Goal: Task Accomplishment & Management: Use online tool/utility

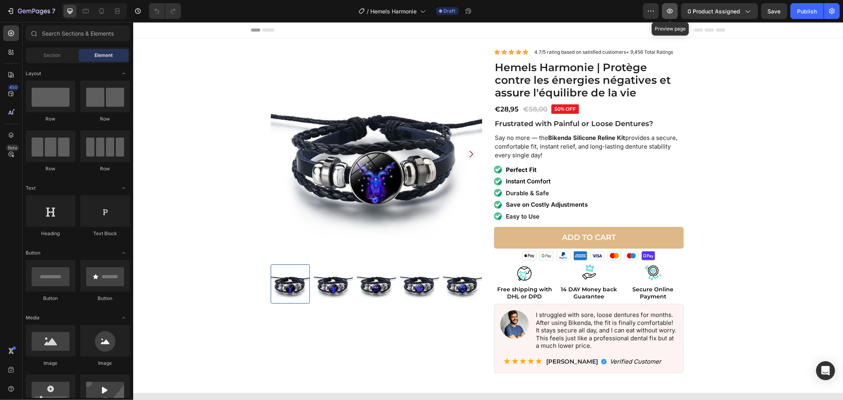
click at [668, 15] on button "button" at bounding box center [670, 11] width 16 height 16
click at [550, 136] on strong "Bikenda Silicone Reline Kit" at bounding box center [586, 138] width 77 height 8
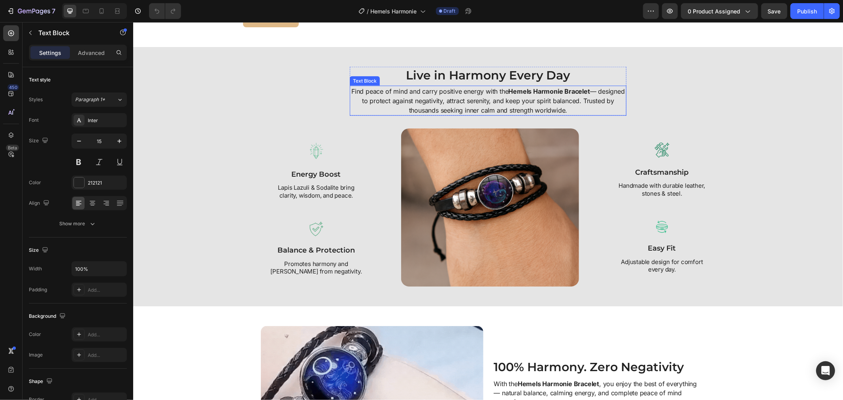
scroll to position [922, 0]
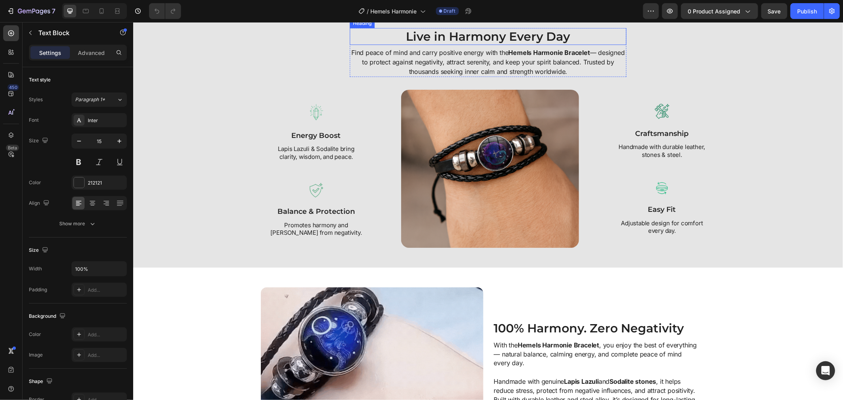
click at [434, 45] on h2 "Live in Harmony Every Day" at bounding box center [487, 36] width 277 height 17
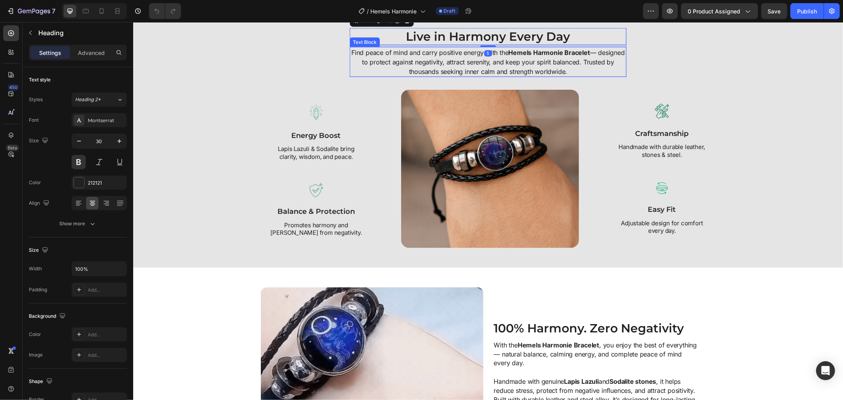
click at [531, 56] on strong "Hemels Harmonie Bracelet" at bounding box center [548, 52] width 81 height 8
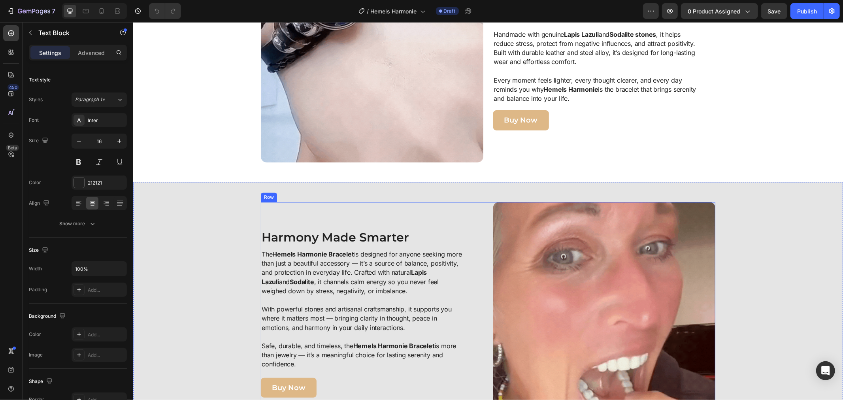
scroll to position [1404, 0]
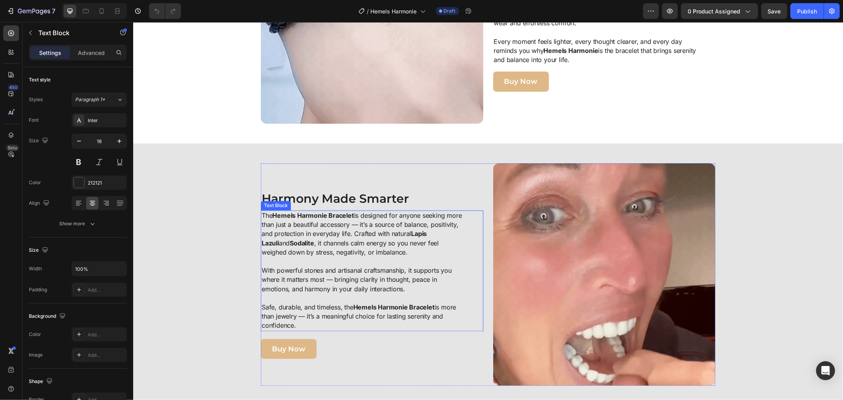
click at [339, 217] on strong "Hemels Harmonie Bracelet" at bounding box center [312, 215] width 81 height 8
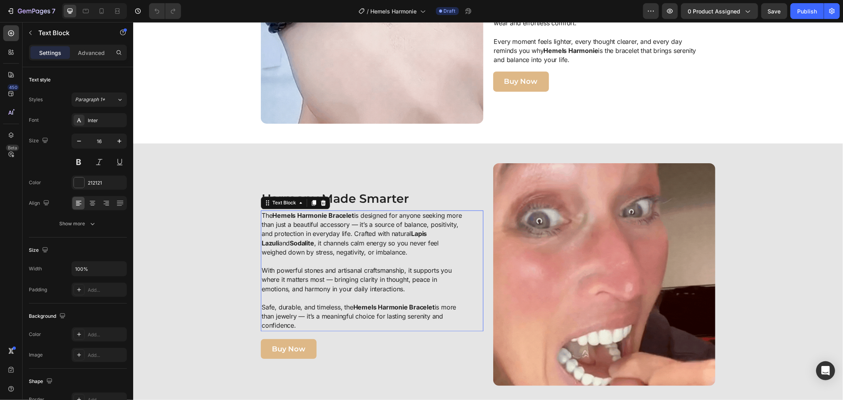
click at [340, 215] on strong "Hemels Harmonie Bracelet" at bounding box center [312, 215] width 81 height 8
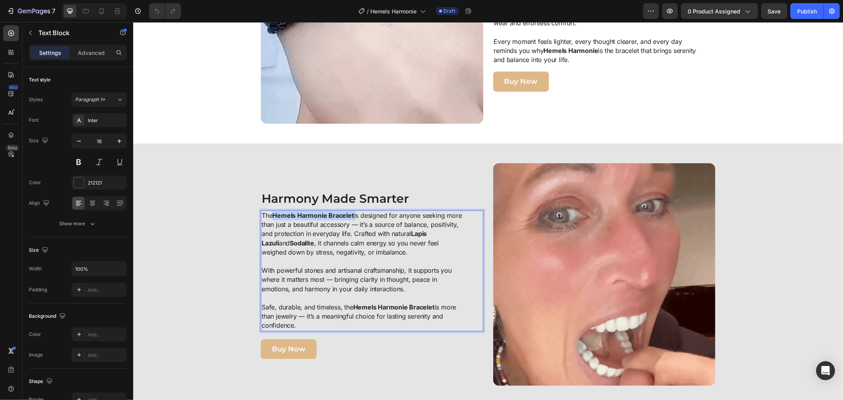
drag, startPoint x: 271, startPoint y: 216, endPoint x: 352, endPoint y: 214, distance: 81.4
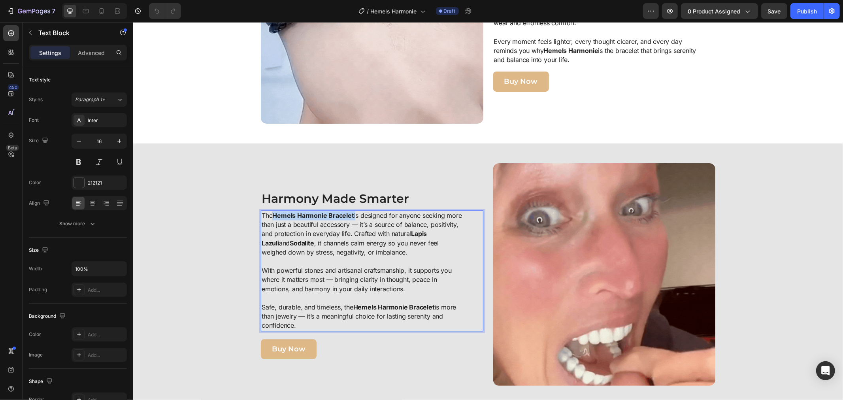
click at [352, 214] on p "The Hemels Harmonie Bracelet is designed for anyone seeking more than just a be…" at bounding box center [362, 234] width 203 height 46
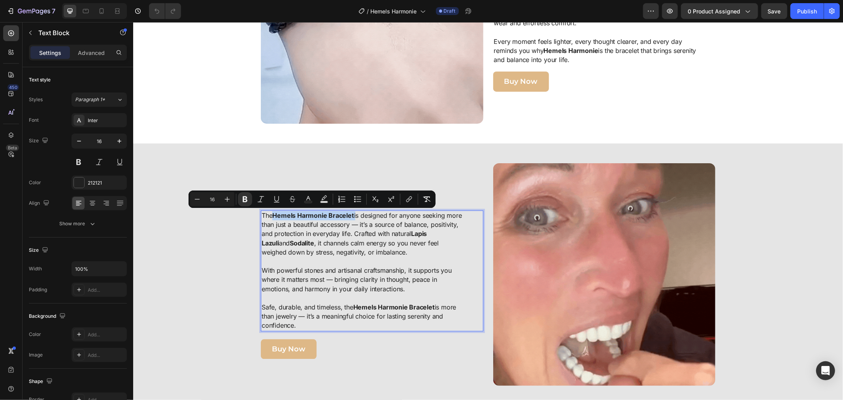
copy p "Hemels Harmonie Bracelet"
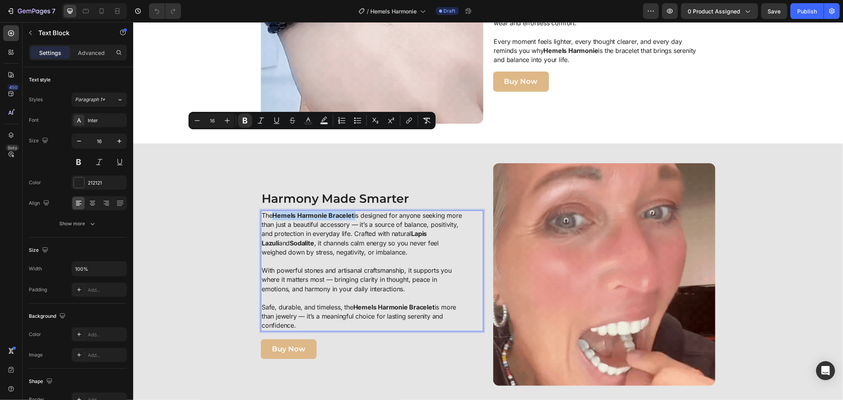
scroll to position [1492, 0]
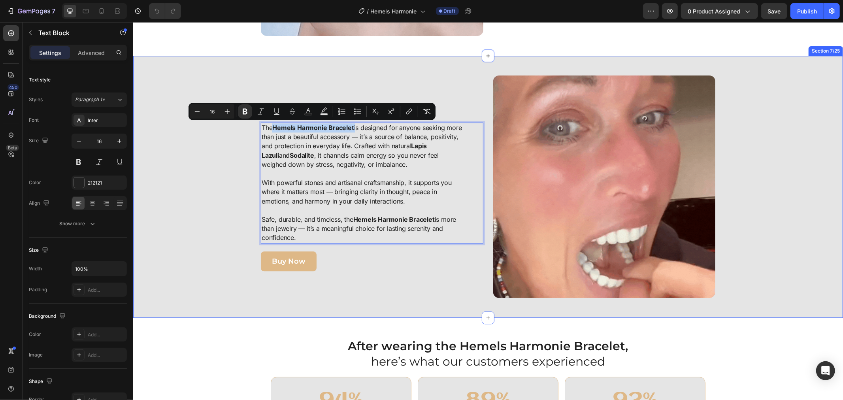
click at [243, 200] on div "Image Harmony Made Smarter Heading The Hemels Harmonie Bracelet is designed for…" at bounding box center [488, 186] width 702 height 222
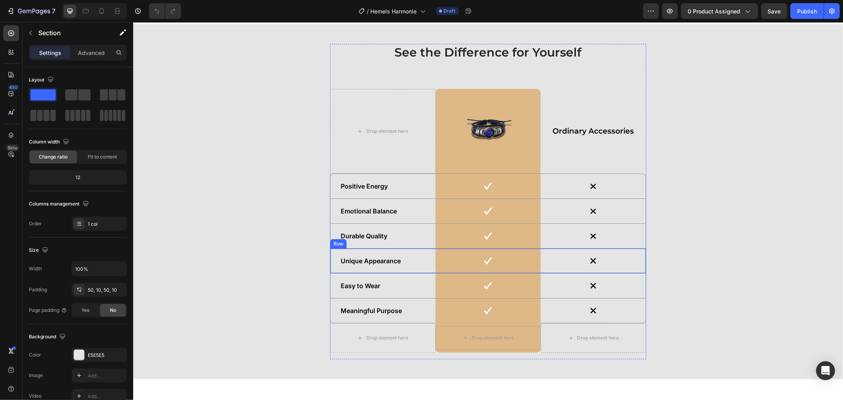
scroll to position [2677, 0]
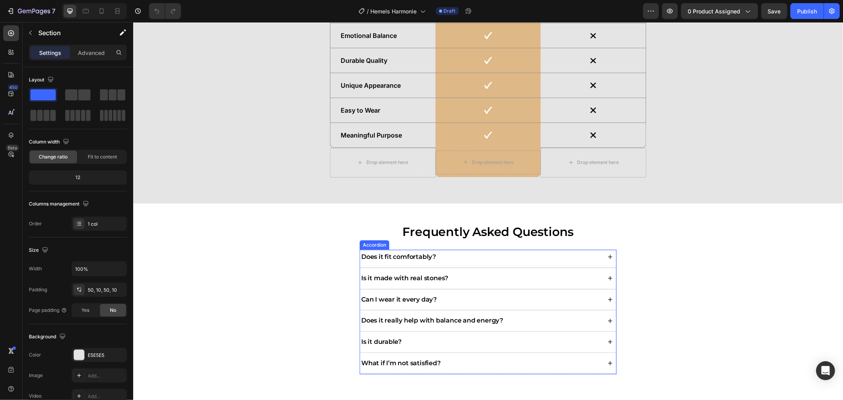
click at [444, 251] on div "Does it fit comfortably?" at bounding box center [479, 256] width 241 height 11
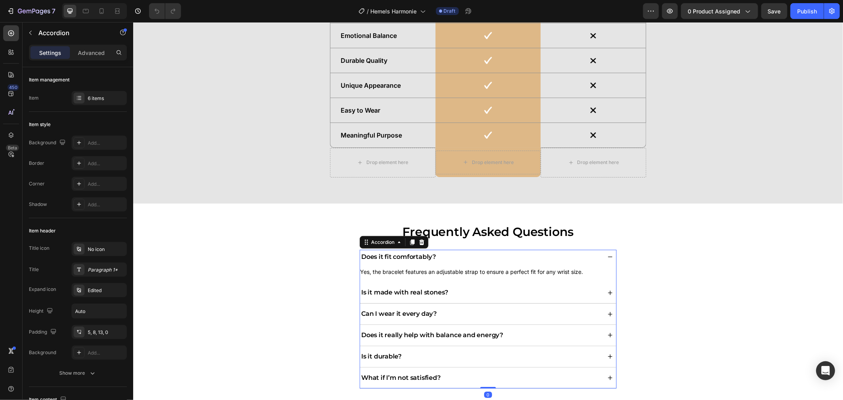
click at [467, 286] on div "Is it made with real stones?" at bounding box center [487, 294] width 256 height 18
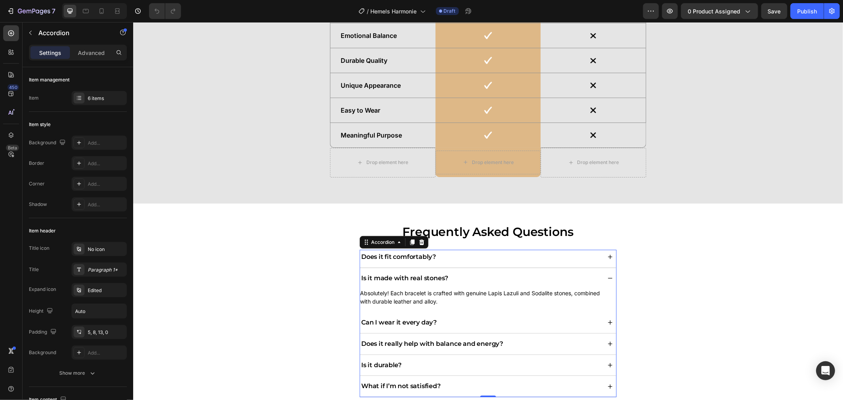
click at [468, 325] on div "Can I wear it every day?" at bounding box center [479, 322] width 241 height 11
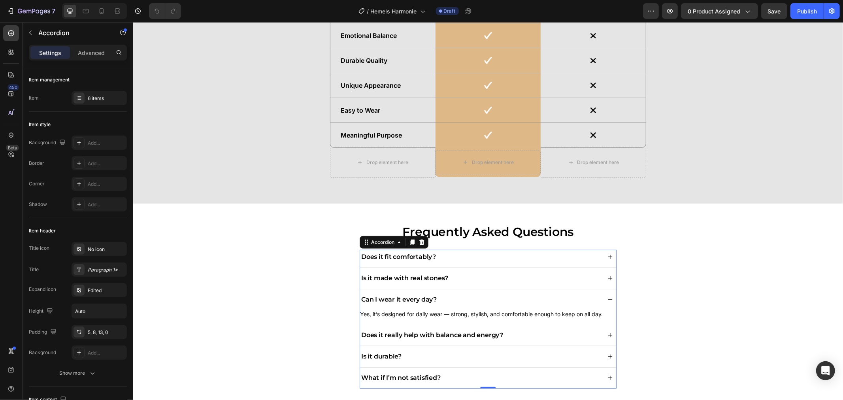
click at [520, 340] on div "Does it really help with balance and energy?" at bounding box center [479, 334] width 241 height 11
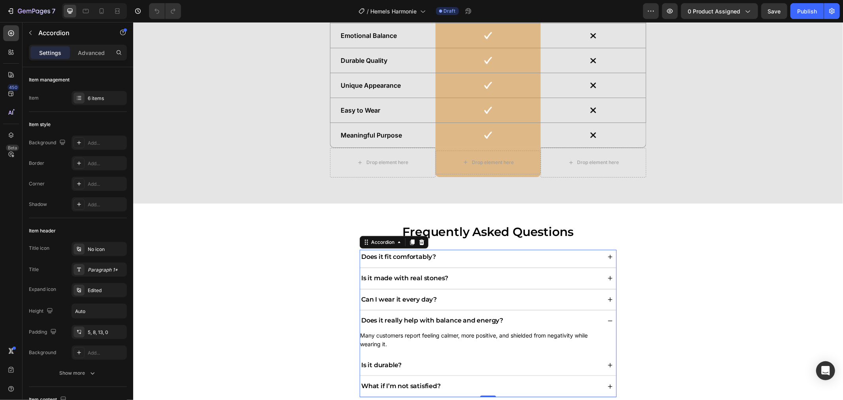
click at [514, 359] on div "Is it durable?" at bounding box center [487, 367] width 256 height 18
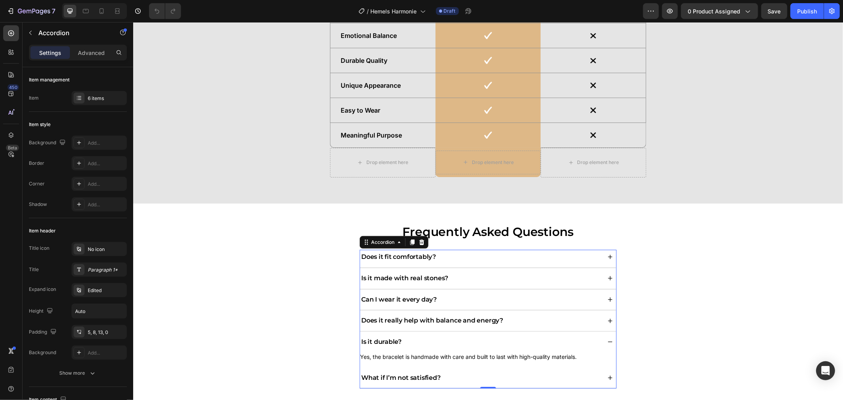
click at [511, 373] on div "What if I’m not satisfied?" at bounding box center [479, 377] width 241 height 11
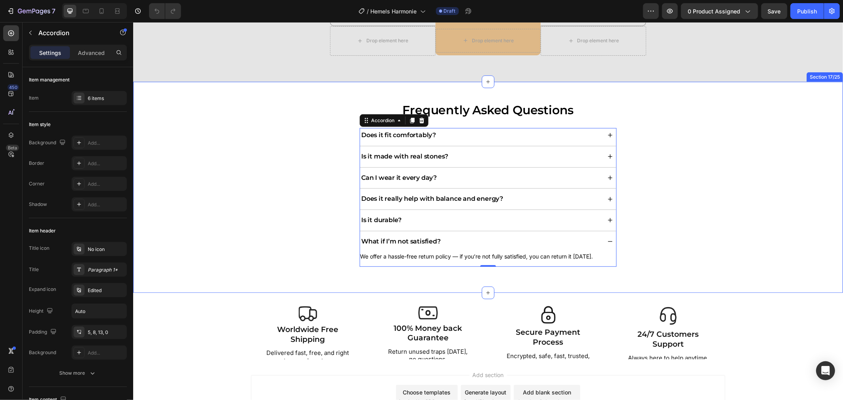
scroll to position [2809, 0]
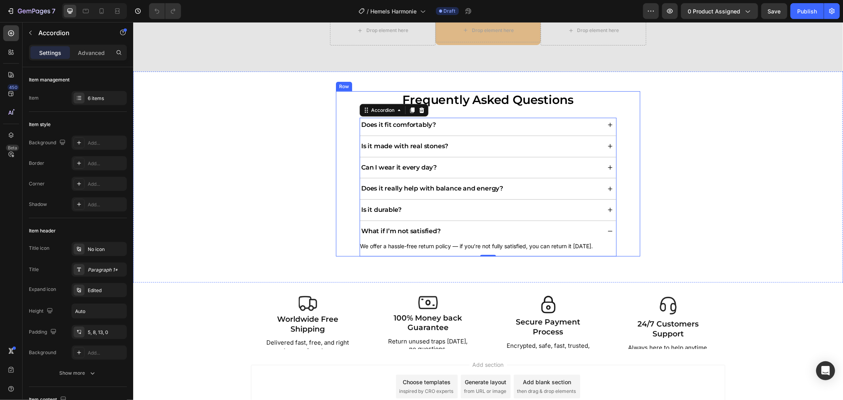
click at [337, 247] on div "Frequently Asked Questions Heading Does it fit comfortably? Is it made with rea…" at bounding box center [487, 173] width 304 height 165
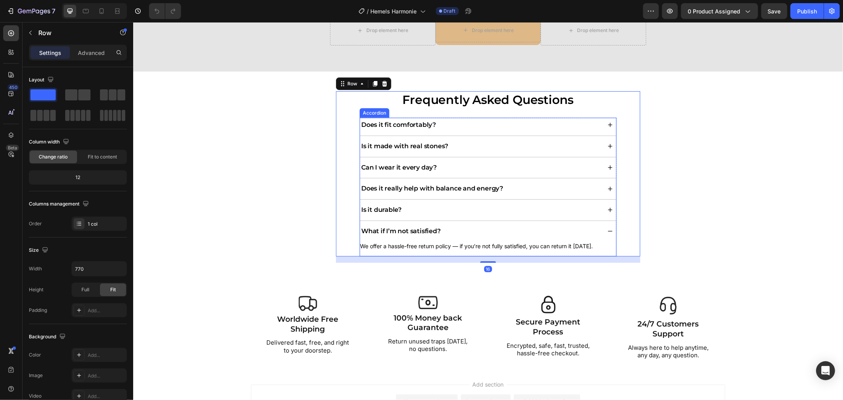
click at [503, 228] on div "What if I’m not satisfied?" at bounding box center [479, 231] width 241 height 11
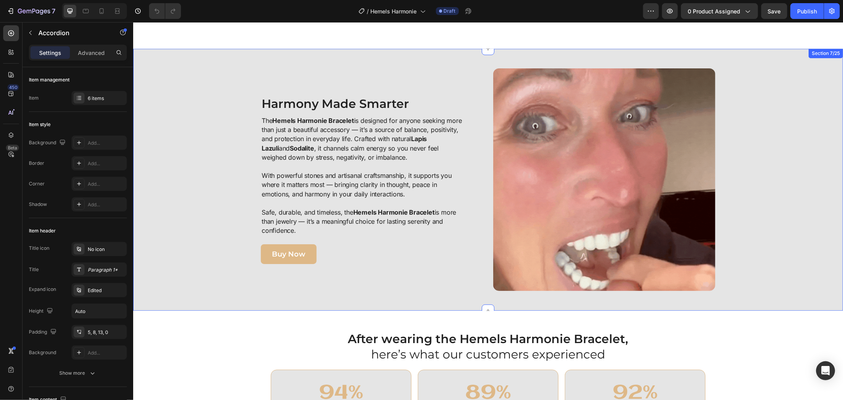
scroll to position [1492, 0]
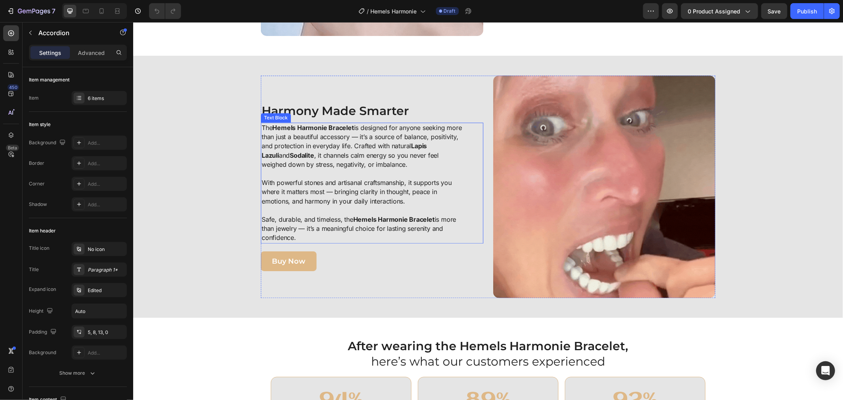
click at [372, 218] on strong "Hemels Harmonie Bracelet" at bounding box center [393, 219] width 81 height 8
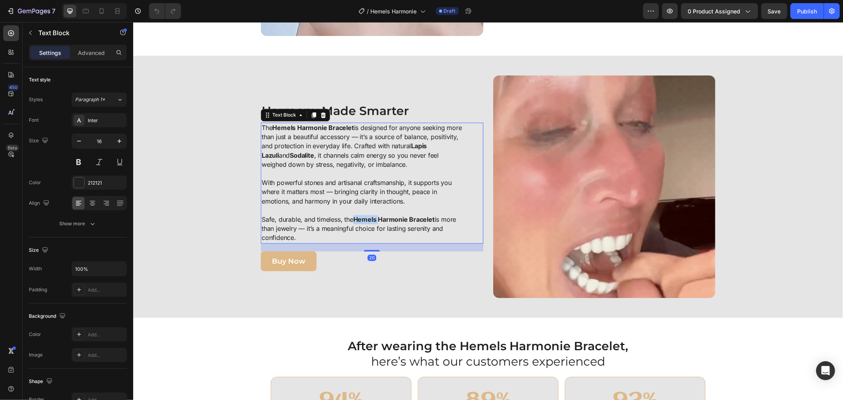
click at [372, 218] on strong "Hemels Harmonie Bracelet" at bounding box center [393, 219] width 81 height 8
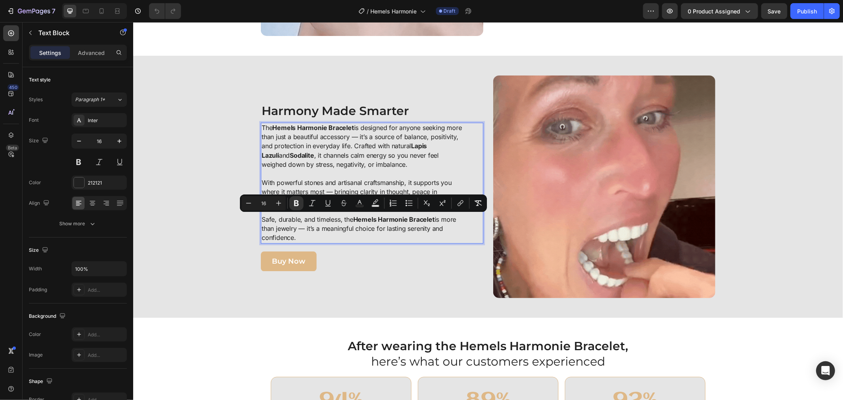
click at [380, 215] on strong "Hemels Harmonie Bracelet" at bounding box center [393, 219] width 81 height 8
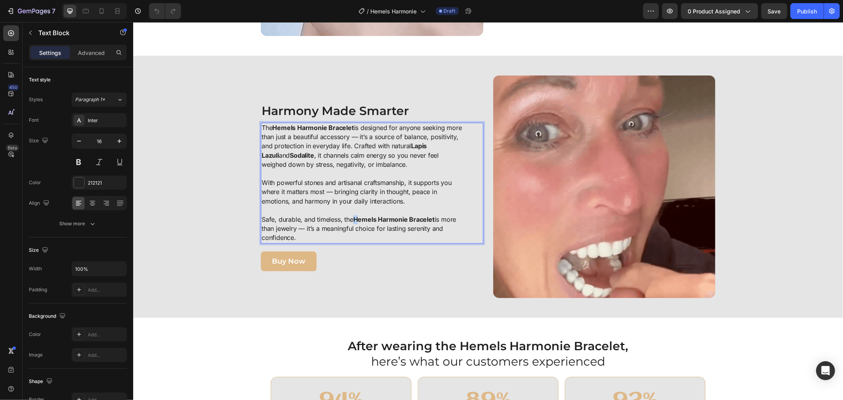
drag, startPoint x: 351, startPoint y: 218, endPoint x: 356, endPoint y: 218, distance: 5.2
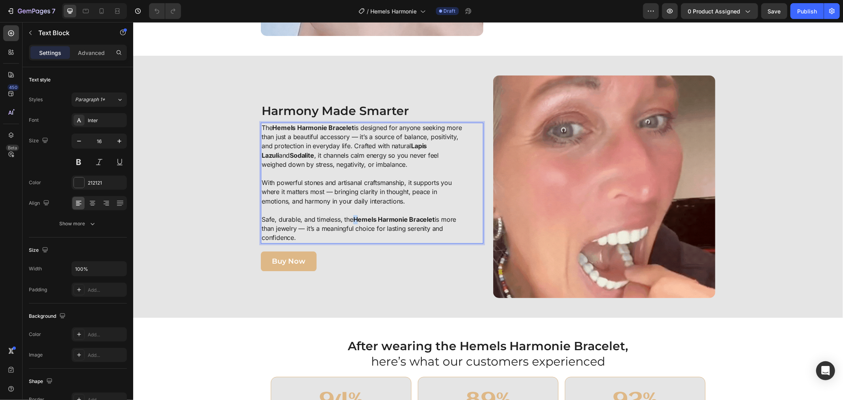
click at [356, 218] on strong "Hemels Harmonie Bracelet" at bounding box center [393, 219] width 81 height 8
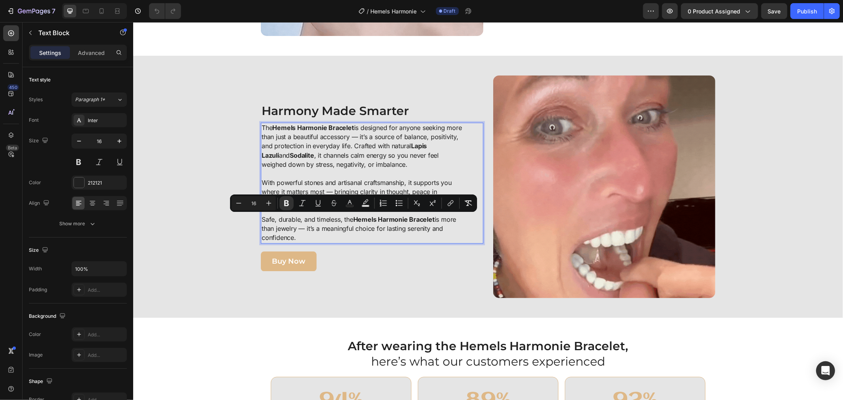
click at [376, 217] on strong "Hemels Harmonie Bracelet" at bounding box center [393, 219] width 81 height 8
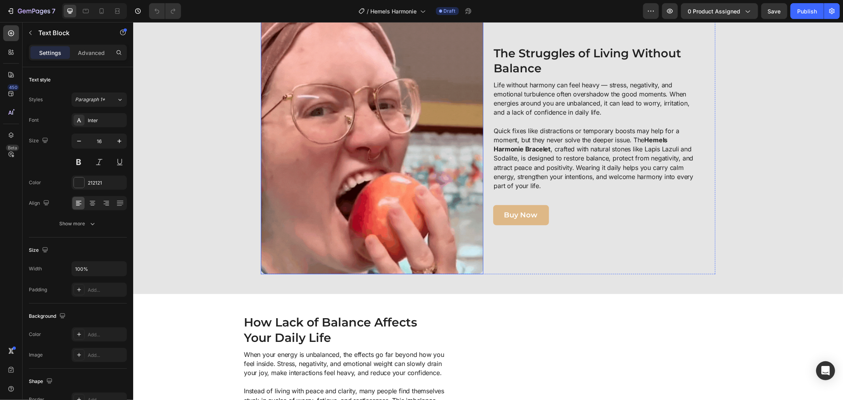
scroll to position [351, 0]
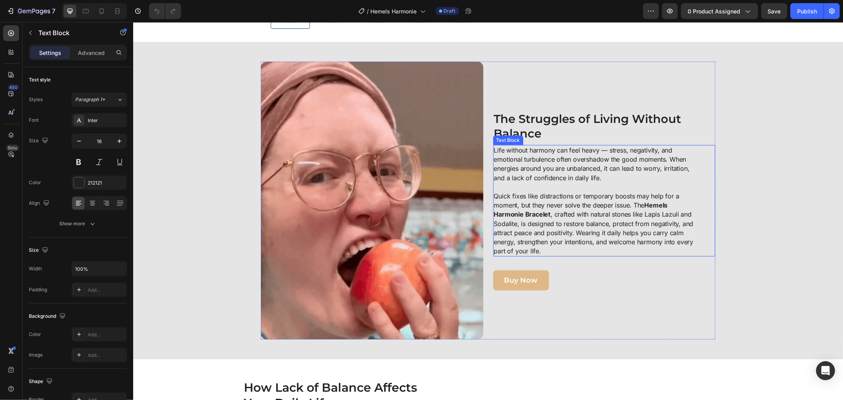
click at [519, 148] on p "Life without harmony can feel heavy — stress, negativity, and emotional turbule…" at bounding box center [594, 163] width 203 height 37
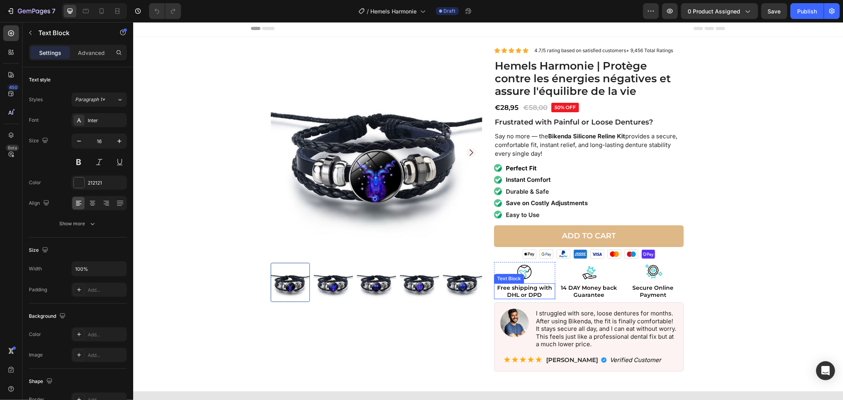
scroll to position [0, 0]
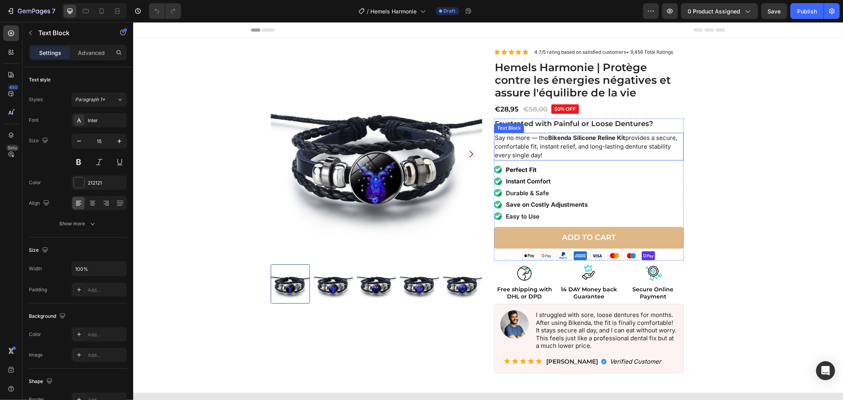
click at [548, 141] on p "Say no more — the Bikenda Silicone Reline Kit provides a secure, comfortable fi…" at bounding box center [588, 146] width 188 height 26
click at [548, 138] on strong "Bikenda Silicone Reline Kit" at bounding box center [586, 138] width 77 height 8
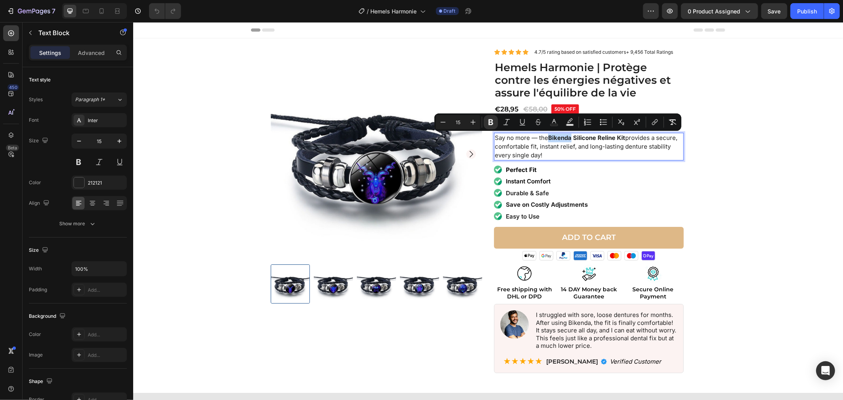
click at [563, 137] on strong "Bikenda Silicone Reline Kit" at bounding box center [586, 138] width 77 height 8
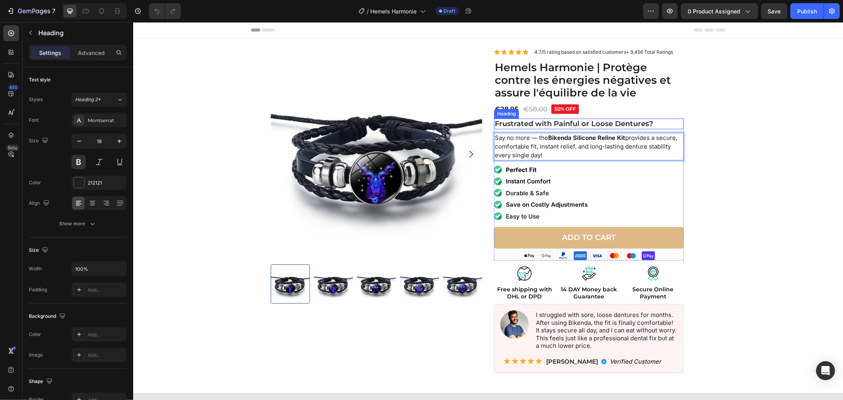
click at [574, 121] on strong "Frustrated with Painful or Loose Dentures?" at bounding box center [573, 123] width 158 height 9
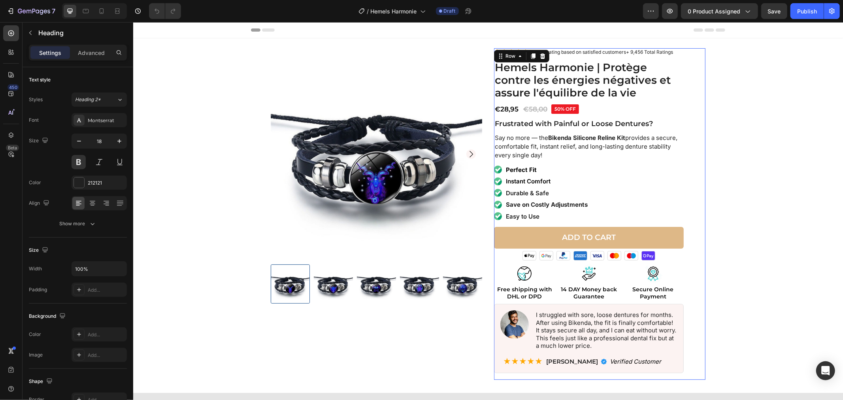
click at [688, 142] on div "Icon Icon Icon Icon Icon Icon List 4.7/5 rating based on satisfied customers+ 9…" at bounding box center [598, 213] width 211 height 331
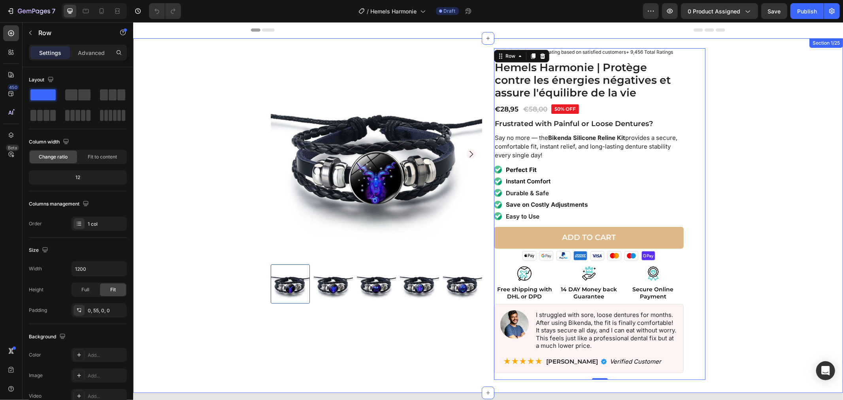
click at [243, 220] on div "Product Images Icon Icon Icon Icon Icon Icon List 4.7/5 rating based on satisfi…" at bounding box center [488, 213] width 702 height 331
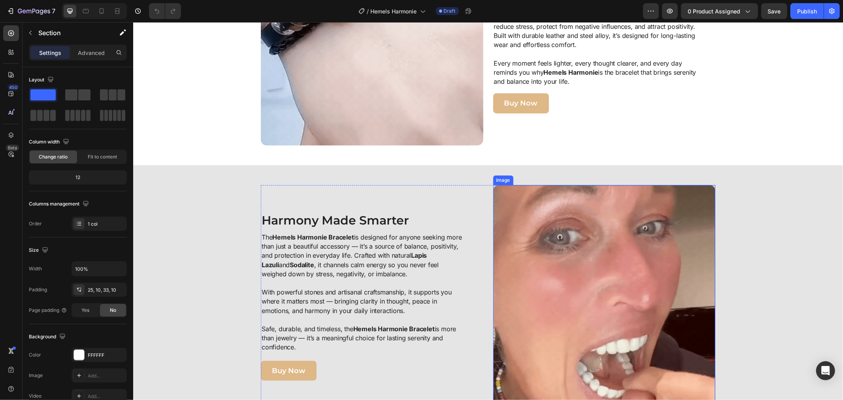
scroll to position [1448, 0]
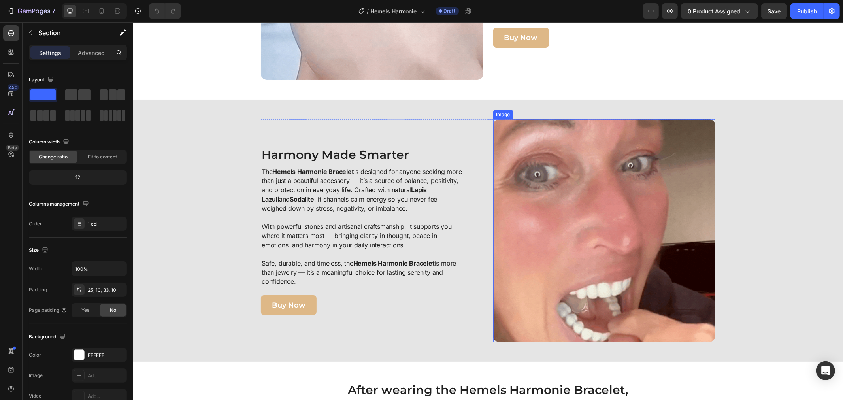
click at [533, 241] on img at bounding box center [604, 230] width 222 height 222
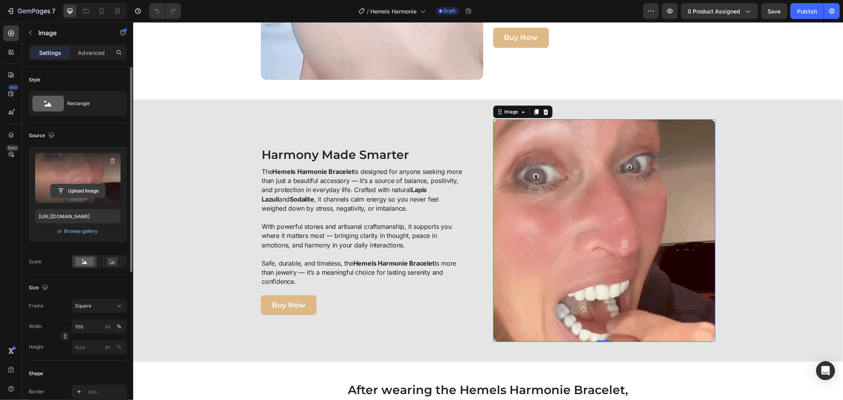
click at [83, 190] on input "file" at bounding box center [78, 190] width 55 height 13
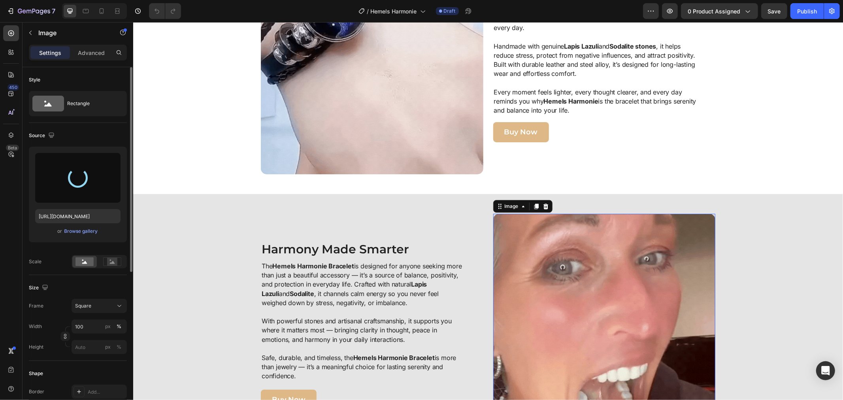
scroll to position [1317, 0]
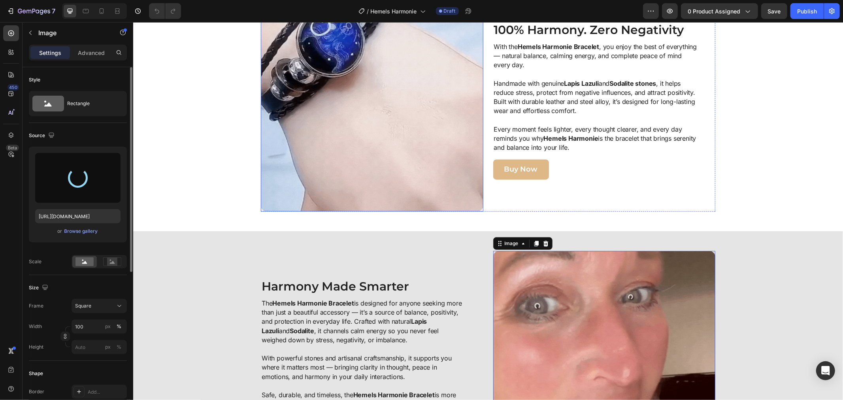
click at [330, 155] on img at bounding box center [371, 100] width 222 height 222
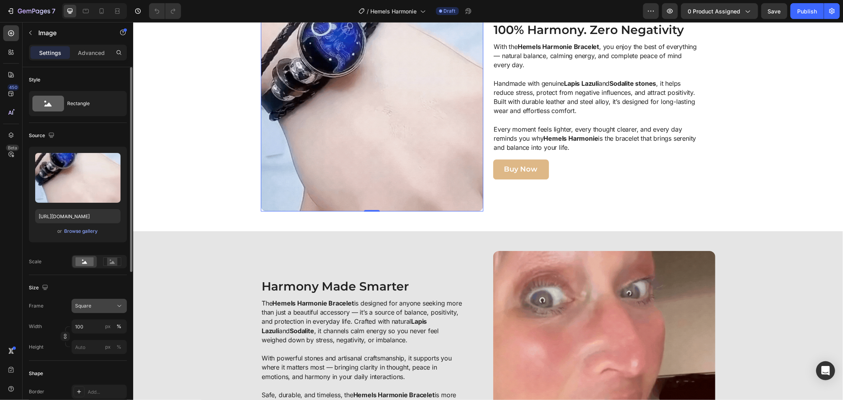
click at [109, 306] on div "Square" at bounding box center [94, 305] width 39 height 7
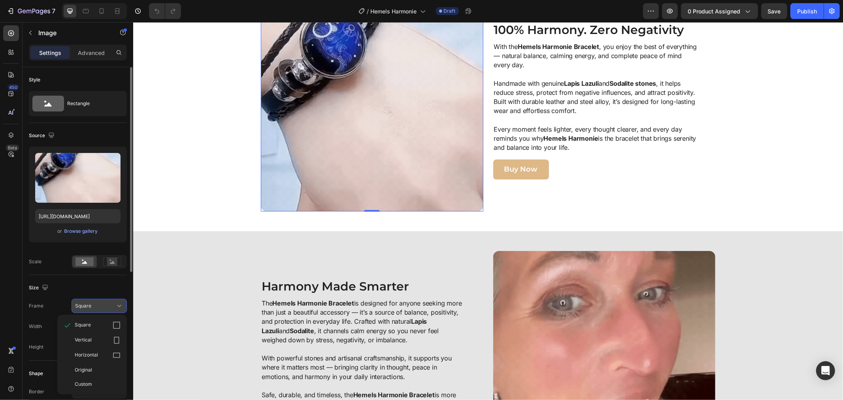
click at [108, 303] on div "Square" at bounding box center [94, 305] width 39 height 7
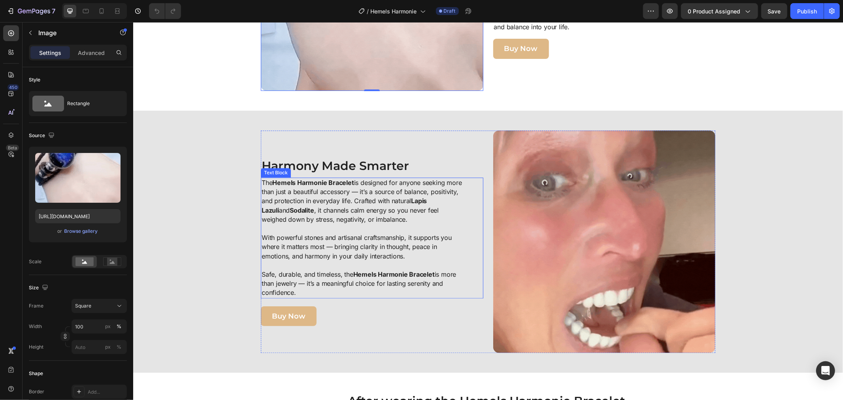
scroll to position [1470, 0]
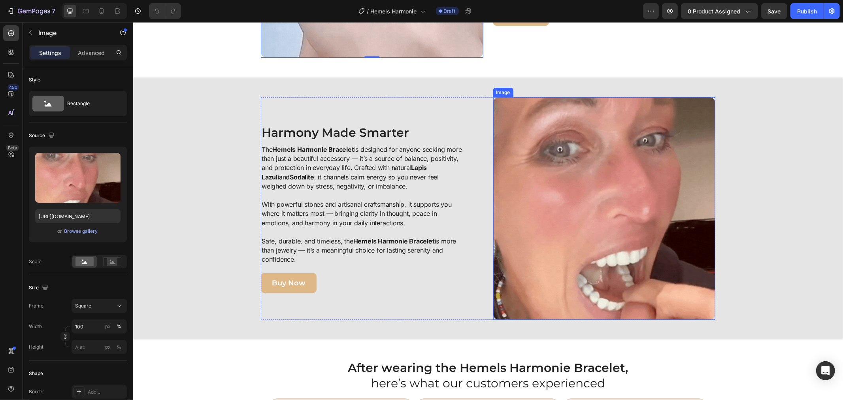
click at [691, 222] on img at bounding box center [604, 208] width 222 height 222
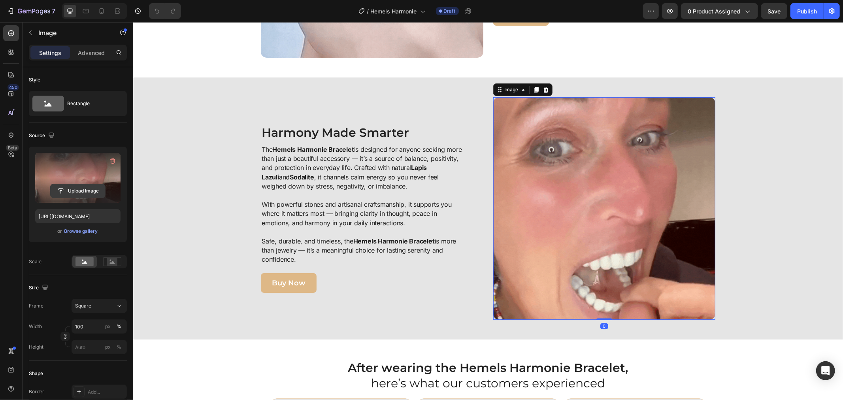
click at [78, 191] on input "file" at bounding box center [78, 190] width 55 height 13
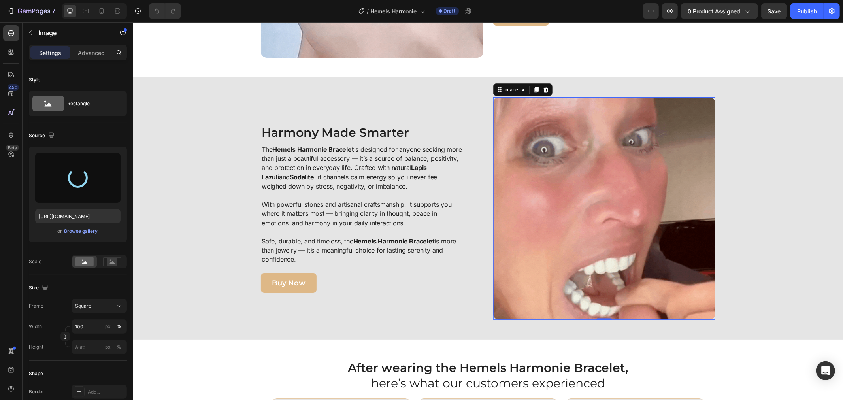
type input "https://cdn.shopify.com/s/files/1/0808/8620/2710/files/gempages_585570282693985…"
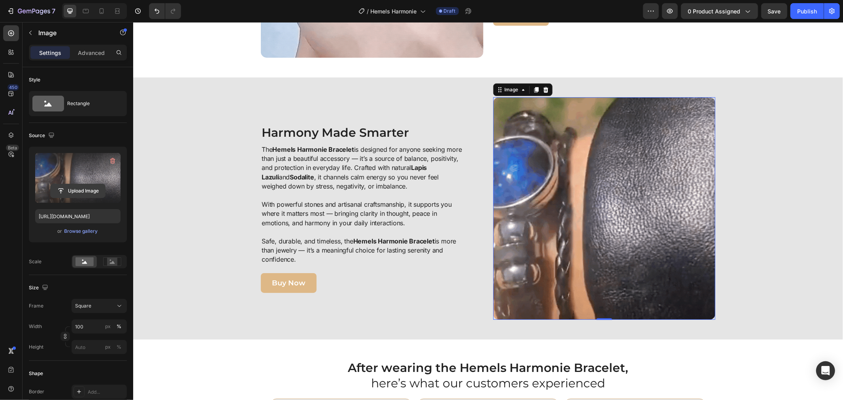
click at [96, 190] on input "file" at bounding box center [78, 190] width 55 height 13
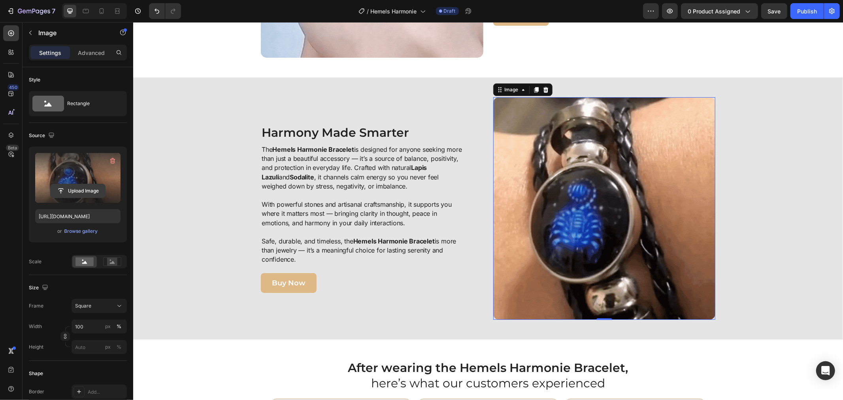
click at [90, 186] on input "file" at bounding box center [78, 190] width 55 height 13
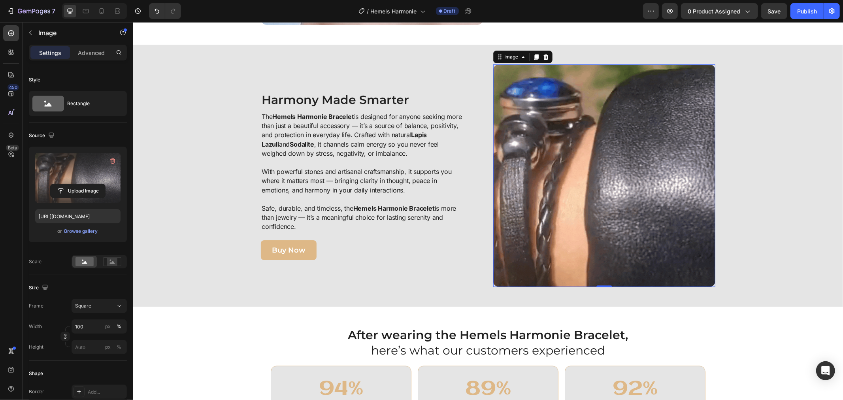
scroll to position [1514, 0]
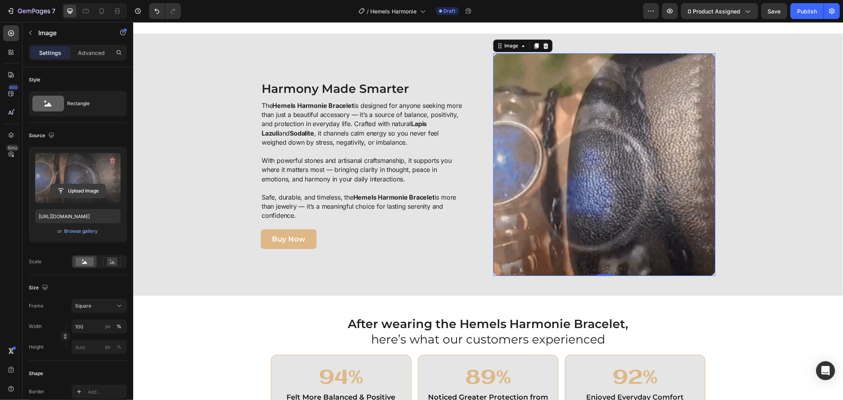
click at [92, 188] on input "file" at bounding box center [78, 190] width 55 height 13
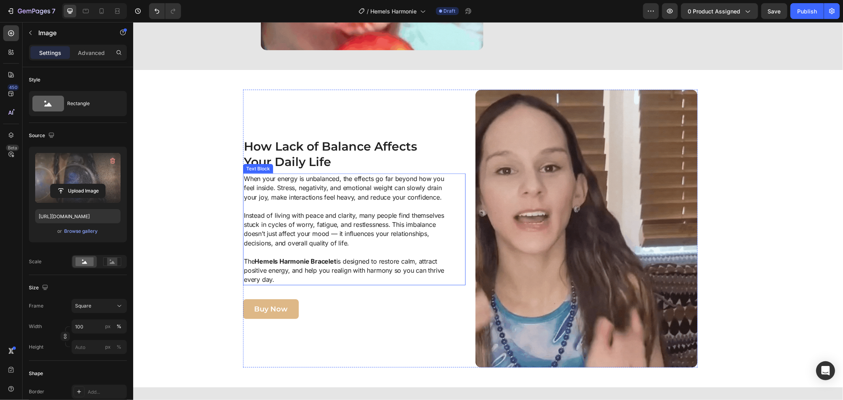
scroll to position [680, 0]
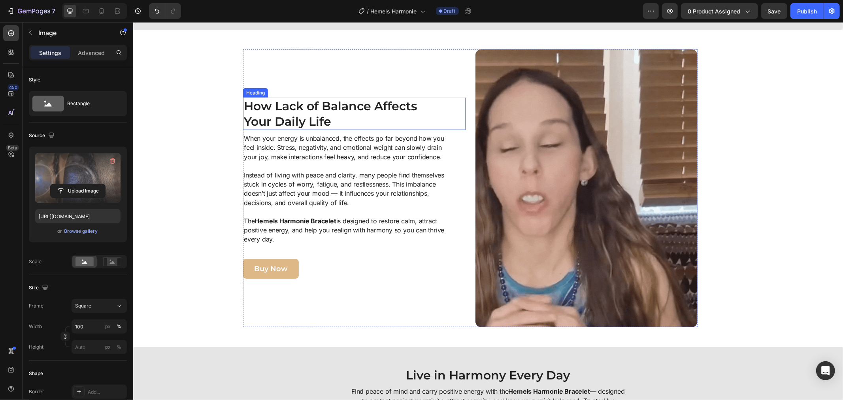
click at [243, 107] on h2 "How Lack of Balance Affects Your Daily Life" at bounding box center [343, 113] width 201 height 32
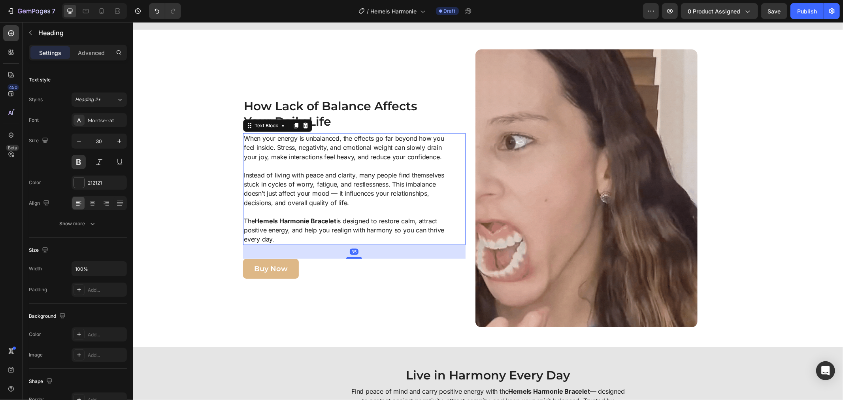
click at [259, 139] on p "When your energy is unbalanced, the effects go far beyond how you feel inside. …" at bounding box center [344, 148] width 203 height 28
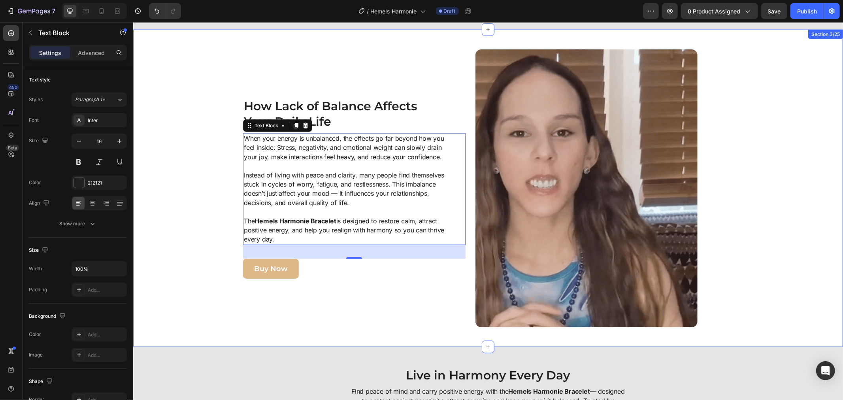
click at [196, 141] on div "Image How Lack of Balance Affects Your Daily Life Heading When your energy is u…" at bounding box center [470, 188] width 666 height 278
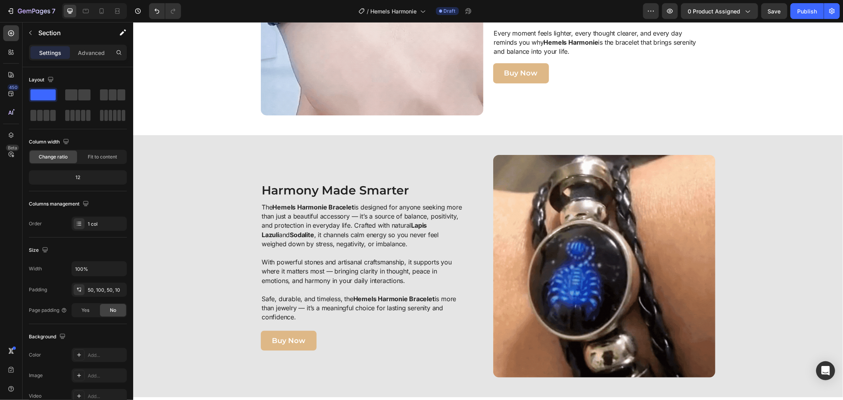
scroll to position [1427, 0]
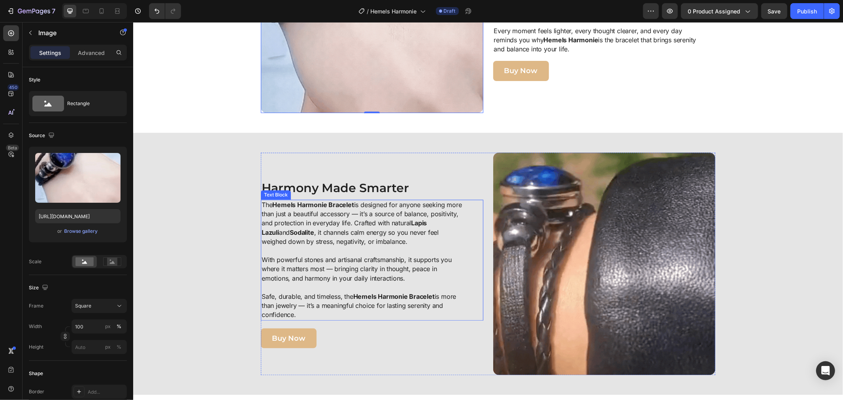
scroll to position [1295, 0]
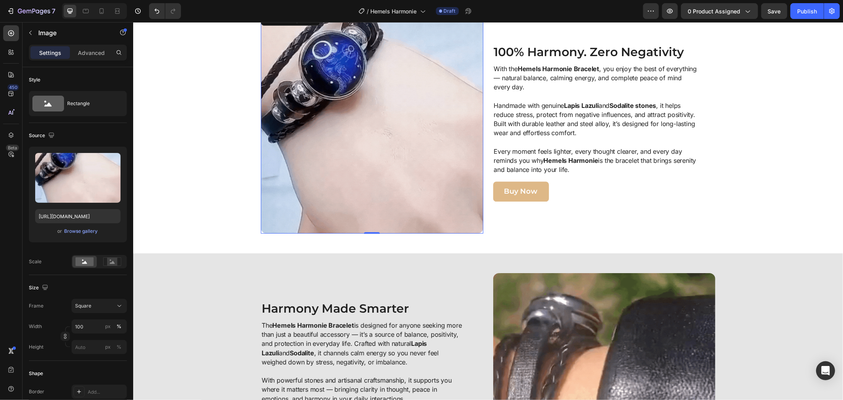
click at [364, 146] on img at bounding box center [371, 122] width 222 height 222
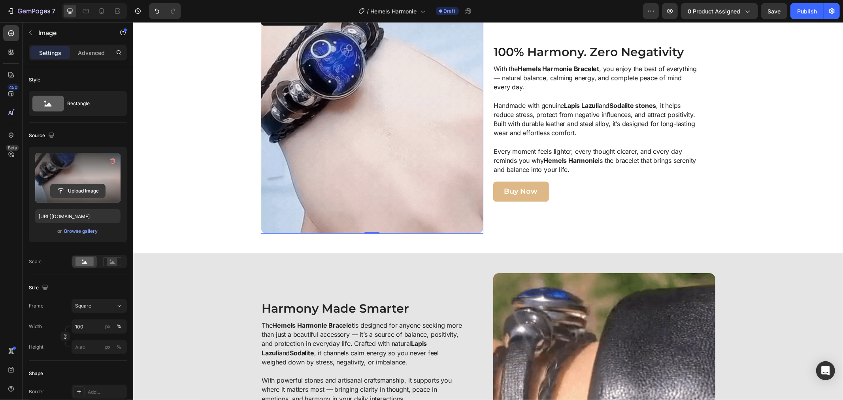
click at [81, 187] on input "file" at bounding box center [78, 190] width 55 height 13
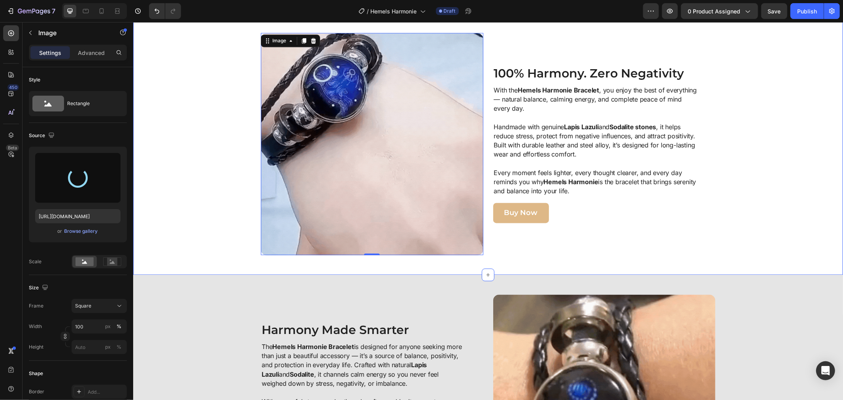
scroll to position [1207, 0]
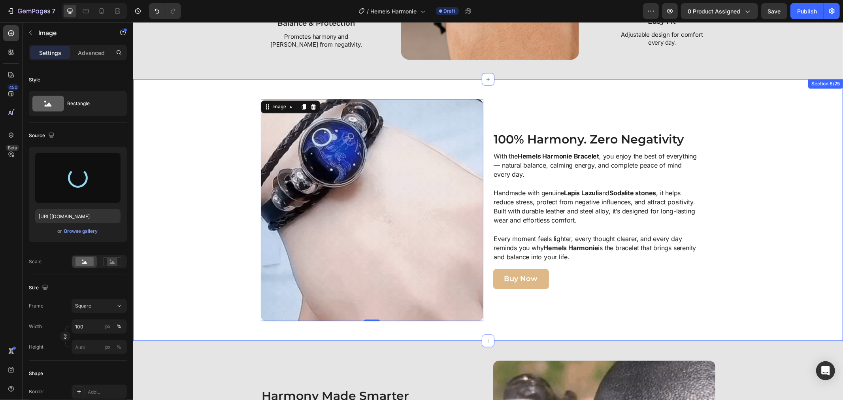
type input "https://cdn.shopify.com/s/files/1/0808/8620/2710/files/gempages_585570282693985…"
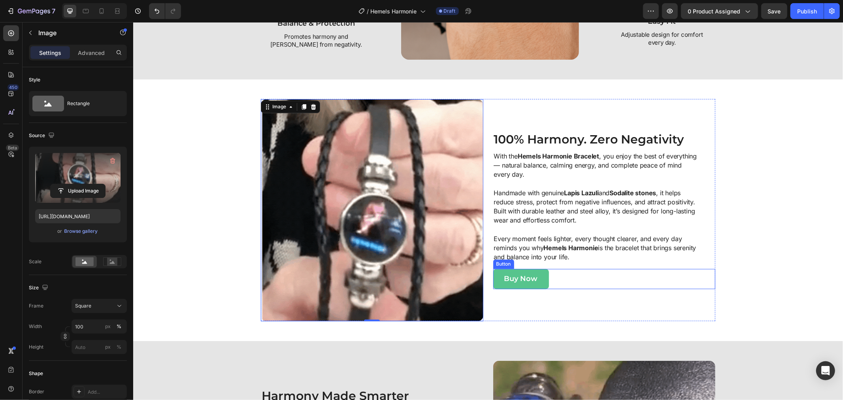
click at [493, 277] on button "Buy Now" at bounding box center [521, 279] width 56 height 20
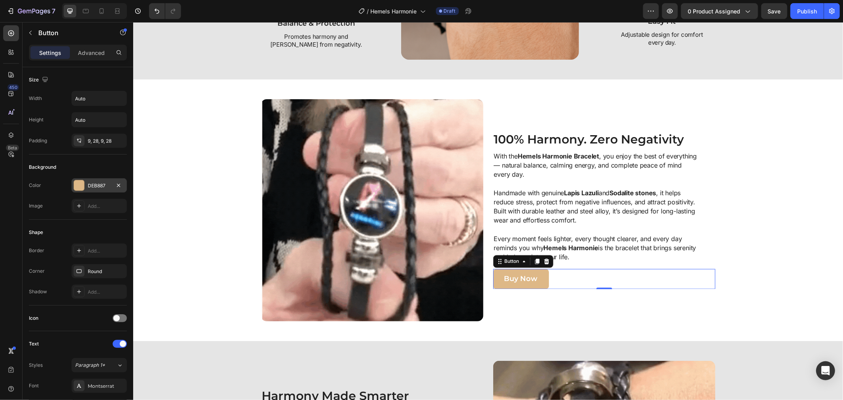
click at [97, 188] on div "DEB887" at bounding box center [99, 185] width 23 height 7
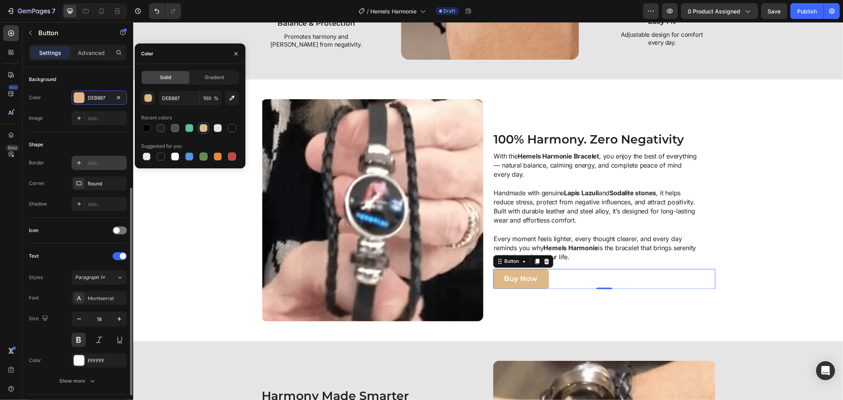
scroll to position [132, 0]
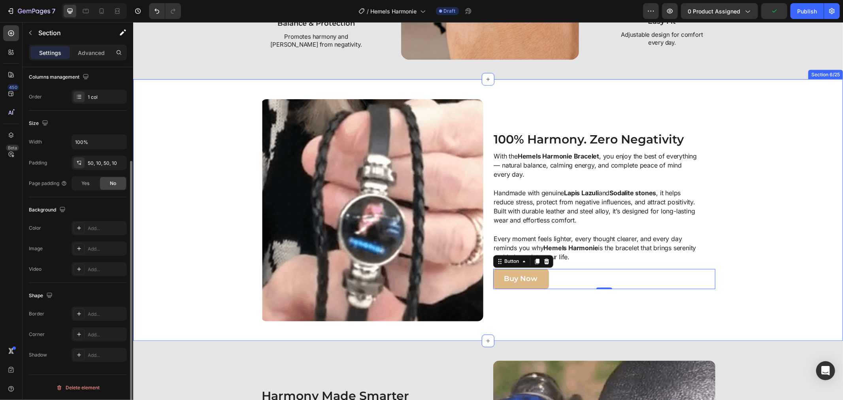
click at [177, 284] on div "Image 100% Harmony. Zero Negativity Heading With the Hemels Harmonie Bracelet ,…" at bounding box center [488, 210] width 702 height 222
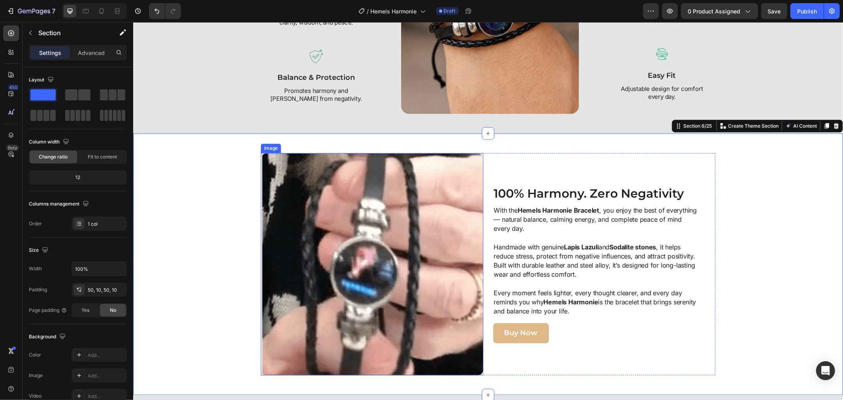
scroll to position [1207, 0]
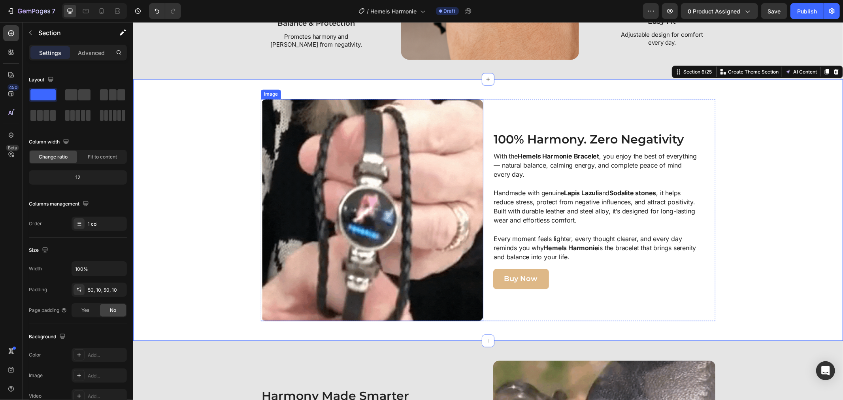
click at [318, 234] on img at bounding box center [371, 210] width 222 height 222
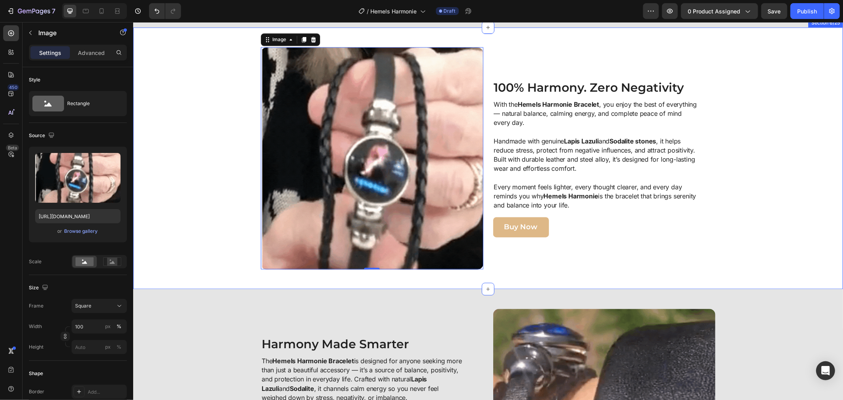
scroll to position [1251, 0]
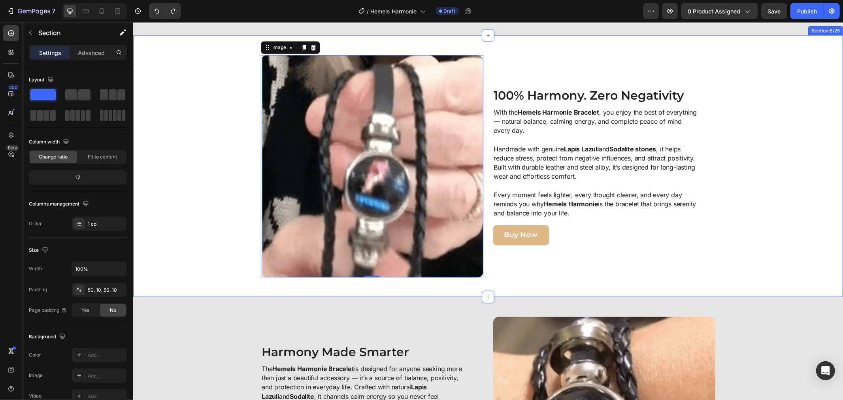
click at [164, 204] on div "Image 0 100% Harmony. Zero Negativity Heading With the Hemels Harmonie Bracelet…" at bounding box center [488, 166] width 702 height 222
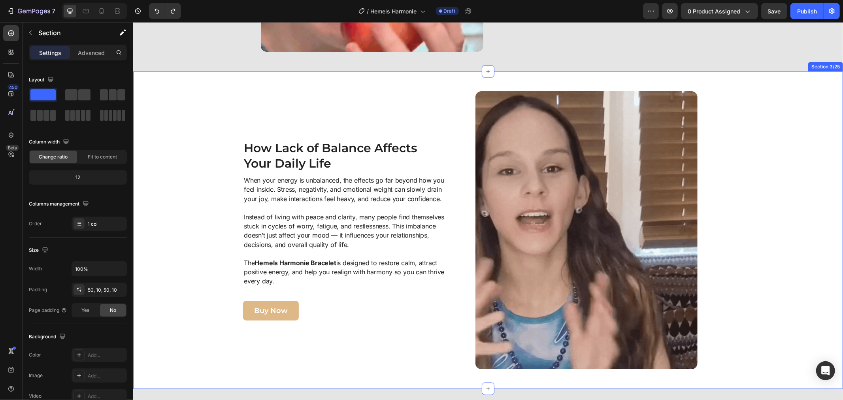
scroll to position [724, 0]
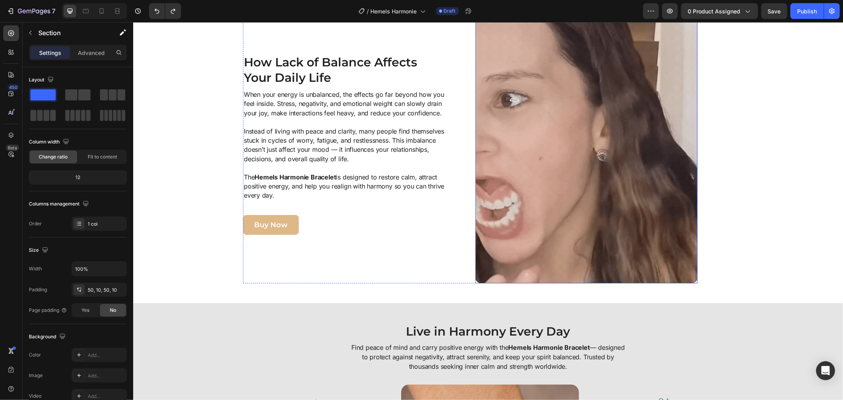
click at [519, 112] on img at bounding box center [586, 144] width 222 height 278
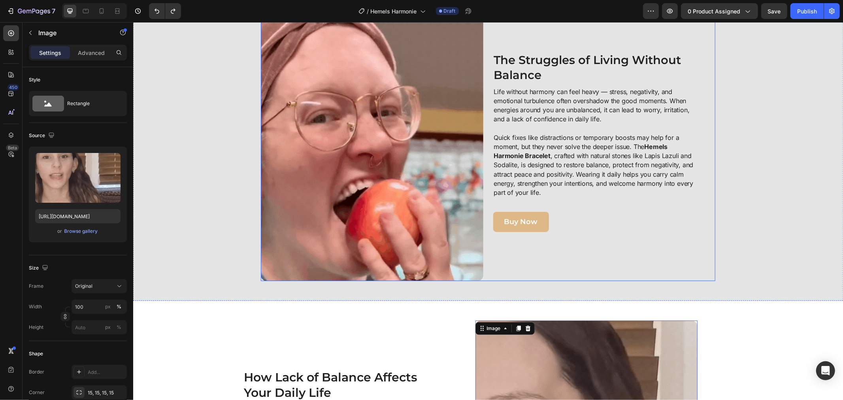
scroll to position [373, 0]
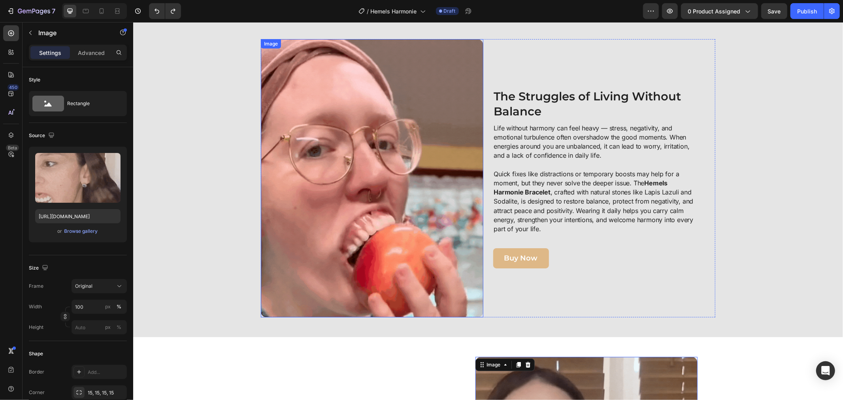
click at [456, 123] on img at bounding box center [371, 178] width 222 height 278
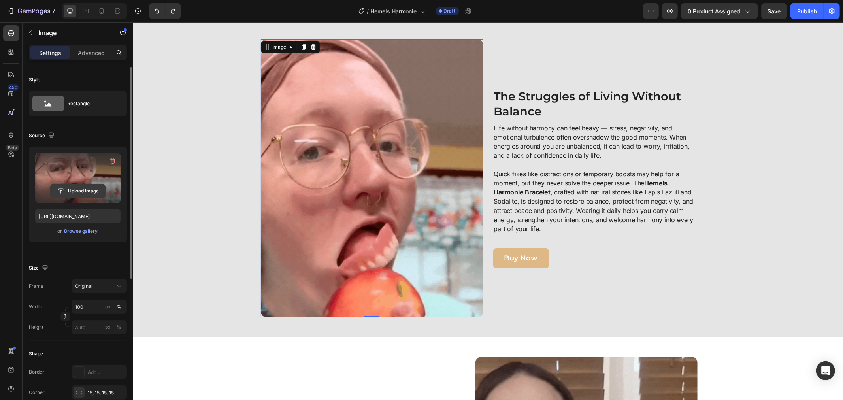
click at [60, 184] on input "file" at bounding box center [78, 190] width 55 height 13
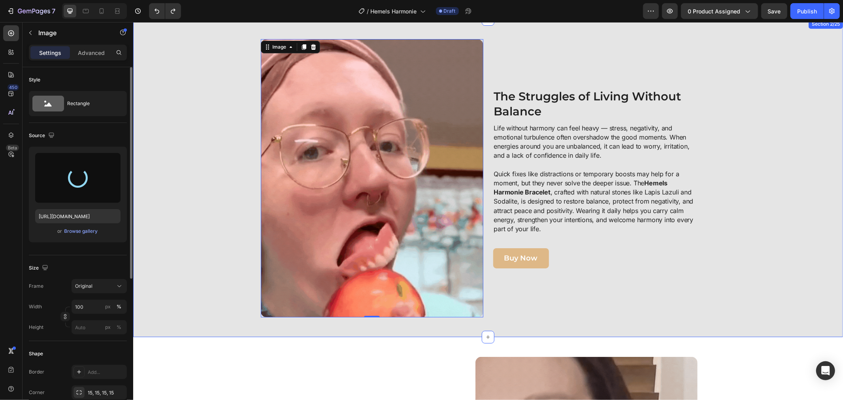
type input "https://cdn.shopify.com/s/files/1/0808/8620/2710/files/gempages_585570282693985…"
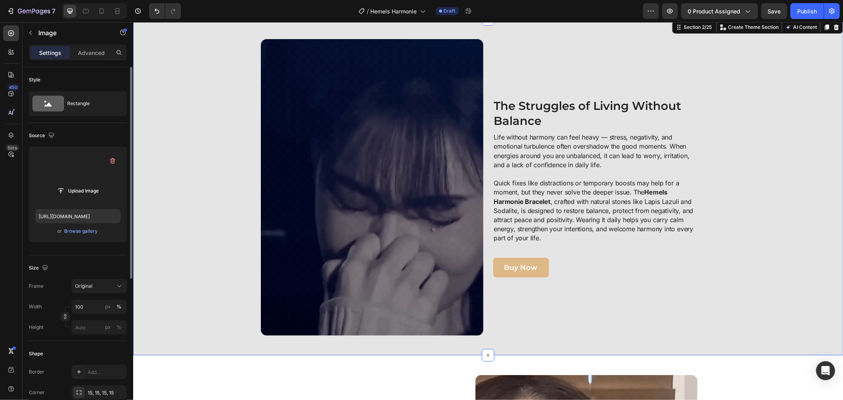
click at [181, 215] on div "Image The Struggles of Living Without Balance Heading Life without harmony can …" at bounding box center [488, 187] width 702 height 296
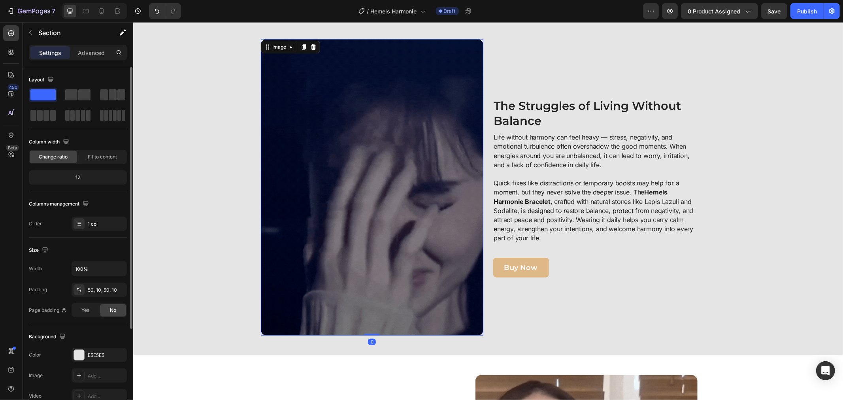
click at [355, 194] on img at bounding box center [371, 187] width 222 height 296
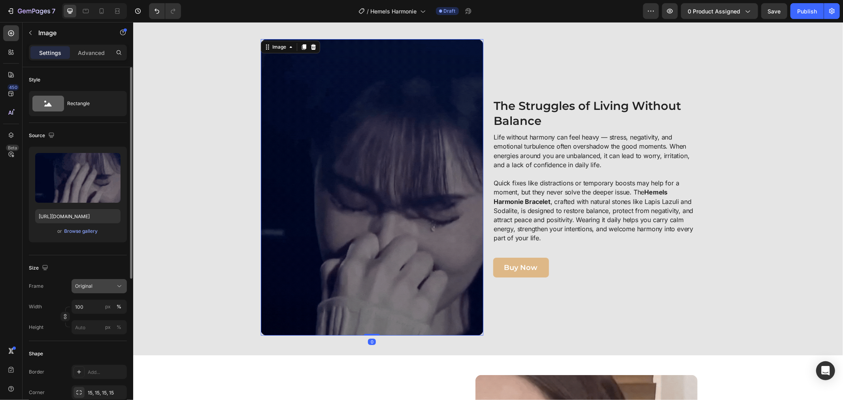
click at [92, 288] on div "Original" at bounding box center [94, 285] width 39 height 7
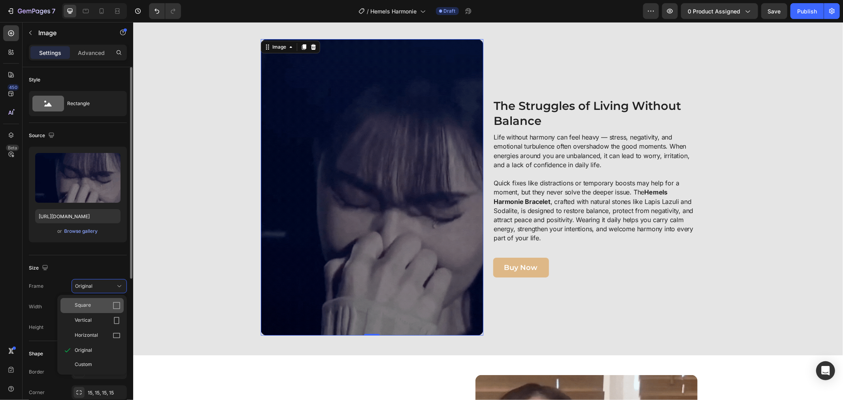
click at [111, 307] on div "Square" at bounding box center [98, 305] width 46 height 8
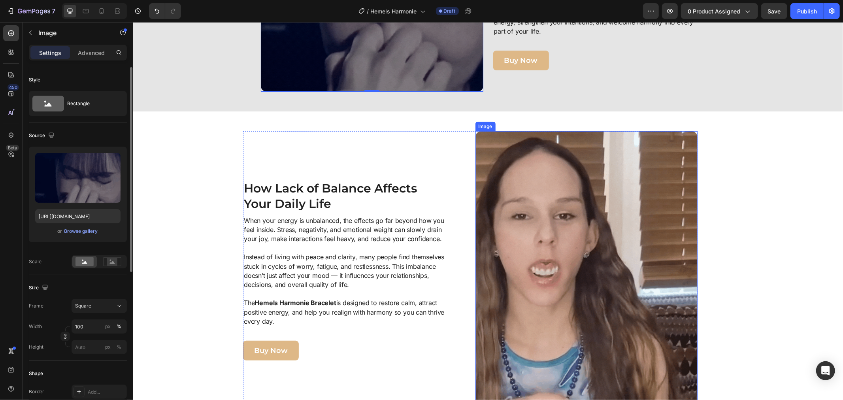
scroll to position [548, 0]
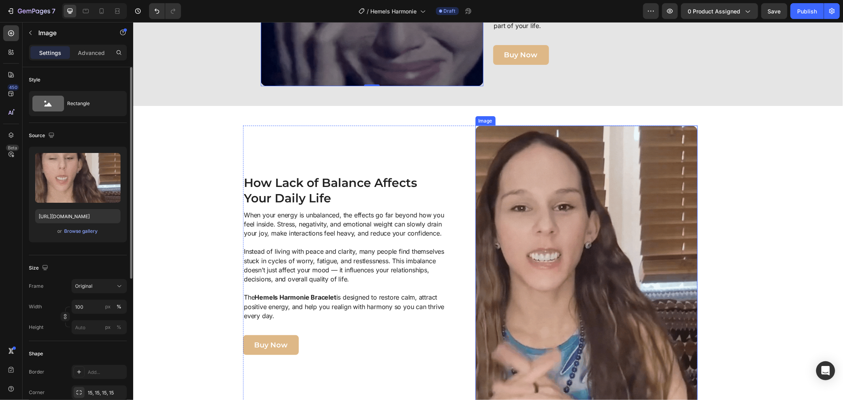
click at [538, 224] on img at bounding box center [586, 264] width 222 height 278
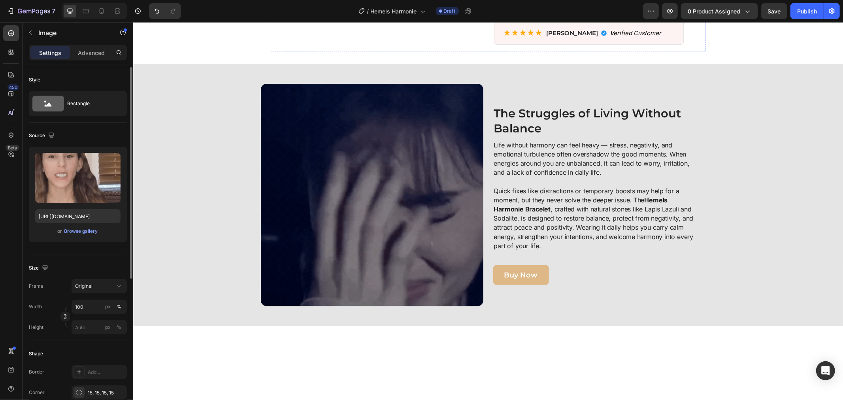
scroll to position [0, 0]
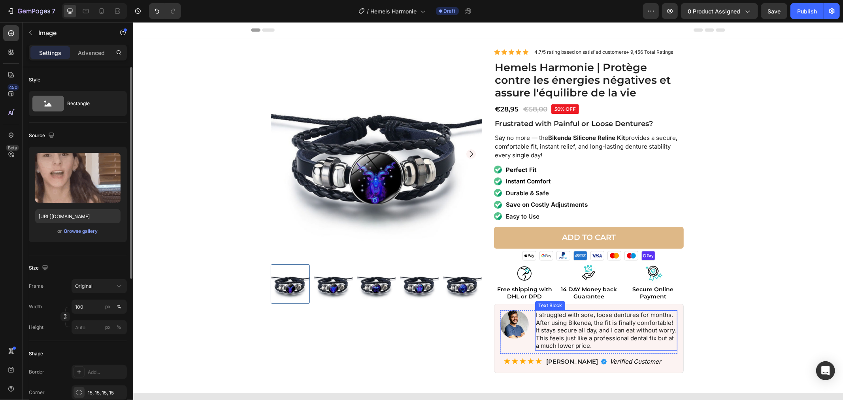
click at [544, 324] on p "I struggled with sore, loose dentures for months. After using Bikenda, the fit …" at bounding box center [605, 330] width 141 height 39
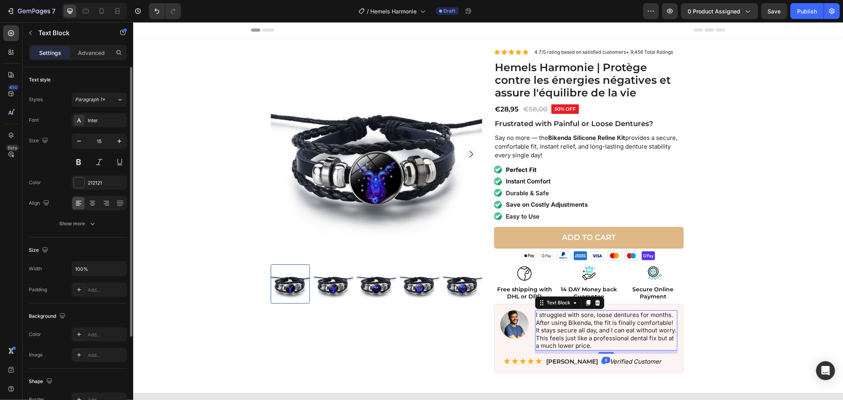
click at [543, 324] on p "I struggled with sore, loose dentures for months. After using Bikenda, the fit …" at bounding box center [605, 330] width 141 height 39
click at [542, 324] on p "I struggled with sore, loose dentures for months. After using Bikenda, the fit …" at bounding box center [605, 330] width 141 height 39
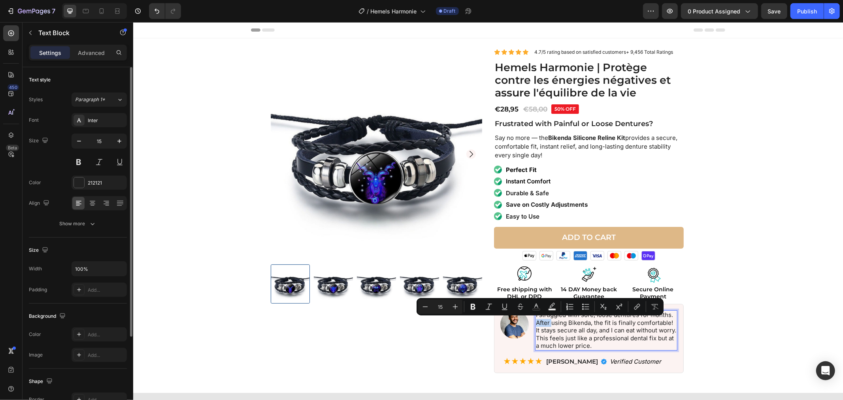
click at [542, 323] on p "I struggled with sore, loose dentures for months. After using Bikenda, the fit …" at bounding box center [605, 330] width 141 height 39
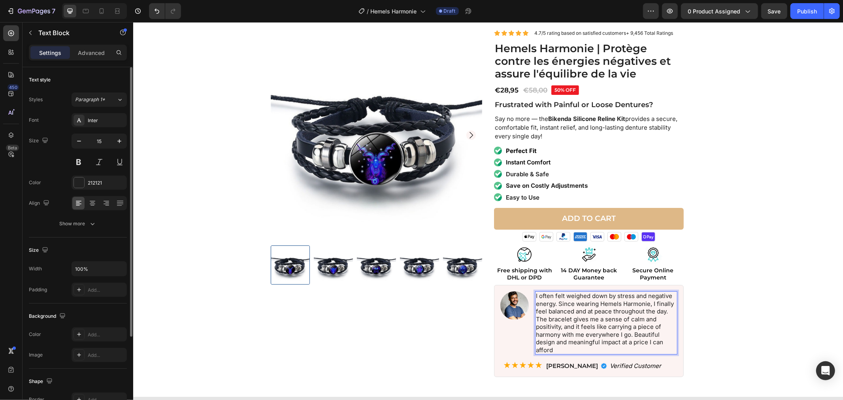
scroll to position [44, 0]
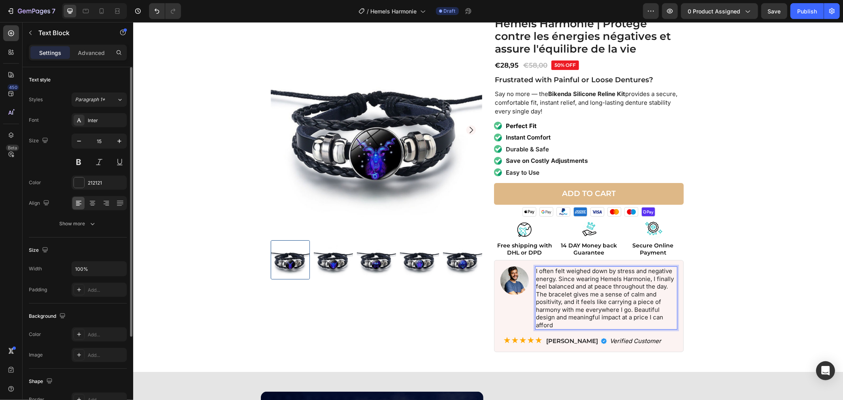
click at [558, 322] on p "I often felt weighed down by stress and negative energy. Since wearing Hemels H…" at bounding box center [605, 298] width 141 height 62
click at [78, 145] on button "button" at bounding box center [79, 141] width 14 height 14
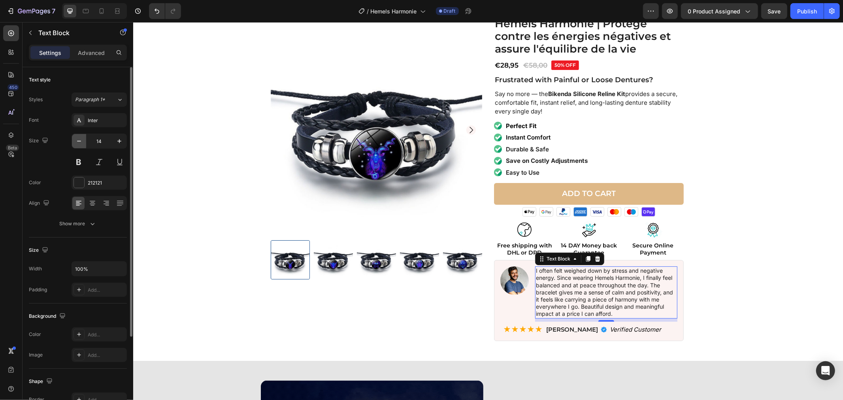
click at [78, 143] on icon "button" at bounding box center [79, 141] width 8 height 8
type input "13"
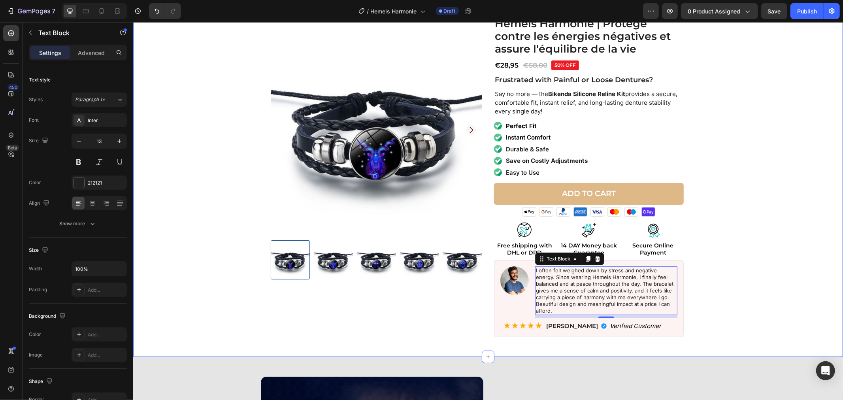
click at [719, 309] on div "Product Images Icon Icon Icon Icon Icon Icon List 4.7/5 rating based on satisfi…" at bounding box center [488, 173] width 702 height 339
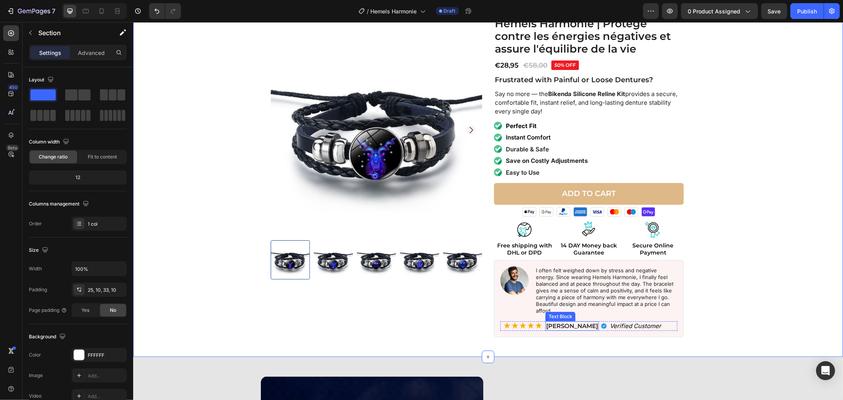
click at [558, 322] on strong "Michael R." at bounding box center [572, 326] width 52 height 8
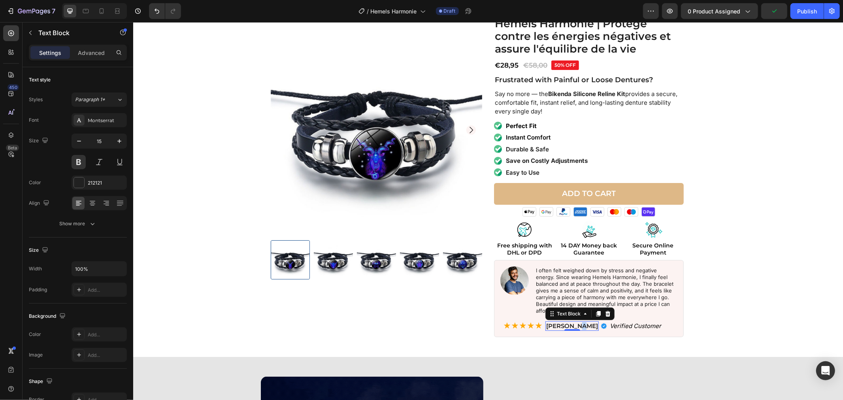
click at [563, 321] on div "Michael R." at bounding box center [571, 325] width 53 height 9
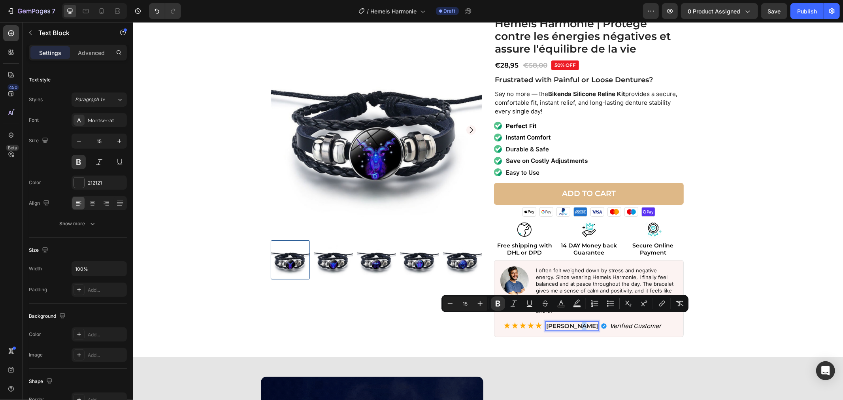
click at [563, 322] on strong "Michael R." at bounding box center [572, 326] width 52 height 8
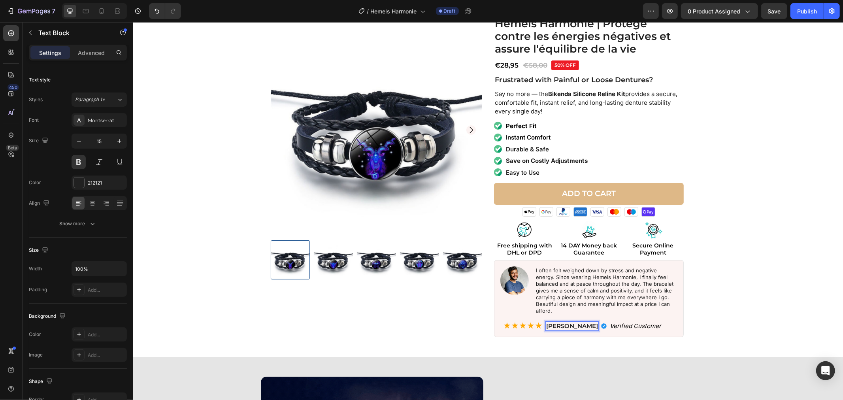
click at [564, 322] on strong "Michael R." at bounding box center [572, 326] width 52 height 8
click at [562, 321] on div "Image Michael . Text Block 0 Verified Customer Text Block ★★★★★ Text Block Row" at bounding box center [588, 326] width 177 height 10
click at [560, 322] on strong "Michael ." at bounding box center [573, 326] width 55 height 8
click at [559, 322] on strong "Michael ." at bounding box center [573, 326] width 55 height 8
click at [788, 275] on div "Product Images Icon Icon Icon Icon Icon Icon List 4.7/5 rating based on satisfi…" at bounding box center [488, 173] width 702 height 339
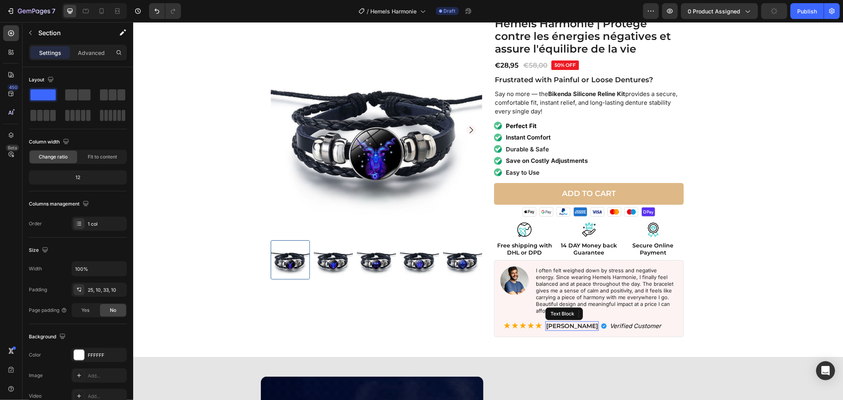
click at [562, 322] on strong "Michael L." at bounding box center [572, 326] width 52 height 8
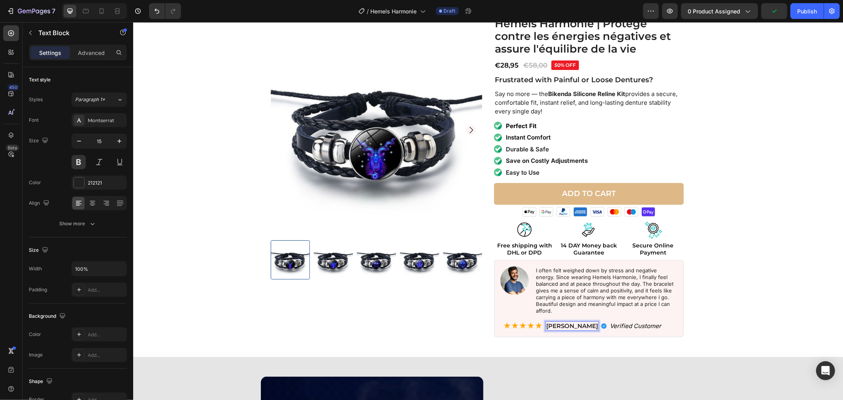
click at [562, 322] on strong "Michael L." at bounding box center [572, 326] width 52 height 8
click at [725, 250] on div "Product Images Icon Icon Icon Icon Icon Icon List 4.7/5 rating based on satisfi…" at bounding box center [488, 173] width 702 height 339
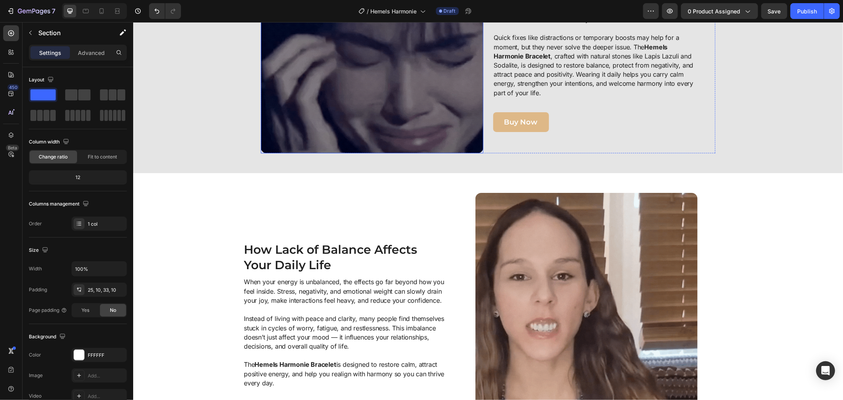
scroll to position [433, 0]
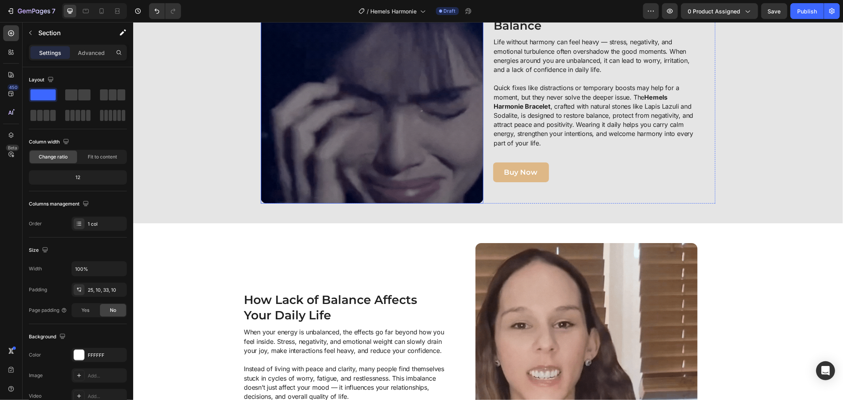
click at [312, 141] on img at bounding box center [371, 92] width 222 height 222
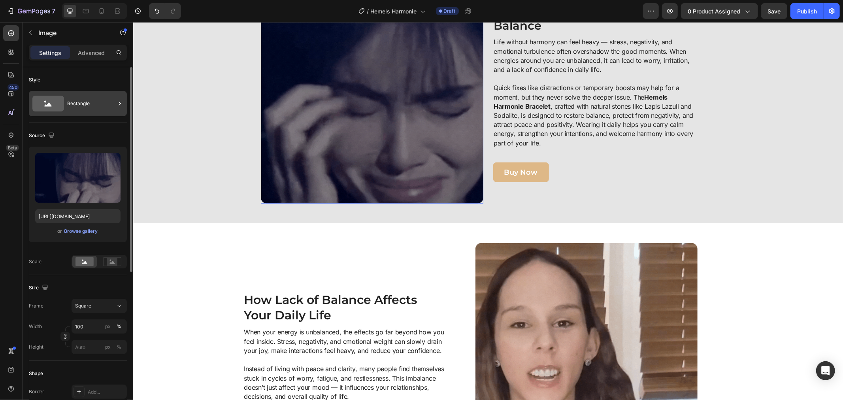
scroll to position [351, 0]
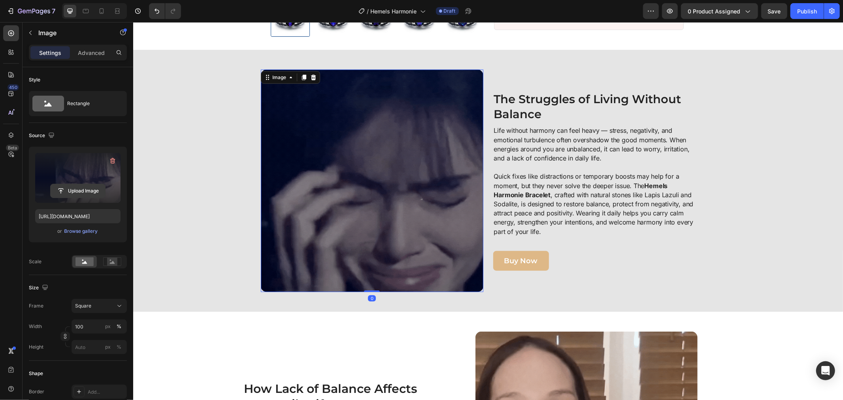
click at [79, 186] on input "file" at bounding box center [78, 190] width 55 height 13
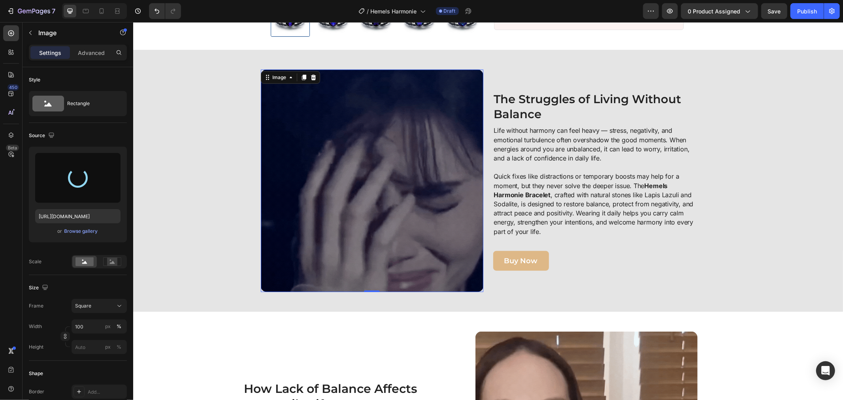
type input "[URL][DOMAIN_NAME]"
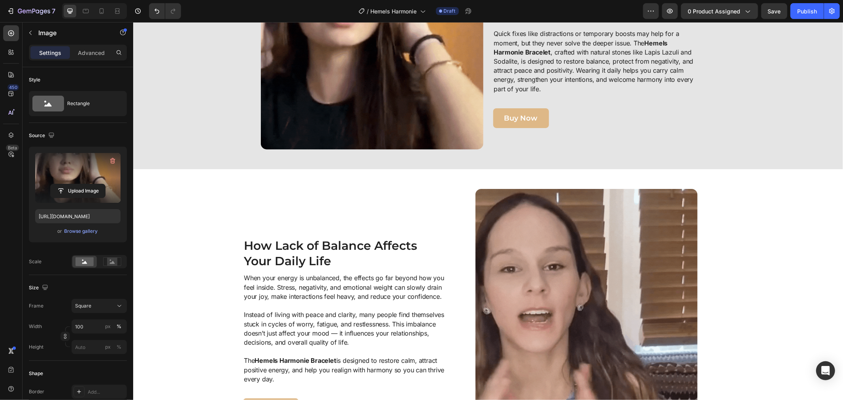
scroll to position [485, 0]
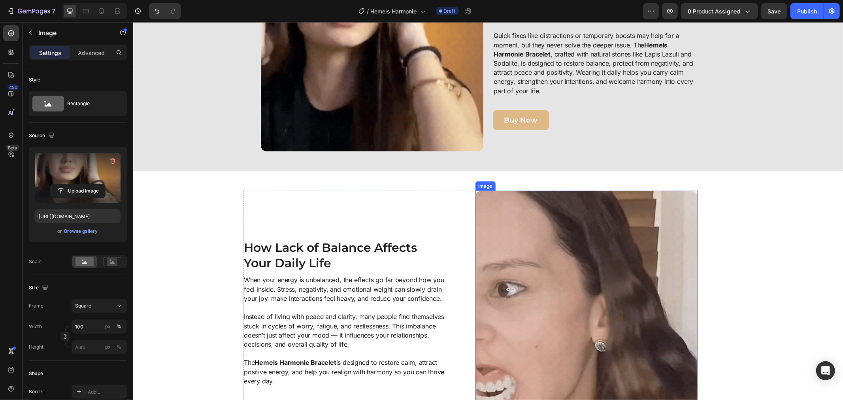
click at [504, 243] on img at bounding box center [586, 329] width 222 height 278
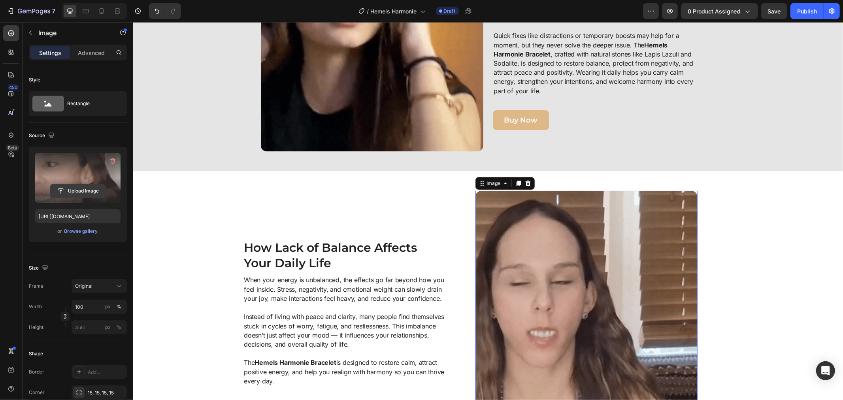
click at [69, 184] on input "file" at bounding box center [78, 190] width 55 height 13
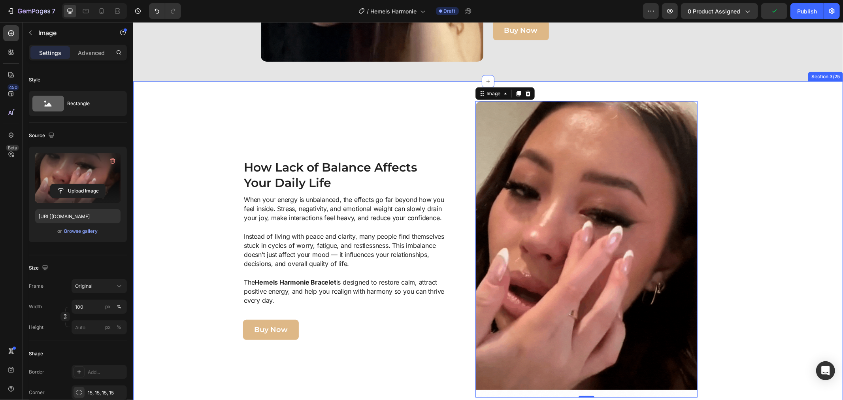
scroll to position [573, 0]
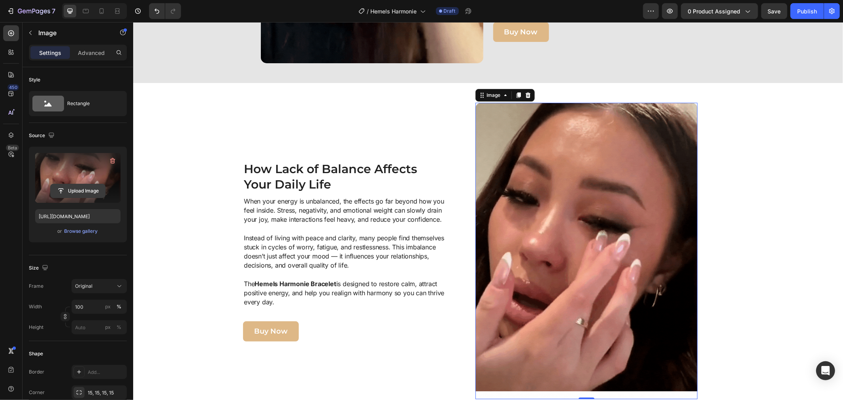
click at [73, 187] on input "file" at bounding box center [78, 190] width 55 height 13
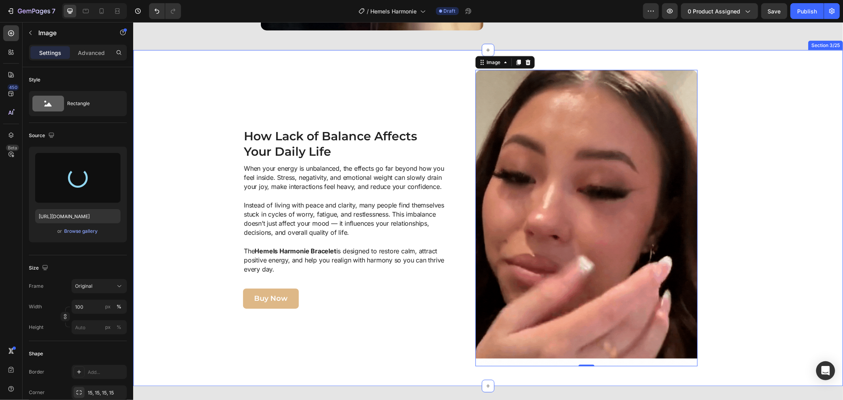
scroll to position [617, 0]
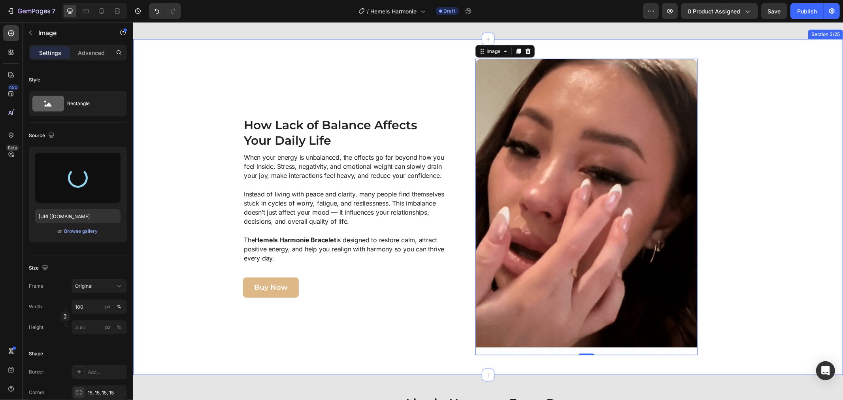
type input "[URL][DOMAIN_NAME]"
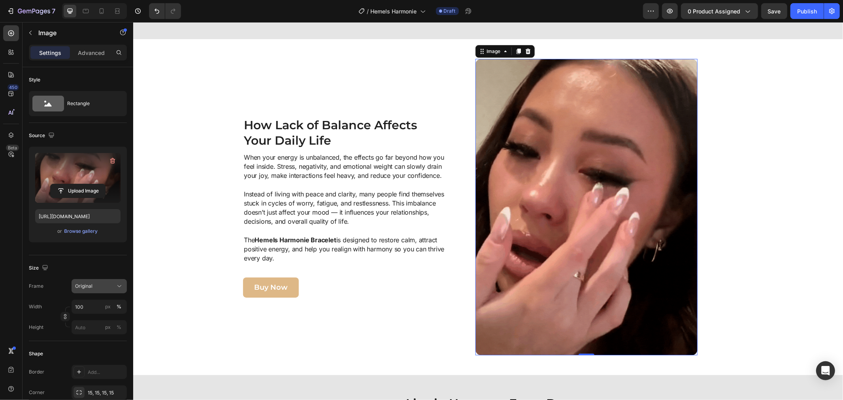
click at [87, 290] on button "Original" at bounding box center [99, 286] width 55 height 14
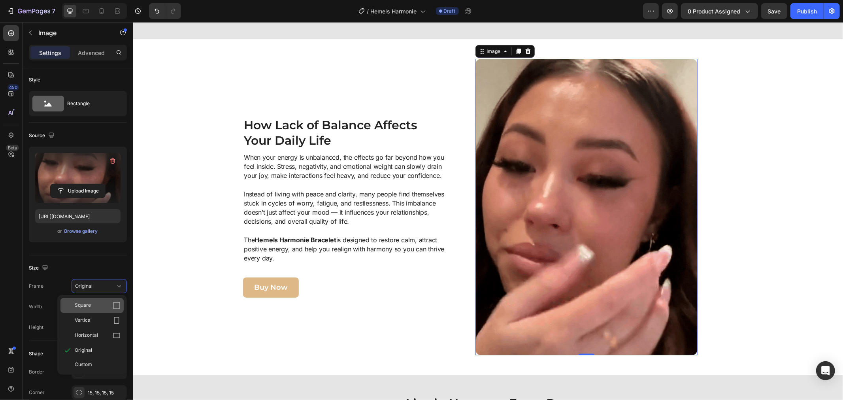
click at [113, 306] on icon at bounding box center [117, 305] width 8 height 8
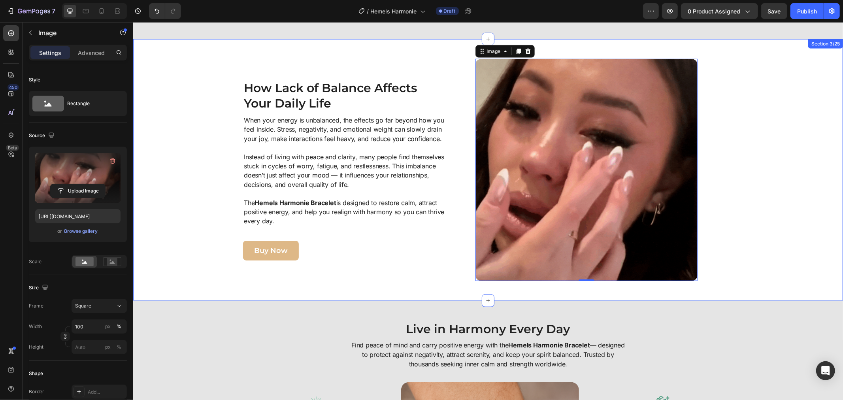
click at [729, 239] on div "Image 0 How Lack of Balance Affects Your Daily Life Heading When your energy is…" at bounding box center [470, 169] width 666 height 222
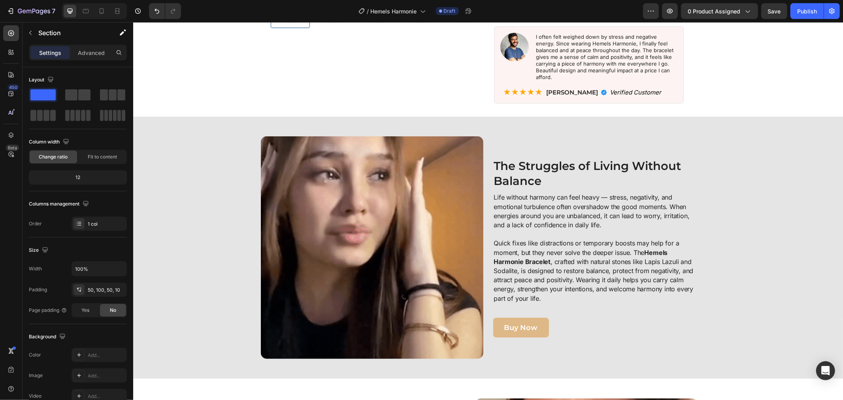
scroll to position [177, 0]
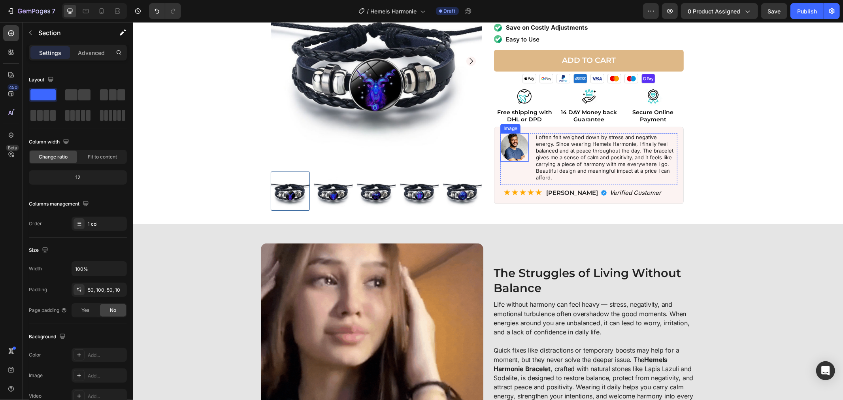
click at [515, 143] on img at bounding box center [514, 147] width 28 height 28
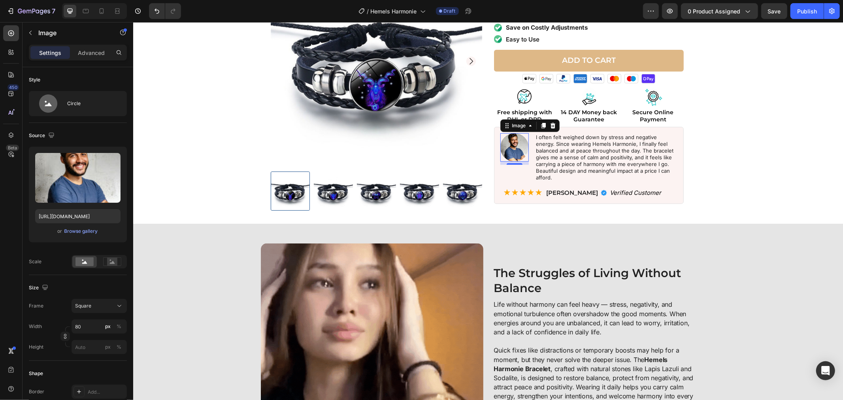
click at [515, 147] on img at bounding box center [514, 147] width 28 height 28
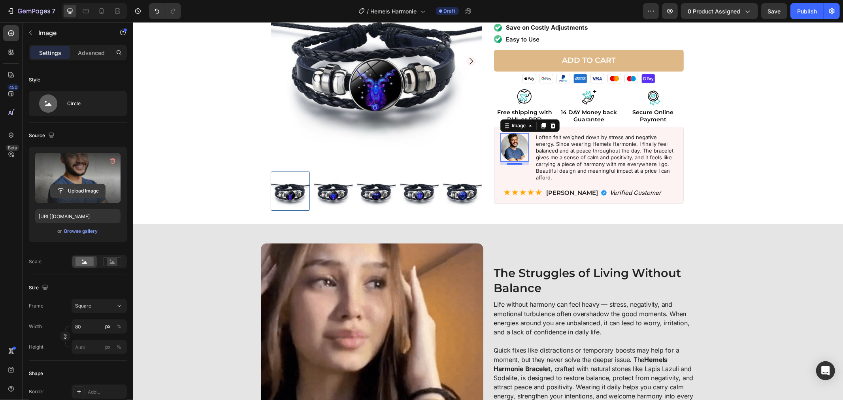
click at [86, 186] on input "file" at bounding box center [78, 190] width 55 height 13
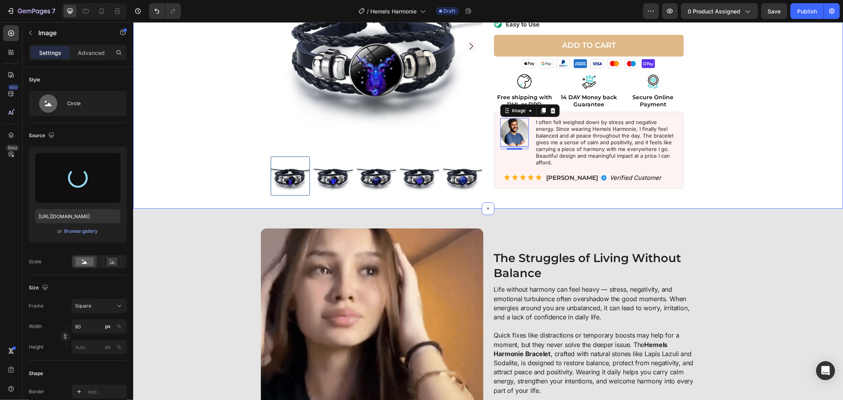
scroll to position [353, 0]
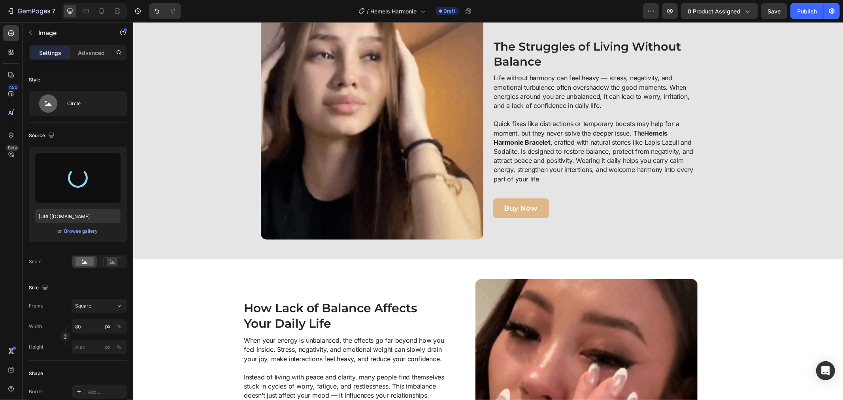
type input "https://cdn.shopify.com/s/files/1/0808/8620/2710/files/gempages_585570282693985…"
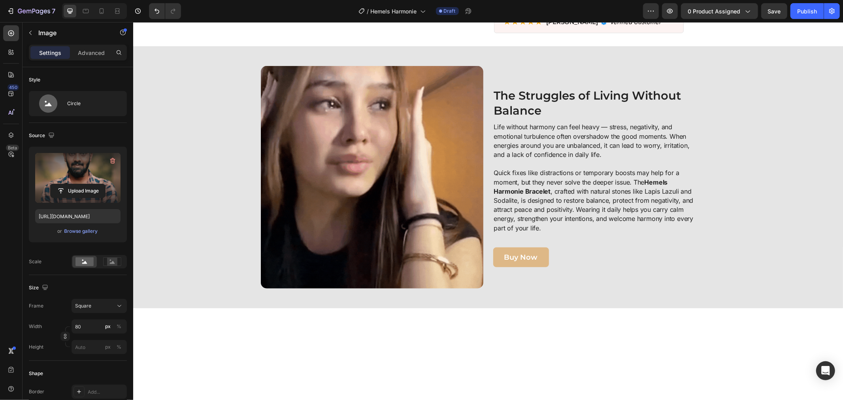
scroll to position [45, 0]
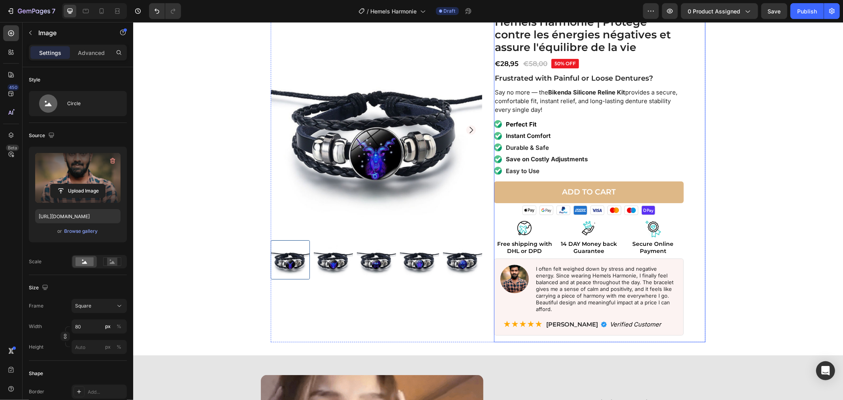
click at [702, 226] on div "Product Images Icon Icon Icon Icon Icon Icon List 4.7/5 rating based on satisfi…" at bounding box center [488, 171] width 702 height 339
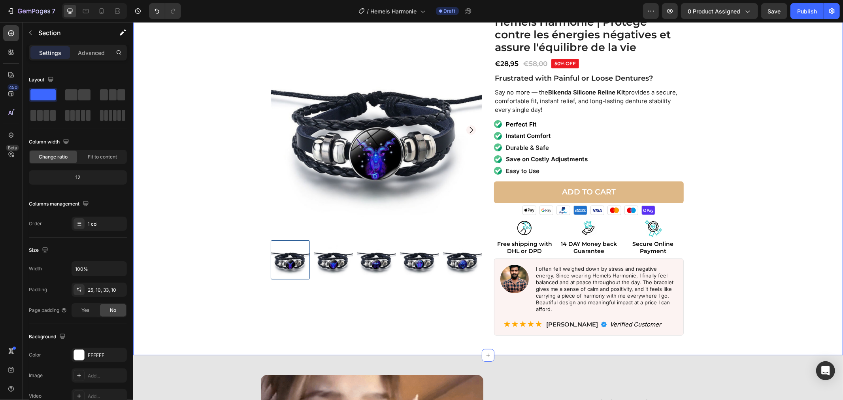
click at [217, 192] on div "Product Images Icon Icon Icon Icon Icon Icon List 4.7/5 rating based on satisfi…" at bounding box center [488, 171] width 702 height 339
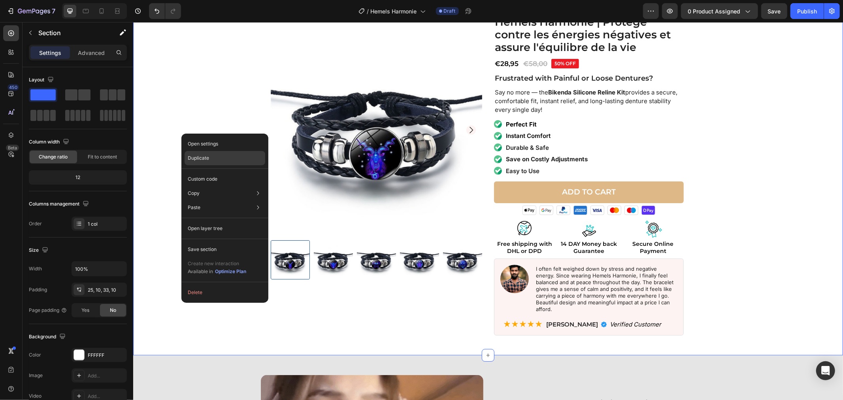
click at [188, 152] on div "Duplicate" at bounding box center [224, 158] width 81 height 14
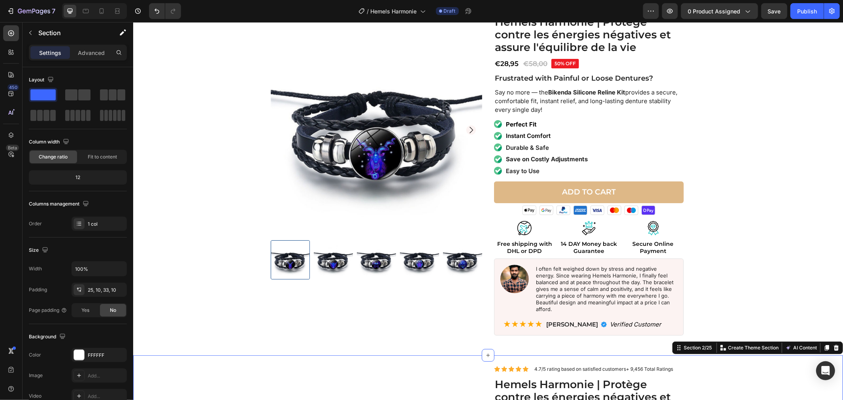
click at [96, 51] on p "Advanced" at bounding box center [91, 53] width 27 height 8
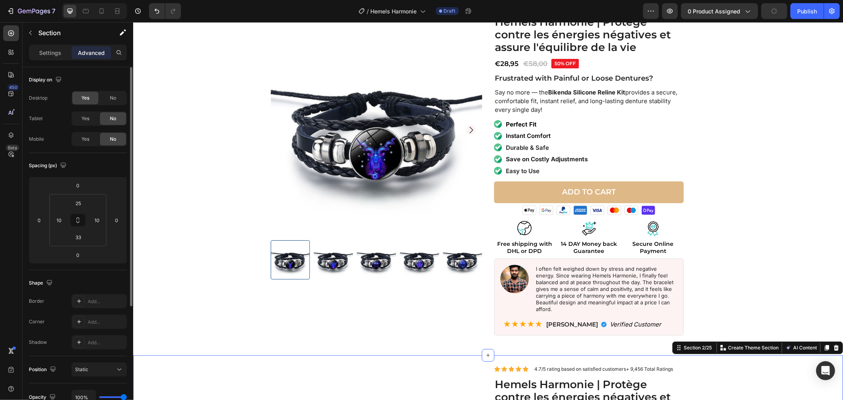
scroll to position [344, 0]
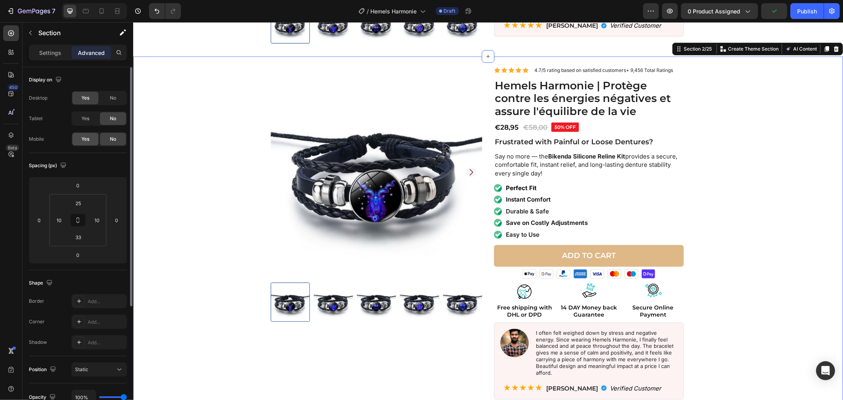
click at [85, 139] on span "Yes" at bounding box center [85, 139] width 8 height 7
click at [115, 96] on span "No" at bounding box center [113, 97] width 6 height 7
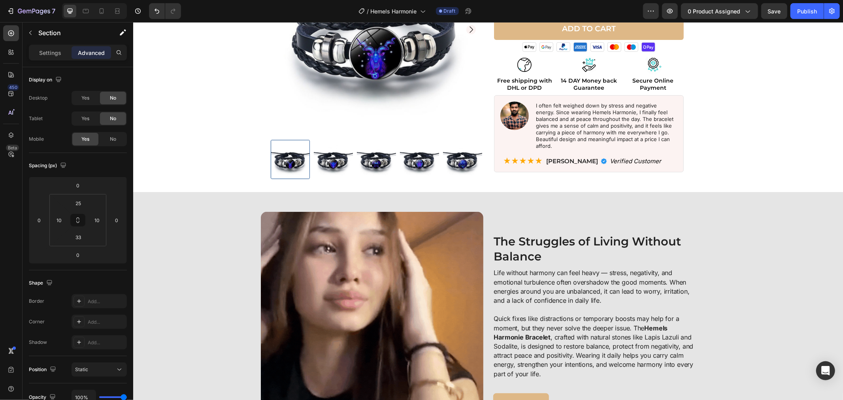
scroll to position [212, 0]
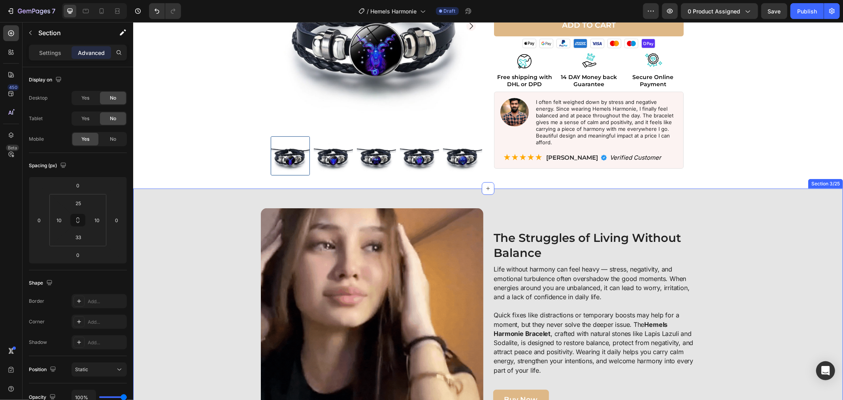
click at [188, 196] on div "Image The Struggles of Living Without Balance Heading Life without harmony can …" at bounding box center [487, 319] width 709 height 262
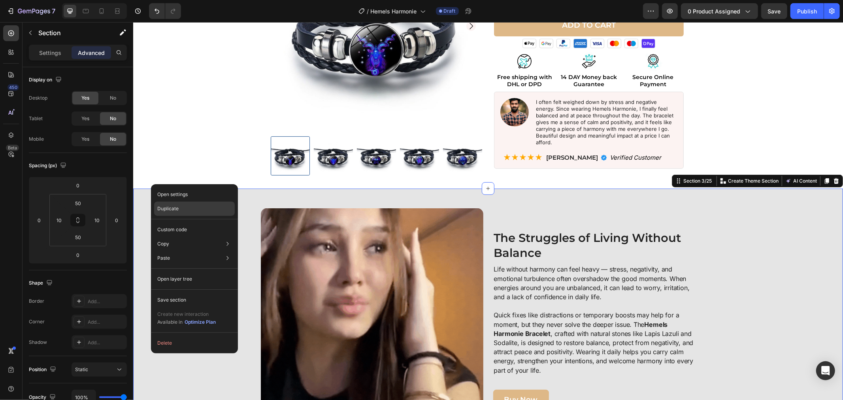
drag, startPoint x: 169, startPoint y: 202, endPoint x: 36, endPoint y: 180, distance: 135.3
click at [169, 202] on div "Duplicate" at bounding box center [194, 208] width 81 height 14
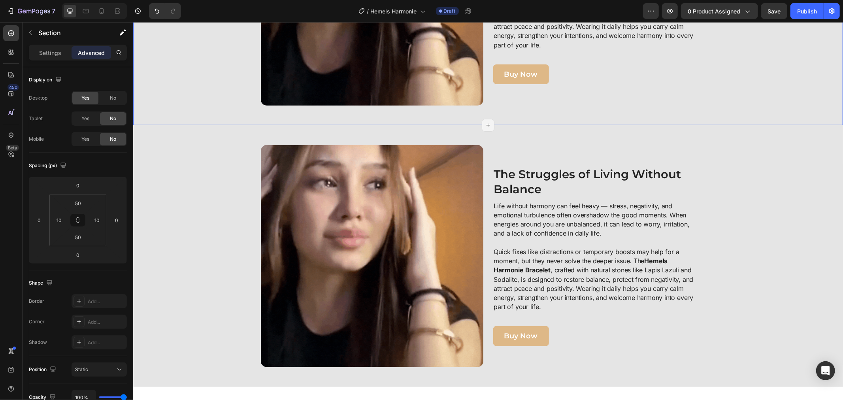
scroll to position [606, 0]
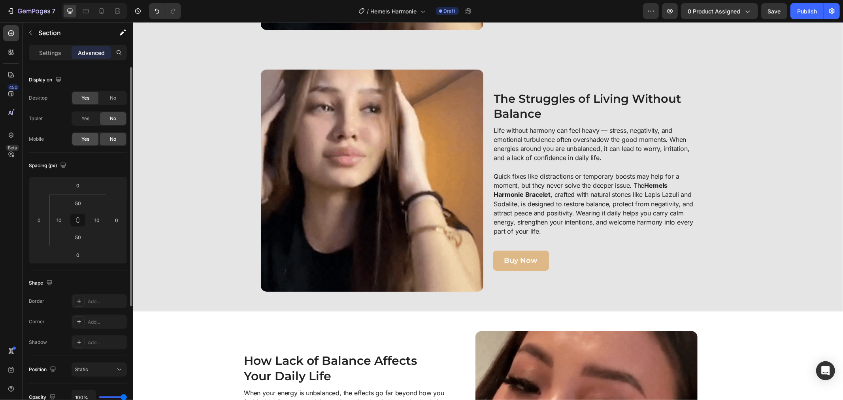
click at [85, 140] on span "Yes" at bounding box center [85, 139] width 8 height 7
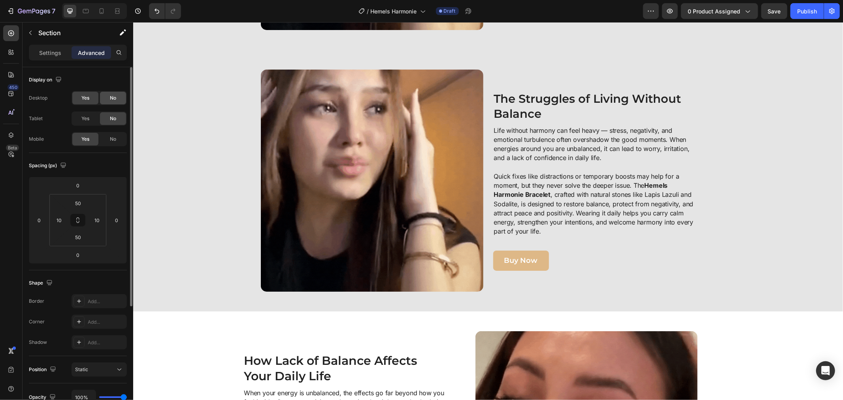
click at [110, 100] on span "No" at bounding box center [113, 97] width 6 height 7
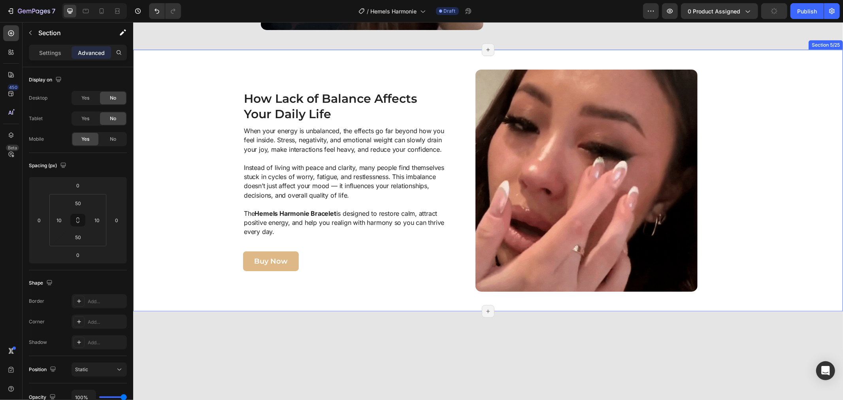
click at [173, 154] on div "Image How Lack of Balance Affects Your Daily Life Heading When your energy is u…" at bounding box center [470, 180] width 666 height 222
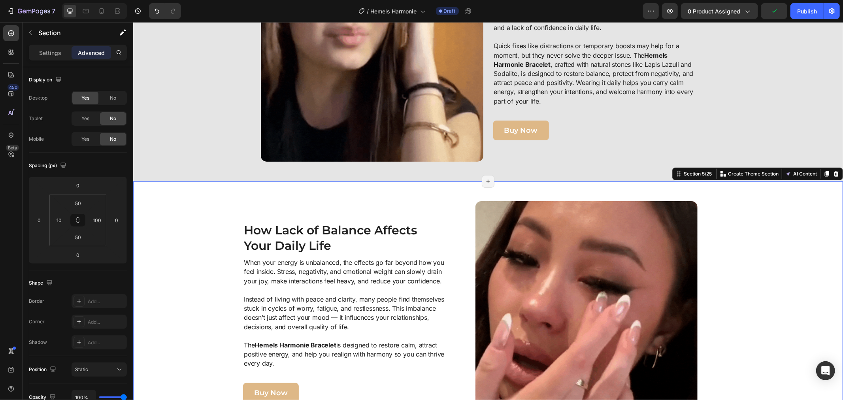
scroll to position [423, 0]
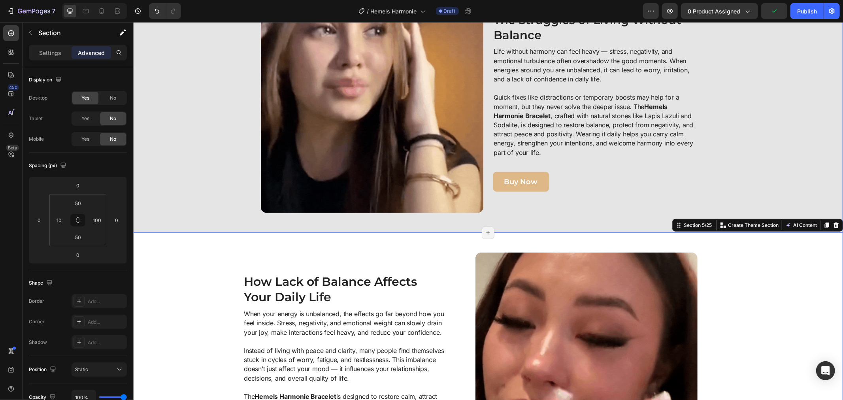
click at [173, 154] on div "Image The Struggles of Living Without Balance Heading Life without harmony can …" at bounding box center [488, 101] width 702 height 222
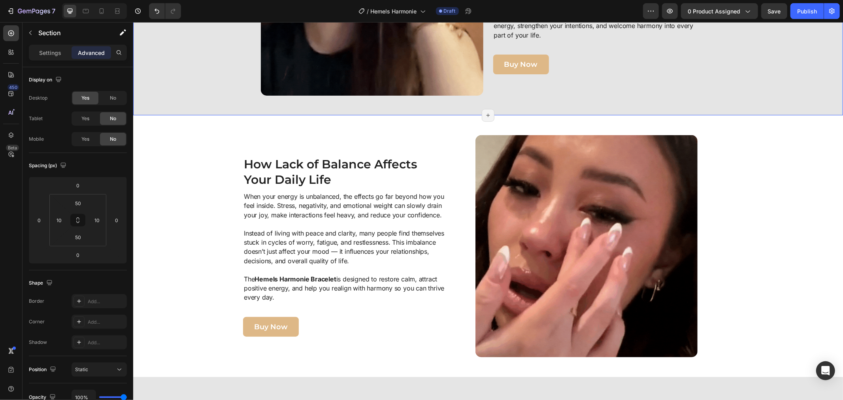
scroll to position [562, 0]
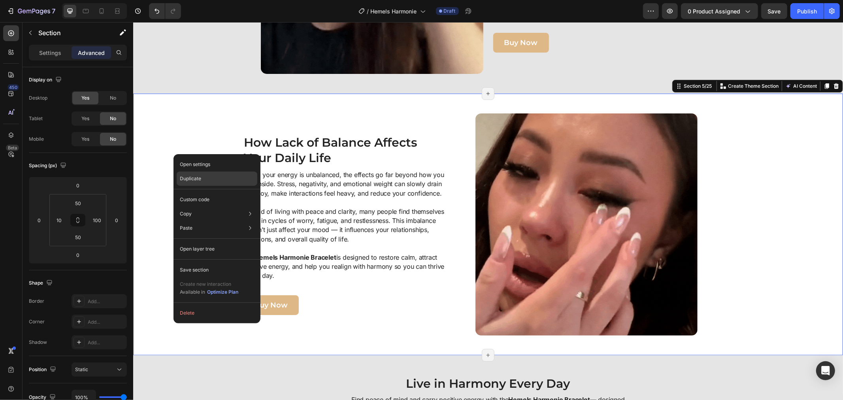
click at [184, 174] on div "Duplicate" at bounding box center [217, 178] width 81 height 14
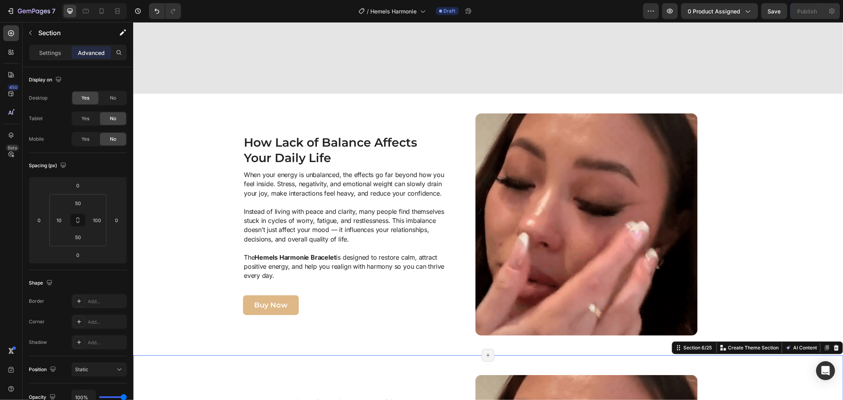
scroll to position [868, 0]
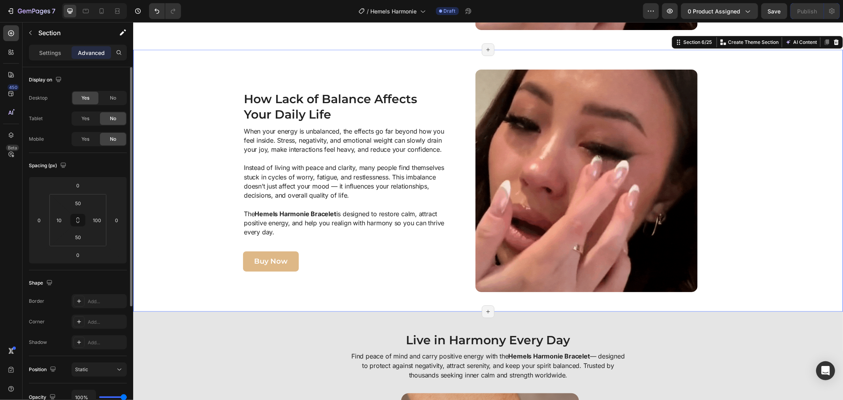
click at [87, 147] on div "Display on Desktop Yes No Tablet Yes No Mobile Yes No" at bounding box center [78, 110] width 98 height 86
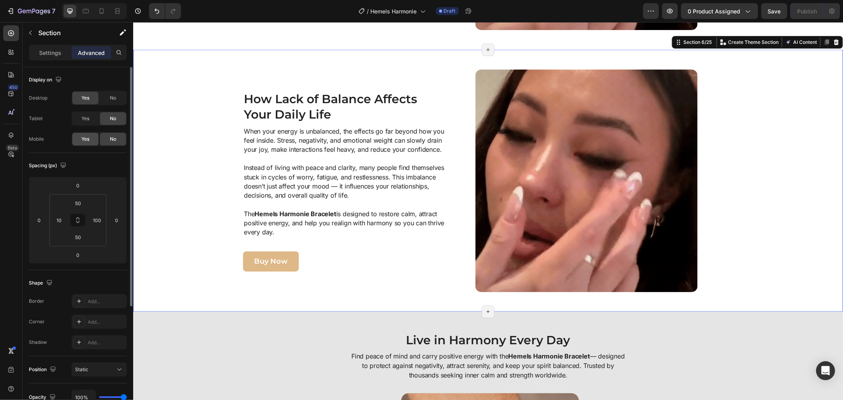
click at [90, 139] on div "Yes" at bounding box center [85, 139] width 26 height 13
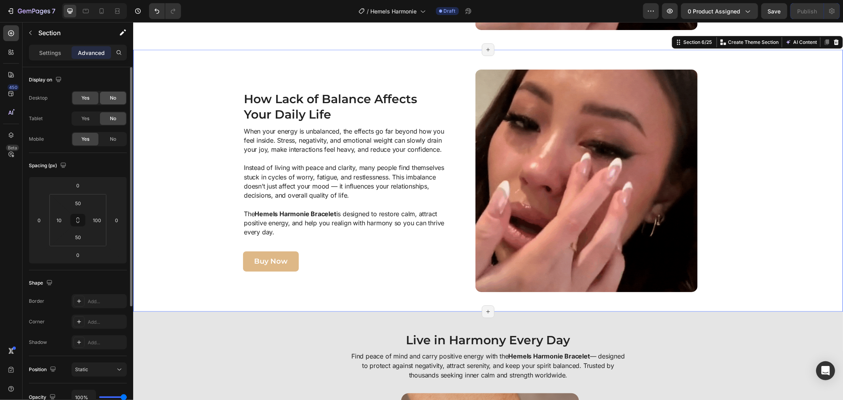
click at [112, 95] on span "No" at bounding box center [113, 97] width 6 height 7
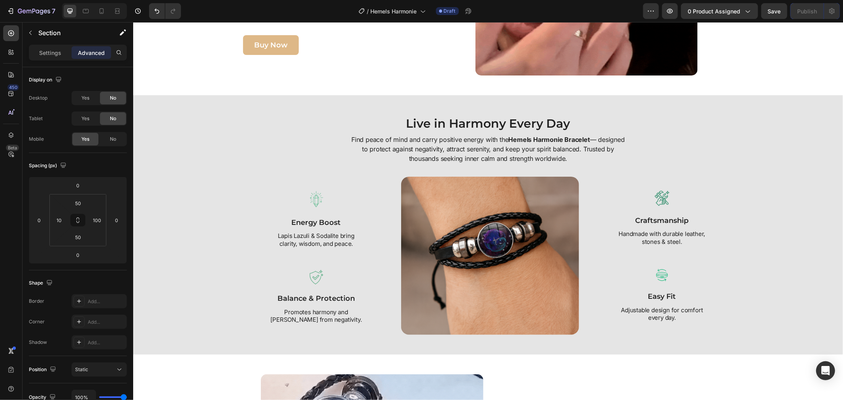
scroll to position [999, 0]
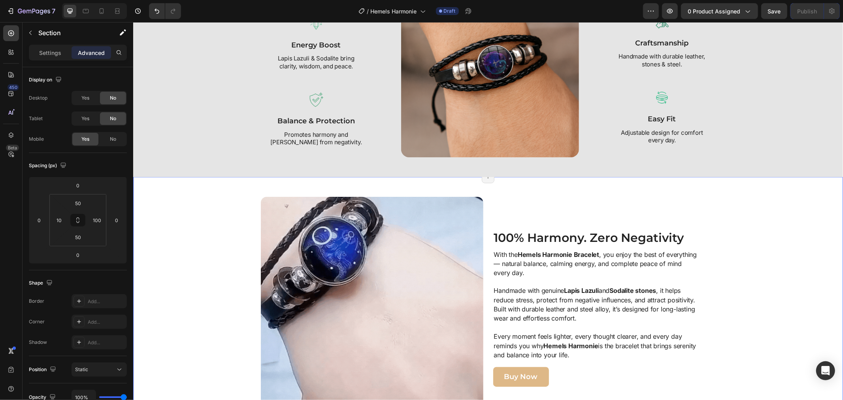
click at [173, 184] on div "Image 100% Harmony. Zero Negativity Heading With the Hemels Harmonie Bracelet ,…" at bounding box center [487, 308] width 709 height 262
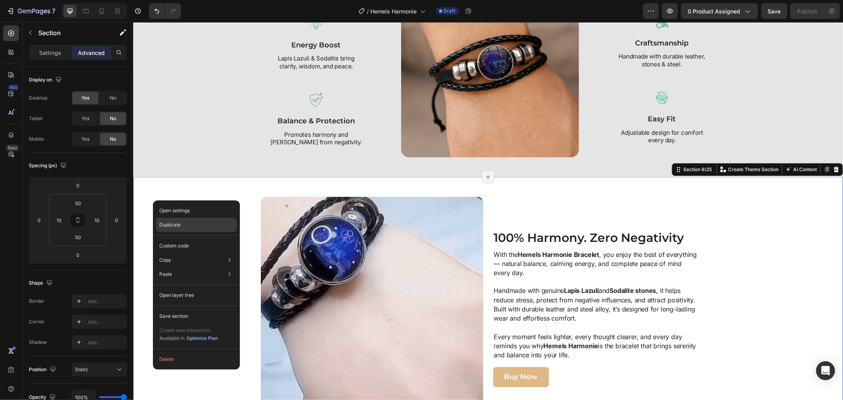
drag, startPoint x: 170, startPoint y: 222, endPoint x: 3, endPoint y: 159, distance: 178.5
click at [170, 222] on p "Duplicate" at bounding box center [169, 224] width 21 height 7
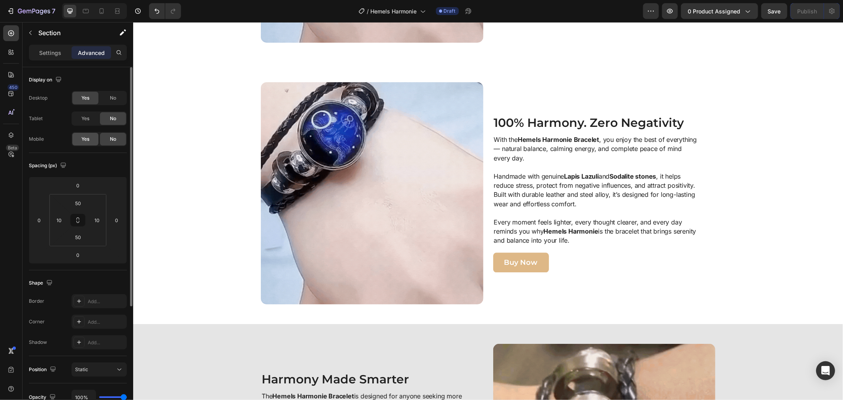
scroll to position [1388, 0]
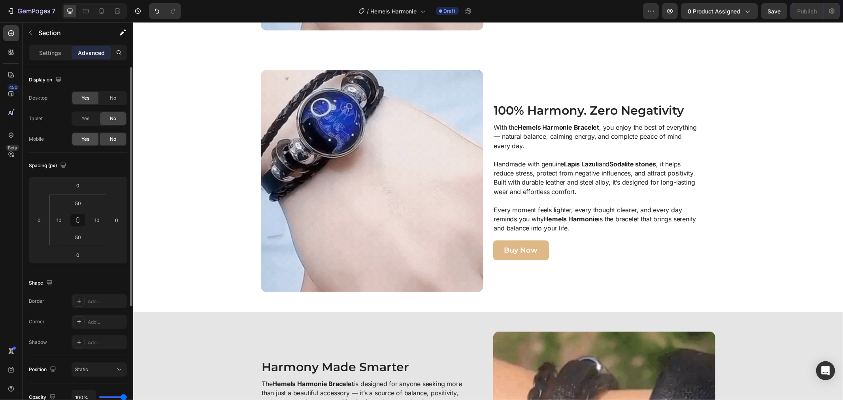
click at [89, 141] on div "Yes" at bounding box center [85, 139] width 26 height 13
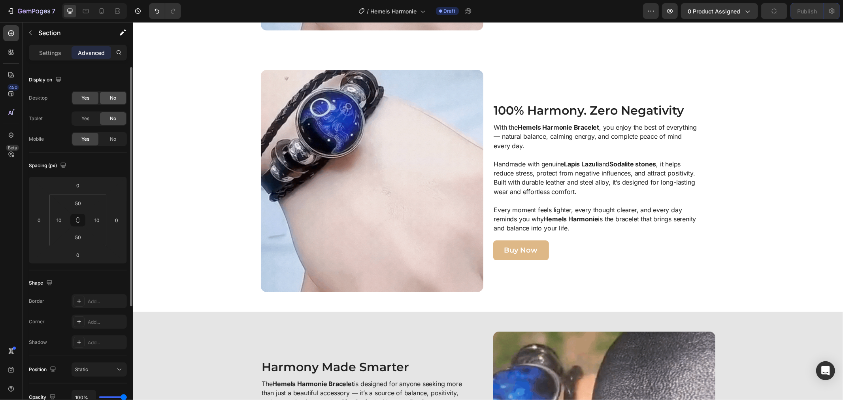
click at [109, 100] on div "No" at bounding box center [113, 98] width 26 height 13
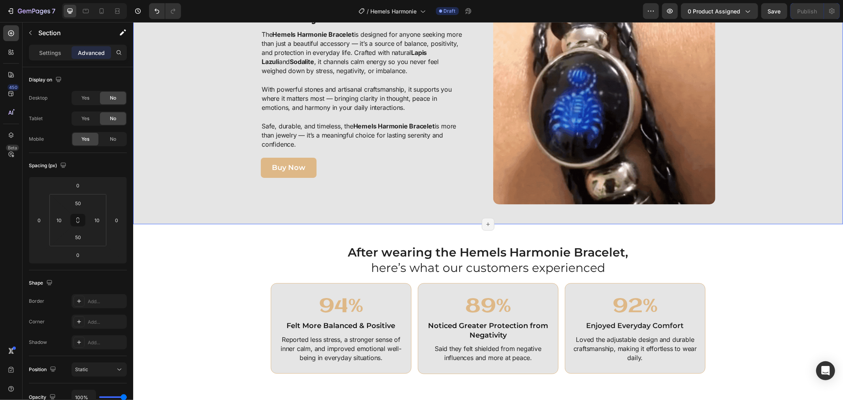
scroll to position [1564, 0]
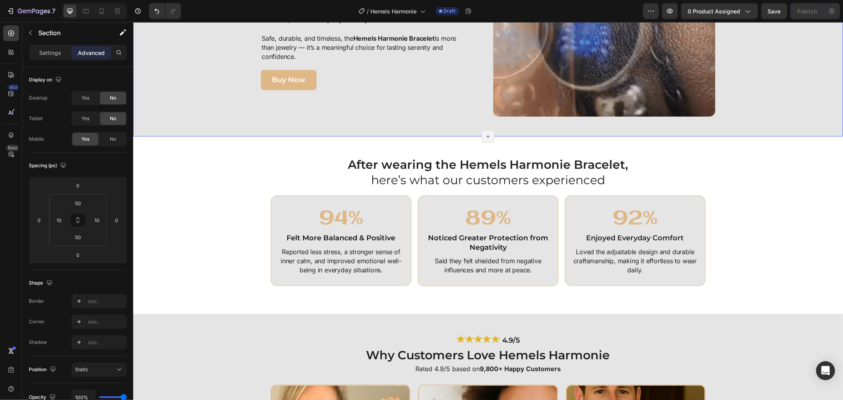
click at [173, 162] on div "After wearing the Hemels Harmonie Bracelet, here’s what our customers experienc…" at bounding box center [488, 225] width 702 height 138
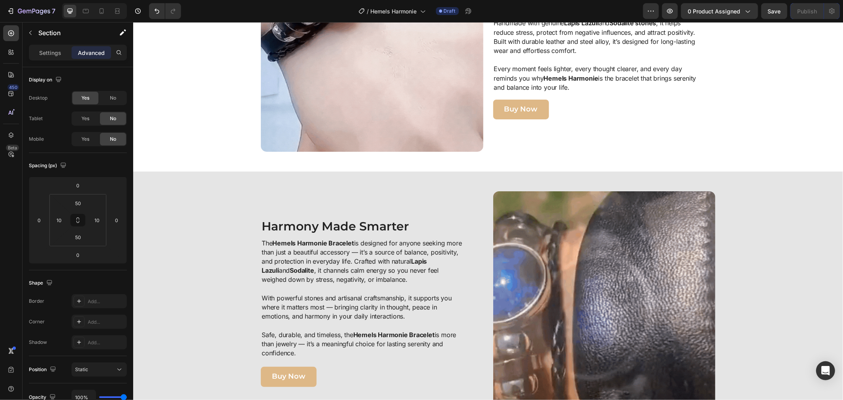
scroll to position [1476, 0]
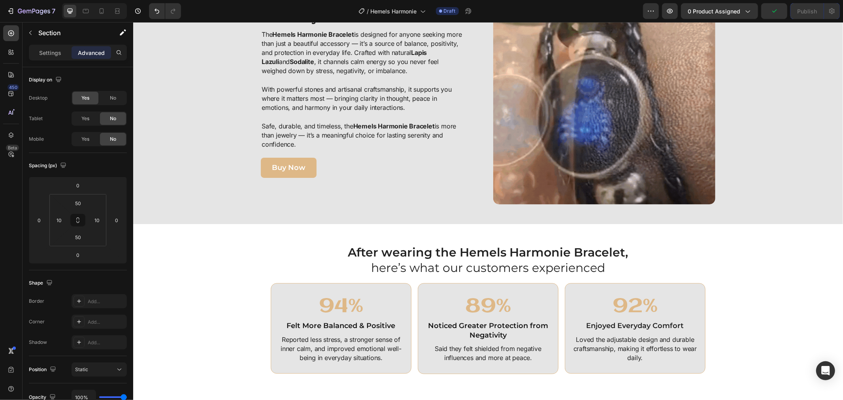
click at [161, 230] on div "After wearing the Hemels Harmonie Bracelet, here’s what our customers experienc…" at bounding box center [487, 312] width 709 height 177
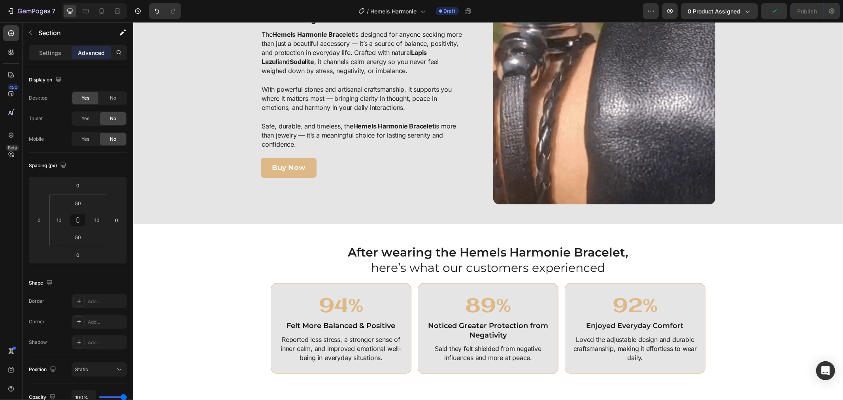
scroll to position [1564, 0]
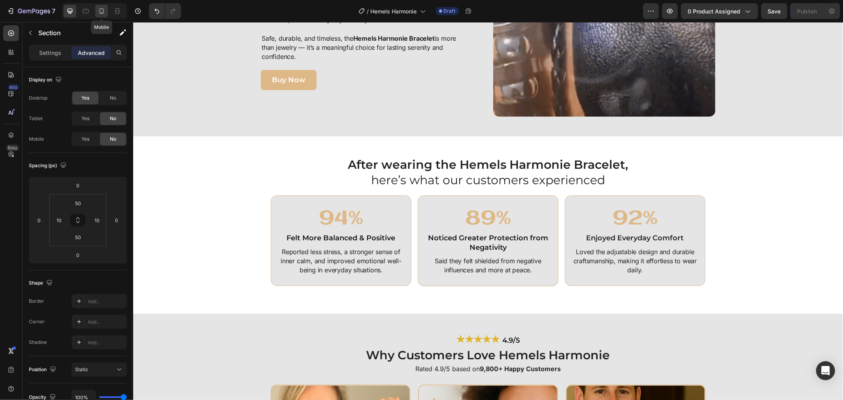
click at [107, 11] on div at bounding box center [101, 11] width 13 height 13
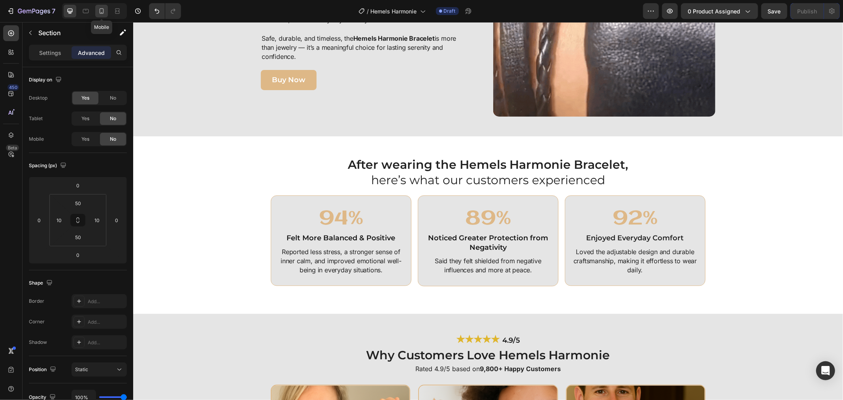
type input "32"
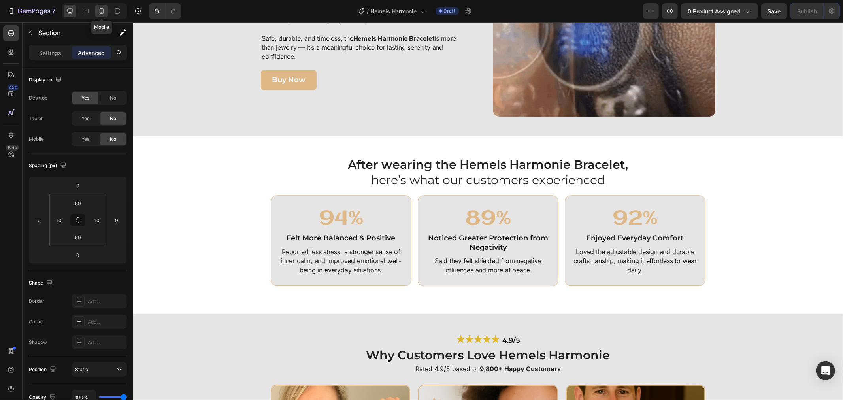
type input "11"
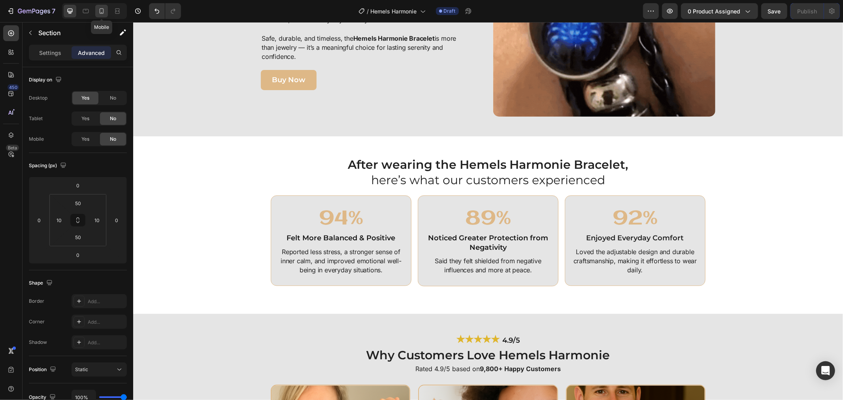
type input "33"
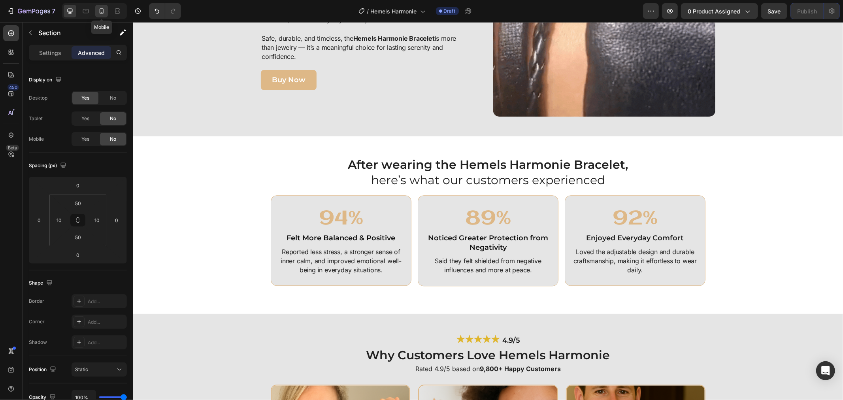
type input "11"
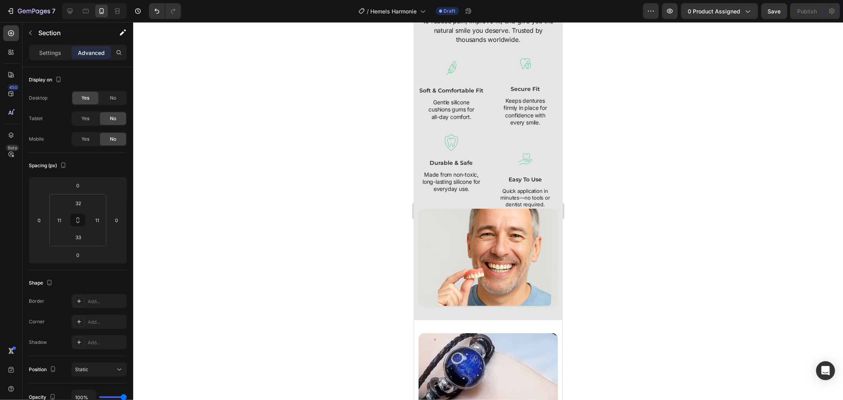
scroll to position [1404, 0]
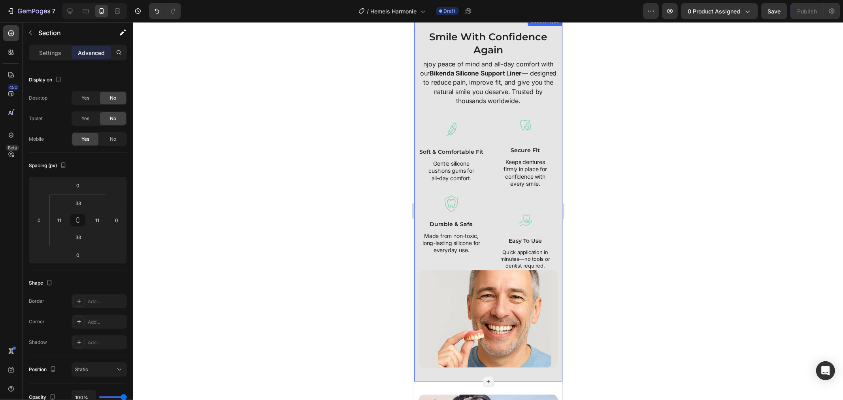
click at [416, 163] on div "Smile With Confidence Again Heading njoy peace of mind and all-day comfort with…" at bounding box center [488, 198] width 148 height 365
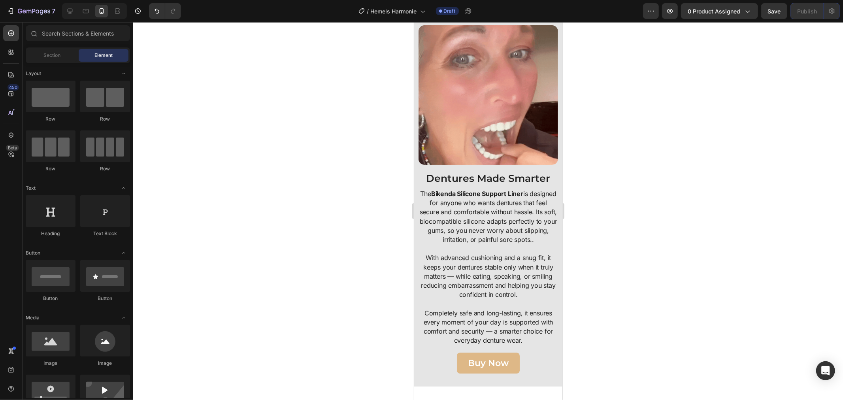
scroll to position [1649, 0]
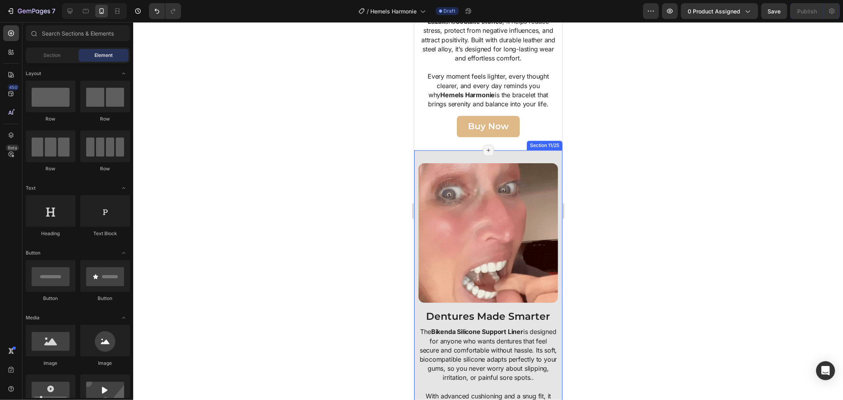
click at [417, 151] on div "Image Dentures Made Smarter Heading The Bikenda Silicone Support Liner is desig…" at bounding box center [488, 337] width 148 height 375
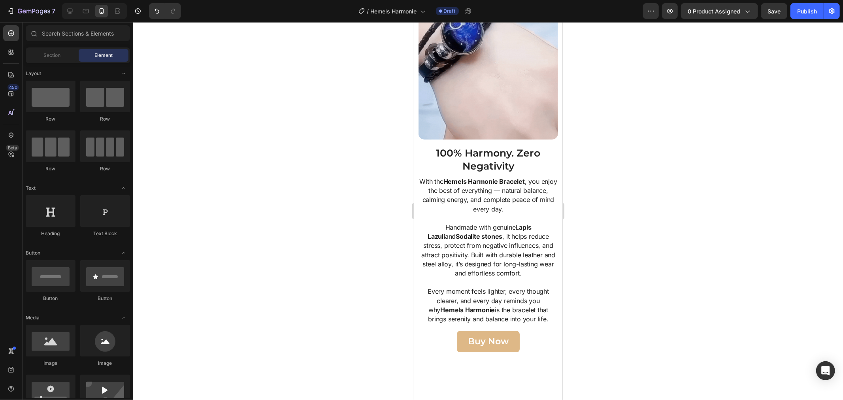
scroll to position [1385, 0]
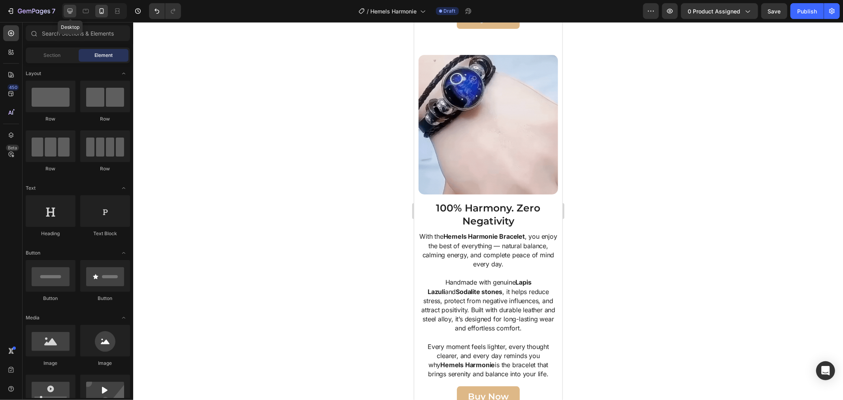
click at [71, 10] on icon at bounding box center [70, 11] width 8 height 8
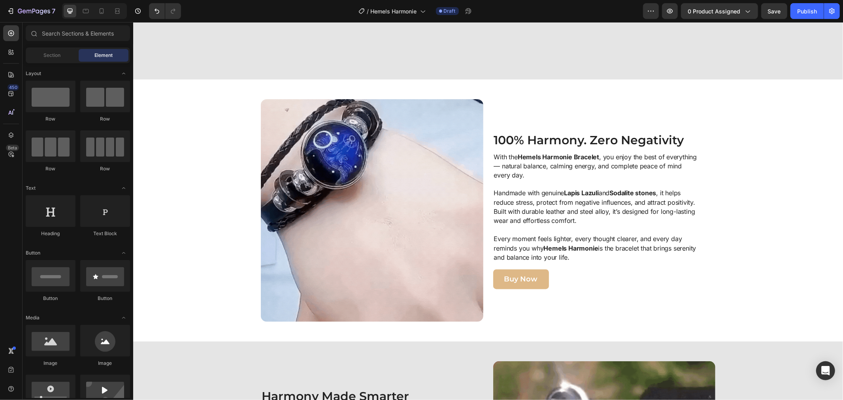
scroll to position [1273, 0]
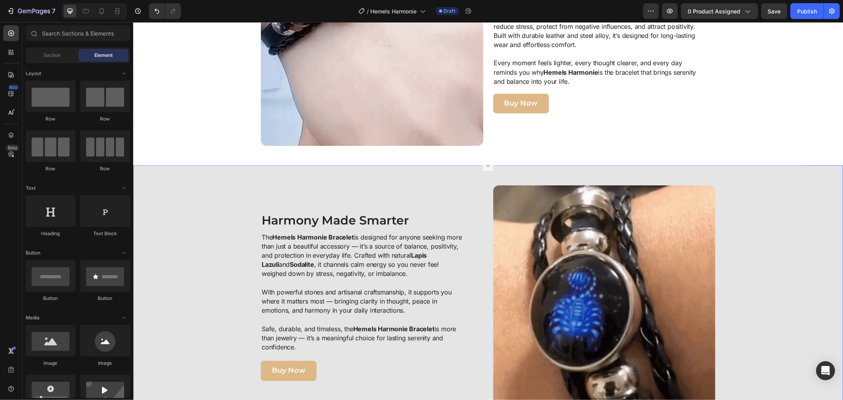
click at [179, 181] on div "Image Harmony Made Smarter Heading The Hemels Harmonie Bracelet is designed for…" at bounding box center [487, 296] width 709 height 262
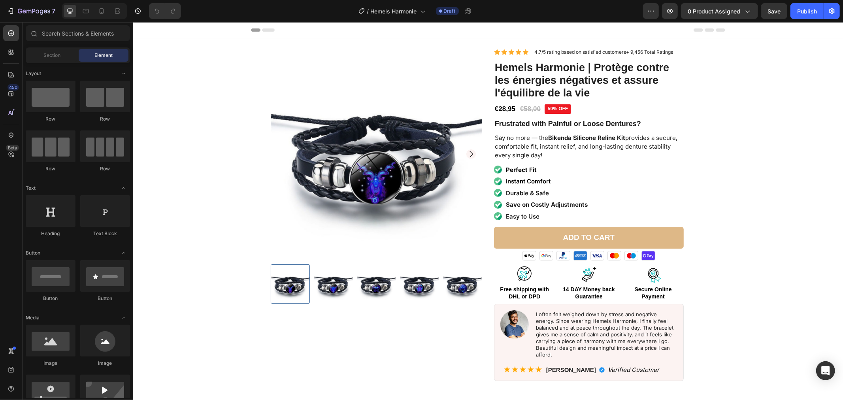
click at [108, 16] on div at bounding box center [94, 11] width 65 height 16
click at [106, 14] on div at bounding box center [101, 11] width 13 height 13
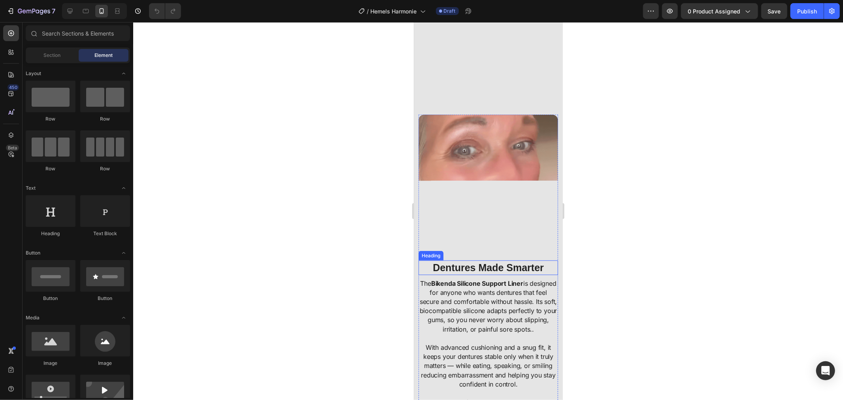
scroll to position [132, 0]
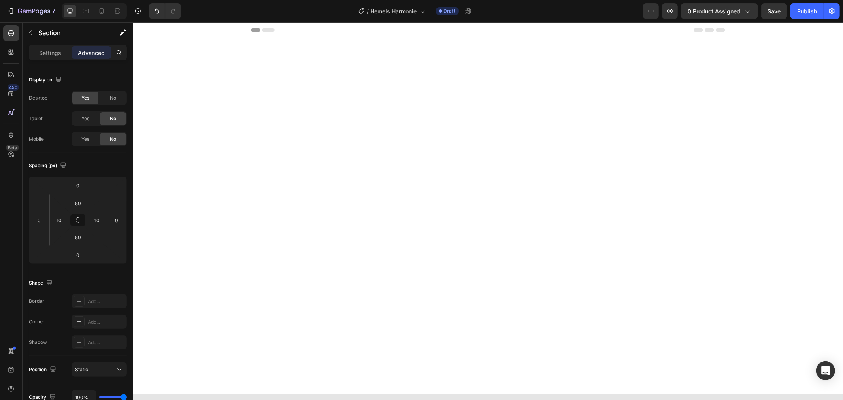
scroll to position [1273, 0]
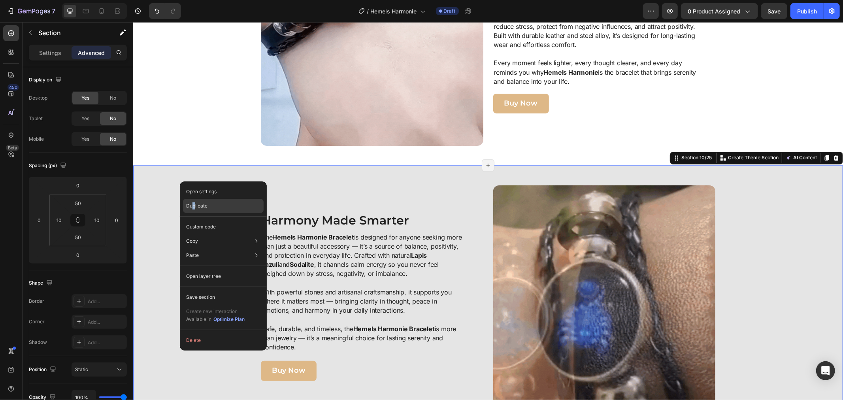
click at [194, 205] on p "Duplicate" at bounding box center [196, 205] width 21 height 7
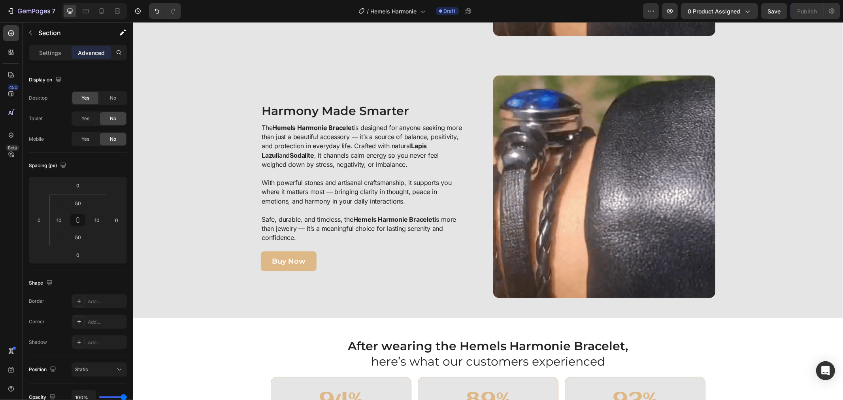
scroll to position [1650, 0]
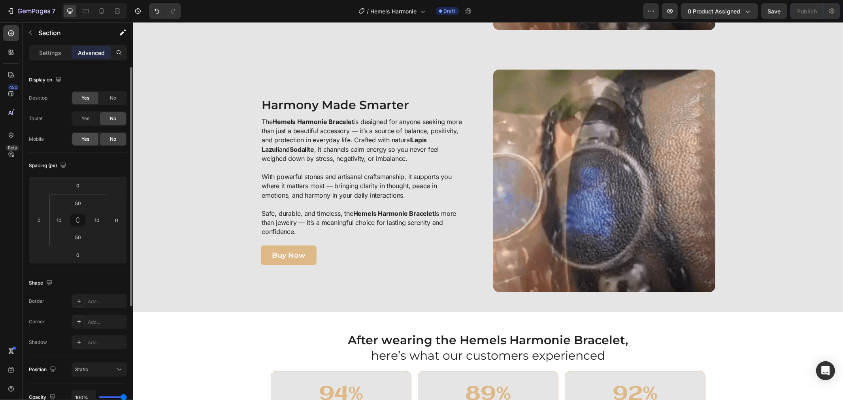
click at [86, 137] on span "Yes" at bounding box center [85, 139] width 8 height 7
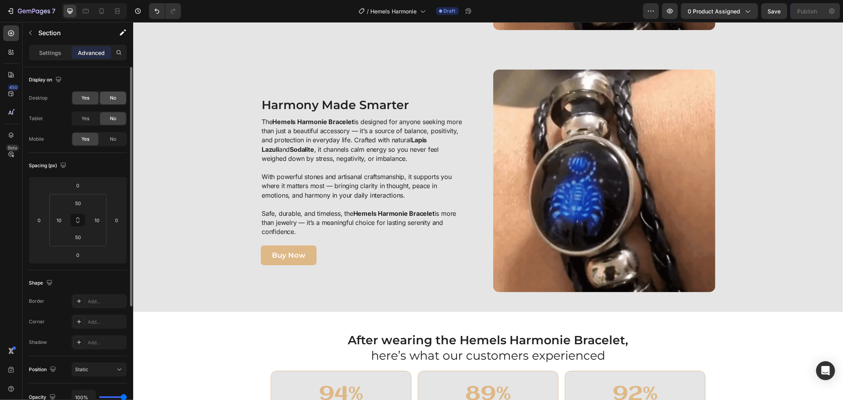
click at [104, 96] on div "No" at bounding box center [113, 98] width 26 height 13
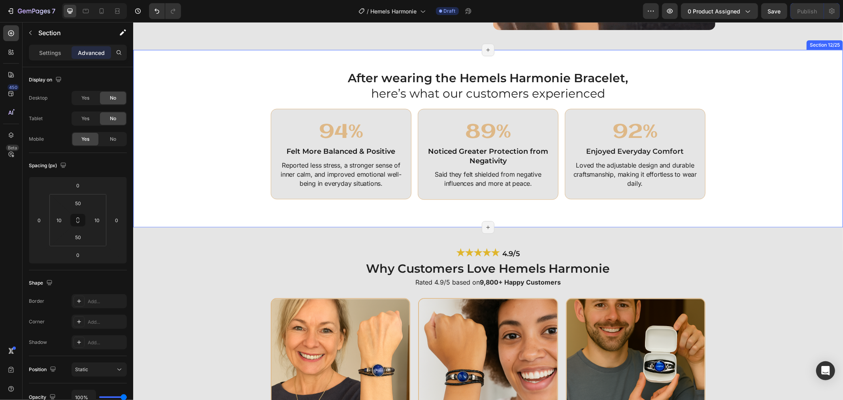
scroll to position [1519, 0]
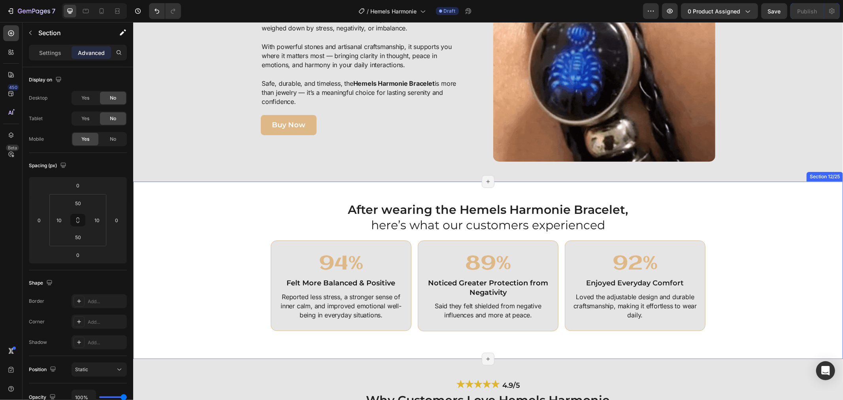
click at [173, 192] on div "After wearing the Hemels Harmonie Bracelet, here’s what our customers experienc…" at bounding box center [487, 269] width 709 height 177
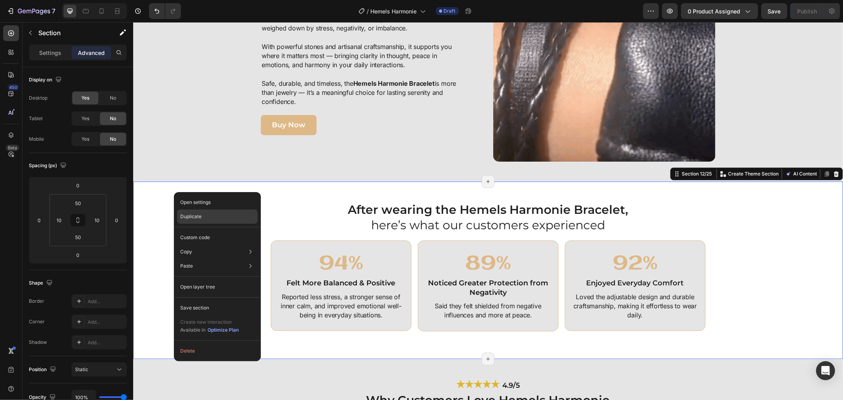
click at [186, 215] on p "Duplicate" at bounding box center [190, 216] width 21 height 7
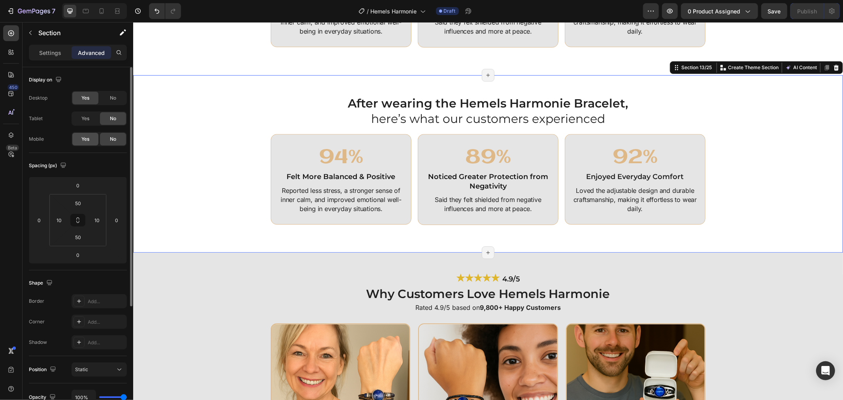
scroll to position [1827, 0]
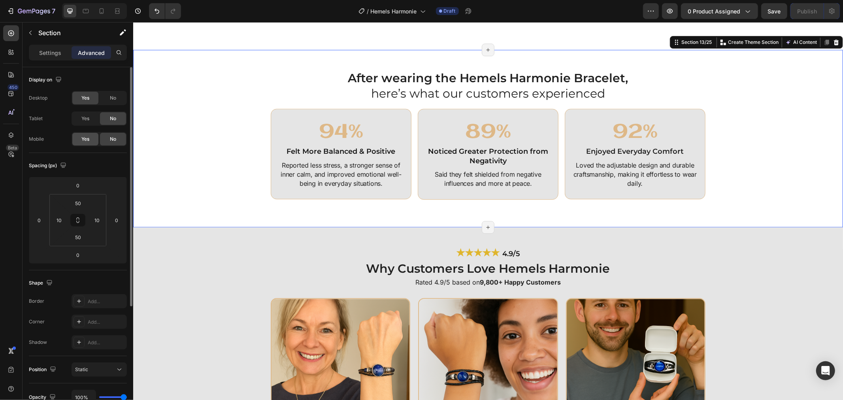
click at [91, 136] on div "Yes" at bounding box center [85, 139] width 26 height 13
click at [108, 97] on div "No" at bounding box center [113, 98] width 26 height 13
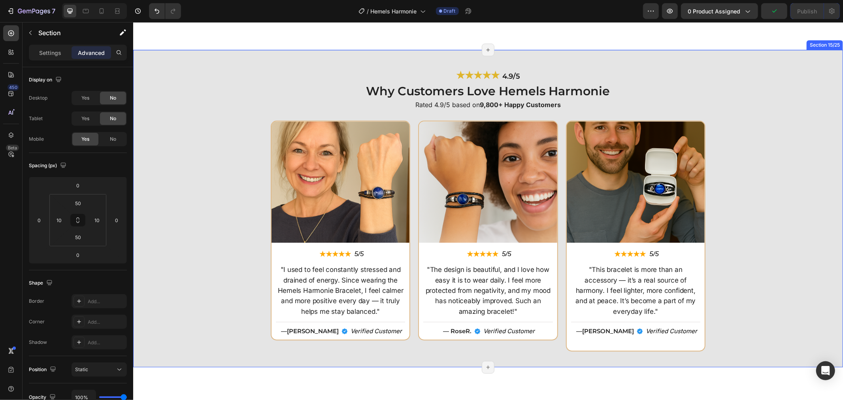
click at [194, 172] on div "Image ★★★★★ Text Block 5/5 Text Block Row "I used to feel constantly stressed a…" at bounding box center [488, 235] width 702 height 231
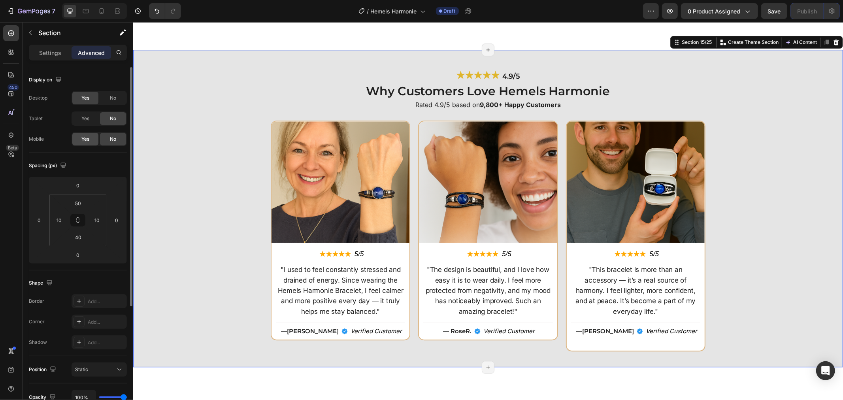
click at [88, 137] on span "Yes" at bounding box center [85, 139] width 8 height 7
click at [109, 99] on div "No" at bounding box center [113, 98] width 26 height 13
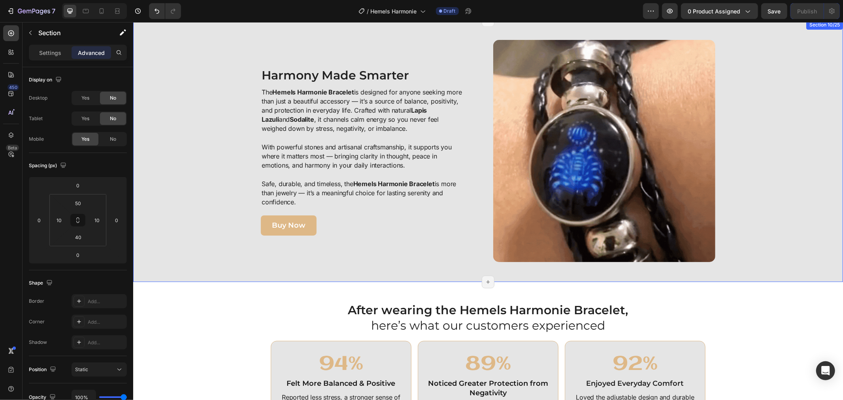
scroll to position [1432, 0]
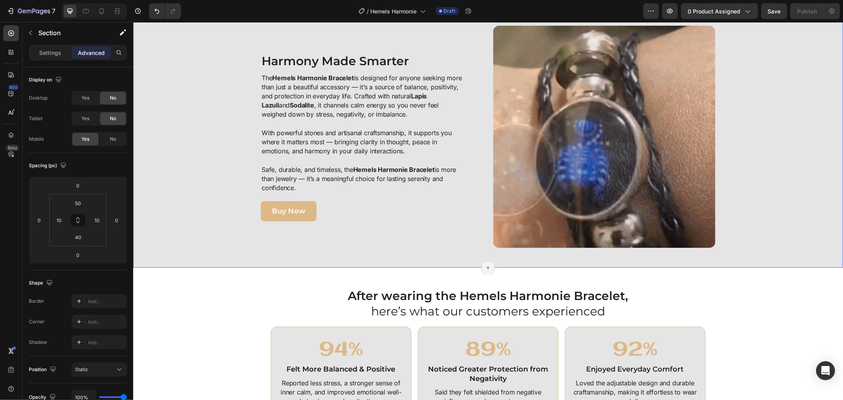
click at [226, 119] on div "Image Harmony Made Smarter Heading The Hemels Harmonie Bracelet is designed for…" at bounding box center [488, 136] width 702 height 222
drag, startPoint x: 99, startPoint y: 12, endPoint x: 104, endPoint y: 123, distance: 111.5
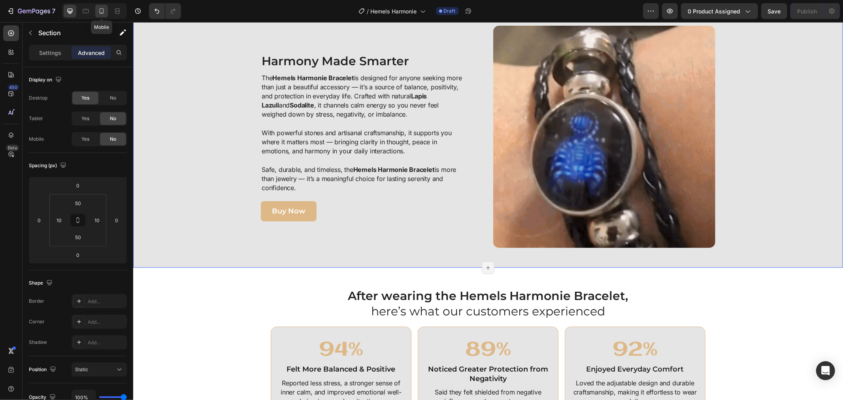
click at [99, 12] on icon at bounding box center [102, 11] width 8 height 8
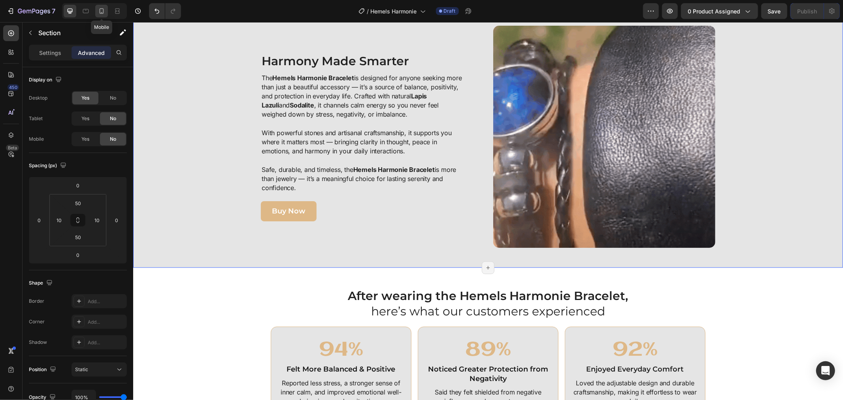
type input "33"
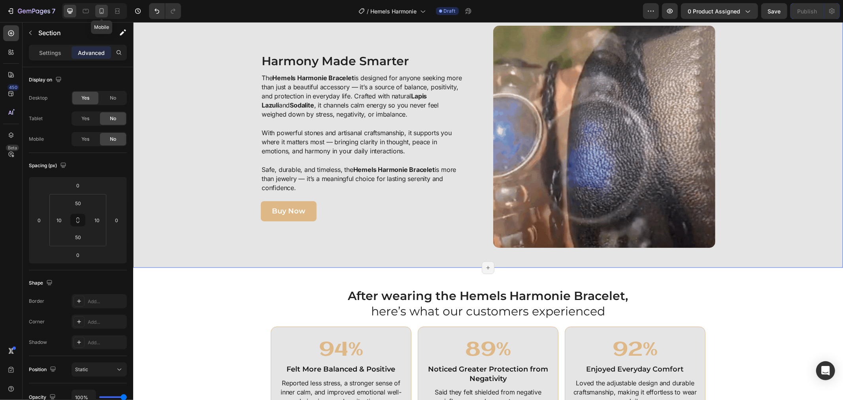
type input "11"
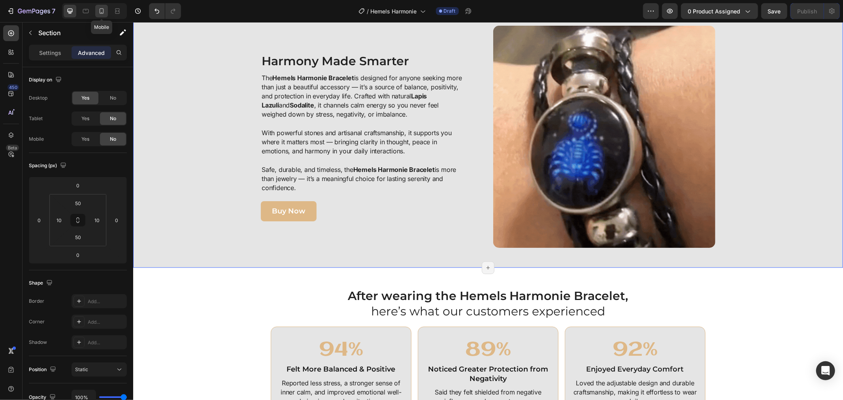
type input "33"
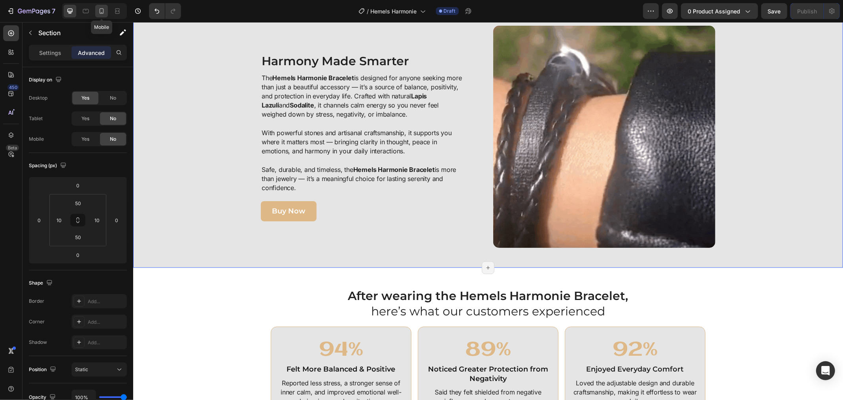
type input "11"
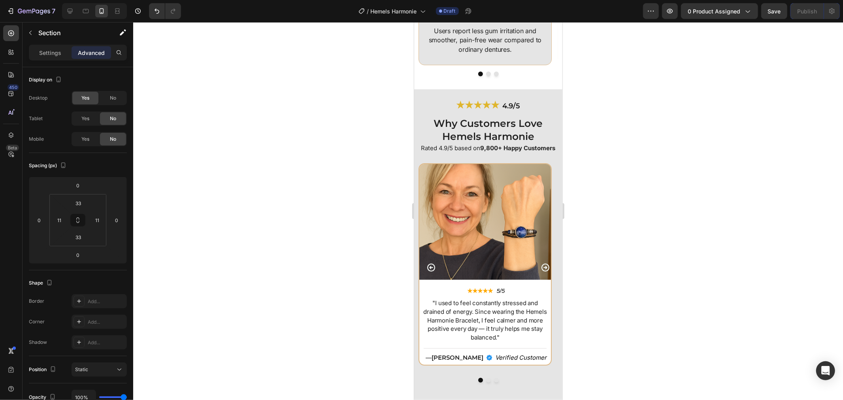
scroll to position [2633, 0]
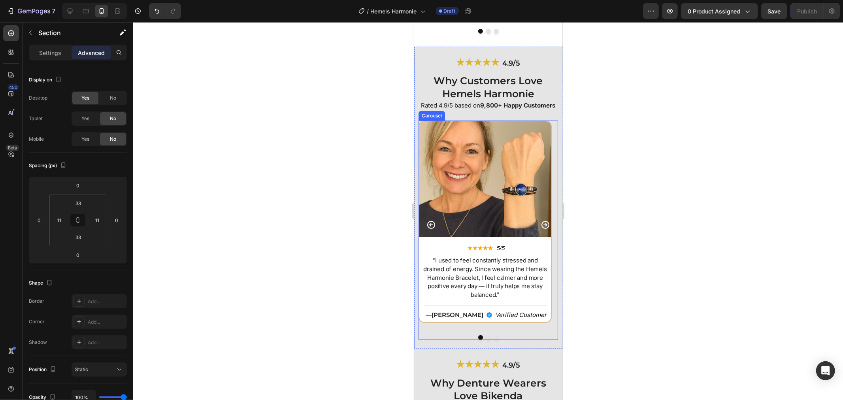
click at [486, 339] on button "Dot" at bounding box center [488, 337] width 5 height 5
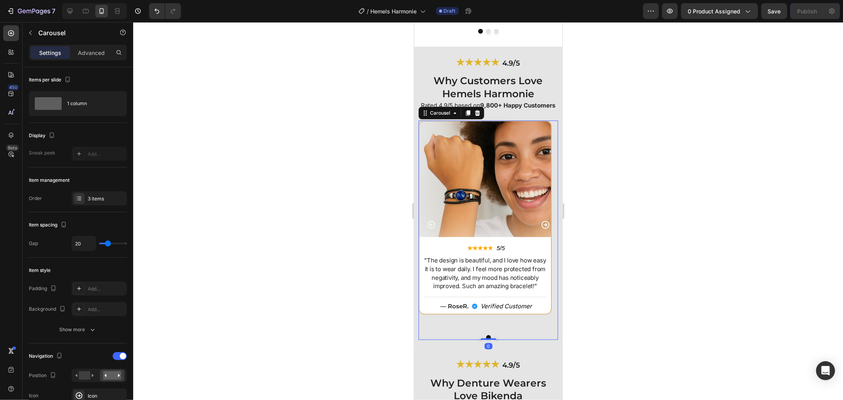
click at [493, 339] on button "Dot" at bounding box center [495, 337] width 5 height 5
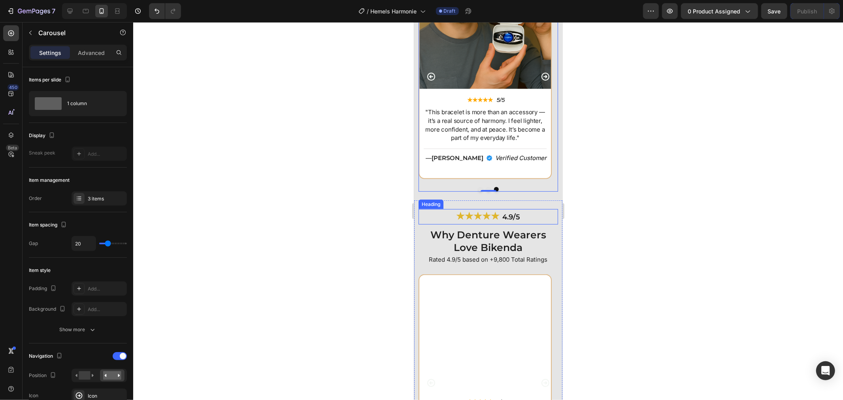
scroll to position [2809, 0]
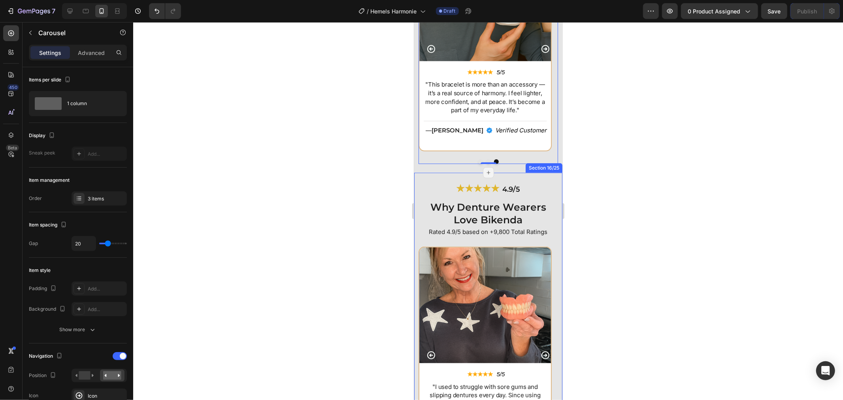
click at [414, 184] on div "★★★★★ 4.9/5 Heading Why Denture Wearers Love Bikenda Heading Rated 4.9/5 based …" at bounding box center [488, 327] width 148 height 311
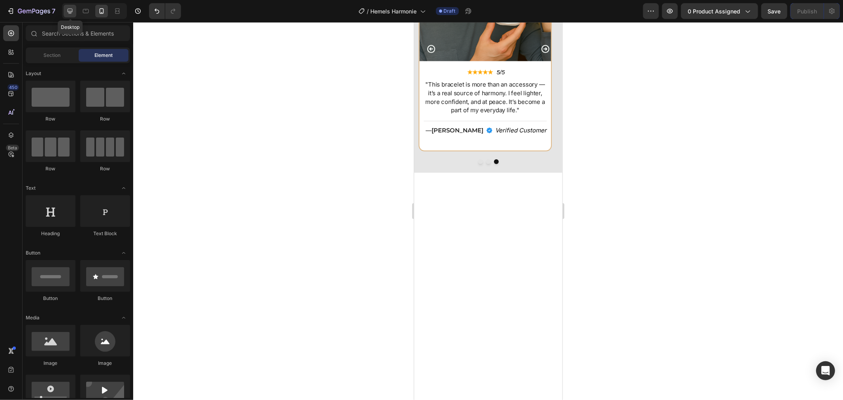
click at [64, 13] on div at bounding box center [70, 11] width 13 height 13
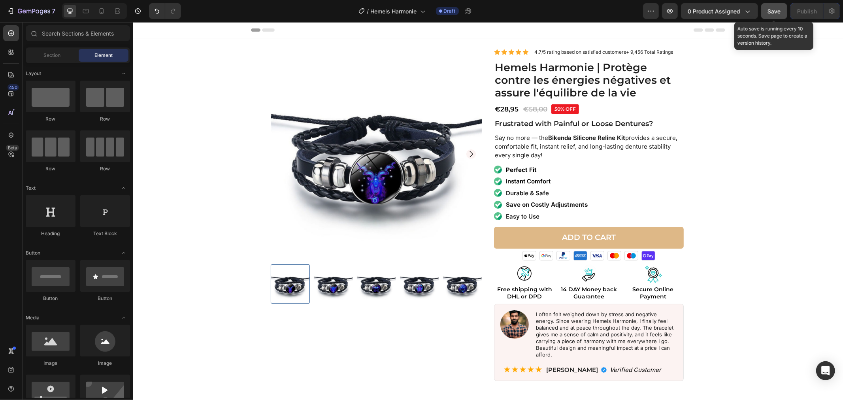
click at [765, 12] on button "Save" at bounding box center [774, 11] width 26 height 16
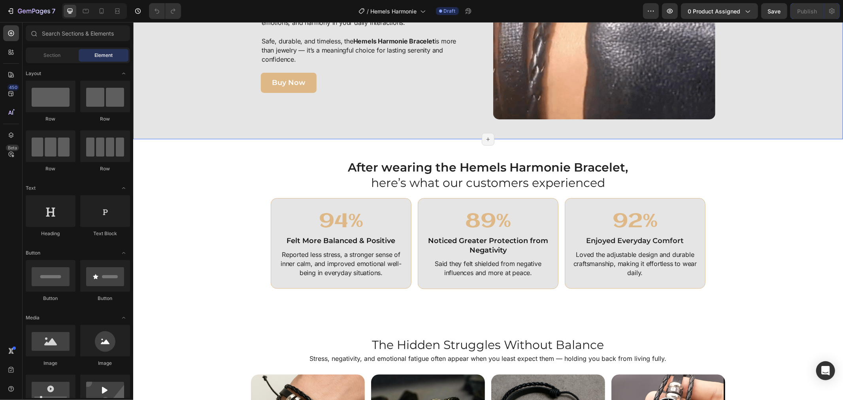
scroll to position [1692, 0]
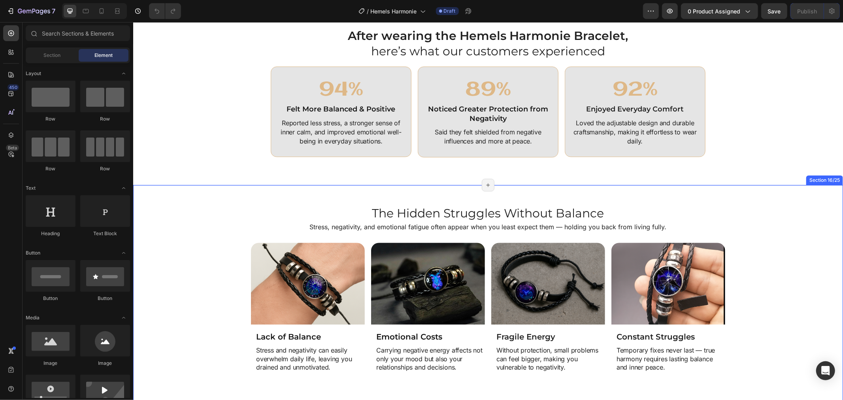
click at [167, 198] on div "The Hidden Struggles Without Balance Heading Stress, negativity, and emotional …" at bounding box center [487, 298] width 709 height 228
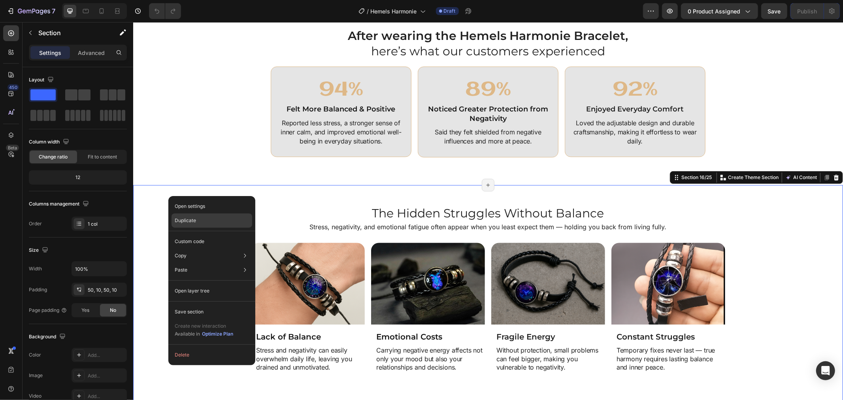
drag, startPoint x: 188, startPoint y: 216, endPoint x: 46, endPoint y: 183, distance: 146.0
click at [188, 217] on p "Duplicate" at bounding box center [185, 220] width 21 height 7
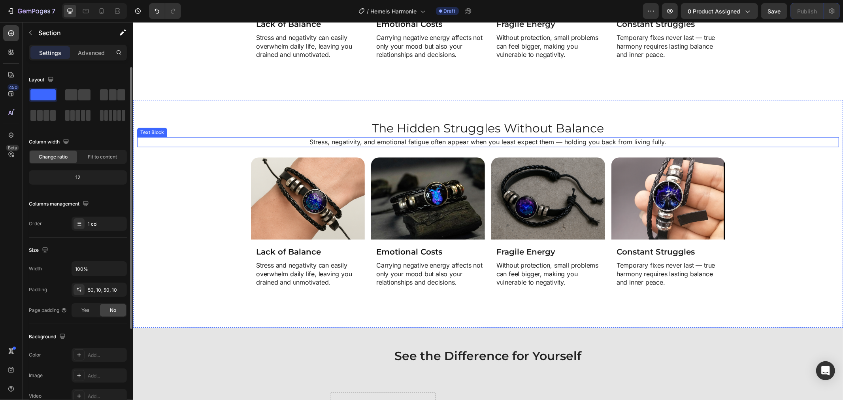
scroll to position [2055, 0]
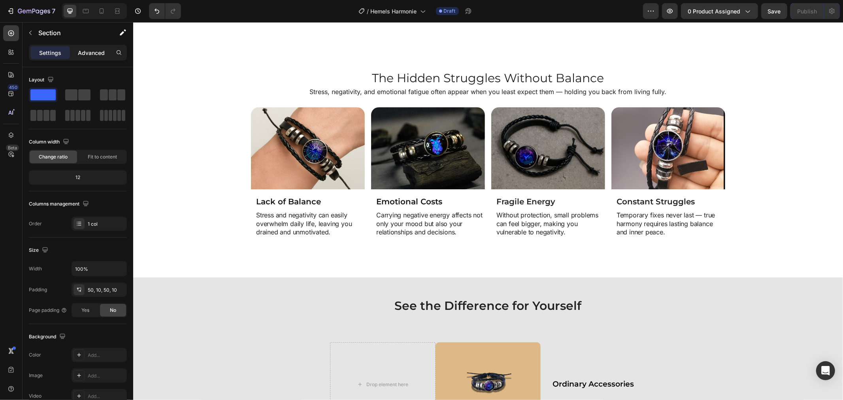
click at [103, 54] on p "Advanced" at bounding box center [91, 53] width 27 height 8
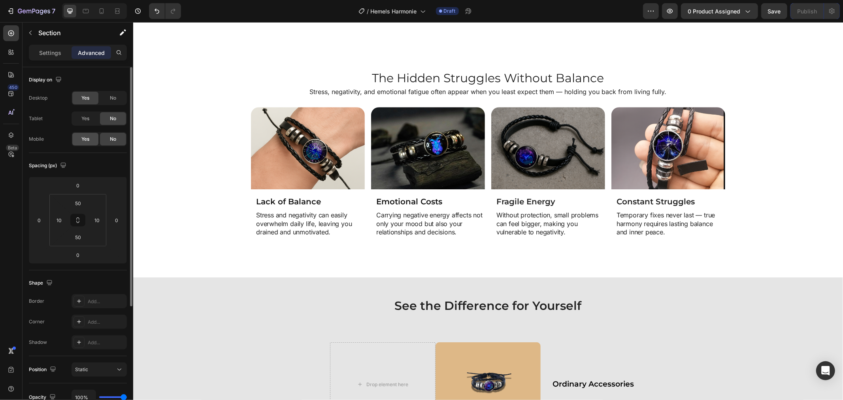
click at [86, 141] on span "Yes" at bounding box center [85, 139] width 8 height 7
click at [112, 96] on span "No" at bounding box center [113, 97] width 6 height 7
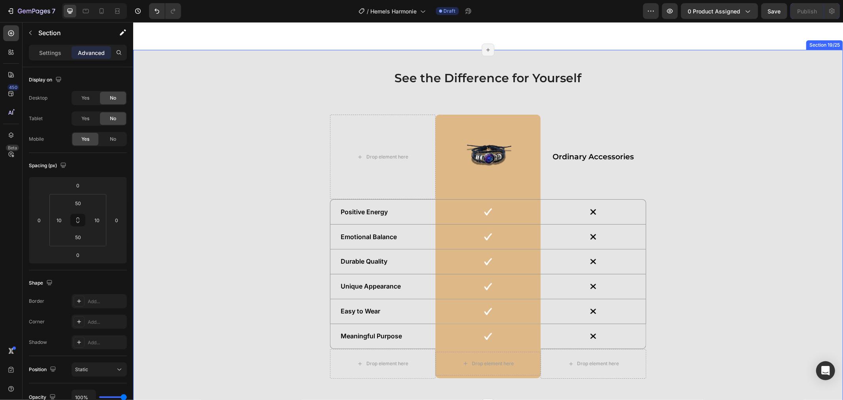
click at [173, 172] on div "See the Difference for Yourself Heading Drop element here Image Row Ordinary Ac…" at bounding box center [488, 226] width 702 height 315
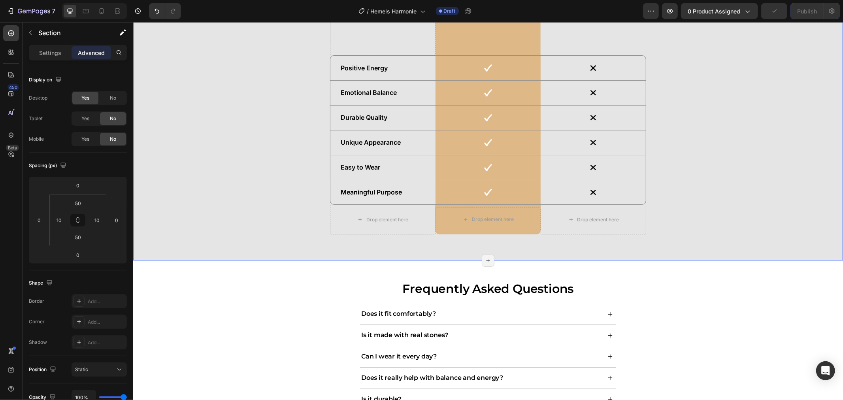
scroll to position [2143, 0]
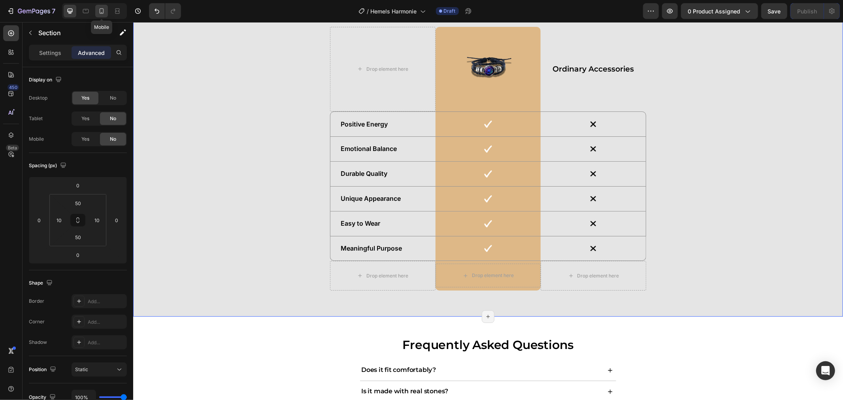
click at [99, 13] on icon at bounding box center [102, 11] width 8 height 8
type input "30"
type input "15"
type input "30"
type input "15"
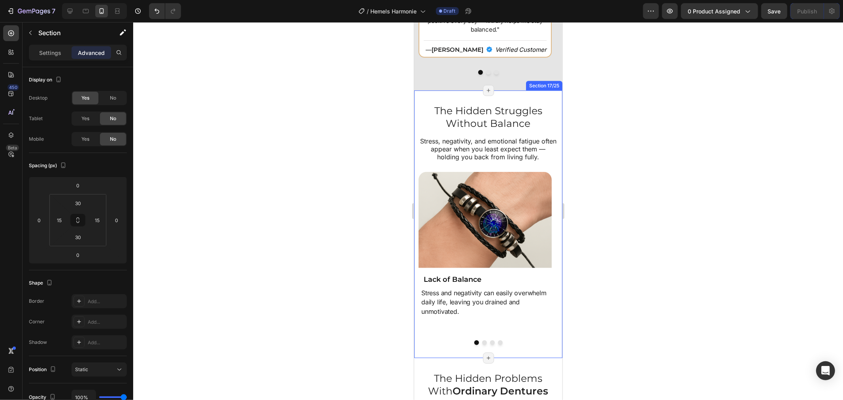
scroll to position [2941, 0]
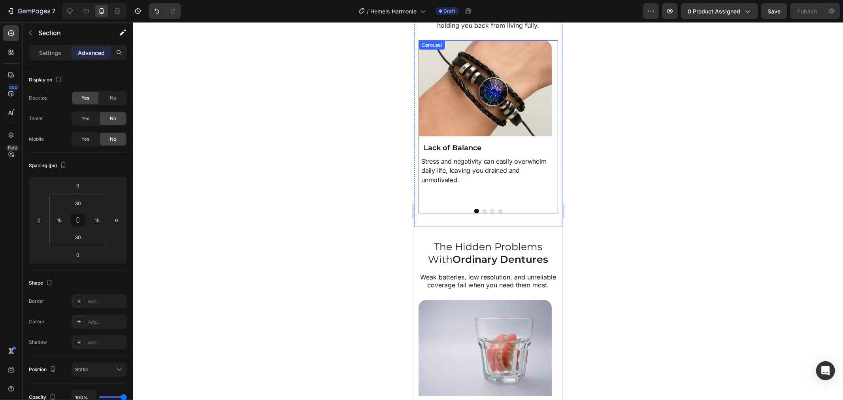
click at [482, 209] on button "Dot" at bounding box center [484, 210] width 5 height 5
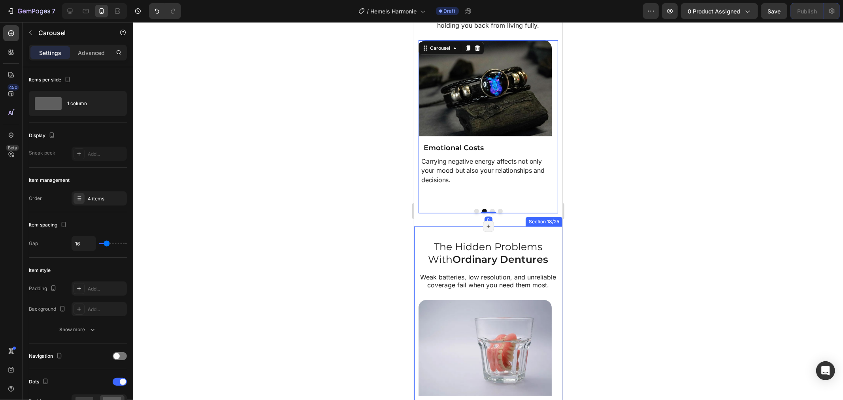
scroll to position [3028, 0]
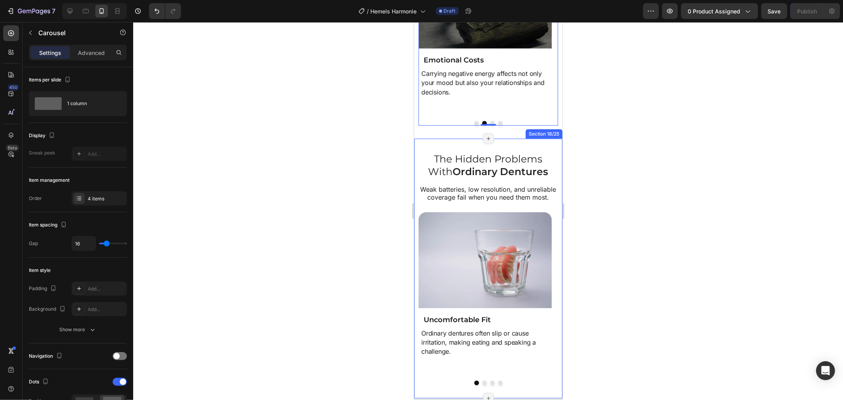
click at [415, 145] on div "The Hidden Problems With Ordinary Dentures Heading Weak batteries, low resoluti…" at bounding box center [488, 268] width 148 height 260
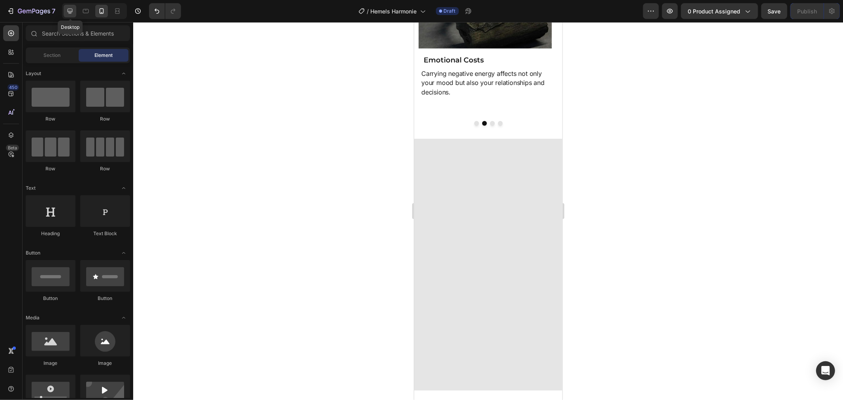
click at [66, 11] on icon at bounding box center [70, 11] width 8 height 8
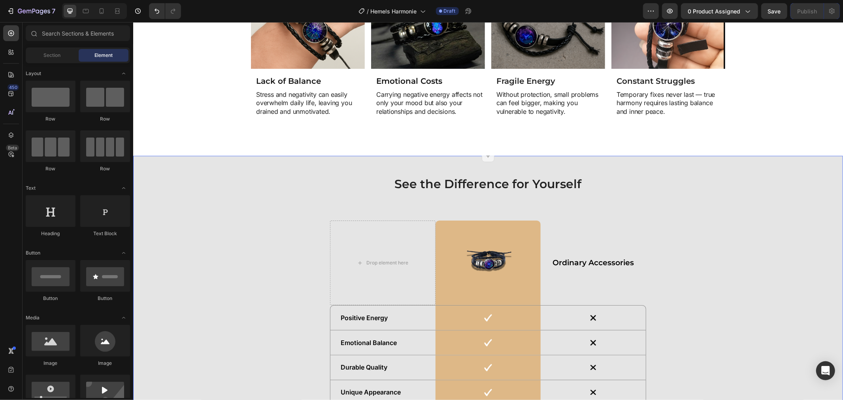
scroll to position [1975, 0]
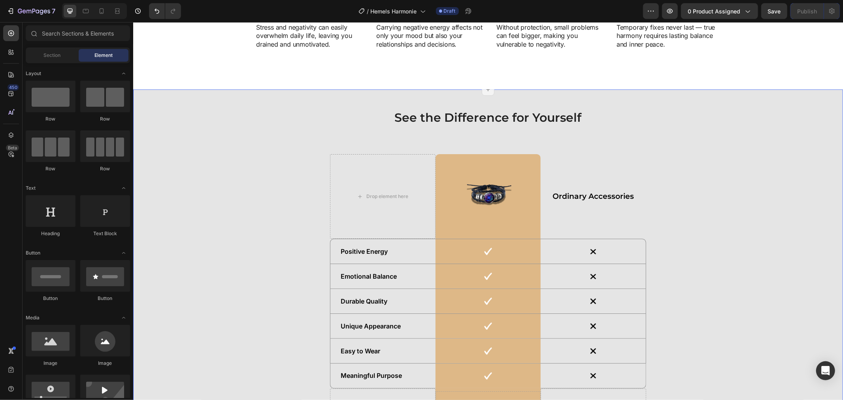
click at [278, 141] on div "See the Difference for Yourself Heading Drop element here Image Row Ordinary Ac…" at bounding box center [488, 266] width 702 height 315
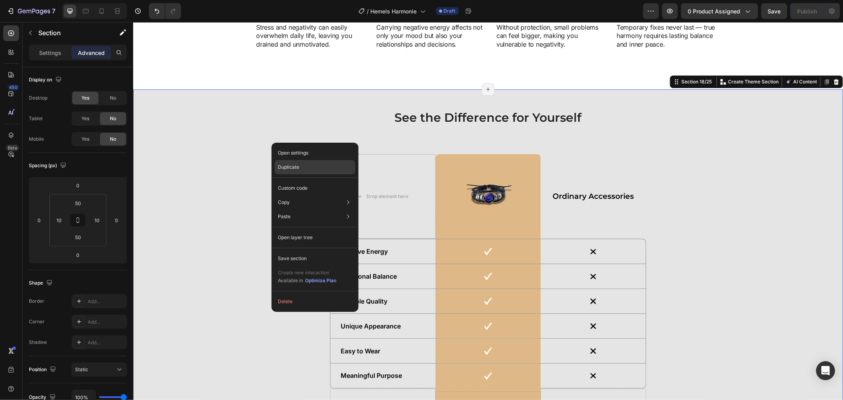
click at [288, 165] on p "Duplicate" at bounding box center [288, 167] width 21 height 7
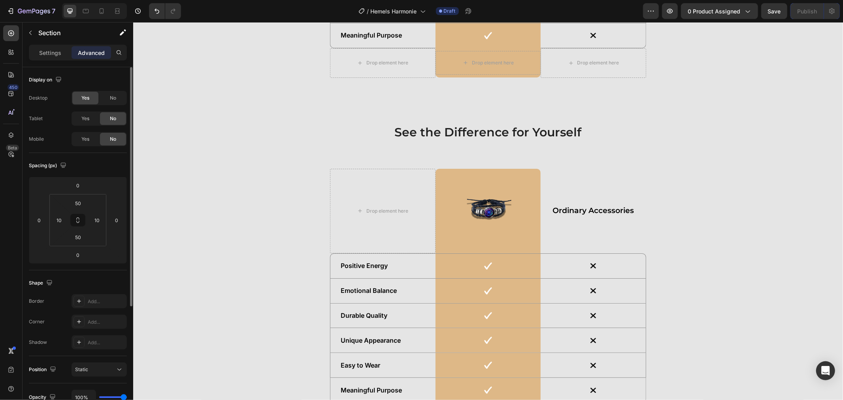
scroll to position [2369, 0]
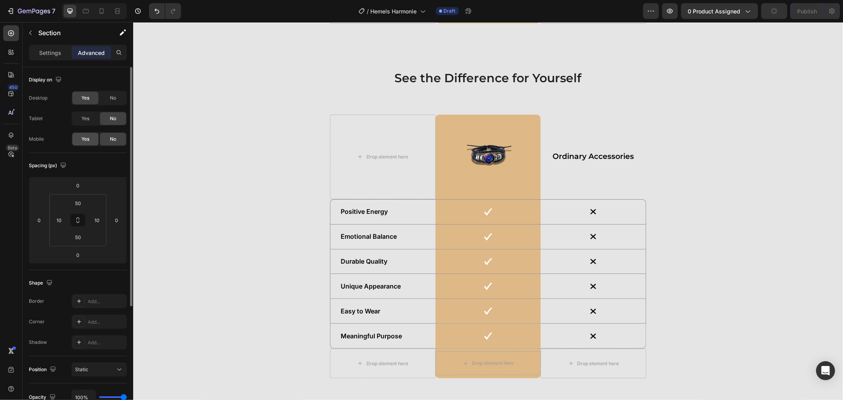
click at [89, 139] on span "Yes" at bounding box center [85, 139] width 8 height 7
click at [105, 101] on div "No" at bounding box center [113, 98] width 26 height 13
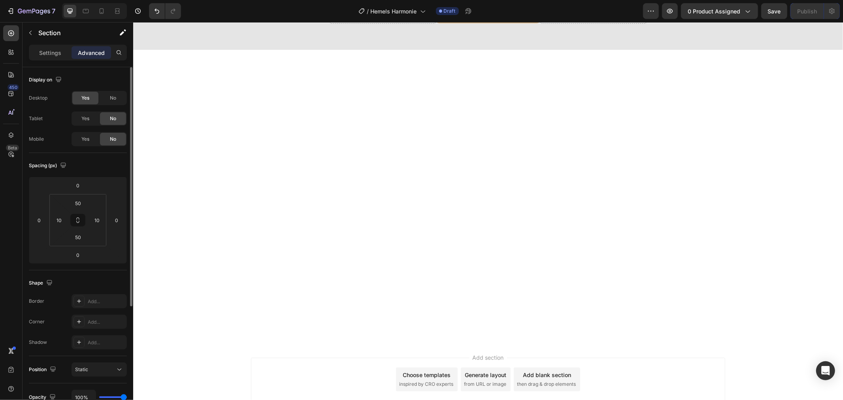
click at [226, 131] on div at bounding box center [487, 148] width 709 height 198
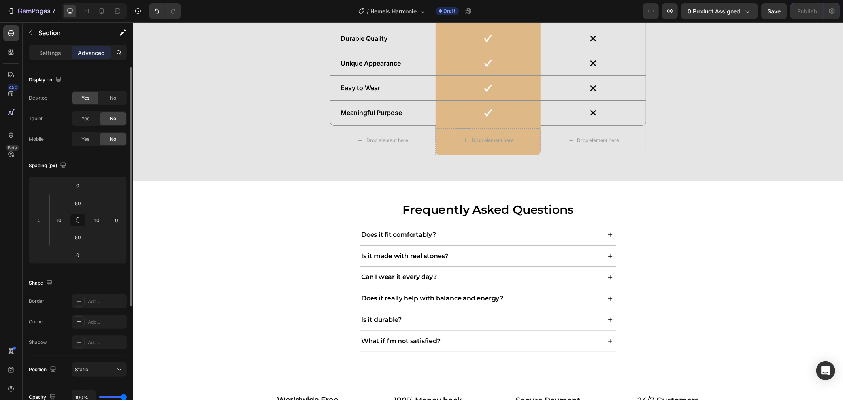
scroll to position [2326, 0]
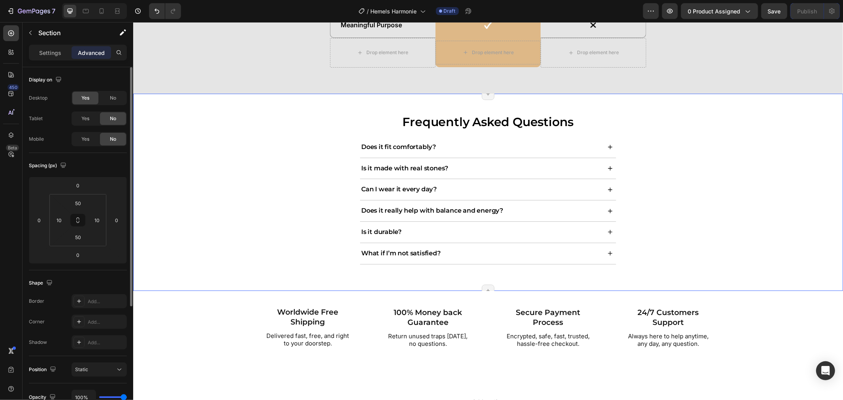
click at [215, 137] on div "Frequently Asked Questions Heading Does it fit comfortably? Is it made with rea…" at bounding box center [488, 192] width 702 height 158
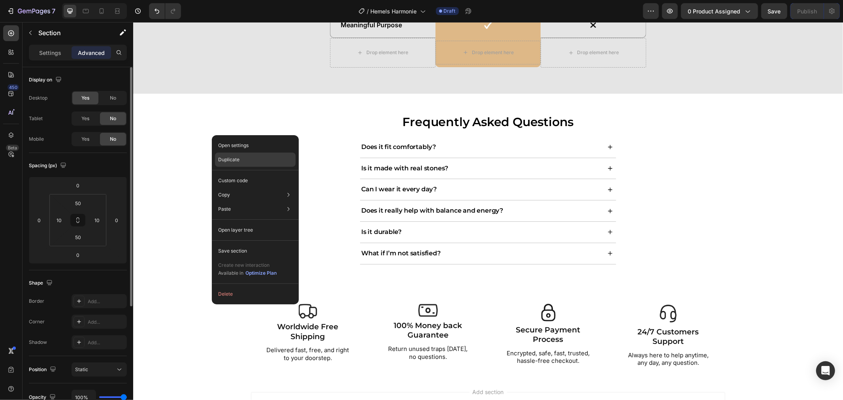
click at [244, 158] on div "Duplicate" at bounding box center [255, 159] width 81 height 14
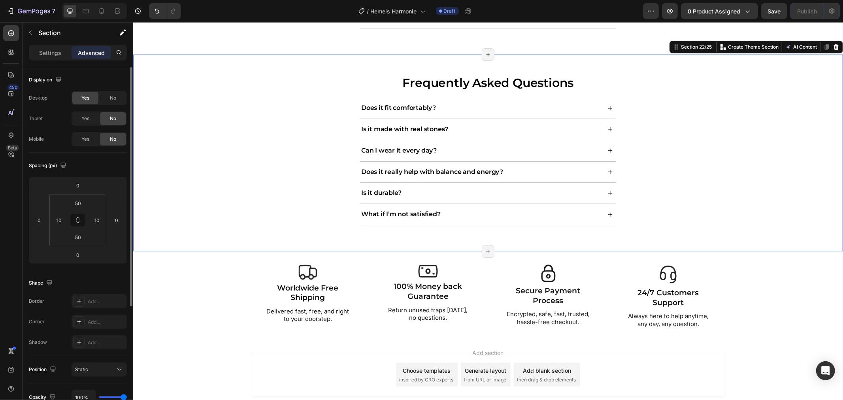
scroll to position [2567, 0]
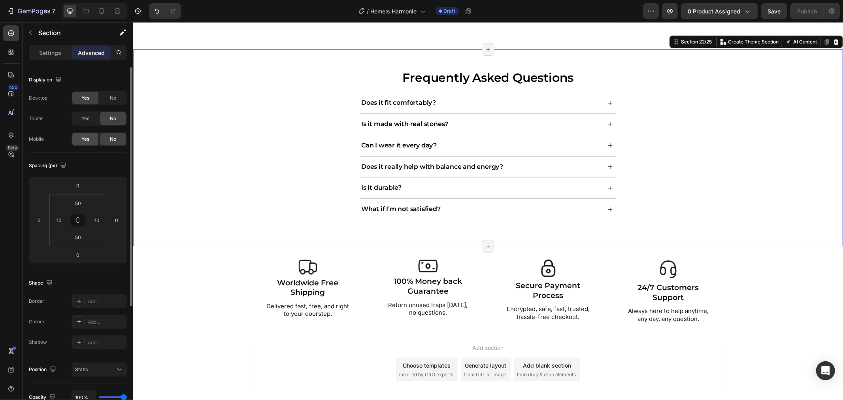
click at [91, 140] on div "Yes" at bounding box center [85, 139] width 26 height 13
click at [113, 102] on div "No" at bounding box center [113, 98] width 26 height 13
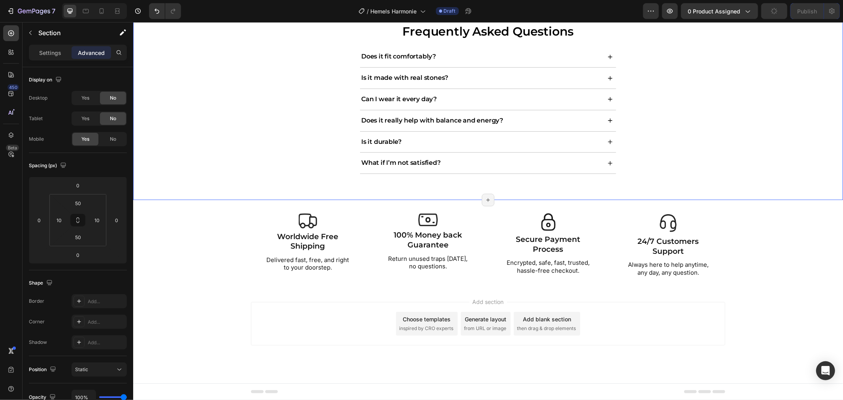
click at [193, 141] on div "Frequently Asked Questions Heading Does it fit comfortably? Is it made with rea…" at bounding box center [488, 101] width 702 height 157
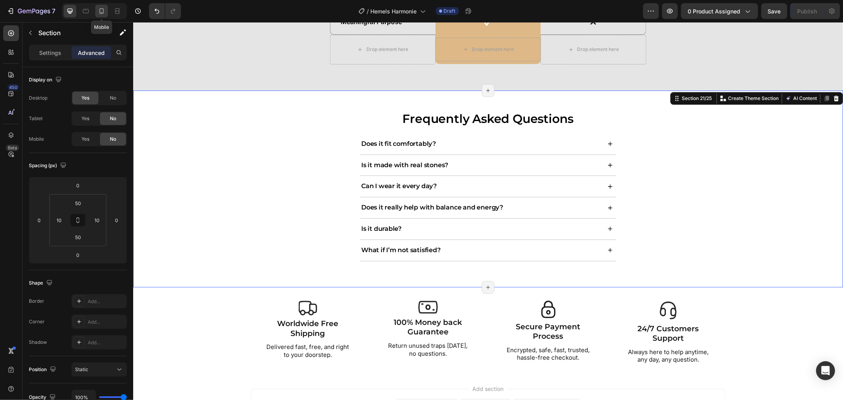
click at [99, 13] on icon at bounding box center [102, 11] width 8 height 8
type input "33"
type input "11"
type input "33"
type input "11"
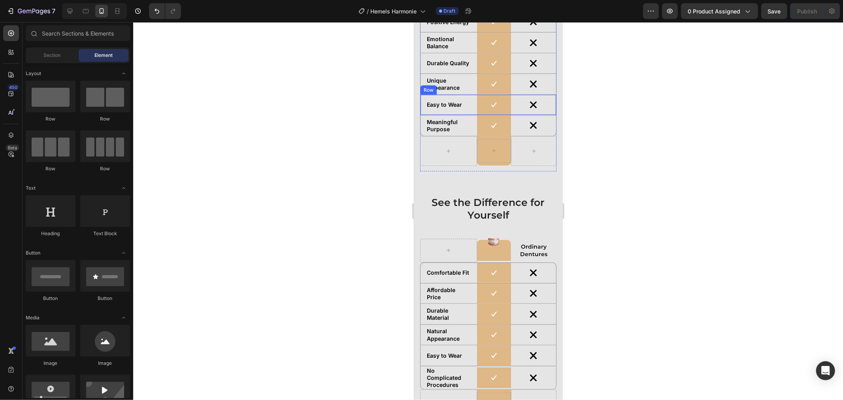
scroll to position [3367, 0]
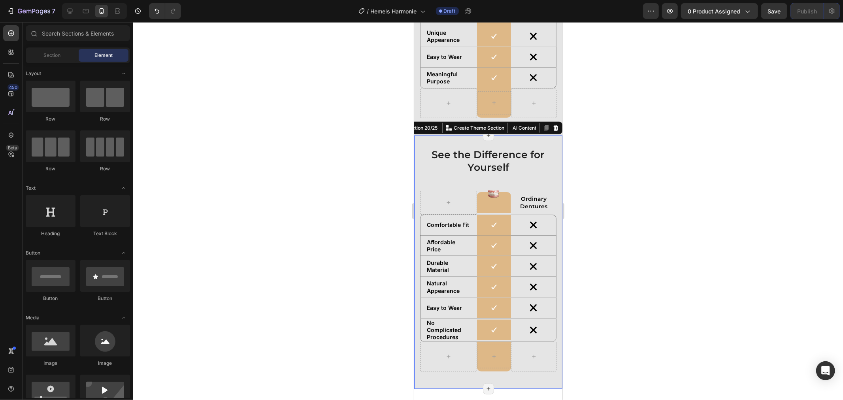
click at [419, 139] on div "See the Difference for Yourself Heading Image Row Ordinary Dentures Text Block …" at bounding box center [488, 262] width 148 height 254
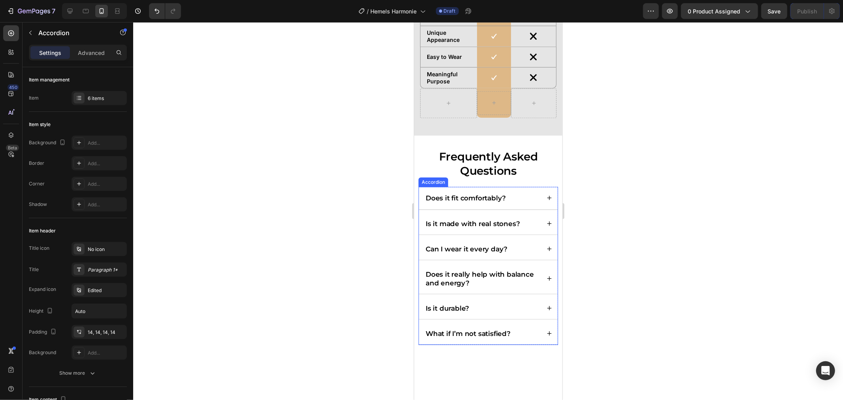
click at [514, 200] on div "Does it fit comfortably?" at bounding box center [482, 197] width 116 height 11
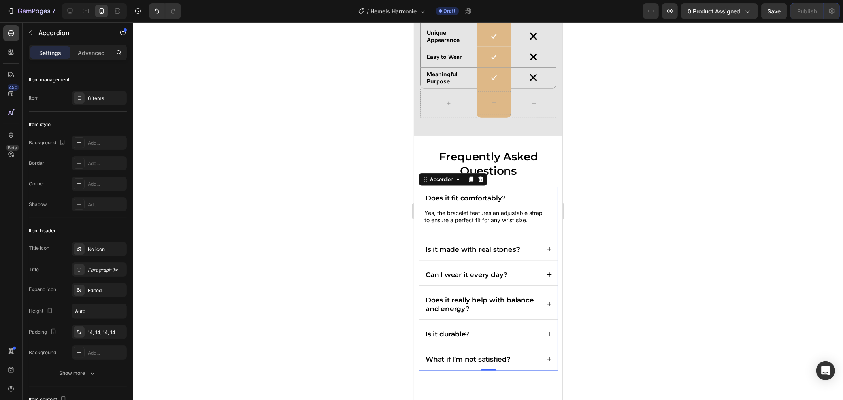
click at [513, 198] on div "Does it fit comfortably?" at bounding box center [482, 197] width 116 height 11
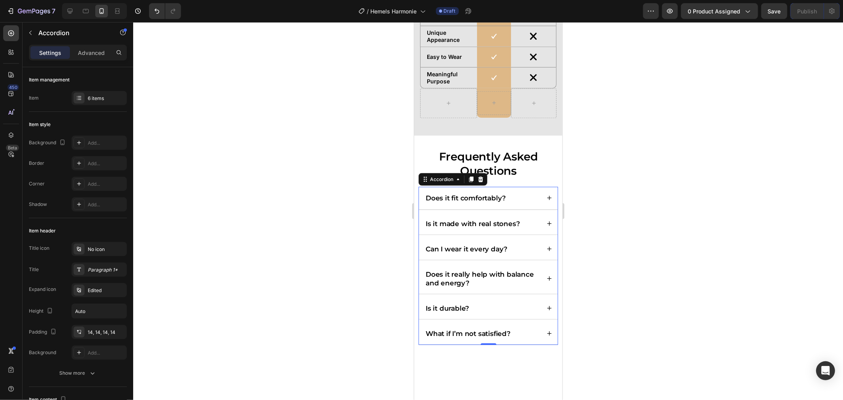
click at [521, 223] on div "Is it made with real stones?" at bounding box center [482, 223] width 116 height 11
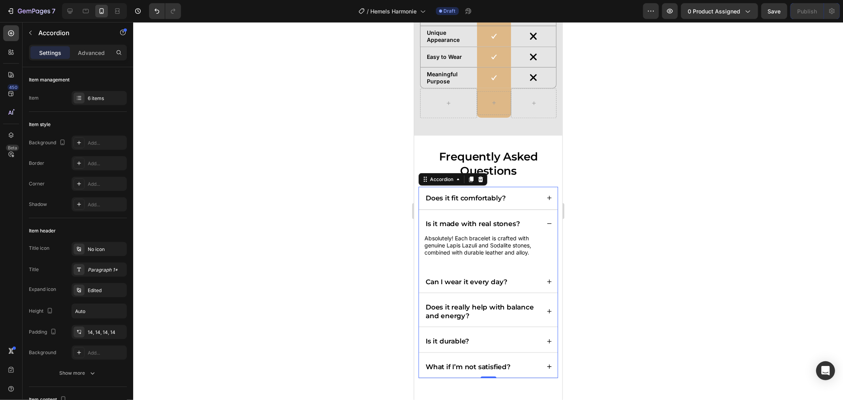
click at [522, 224] on div "Is it made with real stones?" at bounding box center [482, 223] width 116 height 11
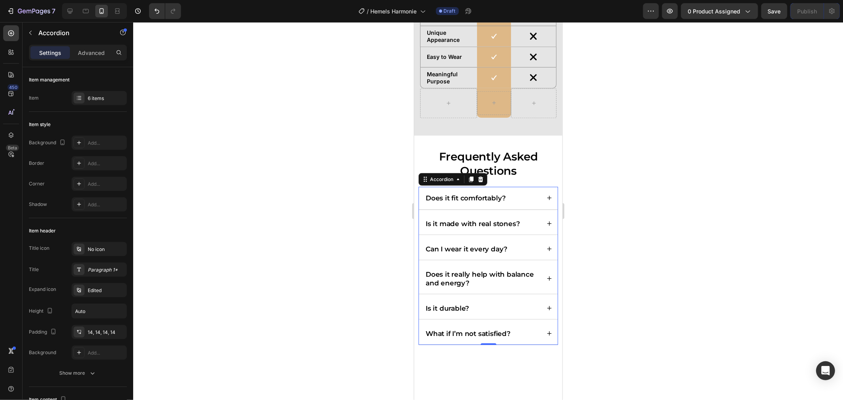
click at [523, 246] on div "Can I wear it every day?" at bounding box center [482, 248] width 116 height 11
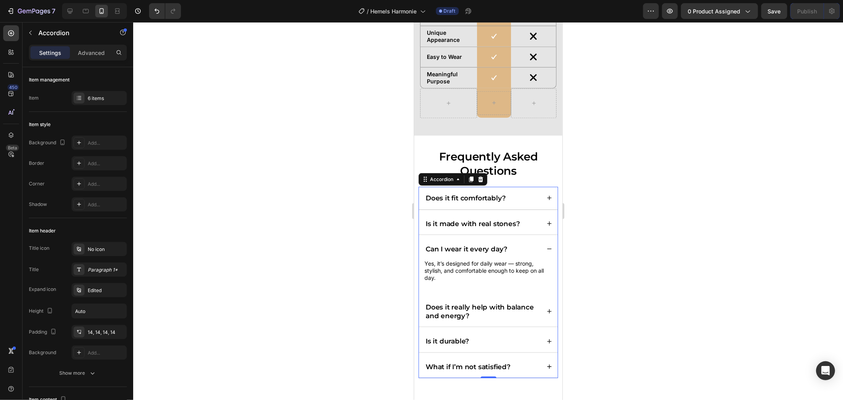
click at [523, 246] on div "Can I wear it every day?" at bounding box center [482, 248] width 116 height 11
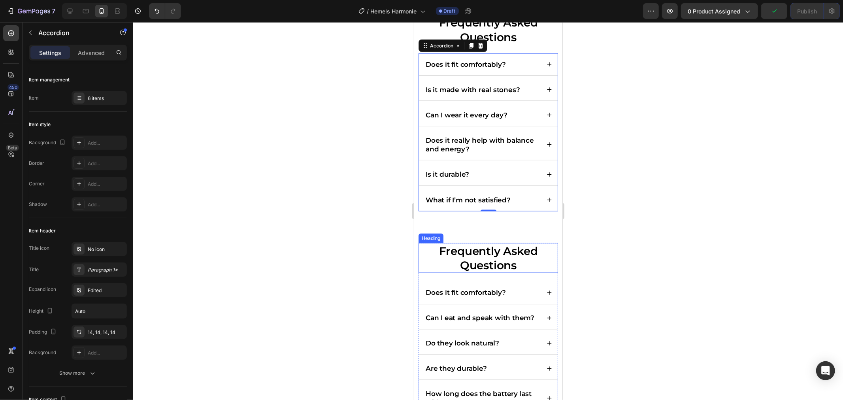
scroll to position [3542, 0]
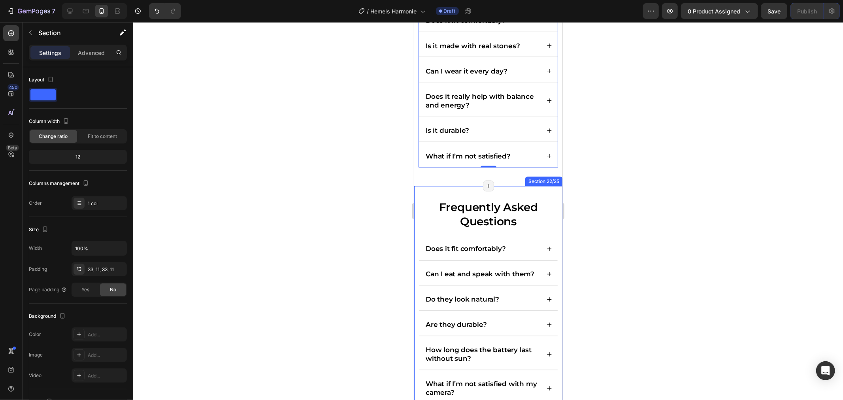
click at [432, 192] on div "Frequently Asked Questions Heading Does it fit comfortably? Can I eat and speak…" at bounding box center [488, 304] width 148 height 237
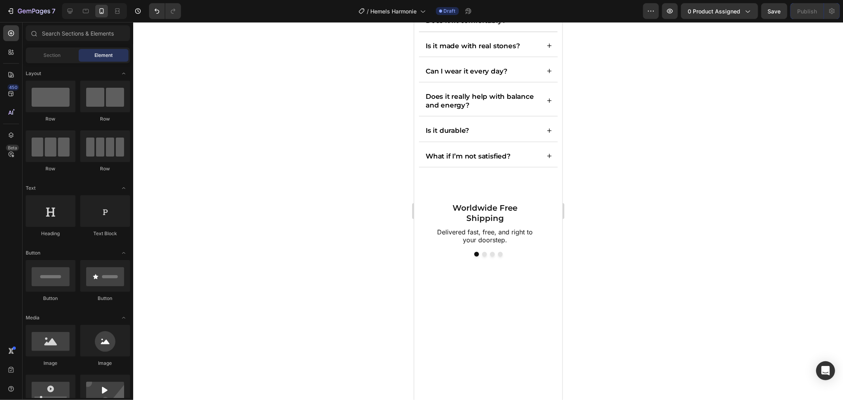
click at [578, 220] on div at bounding box center [487, 211] width 709 height 378
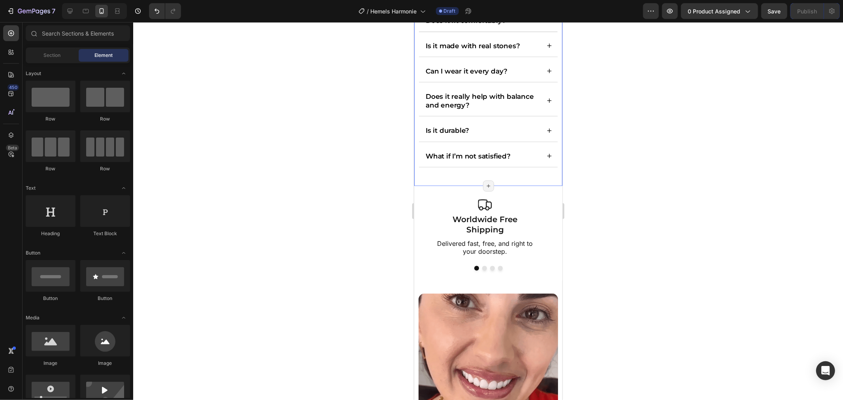
scroll to position [3762, 0]
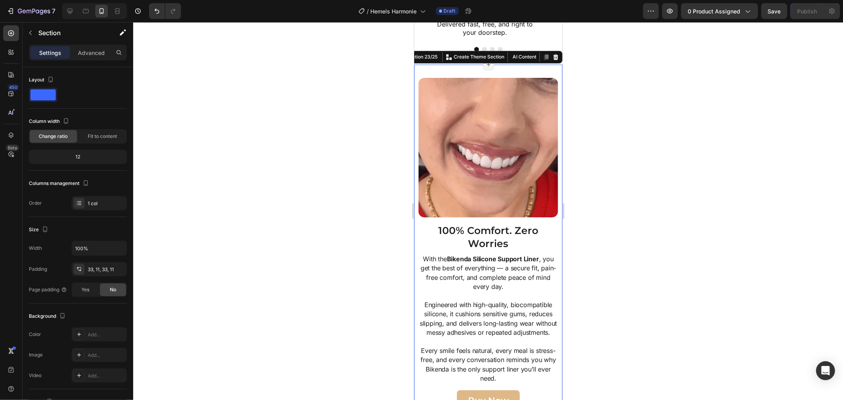
click at [473, 68] on div "Image 100% Comfort. Zero Worries Heading With the Bikenda Silicone Support Line…" at bounding box center [488, 243] width 148 height 359
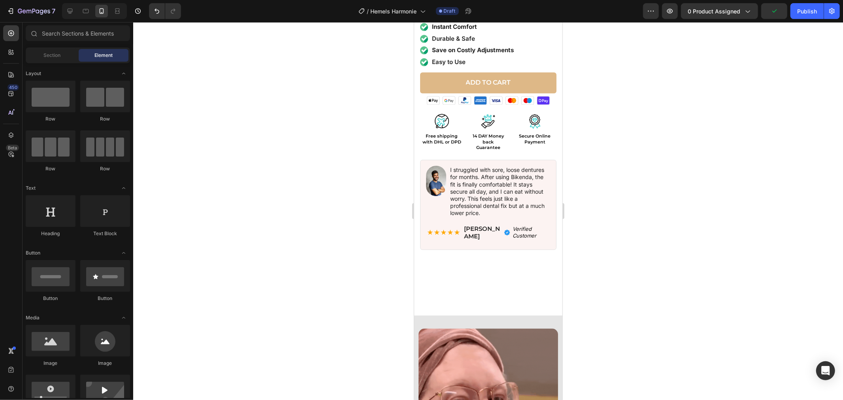
scroll to position [4332, 0]
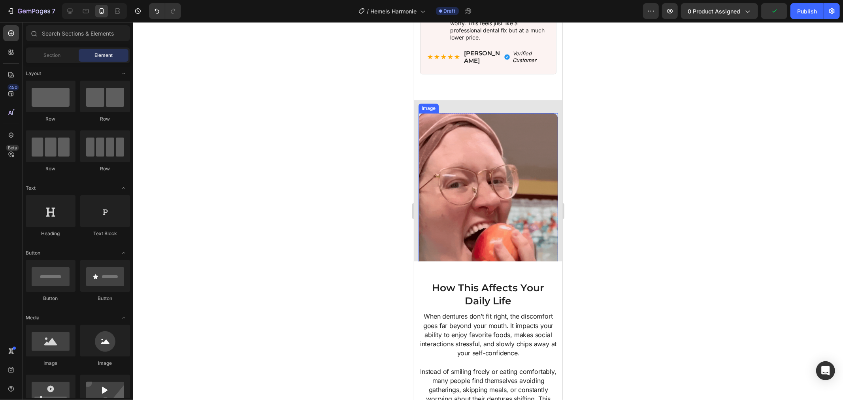
click at [454, 113] on img at bounding box center [487, 200] width 139 height 174
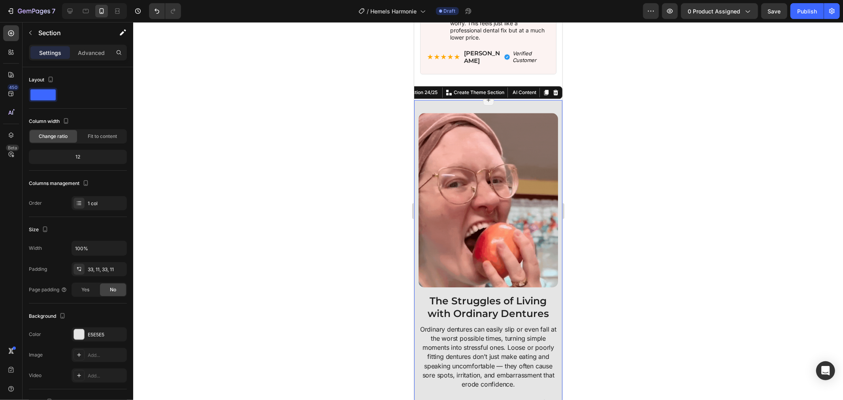
click at [499, 100] on div "Image The Struggles of Living with Ordinary Dentures Heading Ordinary dentures …" at bounding box center [488, 302] width 148 height 404
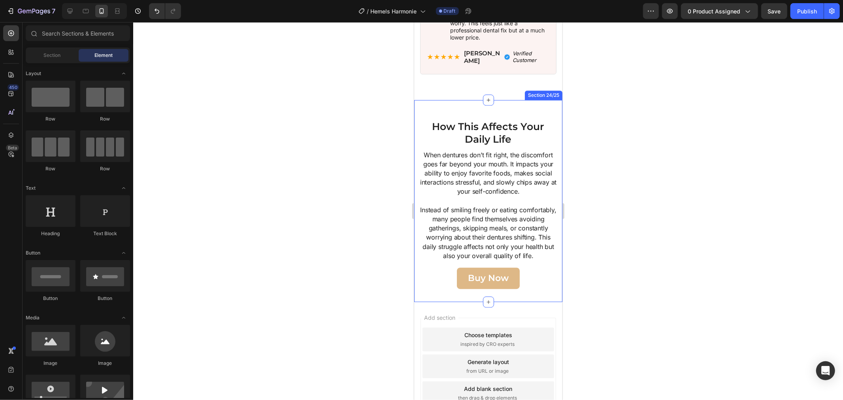
click at [502, 100] on div "Image How This Affects Your Daily Life Heading When dentures don’t fit right, t…" at bounding box center [488, 201] width 148 height 202
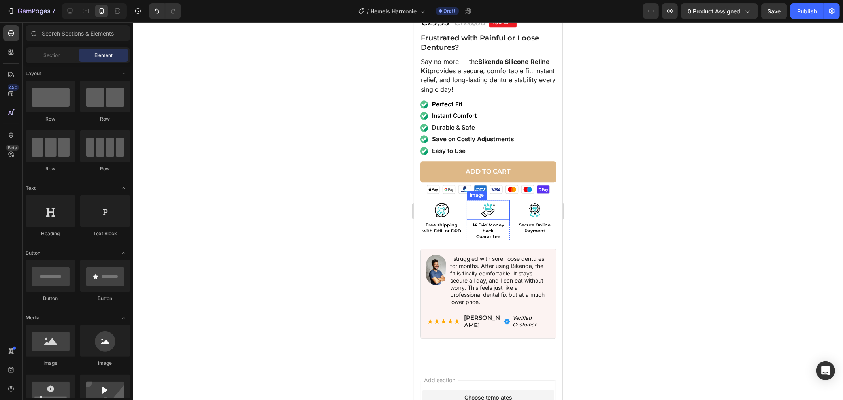
scroll to position [4020, 0]
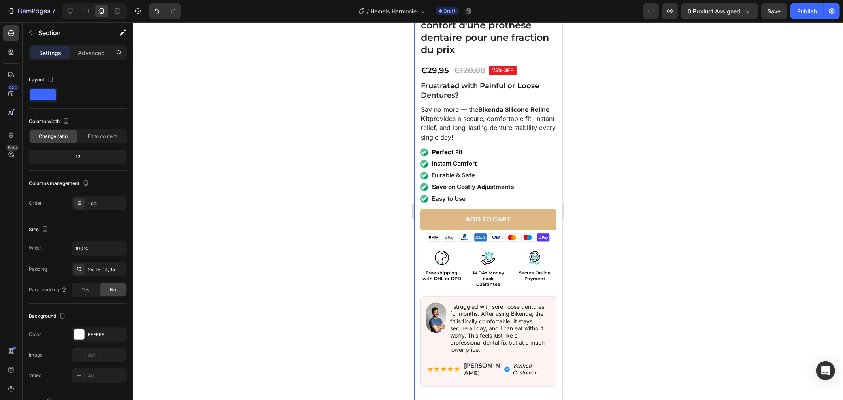
click at [554, 106] on div "Product Images Icon Icon Icon Icon Icon Icon List 4.7/5 rating based on satisfi…" at bounding box center [488, 107] width 148 height 609
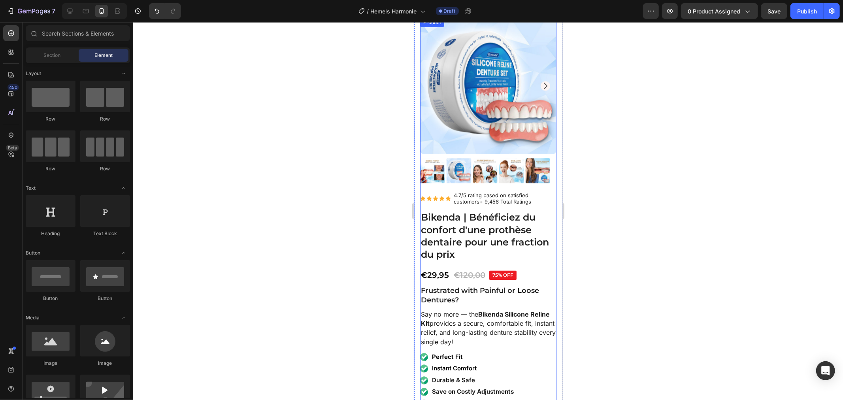
scroll to position [3777, 0]
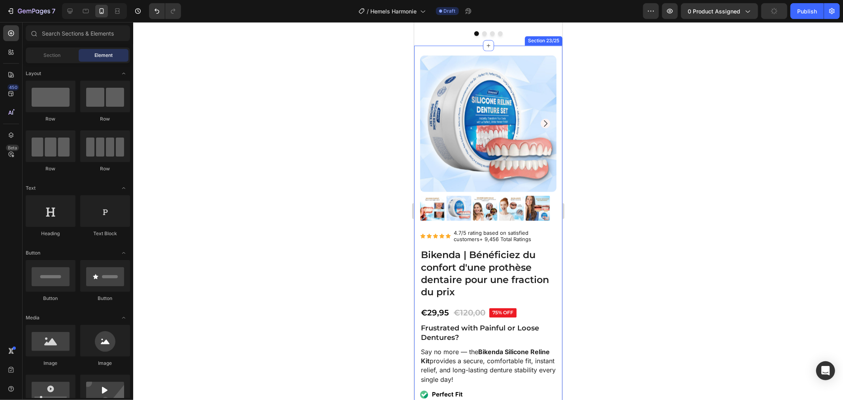
click at [551, 134] on div "Product Images Icon Icon Icon Icon Icon Icon List 4.7/5 rating based on satisfi…" at bounding box center [488, 349] width 148 height 609
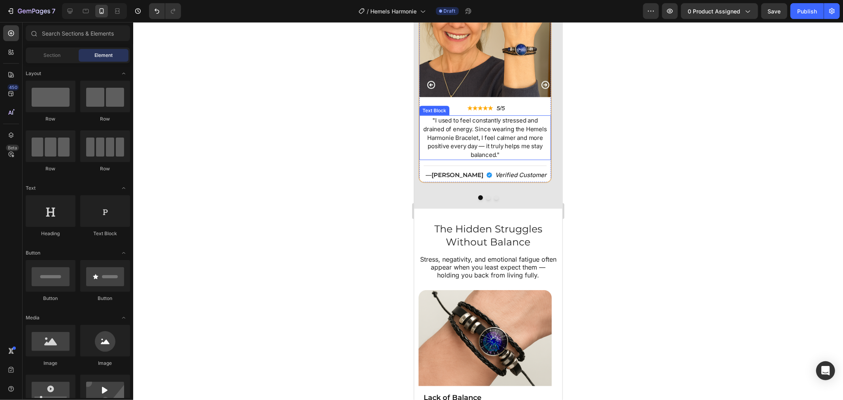
scroll to position [2938, 0]
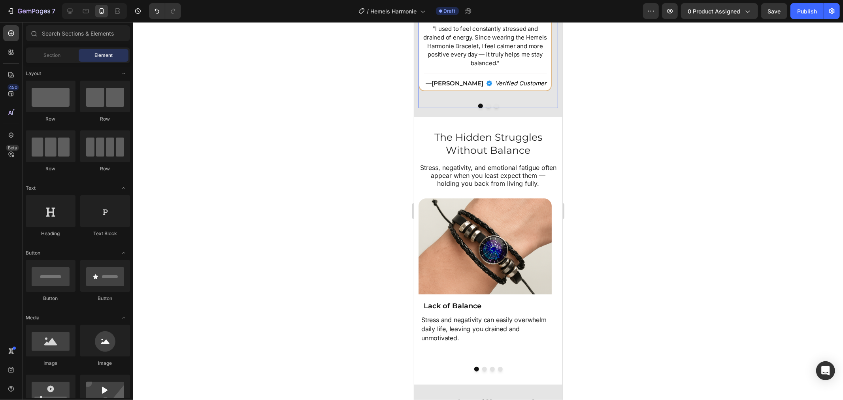
click at [548, 108] on div at bounding box center [487, 105] width 139 height 5
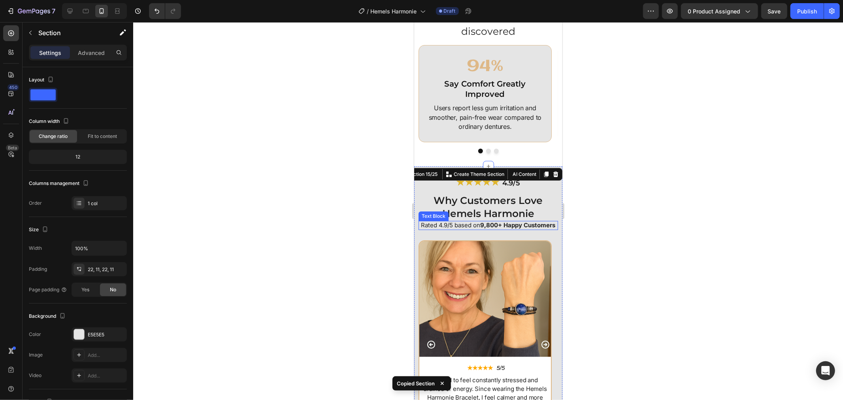
scroll to position [2499, 0]
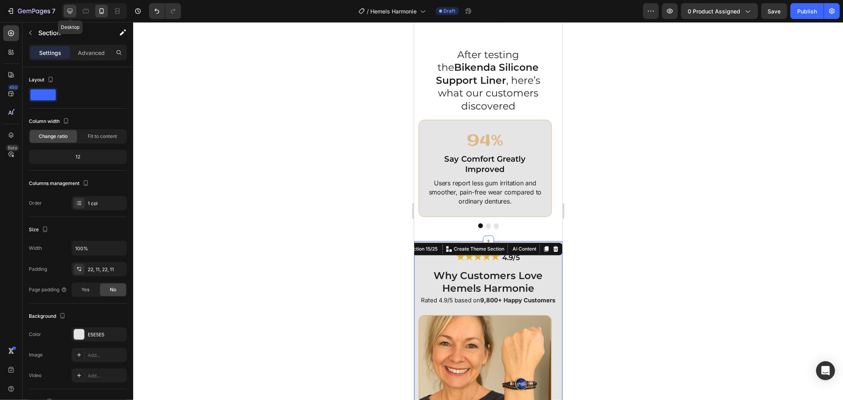
click at [69, 13] on icon at bounding box center [70, 11] width 5 height 5
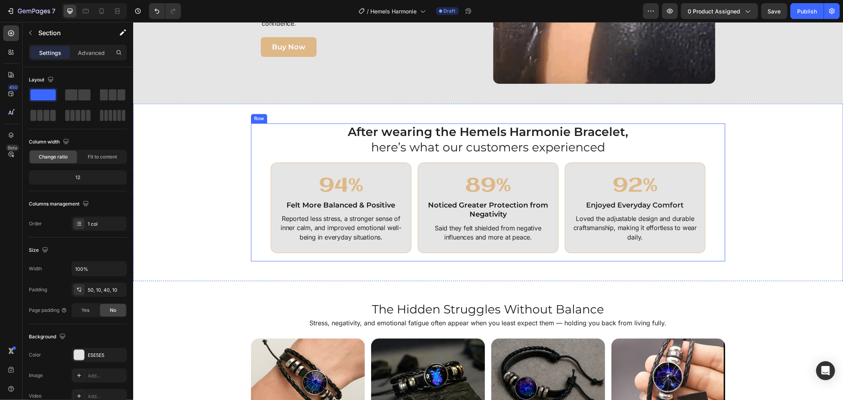
scroll to position [1598, 0]
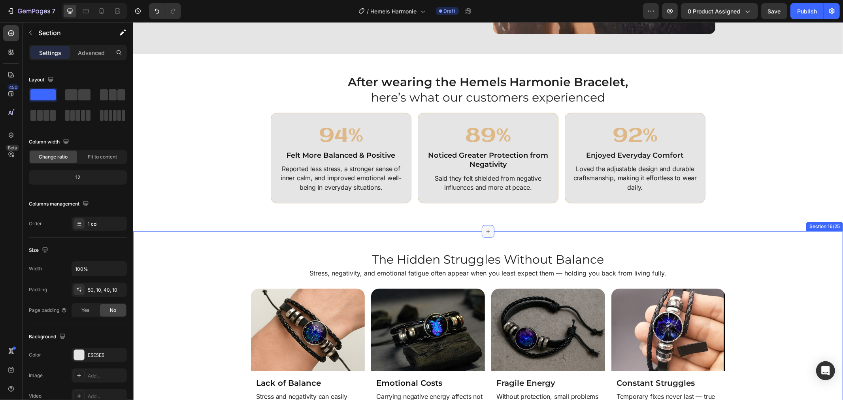
click at [484, 231] on icon at bounding box center [487, 231] width 6 height 6
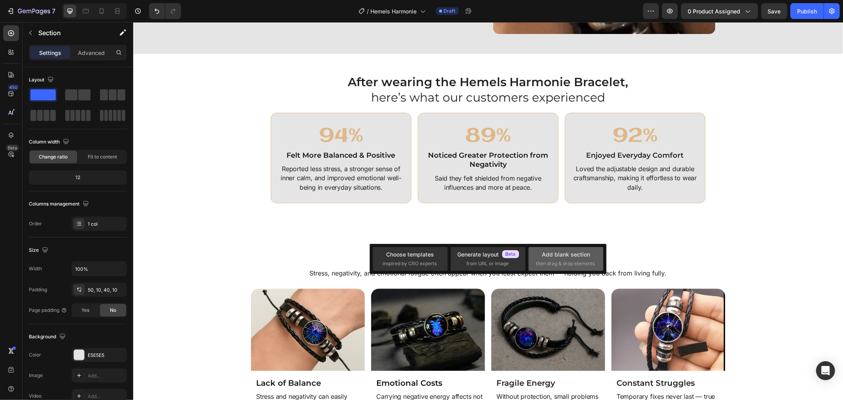
click at [570, 265] on span "then drag & drop elements" at bounding box center [565, 263] width 59 height 7
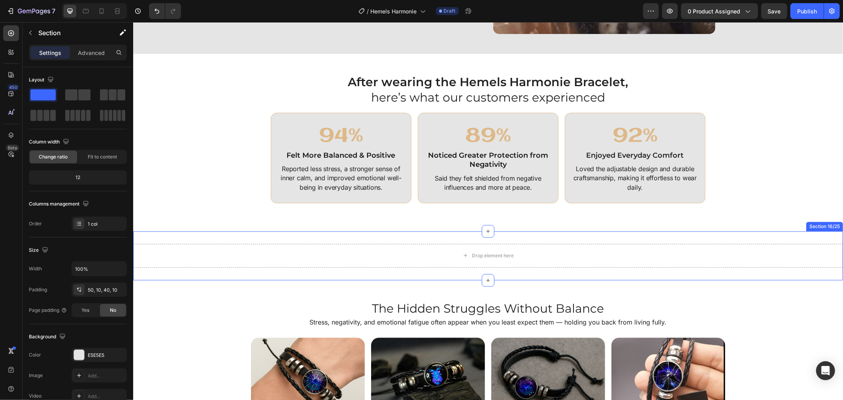
click at [442, 272] on div "Drop element here Section 16/25" at bounding box center [487, 255] width 709 height 49
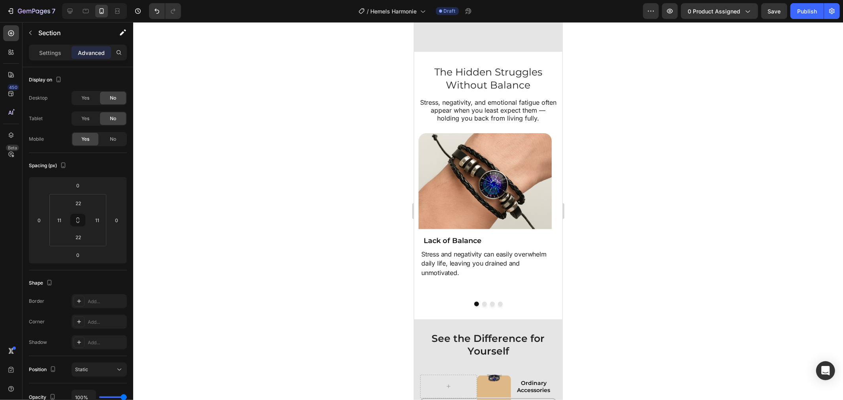
scroll to position [3382, 0]
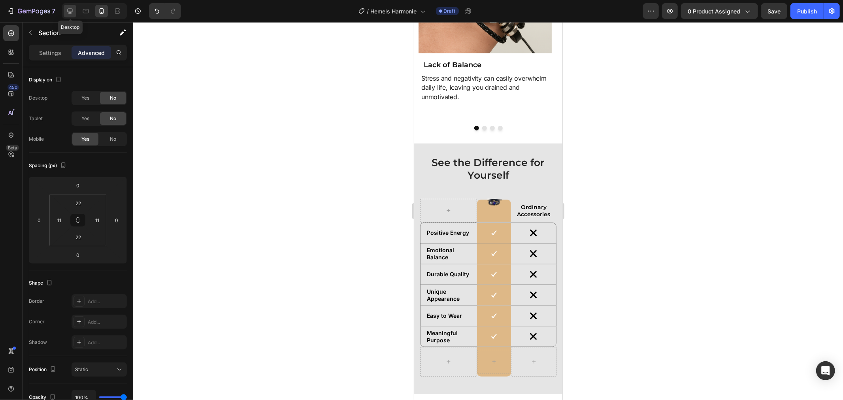
click at [68, 17] on div at bounding box center [70, 11] width 13 height 13
type input "50"
type input "10"
type input "40"
type input "10"
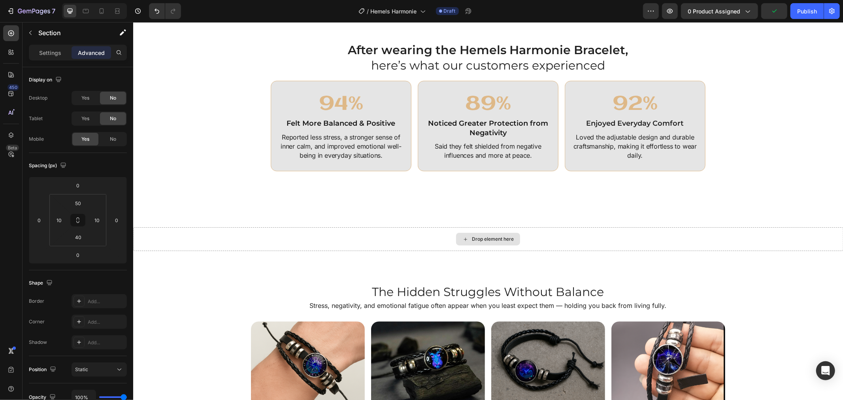
scroll to position [1541, 0]
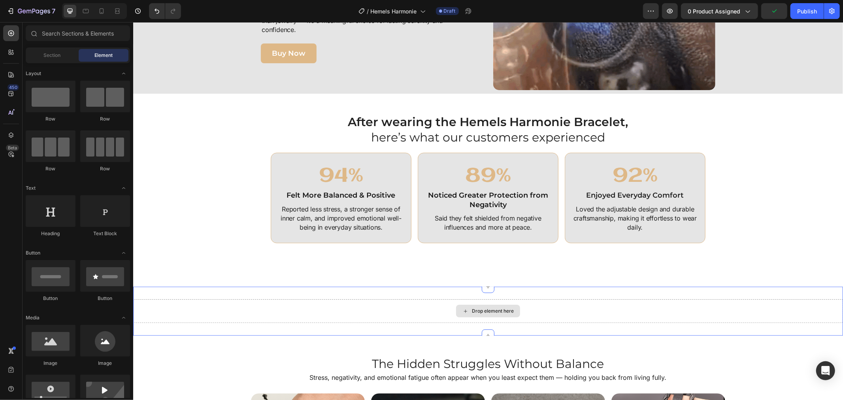
click at [471, 307] on div "Drop element here" at bounding box center [492, 310] width 42 height 6
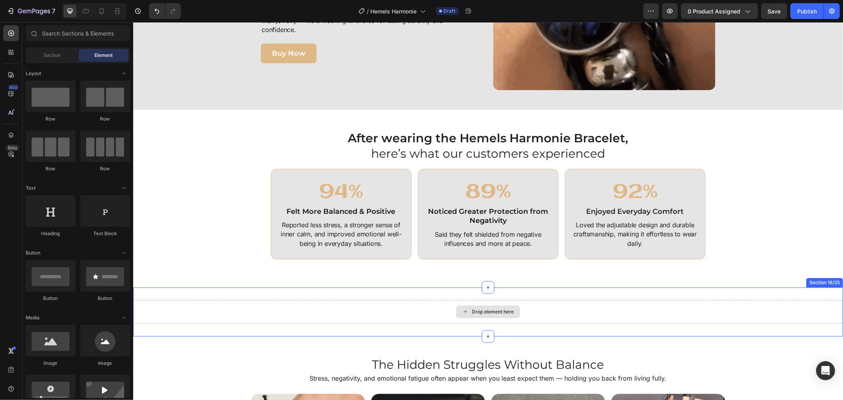
click at [471, 308] on div "Drop element here" at bounding box center [492, 311] width 42 height 6
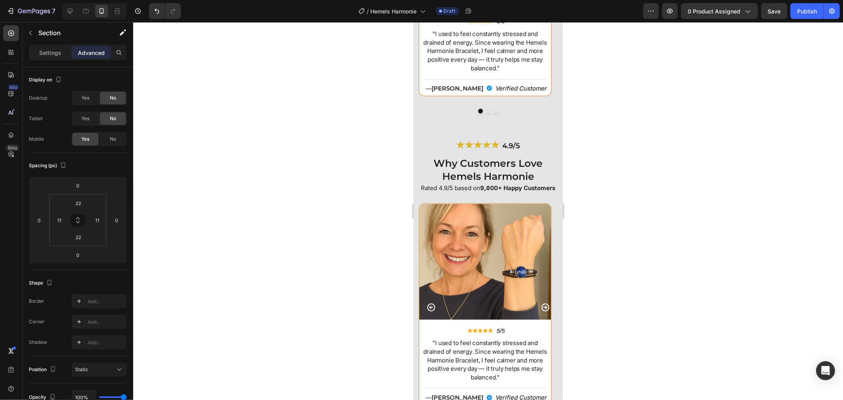
scroll to position [2762, 0]
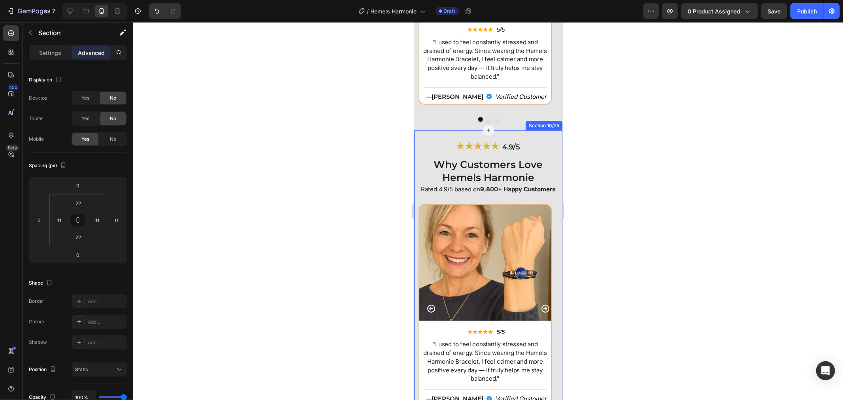
click at [416, 150] on div "★★★★★ 4.9/5 Heading Why Customers Love Hemels Harmonie Heading Rated 4.9/5 base…" at bounding box center [488, 281] width 148 height 302
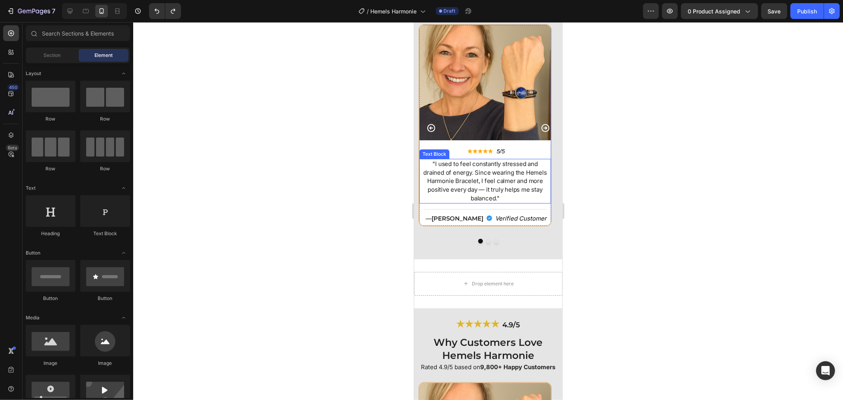
scroll to position [2674, 0]
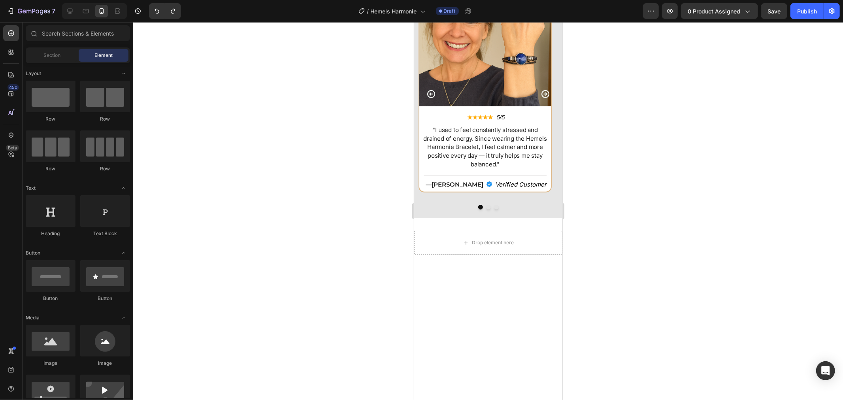
click at [397, 262] on div at bounding box center [487, 211] width 709 height 378
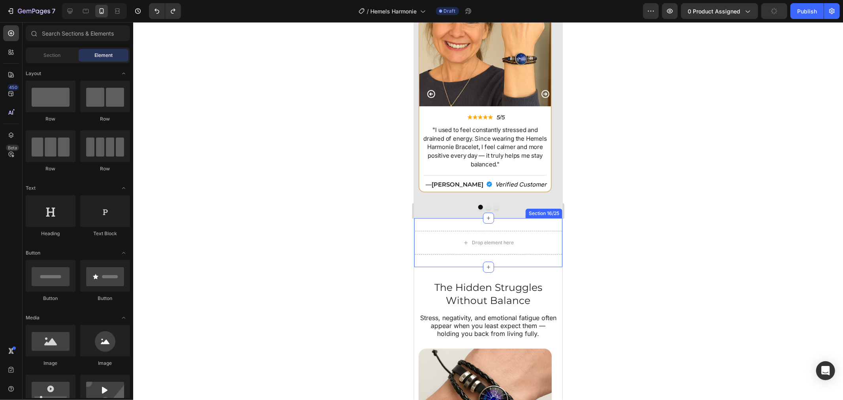
scroll to position [2806, 0]
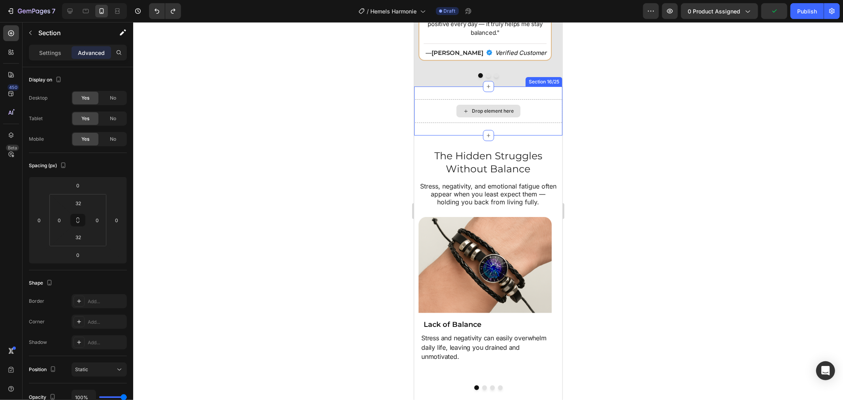
click at [522, 112] on div "Drop element here" at bounding box center [488, 111] width 148 height 24
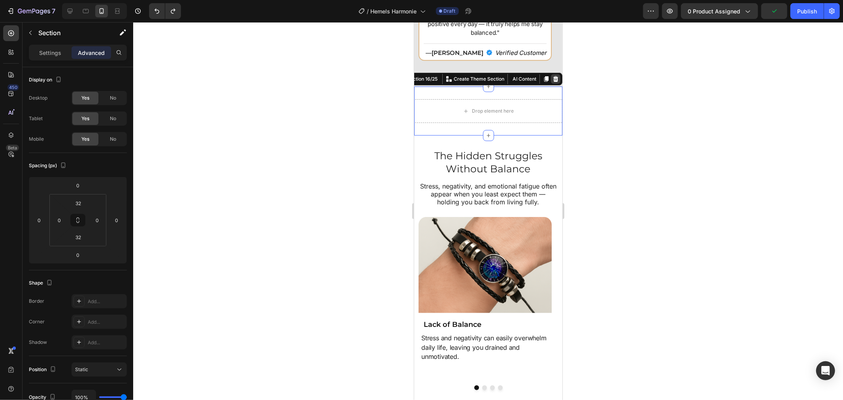
drag, startPoint x: 550, startPoint y: 87, endPoint x: 990, endPoint y: 196, distance: 453.4
click at [553, 81] on icon at bounding box center [555, 79] width 5 height 6
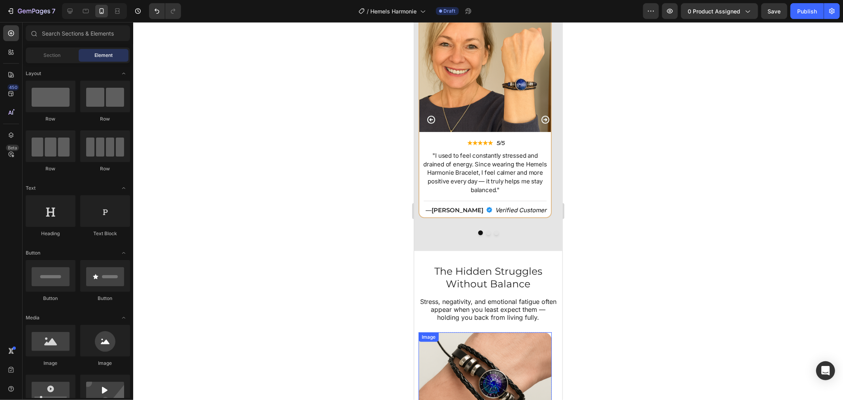
scroll to position [2630, 0]
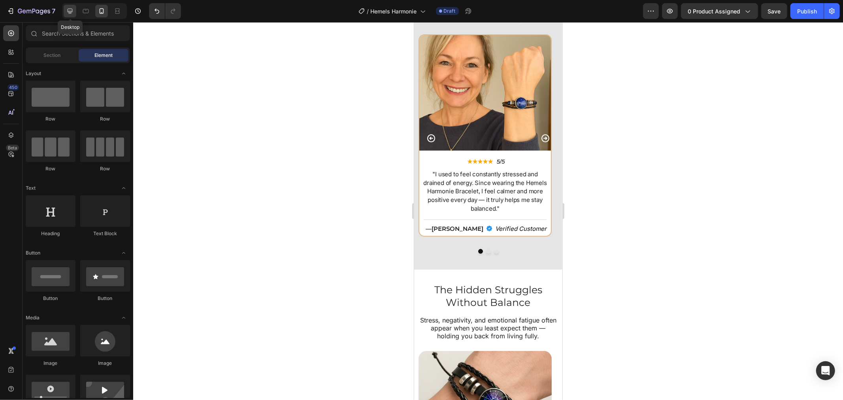
click at [68, 15] on div at bounding box center [70, 11] width 13 height 13
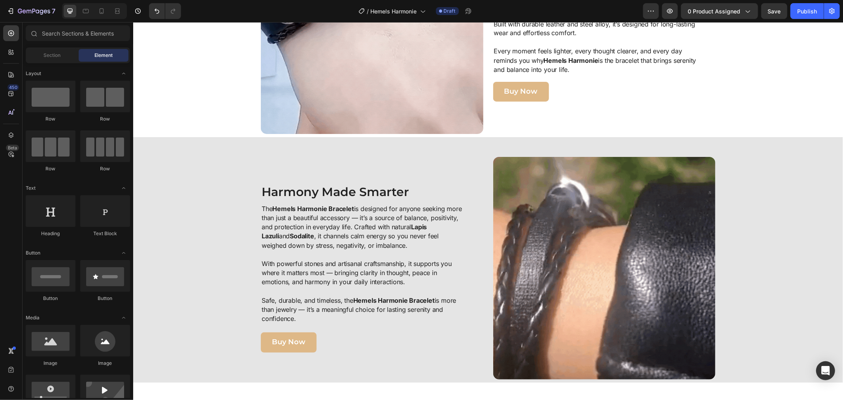
scroll to position [1120, 0]
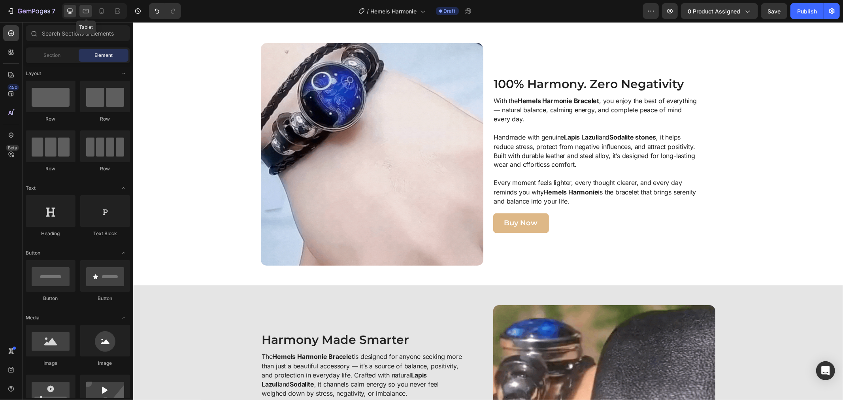
click at [91, 6] on div at bounding box center [85, 11] width 13 height 13
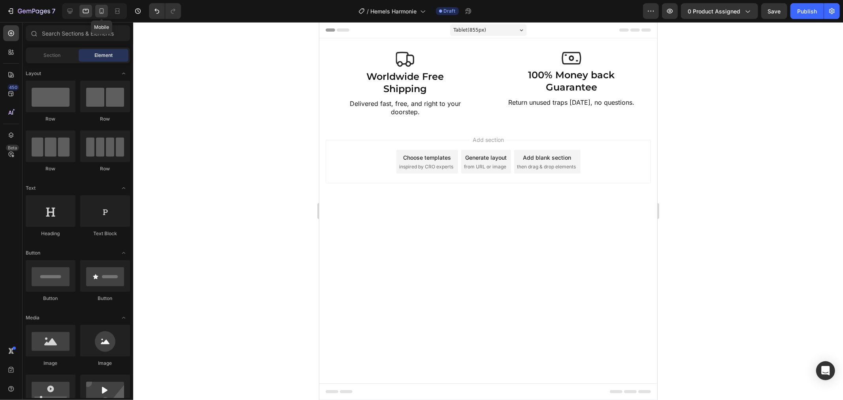
click at [100, 8] on icon at bounding box center [102, 11] width 8 height 8
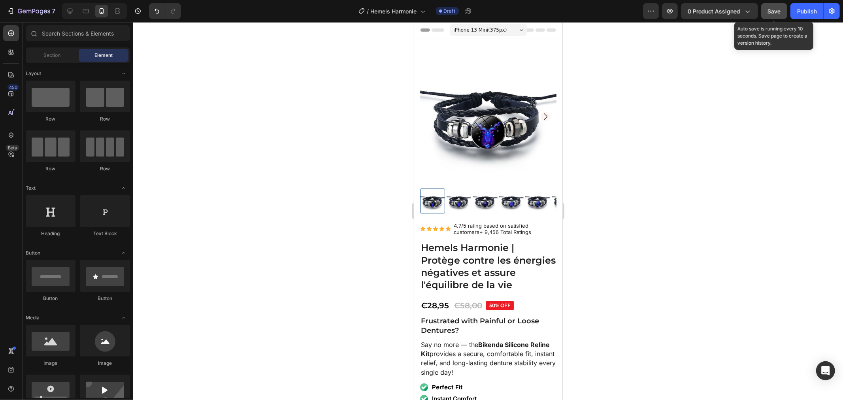
drag, startPoint x: 779, startPoint y: 16, endPoint x: 711, endPoint y: 28, distance: 68.7
click at [778, 16] on button "Save" at bounding box center [774, 11] width 26 height 16
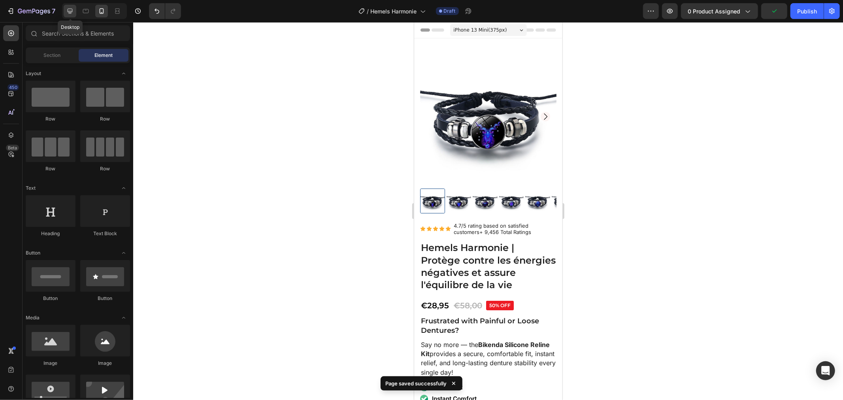
click at [65, 7] on div at bounding box center [70, 11] width 13 height 13
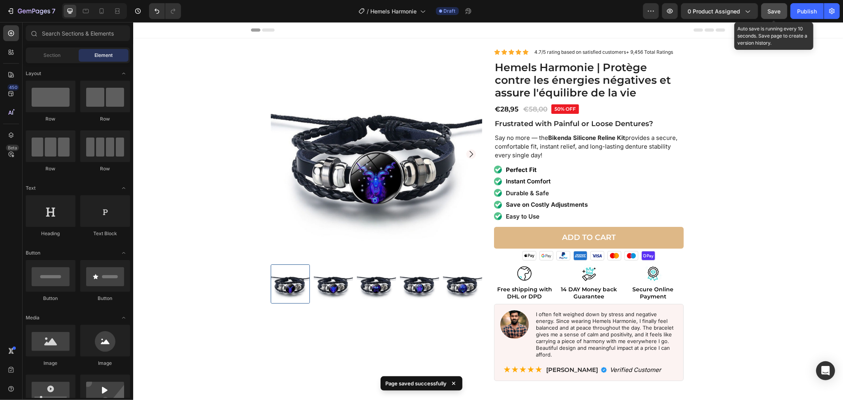
click at [768, 14] on span "Save" at bounding box center [774, 11] width 13 height 7
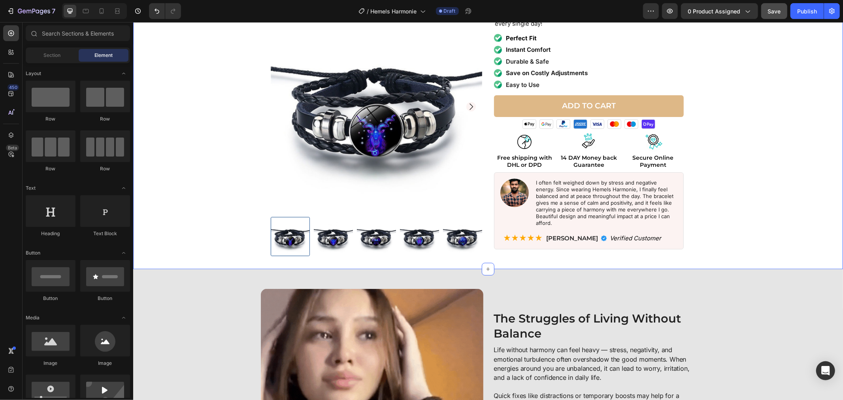
scroll to position [307, 0]
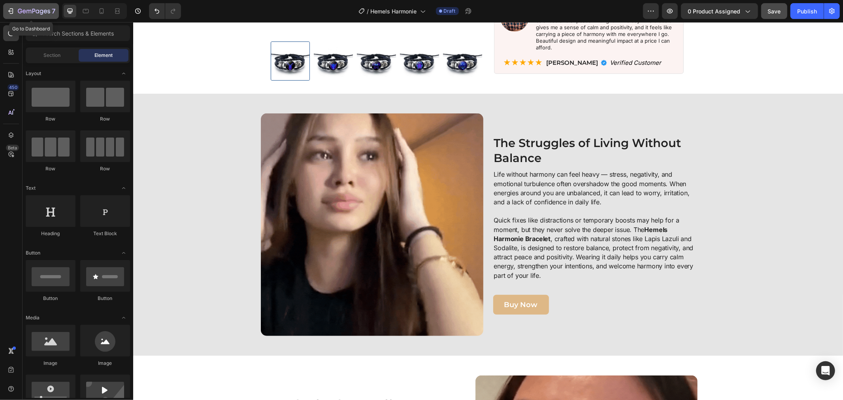
click at [43, 14] on icon "button" at bounding box center [34, 11] width 32 height 7
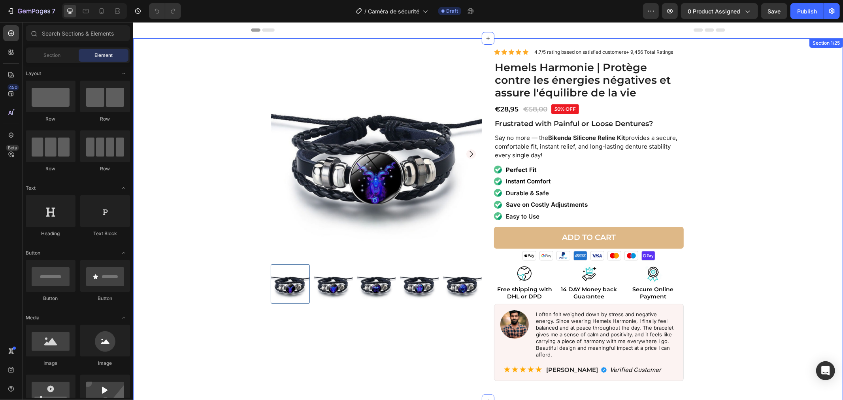
click at [246, 88] on div "Product Images Icon Icon Icon Icon Icon Icon List 4.7/5 rating based on satisfi…" at bounding box center [488, 217] width 702 height 339
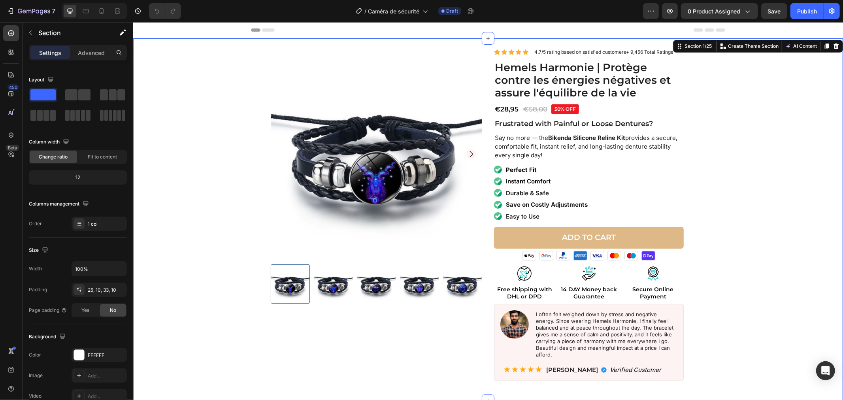
drag, startPoint x: 207, startPoint y: 120, endPoint x: 204, endPoint y: 117, distance: 4.5
click at [206, 119] on div "Product Images Icon Icon Icon Icon Icon Icon List 4.7/5 rating based on satisfi…" at bounding box center [488, 217] width 702 height 339
click at [103, 55] on p "Advanced" at bounding box center [91, 53] width 27 height 8
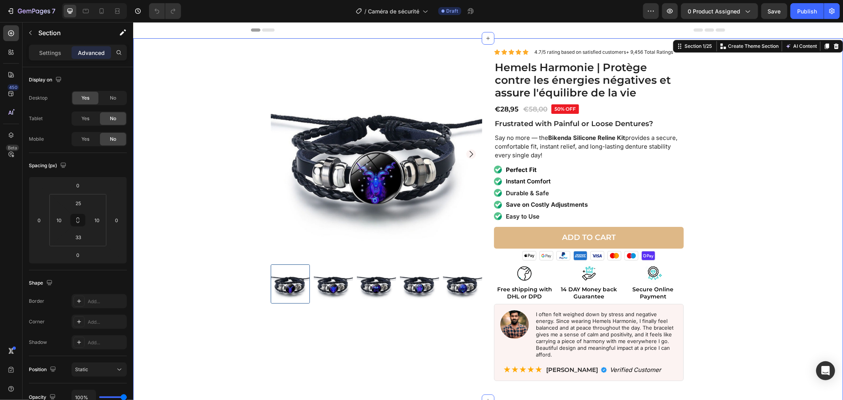
click at [213, 112] on div "Product Images Icon Icon Icon Icon Icon Icon List 4.7/5 rating based on satisfi…" at bounding box center [488, 217] width 702 height 339
click at [350, 124] on img at bounding box center [375, 153] width 211 height 211
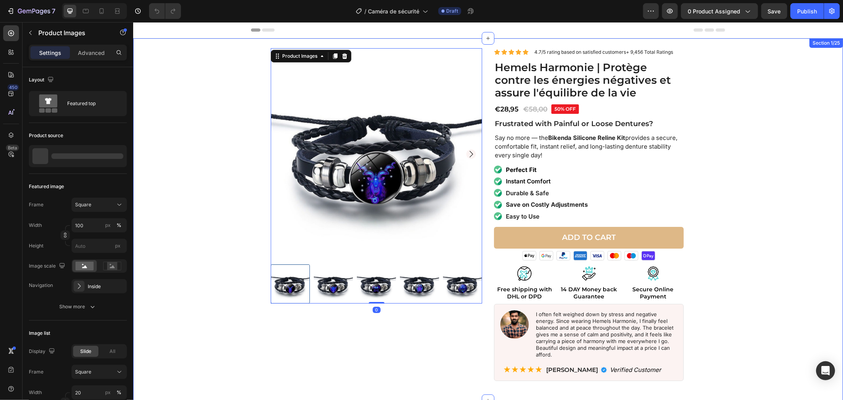
click at [228, 111] on div "Product Images 0 Icon Icon Icon Icon Icon Icon List 4.7/5 rating based on satis…" at bounding box center [488, 217] width 702 height 339
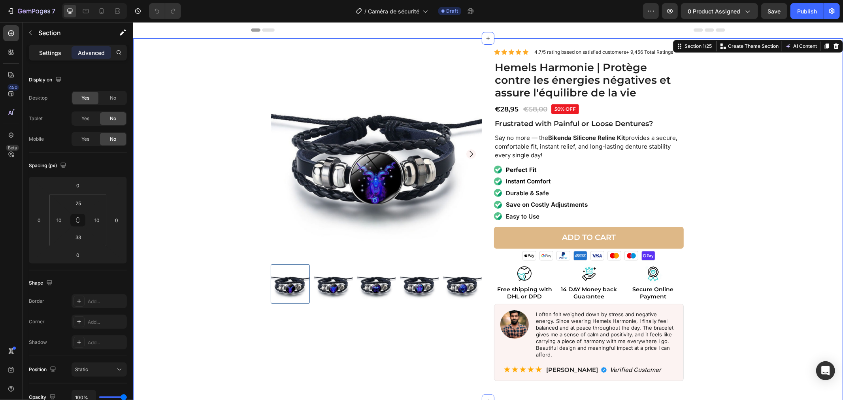
click at [54, 56] on p "Settings" at bounding box center [50, 53] width 22 height 8
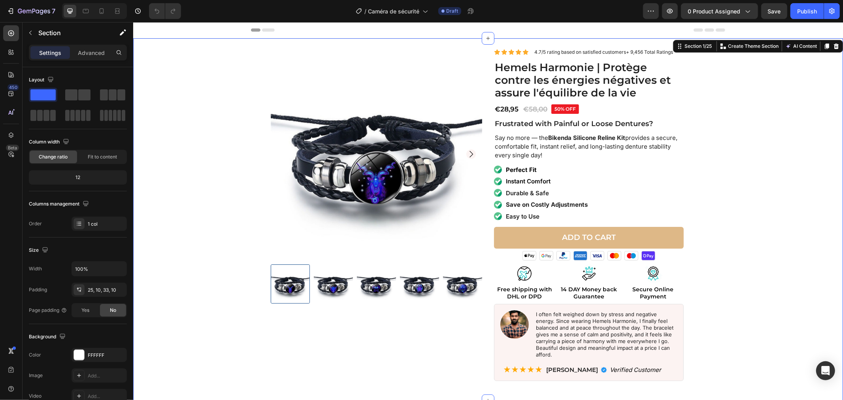
click at [352, 128] on img at bounding box center [375, 153] width 211 height 211
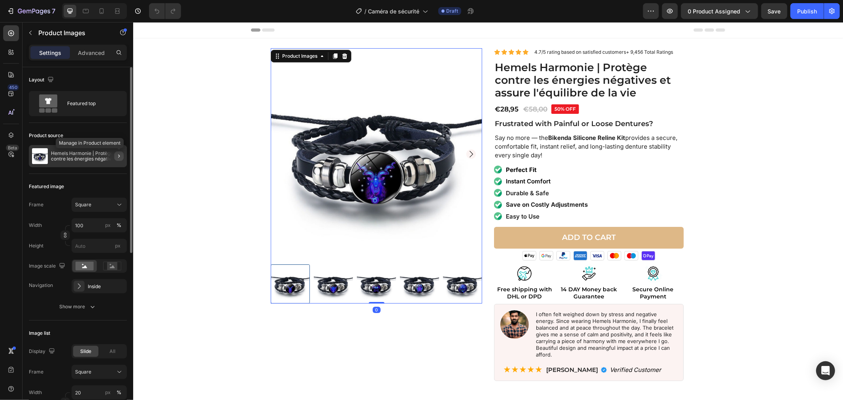
click at [118, 156] on icon "button" at bounding box center [119, 156] width 6 height 6
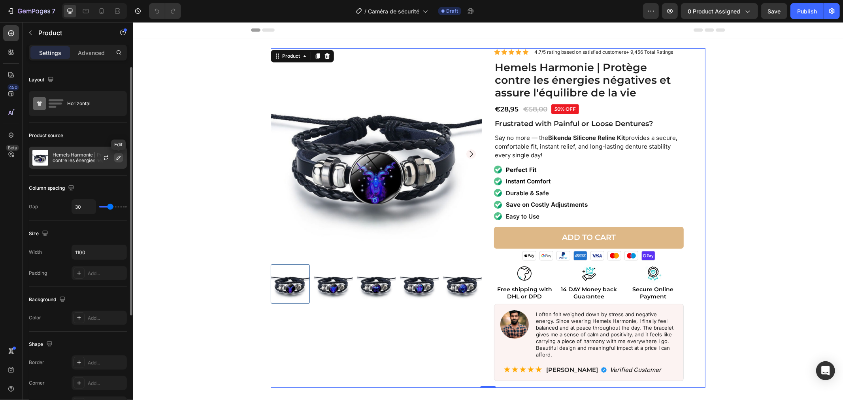
click at [117, 160] on icon "button" at bounding box center [118, 157] width 6 height 6
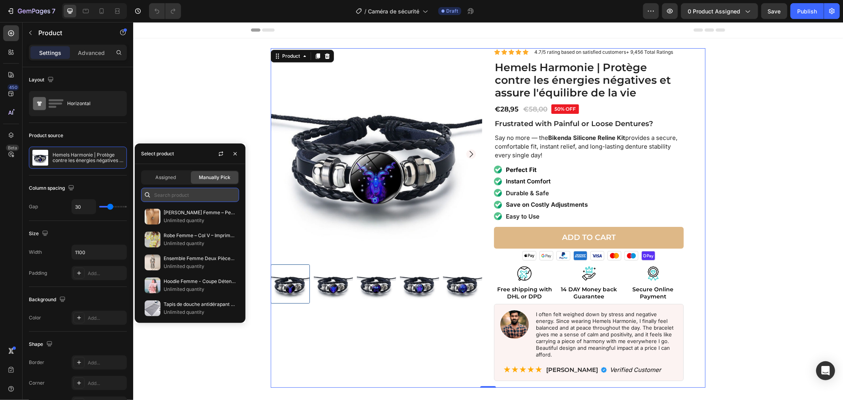
click at [173, 194] on input "text" at bounding box center [190, 195] width 98 height 14
click at [187, 197] on input "Camera" at bounding box center [190, 195] width 98 height 14
click at [188, 197] on input "Camera" at bounding box center [190, 195] width 98 height 14
paste input "éra de sécurité sans fil 4K avec panneau solaire – DualGuard 4K"
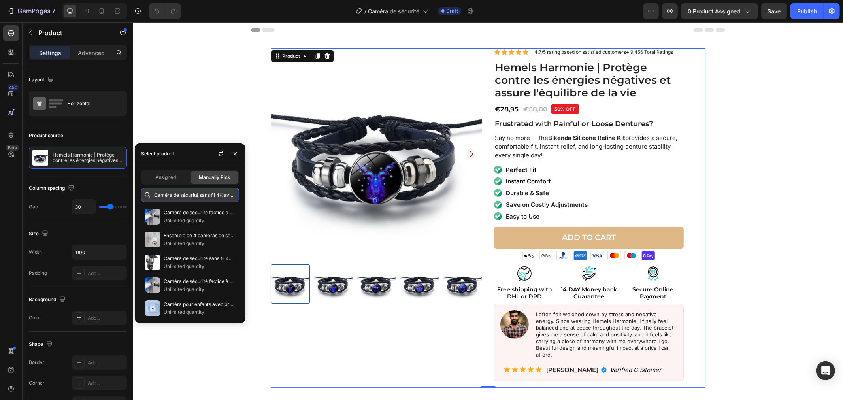
scroll to position [0, 72]
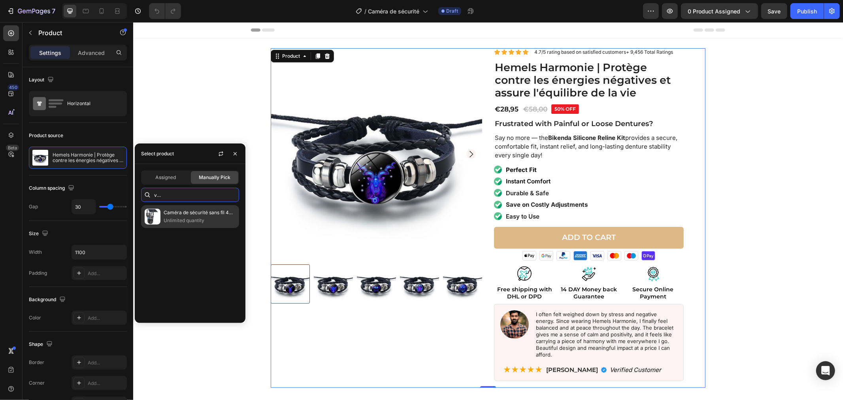
type input "Caméra de sécurité sans fil 4K avec panneau solaire – DualGuard 4K"
click at [200, 215] on p "Caméra de sécurité sans fil 4K avec panneau solaire – DualGuard 4K" at bounding box center [200, 213] width 72 height 8
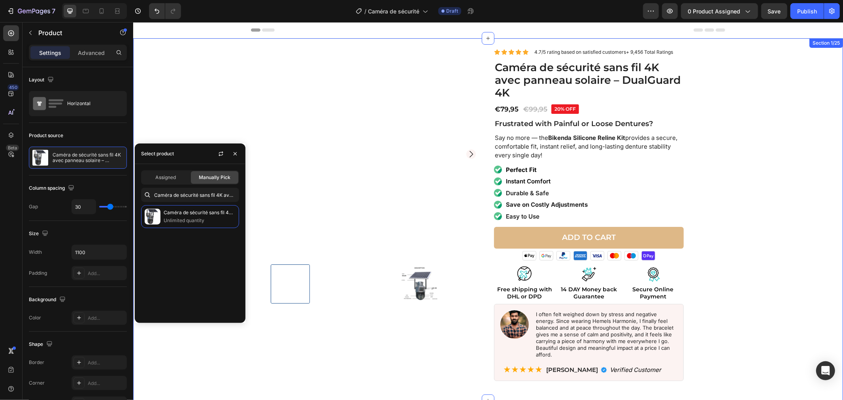
click at [713, 227] on div "Product Images Icon Icon Icon Icon Icon Icon List 4.7/5 rating based on satisfi…" at bounding box center [488, 217] width 702 height 339
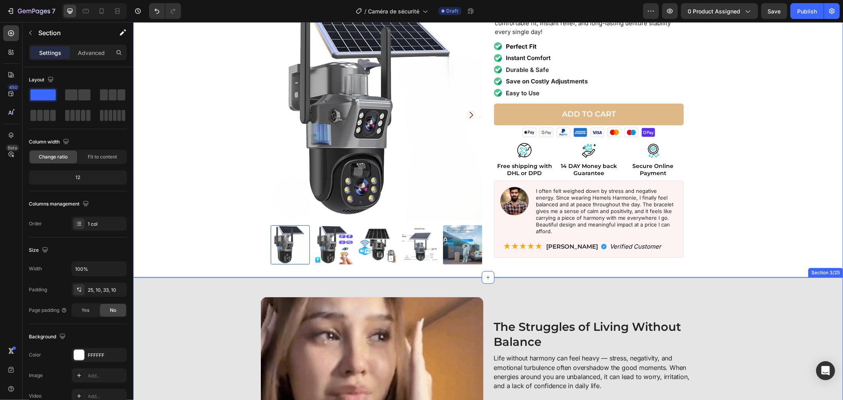
scroll to position [88, 0]
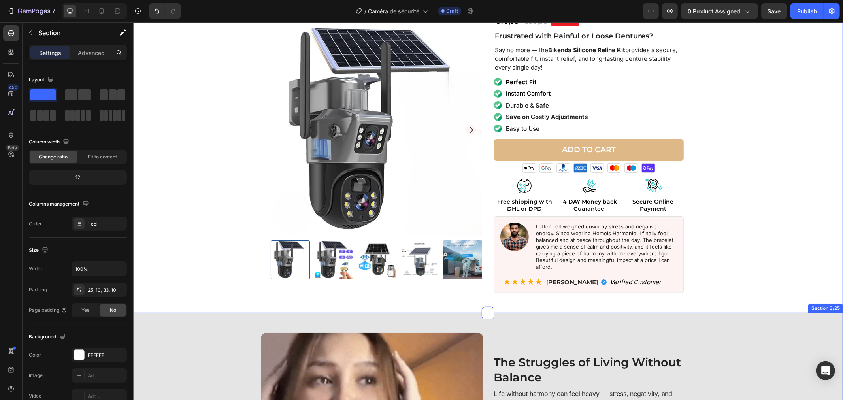
click at [721, 235] on div "Product Images Icon Icon Icon Icon Icon Icon List 4.7/5 rating based on satisfi…" at bounding box center [488, 129] width 702 height 339
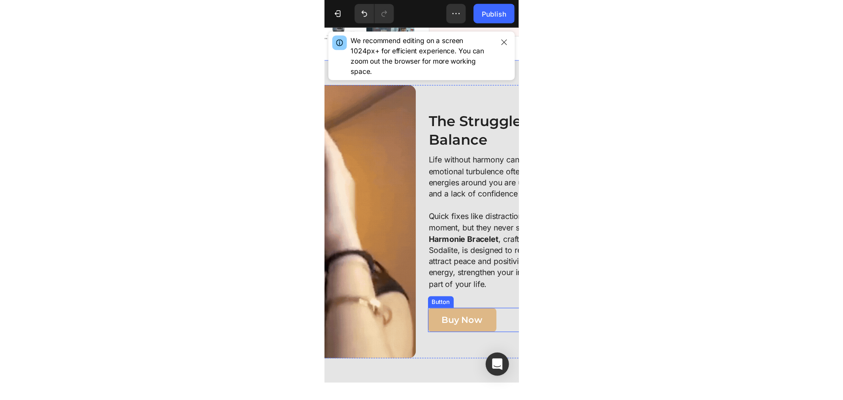
scroll to position [351, 0]
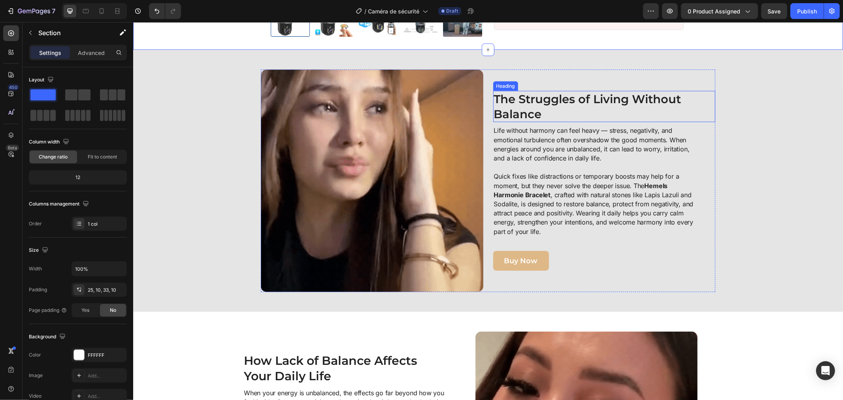
click at [514, 92] on strong "The Struggles of Living Without Balance" at bounding box center [586, 106] width 187 height 29
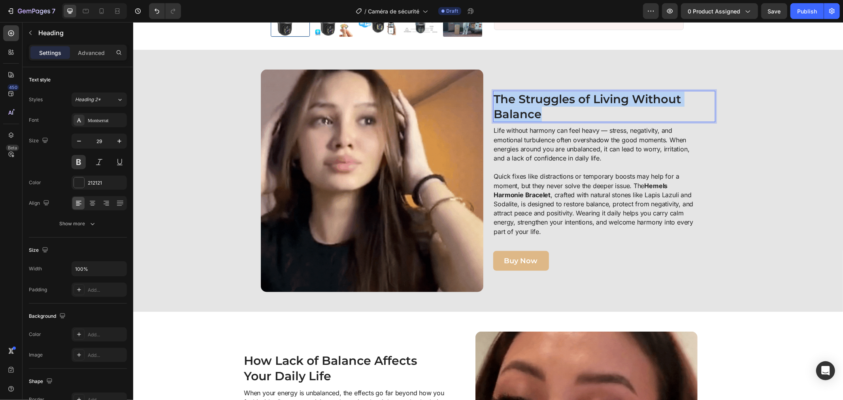
click at [515, 92] on strong "The Struggles of Living Without Balance" at bounding box center [586, 106] width 187 height 29
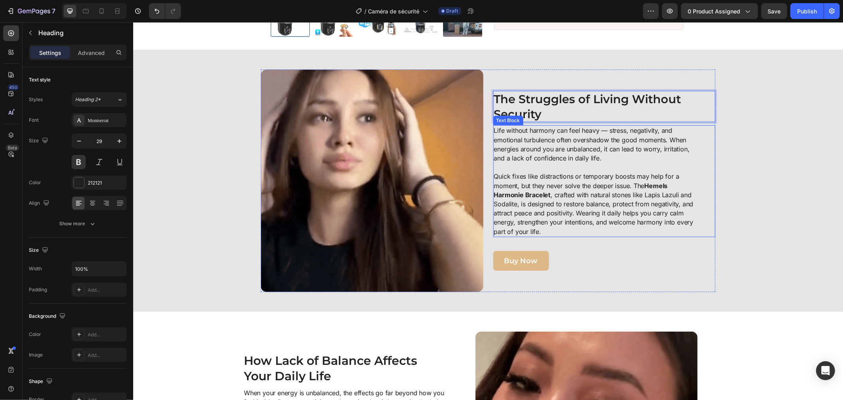
scroll to position [263, 0]
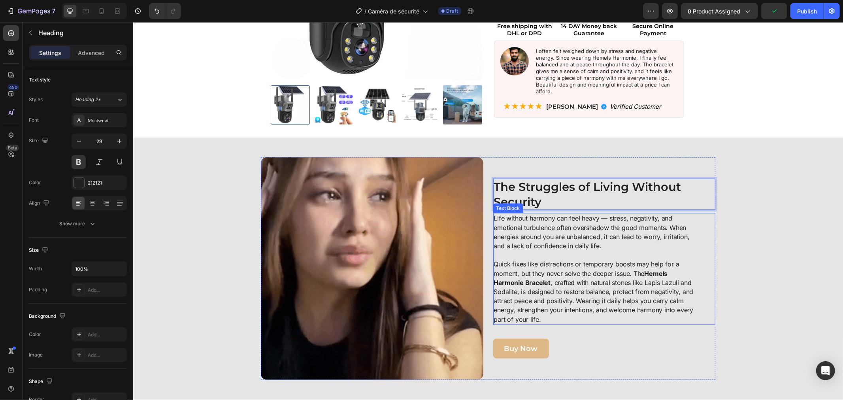
click at [496, 215] on p "Life without harmony can feel heavy — stress, negativity, and emotional turbule…" at bounding box center [594, 231] width 203 height 37
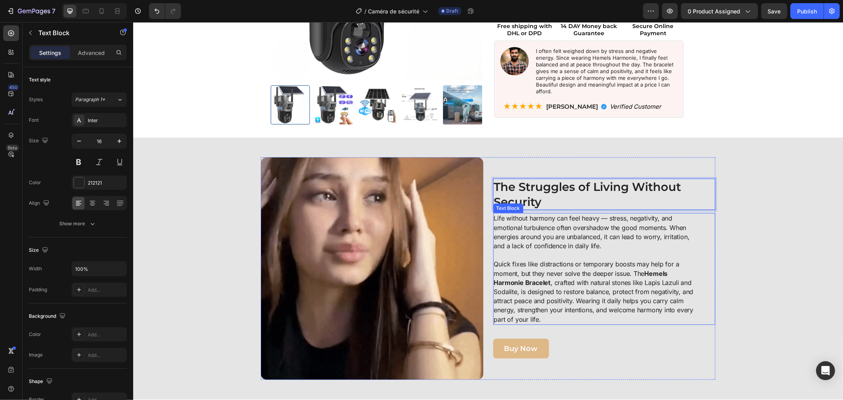
click at [496, 215] on p "Life without harmony can feel heavy — stress, negativity, and emotional turbule…" at bounding box center [594, 231] width 203 height 37
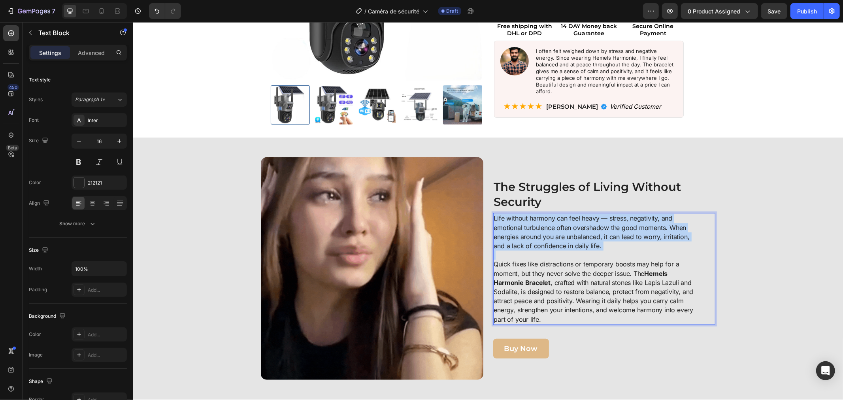
click at [496, 215] on p "Life without harmony can feel heavy — stress, negativity, and emotional turbule…" at bounding box center [594, 231] width 203 height 37
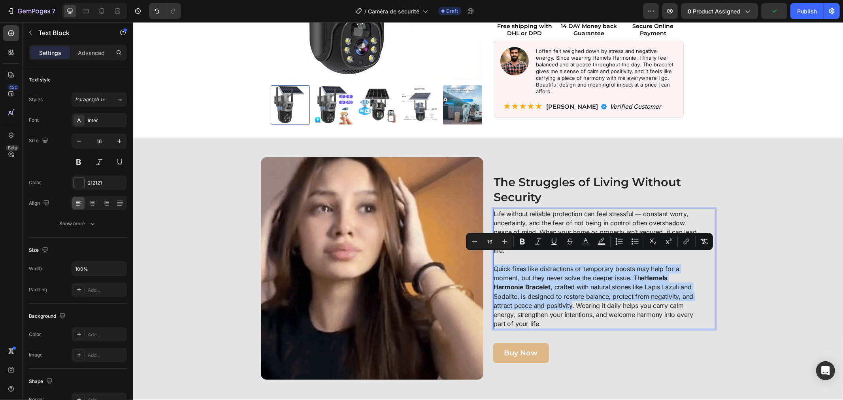
drag, startPoint x: 491, startPoint y: 256, endPoint x: 569, endPoint y: 294, distance: 86.4
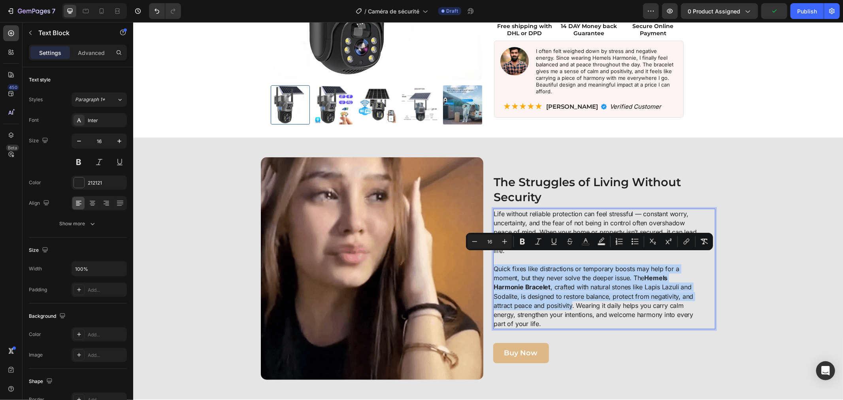
click at [569, 294] on p "Quick fixes like distractions or temporary boosts may help for a moment, but th…" at bounding box center [594, 296] width 203 height 64
click at [495, 264] on p "Quick fixes like distractions or temporary boosts may help for a moment, but th…" at bounding box center [594, 296] width 203 height 64
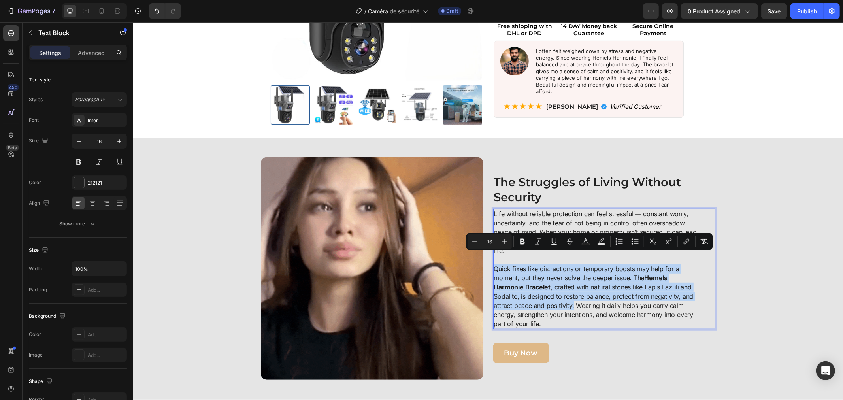
drag, startPoint x: 496, startPoint y: 258, endPoint x: 570, endPoint y: 296, distance: 83.2
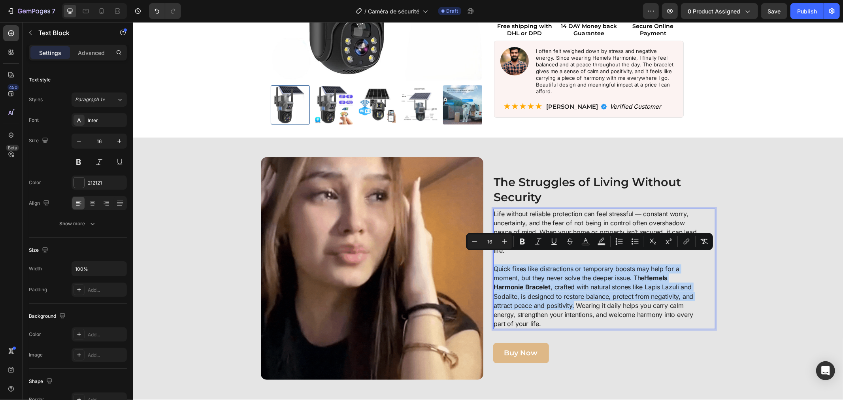
click at [570, 296] on p "Quick fixes like distractions or temporary boosts may help for a moment, but th…" at bounding box center [594, 296] width 203 height 64
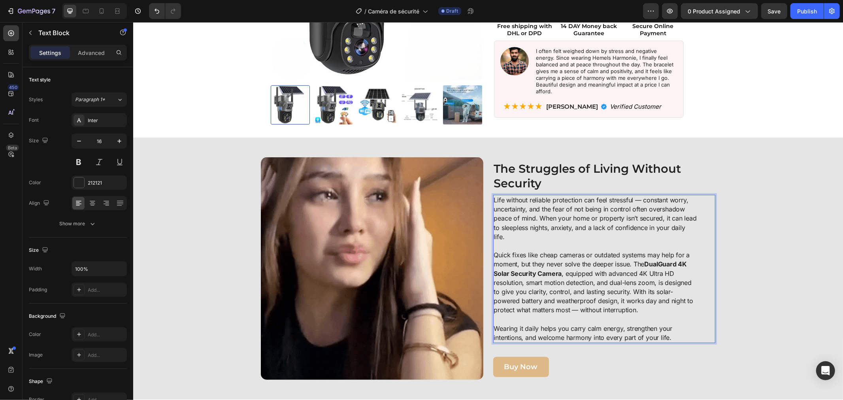
click at [624, 324] on p "Wearing it daily helps you carry calm energy, strengthen your intentions, and w…" at bounding box center [594, 333] width 203 height 18
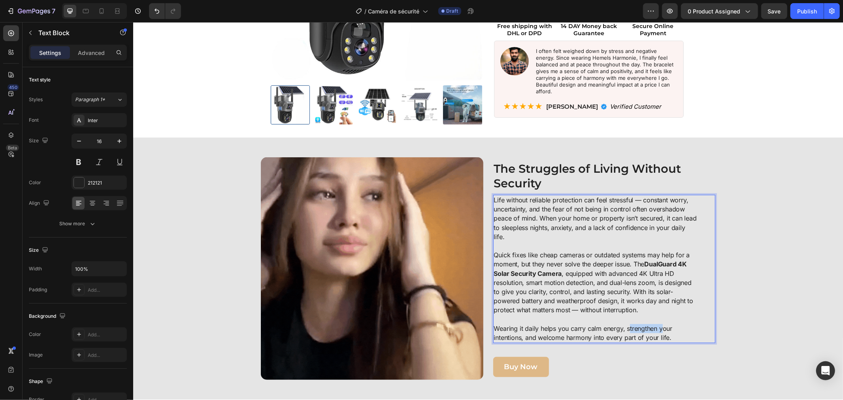
click at [624, 324] on p "Wearing it daily helps you carry calm energy, strengthen your intentions, and w…" at bounding box center [594, 333] width 203 height 18
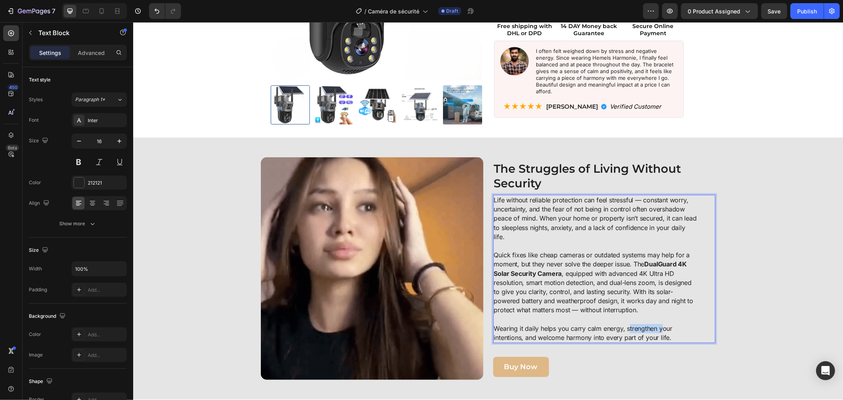
click at [624, 324] on p "Wearing it daily helps you carry calm energy, strengthen your intentions, and w…" at bounding box center [594, 333] width 203 height 18
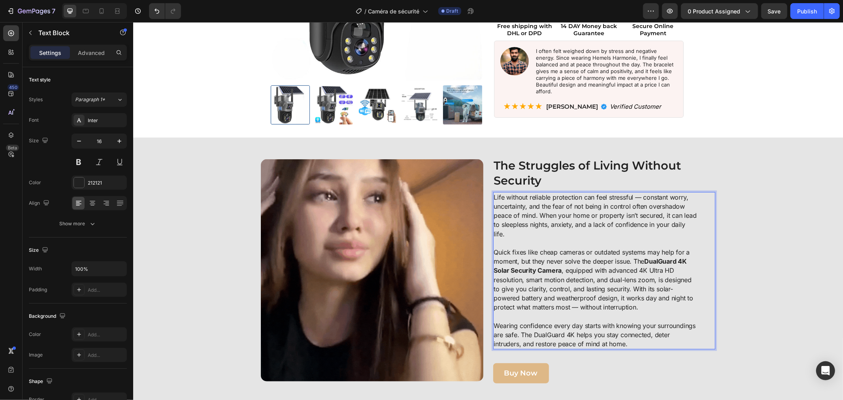
click at [737, 263] on div "Image ⁠⁠⁠⁠⁠⁠⁠ The Struggles of Living Without Security Heading Life without rel…" at bounding box center [488, 270] width 702 height 226
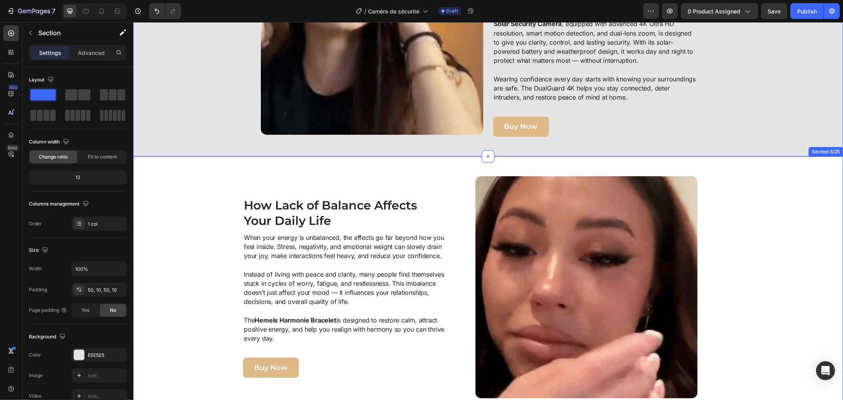
scroll to position [570, 0]
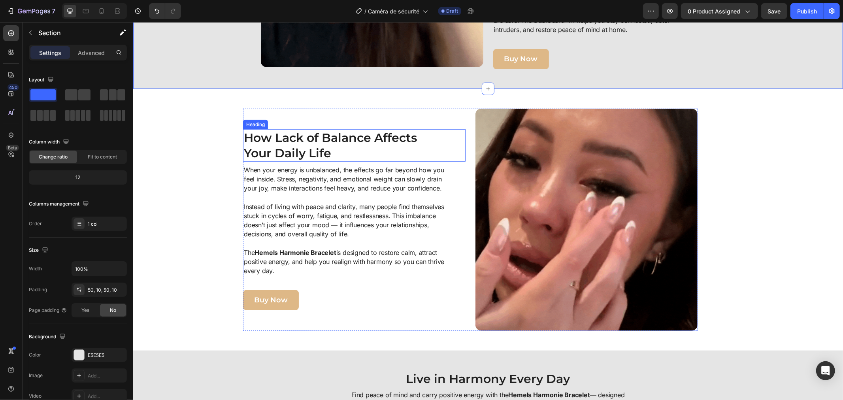
click at [334, 136] on h2 "How Lack of Balance Affects Your Daily Life" at bounding box center [343, 145] width 201 height 32
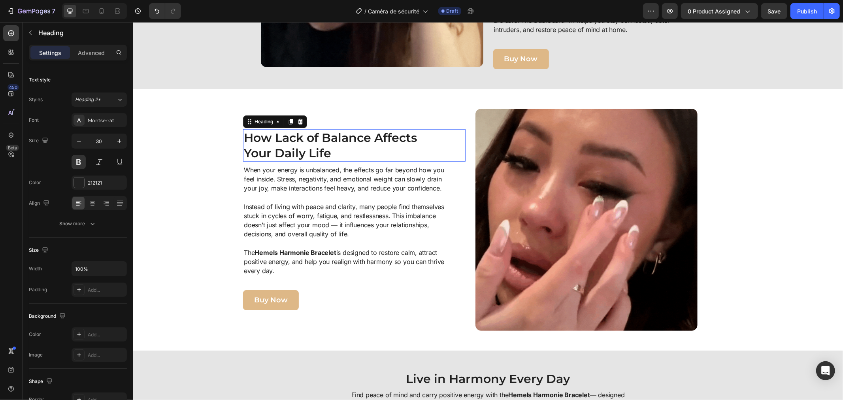
click at [334, 136] on h2 "How Lack of Balance Affects Your Daily Life" at bounding box center [343, 145] width 201 height 32
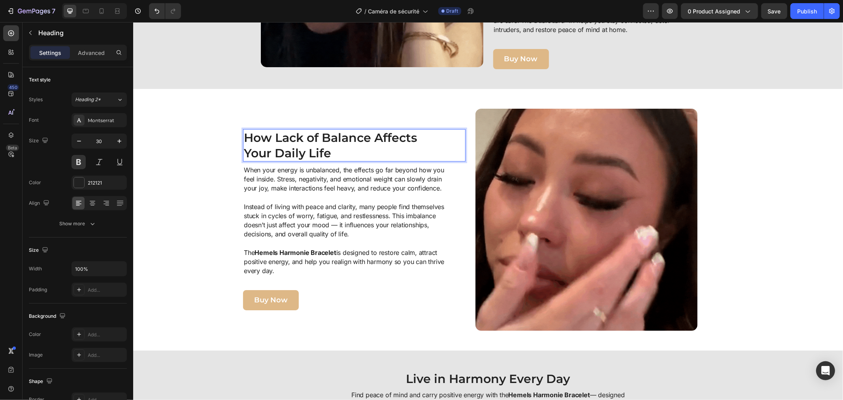
click at [334, 136] on p "How Lack of Balance Affects Your Daily Life" at bounding box center [342, 145] width 199 height 31
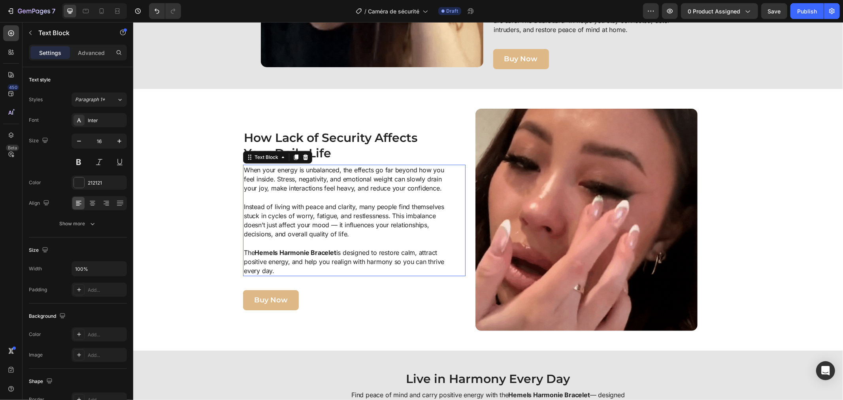
click at [254, 173] on p "When your energy is unbalanced, the effects go far beyond how you feel inside. …" at bounding box center [344, 179] width 203 height 28
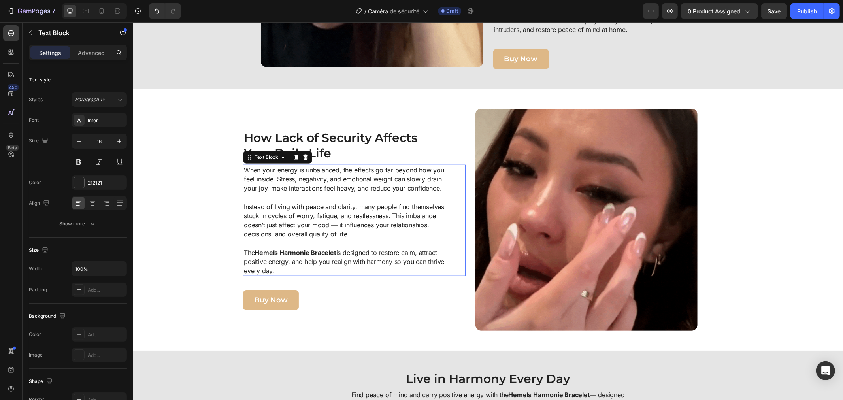
click at [254, 173] on p "When your energy is unbalanced, the effects go far beyond how you feel inside. …" at bounding box center [344, 179] width 203 height 28
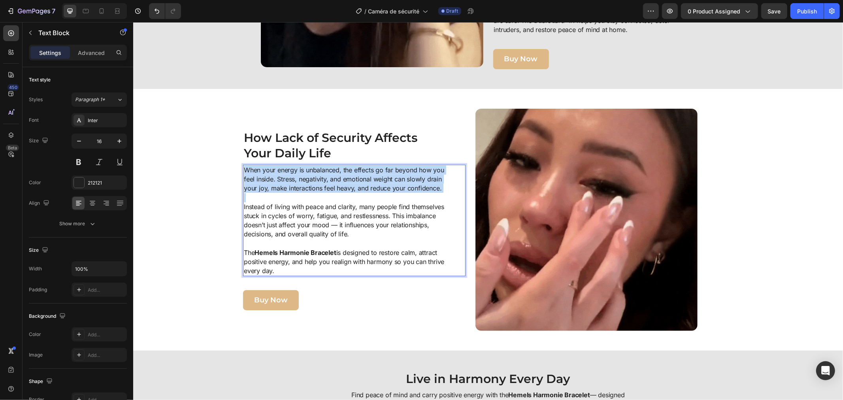
click at [254, 173] on p "When your energy is unbalanced, the effects go far beyond how you feel inside. …" at bounding box center [344, 179] width 203 height 28
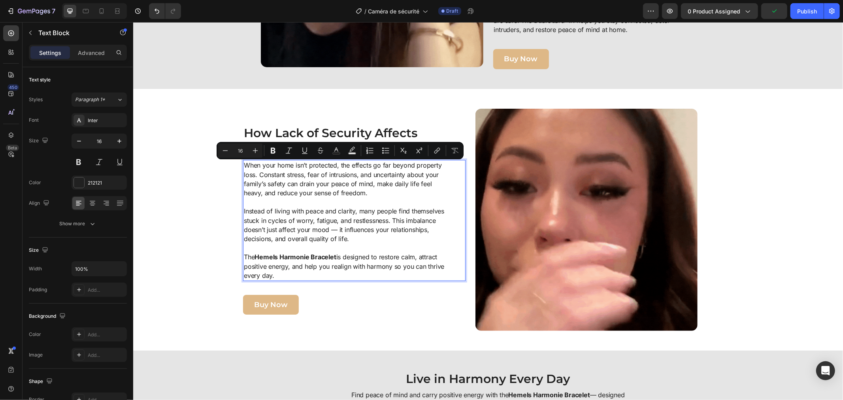
scroll to position [566, 0]
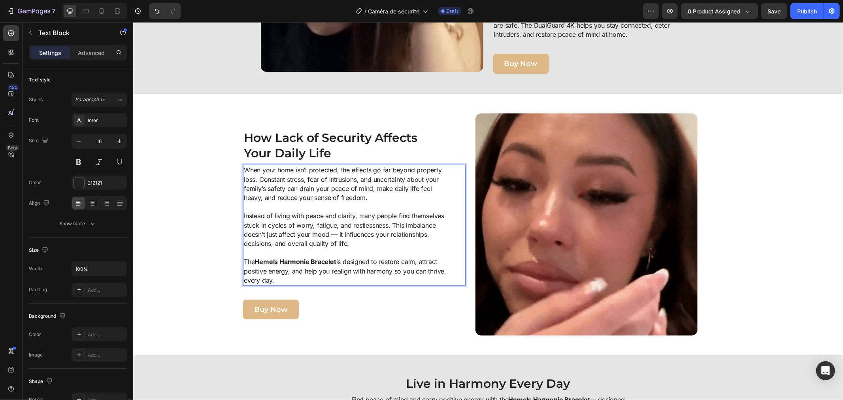
click at [243, 208] on p "Instead of living with peace and clarity, many people find themselves stuck in …" at bounding box center [344, 225] width 203 height 46
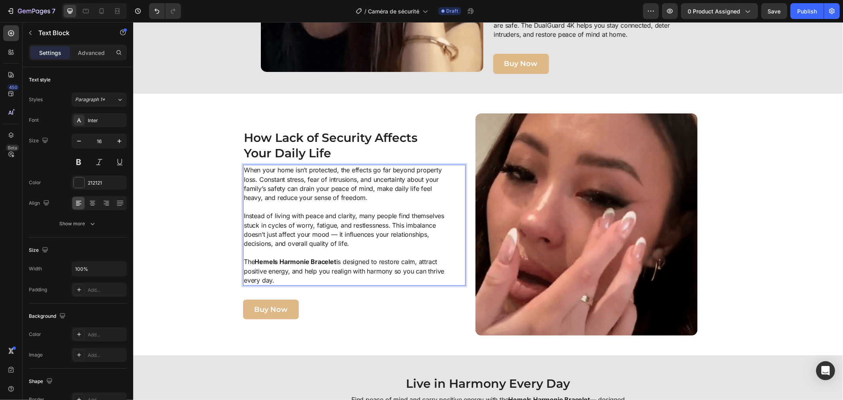
click at [243, 211] on p "Instead of living with peace and clarity, many people find themselves stuck in …" at bounding box center [344, 225] width 203 height 46
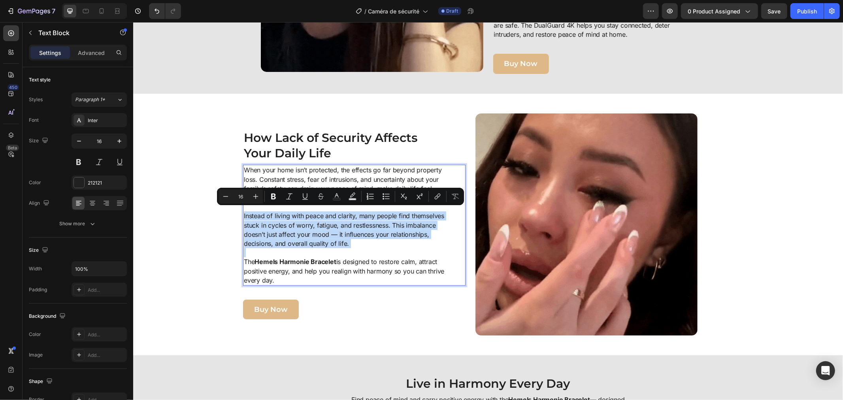
drag, startPoint x: 239, startPoint y: 211, endPoint x: 347, endPoint y: 239, distance: 111.0
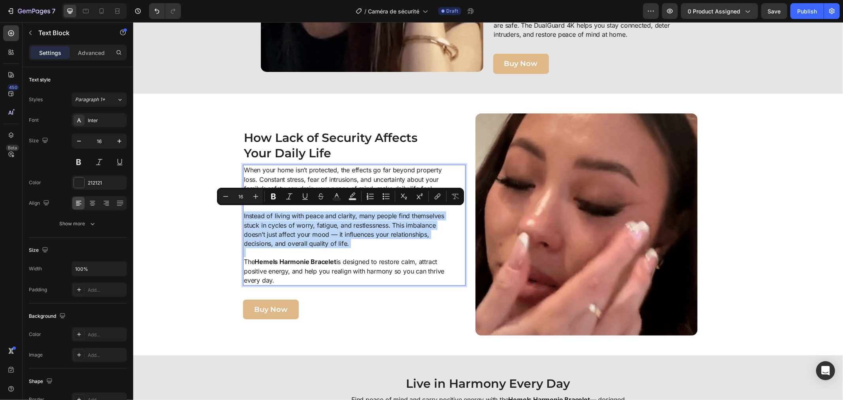
click at [347, 239] on p "Instead of living with peace and clarity, many people find themselves stuck in …" at bounding box center [344, 225] width 203 height 46
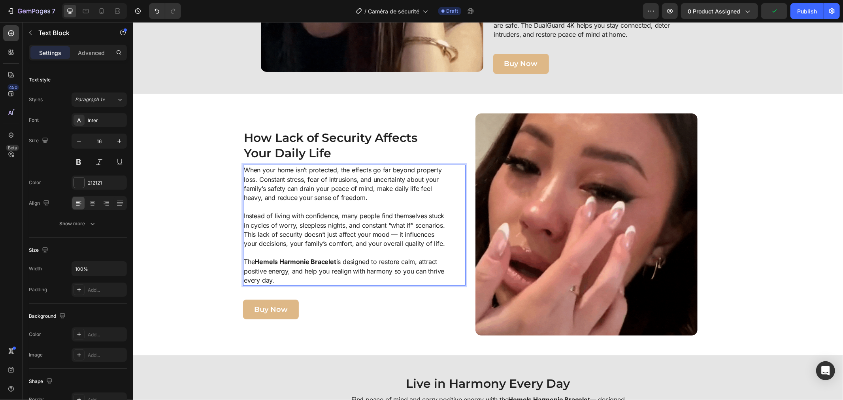
click at [247, 261] on p "The Hemels Harmonie Bracelet is designed to restore calm, attract positive ener…" at bounding box center [344, 271] width 203 height 28
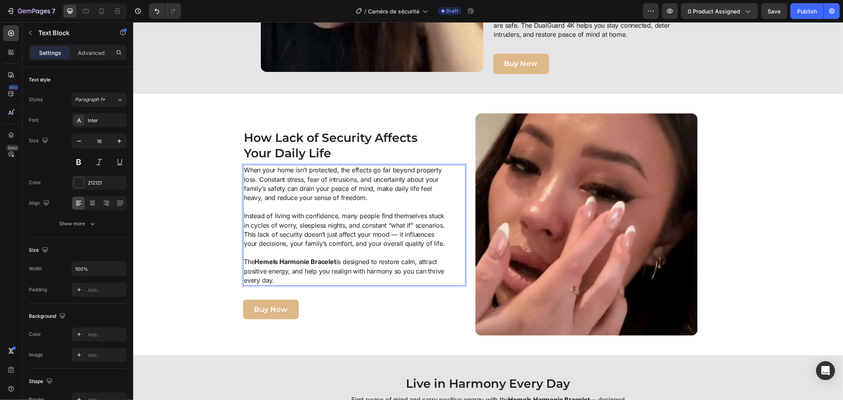
click at [247, 261] on p "The Hemels Harmonie Bracelet is designed to restore calm, attract positive ener…" at bounding box center [344, 271] width 203 height 28
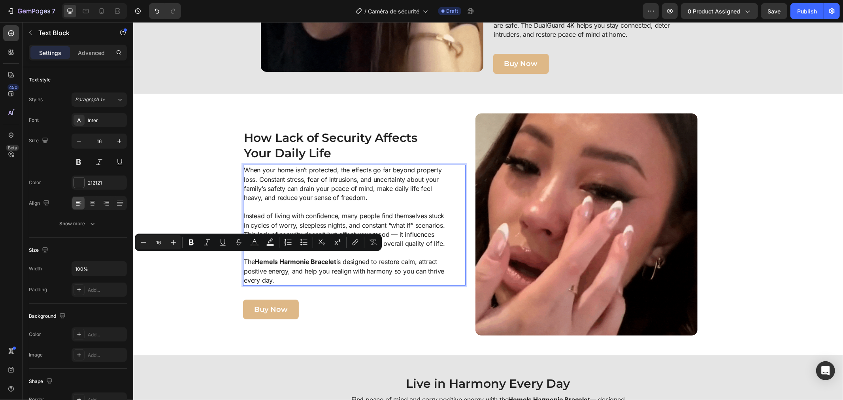
click at [247, 261] on p "The Hemels Harmonie Bracelet is designed to restore calm, attract positive ener…" at bounding box center [344, 271] width 203 height 28
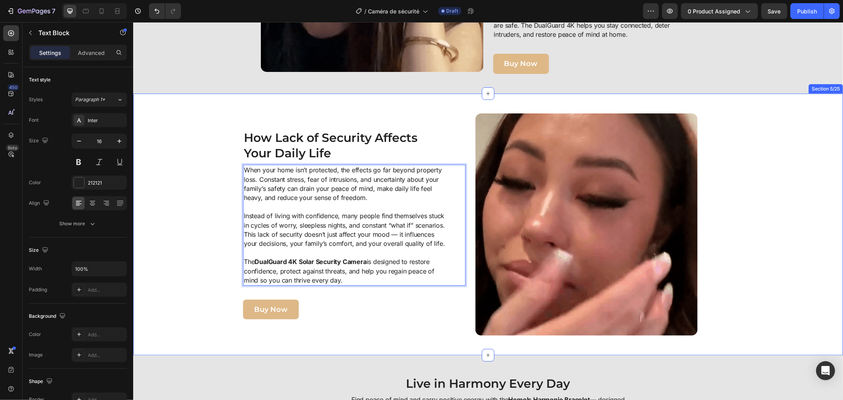
drag, startPoint x: 721, startPoint y: 248, endPoint x: 712, endPoint y: 250, distance: 9.6
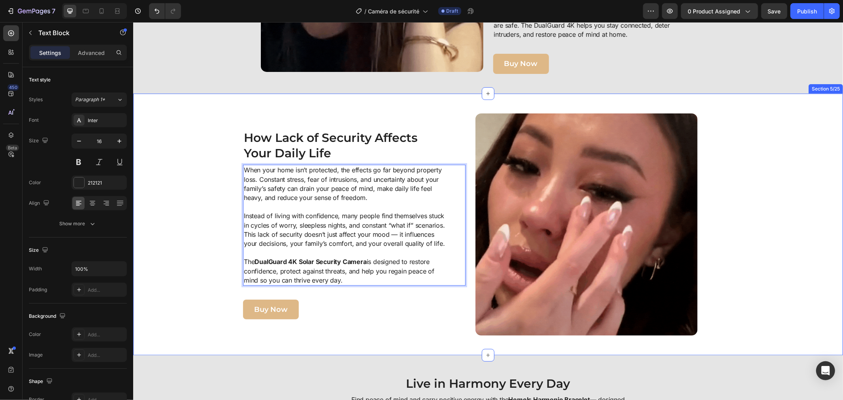
click at [720, 249] on div "Image How Lack of Security Affects Your Daily Life Heading When your home isn’t…" at bounding box center [470, 224] width 666 height 222
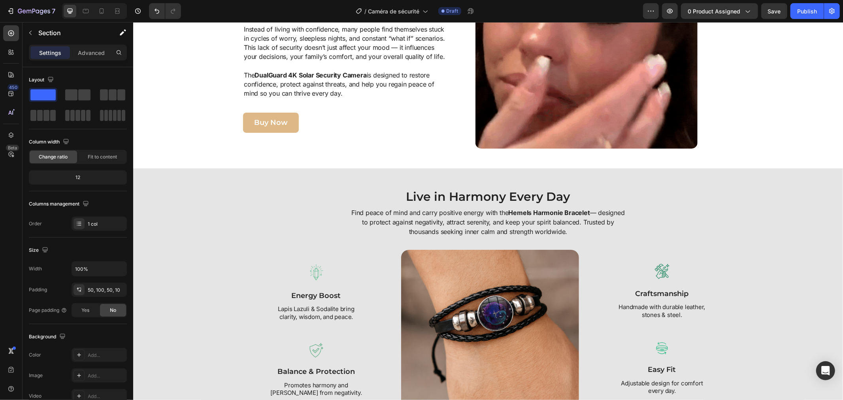
scroll to position [697, 0]
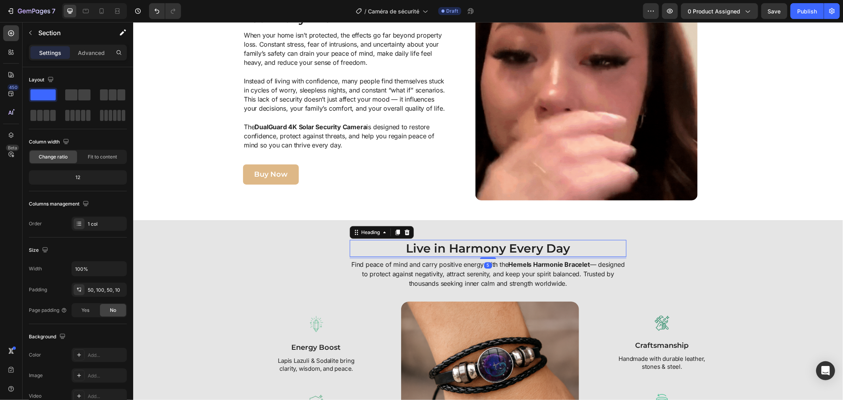
click at [449, 252] on h2 "Live in Harmony Every Day" at bounding box center [487, 247] width 277 height 17
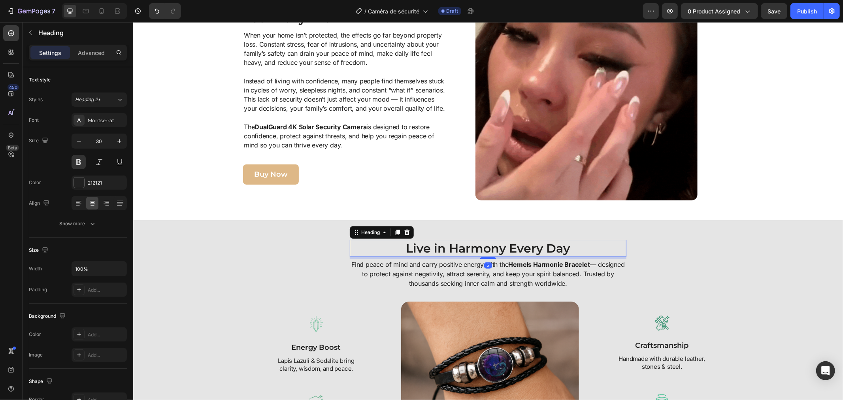
click at [449, 251] on h2 "Live in Harmony Every Day" at bounding box center [487, 247] width 277 height 17
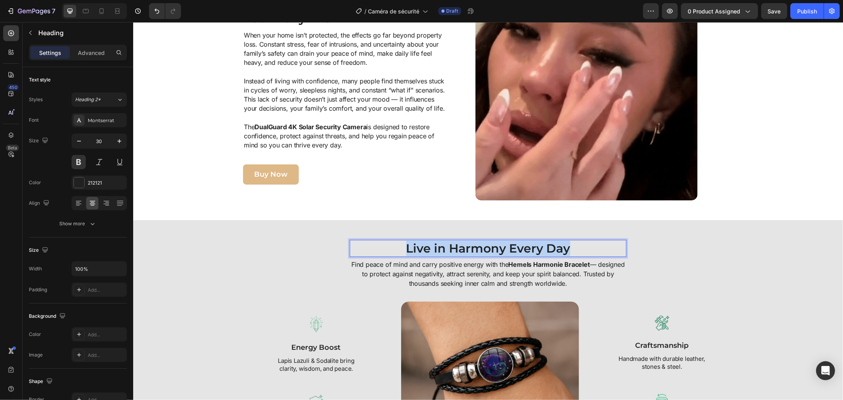
click at [448, 250] on p "Live in Harmony Every Day" at bounding box center [487, 247] width 275 height 15
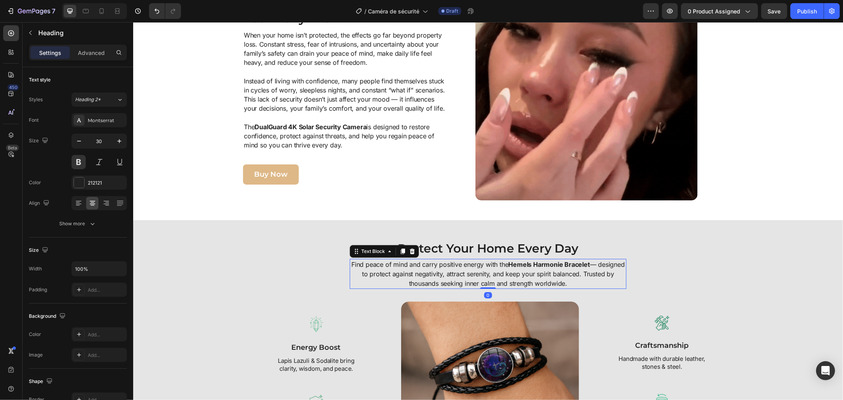
click at [409, 271] on p "Find peace of mind and carry positive energy with the Hemels Harmonie Bracelet …" at bounding box center [487, 273] width 275 height 28
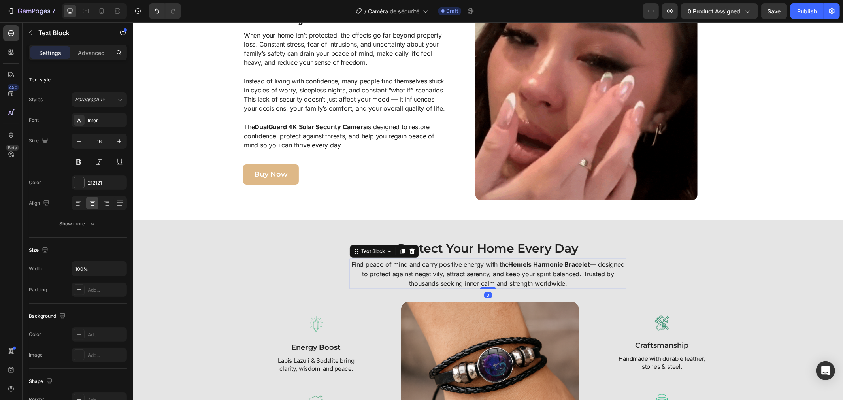
click at [409, 271] on p "Find peace of mind and carry positive energy with the Hemels Harmonie Bracelet …" at bounding box center [487, 273] width 275 height 28
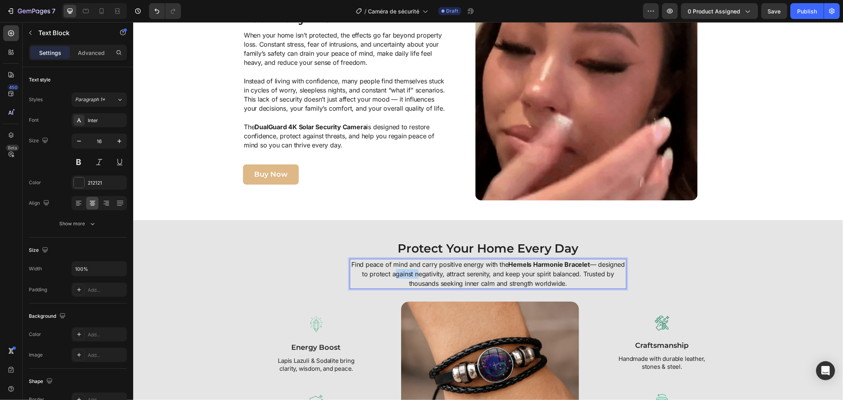
click at [409, 271] on p "Find peace of mind and carry positive energy with the Hemels Harmonie Bracelet …" at bounding box center [487, 273] width 275 height 28
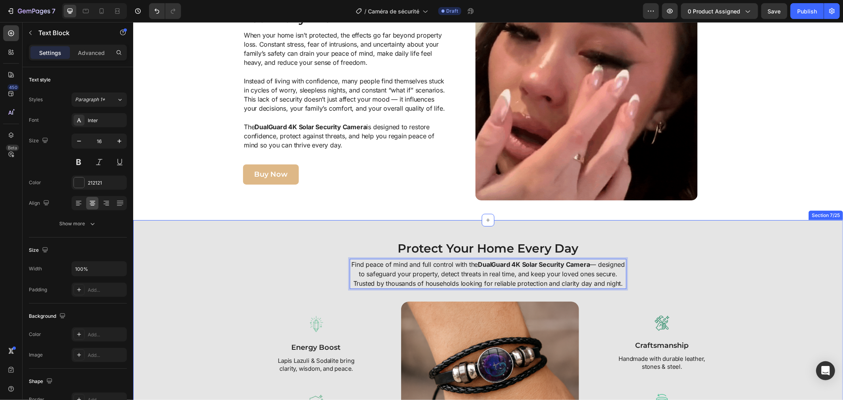
click at [661, 287] on div "Protect Your Home Every Day Heading Find peace of mind and full control with th…" at bounding box center [488, 349] width 702 height 220
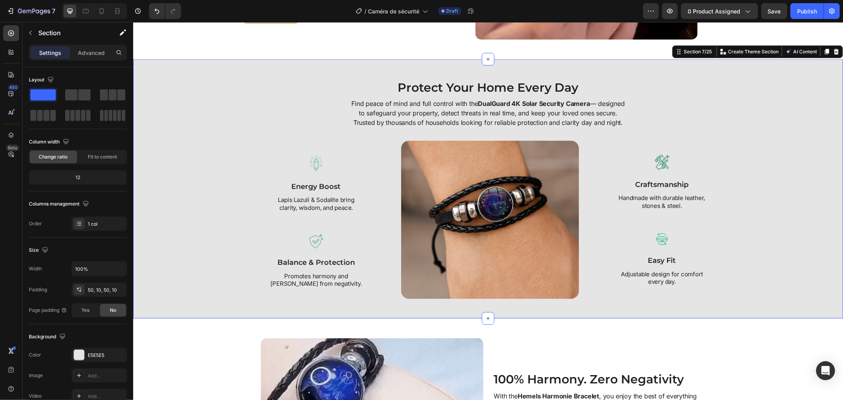
scroll to position [873, 0]
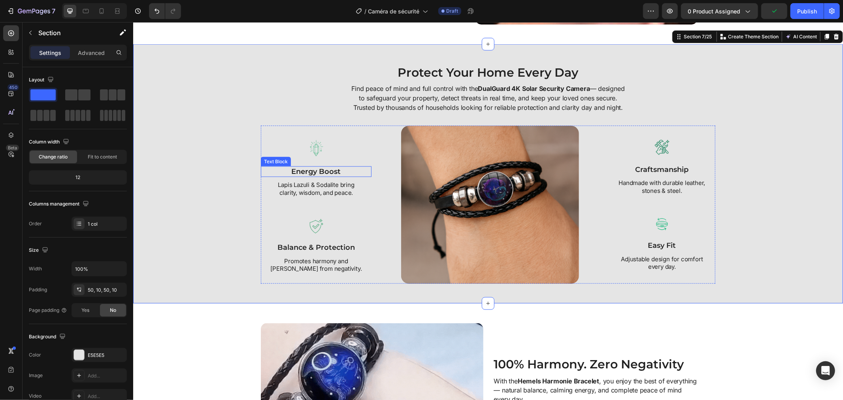
click at [314, 176] on p "energy boost" at bounding box center [315, 171] width 109 height 9
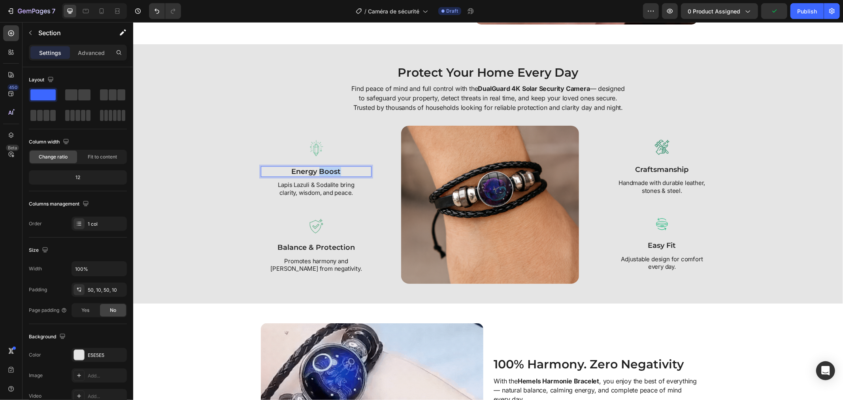
click at [314, 176] on p "energy boost" at bounding box center [315, 171] width 109 height 9
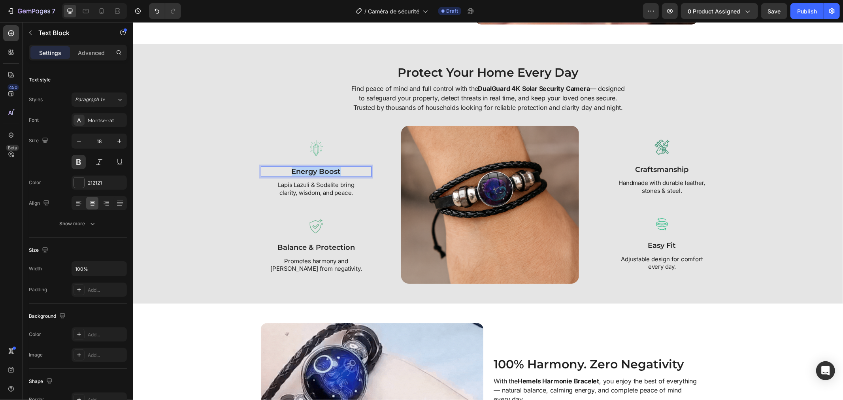
click at [314, 176] on p "energy boost" at bounding box center [315, 171] width 109 height 9
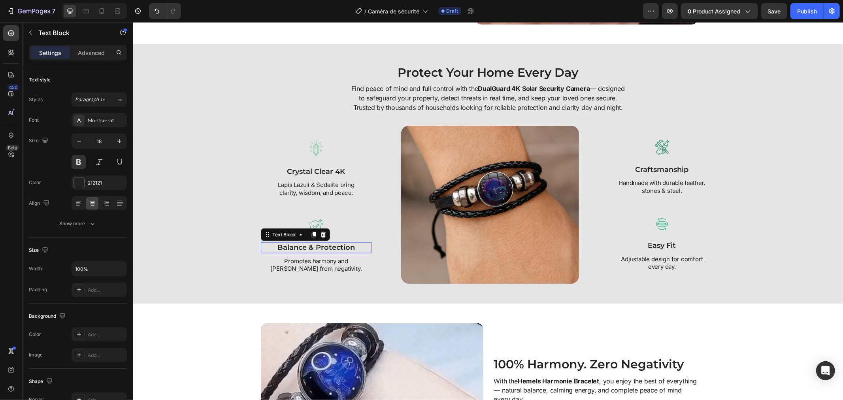
click at [334, 252] on p "balance & protection" at bounding box center [315, 247] width 109 height 9
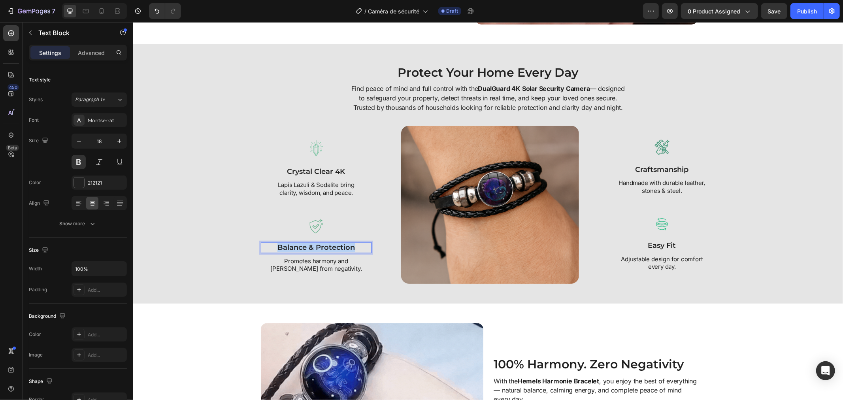
click at [334, 252] on p "balance & protection" at bounding box center [315, 247] width 109 height 9
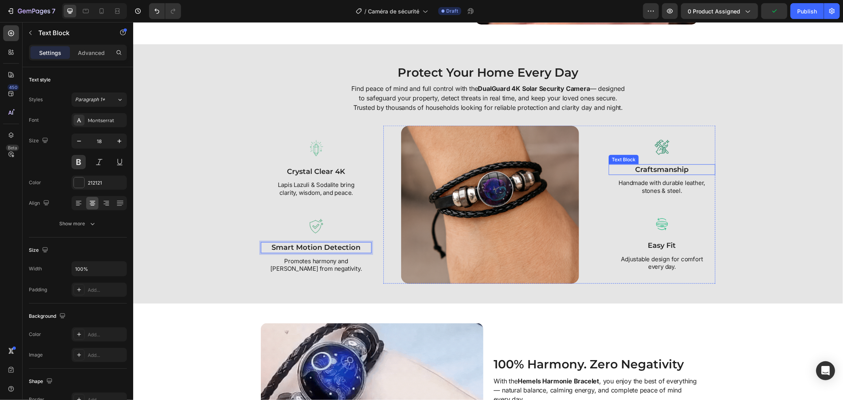
click at [646, 174] on p "craftsmanship" at bounding box center [661, 169] width 105 height 9
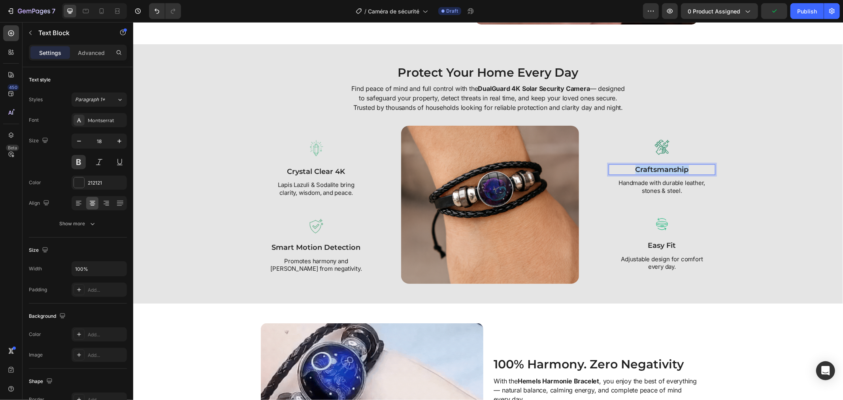
click at [646, 174] on p "craftsmanship" at bounding box center [661, 169] width 105 height 9
click at [665, 249] on strong "easy fit" at bounding box center [661, 245] width 28 height 9
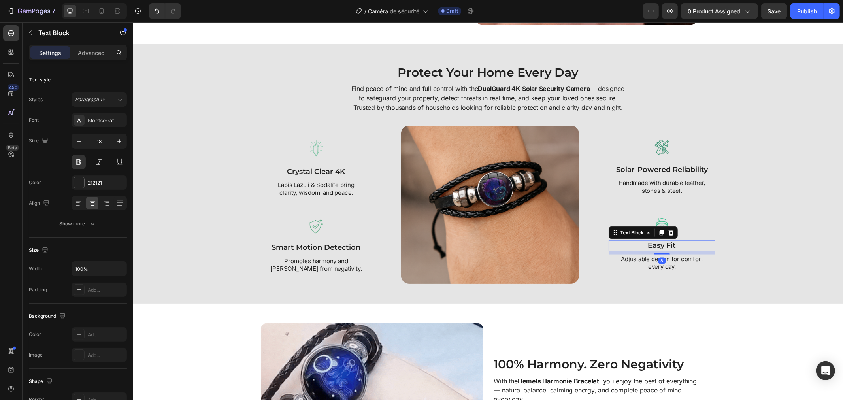
click at [665, 249] on strong "easy fit" at bounding box center [661, 245] width 28 height 9
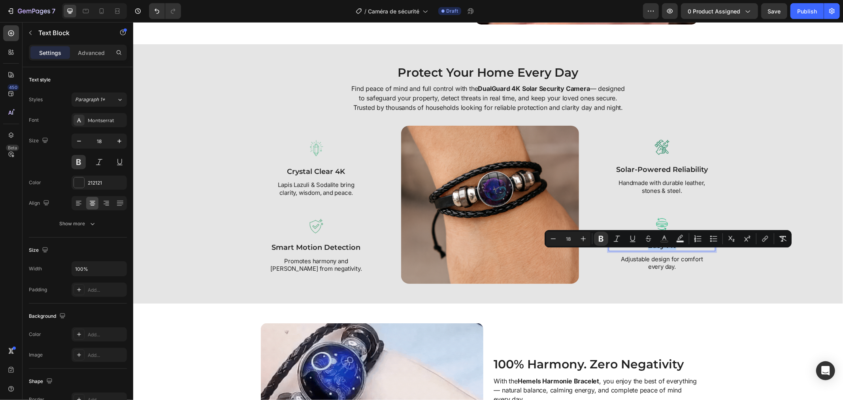
click at [664, 249] on strong "easy fit" at bounding box center [661, 245] width 28 height 9
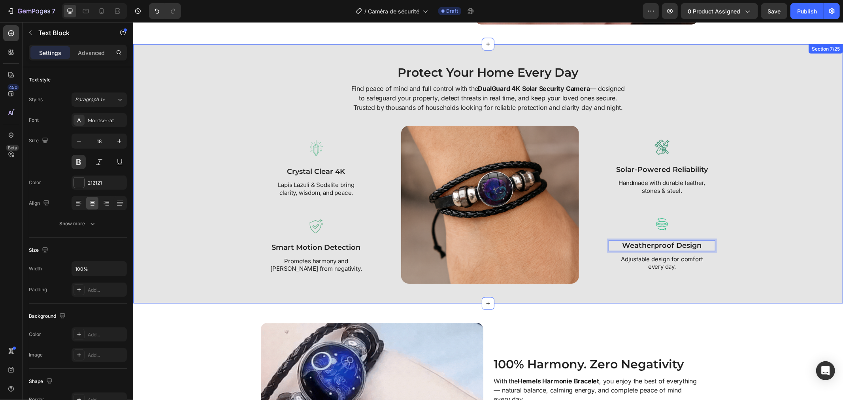
click at [743, 239] on div "Protect Your Home Every Day Heading Find peace of mind and full control with th…" at bounding box center [488, 174] width 702 height 220
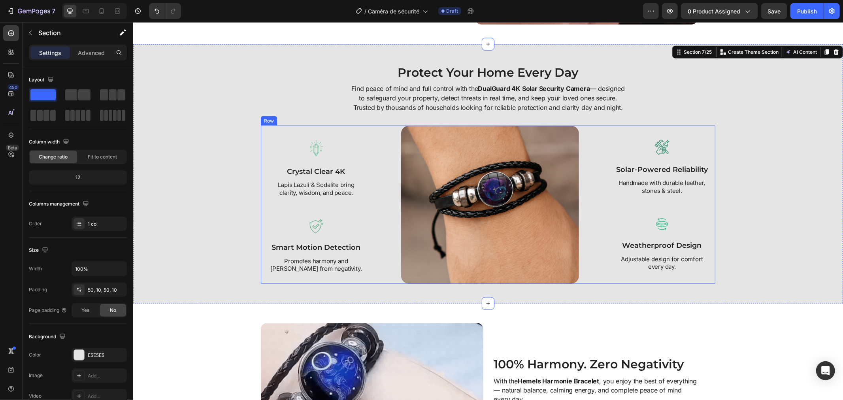
click at [335, 196] on p "Lapis Lazuli & Sodalite bring clarity, wisdom, and peace." at bounding box center [316, 188] width 92 height 15
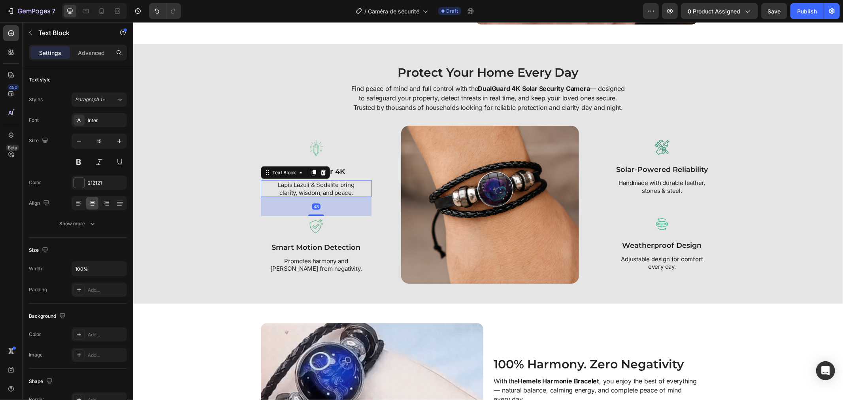
click at [335, 196] on p "Lapis Lazuli & Sodalite bring clarity, wisdom, and peace." at bounding box center [316, 188] width 92 height 15
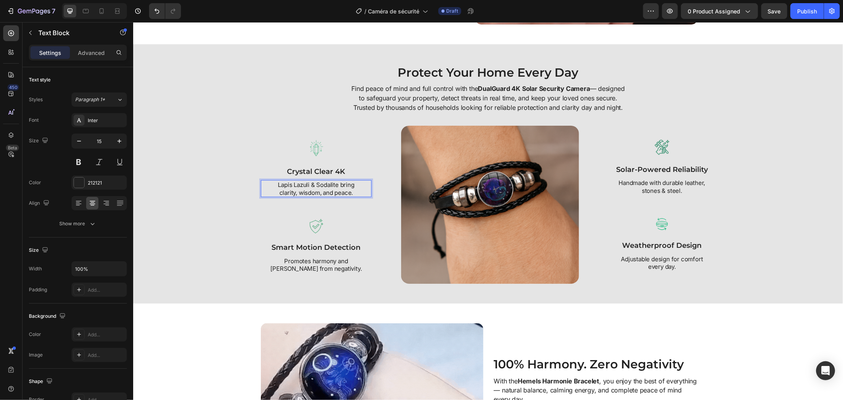
click at [312, 196] on p "Lapis Lazuli & Sodalite bring clarity, wisdom, and peace." at bounding box center [316, 188] width 92 height 15
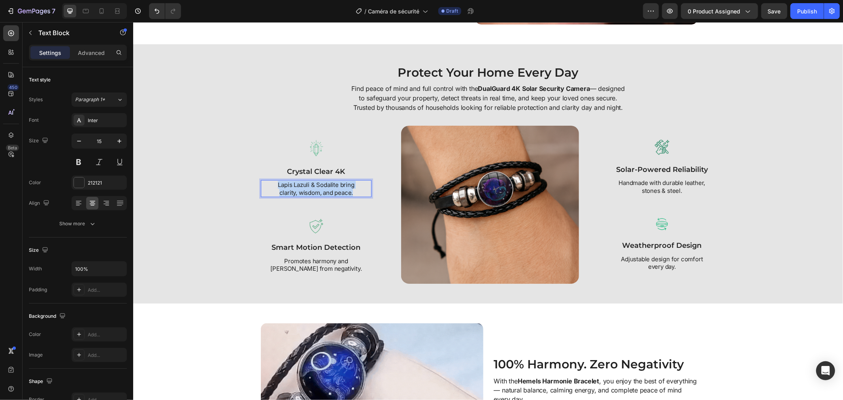
click at [312, 196] on p "Lapis Lazuli & Sodalite bring clarity, wisdom, and peace." at bounding box center [316, 188] width 92 height 15
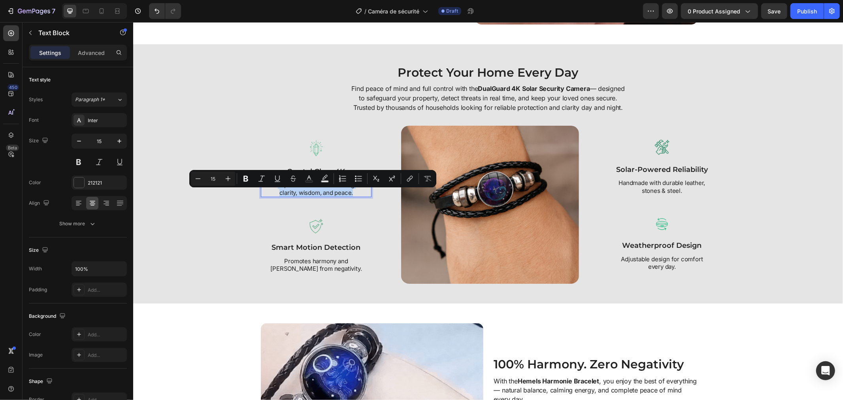
copy p "Lapis Lazuli & Sodalite bring clarity, wisdom, and peace."
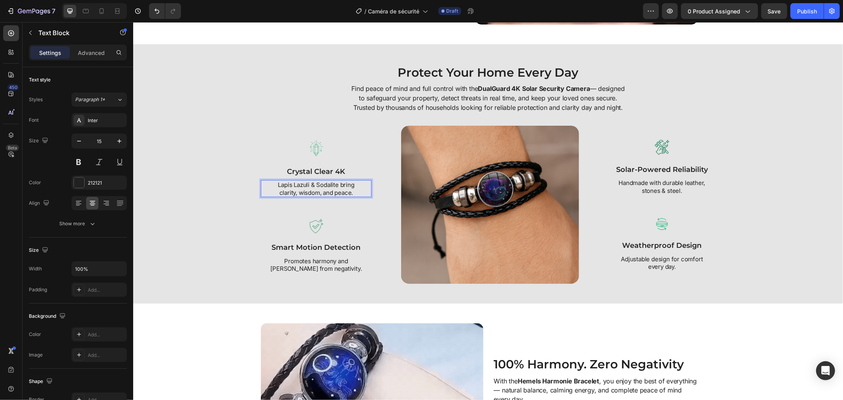
scroll to position [865, 0]
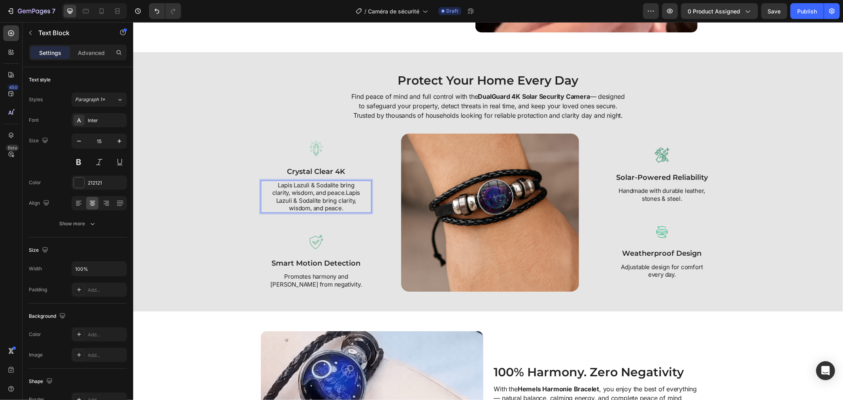
click at [312, 197] on p "Lapis Lazuli & Sodalite bring clarity, wisdom, and peace.Lapis Lazuli & Sodalit…" at bounding box center [316, 196] width 92 height 31
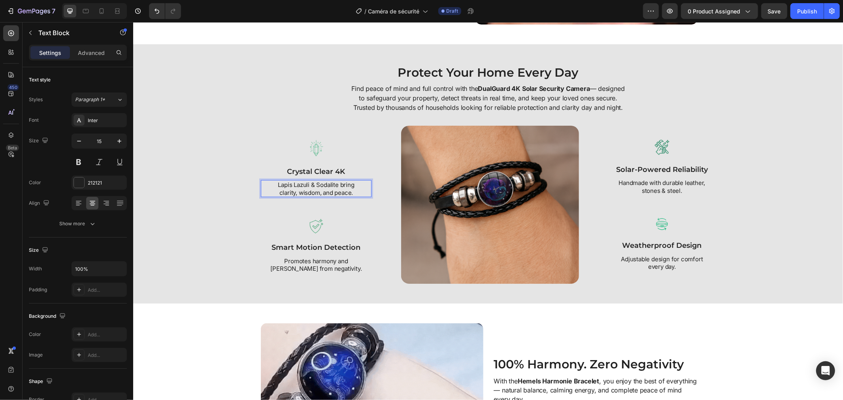
click at [306, 196] on p "Lapis Lazuli & Sodalite bring clarity, wisdom, and peace." at bounding box center [316, 188] width 92 height 15
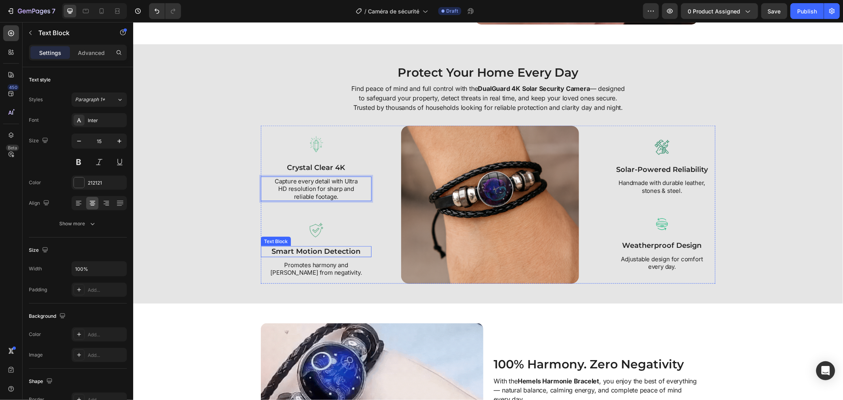
click at [314, 276] on p "Promotes harmony and shields from negativity." at bounding box center [316, 268] width 92 height 15
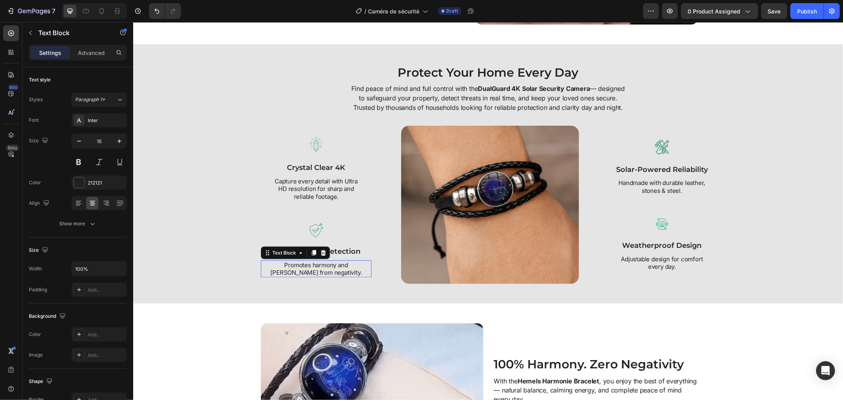
click at [314, 276] on p "Promotes harmony and shields from negativity." at bounding box center [316, 268] width 92 height 15
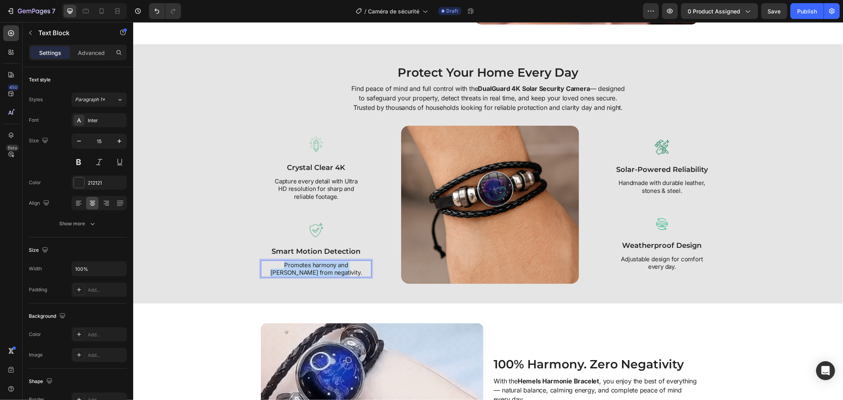
click at [314, 276] on p "Promotes harmony and shields from negativity." at bounding box center [316, 268] width 92 height 15
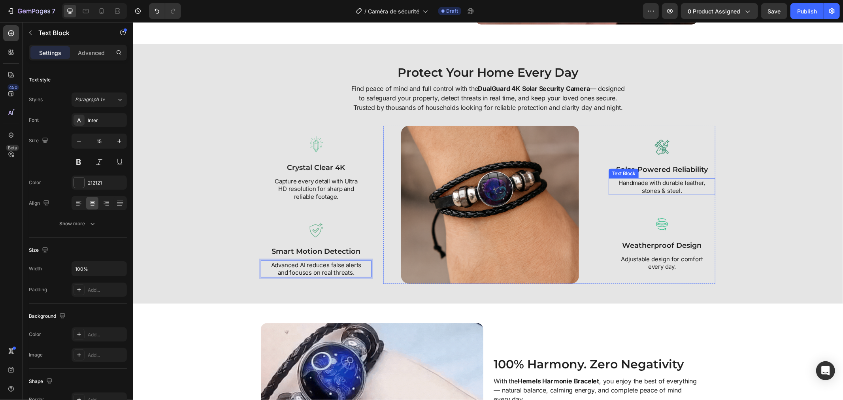
click at [634, 178] on div "Text Block" at bounding box center [623, 172] width 30 height 9
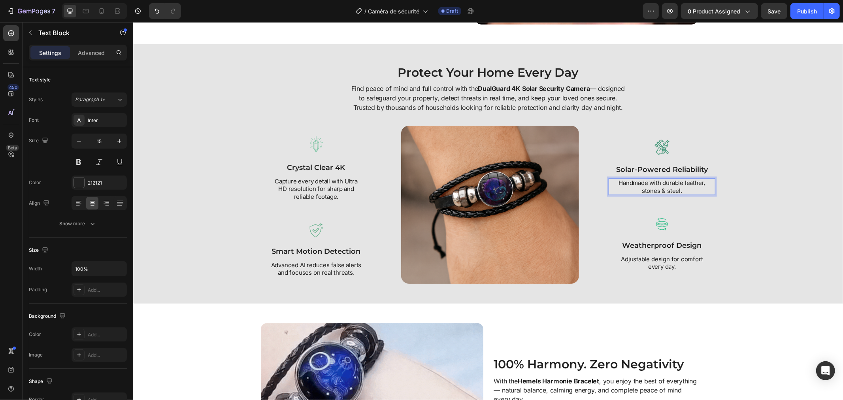
click at [638, 194] on p "Handmade with durable leather, stones & steel." at bounding box center [661, 186] width 93 height 15
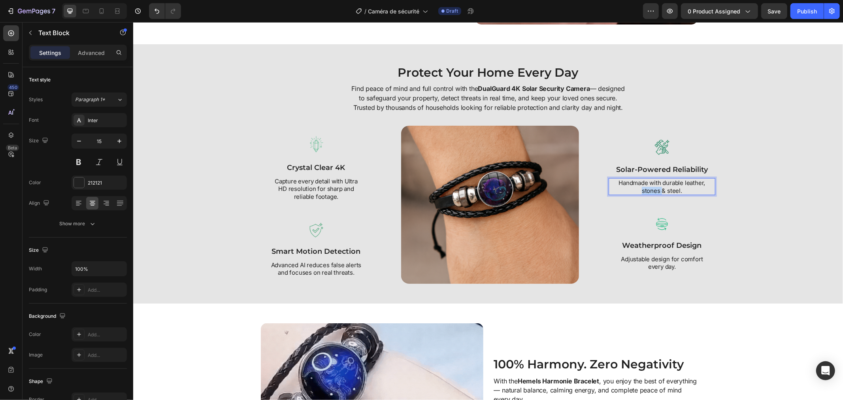
click at [638, 194] on p "Handmade with durable leather, stones & steel." at bounding box center [661, 186] width 93 height 15
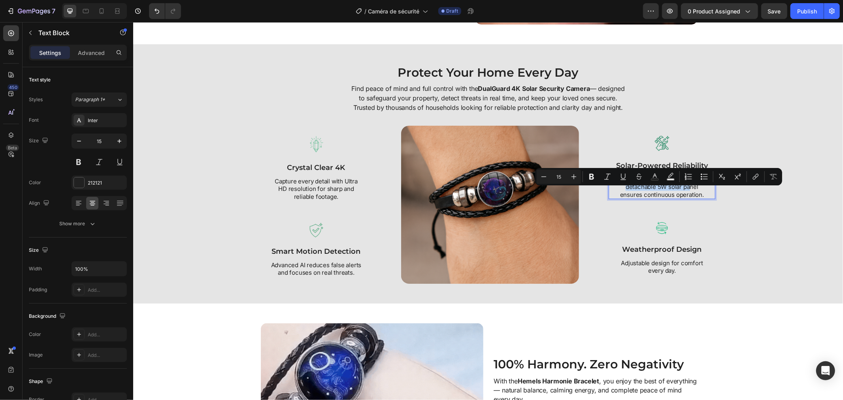
scroll to position [869, 0]
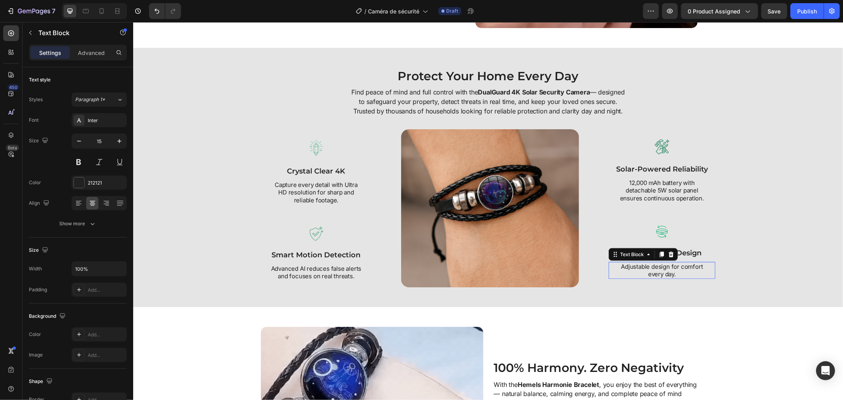
click at [630, 277] on p "Adjustable design for comfort every day." at bounding box center [661, 269] width 96 height 15
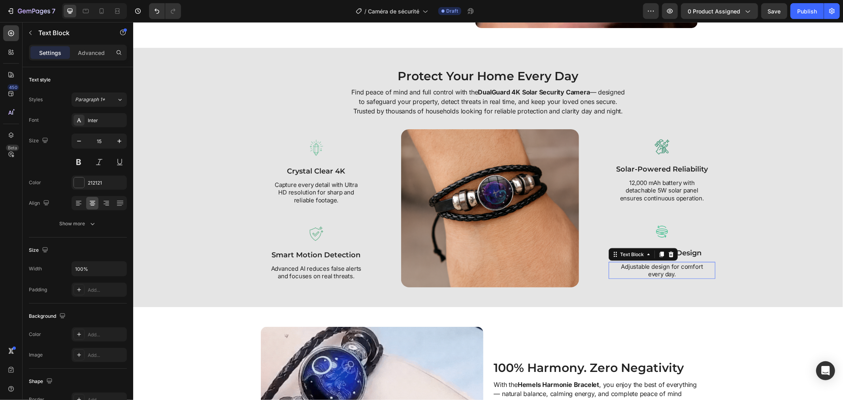
click at [630, 277] on p "Adjustable design for comfort every day." at bounding box center [661, 269] width 96 height 15
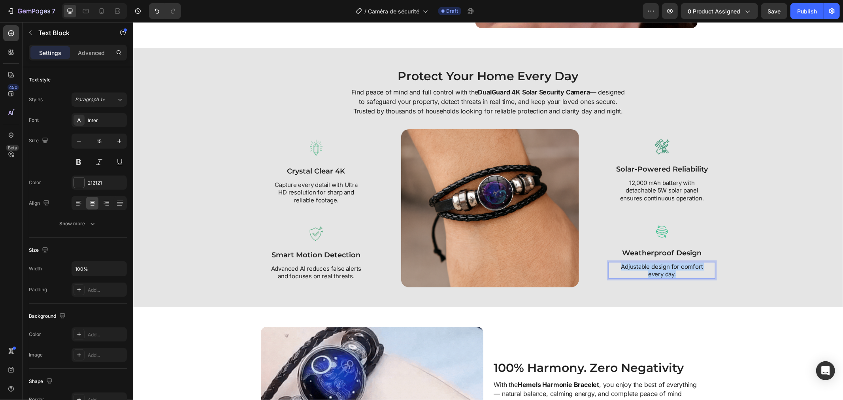
click at [630, 277] on p "Adjustable design for comfort every day." at bounding box center [661, 269] width 96 height 15
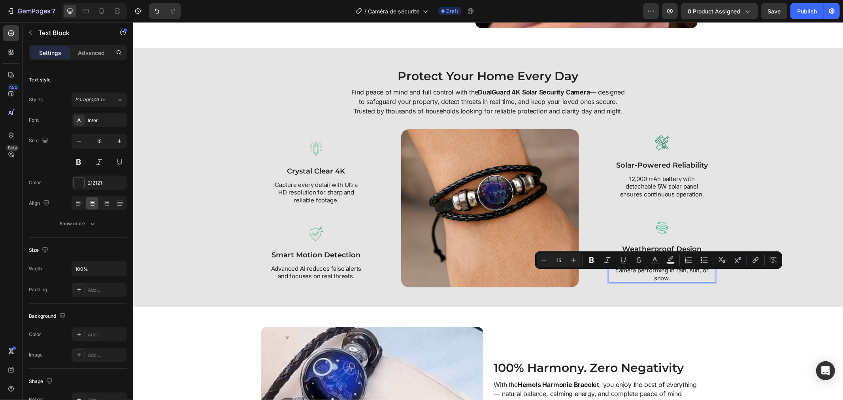
scroll to position [866, 0]
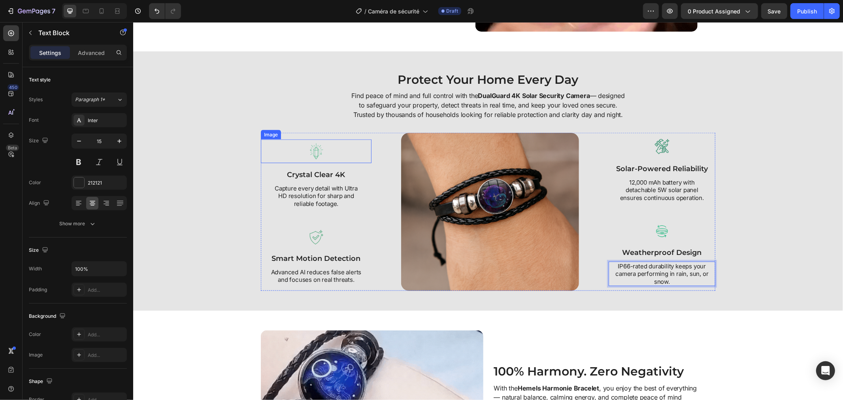
click at [298, 162] on div at bounding box center [315, 151] width 111 height 24
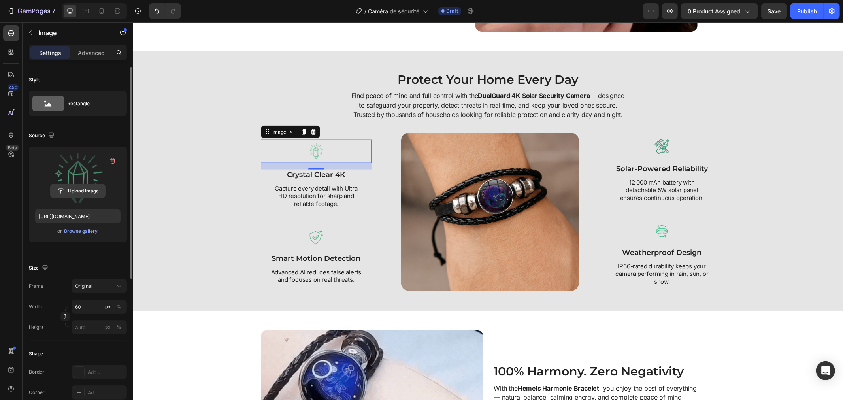
click at [84, 195] on input "file" at bounding box center [78, 190] width 55 height 13
click at [76, 191] on input "file" at bounding box center [78, 190] width 55 height 13
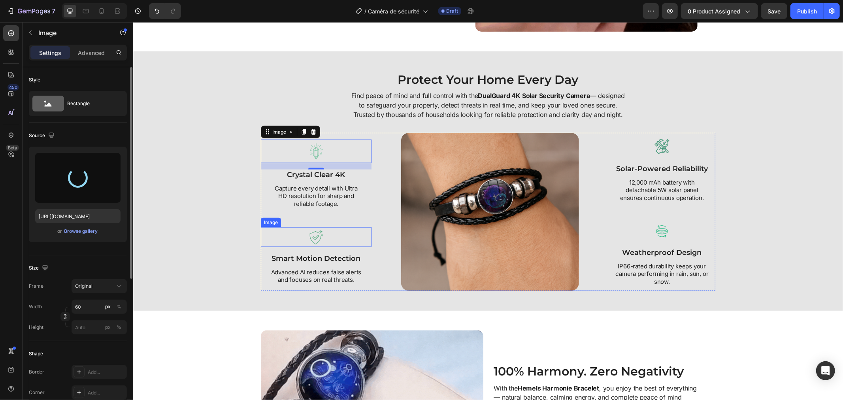
type input "https://cdn.shopify.com/s/files/1/0808/8620/2710/files/gempages_585570282693985…"
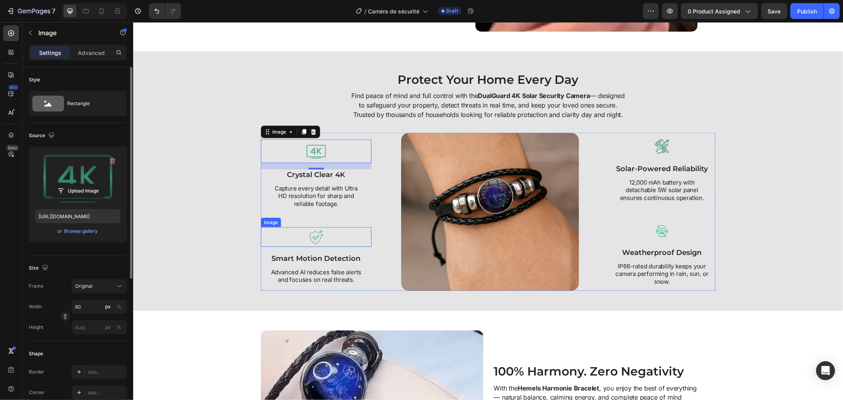
click at [306, 246] on img at bounding box center [316, 237] width 20 height 20
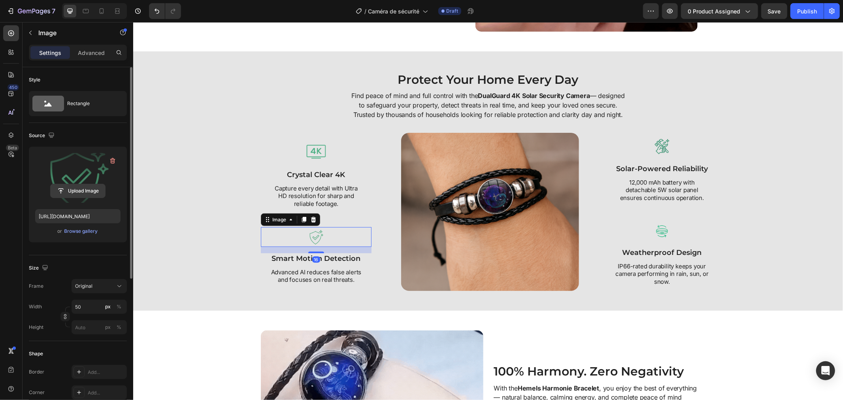
click at [85, 192] on input "file" at bounding box center [78, 190] width 55 height 13
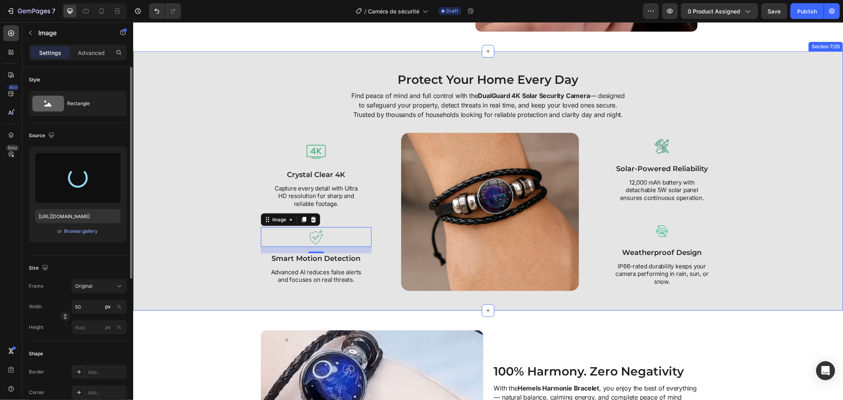
type input "https://cdn.shopify.com/s/files/1/0808/8620/2710/files/gempages_585570282693985…"
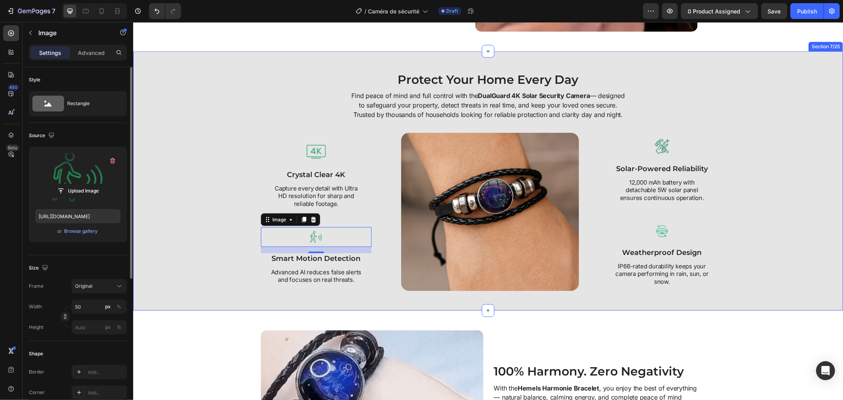
click at [198, 160] on div "Protect Your Home Every Day Heading Find peace of mind and full control with th…" at bounding box center [488, 181] width 702 height 220
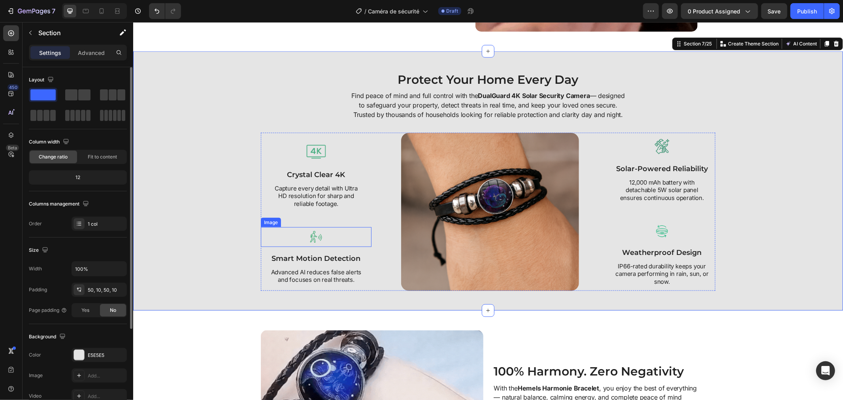
click at [317, 246] on img at bounding box center [316, 237] width 20 height 20
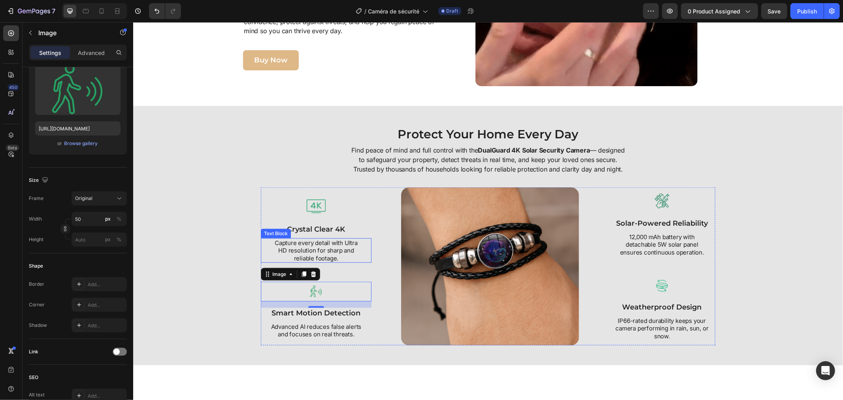
scroll to position [822, 0]
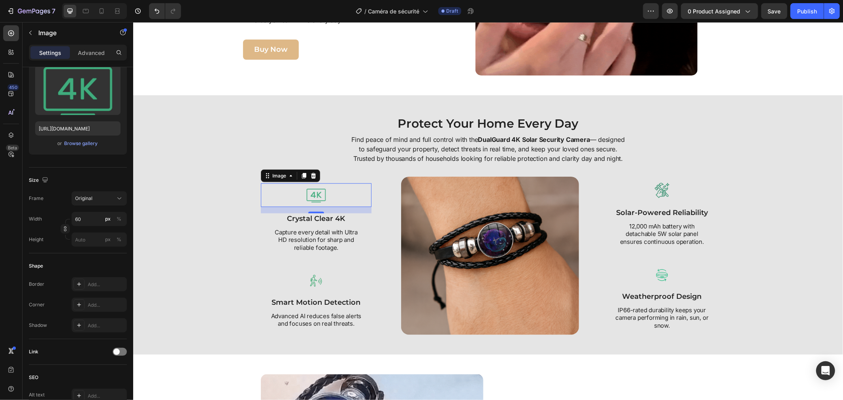
click at [307, 199] on img at bounding box center [316, 195] width 24 height 24
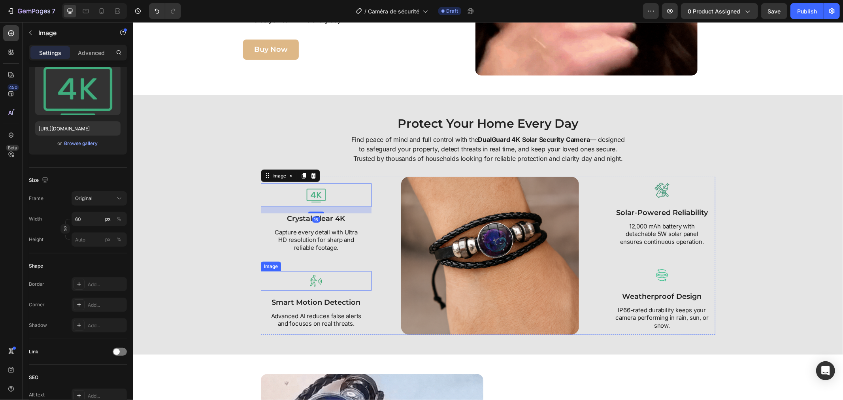
click at [312, 290] on img at bounding box center [316, 281] width 20 height 20
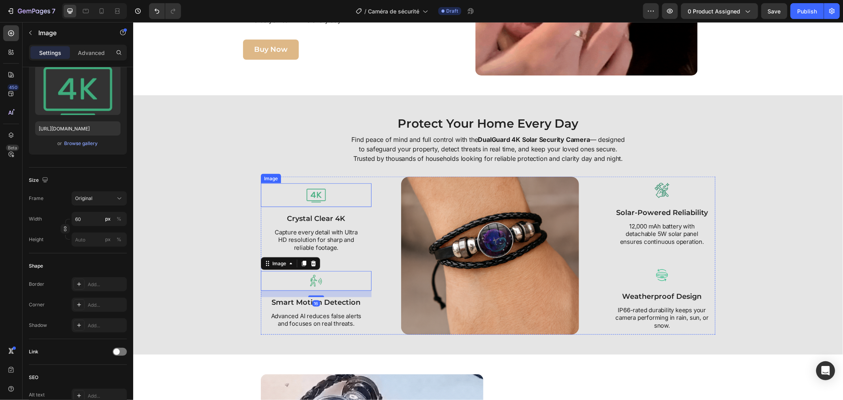
click at [311, 196] on img at bounding box center [316, 195] width 24 height 24
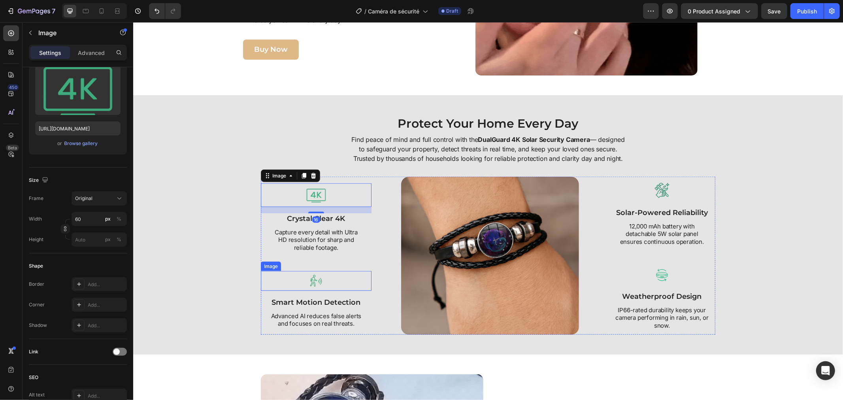
click at [312, 286] on img at bounding box center [316, 281] width 20 height 20
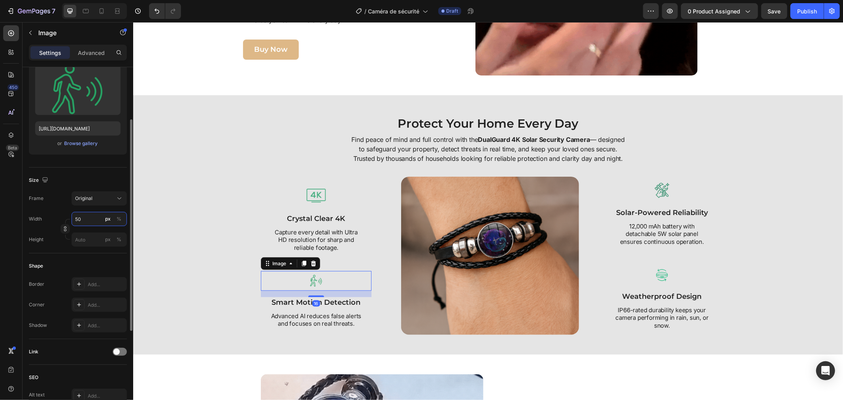
click at [80, 218] on input "50" at bounding box center [99, 219] width 55 height 14
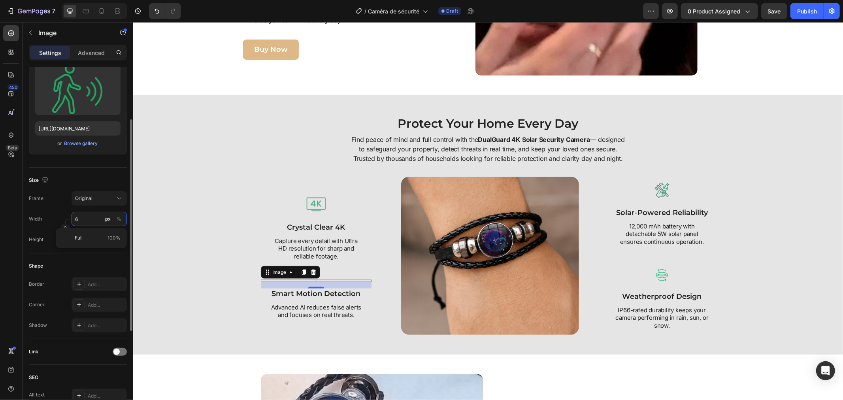
type input "60"
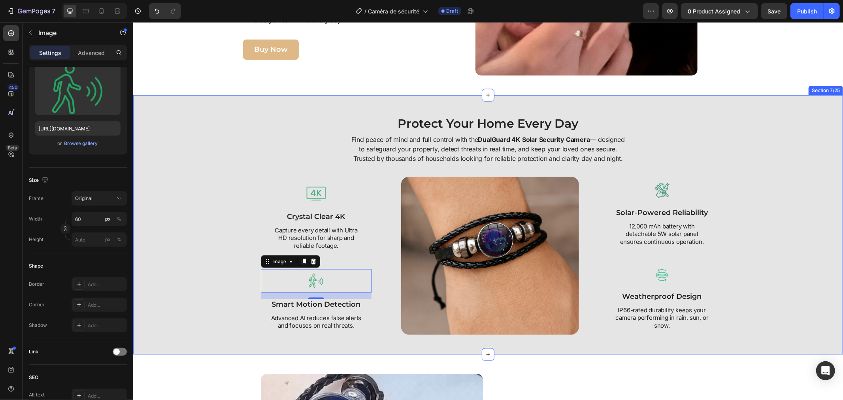
click at [187, 227] on div "Protect Your Home Every Day Heading Find peace of mind and full control with th…" at bounding box center [488, 225] width 702 height 220
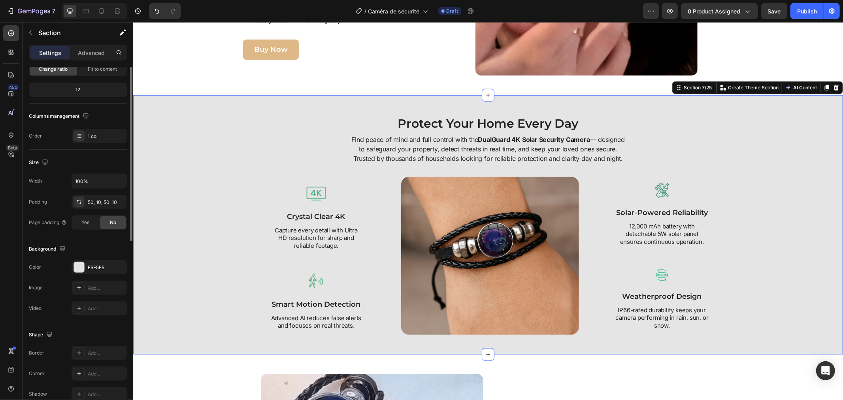
scroll to position [0, 0]
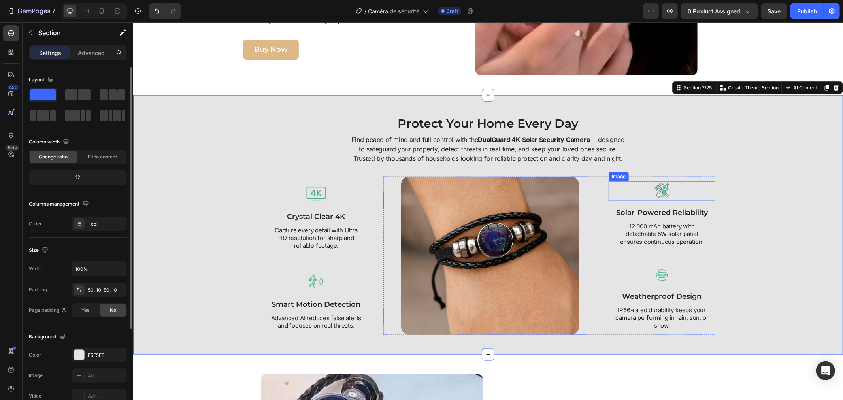
click at [647, 196] on div at bounding box center [661, 191] width 107 height 20
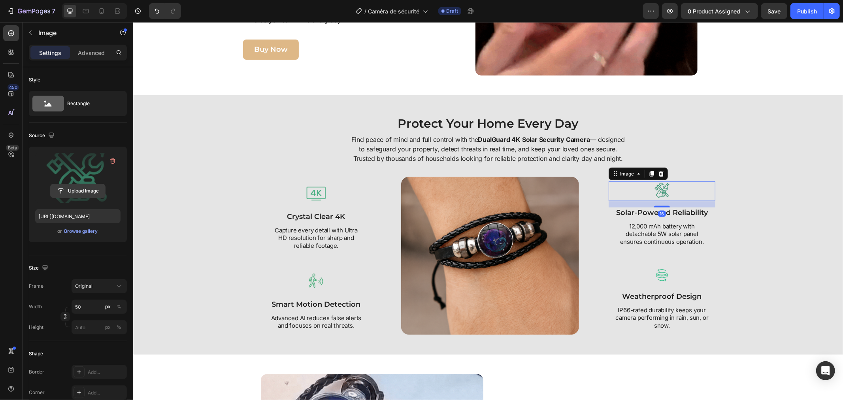
click at [64, 194] on input "file" at bounding box center [78, 190] width 55 height 13
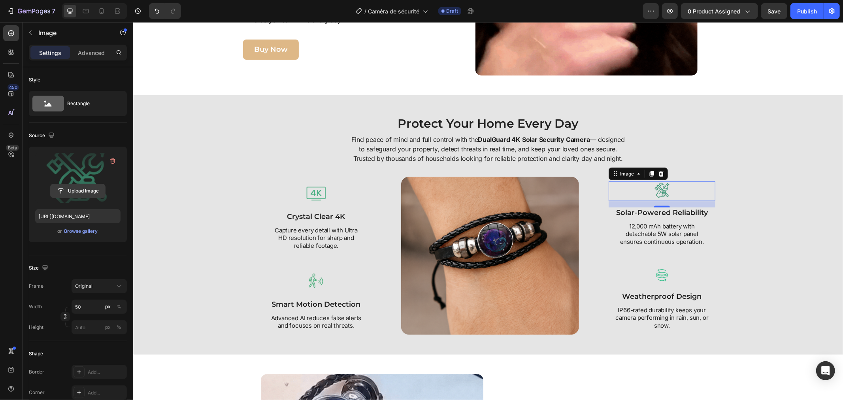
click at [82, 186] on input "file" at bounding box center [78, 190] width 55 height 13
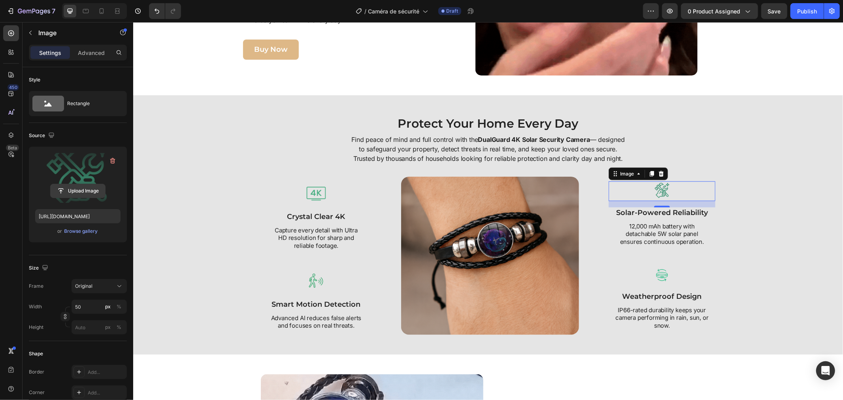
click at [76, 191] on input "file" at bounding box center [78, 190] width 55 height 13
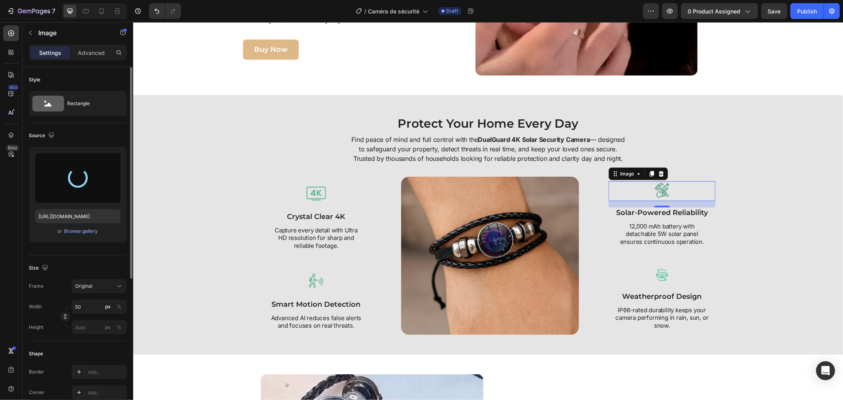
type input "https://cdn.shopify.com/s/files/1/0808/8620/2710/files/gempages_585570282693985…"
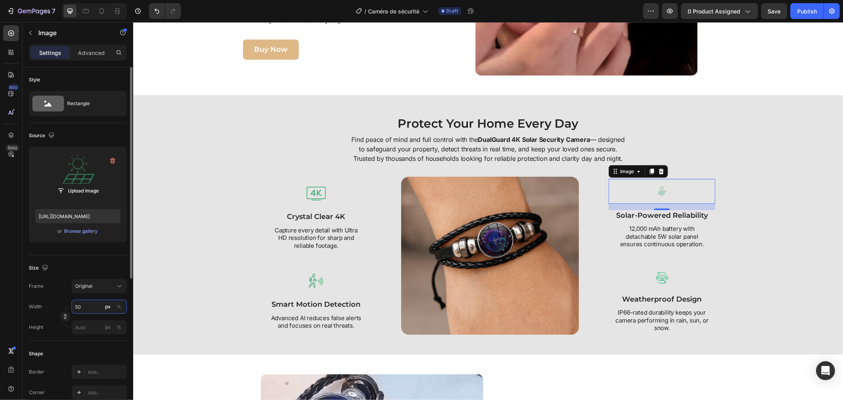
click at [85, 308] on input "50" at bounding box center [99, 306] width 55 height 14
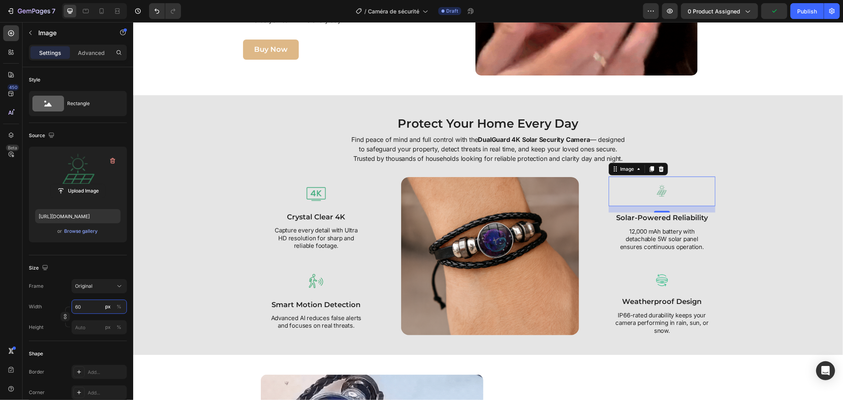
type input "60"
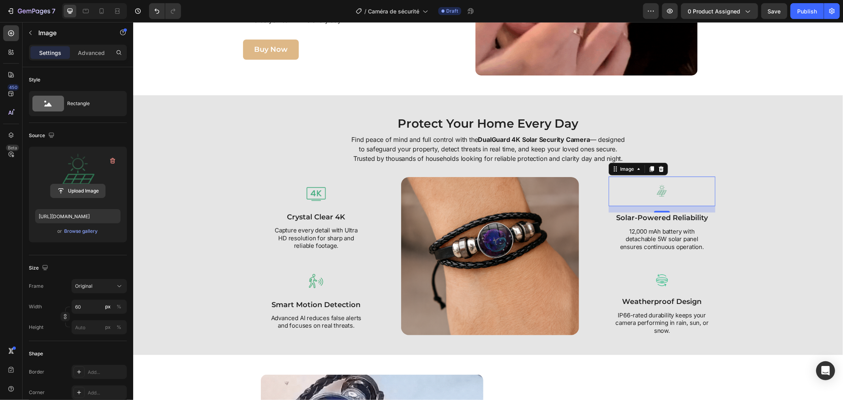
click at [79, 190] on input "file" at bounding box center [78, 190] width 55 height 13
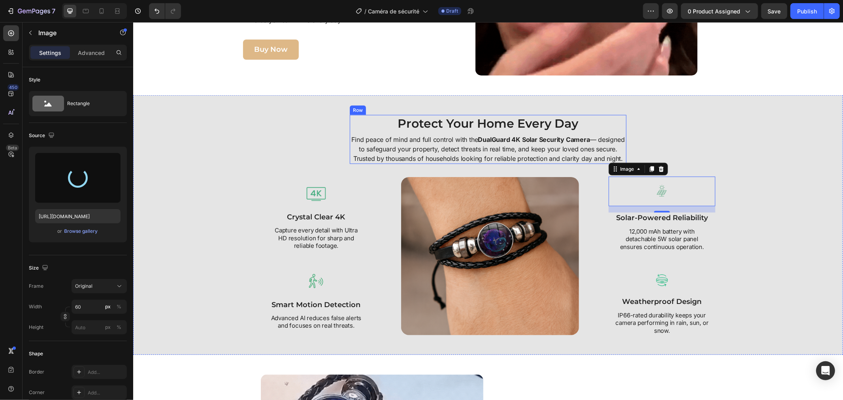
type input "https://cdn.shopify.com/s/files/1/0808/8620/2710/files/gempages_585570282693985…"
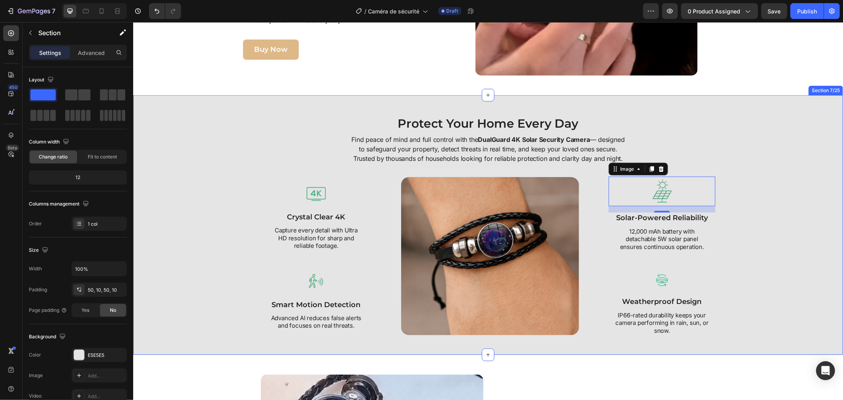
click at [723, 241] on div "Protect Your Home Every Day Heading Find peace of mind and full control with th…" at bounding box center [488, 225] width 702 height 220
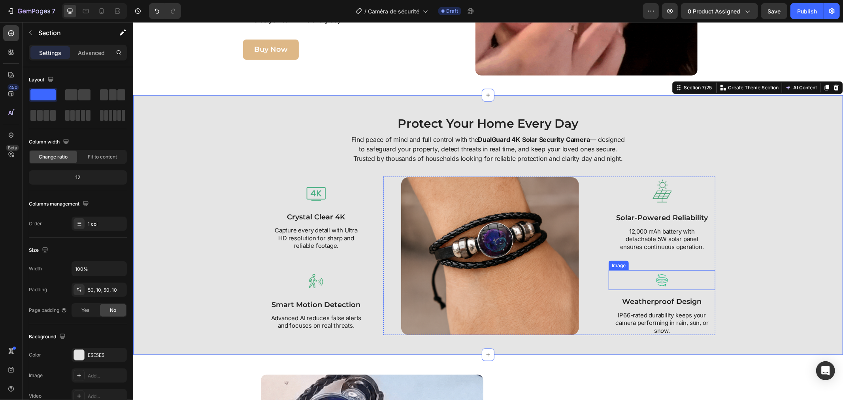
click at [654, 288] on img at bounding box center [661, 280] width 20 height 20
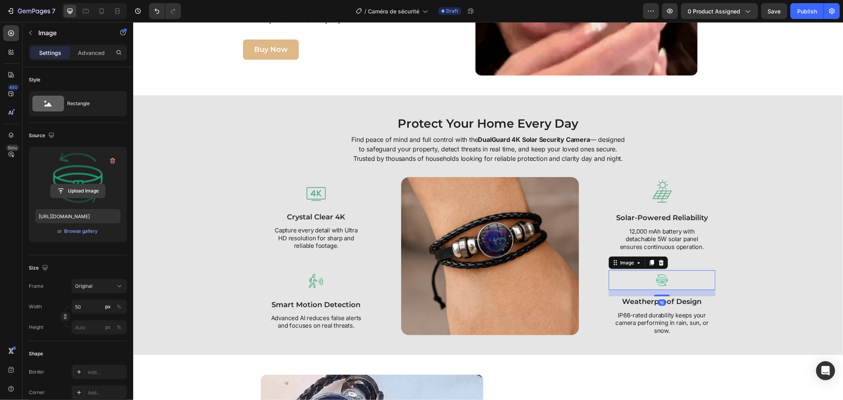
click at [85, 186] on input "file" at bounding box center [78, 190] width 55 height 13
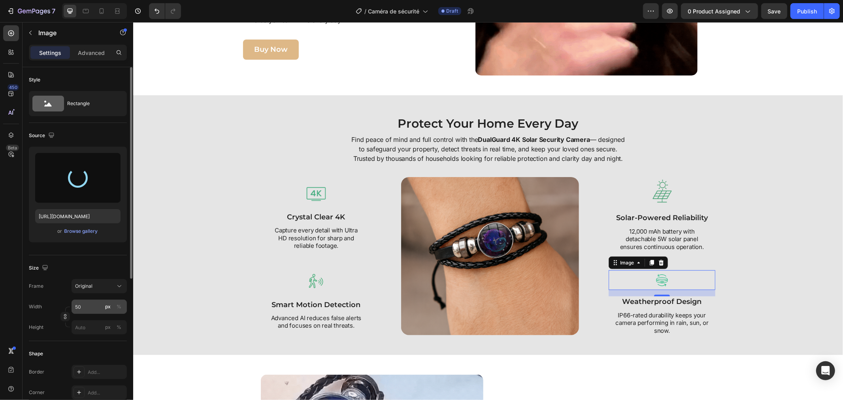
type input "https://cdn.shopify.com/s/files/1/0808/8620/2710/files/gempages_585570282693985…"
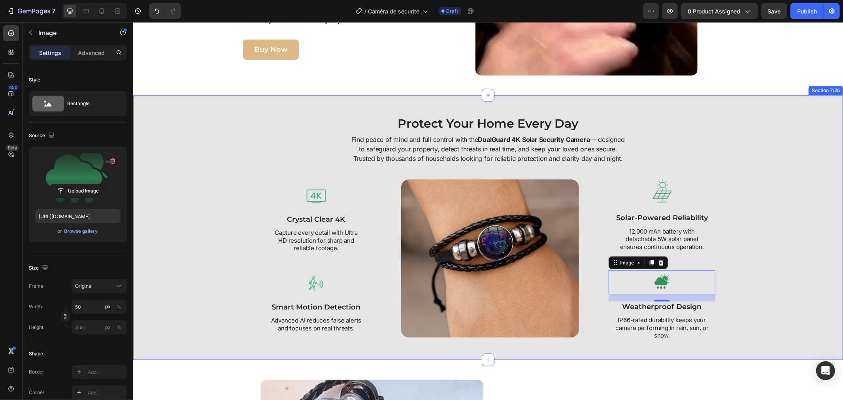
click at [792, 324] on div "Protect Your Home Every Day Heading Find peace of mind and full control with th…" at bounding box center [488, 227] width 702 height 225
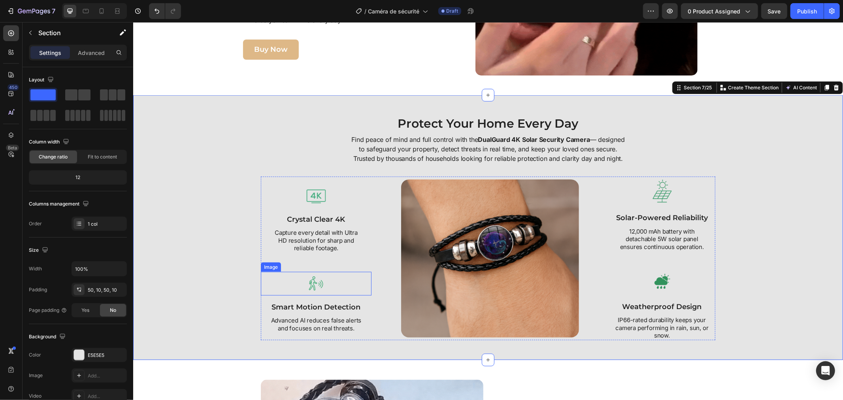
click at [306, 295] on img at bounding box center [316, 283] width 24 height 24
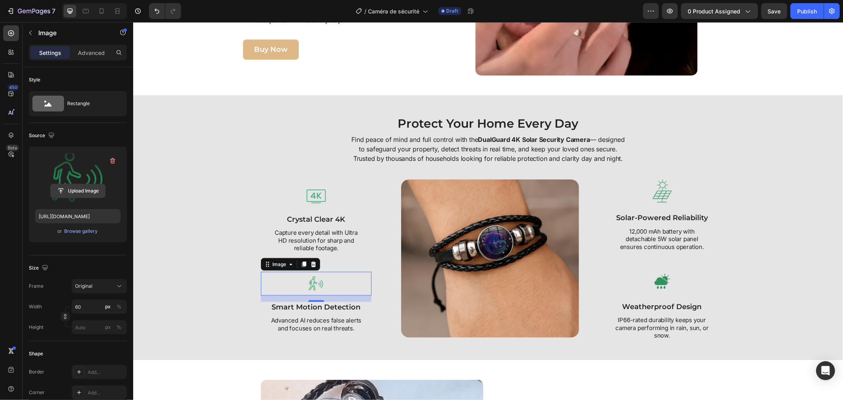
click at [88, 192] on input "file" at bounding box center [78, 190] width 55 height 13
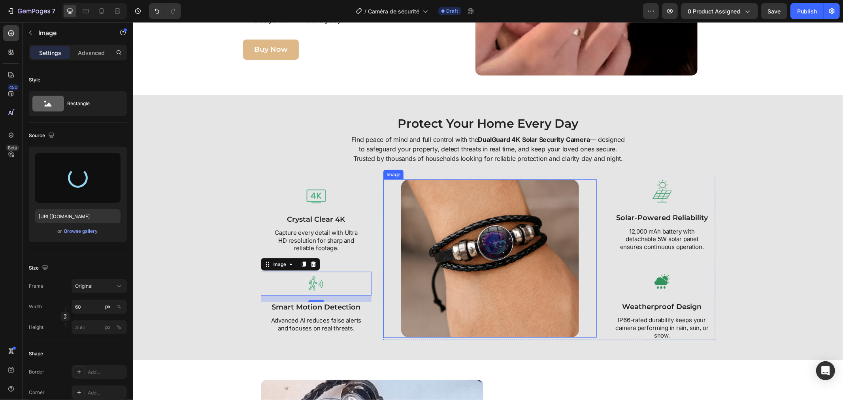
type input "https://cdn.shopify.com/s/files/1/0808/8620/2710/files/gempages_585570282693985…"
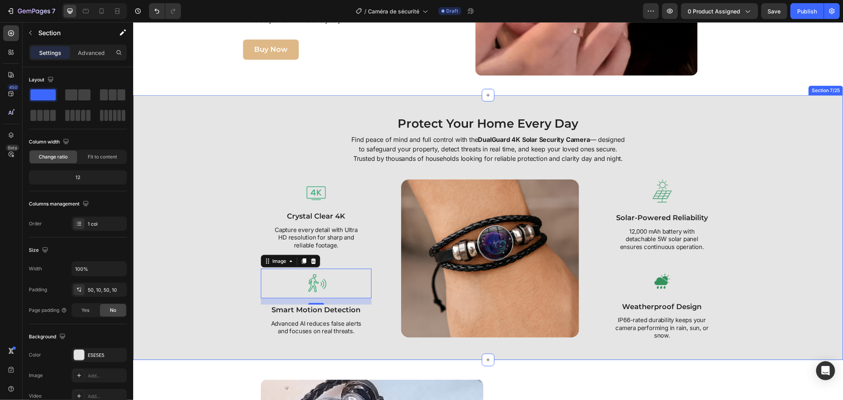
click at [746, 251] on div "Protect Your Home Every Day Heading Find peace of mind and full control with th…" at bounding box center [488, 227] width 702 height 225
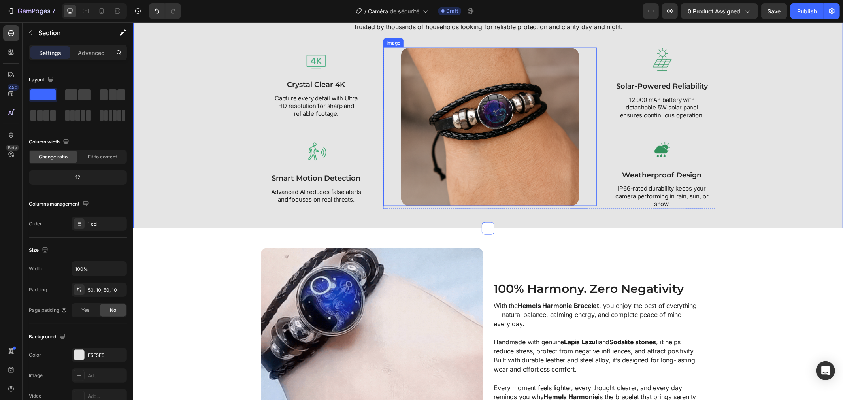
scroll to position [866, 0]
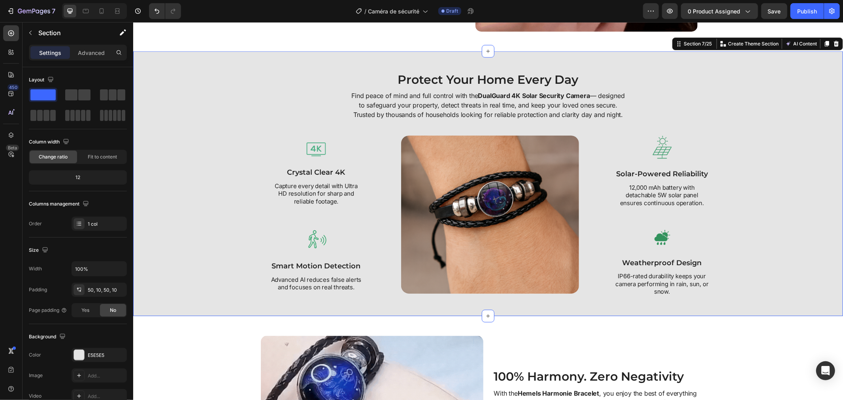
click at [218, 158] on div "Protect Your Home Every Day Heading Find peace of mind and full control with th…" at bounding box center [488, 183] width 702 height 225
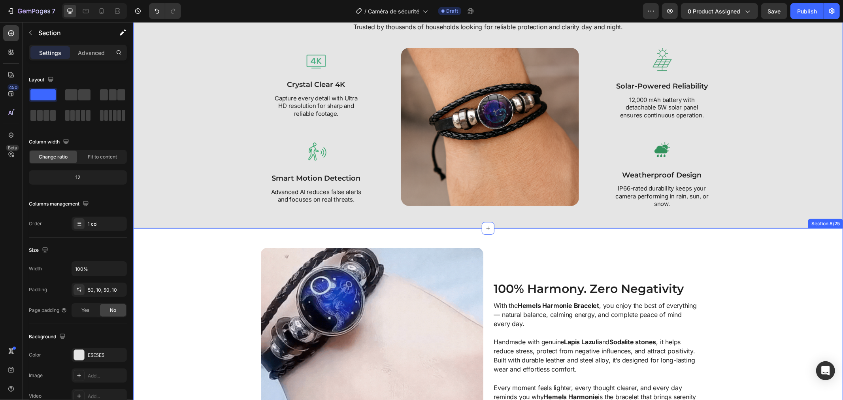
scroll to position [910, 0]
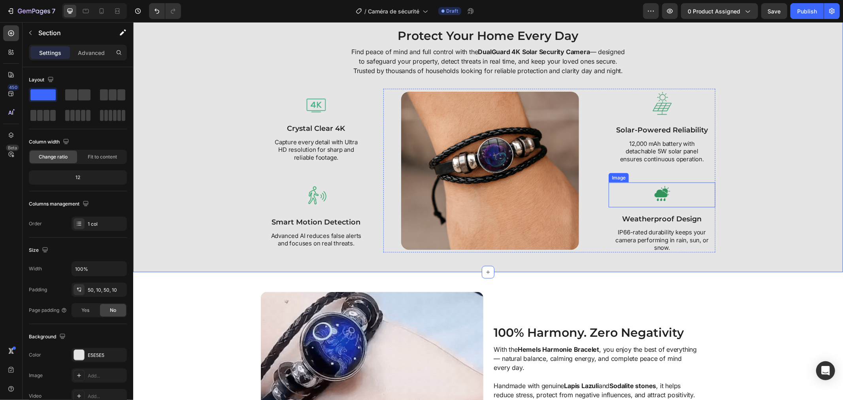
click at [684, 207] on div at bounding box center [661, 194] width 107 height 25
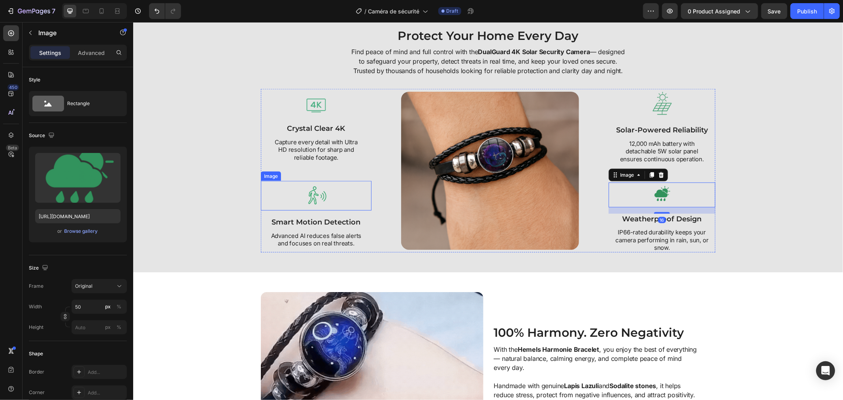
click at [308, 199] on img at bounding box center [316, 196] width 24 height 30
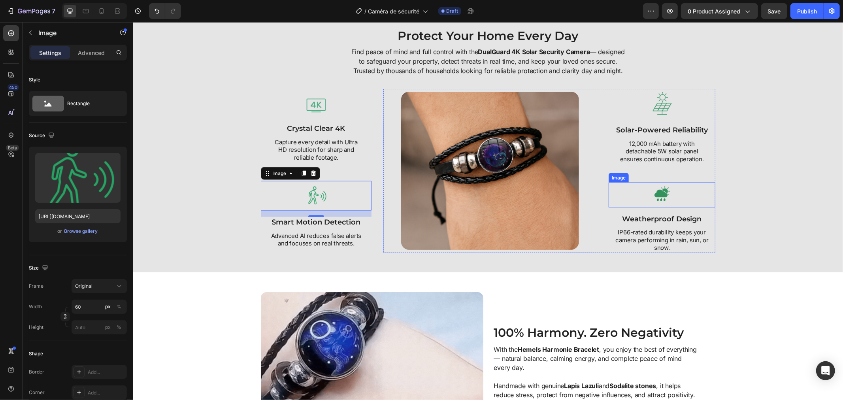
click at [666, 207] on img at bounding box center [661, 194] width 20 height 25
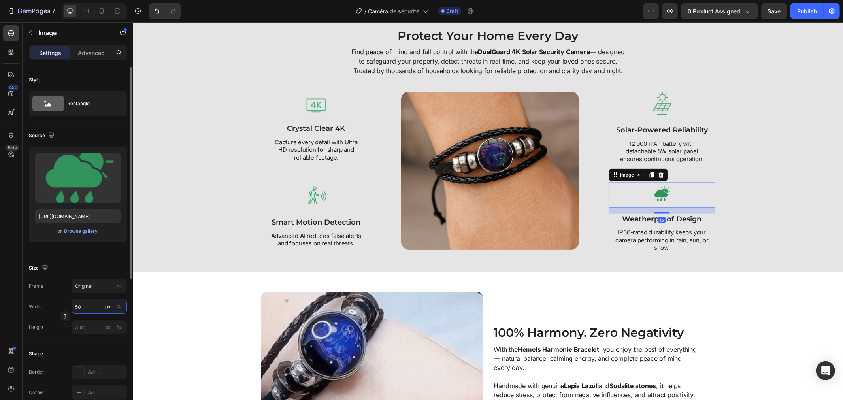
click at [83, 307] on input "50" at bounding box center [99, 306] width 55 height 14
type input "60"
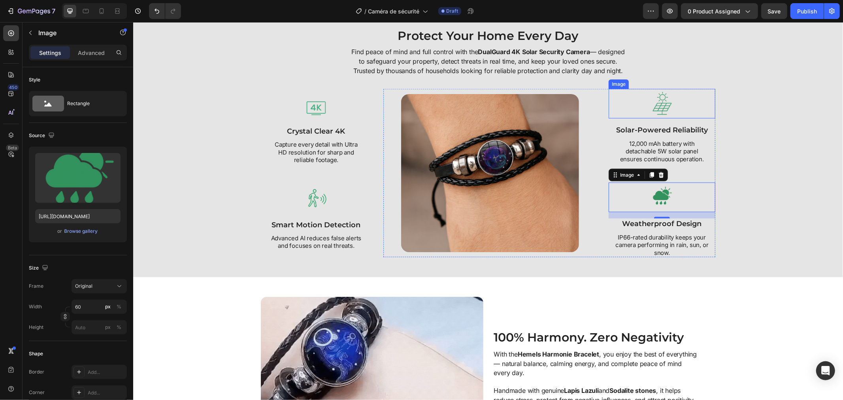
click at [649, 111] on img at bounding box center [661, 103] width 24 height 30
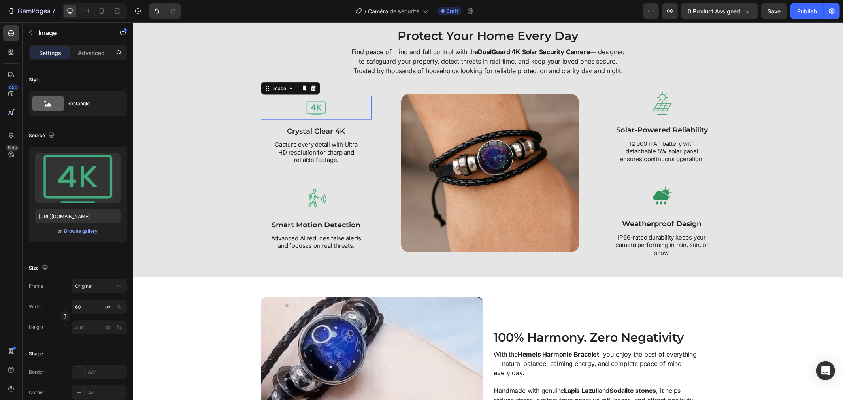
click at [293, 117] on div at bounding box center [315, 108] width 111 height 24
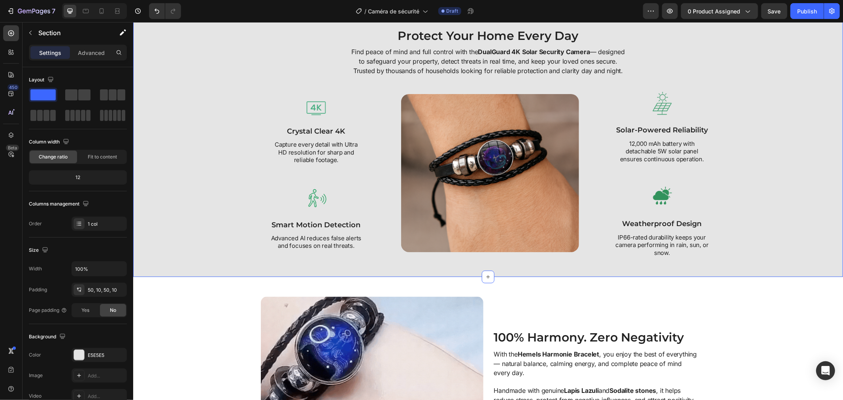
click at [803, 251] on div "Protect Your Home Every Day Heading Find peace of mind and full control with th…" at bounding box center [488, 142] width 702 height 230
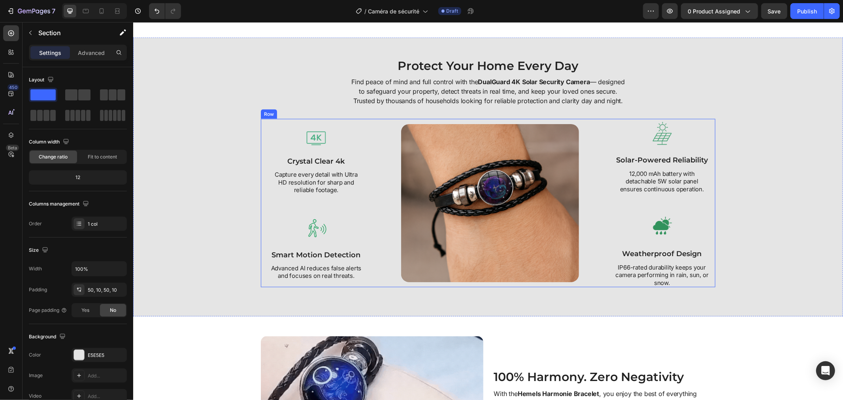
scroll to position [922, 0]
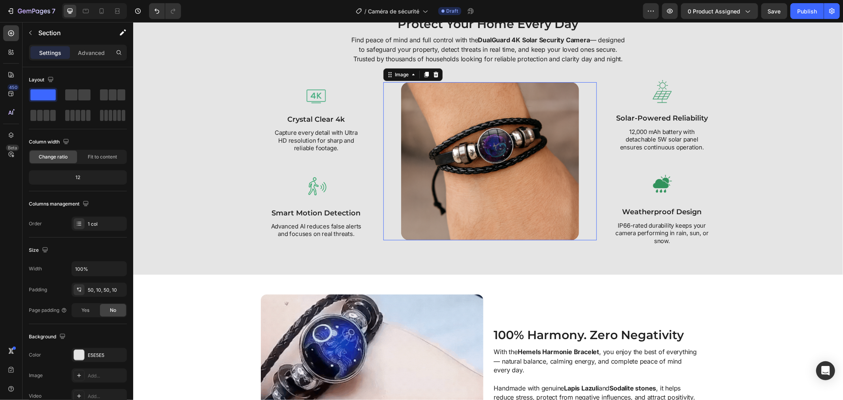
click at [434, 166] on img at bounding box center [490, 161] width 178 height 158
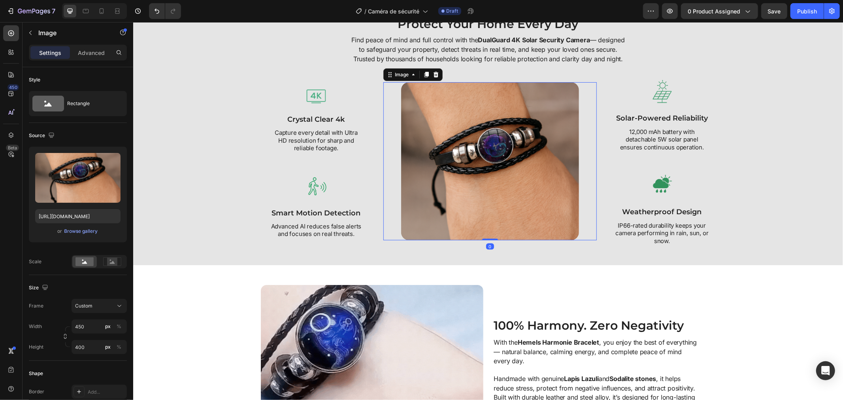
click at [433, 160] on img at bounding box center [490, 161] width 178 height 158
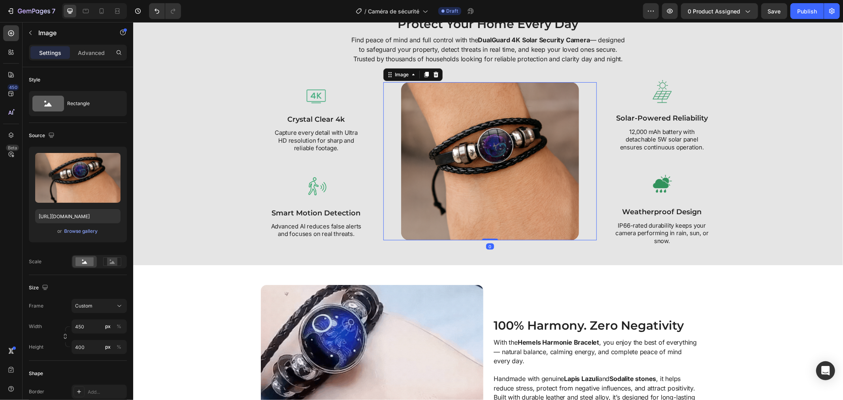
click at [433, 160] on img at bounding box center [490, 161] width 178 height 158
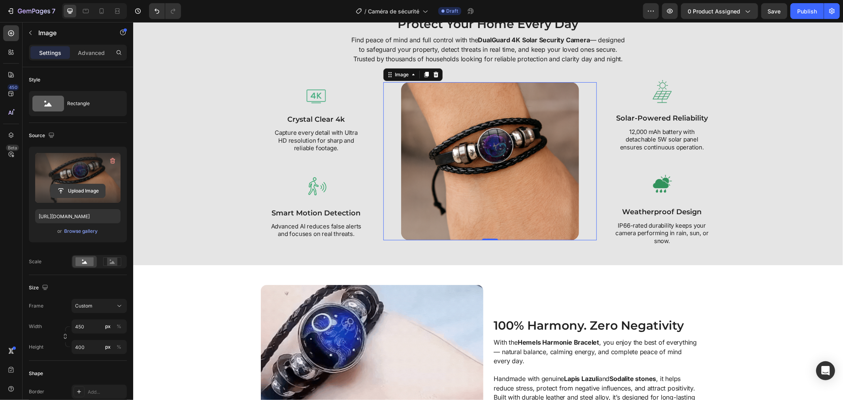
click at [100, 186] on input "file" at bounding box center [78, 190] width 55 height 13
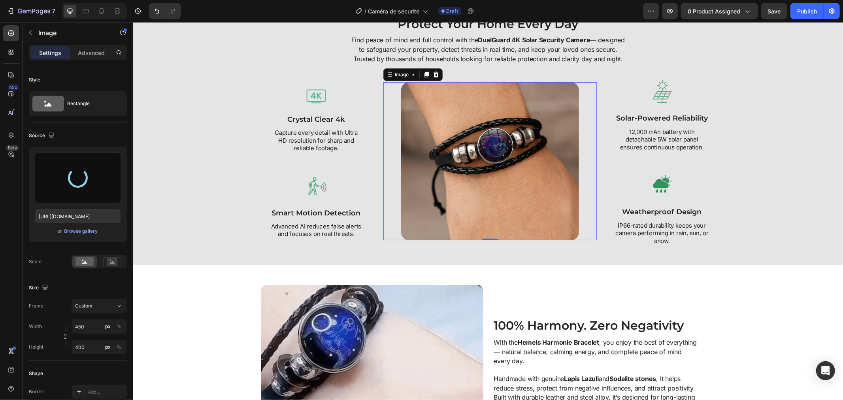
type input "https://cdn.shopify.com/s/files/1/0808/8620/2710/files/gempages_585570282693985…"
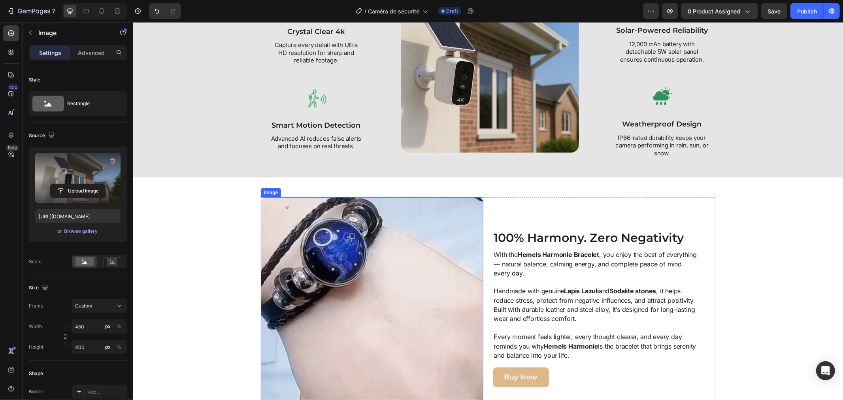
scroll to position [878, 0]
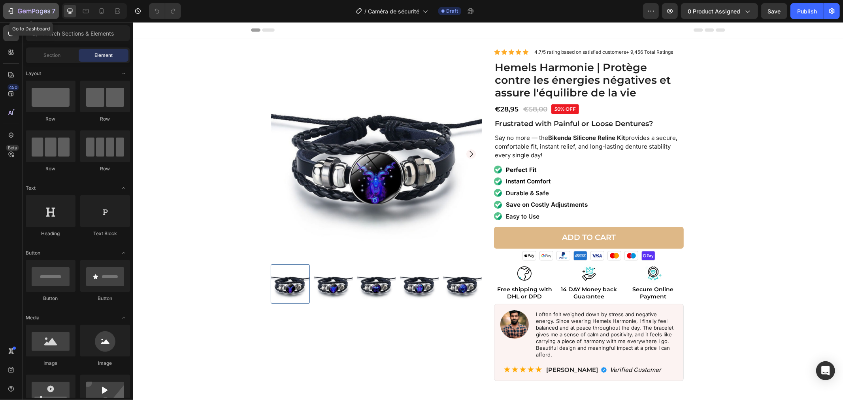
click at [26, 13] on icon "button" at bounding box center [34, 11] width 32 height 7
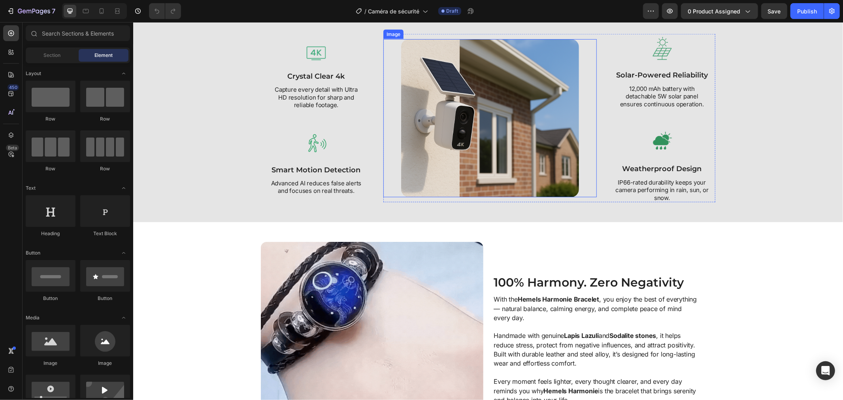
scroll to position [965, 0]
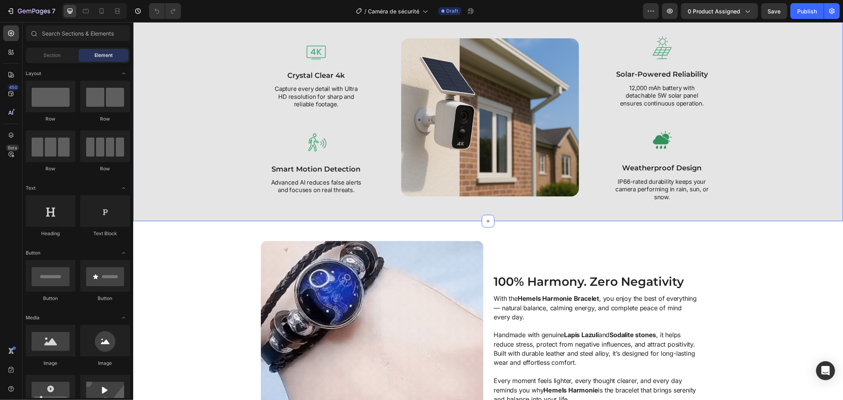
click at [434, 168] on img at bounding box center [490, 117] width 178 height 158
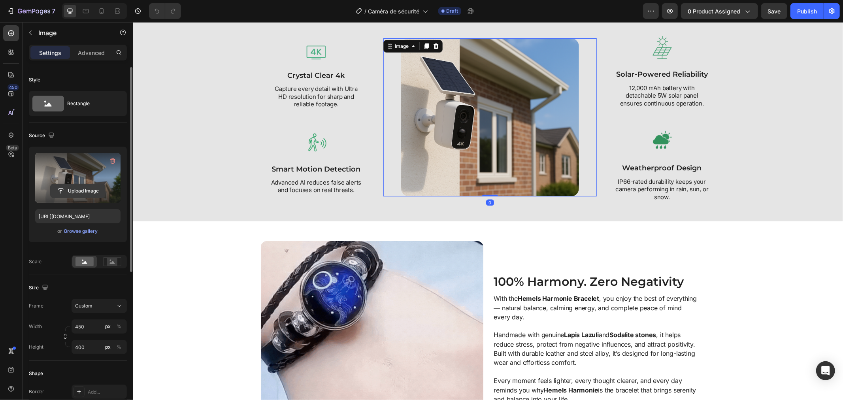
click at [60, 186] on input "file" at bounding box center [78, 190] width 55 height 13
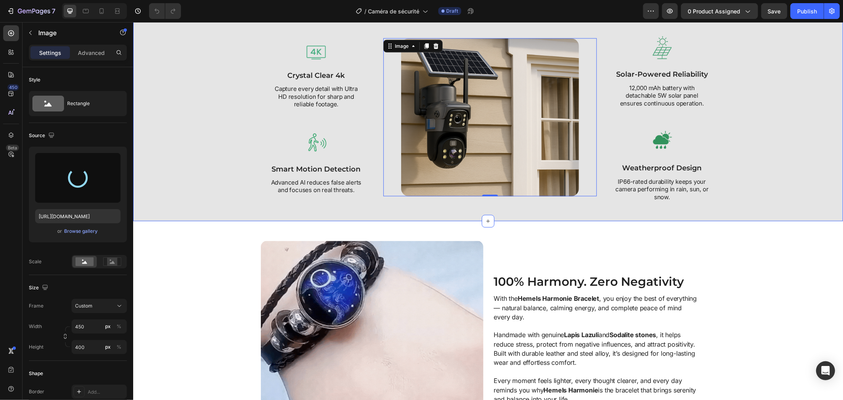
type input "[URL][DOMAIN_NAME]"
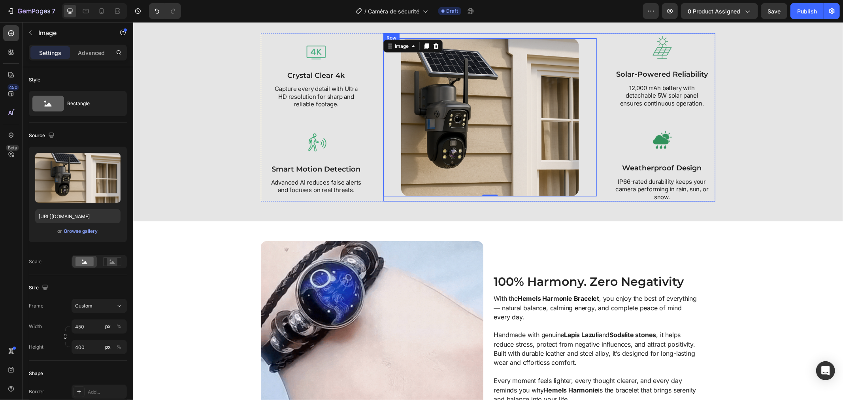
click at [709, 168] on div "Image solar-powered reliability Text Block 12,000 mAh battery with detachable 5…" at bounding box center [661, 117] width 107 height 168
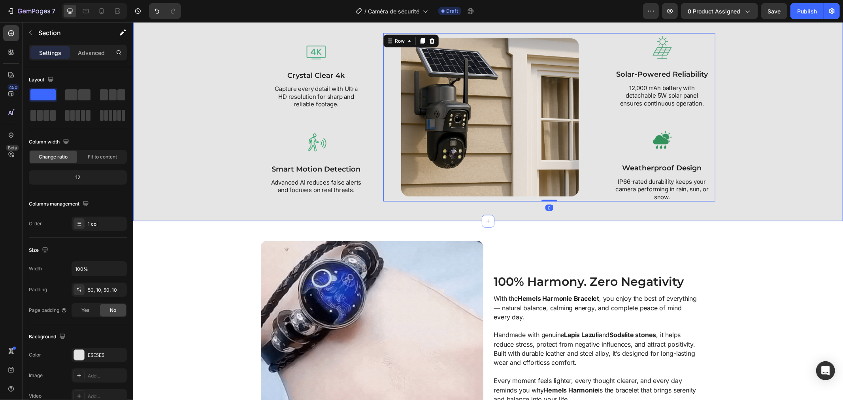
click at [732, 170] on div "Protect Your Home Every Day Heading Find peace of mind and full control with th…" at bounding box center [488, 86] width 702 height 230
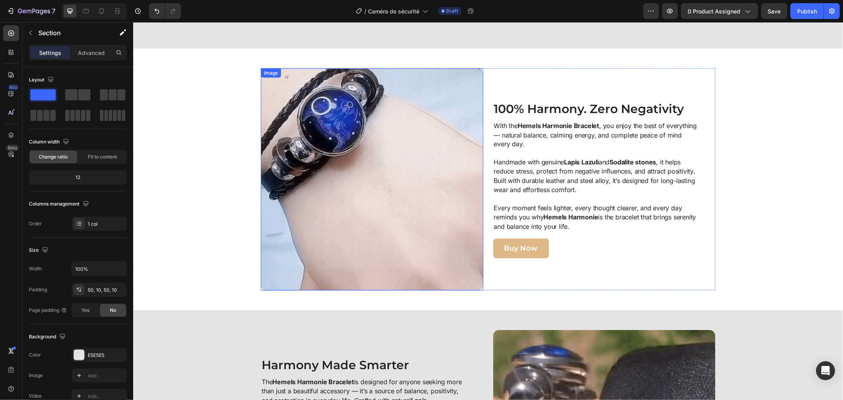
scroll to position [1141, 0]
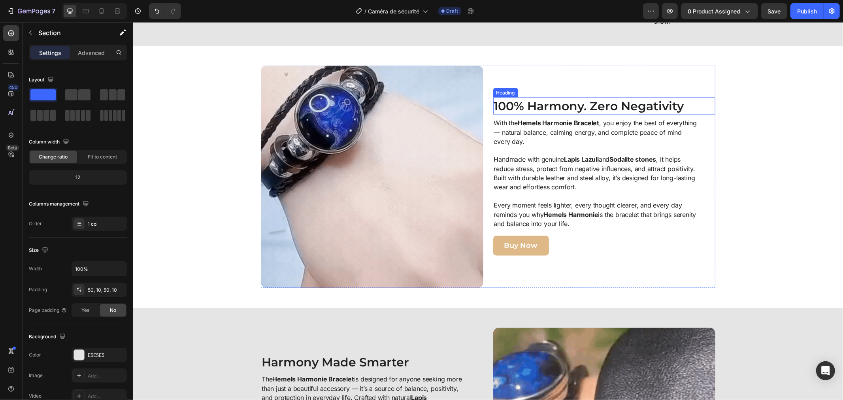
click at [532, 107] on h2 "100% Harmony. Zero Negativity" at bounding box center [593, 105] width 201 height 17
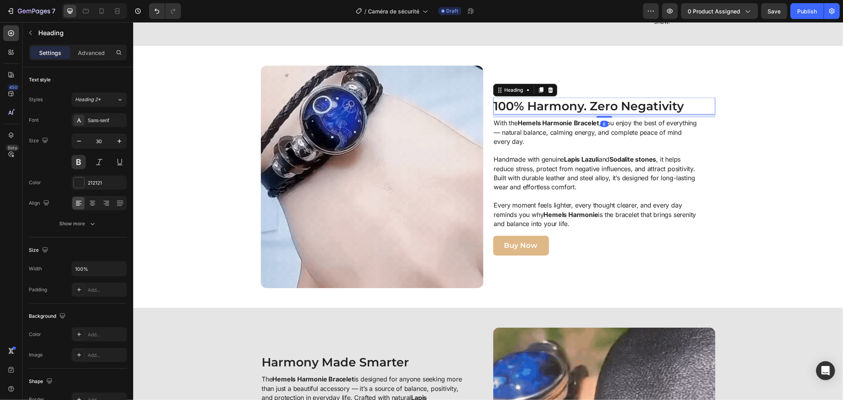
click at [532, 108] on h2 "100% Harmony. Zero Negativity" at bounding box center [593, 105] width 201 height 17
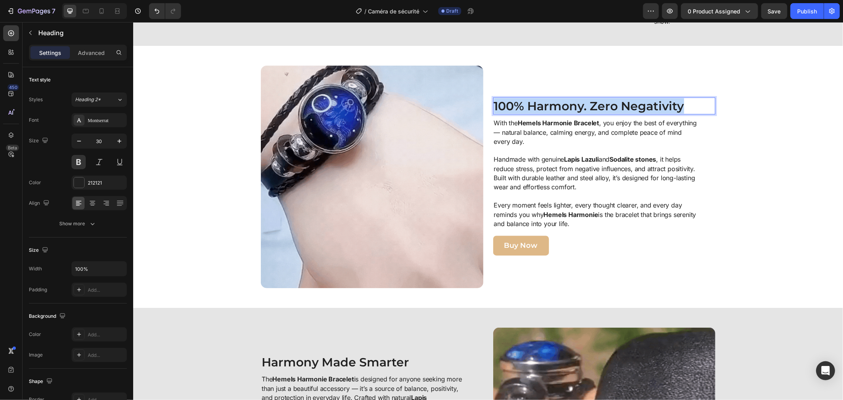
click at [531, 108] on p "100% Harmony. Zero Negativity" at bounding box center [592, 105] width 199 height 15
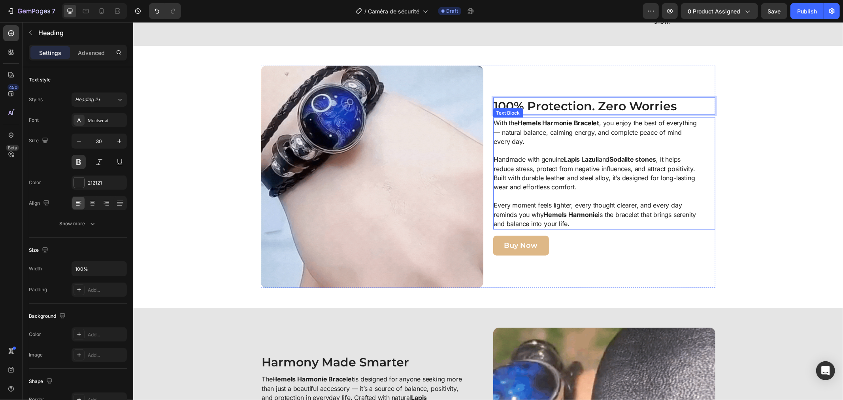
click at [519, 126] on strong "Hemels Harmonie Bracelet" at bounding box center [557, 123] width 81 height 8
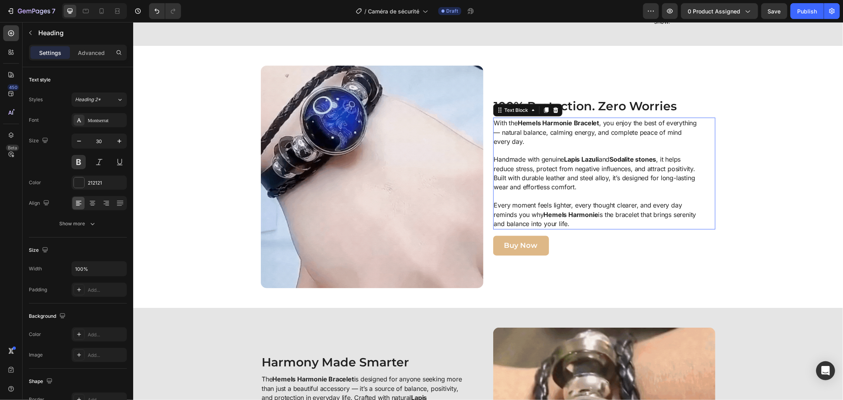
click at [519, 126] on strong "Hemels Harmonie Bracelet" at bounding box center [557, 123] width 81 height 8
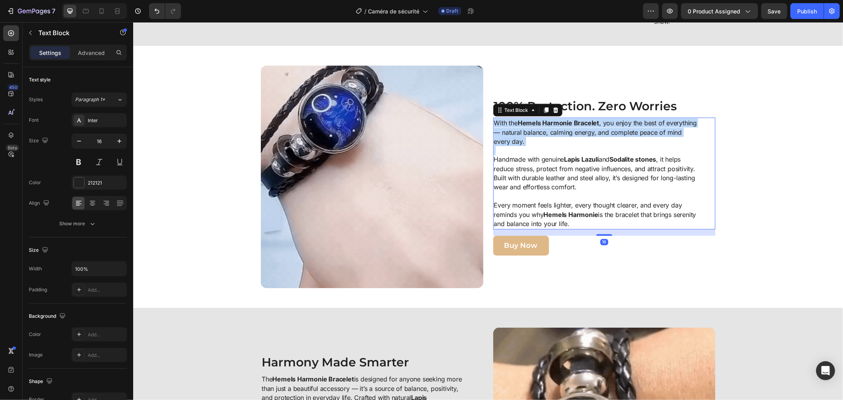
click at [519, 126] on strong "Hemels Harmonie Bracelet" at bounding box center [557, 123] width 81 height 8
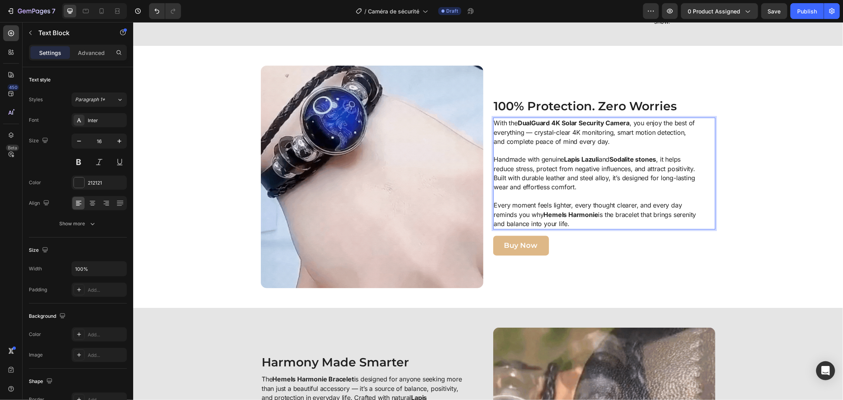
click at [518, 177] on p "Handmade with genuine Lapis Lazuli and Sodalite stones , it helps reduce stress…" at bounding box center [594, 178] width 203 height 46
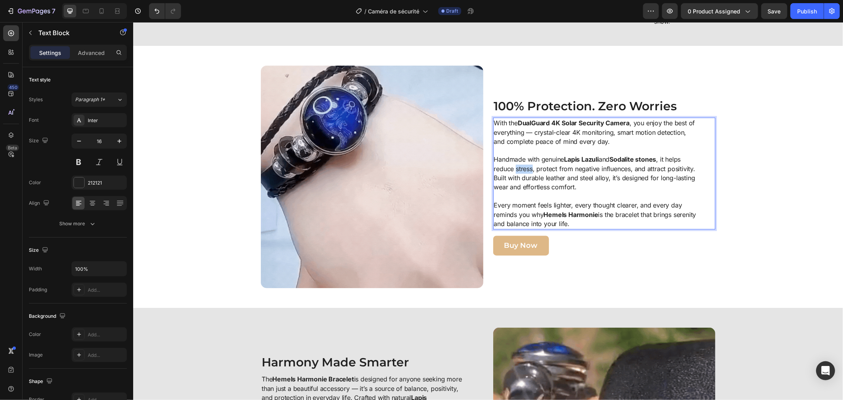
click at [518, 177] on p "Handmade with genuine Lapis Lazuli and Sodalite stones , it helps reduce stress…" at bounding box center [594, 178] width 203 height 46
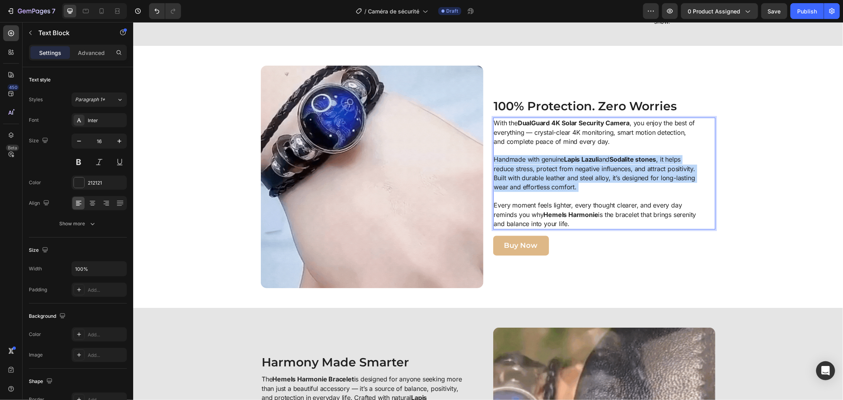
click at [518, 177] on p "Handmade with genuine Lapis Lazuli and Sodalite stones , it helps reduce stress…" at bounding box center [594, 178] width 203 height 46
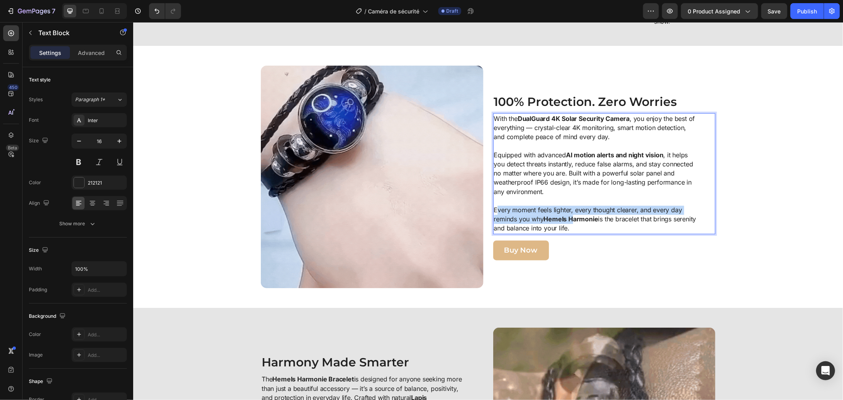
drag, startPoint x: 494, startPoint y: 218, endPoint x: 570, endPoint y: 230, distance: 76.3
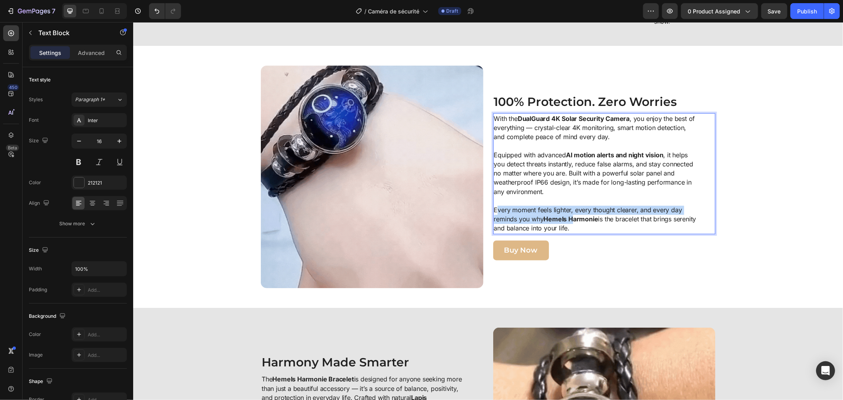
click at [570, 230] on p "Every moment feels lighter, every thought clearer, and every day reminds you wh…" at bounding box center [594, 219] width 203 height 28
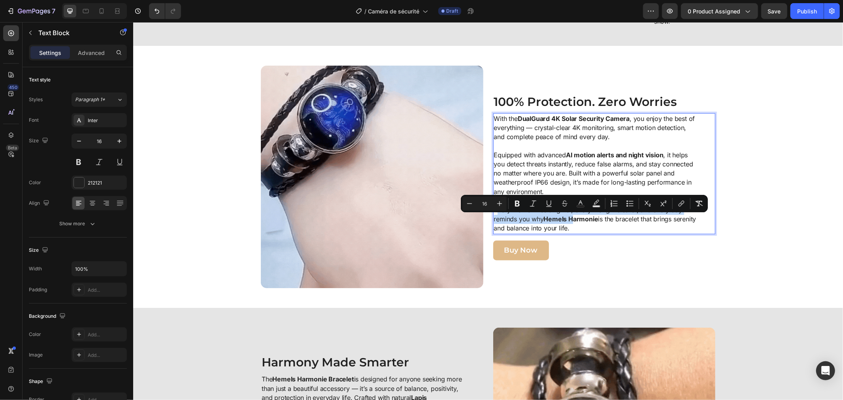
drag, startPoint x: 506, startPoint y: 223, endPoint x: 501, endPoint y: 223, distance: 4.7
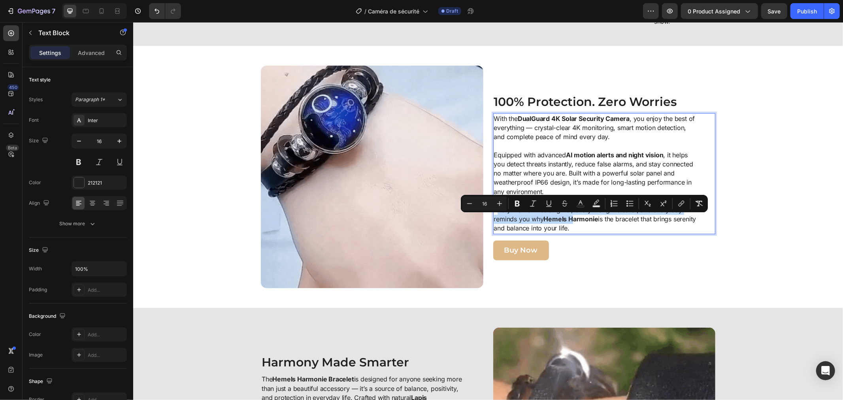
click at [504, 223] on p "Every moment feels lighter, every thought clearer, and every day reminds you wh…" at bounding box center [594, 219] width 203 height 28
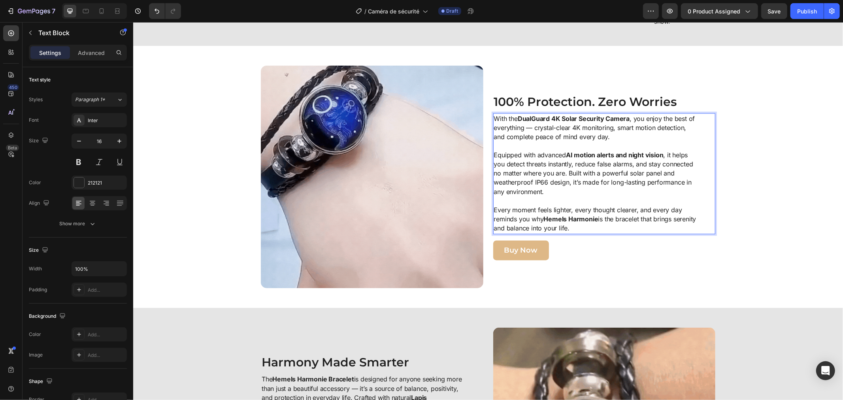
click at [493, 219] on p "Every moment feels lighter, every thought clearer, and every day reminds you wh…" at bounding box center [594, 219] width 203 height 28
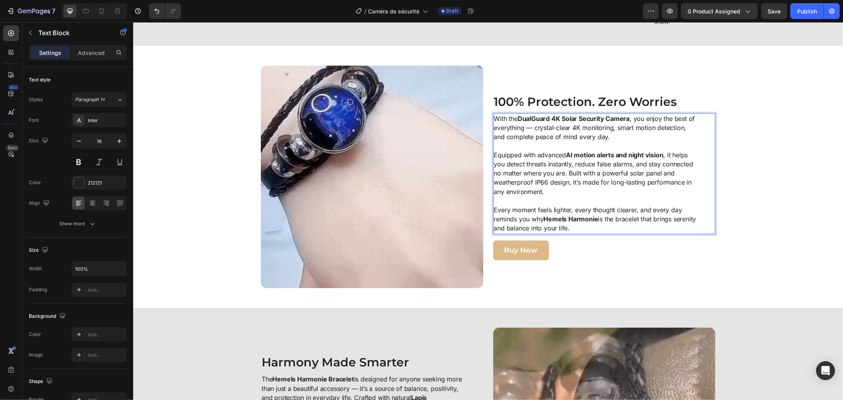
drag, startPoint x: 489, startPoint y: 219, endPoint x: 606, endPoint y: 241, distance: 118.3
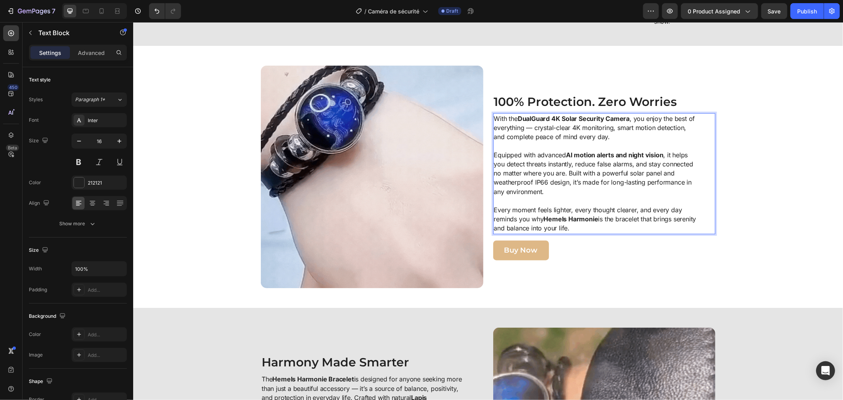
click at [606, 233] on p "Every moment feels lighter, every thought clearer, and every day reminds you wh…" at bounding box center [594, 219] width 203 height 28
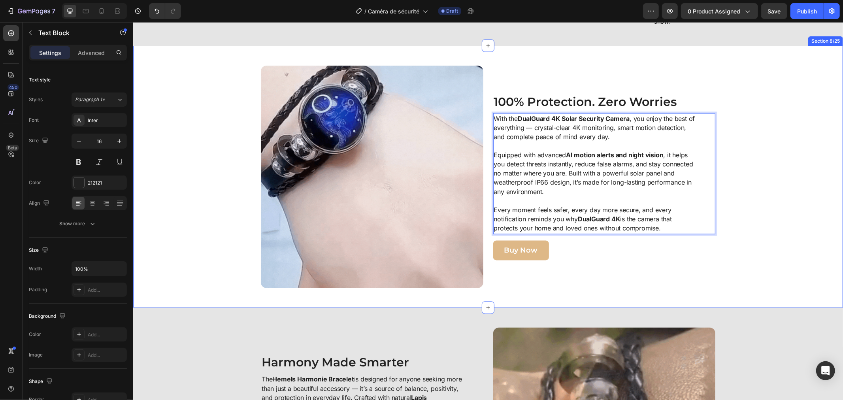
click at [757, 186] on div "Image 100% Protection. Zero Worries Heading With the DualGuard 4K Solar Securit…" at bounding box center [488, 176] width 702 height 222
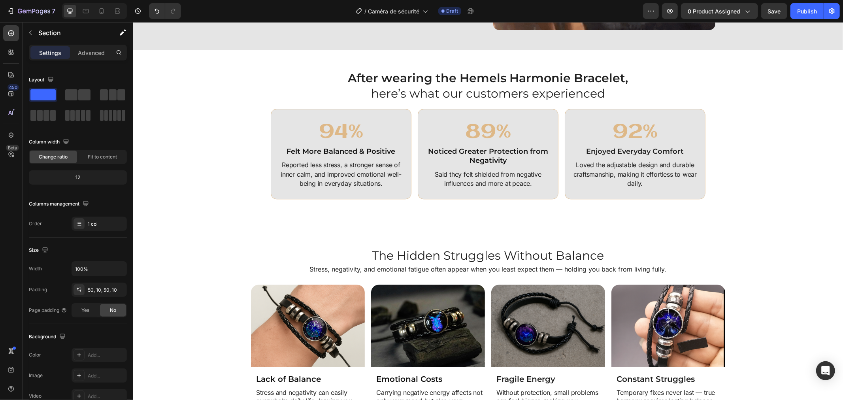
scroll to position [1624, 0]
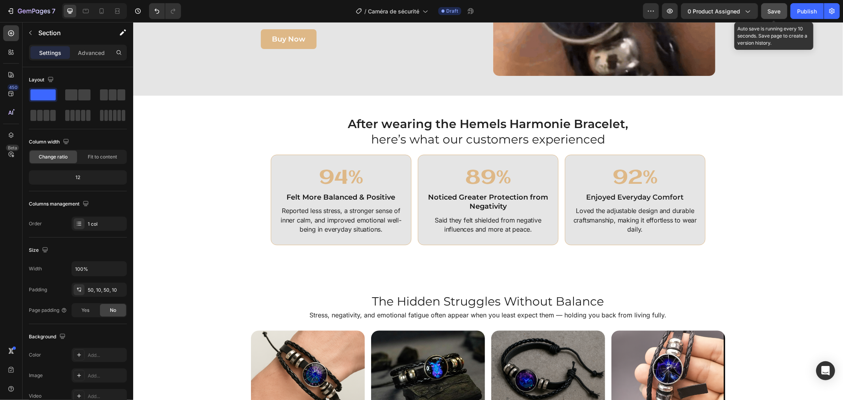
click at [778, 8] on span "Save" at bounding box center [774, 11] width 13 height 7
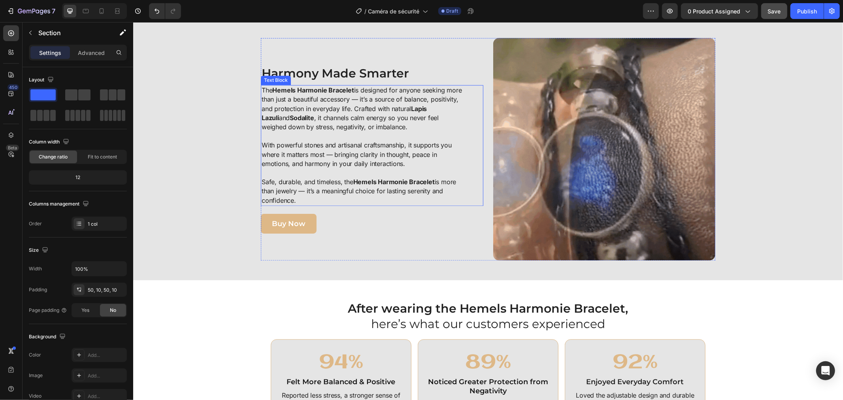
scroll to position [1361, 0]
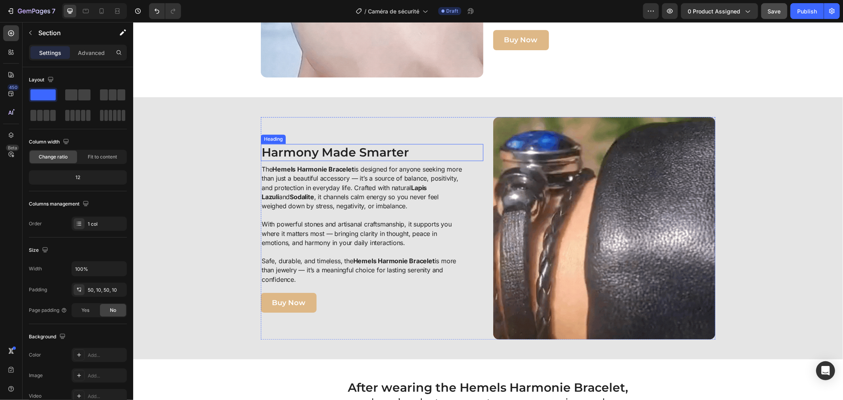
click at [316, 147] on h2 "Harmony Made Smarter" at bounding box center [371, 151] width 222 height 17
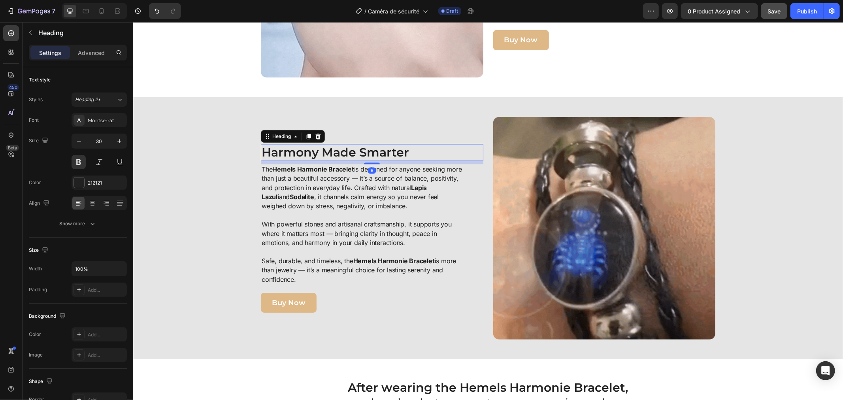
click at [316, 147] on h2 "Harmony Made Smarter" at bounding box center [371, 151] width 222 height 17
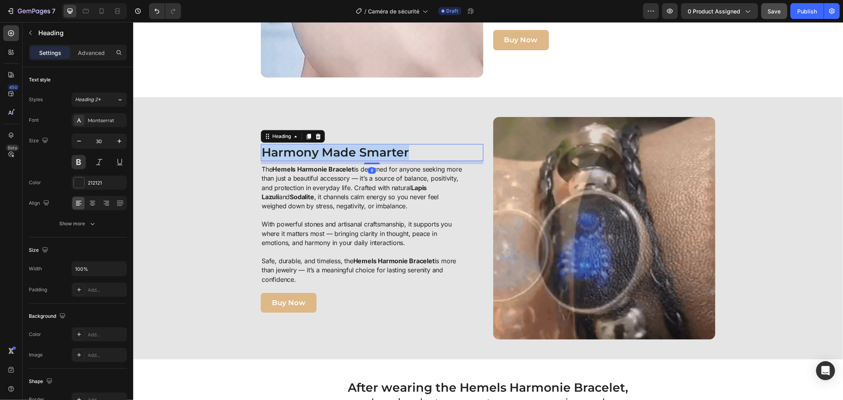
click at [316, 147] on p "Harmony Made Smarter" at bounding box center [371, 151] width 221 height 15
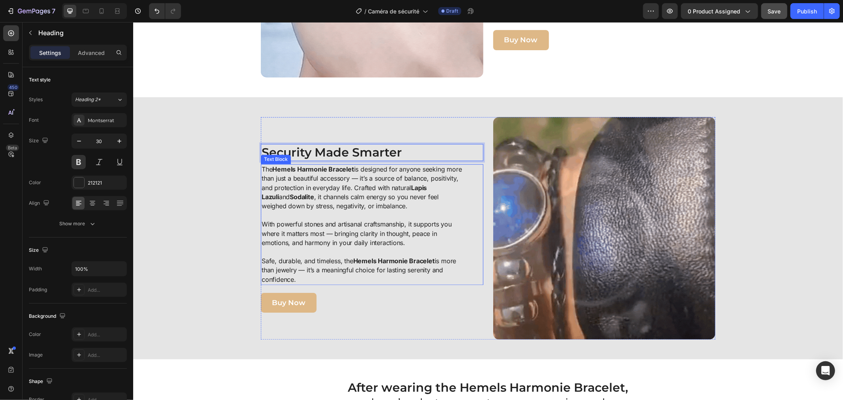
click at [261, 171] on p "The Hemels Harmonie Bracelet is designed for anyone seeking more than just a be…" at bounding box center [362, 187] width 203 height 46
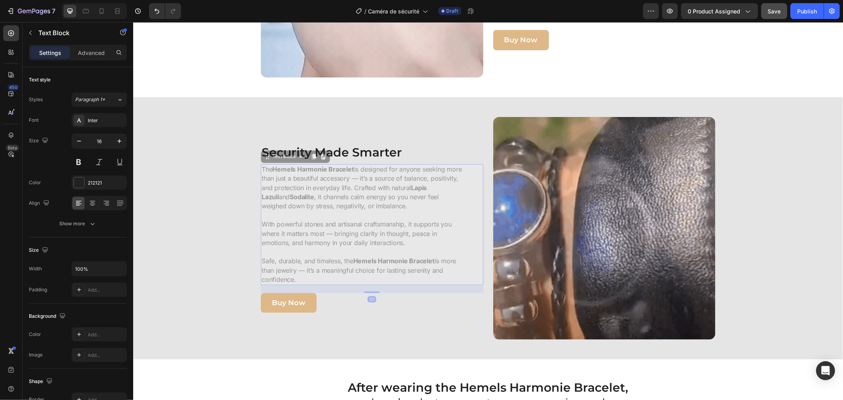
scroll to position [1334, 0]
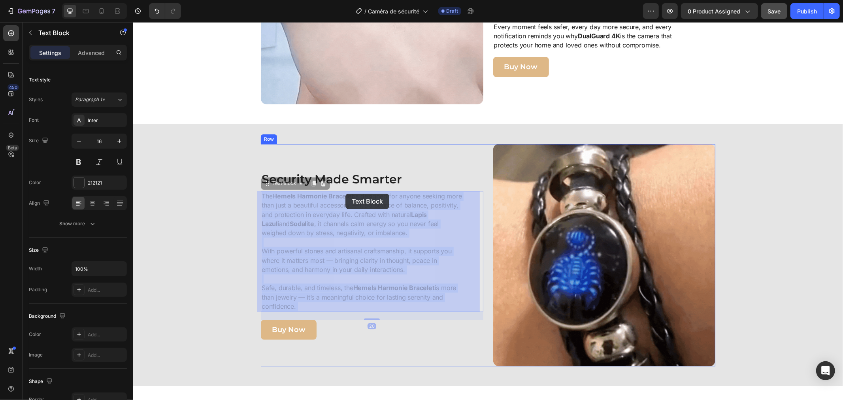
drag, startPoint x: 258, startPoint y: 167, endPoint x: 336, endPoint y: 196, distance: 83.2
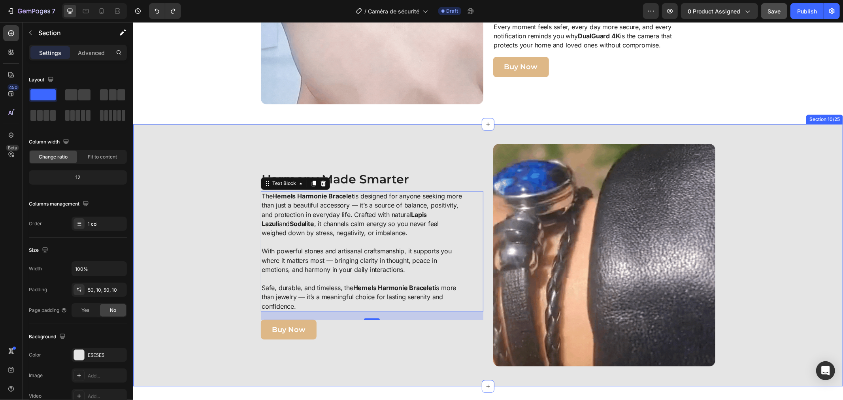
click at [192, 185] on div "Image Harmony Made Smarter Heading The Hemels Harmonie Bracelet is designed for…" at bounding box center [488, 254] width 702 height 222
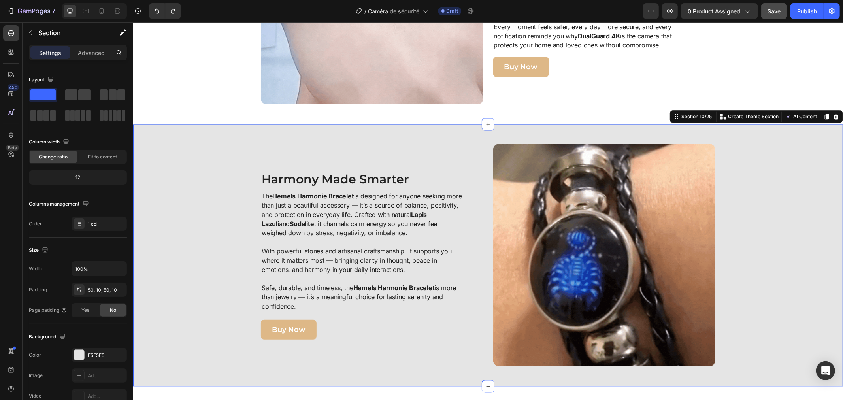
click at [261, 198] on p "The Hemels Harmonie Bracelet is designed for anyone seeking more than just a be…" at bounding box center [362, 214] width 203 height 46
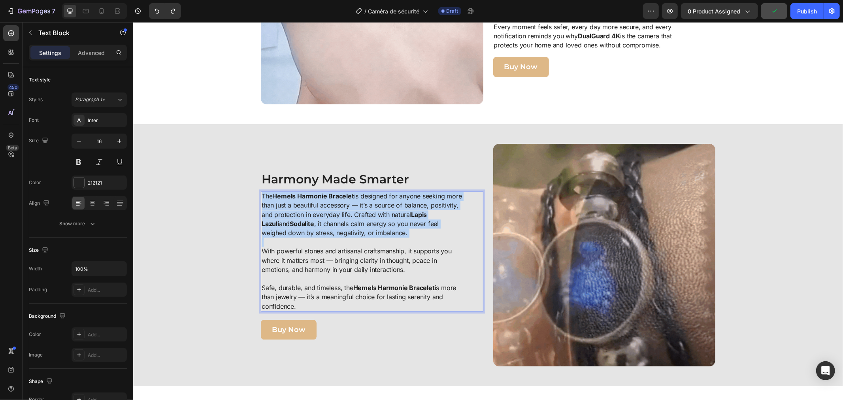
click at [261, 198] on p "The Hemels Harmonie Bracelet is designed for anyone seeking more than just a be…" at bounding box center [362, 214] width 203 height 46
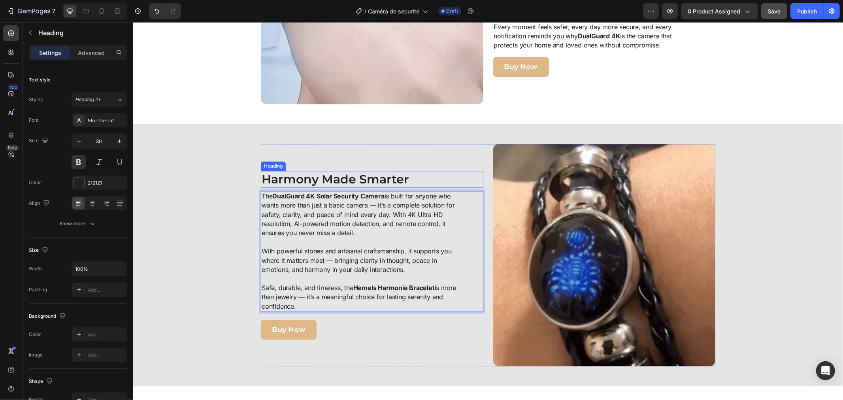
click at [335, 179] on h2 "Harmony Made Smarter" at bounding box center [371, 178] width 222 height 17
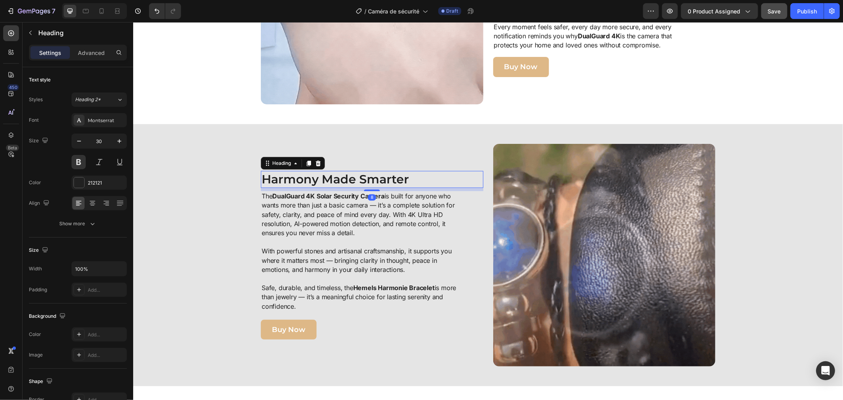
click at [335, 179] on h2 "Harmony Made Smarter" at bounding box center [371, 178] width 222 height 17
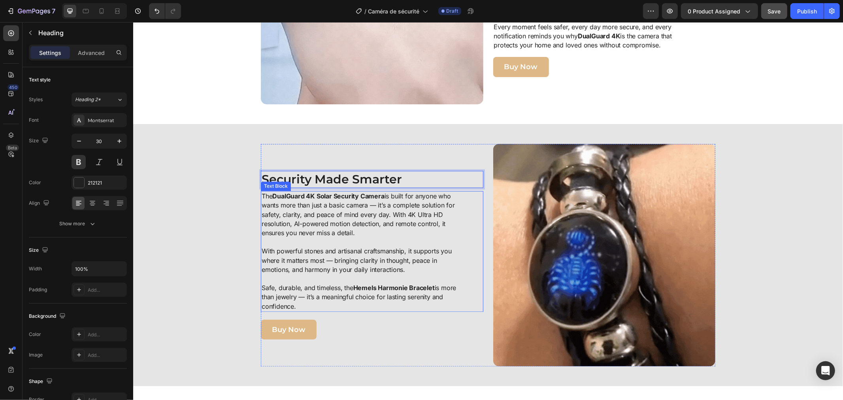
click at [261, 250] on p "With powerful stones and artisanal craftsmanship, it supports you where it matt…" at bounding box center [362, 260] width 203 height 28
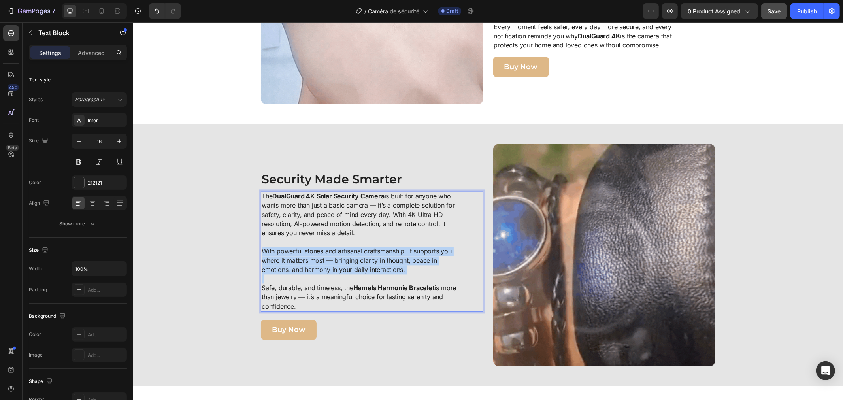
click at [261, 250] on p "With powerful stones and artisanal craftsmanship, it supports you where it matt…" at bounding box center [362, 260] width 203 height 28
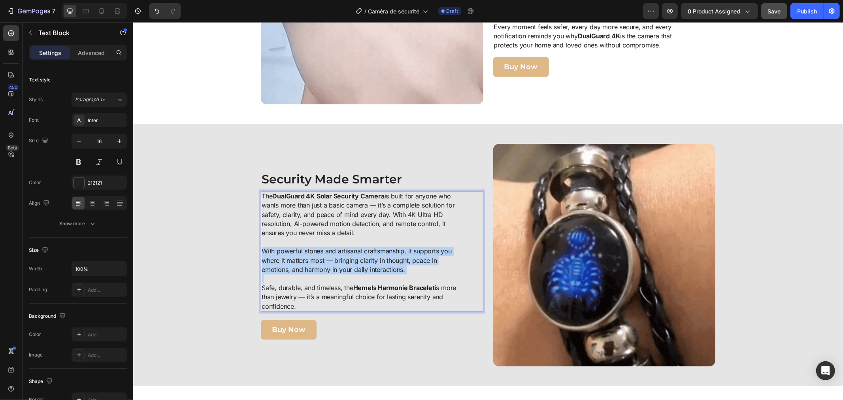
click at [261, 250] on p "With powerful stones and artisanal craftsmanship, it supports you where it matt…" at bounding box center [362, 260] width 203 height 28
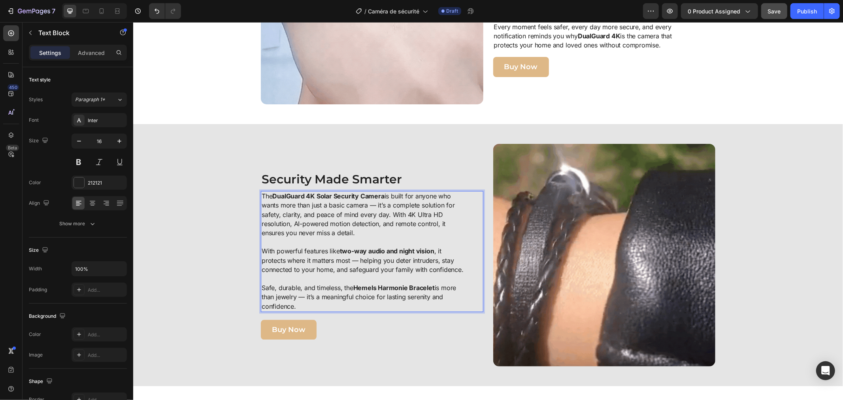
click at [261, 286] on p "Safe, durable, and timeless, the Hemels Harmonie Bracelet is more than jewelry …" at bounding box center [362, 297] width 203 height 28
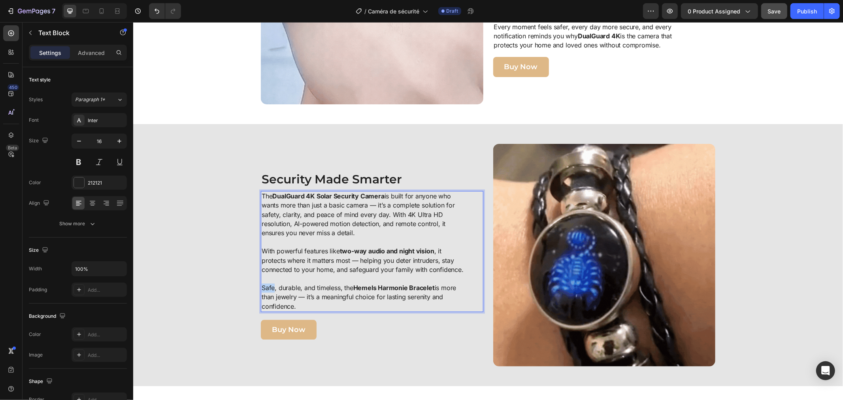
click at [261, 286] on p "Safe, durable, and timeless, the Hemels Harmonie Bracelet is more than jewelry …" at bounding box center [362, 297] width 203 height 28
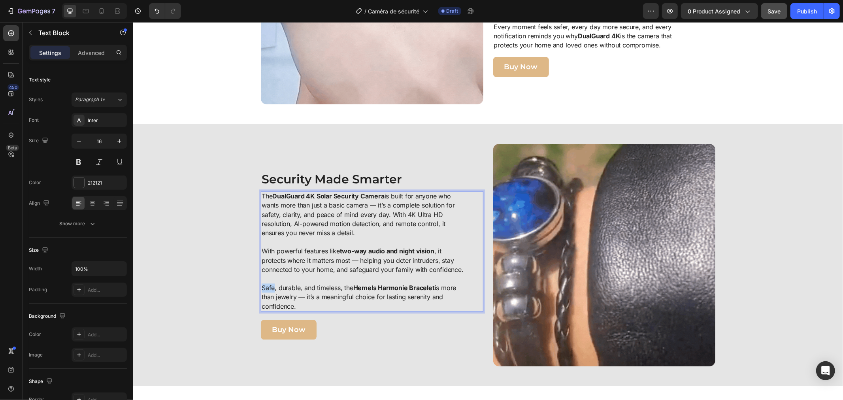
click at [261, 286] on p "Safe, durable, and timeless, the Hemels Harmonie Bracelet is more than jewelry …" at bounding box center [362, 297] width 203 height 28
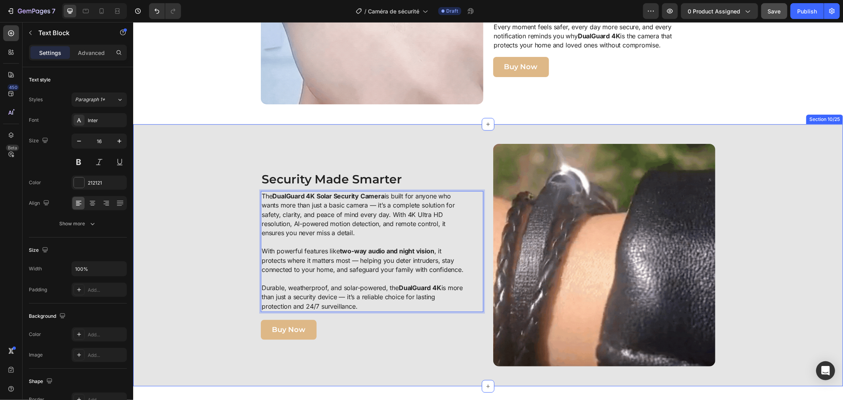
click at [207, 256] on div "Image Security Made Smarter Heading The DualGuard 4K Solar Security Camera is b…" at bounding box center [488, 254] width 702 height 222
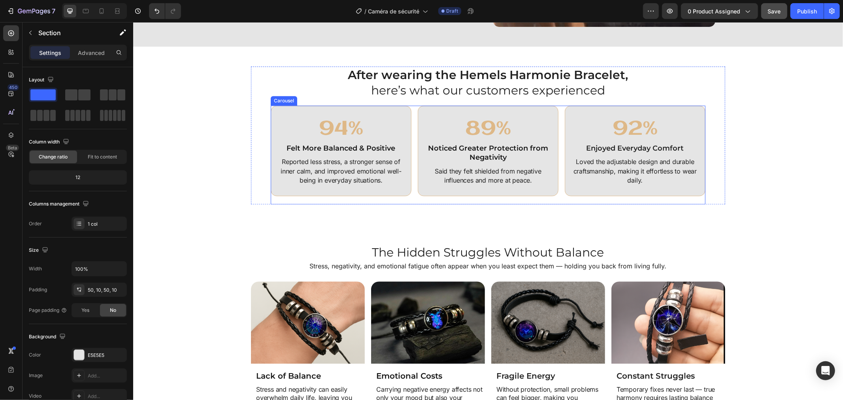
scroll to position [1717, 0]
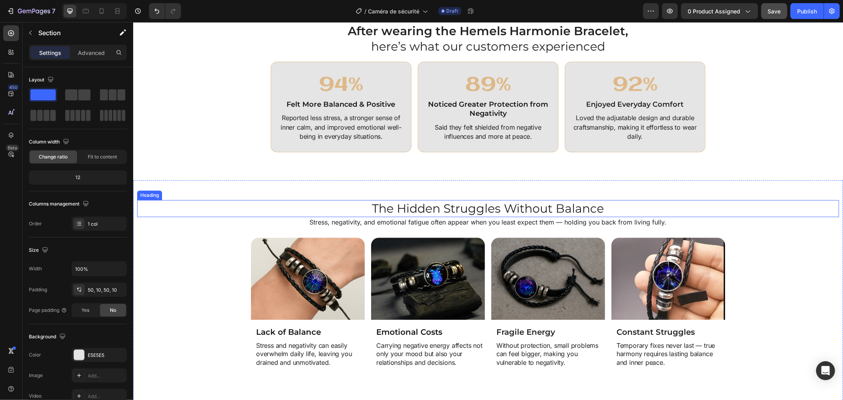
click at [393, 202] on h2 "The Hidden Struggles Without Balance" at bounding box center [488, 207] width 702 height 17
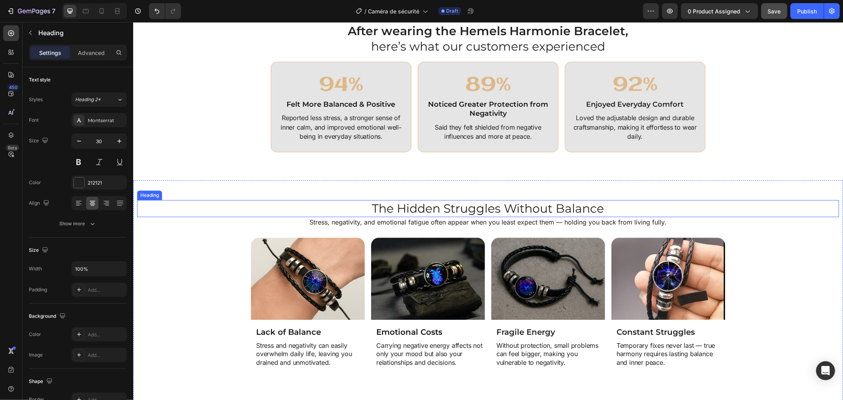
click at [393, 202] on h2 "The Hidden Struggles Without Balance" at bounding box center [488, 207] width 702 height 17
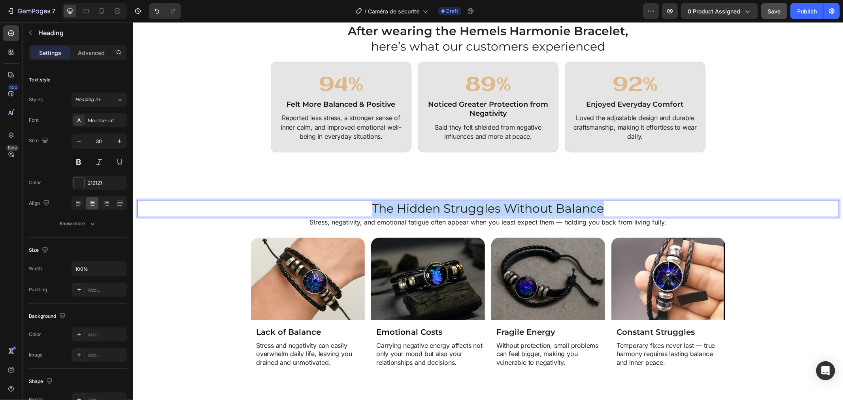
click at [393, 202] on p "The Hidden Struggles Without Balance" at bounding box center [487, 207] width 700 height 15
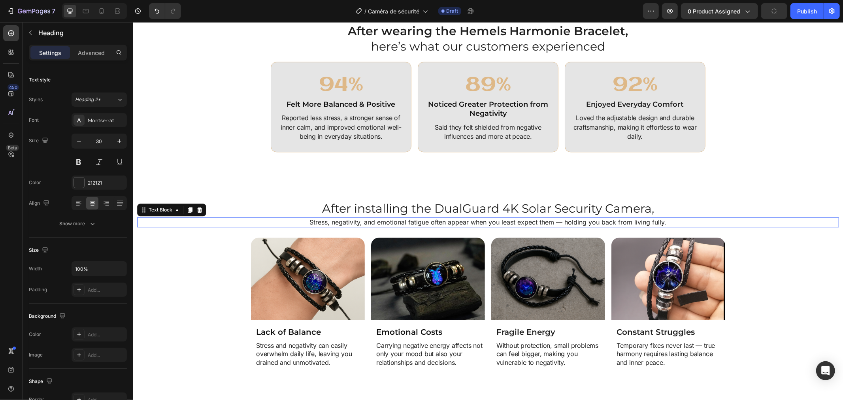
click at [438, 218] on p "Stress, negativity, and emotional fatigue often appear when you least expect th…" at bounding box center [487, 222] width 700 height 8
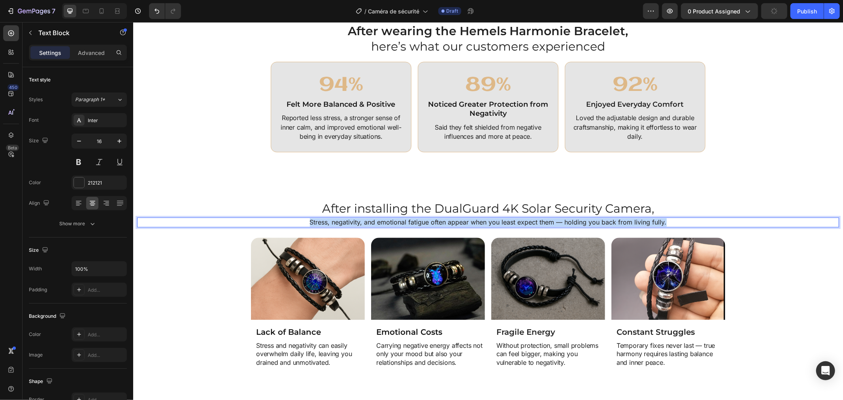
click at [438, 218] on p "Stress, negativity, and emotional fatigue often appear when you least expect th…" at bounding box center [487, 222] width 700 height 8
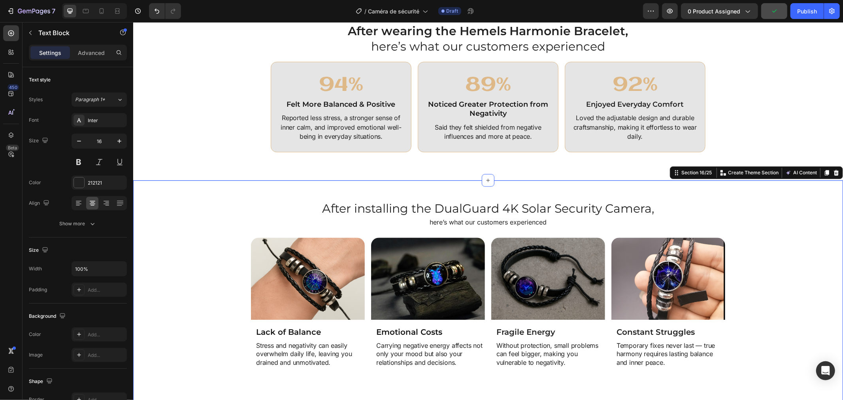
click at [266, 192] on div "After installing the DualGuard 4K Solar Security Camera, Heading here’s what ou…" at bounding box center [487, 294] width 709 height 228
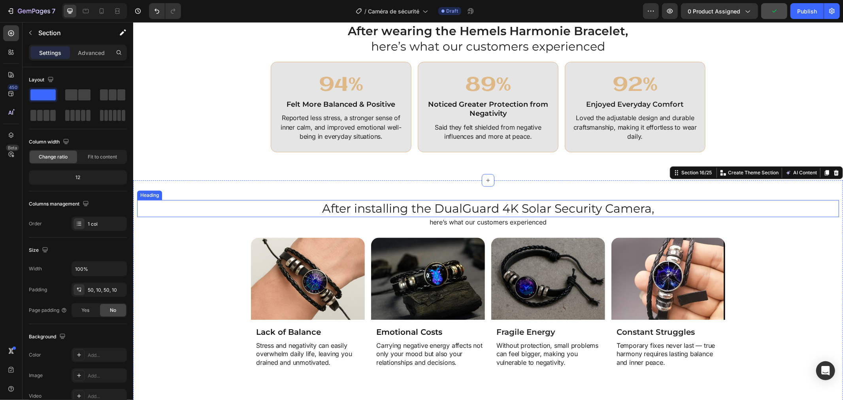
click at [291, 208] on p "After installing the DualGuard 4K Solar Security Camera," at bounding box center [487, 207] width 700 height 15
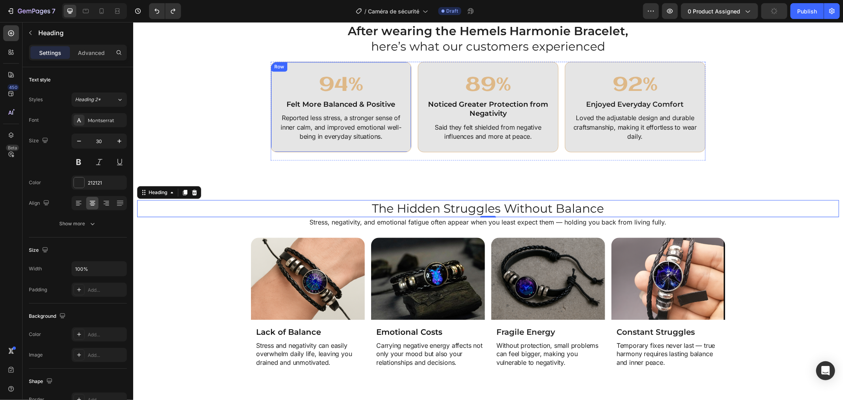
scroll to position [1673, 0]
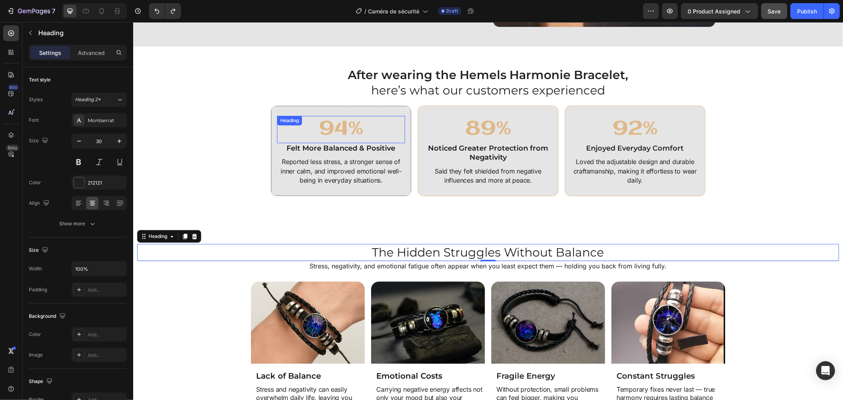
click at [316, 117] on div "94% Heading" at bounding box center [341, 128] width 128 height 27
click at [301, 117] on div "Heading" at bounding box center [289, 119] width 25 height 9
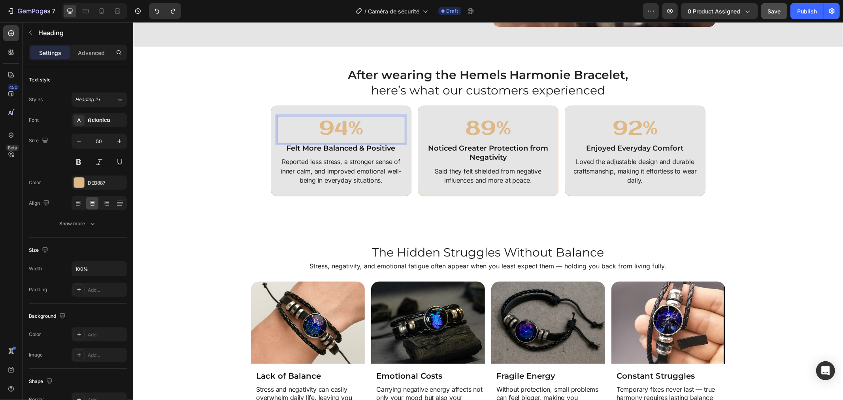
click at [343, 128] on h2 "94%" at bounding box center [341, 128] width 128 height 27
click at [343, 128] on p "94%" at bounding box center [340, 129] width 126 height 26
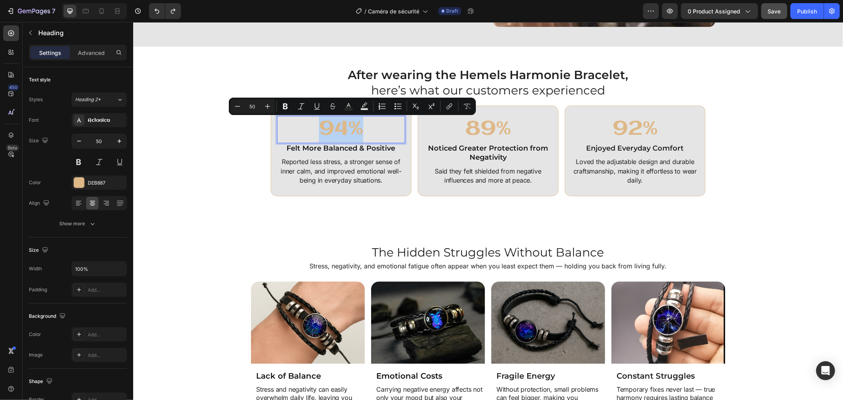
click at [343, 128] on p "94%" at bounding box center [340, 129] width 126 height 26
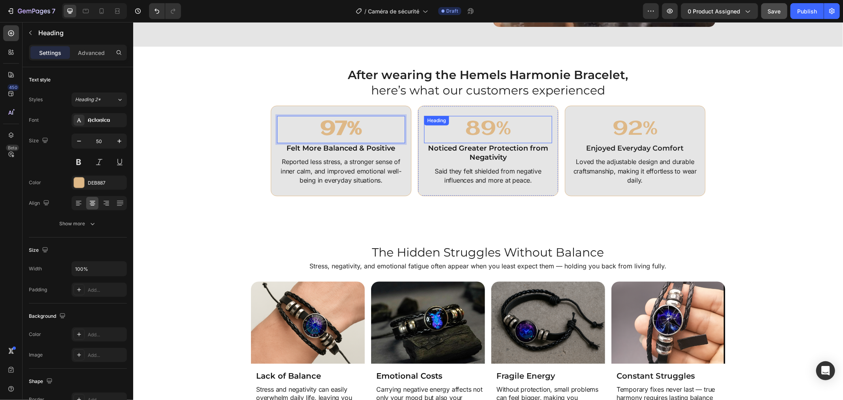
click at [465, 124] on div "89% Heading" at bounding box center [487, 128] width 128 height 27
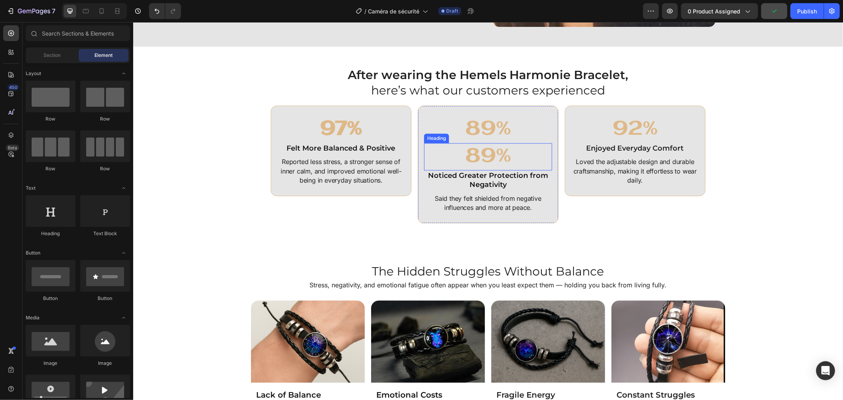
click at [483, 158] on h2 "89%" at bounding box center [487, 156] width 128 height 27
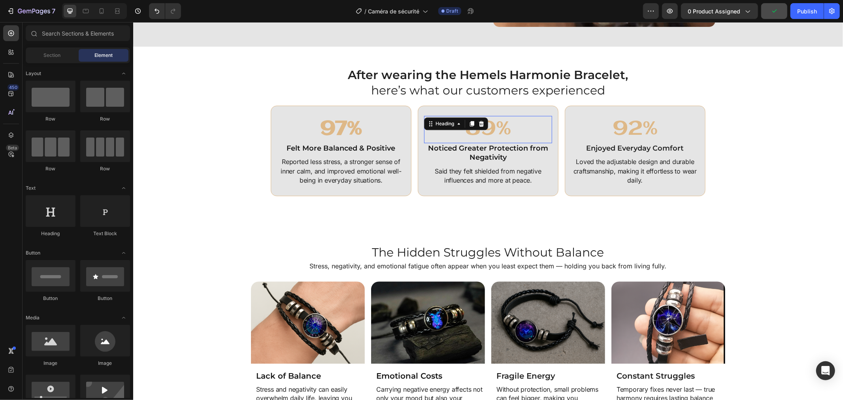
click at [501, 123] on h2 "89%" at bounding box center [487, 128] width 128 height 27
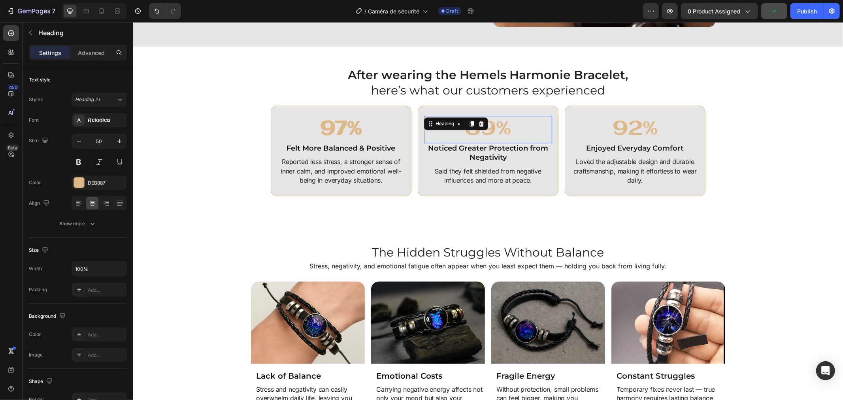
click at [501, 123] on h2 "89%" at bounding box center [487, 128] width 128 height 27
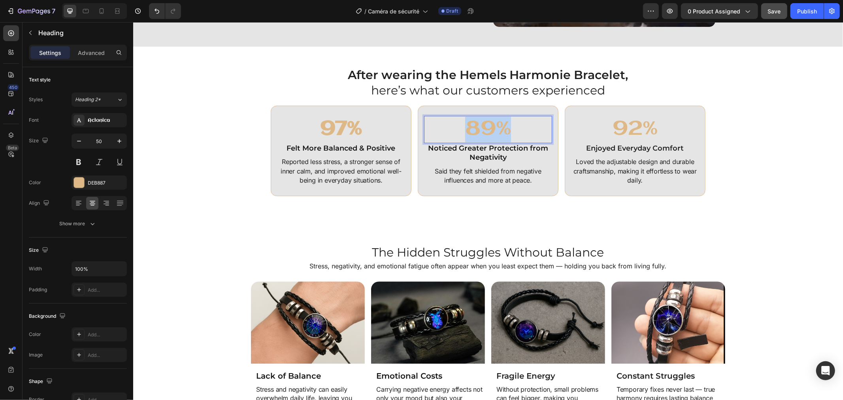
click at [501, 123] on p "89%" at bounding box center [487, 129] width 126 height 26
click at [637, 92] on div "After wearing the Hemels Harmonie Bracelet, here’s what our customers experienc…" at bounding box center [487, 82] width 474 height 32
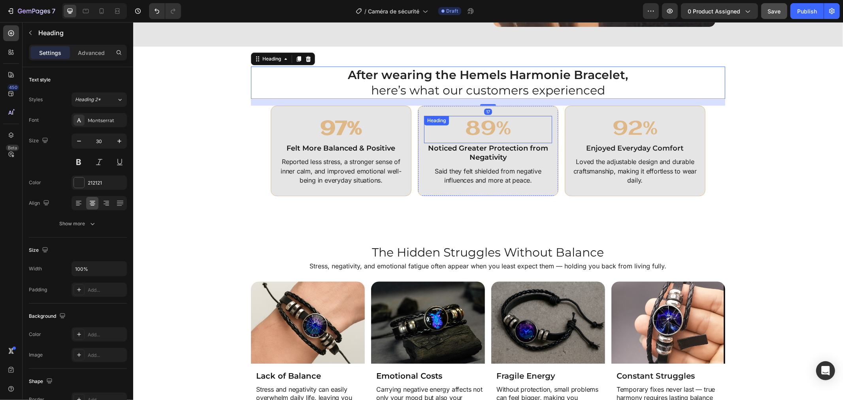
click at [495, 124] on p "89%" at bounding box center [487, 129] width 126 height 26
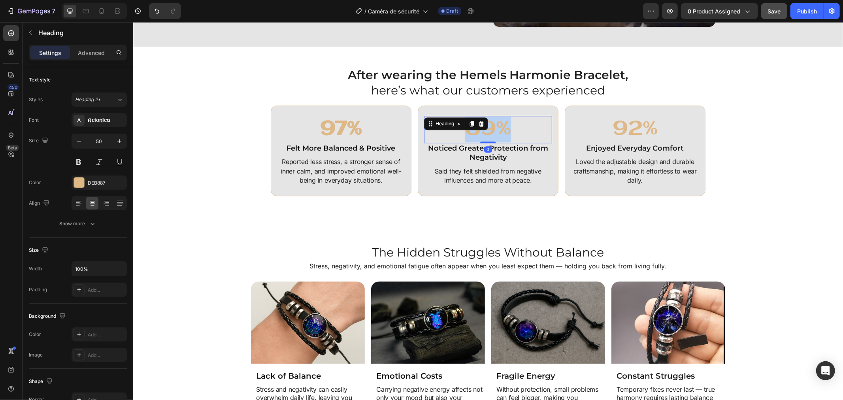
click at [495, 124] on p "89%" at bounding box center [487, 129] width 126 height 26
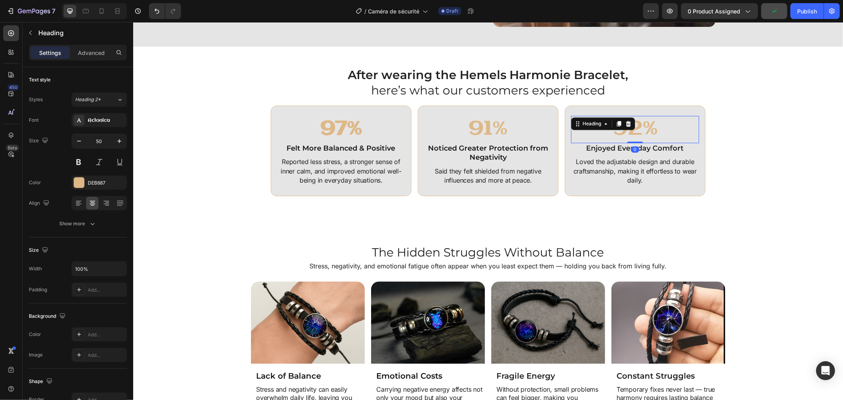
click at [606, 122] on div "92% Heading 0" at bounding box center [634, 128] width 128 height 27
click at [610, 116] on div "92% Heading 0" at bounding box center [634, 128] width 128 height 27
click at [641, 119] on h2 "92%" at bounding box center [634, 128] width 128 height 27
click at [641, 119] on p "92%" at bounding box center [634, 129] width 126 height 26
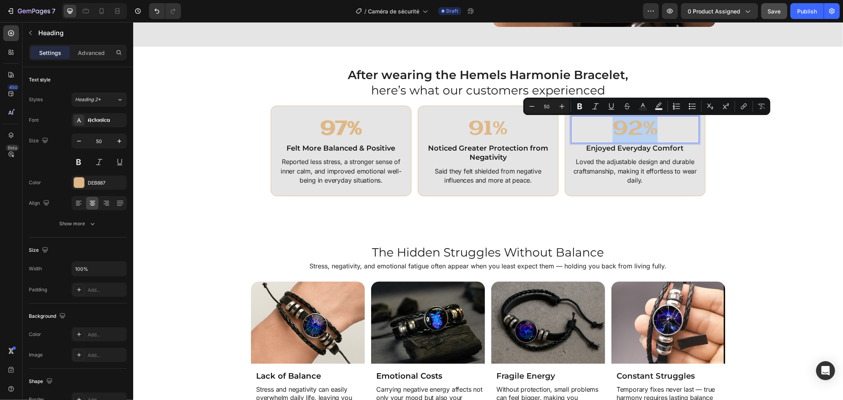
click at [641, 119] on p "92%" at bounding box center [634, 129] width 126 height 26
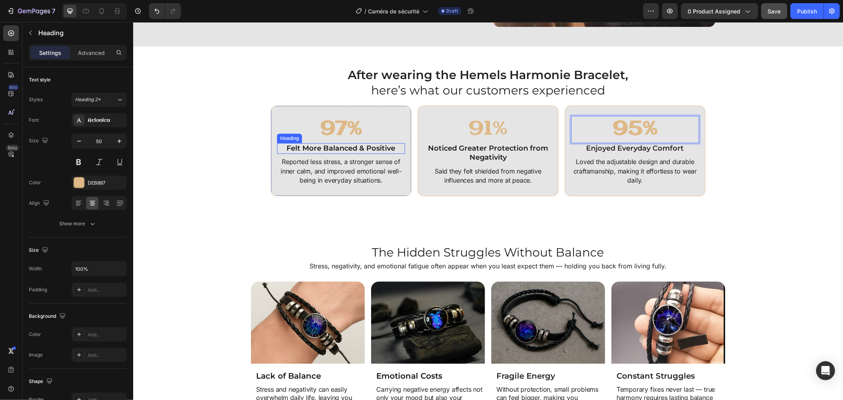
click at [337, 148] on strong "Felt More Balanced & Positive" at bounding box center [340, 147] width 109 height 9
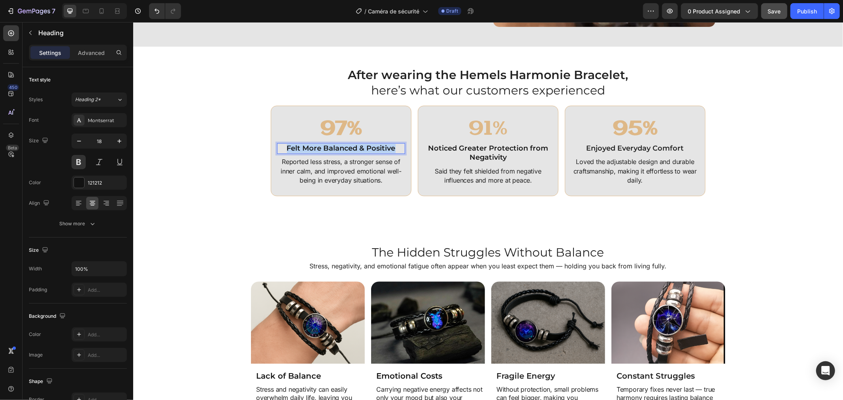
click at [337, 148] on strong "Felt More Balanced & Positive" at bounding box center [340, 147] width 109 height 9
click at [311, 147] on strong "Felt More Balanced & Positive" at bounding box center [340, 147] width 109 height 9
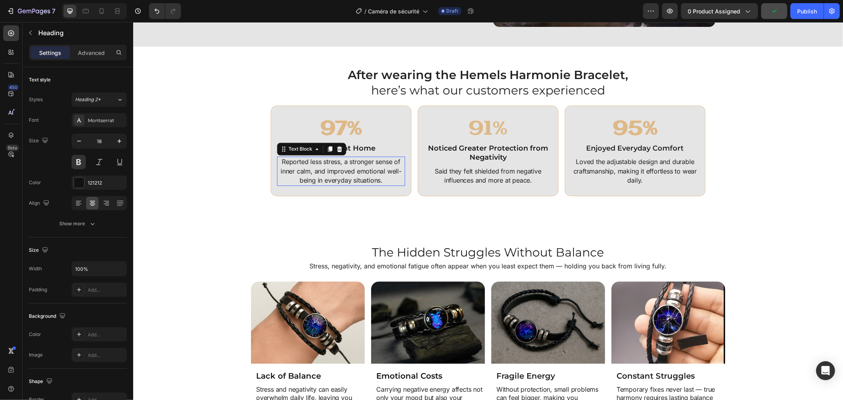
click at [311, 175] on p "Reported less stress, a stronger sense of inner calm, and improved emotional we…" at bounding box center [340, 171] width 126 height 28
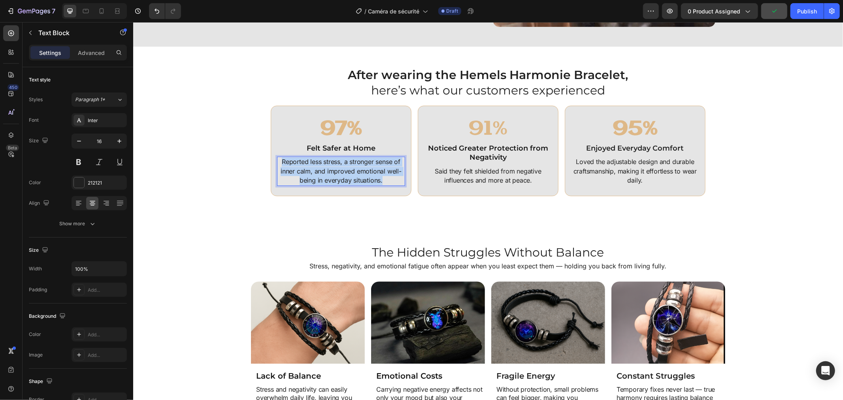
click at [311, 175] on p "Reported less stress, a stronger sense of inner calm, and improved emotional we…" at bounding box center [340, 171] width 126 height 28
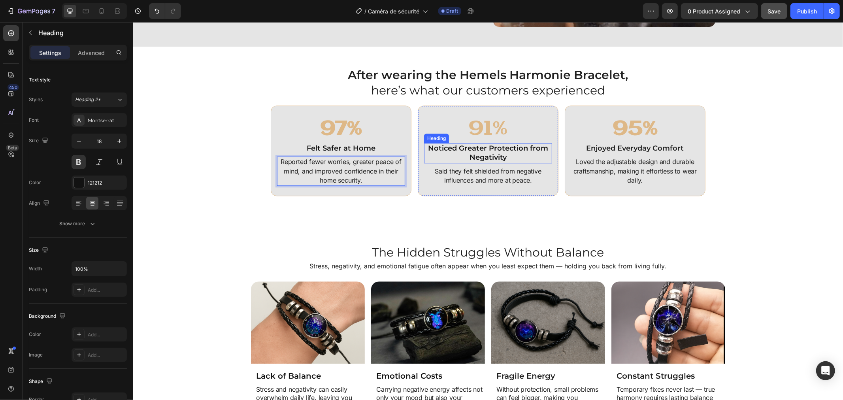
click at [460, 146] on h2 "Noticed Greater Protection from Negativity" at bounding box center [487, 153] width 128 height 20
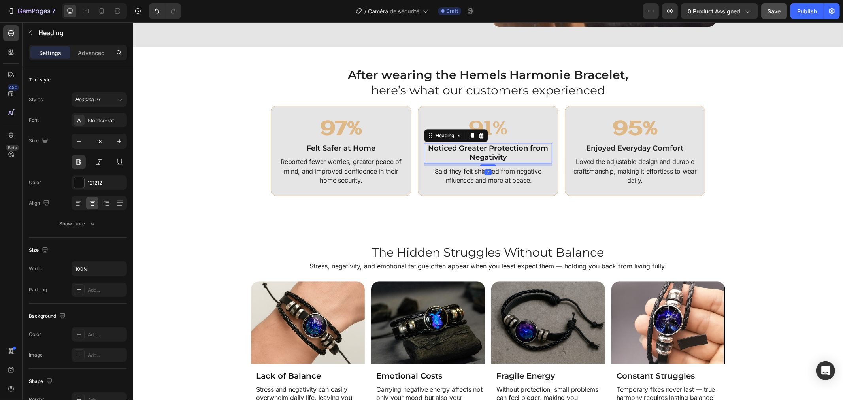
click at [460, 146] on h2 "Noticed Greater Protection from Negativity" at bounding box center [487, 153] width 128 height 20
click at [460, 146] on p "Noticed Greater Protection from Negativity" at bounding box center [487, 152] width 126 height 19
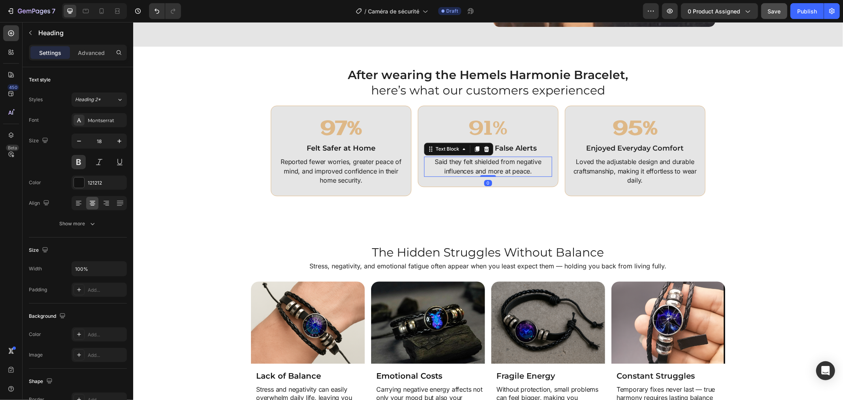
click at [512, 164] on p "Said they felt shielded from negative influences and more at peace." at bounding box center [487, 166] width 126 height 18
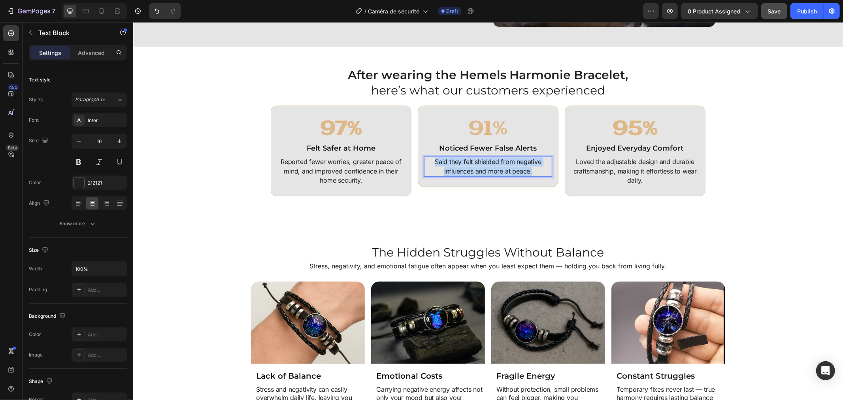
click at [512, 164] on p "Said they felt shielded from negative influences and more at peace." at bounding box center [487, 166] width 126 height 18
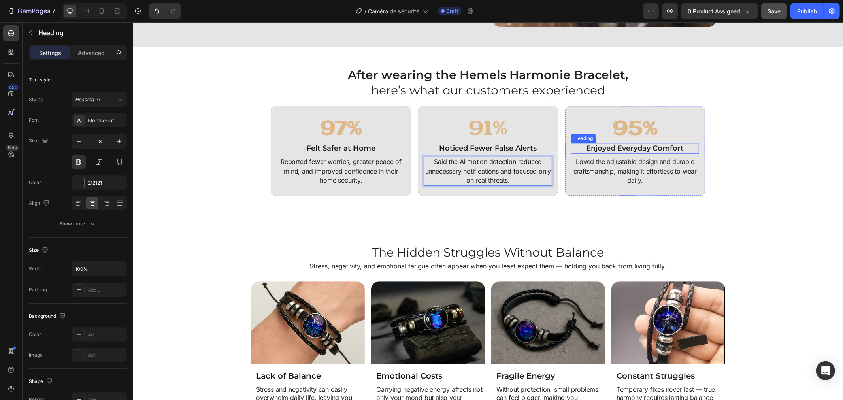
click at [612, 149] on h2 "Enjoyed Everyday Comfort" at bounding box center [634, 148] width 128 height 11
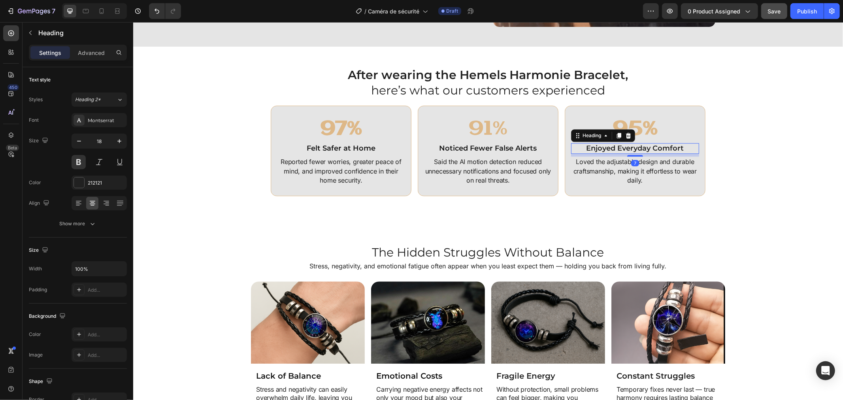
click at [613, 148] on h2 "Enjoyed Everyday Comfort" at bounding box center [634, 148] width 128 height 11
click at [603, 169] on p "Loved the adjustable design and durable craftsmanship, making it effortless to …" at bounding box center [634, 171] width 126 height 28
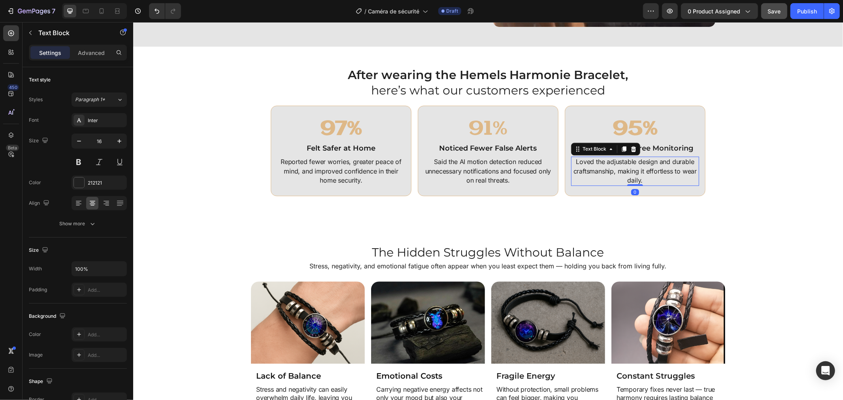
click at [603, 169] on p "Loved the adjustable design and durable craftsmanship, making it effortless to …" at bounding box center [634, 171] width 126 height 28
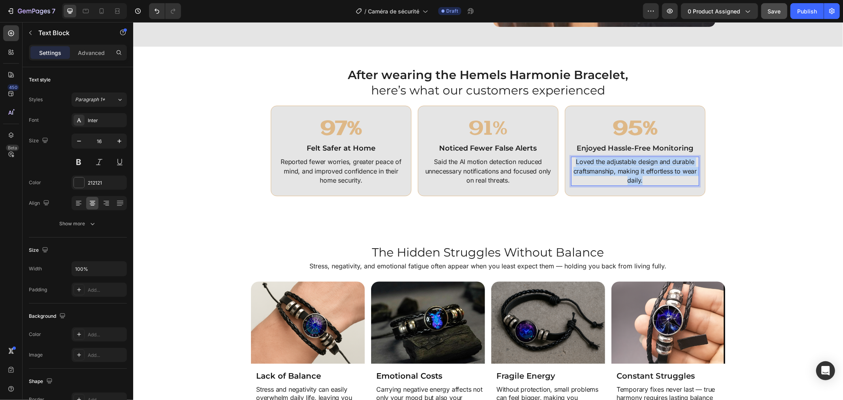
click at [604, 169] on p "Loved the adjustable design and durable craftsmanship, making it effortless to …" at bounding box center [634, 171] width 126 height 28
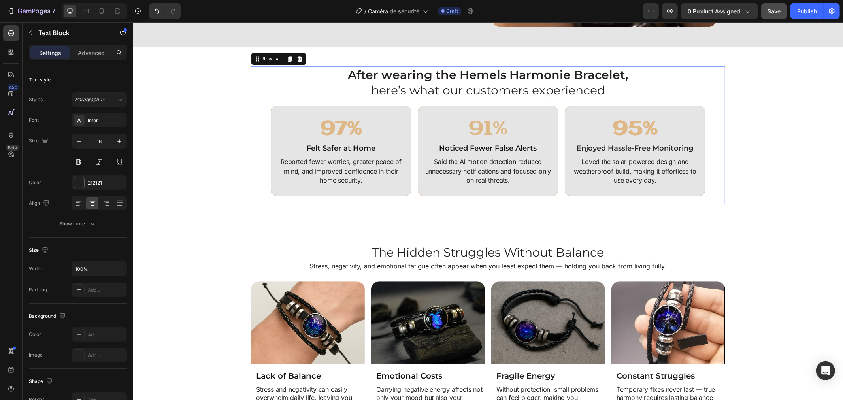
click at [717, 187] on div "⁠⁠⁠⁠⁠⁠⁠ 97% Heading Felt Safer at Home Heading Reported fewer worries, greater …" at bounding box center [487, 154] width 474 height 99
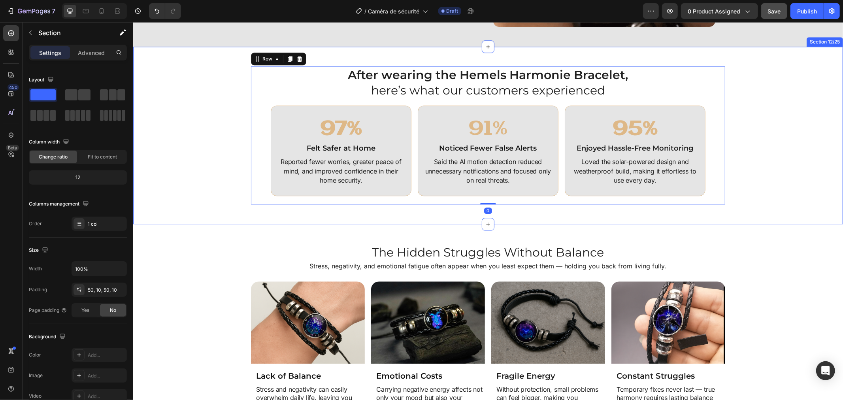
click at [773, 187] on div "After wearing the Hemels Harmonie Bracelet, here’s what our customers experienc…" at bounding box center [488, 135] width 702 height 138
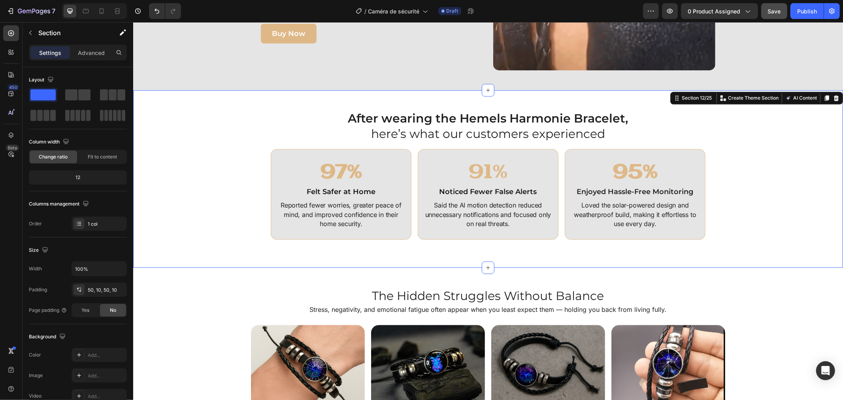
scroll to position [1629, 0]
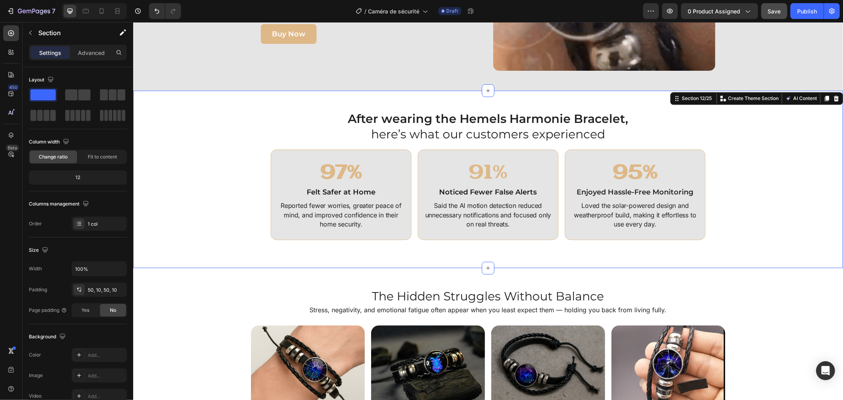
click at [188, 111] on div "After wearing the Hemels Harmonie Bracelet, here’s what our customers experienc…" at bounding box center [488, 179] width 702 height 138
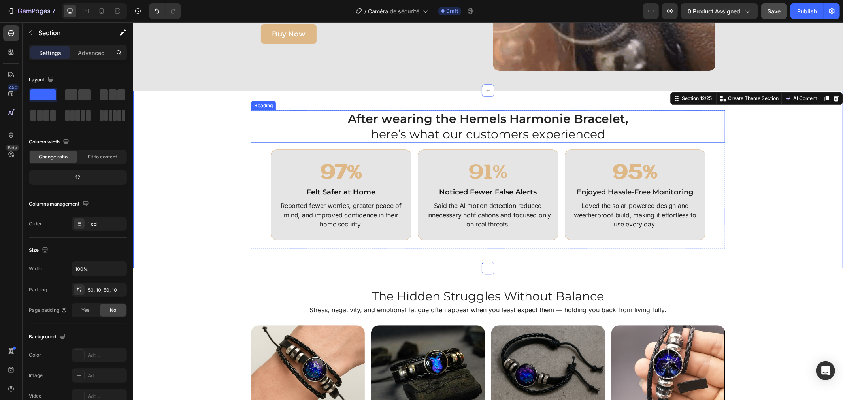
click at [402, 117] on strong "After wearing the Hemels Harmonie Bracelet," at bounding box center [488, 118] width 280 height 15
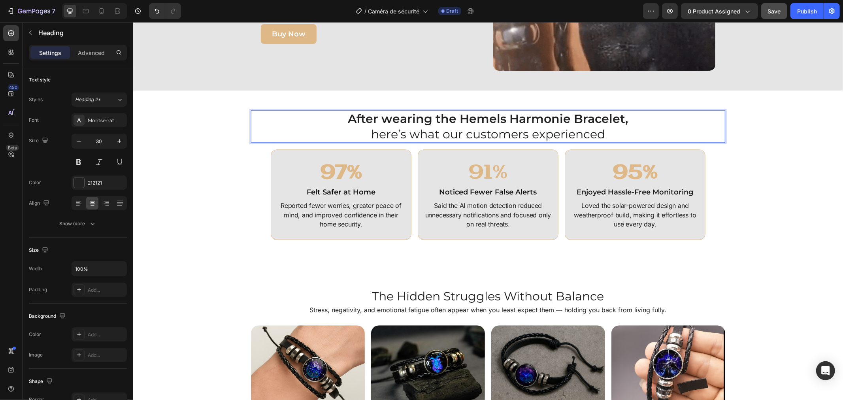
click at [369, 117] on strong "After wearing the Hemels Harmonie Bracelet," at bounding box center [488, 118] width 280 height 15
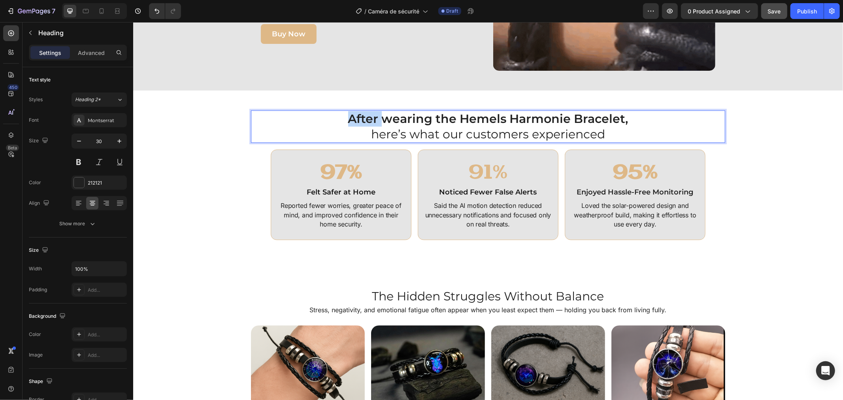
click at [369, 117] on strong "After wearing the Hemels Harmonie Bracelet," at bounding box center [488, 118] width 280 height 15
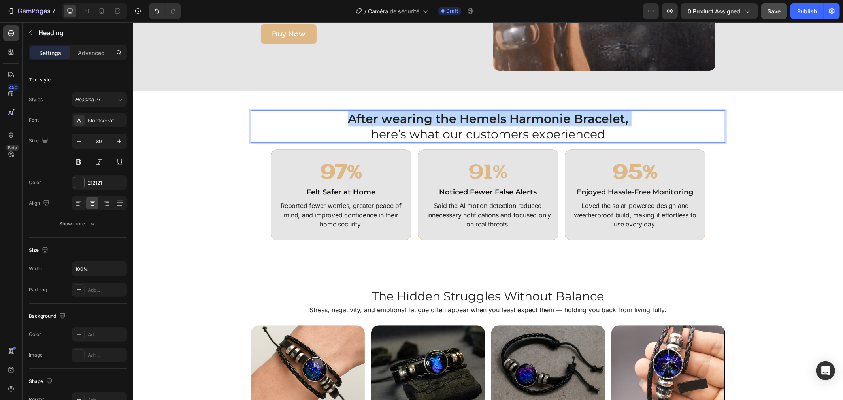
click at [369, 117] on strong "After wearing the Hemels Harmonie Bracelet," at bounding box center [488, 118] width 280 height 15
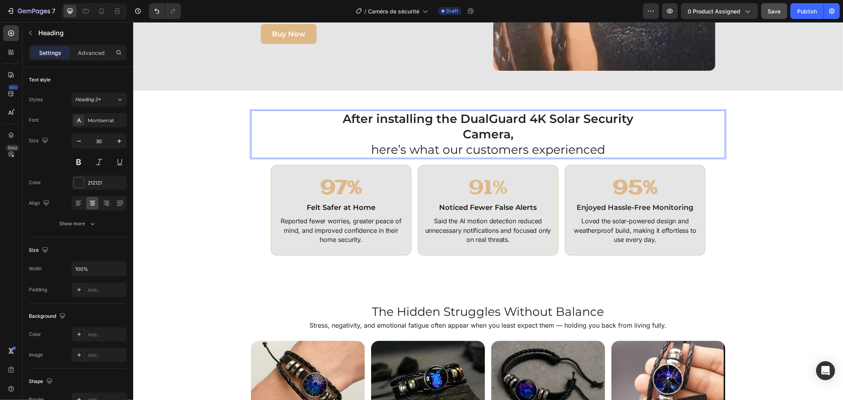
click at [439, 118] on strong "After installing the DualGuard 4K Solar Security Camera," at bounding box center [488, 126] width 290 height 30
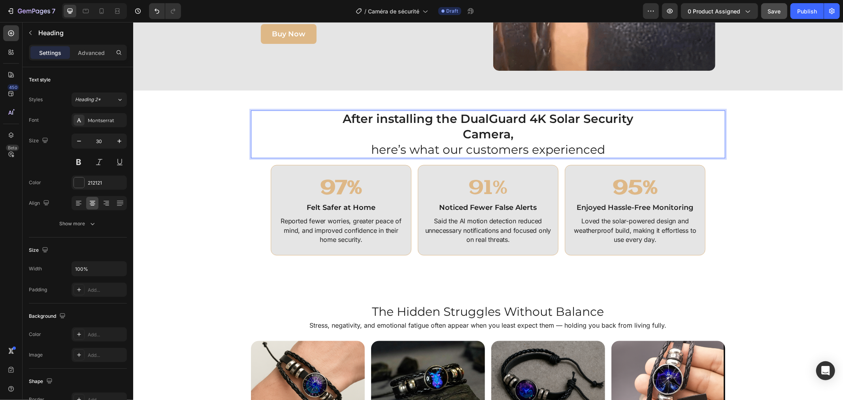
click at [339, 117] on p "After installing the DualGuard 4K Solar Security Camera, here’s what our custom…" at bounding box center [487, 134] width 297 height 46
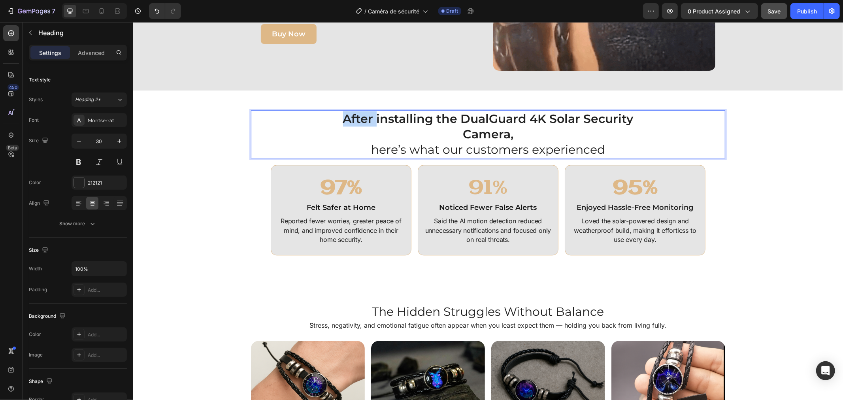
click at [339, 117] on p "After installing the DualGuard 4K Solar Security Camera, here’s what our custom…" at bounding box center [487, 134] width 297 height 46
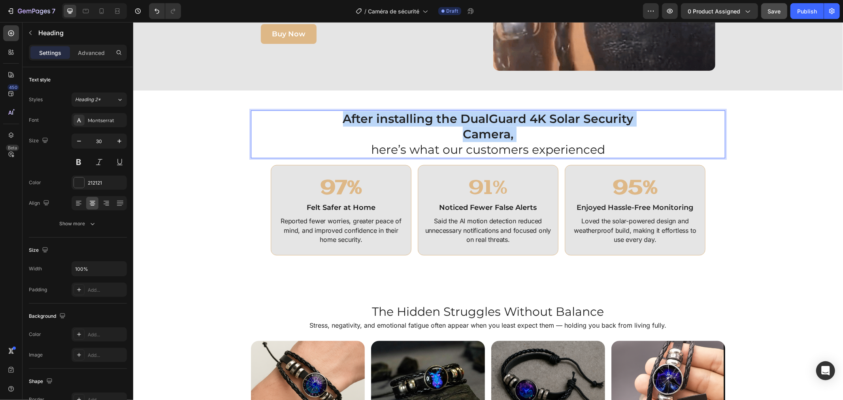
click at [339, 117] on p "After installing the DualGuard 4K Solar Security Camera, here’s what our custom…" at bounding box center [487, 134] width 297 height 46
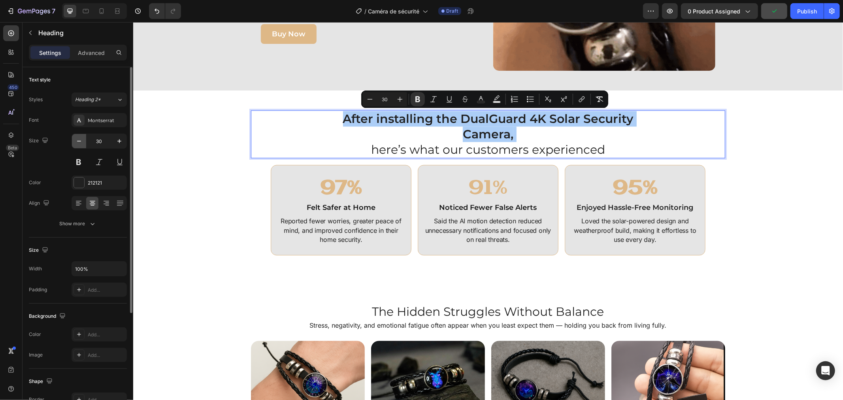
click at [73, 145] on button "button" at bounding box center [79, 141] width 14 height 14
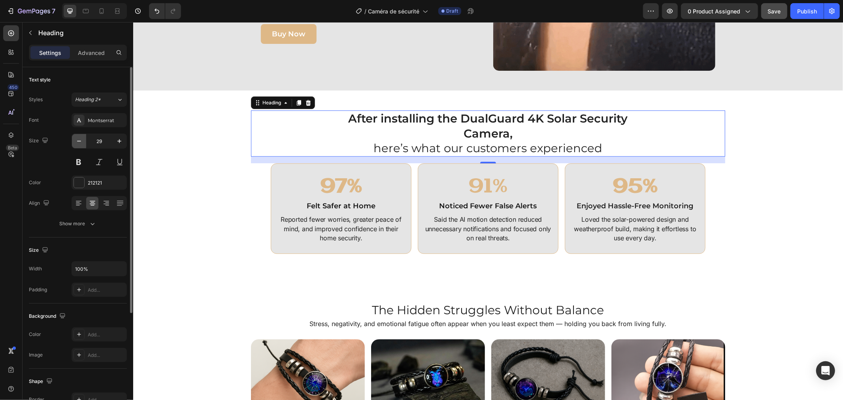
click at [73, 145] on button "button" at bounding box center [79, 141] width 14 height 14
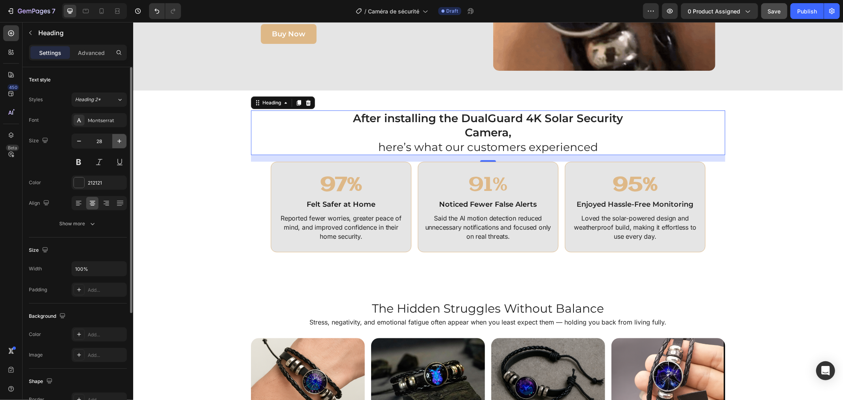
click at [119, 140] on icon "button" at bounding box center [119, 141] width 4 height 4
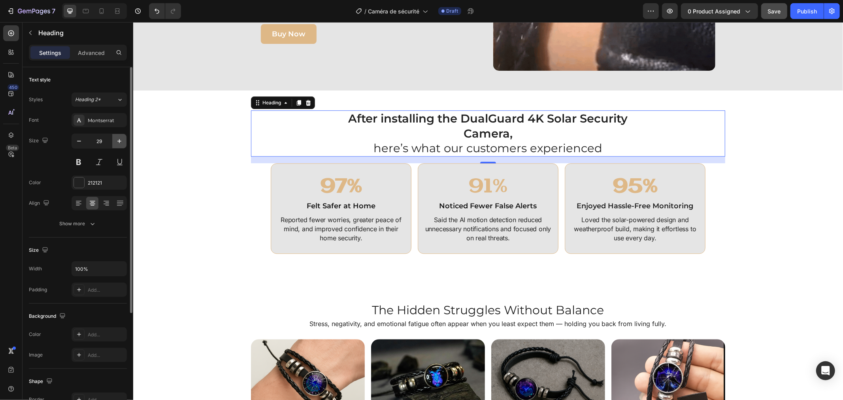
click at [120, 140] on icon "button" at bounding box center [119, 141] width 8 height 8
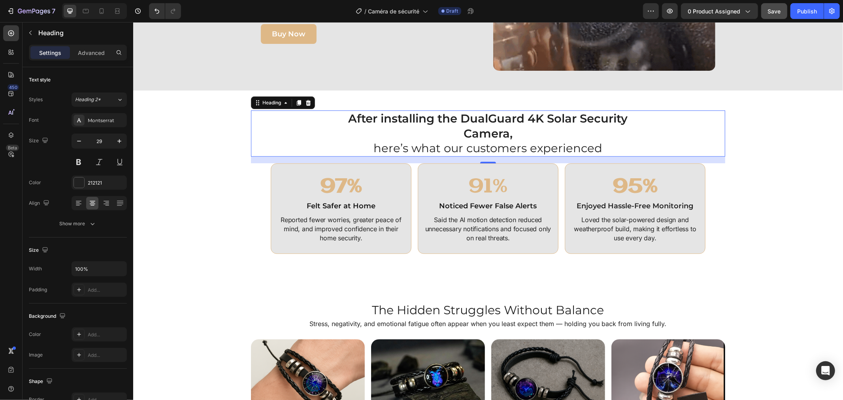
type input "30"
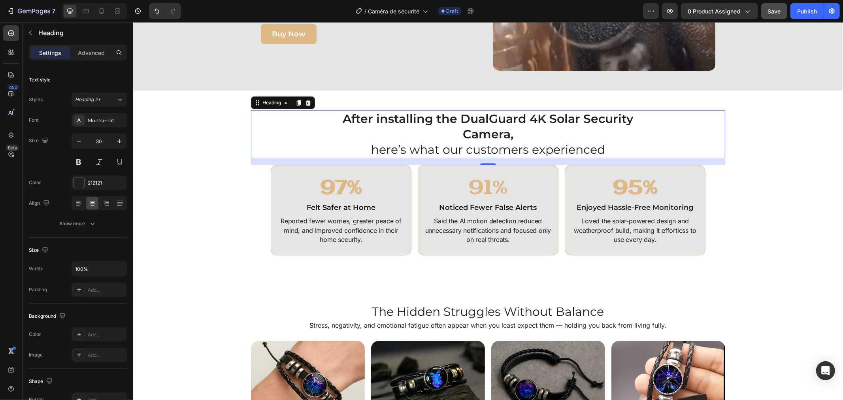
click at [630, 122] on p "After installing the DualGuard 4K Solar Security Camera, here’s what our custom…" at bounding box center [487, 134] width 297 height 46
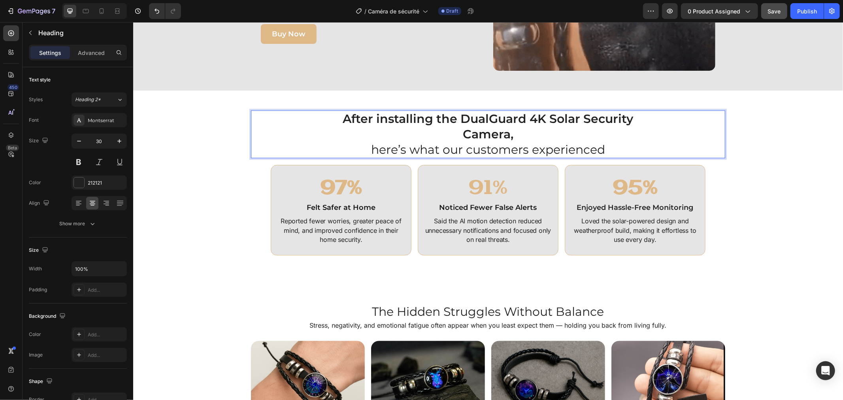
click at [461, 136] on strong "After installing the DualGuard 4K Solar Security Camera," at bounding box center [488, 126] width 290 height 30
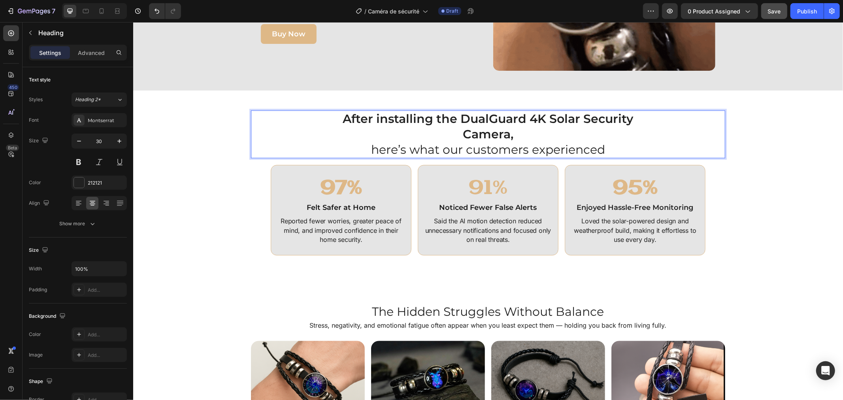
click at [377, 148] on p "After installing the DualGuard 4K Solar Security Camera, here’s what our custom…" at bounding box center [487, 134] width 297 height 46
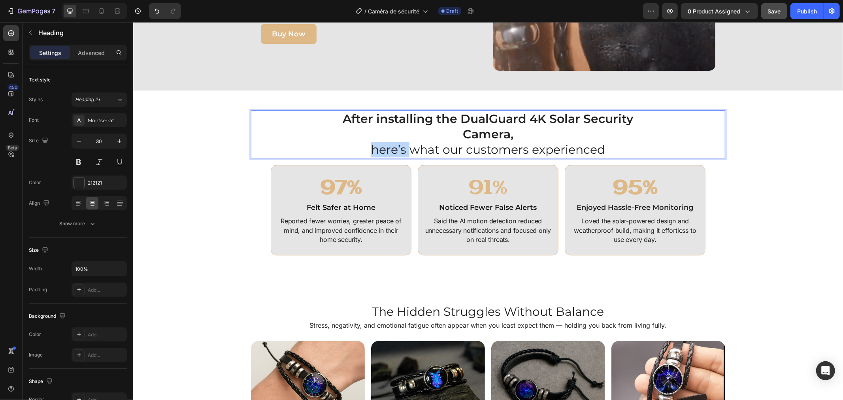
click at [377, 148] on p "After installing the DualGuard 4K Solar Security Camera, here’s what our custom…" at bounding box center [487, 134] width 297 height 46
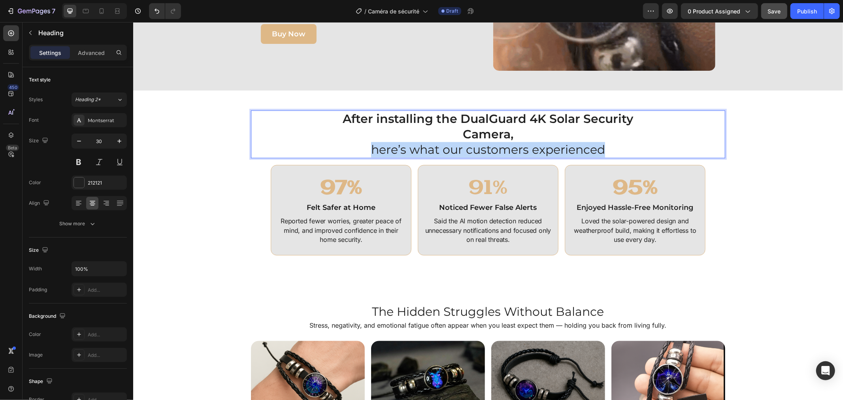
click at [377, 148] on p "After installing the DualGuard 4K Solar Security Camera, here’s what our custom…" at bounding box center [487, 134] width 297 height 46
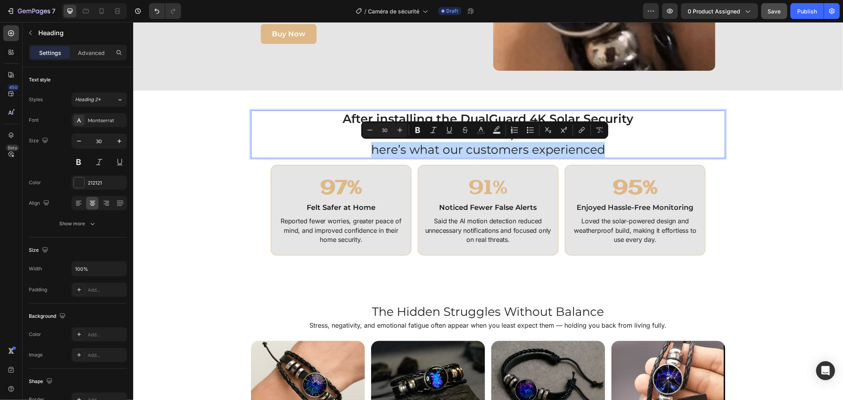
click at [416, 150] on p "After installing the DualGuard 4K Solar Security Camera, here’s what our custom…" at bounding box center [487, 134] width 297 height 46
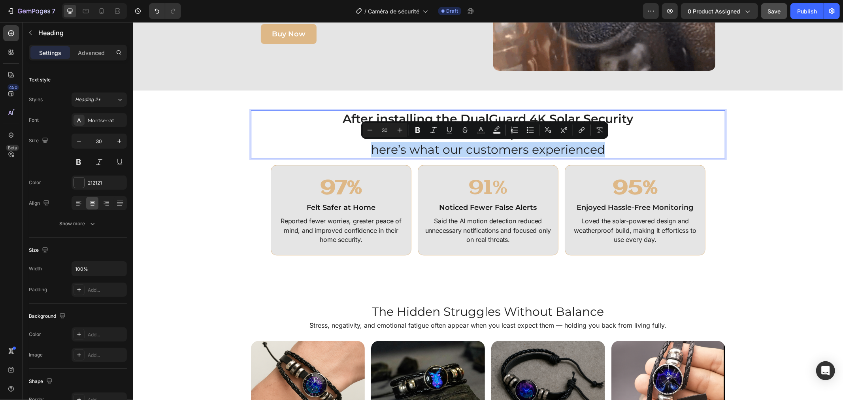
click at [416, 150] on p "After installing the DualGuard 4K Solar Security Camera, here’s what our custom…" at bounding box center [487, 134] width 297 height 46
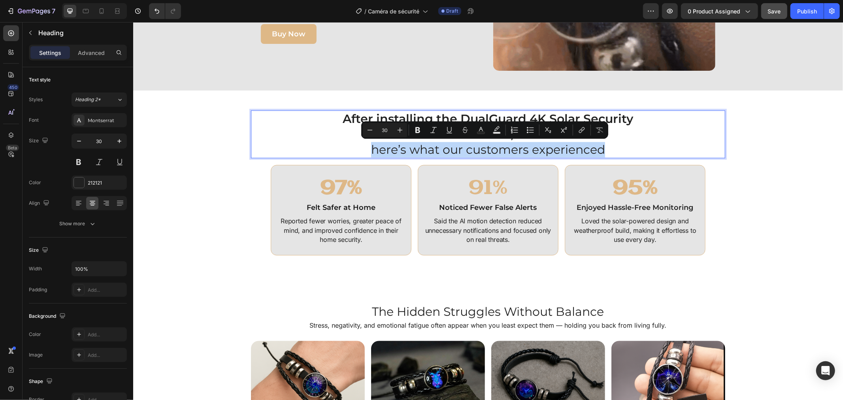
click at [416, 150] on p "After installing the DualGuard 4K Solar Security Camera, here’s what our custom…" at bounding box center [487, 134] width 297 height 46
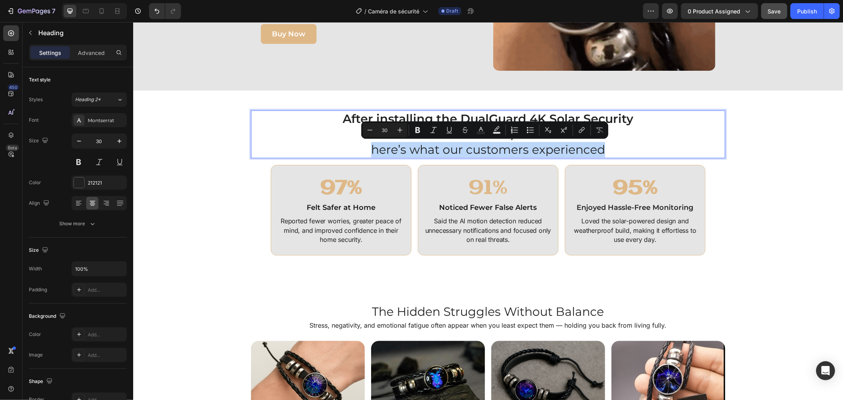
click at [348, 151] on p "After installing the DualGuard 4K Solar Security Camera, here’s what our custom…" at bounding box center [487, 134] width 297 height 46
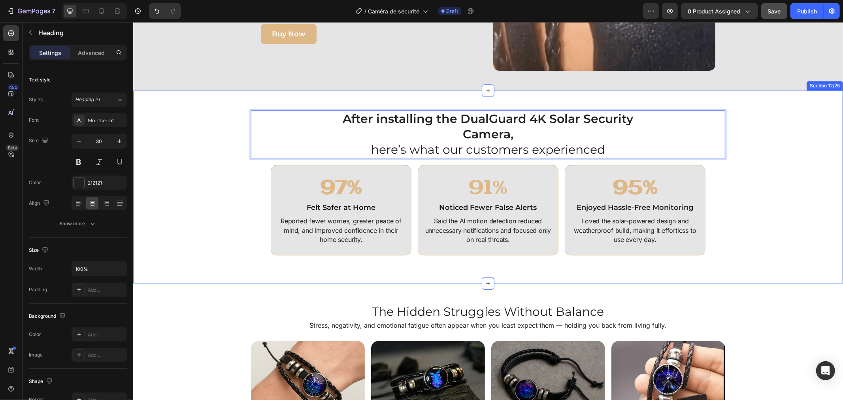
click at [732, 175] on div "After installing the DualGuard 4K Solar Security Camera, here’s what our custom…" at bounding box center [488, 186] width 702 height 153
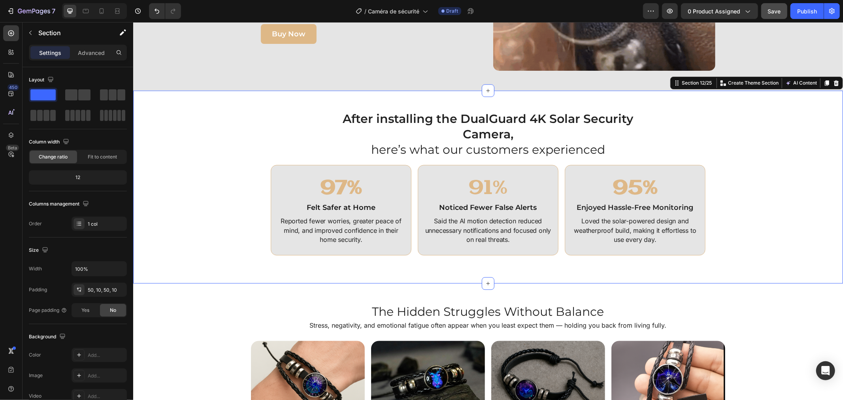
click at [722, 183] on div "⁠⁠⁠⁠⁠⁠⁠ After installing the DualGuard 4K Solar Security Camera, here’s what ou…" at bounding box center [488, 186] width 702 height 153
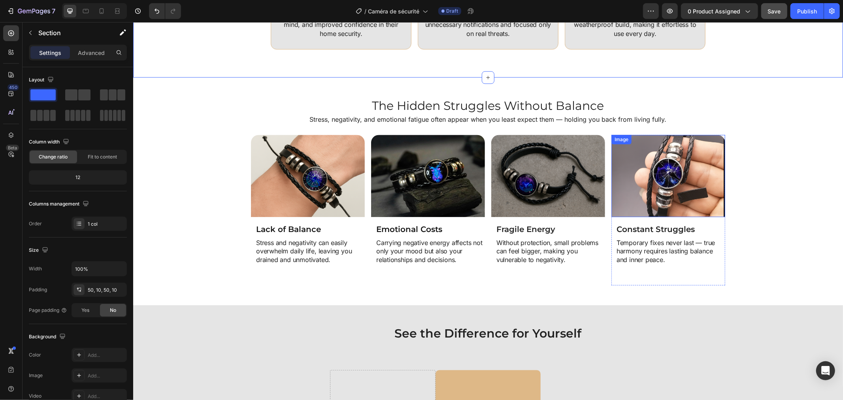
scroll to position [1849, 0]
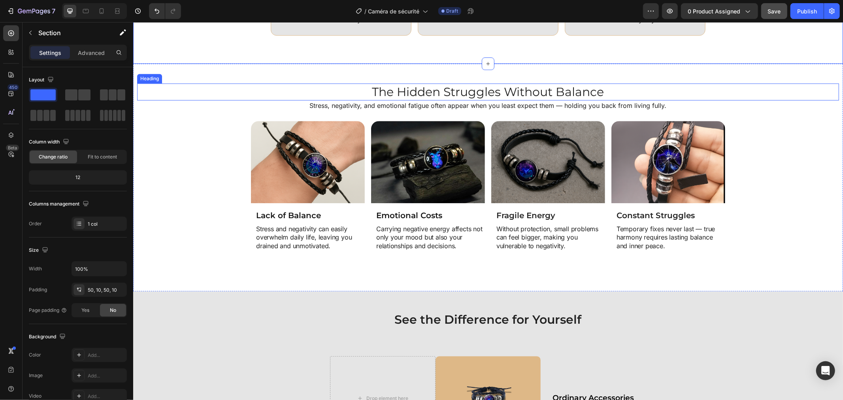
click at [431, 95] on h2 "The Hidden Struggles Without Balance" at bounding box center [488, 91] width 702 height 17
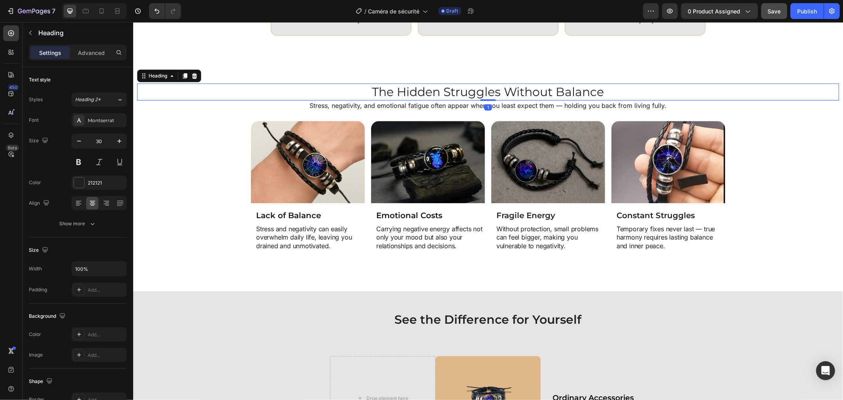
click at [432, 95] on h2 "The Hidden Struggles Without Balance" at bounding box center [488, 91] width 702 height 17
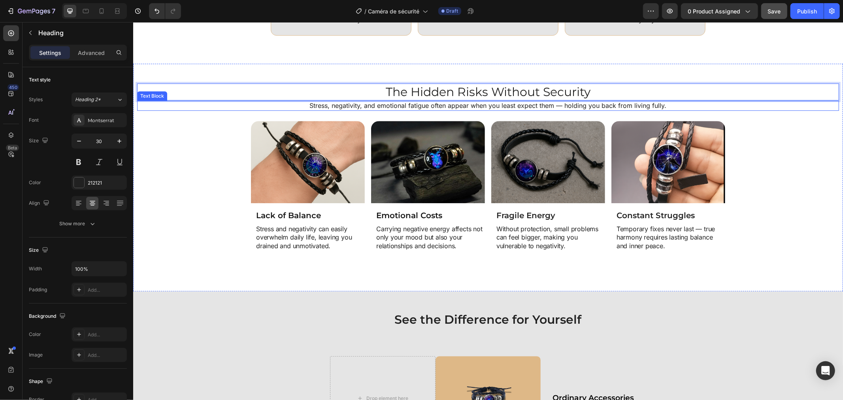
click at [401, 101] on p "Stress, negativity, and emotional fatigue often appear when you least expect th…" at bounding box center [487, 105] width 700 height 8
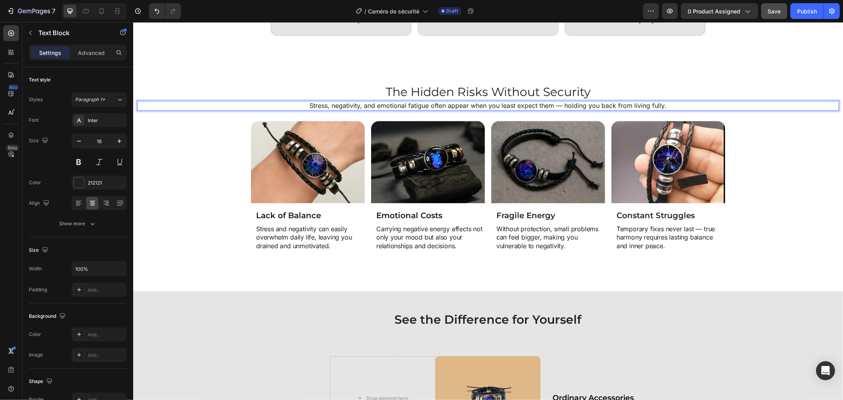
click at [401, 101] on p "Stress, negativity, and emotional fatigue often appear when you least expect th…" at bounding box center [487, 105] width 700 height 8
click at [753, 179] on div "Image Lack of Balance Heading Stress and negativity can easily overwhelm daily …" at bounding box center [488, 195] width 702 height 150
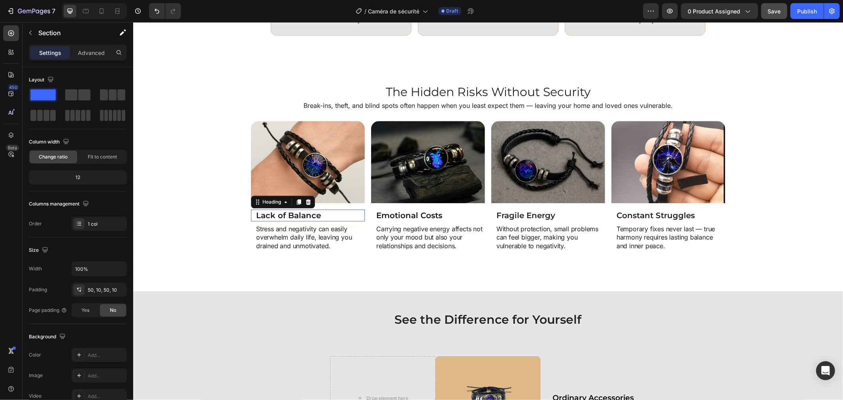
click at [290, 211] on h2 "Lack of Balance" at bounding box center [309, 215] width 109 height 12
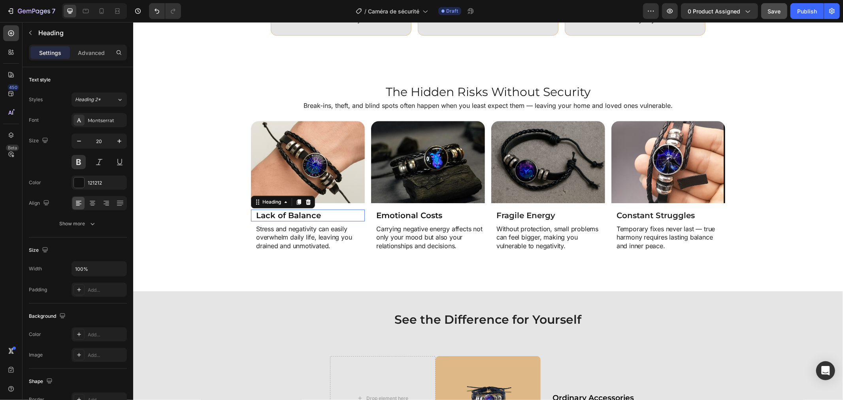
click at [290, 211] on h2 "Lack of Balance" at bounding box center [309, 215] width 109 height 12
click at [290, 211] on p "Lack of Balance" at bounding box center [310, 215] width 108 height 10
click at [414, 216] on strong "Emotional Costs" at bounding box center [409, 214] width 66 height 9
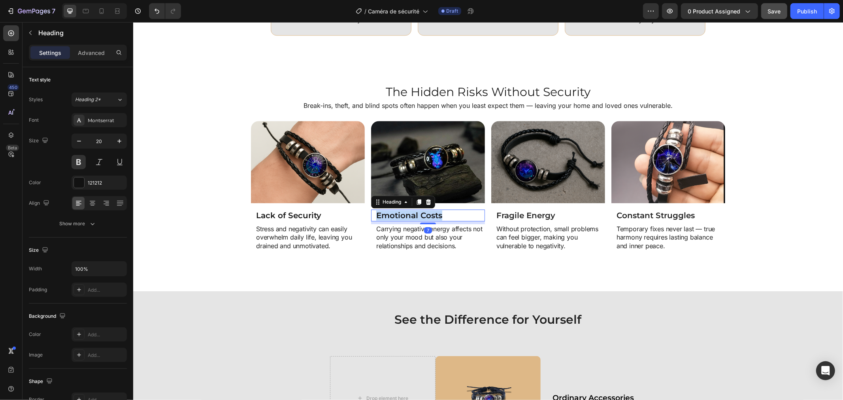
click at [413, 216] on strong "Emotional Costs" at bounding box center [409, 214] width 66 height 9
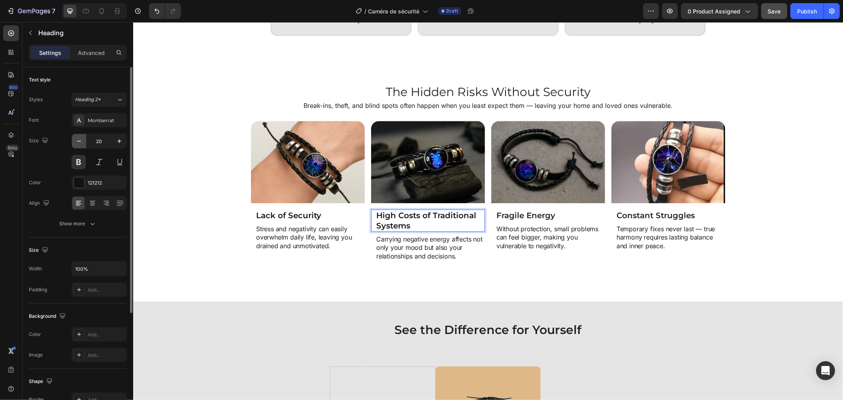
click at [75, 139] on icon "button" at bounding box center [79, 141] width 8 height 8
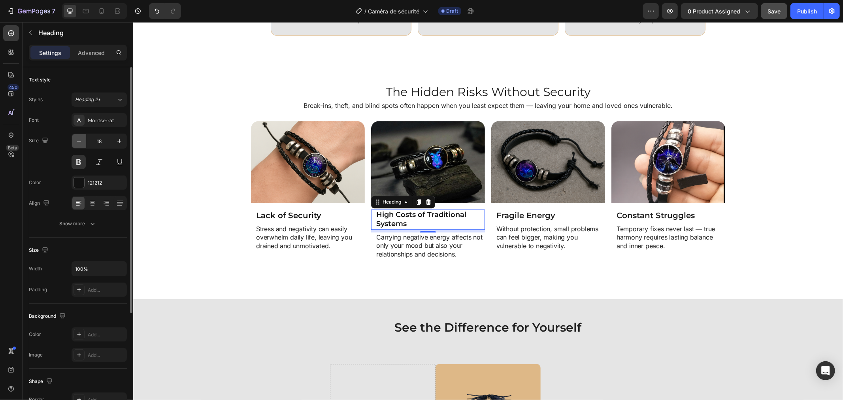
click at [75, 139] on icon "button" at bounding box center [79, 141] width 8 height 8
type input "16"
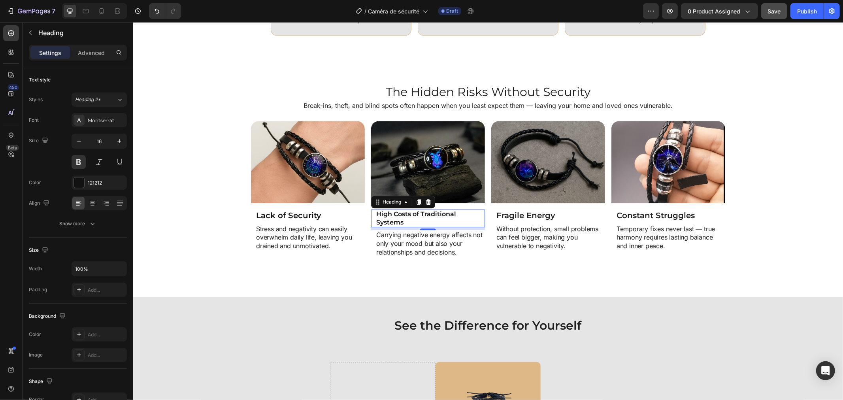
click at [400, 219] on p "High Costs of Traditional Systems" at bounding box center [430, 218] width 108 height 17
click at [376, 220] on strong "High Costs of Traditional Systems" at bounding box center [416, 218] width 80 height 16
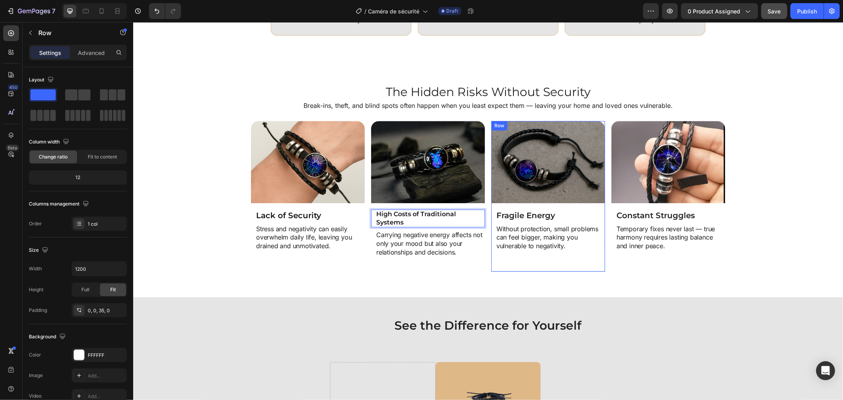
click at [491, 263] on div "Image Fragile Energy Heading Without protection, small problems can feel bigger…" at bounding box center [548, 195] width 114 height 150
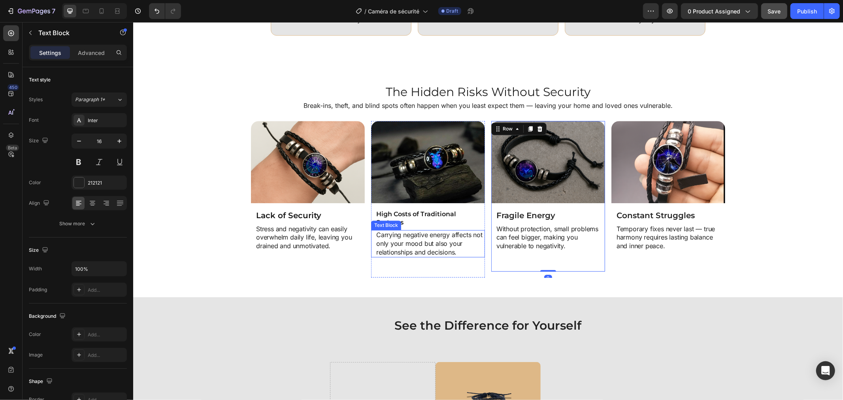
click at [439, 247] on p "Carrying negative energy affects not only your mood but also your relationships…" at bounding box center [430, 243] width 108 height 26
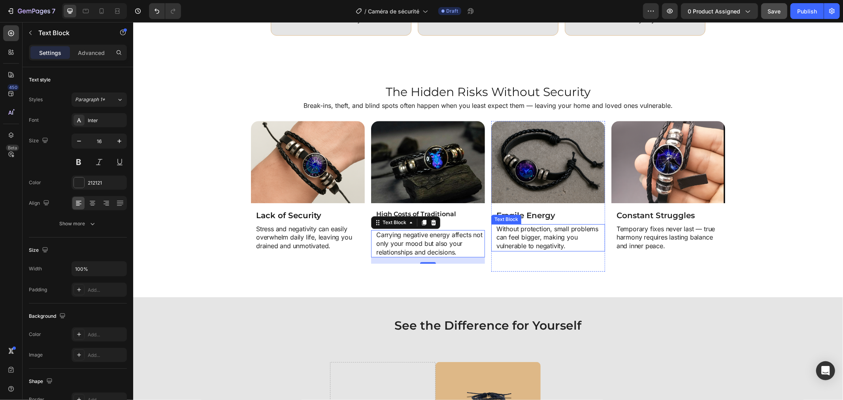
click at [502, 221] on div "Text Block" at bounding box center [506, 218] width 30 height 9
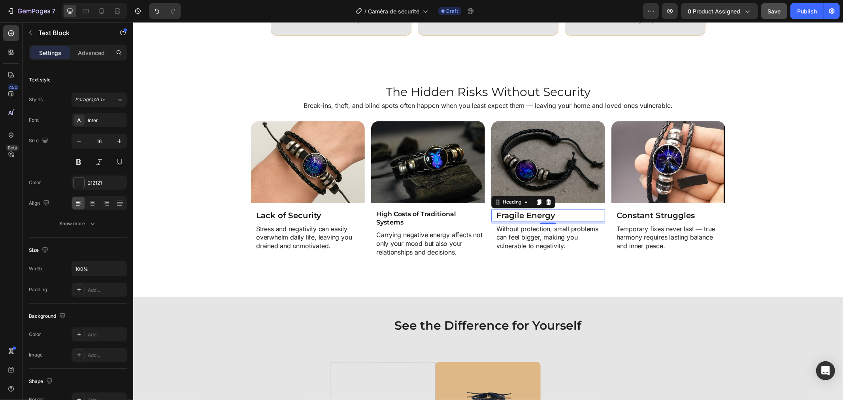
click at [568, 209] on h2 "Fragile Energy" at bounding box center [549, 215] width 109 height 12
click at [555, 214] on h2 "Fragile Energy" at bounding box center [549, 215] width 109 height 12
click at [555, 214] on p "Fragile Energy" at bounding box center [550, 215] width 108 height 10
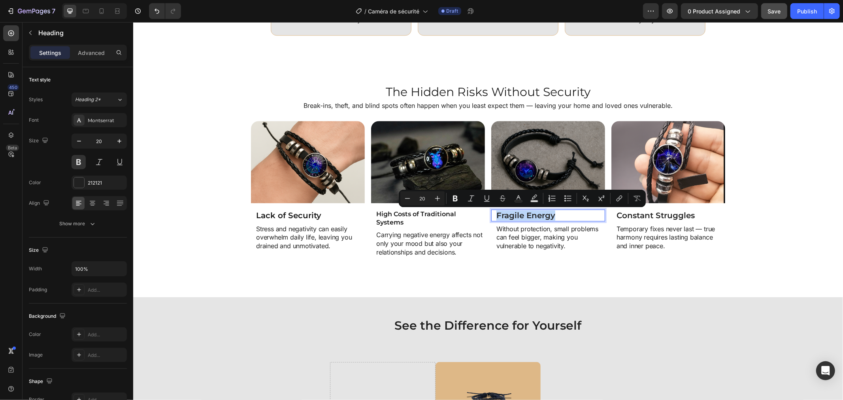
copy p "Fragile Energy"
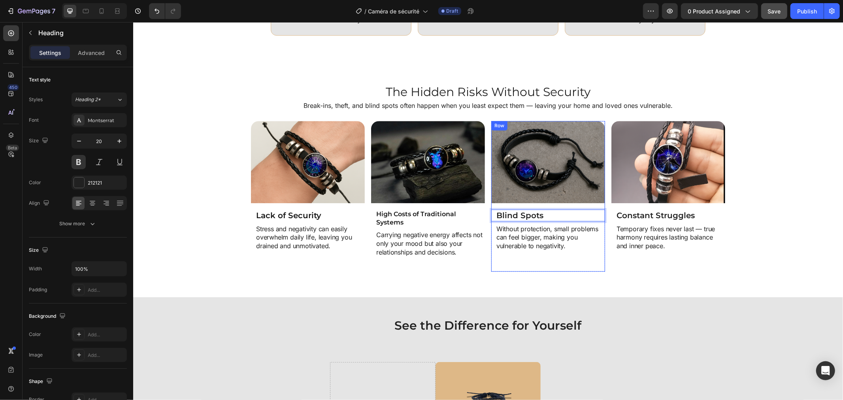
click at [544, 233] on p "Without protection, small problems can feel bigger, making you vulnerable to ne…" at bounding box center [550, 237] width 108 height 26
click at [543, 233] on p "Without protection, small problems can feel bigger, making you vulnerable to ne…" at bounding box center [550, 237] width 108 height 26
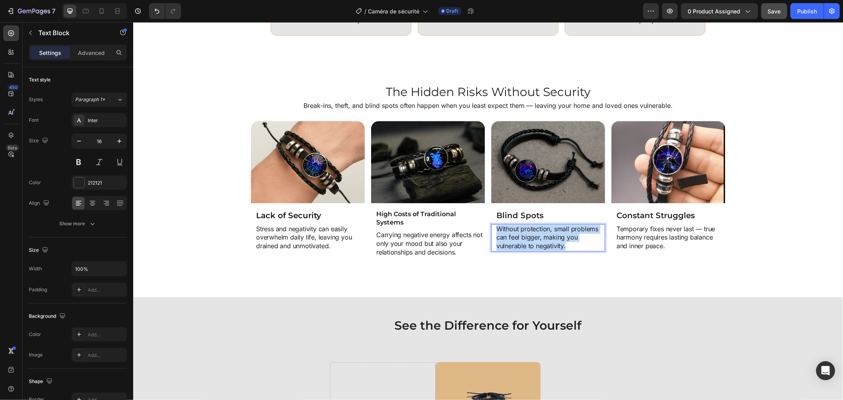
click at [543, 233] on p "Without protection, small problems can feel bigger, making you vulnerable to ne…" at bounding box center [550, 237] width 108 height 26
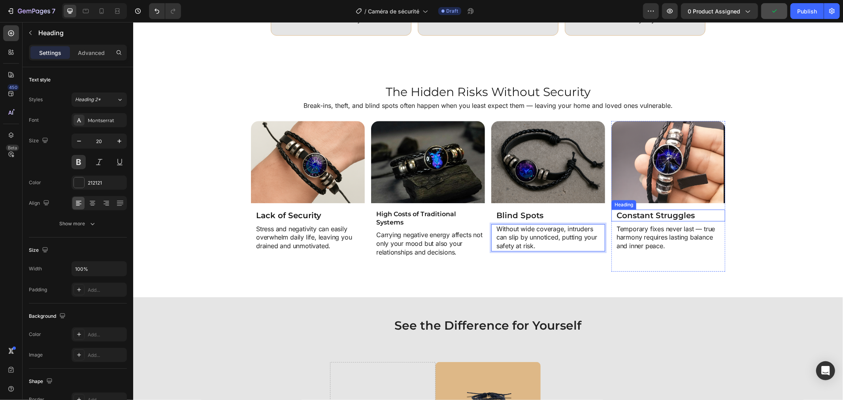
click at [662, 216] on h2 "Constant Struggles" at bounding box center [669, 215] width 109 height 12
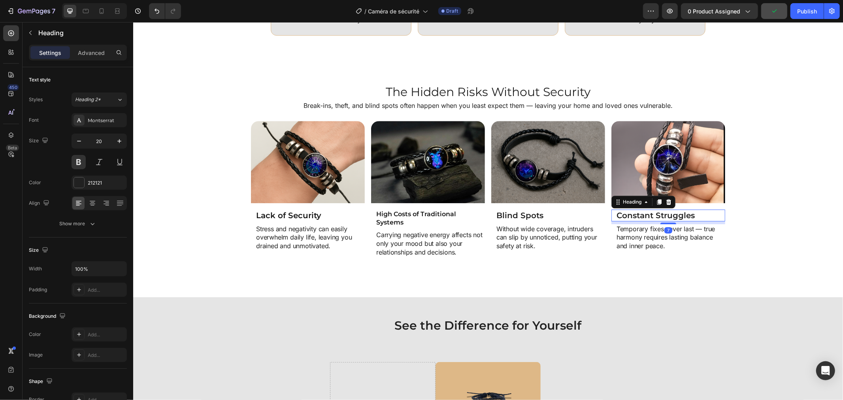
click at [662, 216] on h2 "Constant Struggles" at bounding box center [669, 215] width 109 height 12
click at [635, 238] on p "Temporary fixes never last — true harmony requires lasting balance and inner pe…" at bounding box center [670, 237] width 108 height 26
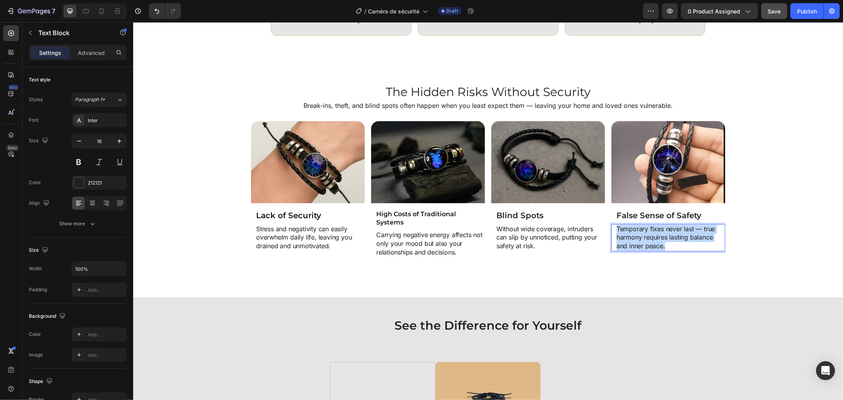
click at [635, 238] on p "Temporary fixes never last — true harmony requires lasting balance and inner pe…" at bounding box center [670, 237] width 108 height 26
click at [733, 244] on div "Image Lack of Security Heading Stress and negativity can easily overwhelm daily…" at bounding box center [488, 198] width 702 height 156
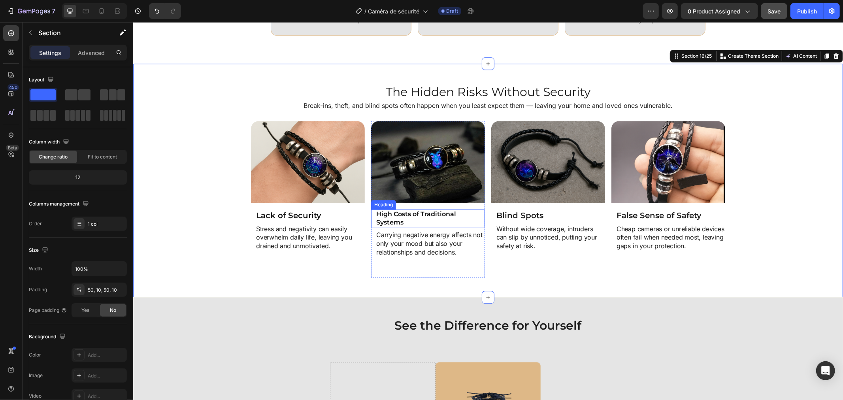
click at [398, 220] on strong "High Costs of Traditional Systems" at bounding box center [416, 218] width 80 height 16
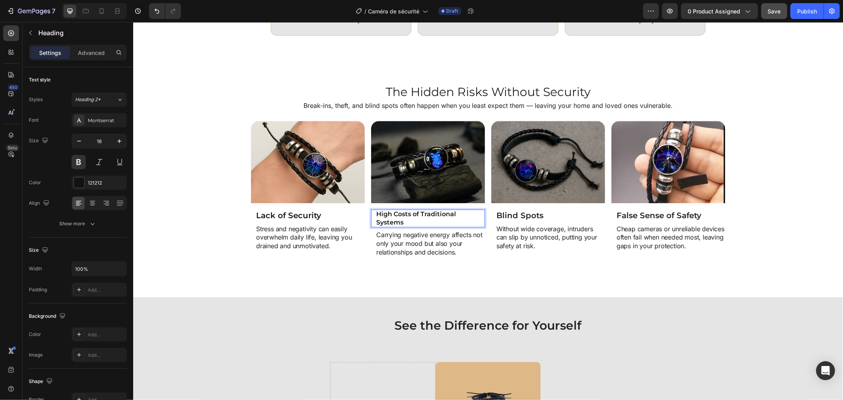
click at [398, 220] on strong "High Costs of Traditional Systems" at bounding box center [416, 218] width 80 height 16
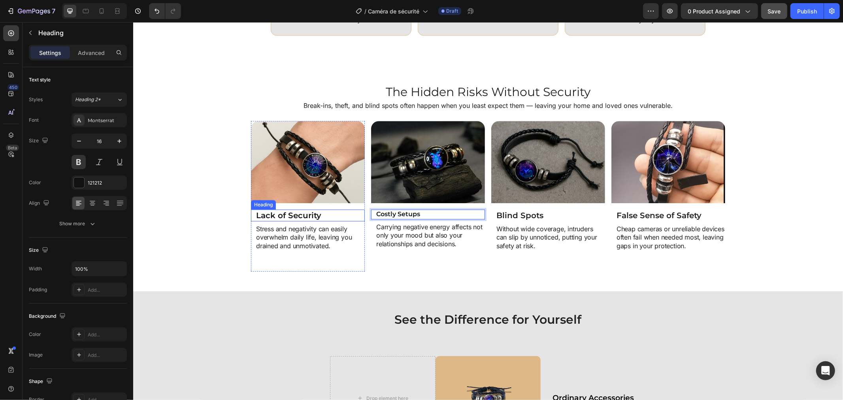
click at [291, 215] on p "Lack of Security" at bounding box center [310, 215] width 108 height 10
click at [399, 212] on strong "Costly Setups" at bounding box center [398, 214] width 44 height 8
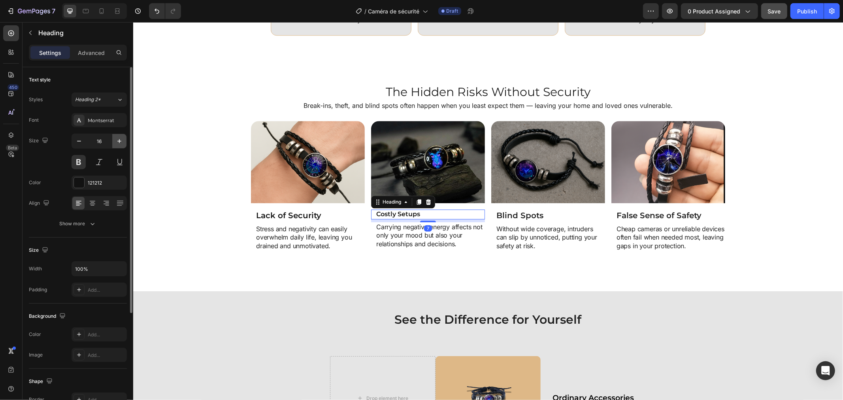
click at [117, 139] on icon "button" at bounding box center [119, 141] width 8 height 8
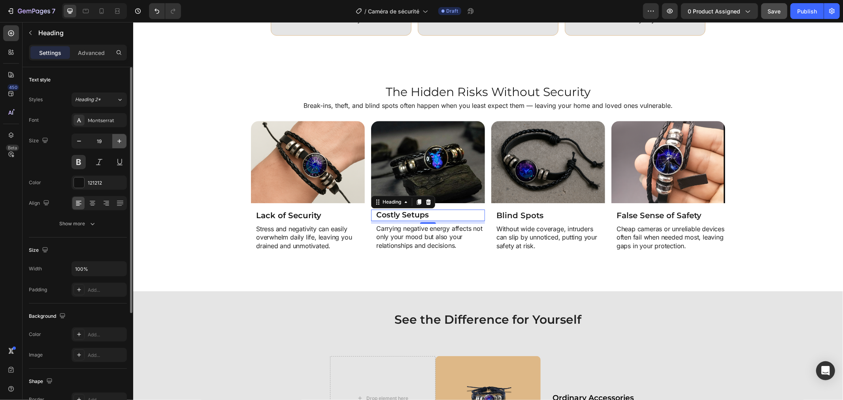
type input "20"
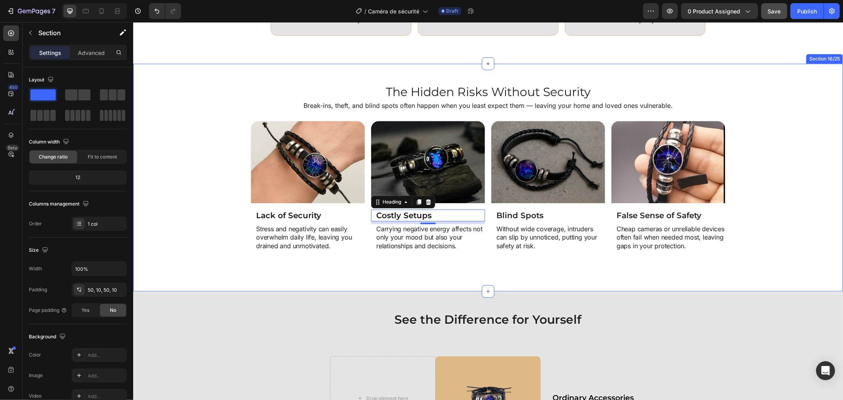
click at [187, 210] on div "Image Lack of Security Heading Stress and negativity can easily overwhelm daily…" at bounding box center [488, 195] width 702 height 150
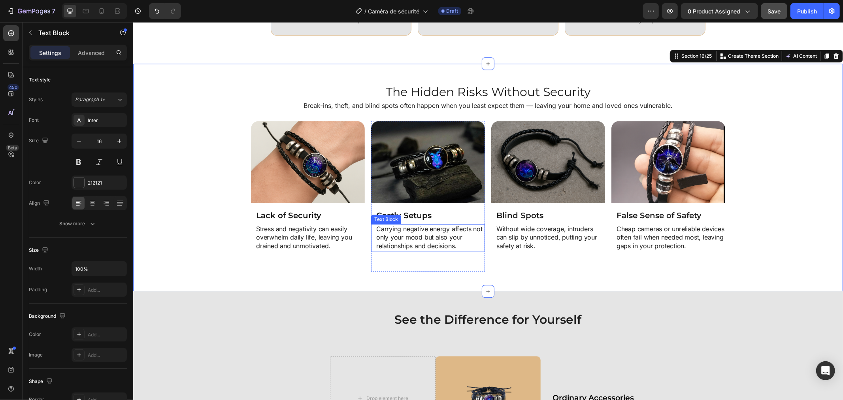
click at [396, 237] on p "Carrying negative energy affects not only your mood but also your relationships…" at bounding box center [430, 237] width 108 height 26
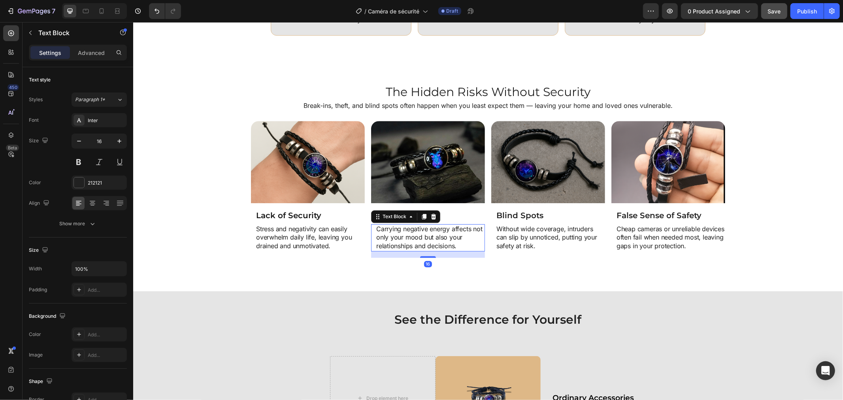
click at [396, 237] on p "Carrying negative energy affects not only your mood but also your relationships…" at bounding box center [430, 237] width 108 height 26
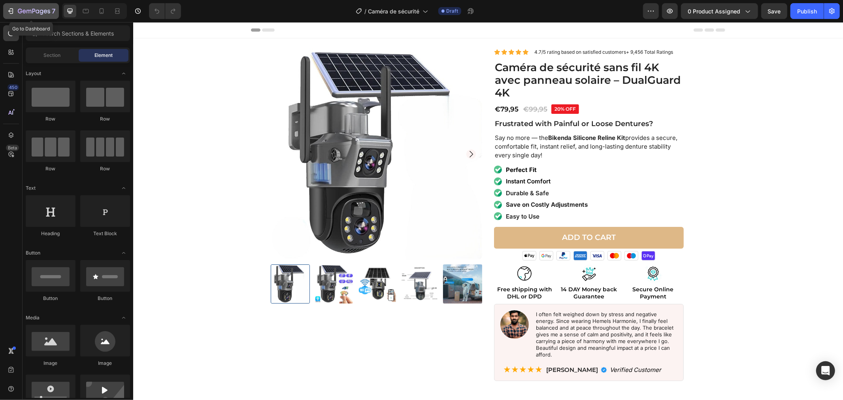
click at [25, 10] on icon "button" at bounding box center [25, 11] width 4 height 4
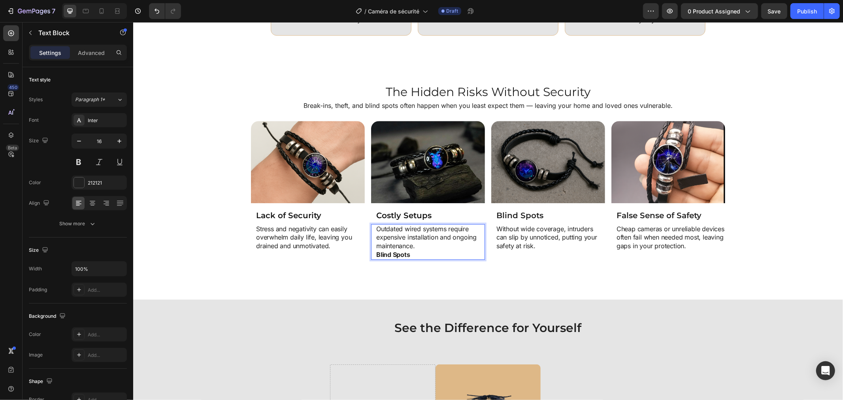
click at [375, 253] on div "Outdated wired systems require expensive installation and ongoing maintenance. …" at bounding box center [429, 242] width 109 height 36
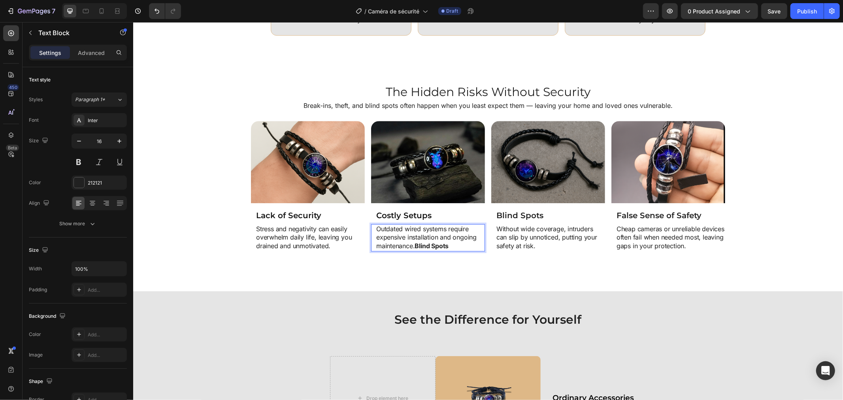
click at [446, 245] on p "Outdated wired systems require expensive installation and ongoing maintenance. …" at bounding box center [430, 237] width 108 height 26
click at [744, 215] on div "Image Lack of Security Heading Stress and negativity can easily overwhelm daily…" at bounding box center [488, 195] width 702 height 150
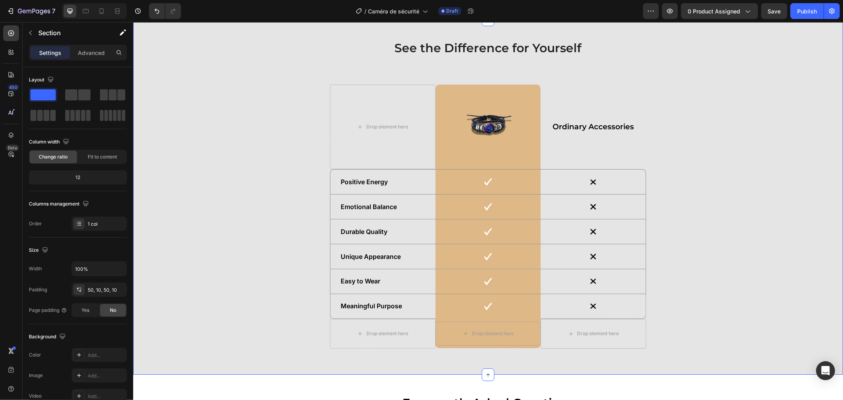
scroll to position [2112, 0]
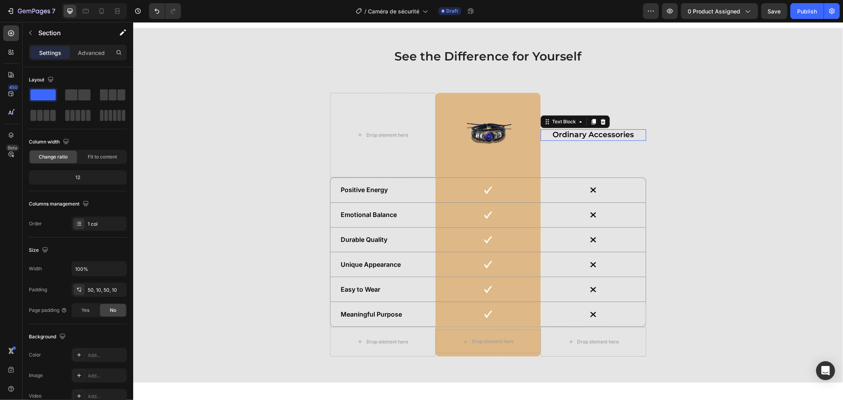
click at [617, 139] on strong "Ordinary Accessories" at bounding box center [592, 134] width 81 height 9
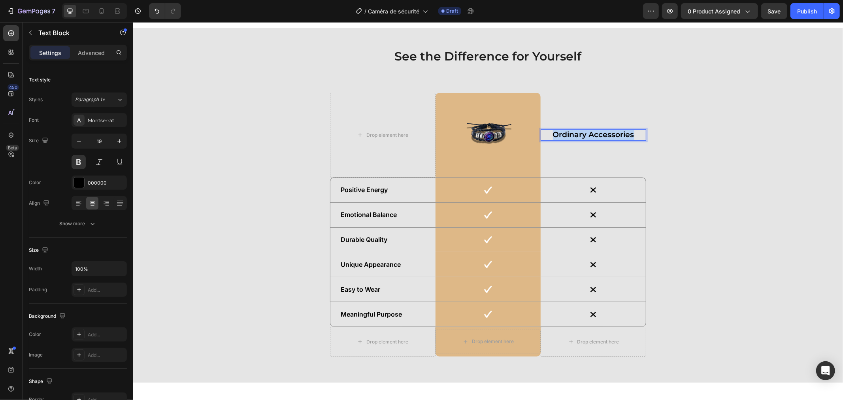
click at [617, 139] on strong "Ordinary Accessories" at bounding box center [592, 134] width 81 height 9
click at [380, 194] on p "Positive Energy" at bounding box center [382, 189] width 85 height 8
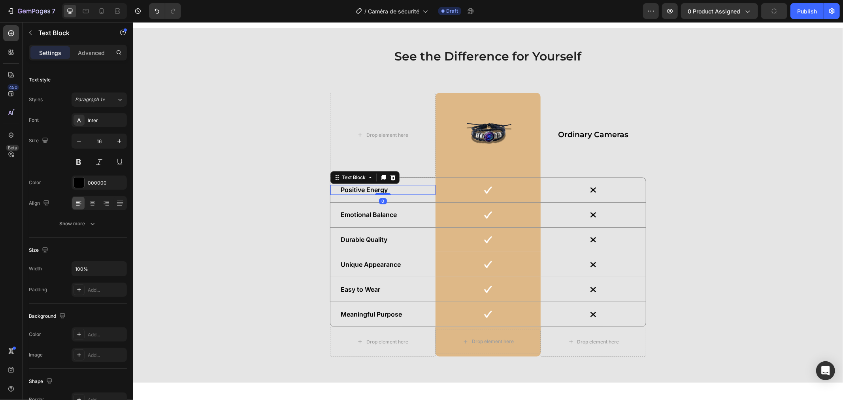
click at [380, 194] on p "Positive Energy" at bounding box center [382, 189] width 85 height 8
click at [344, 218] on p "Emotional Balance" at bounding box center [382, 214] width 85 height 8
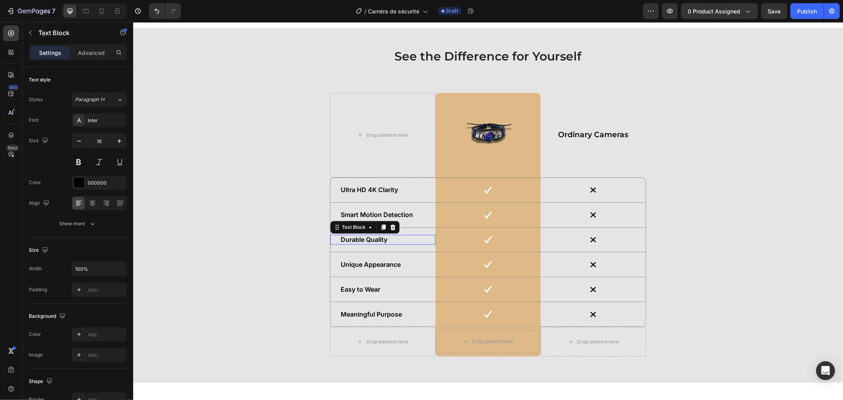
click at [364, 243] on p "Durable Quality" at bounding box center [382, 239] width 85 height 8
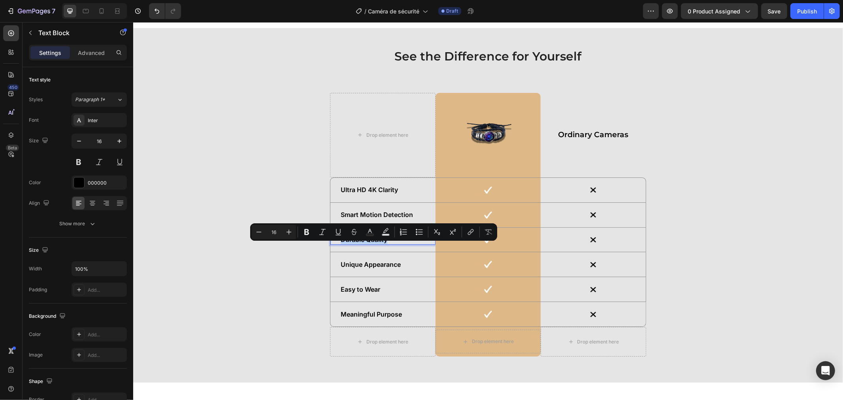
click at [364, 243] on p "Durable Quality" at bounding box center [382, 239] width 85 height 8
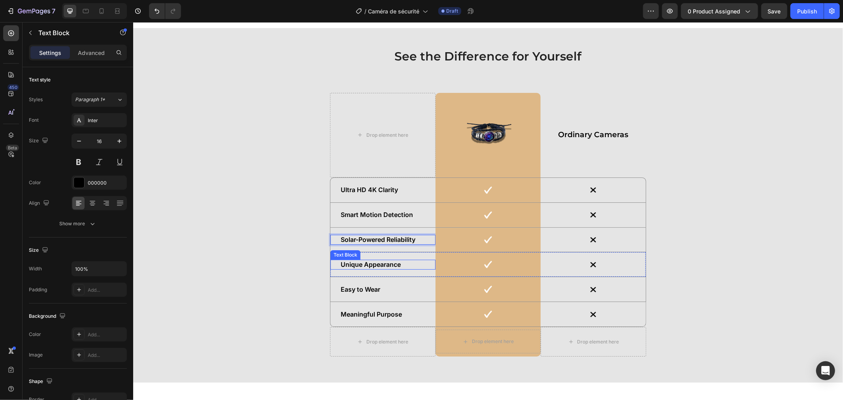
click at [361, 268] on p "Unique Appearance" at bounding box center [382, 264] width 85 height 8
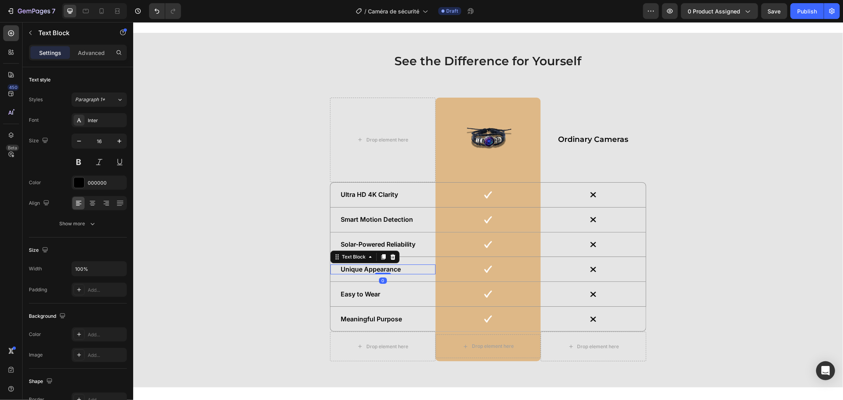
click at [361, 261] on div "Text Block" at bounding box center [353, 256] width 43 height 9
click at [351, 273] on p "Unique Appearance" at bounding box center [382, 269] width 85 height 8
click at [366, 298] on p "Easy to Wear" at bounding box center [382, 294] width 85 height 8
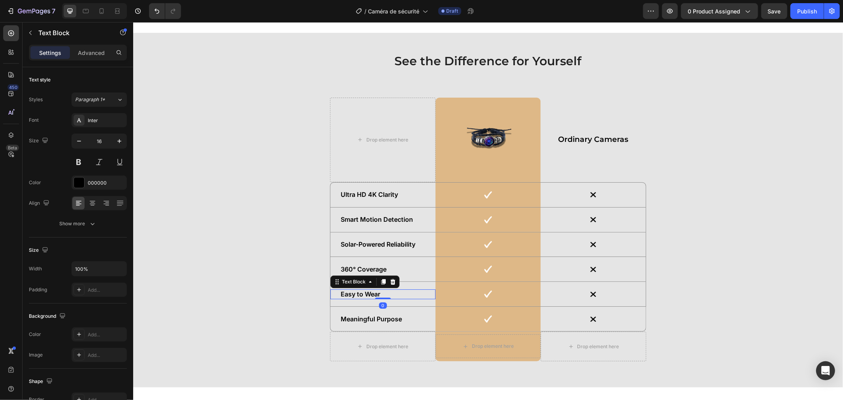
click at [365, 298] on p "Easy to Wear" at bounding box center [382, 294] width 85 height 8
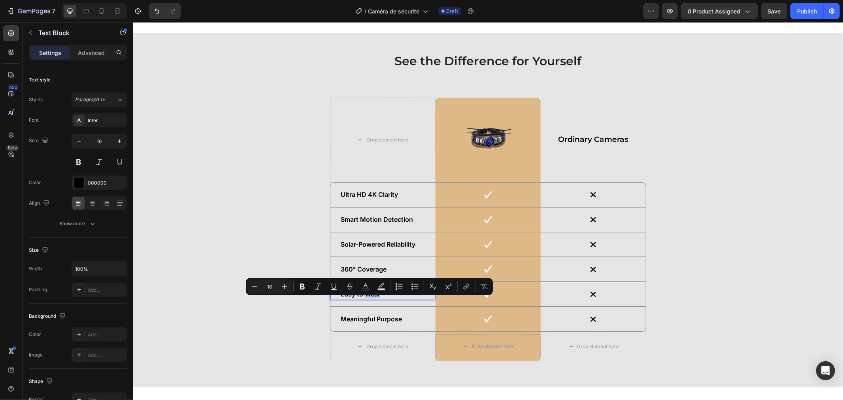
click at [361, 298] on p "Easy to Wear" at bounding box center [382, 294] width 85 height 8
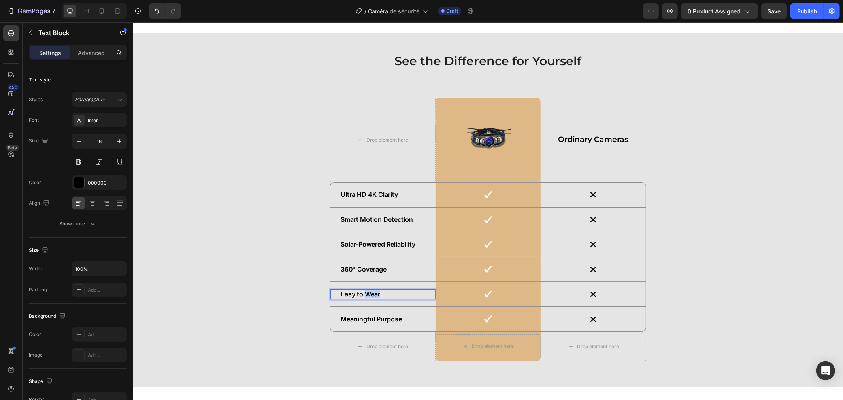
click at [361, 298] on p "Easy to Wear" at bounding box center [382, 294] width 85 height 8
click at [369, 323] on p "Meaningful Purpose" at bounding box center [382, 318] width 85 height 8
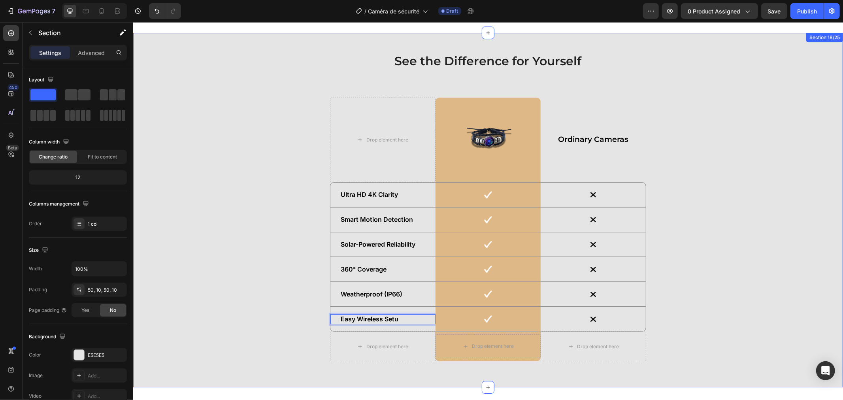
click at [278, 301] on div "See the Difference for Yourself Heading Drop element here Image Row Ordinary Ca…" at bounding box center [488, 209] width 702 height 315
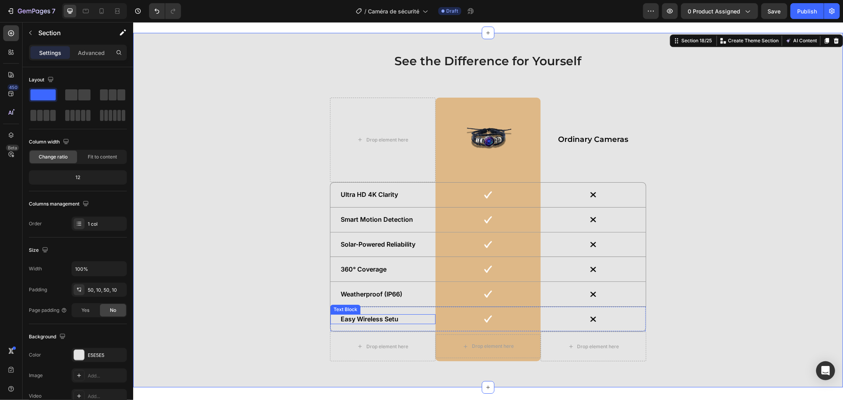
click at [391, 323] on p "Easy Wireless Setu" at bounding box center [382, 318] width 85 height 8
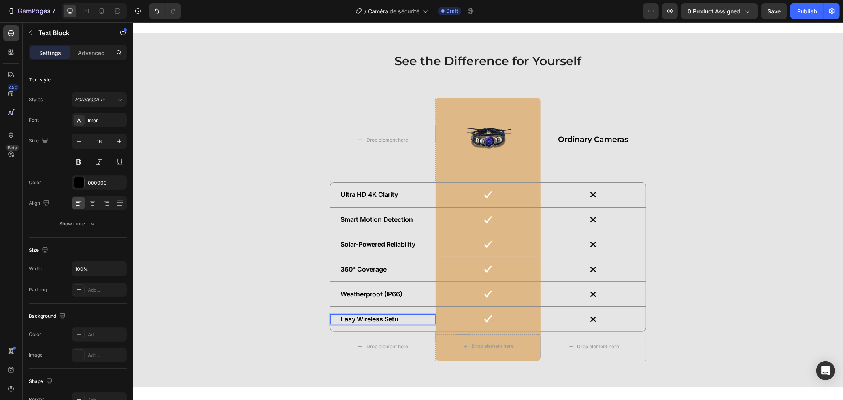
click at [391, 323] on p "Easy Wireless Setu" at bounding box center [382, 318] width 85 height 8
click at [694, 309] on div "See the Difference for Yourself Heading Drop element here Image Row Ordinary Ca…" at bounding box center [488, 209] width 702 height 315
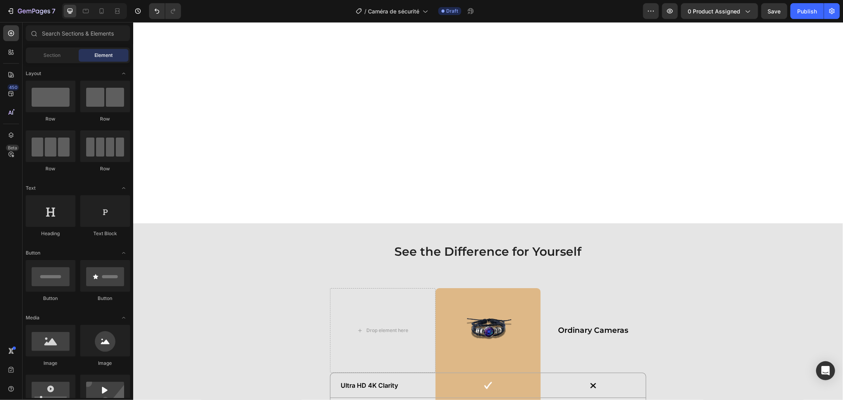
scroll to position [2410, 0]
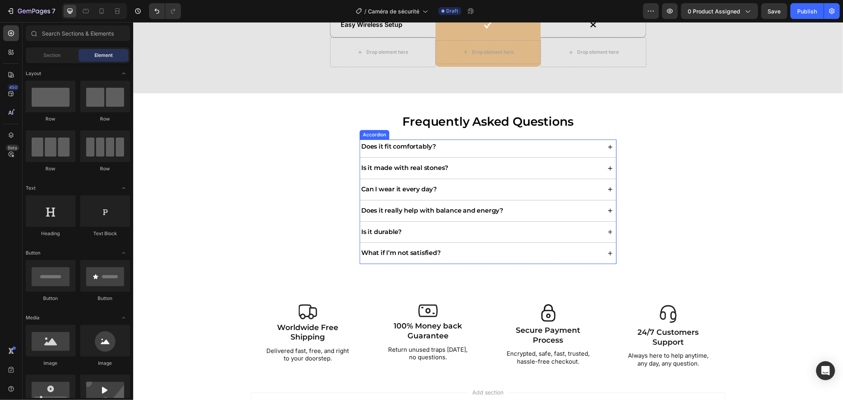
click at [404, 146] on p "Does it fit comfortably?" at bounding box center [398, 146] width 75 height 8
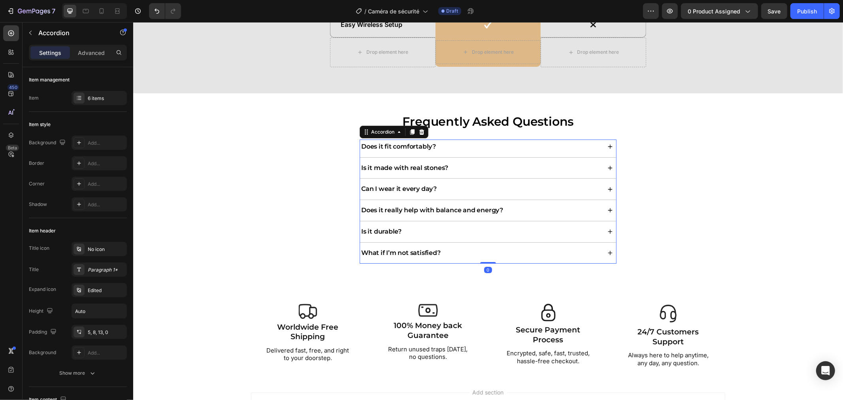
click at [404, 146] on p "Does it fit comfortably?" at bounding box center [398, 146] width 75 height 8
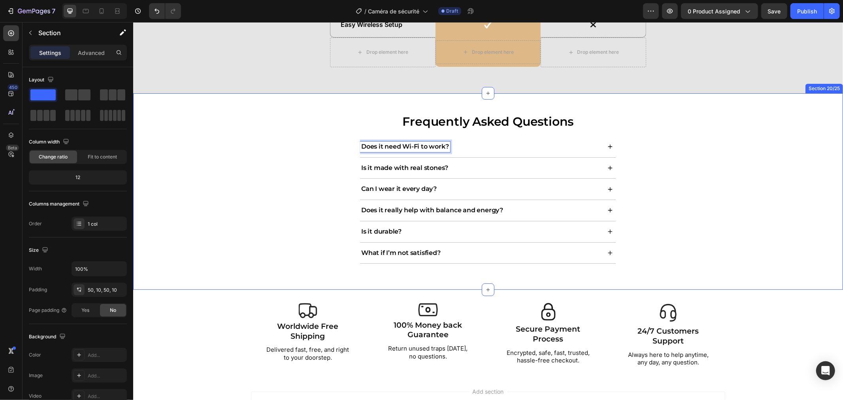
click at [302, 162] on div "Frequently Asked Questions Heading Does it need Wi-Fi to work? Is it made with …" at bounding box center [488, 191] width 702 height 157
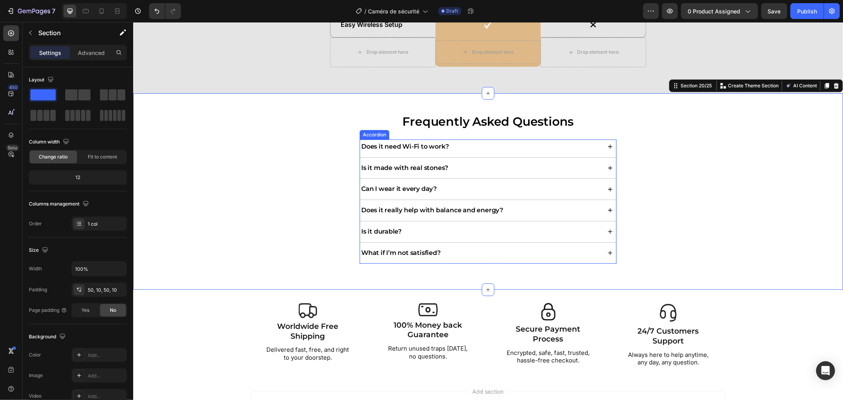
click at [470, 141] on div "Does it need Wi-Fi to work?" at bounding box center [479, 146] width 241 height 11
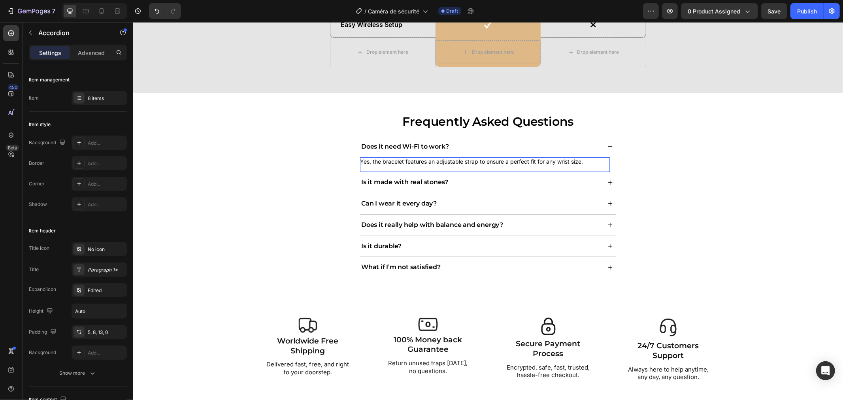
click at [452, 164] on p "Yes, the bracelet features an adjustable strap to ensure a perfect fit for any …" at bounding box center [480, 161] width 243 height 9
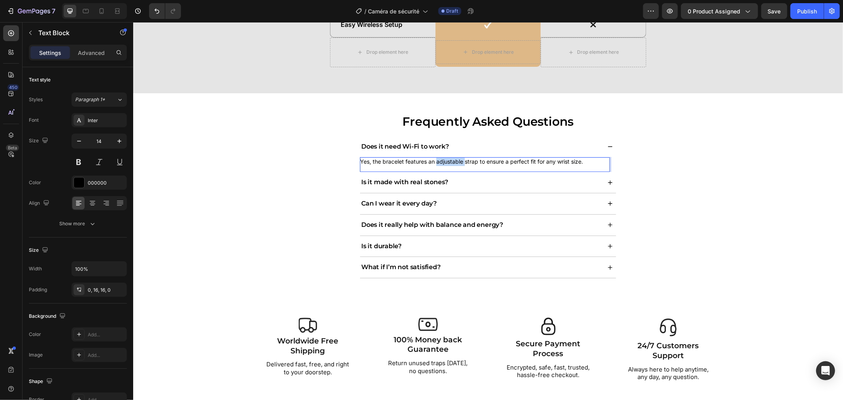
click at [452, 164] on p "Yes, the bracelet features an adjustable strap to ensure a perfect fit for any …" at bounding box center [480, 161] width 243 height 9
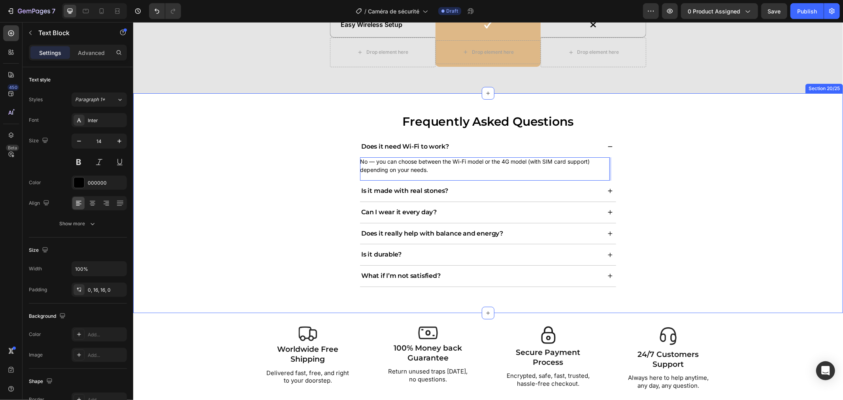
click at [312, 171] on div "Frequently Asked Questions Heading Does it need Wi-Fi to work? No — you can cho…" at bounding box center [488, 203] width 702 height 180
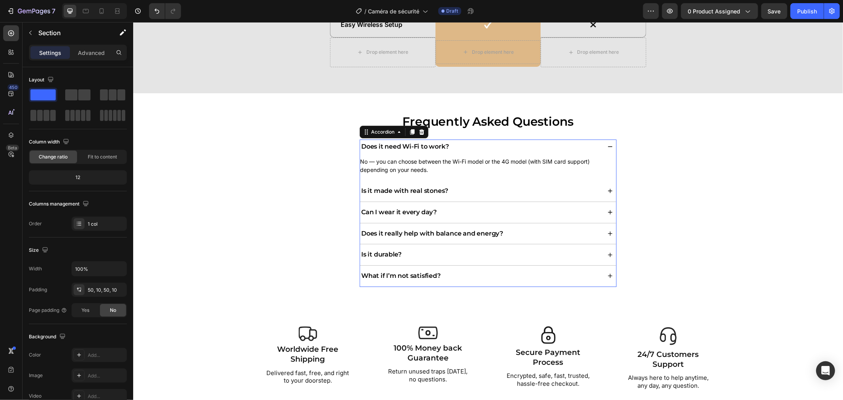
click at [369, 191] on p "Is it made with real stones?" at bounding box center [404, 190] width 87 height 8
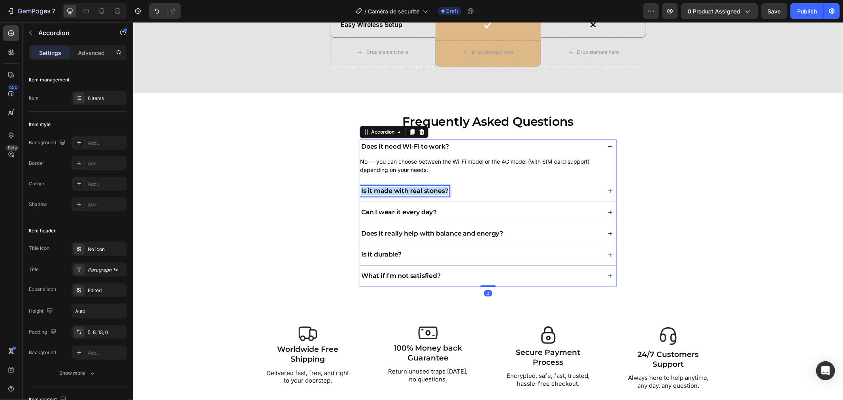
click at [370, 191] on p "Is it made with real stones?" at bounding box center [404, 190] width 87 height 8
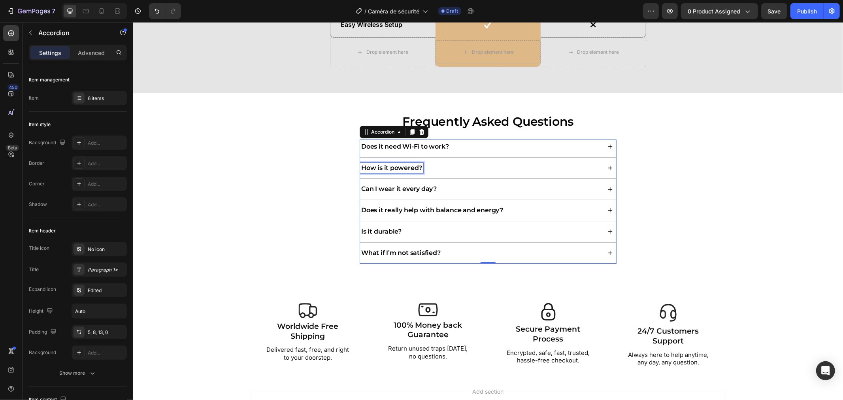
scroll to position [2387, 0]
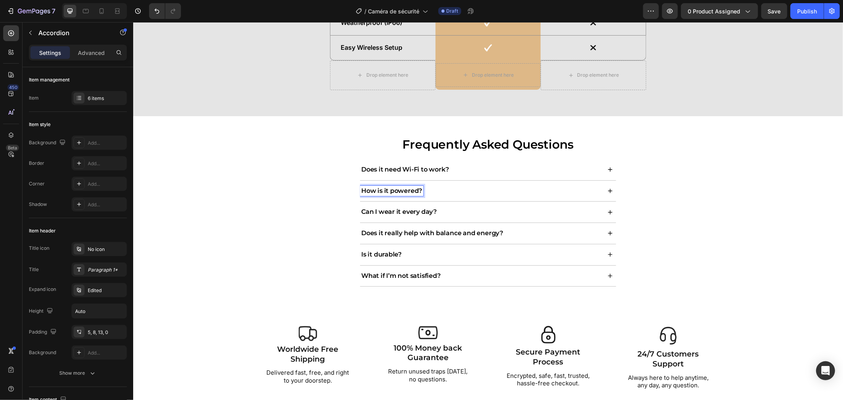
click at [444, 210] on div "Can I wear it every day?" at bounding box center [479, 211] width 241 height 11
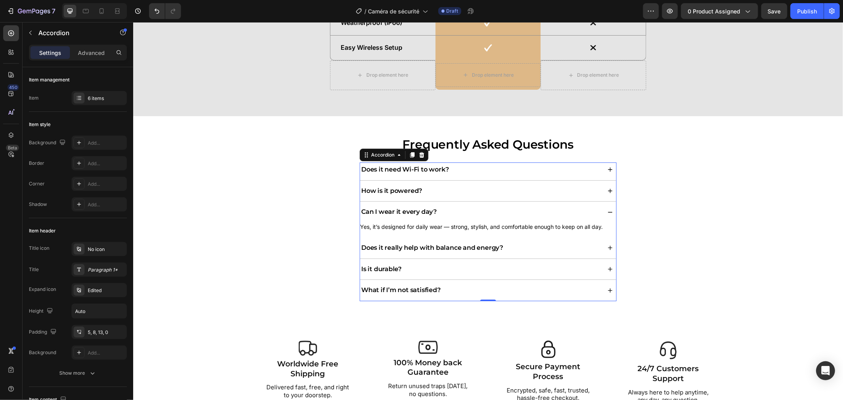
click at [436, 191] on div "How is it powered?" at bounding box center [479, 190] width 241 height 11
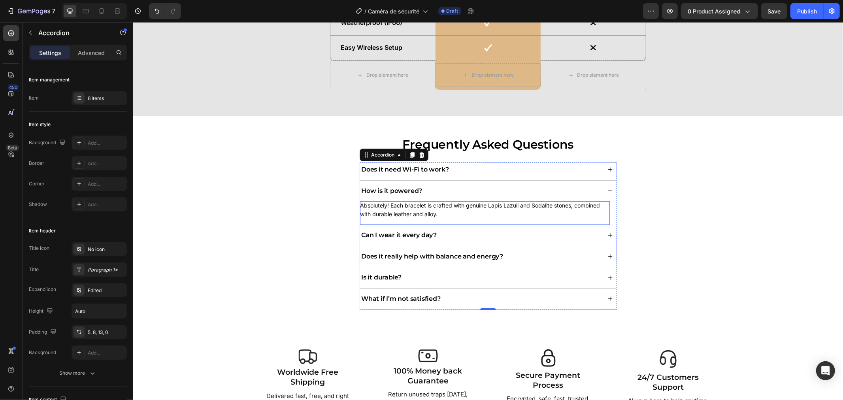
click at [397, 205] on p "Absolutely! Each bracelet is crafted with genuine Lapis Lazuli and Sodalite sto…" at bounding box center [480, 209] width 243 height 17
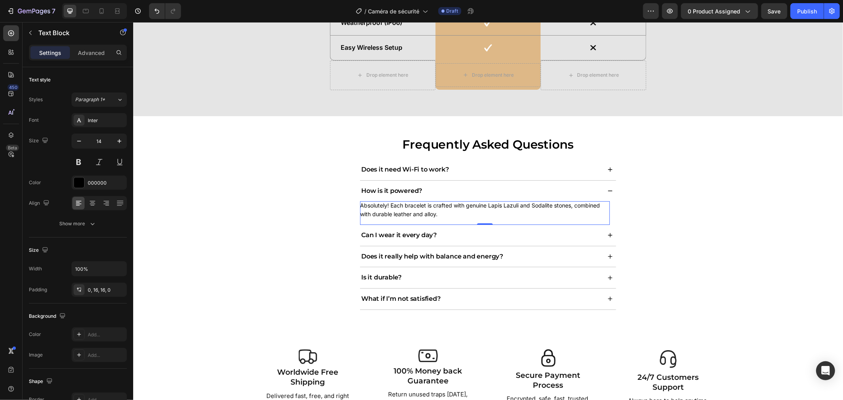
click at [397, 205] on p "Absolutely! Each bracelet is crafted with genuine Lapis Lazuli and Sodalite sto…" at bounding box center [480, 209] width 243 height 17
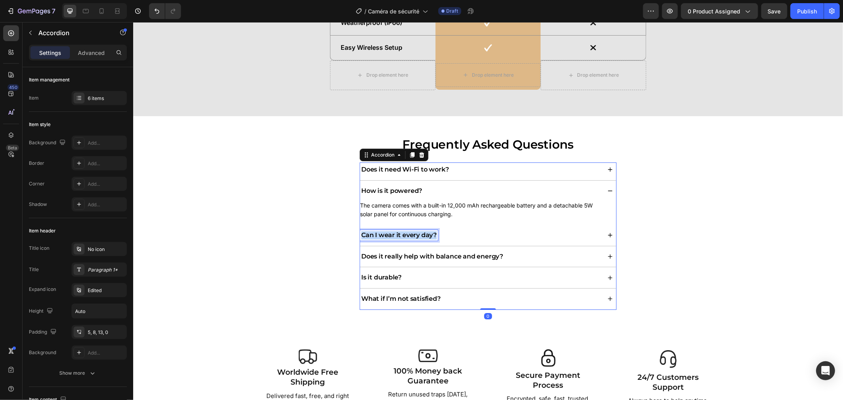
click at [361, 231] on p "Can I wear it every day?" at bounding box center [398, 235] width 75 height 8
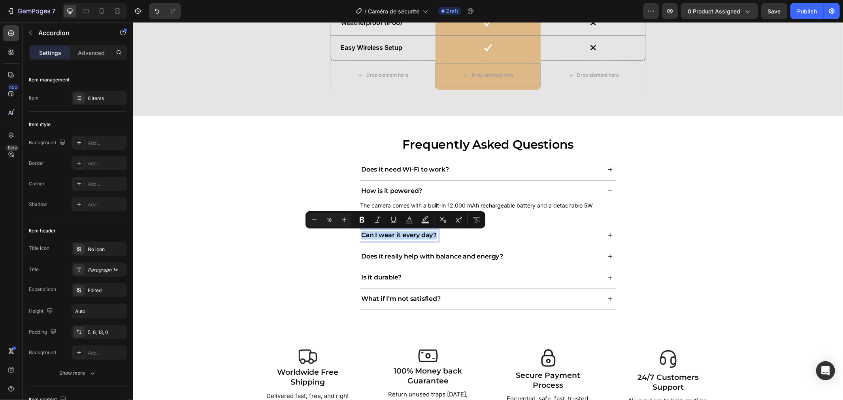
copy p "Can I wear it every day?"
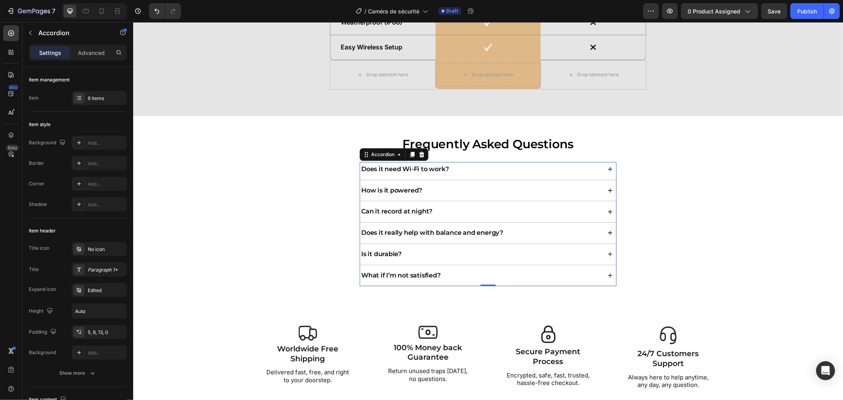
scroll to position [2364, 0]
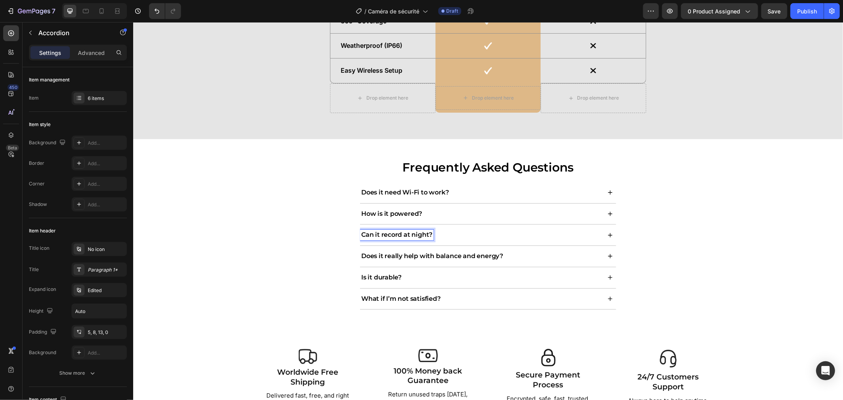
click at [442, 232] on div "Can it record at night?" at bounding box center [479, 234] width 241 height 11
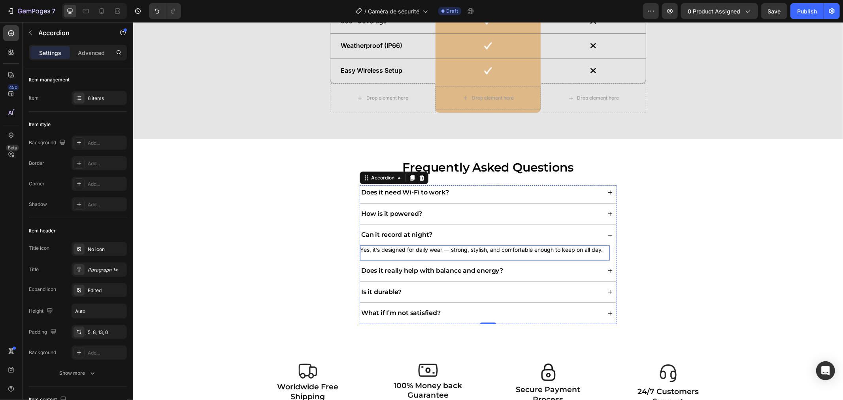
click at [422, 251] on p "Yes, it’s designed for daily wear — strong, stylish, and comfortable enough to …" at bounding box center [480, 249] width 243 height 9
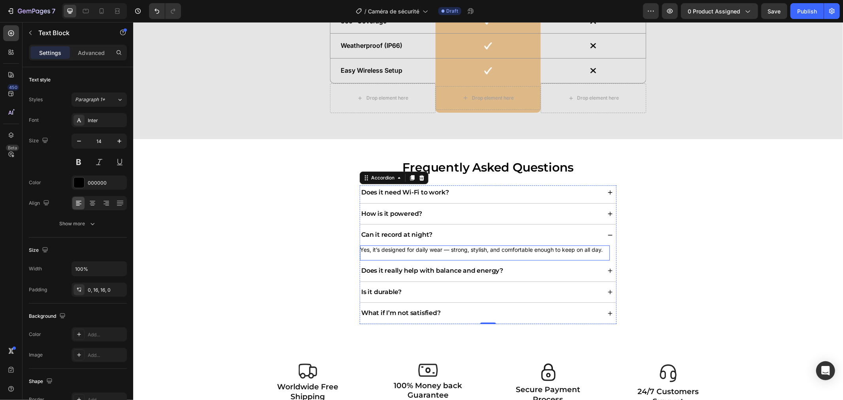
click at [422, 251] on p "Yes, it’s designed for daily wear — strong, stylish, and comfortable enough to …" at bounding box center [480, 249] width 243 height 9
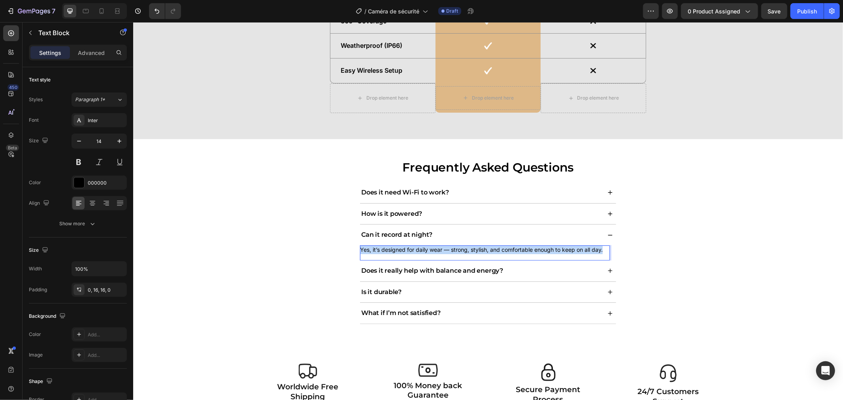
click at [422, 251] on p "Yes, it’s designed for daily wear — strong, stylish, and comfortable enough to …" at bounding box center [480, 249] width 243 height 9
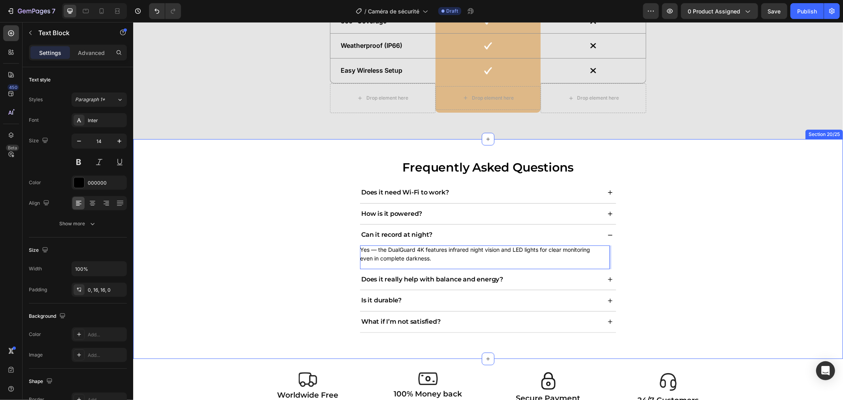
click at [302, 233] on div "Frequently Asked Questions Heading Does it need Wi-Fi to work? How is it powere…" at bounding box center [488, 248] width 702 height 180
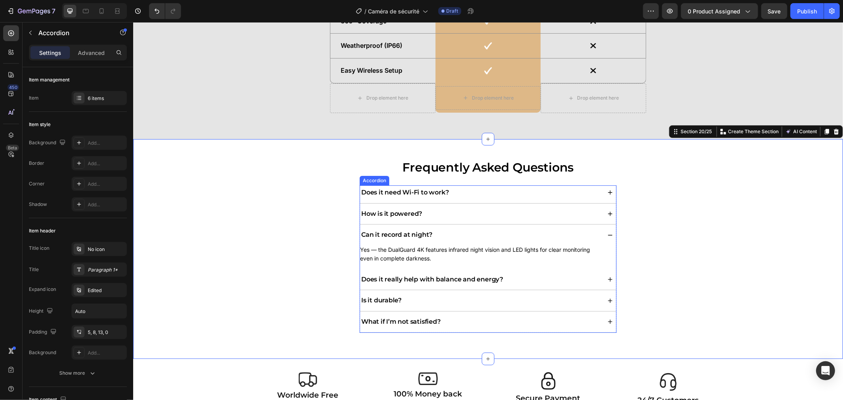
click at [393, 278] on p "Does it really help with balance and energy?" at bounding box center [432, 279] width 142 height 8
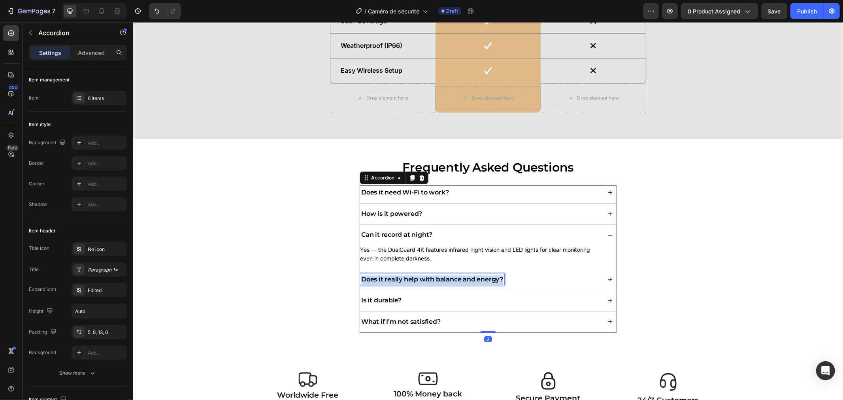
click at [393, 278] on p "Does it really help with balance and energy?" at bounding box center [432, 279] width 142 height 8
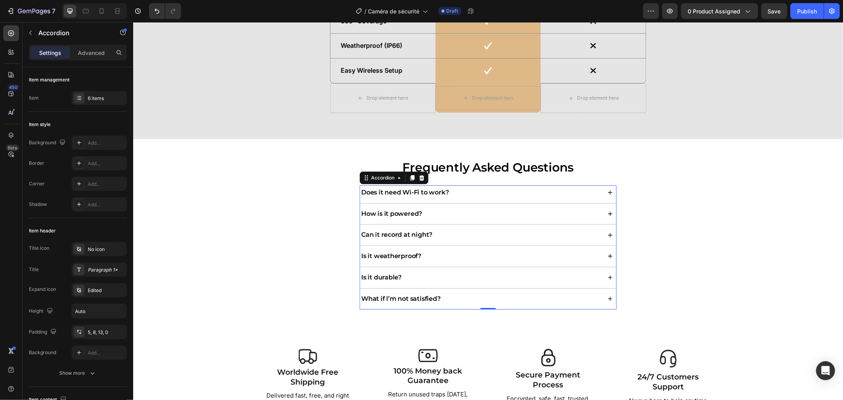
scroll to position [2341, 0]
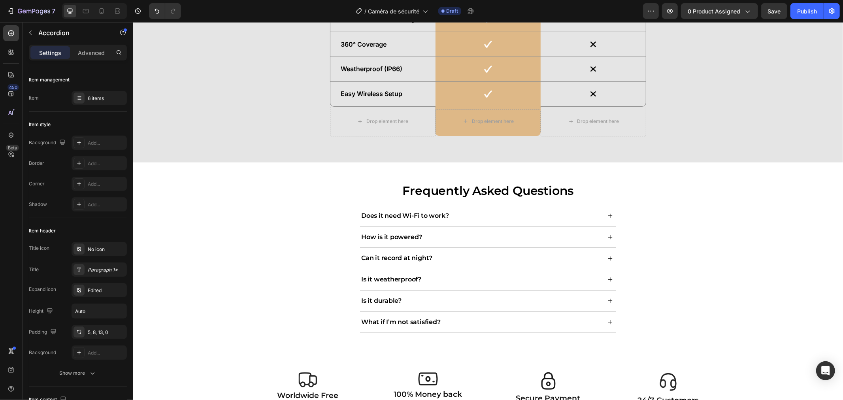
click at [429, 279] on div "Is it weatherproof?" at bounding box center [479, 279] width 241 height 11
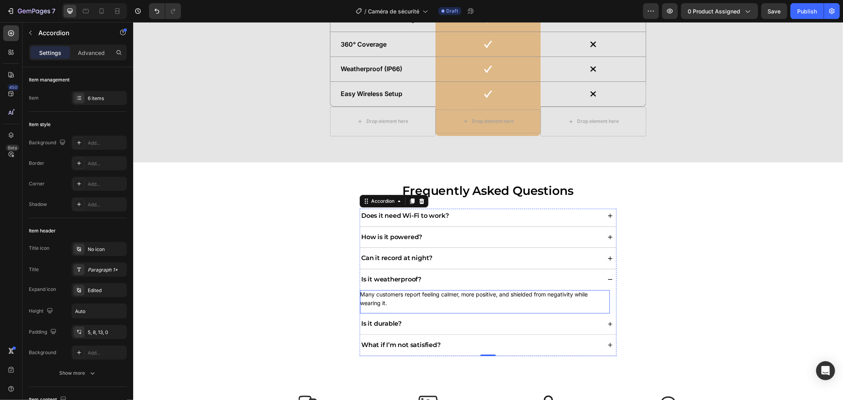
click at [423, 294] on p "Many customers report feeling calmer, more positive, and shielded from negativi…" at bounding box center [480, 298] width 243 height 17
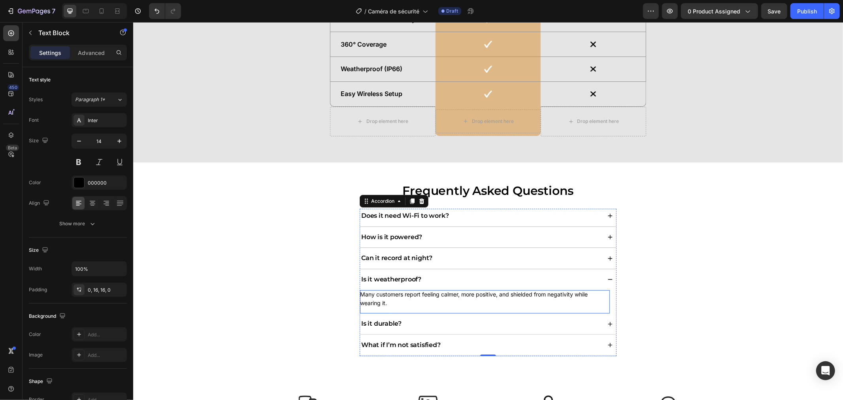
click at [423, 294] on p "Many customers report feeling calmer, more positive, and shielded from negativi…" at bounding box center [480, 298] width 243 height 17
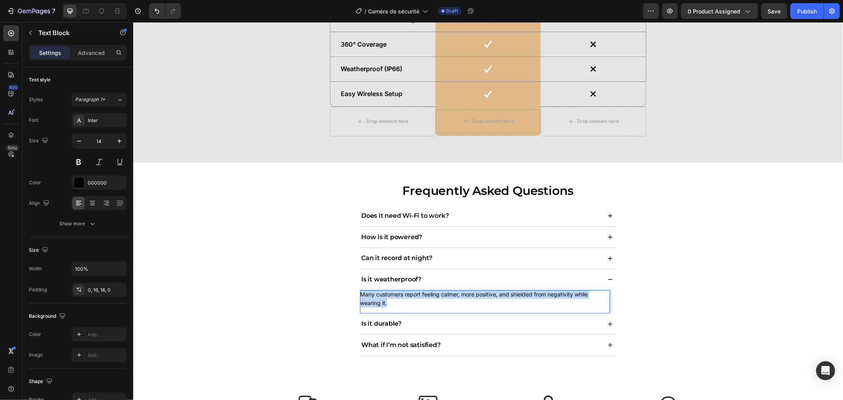
click at [423, 294] on p "Many customers report feeling calmer, more positive, and shielded from negativi…" at bounding box center [480, 298] width 243 height 17
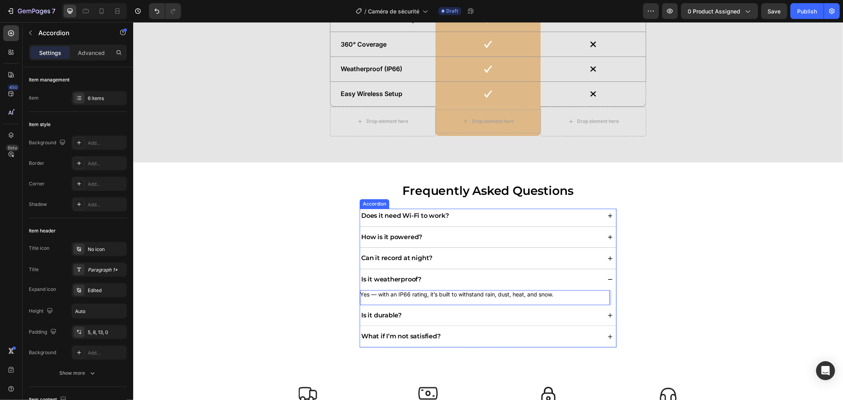
click at [417, 321] on div "Is it durable?" at bounding box center [487, 317] width 256 height 18
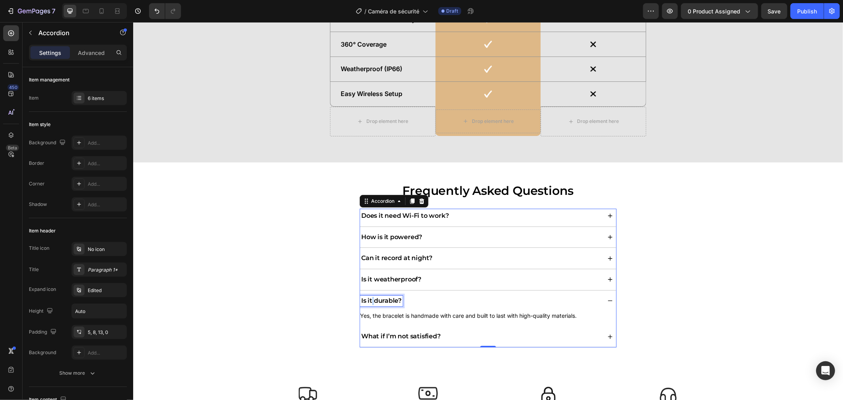
click at [369, 303] on p "Is it durable?" at bounding box center [381, 300] width 40 height 8
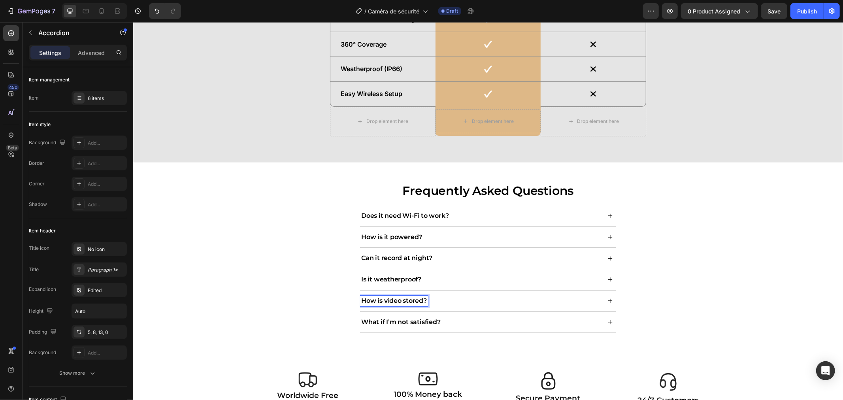
click at [439, 304] on div "How is video stored?" at bounding box center [479, 300] width 241 height 11
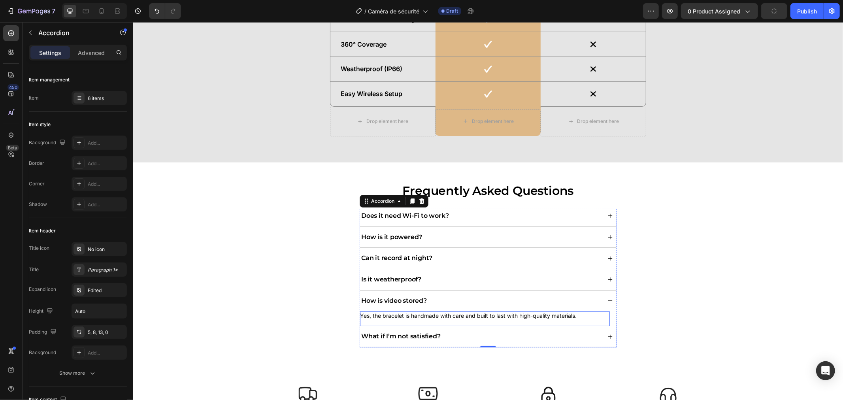
click at [411, 315] on p "Yes, the bracelet is handmade with care and built to last with high-quality mat…" at bounding box center [480, 315] width 243 height 9
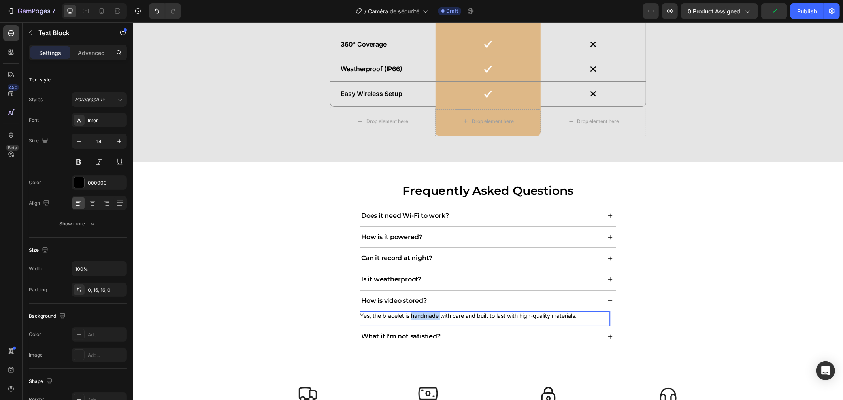
click at [411, 315] on p "Yes, the bracelet is handmade with care and built to last with high-quality mat…" at bounding box center [480, 315] width 243 height 9
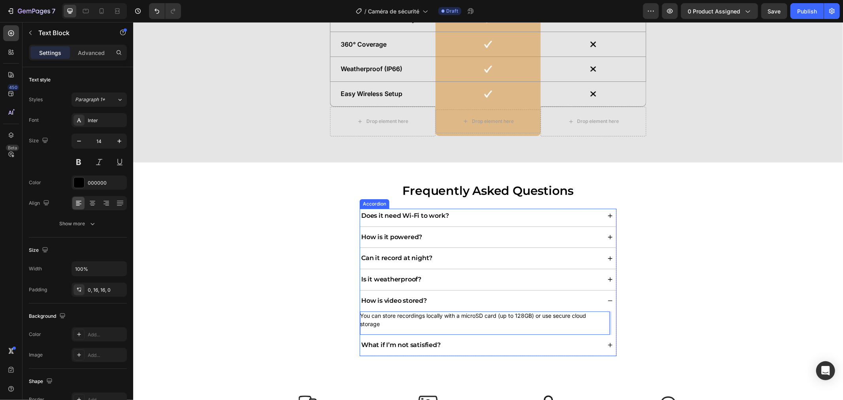
click at [384, 344] on p "What if I’m not satisfied?" at bounding box center [400, 345] width 79 height 8
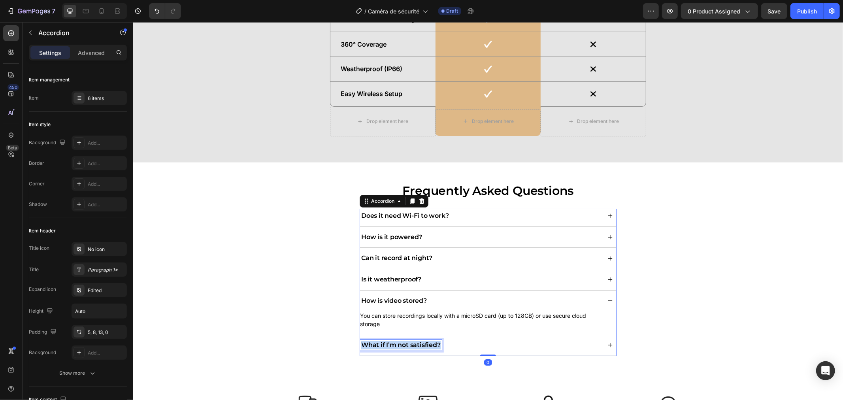
click at [384, 344] on p "What if I’m not satisfied?" at bounding box center [400, 345] width 79 height 8
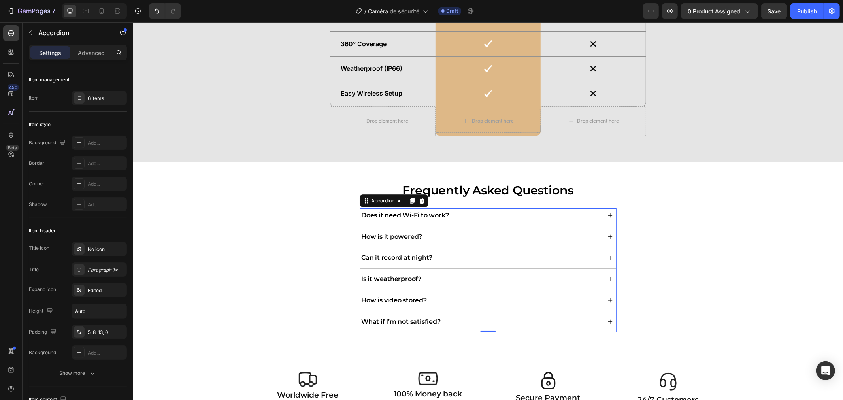
scroll to position [2318, 0]
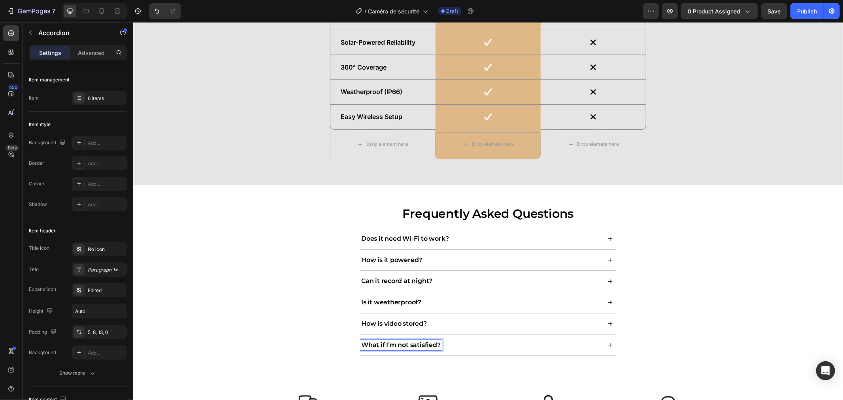
click at [465, 344] on div "What if I’m not satisfied?" at bounding box center [479, 344] width 241 height 11
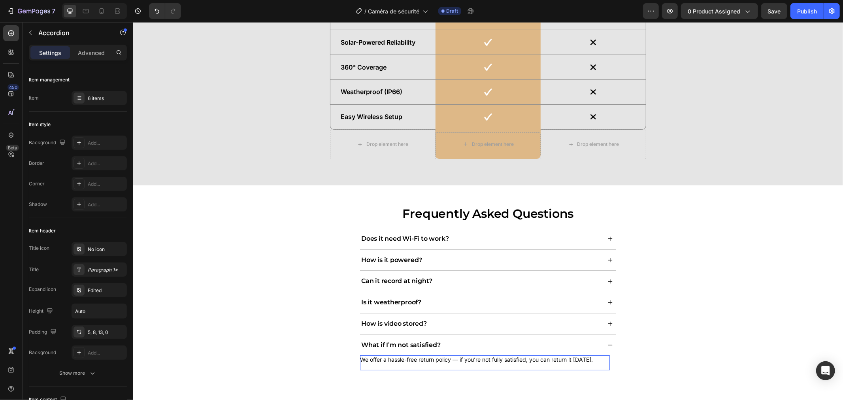
click at [444, 358] on p "We offer a hassle-free return policy — if you’re not fully satisfied, you can r…" at bounding box center [480, 359] width 243 height 9
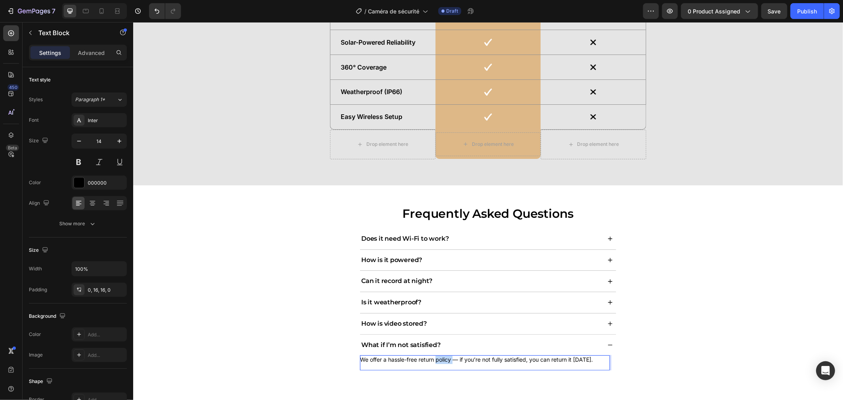
click at [444, 358] on p "We offer a hassle-free return policy — if you’re not fully satisfied, you can r…" at bounding box center [480, 359] width 243 height 9
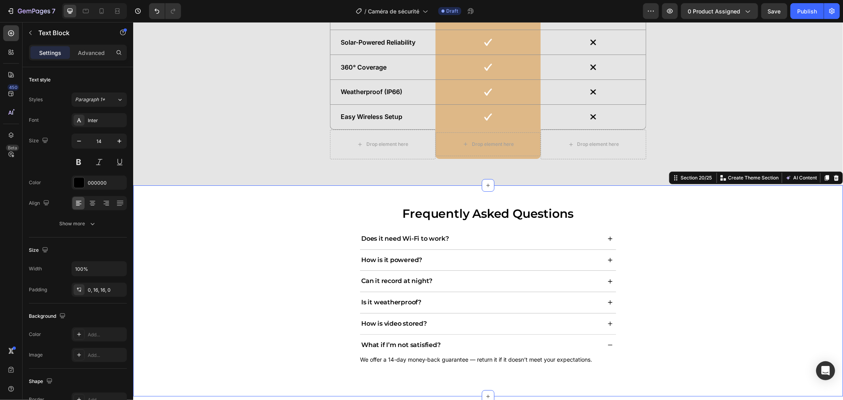
click at [314, 340] on div "Frequently Asked Questions Heading Does it need Wi-Fi to work? How is it powere…" at bounding box center [488, 290] width 702 height 171
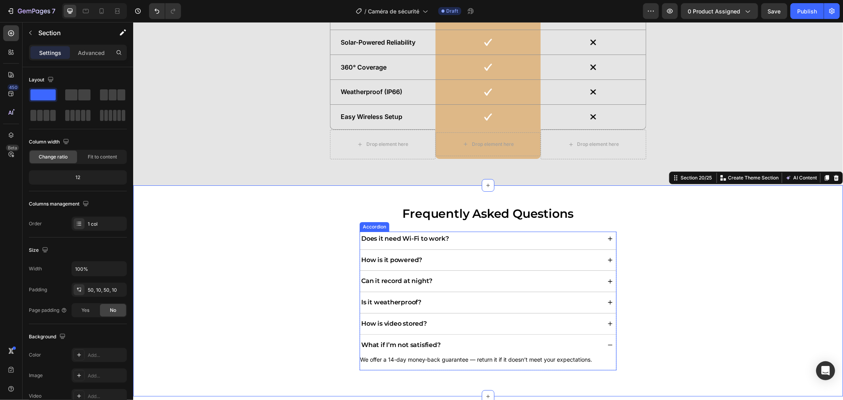
click at [440, 322] on div "How is video stored?" at bounding box center [479, 323] width 241 height 11
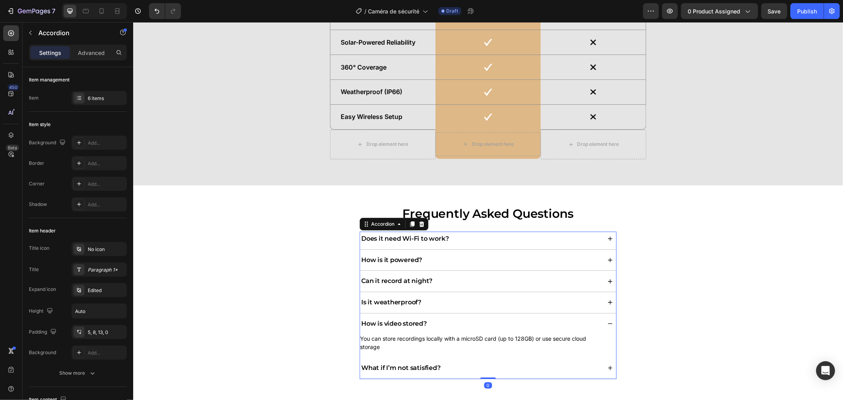
click at [440, 322] on div "How is video stored?" at bounding box center [479, 323] width 241 height 11
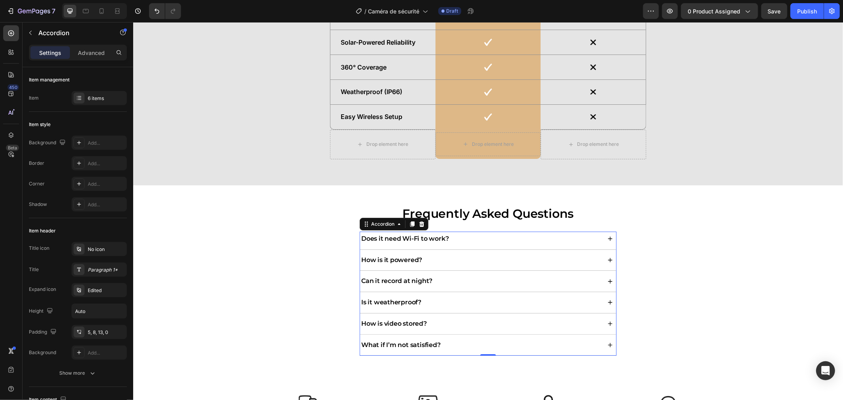
click at [444, 343] on div "What if I’m not satisfied?" at bounding box center [479, 344] width 241 height 11
click at [446, 341] on div "What if I’m not satisfied?" at bounding box center [479, 344] width 241 height 11
click at [665, 290] on div "Frequently Asked Questions Heading Does it need Wi-Fi to work? How is it powere…" at bounding box center [488, 283] width 702 height 157
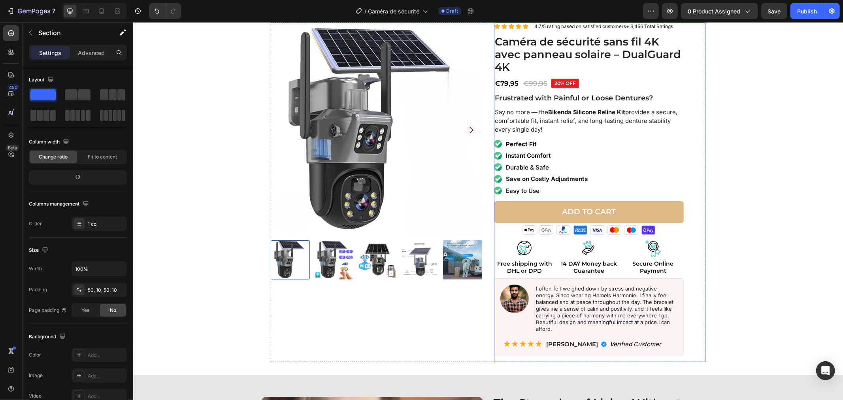
scroll to position [44, 0]
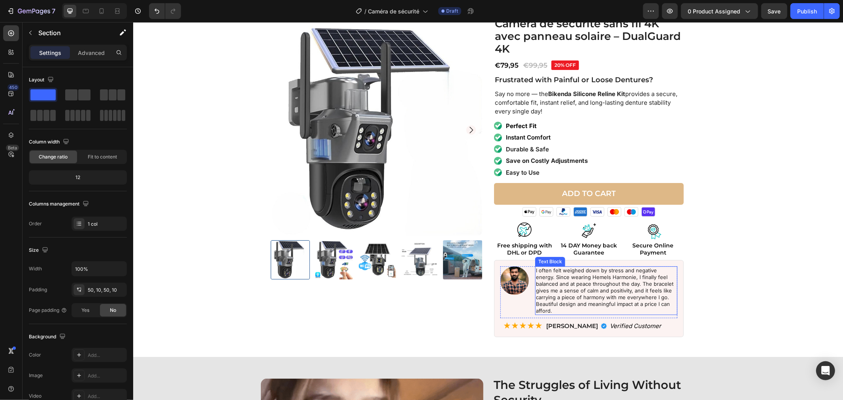
click at [555, 277] on p "I often felt weighed down by stress and negative energy. Since wearing Hemels H…" at bounding box center [605, 290] width 141 height 47
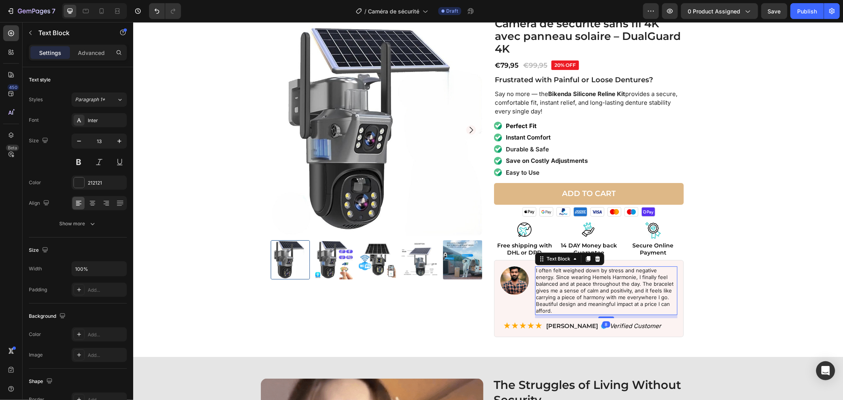
click at [555, 276] on p "I often felt weighed down by stress and negative energy. Since wearing Hemels H…" at bounding box center [605, 290] width 141 height 47
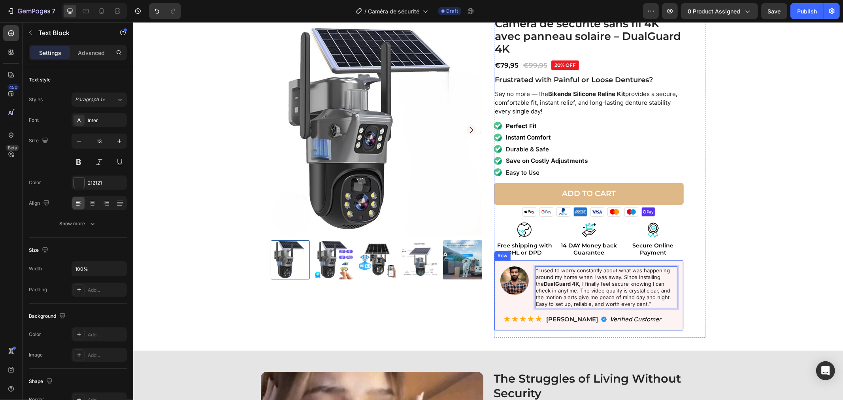
drag, startPoint x: 634, startPoint y: 313, endPoint x: 622, endPoint y: 314, distance: 11.9
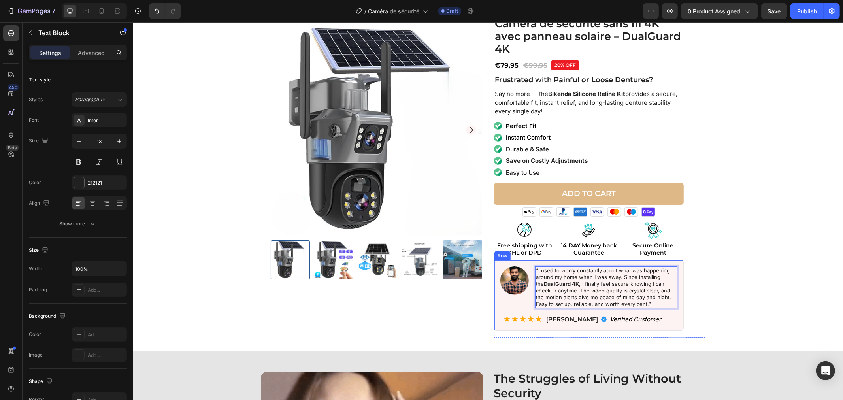
click at [634, 313] on div "Image “I used to worry constantly about what was happening around my home when …" at bounding box center [588, 295] width 177 height 58
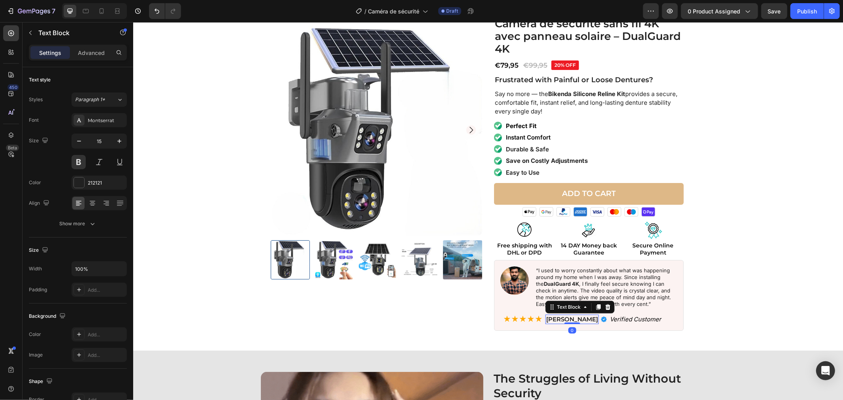
click at [560, 316] on strong "[PERSON_NAME]" at bounding box center [572, 319] width 52 height 8
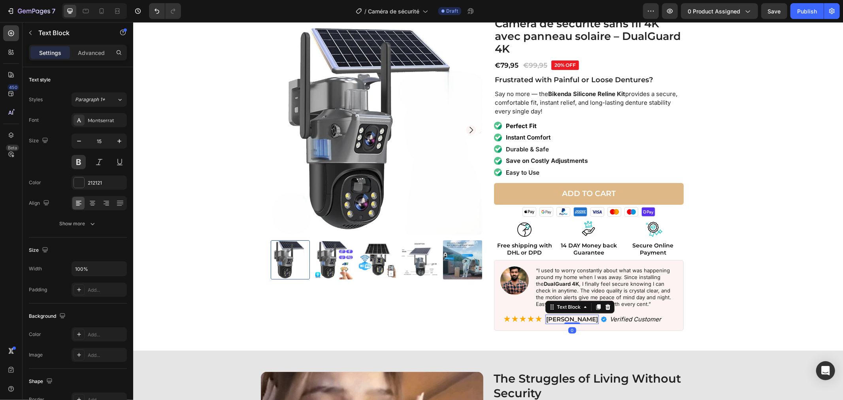
click at [555, 317] on strong "[PERSON_NAME]" at bounding box center [572, 319] width 52 height 8
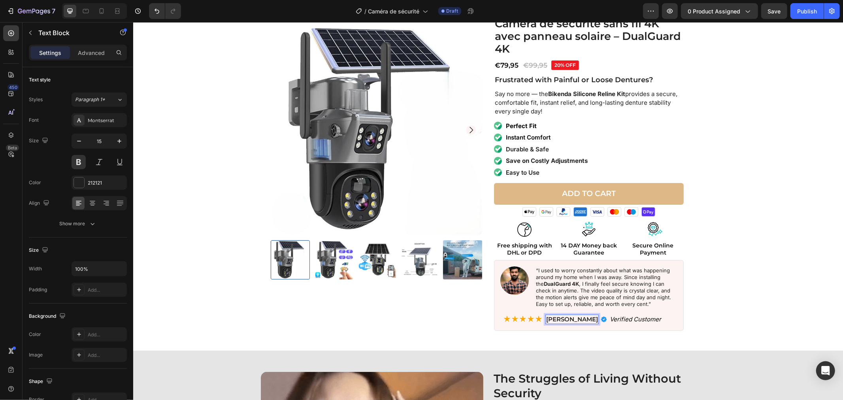
click at [557, 318] on strong "[PERSON_NAME]" at bounding box center [572, 319] width 52 height 8
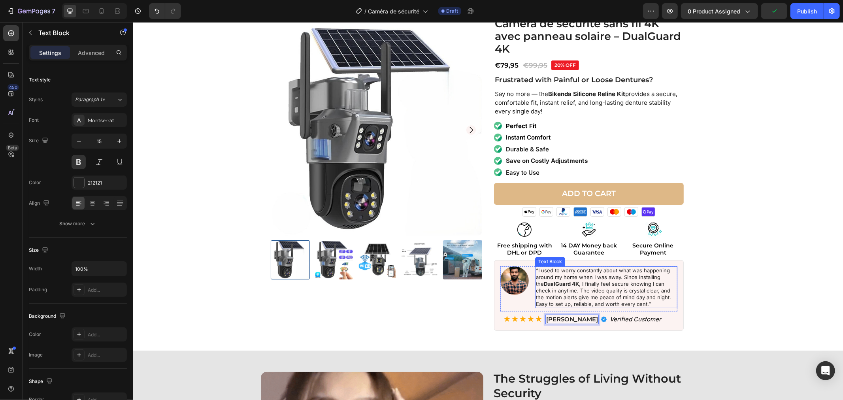
click at [673, 295] on div "Image “I used to worry constantly about what was happening around my home when …" at bounding box center [588, 295] width 190 height 70
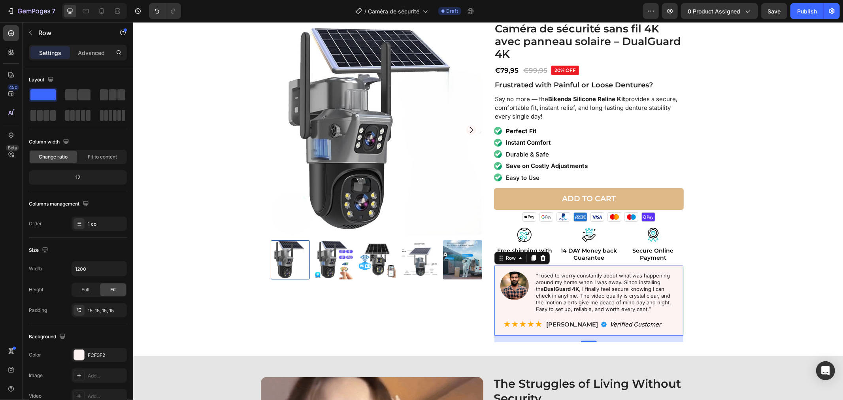
scroll to position [0, 0]
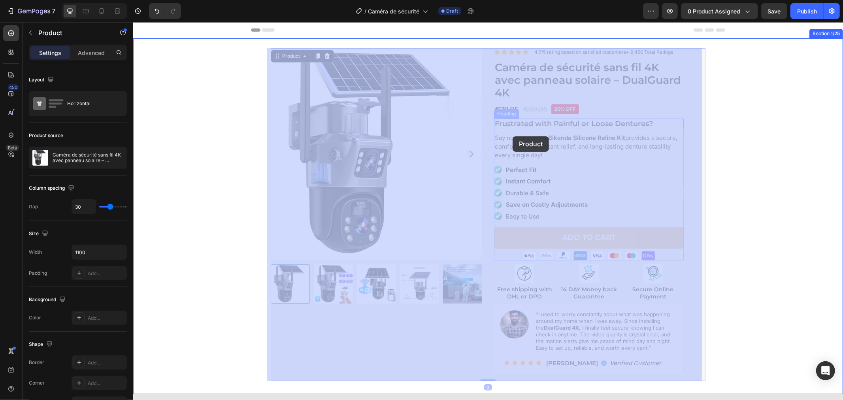
drag, startPoint x: 487, startPoint y: 115, endPoint x: 512, endPoint y: 136, distance: 32.5
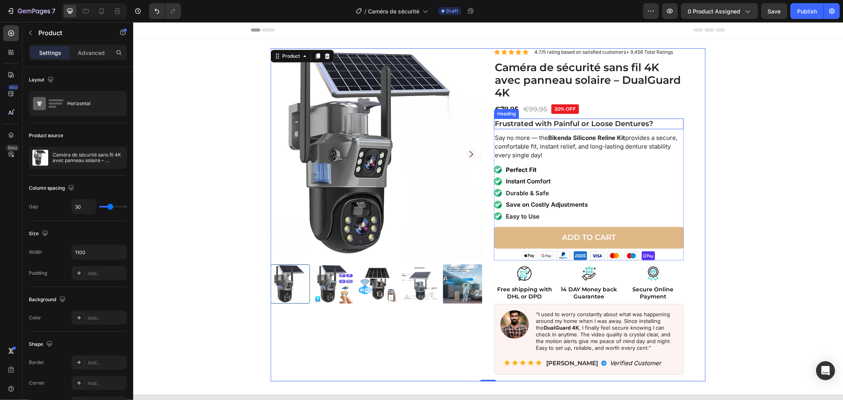
click at [519, 121] on strong "Frustrated with Painful or Loose Dentures?" at bounding box center [573, 123] width 158 height 9
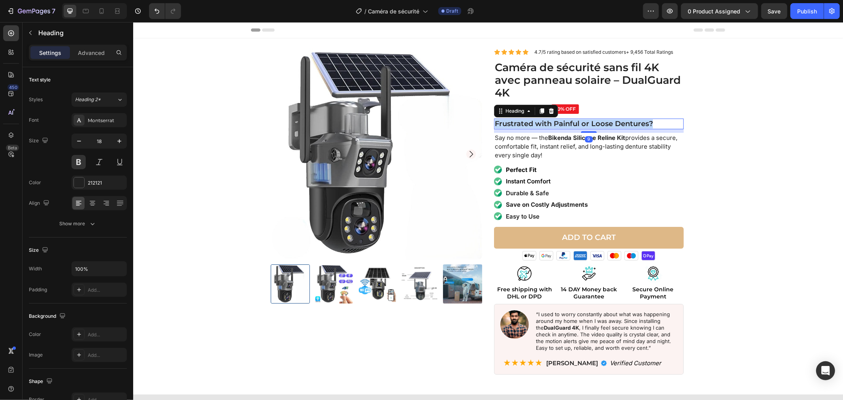
click at [519, 121] on strong "Frustrated with Painful or Loose Dentures?" at bounding box center [573, 123] width 158 height 9
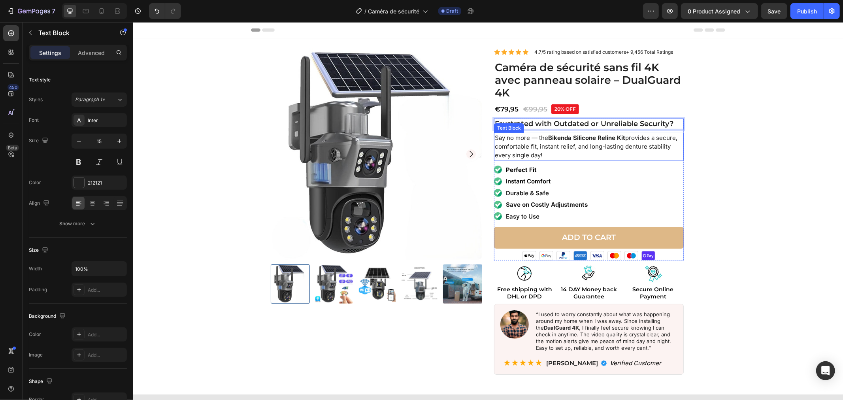
click at [504, 142] on p "Say no more — the Bikenda Silicone Reline Kit provides a secure, comfortable fi…" at bounding box center [588, 146] width 188 height 26
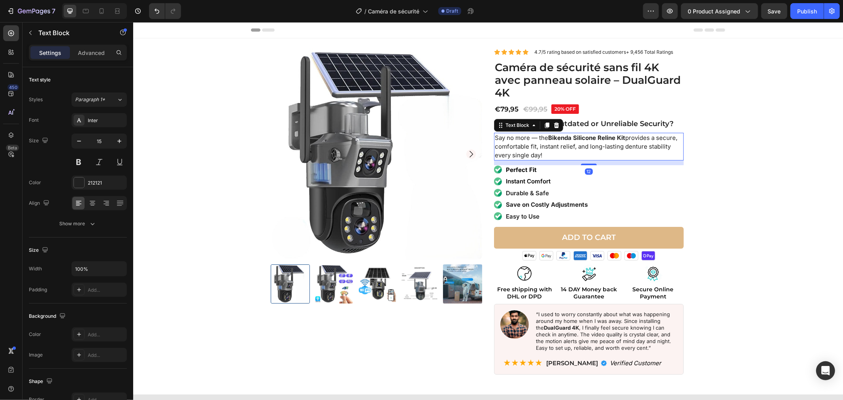
click at [504, 142] on p "Say no more — the Bikenda Silicone Reline Kit provides a secure, comfortable fi…" at bounding box center [588, 146] width 188 height 26
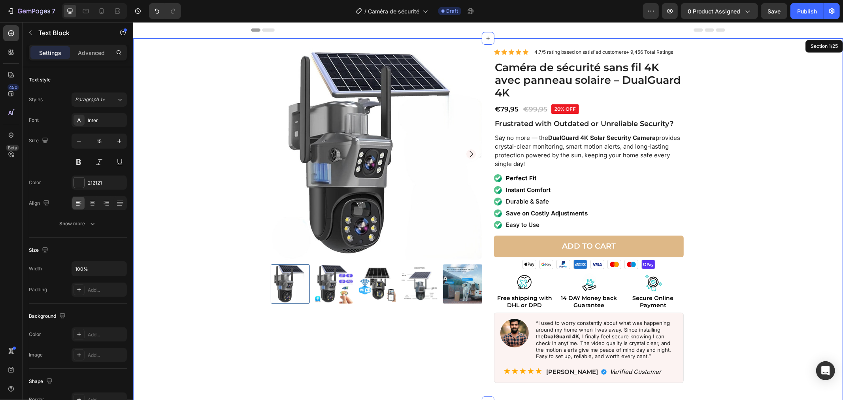
click at [702, 192] on div "Product Images Icon Icon Icon Icon Icon Icon List 4.7/5 rating based on satisfi…" at bounding box center [488, 218] width 702 height 341
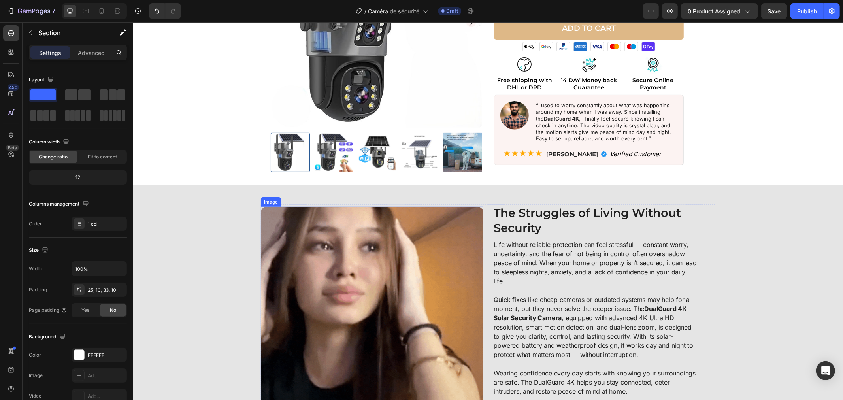
scroll to position [307, 0]
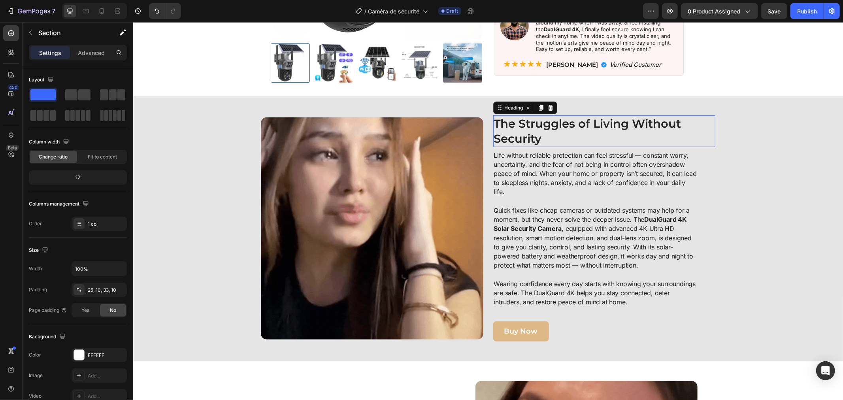
click at [494, 129] on strong "The Struggles of Living Without Security" at bounding box center [586, 130] width 187 height 29
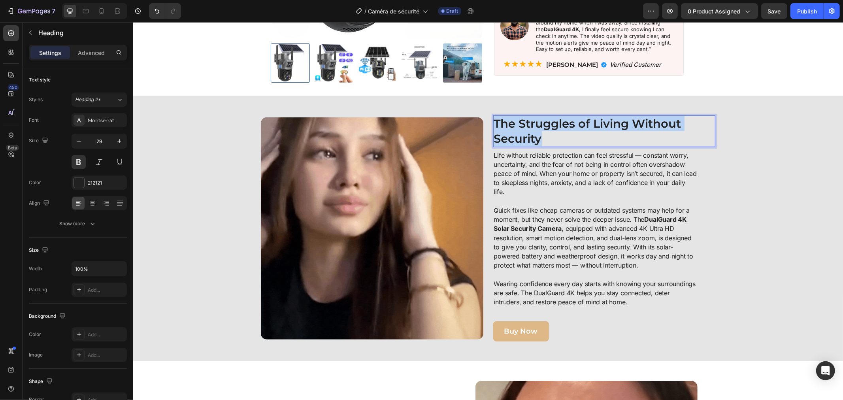
click at [494, 129] on strong "The Struggles of Living Without Security" at bounding box center [586, 130] width 187 height 29
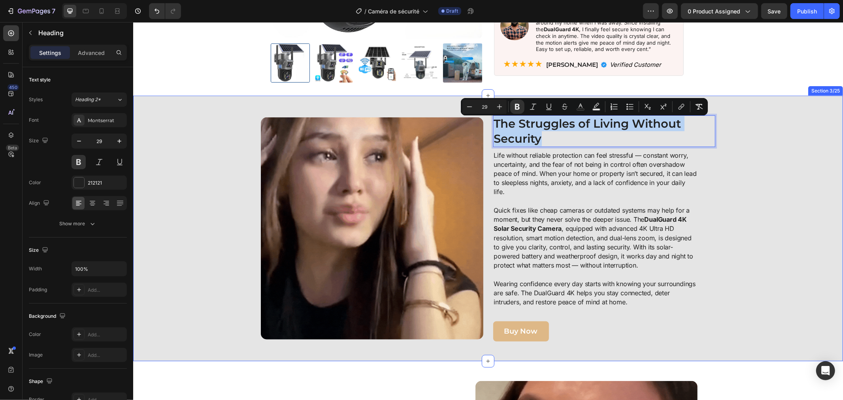
click at [197, 181] on div "Image The Struggles of Living Without Security Heading 8 Life without reliable …" at bounding box center [488, 228] width 702 height 226
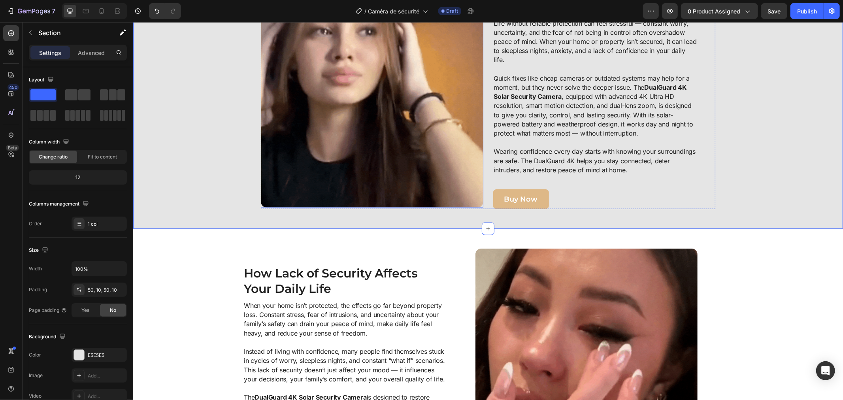
scroll to position [483, 0]
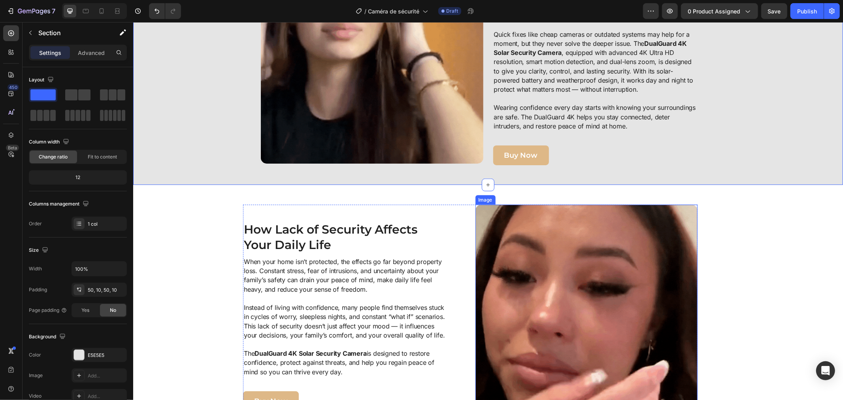
click at [492, 275] on img at bounding box center [586, 315] width 222 height 222
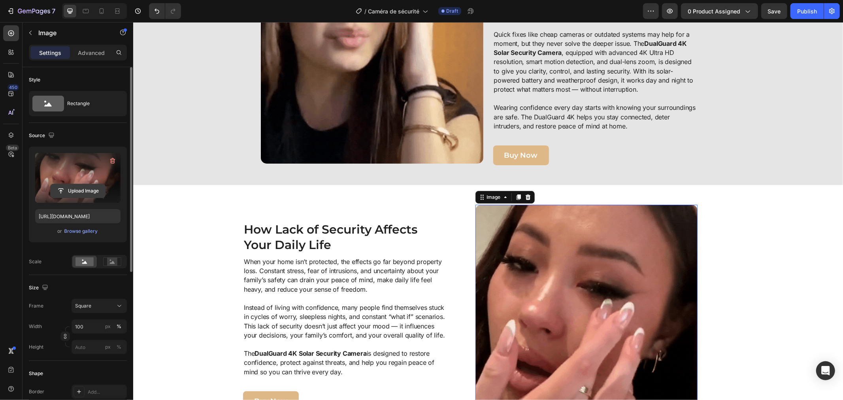
click at [86, 187] on input "file" at bounding box center [78, 190] width 55 height 13
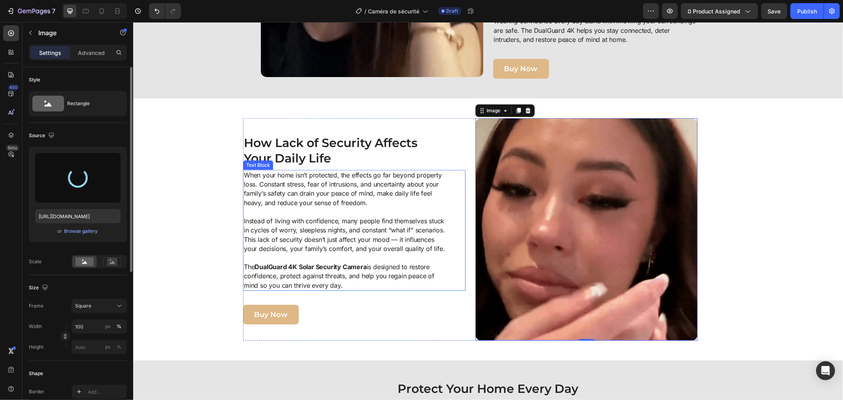
scroll to position [570, 0]
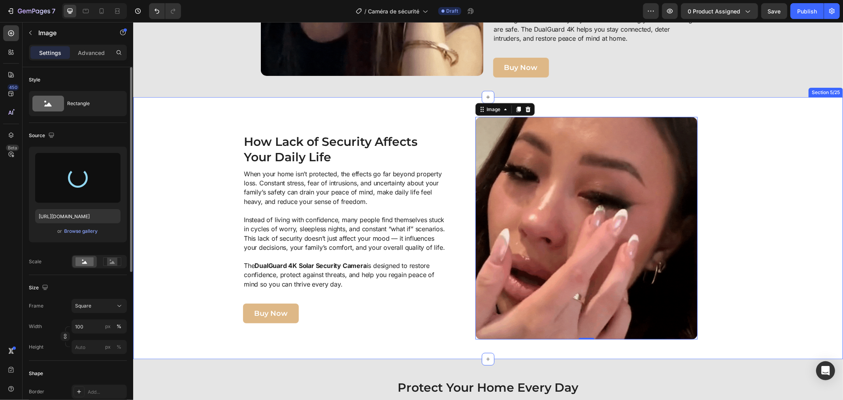
type input "https://cdn.shopify.com/s/files/1/0808/8620/2710/files/gempages_585570282693985…"
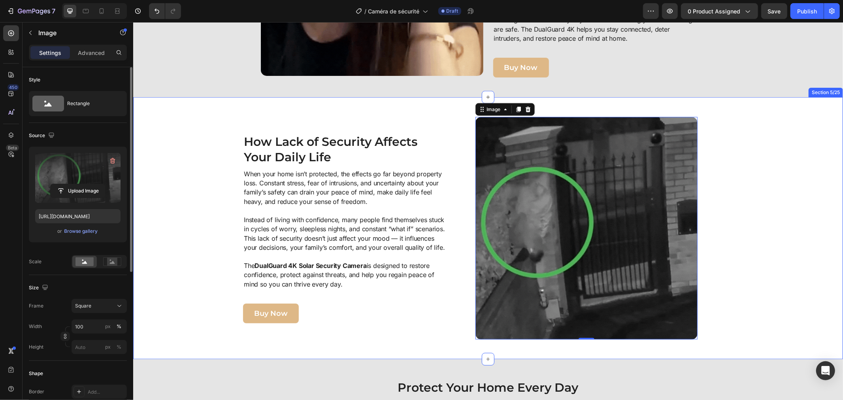
click at [172, 256] on div "Image 0 How Lack of Security Affects Your Daily Life Heading When your home isn…" at bounding box center [470, 228] width 666 height 222
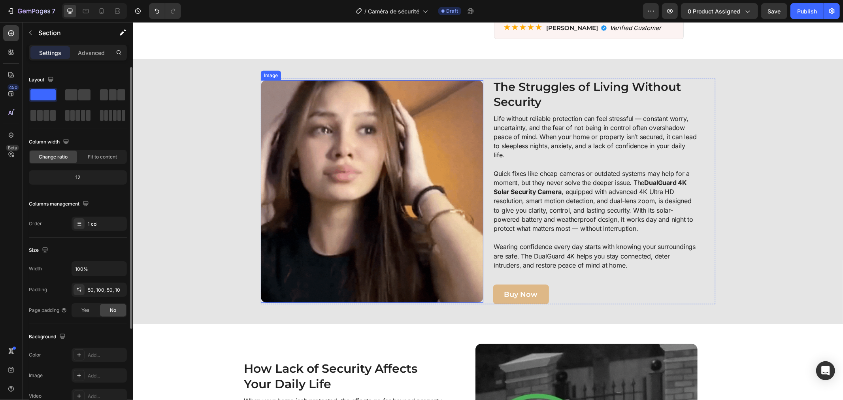
scroll to position [395, 0]
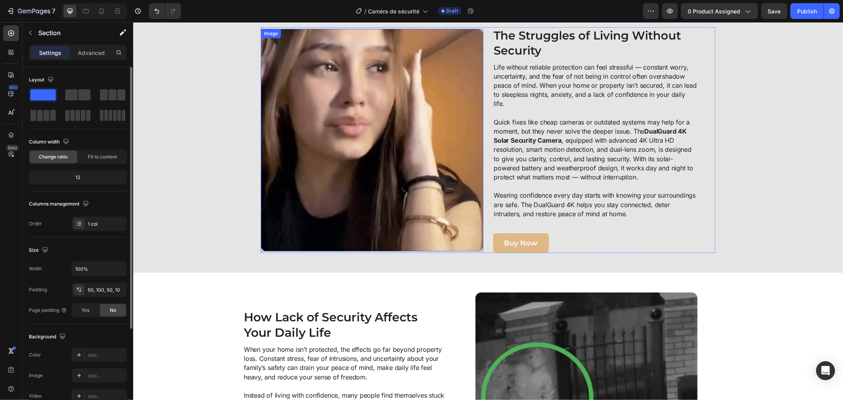
click at [363, 100] on img at bounding box center [371, 139] width 222 height 222
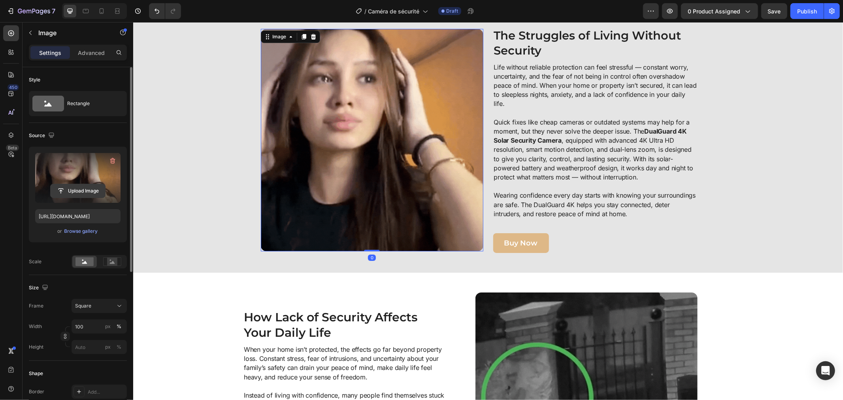
click at [95, 188] on input "file" at bounding box center [78, 190] width 55 height 13
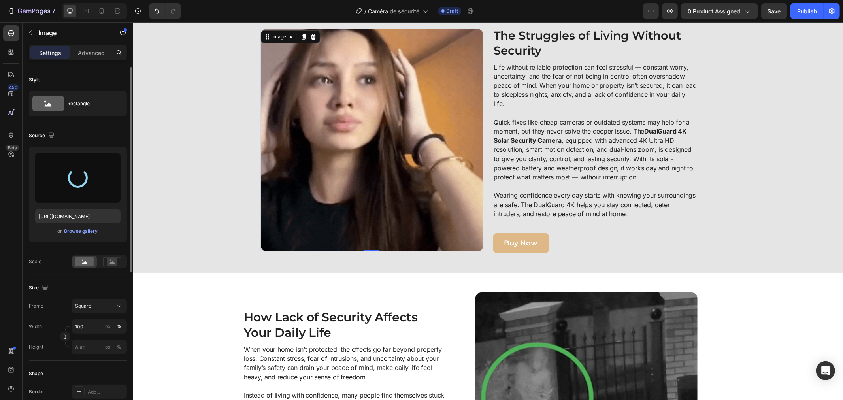
type input "https://cdn.shopify.com/s/files/1/0808/8620/2710/files/gempages_585570282693985…"
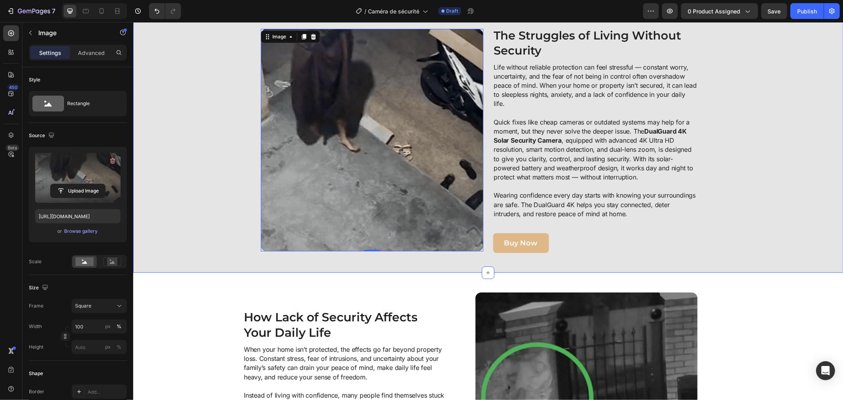
click at [226, 159] on div "Image 0 ⁠⁠⁠⁠⁠⁠⁠ The Struggles of Living Without Security Heading Life without r…" at bounding box center [488, 140] width 702 height 226
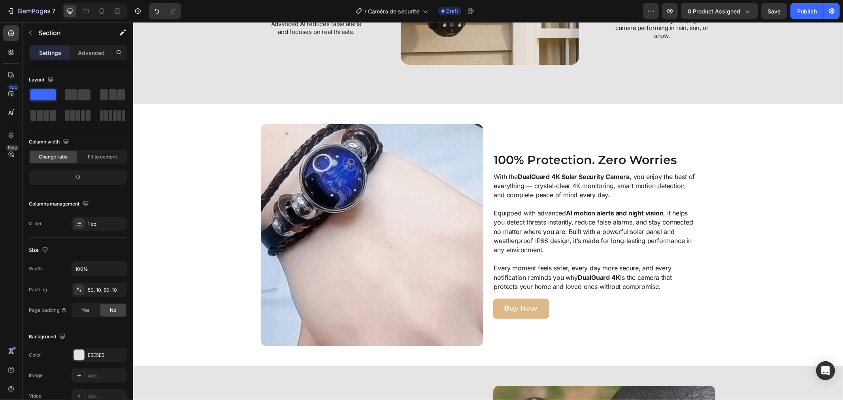
scroll to position [1141, 0]
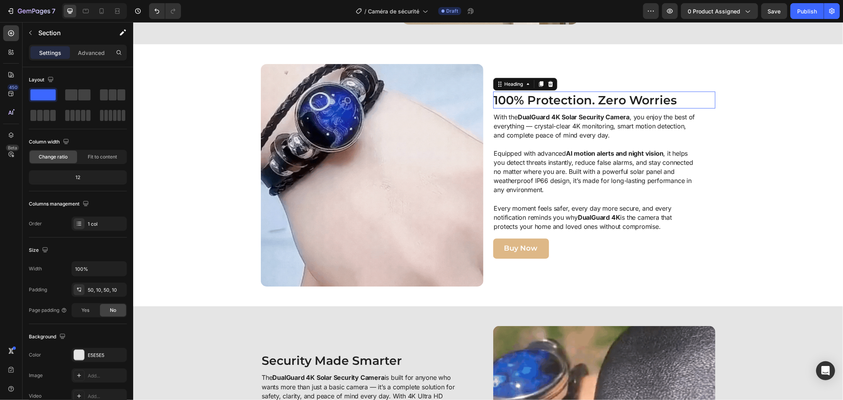
click at [548, 108] on h2 "100% Protection. Zero Worries" at bounding box center [593, 99] width 201 height 17
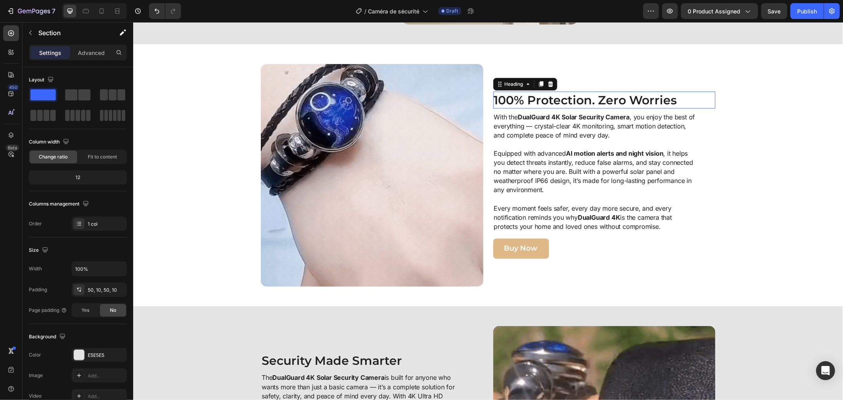
click at [548, 108] on h2 "100% Protection. Zero Worries" at bounding box center [593, 99] width 201 height 17
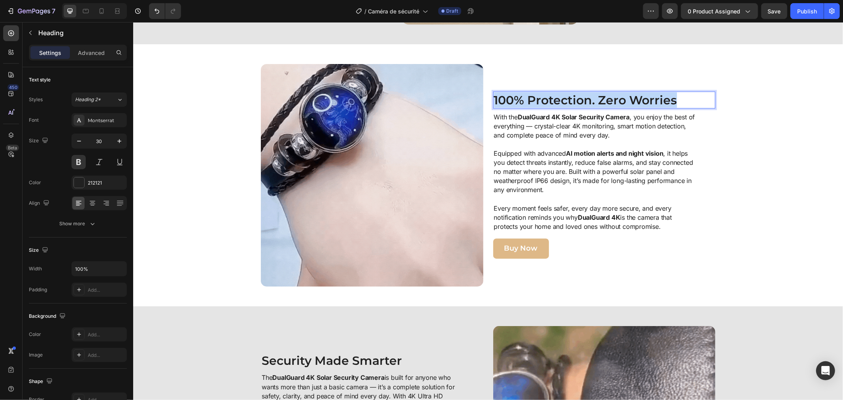
click at [548, 107] on p "100% Protection. Zero Worries" at bounding box center [592, 99] width 199 height 15
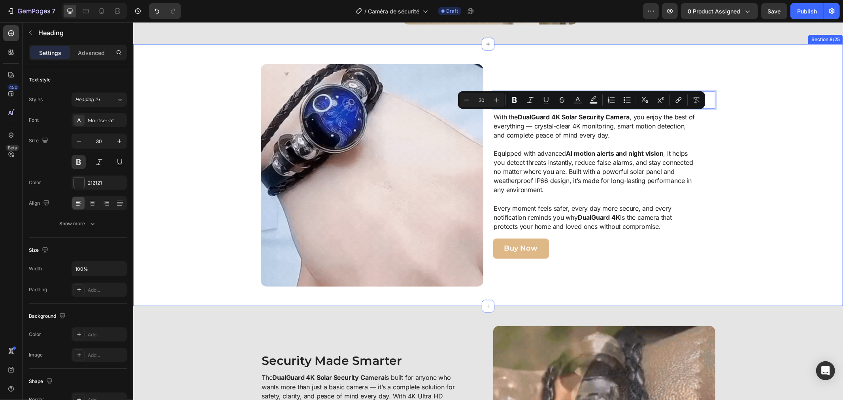
click at [224, 113] on div "Image 100% Protection. Zero Worries Heading 8 With the DualGuard 4K Solar Secur…" at bounding box center [488, 175] width 702 height 222
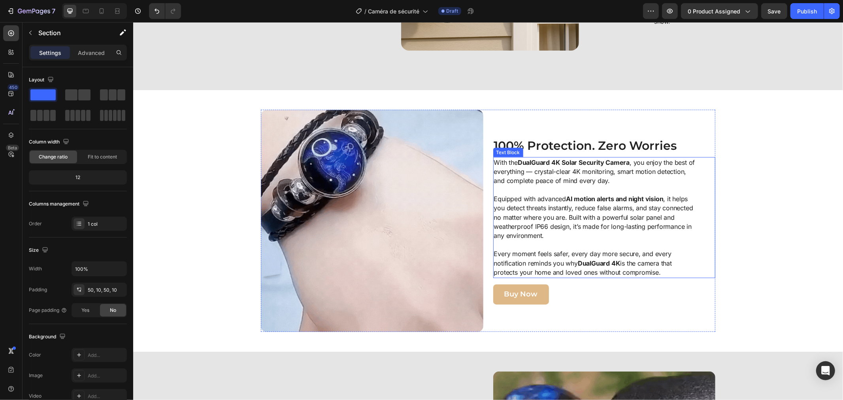
scroll to position [1097, 0]
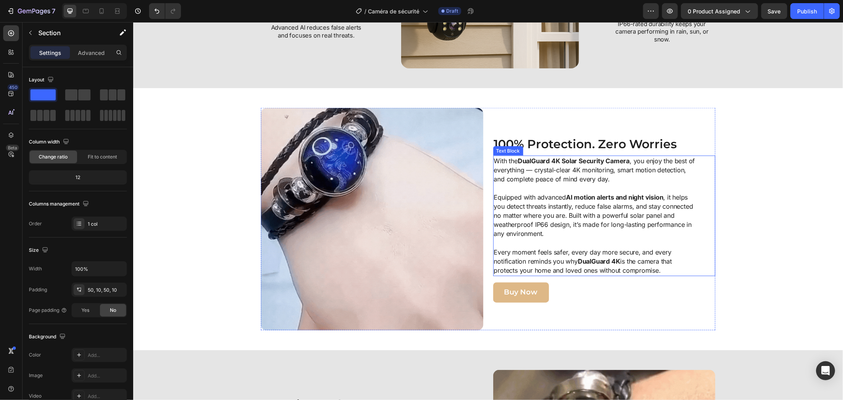
click at [510, 184] on p "With the DualGuard 4K Solar Security Camera , you enjoy the best of everything …" at bounding box center [594, 170] width 203 height 28
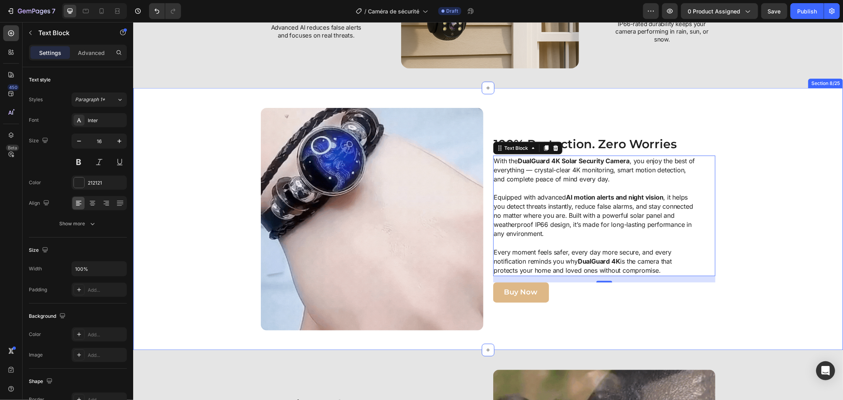
click at [737, 234] on div "Image 100% Protection. Zero Worries Heading With the DualGuard 4K Solar Securit…" at bounding box center [488, 218] width 702 height 222
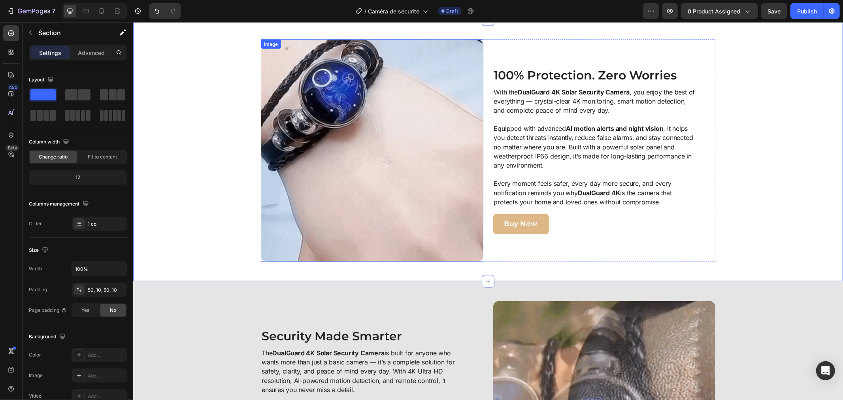
scroll to position [1317, 0]
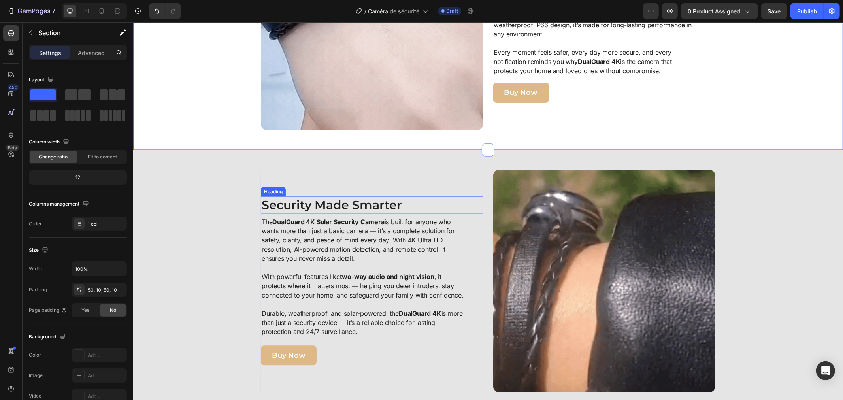
click at [316, 206] on h2 "Security Made Smarter" at bounding box center [371, 204] width 222 height 17
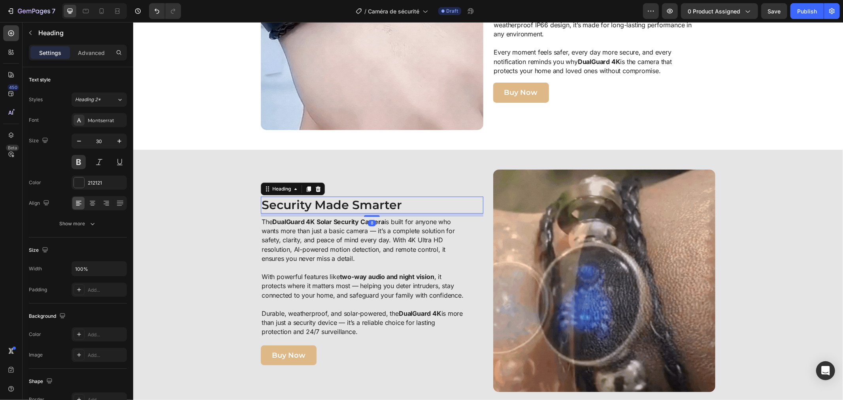
click at [316, 206] on h2 "Security Made Smarter" at bounding box center [371, 204] width 222 height 17
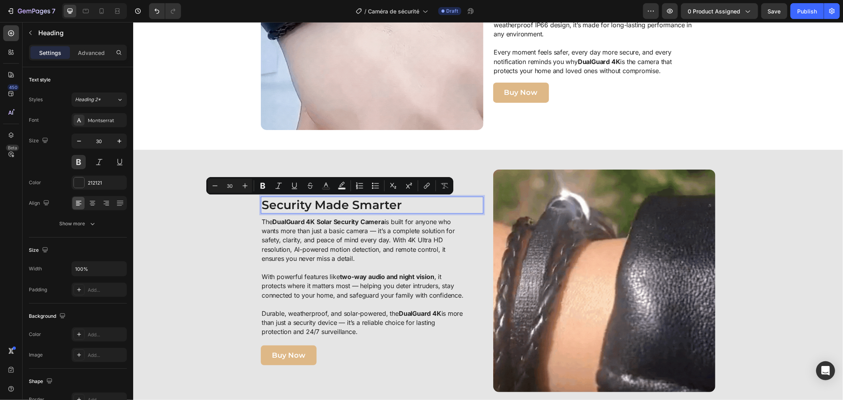
click at [316, 206] on p "Security Made Smarter" at bounding box center [371, 204] width 221 height 15
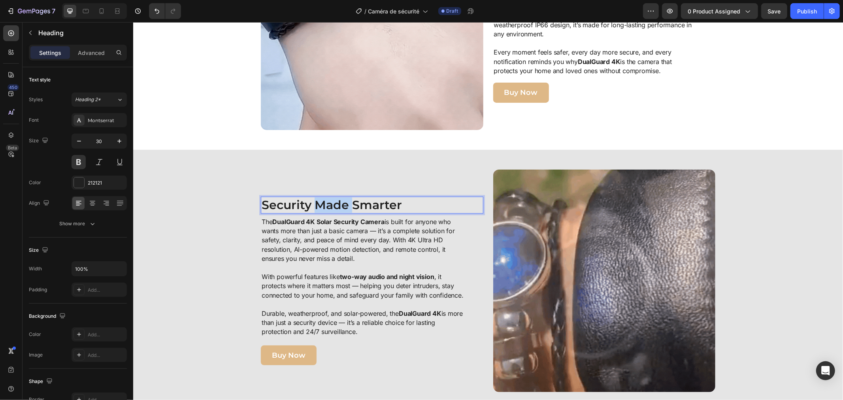
click at [316, 206] on p "Security Made Smarter" at bounding box center [371, 204] width 221 height 15
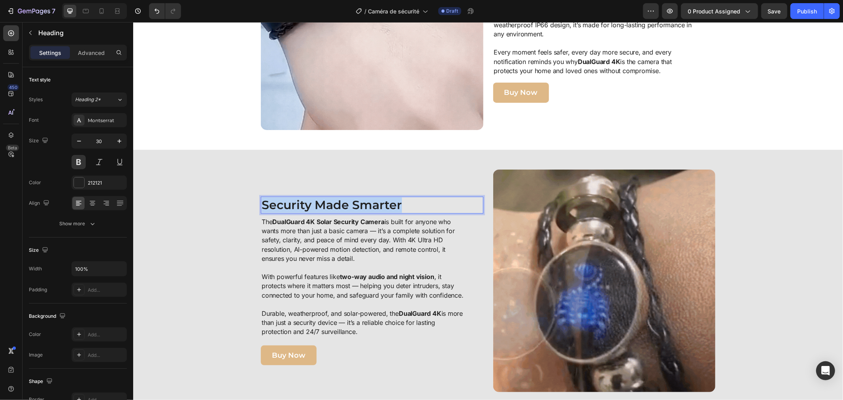
click at [316, 206] on p "Security Made Smarter" at bounding box center [371, 204] width 221 height 15
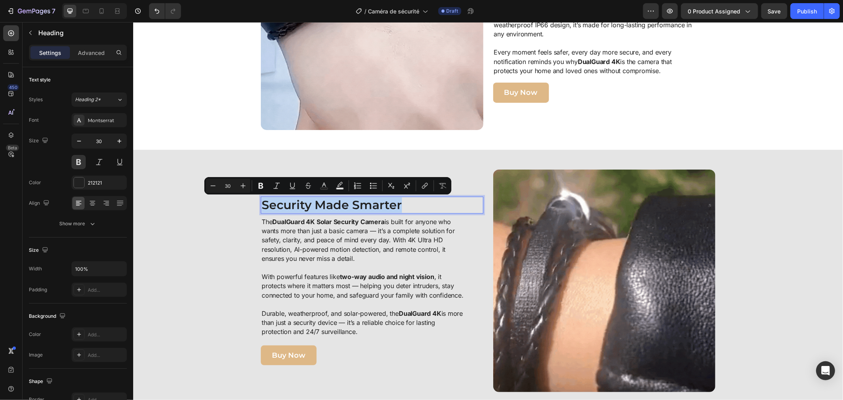
copy p "Security Made Smarter"
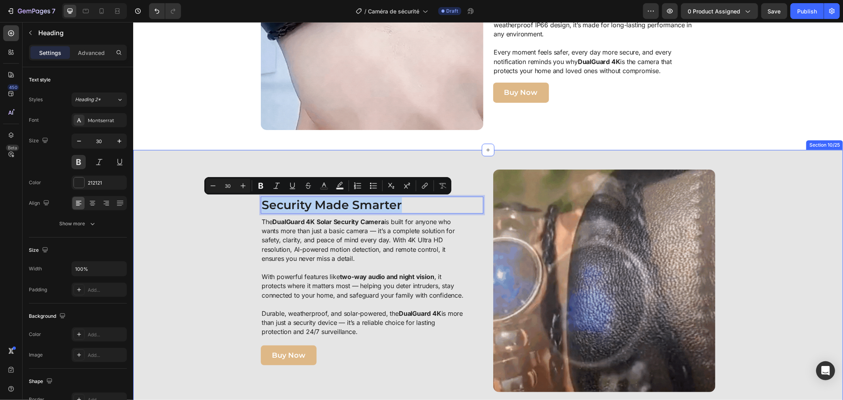
click at [188, 179] on div "Image Security Made Smarter Heading 8 The DualGuard 4K Solar Security Camera is…" at bounding box center [488, 280] width 702 height 222
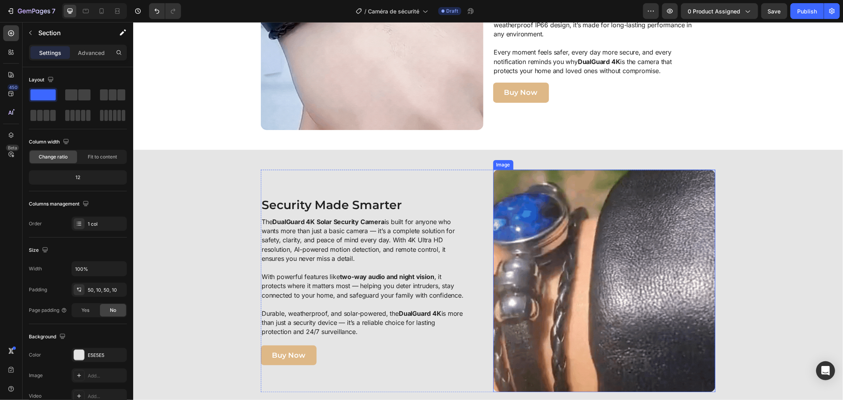
click at [528, 294] on img at bounding box center [604, 280] width 222 height 222
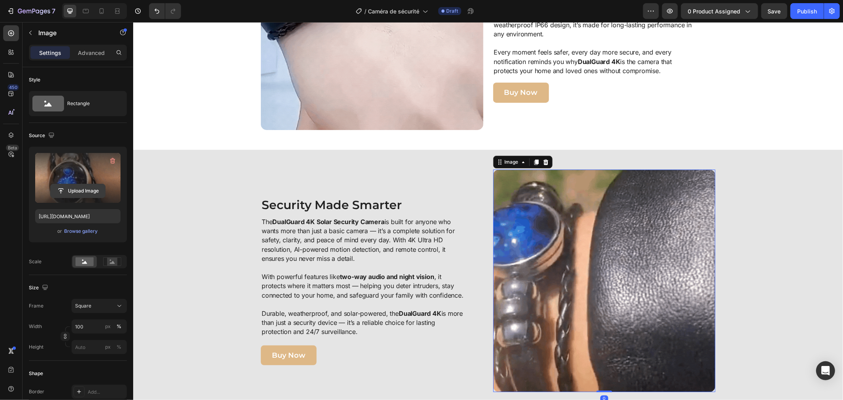
click at [69, 187] on input "file" at bounding box center [78, 190] width 55 height 13
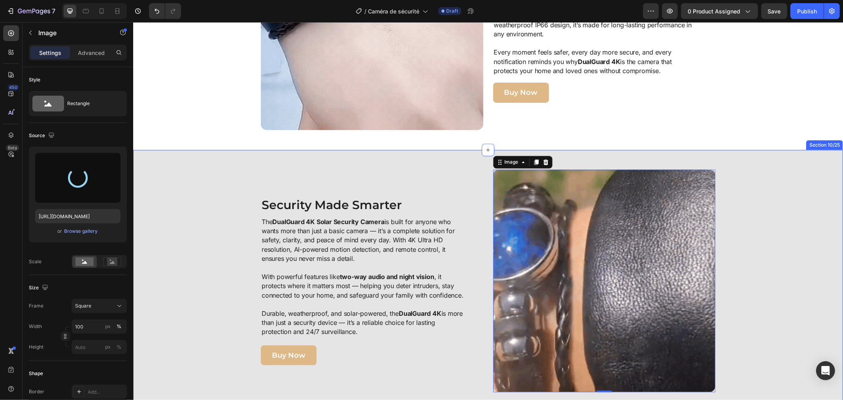
type input "https://cdn.shopify.com/s/files/1/0808/8620/2710/files/gempages_585570282693985…"
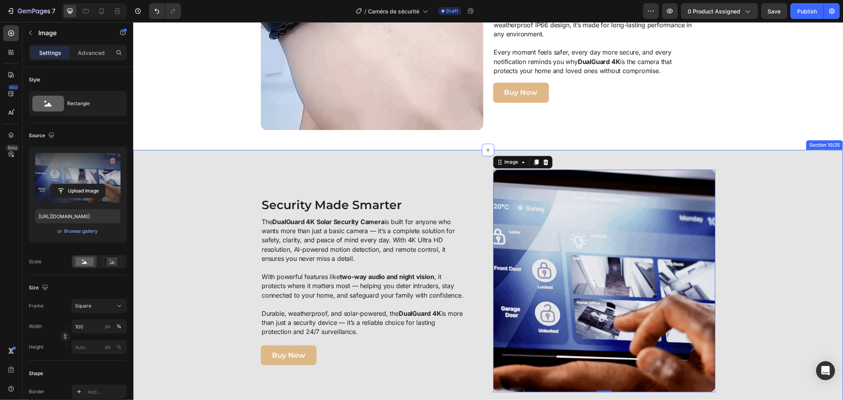
click at [734, 239] on div "Image 0 Security Made Smarter Heading The DualGuard 4K Solar Security Camera is…" at bounding box center [488, 280] width 702 height 222
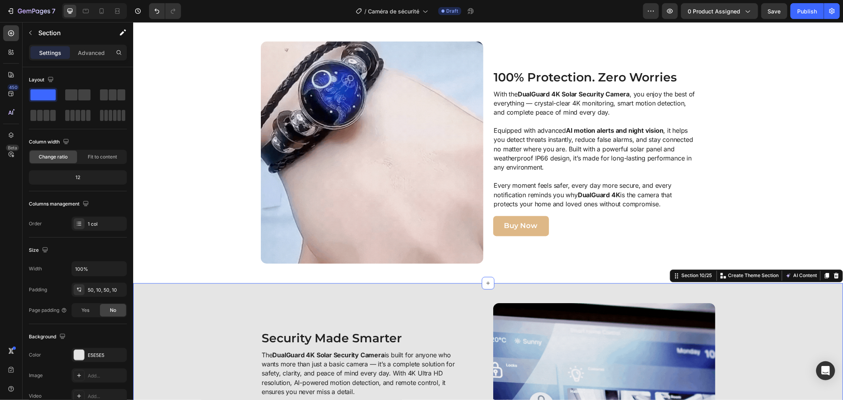
scroll to position [1141, 0]
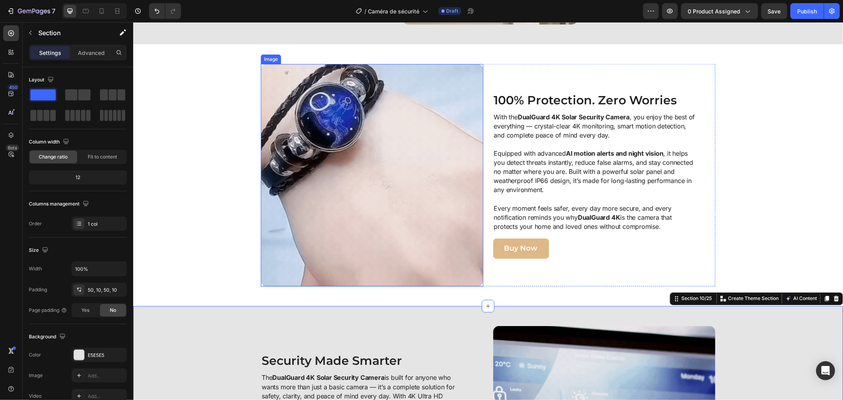
click at [336, 179] on img at bounding box center [371, 175] width 222 height 222
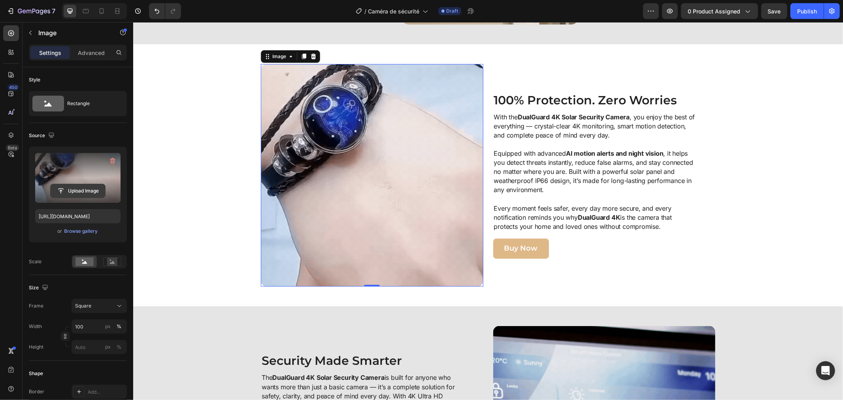
click at [85, 187] on input "file" at bounding box center [78, 190] width 55 height 13
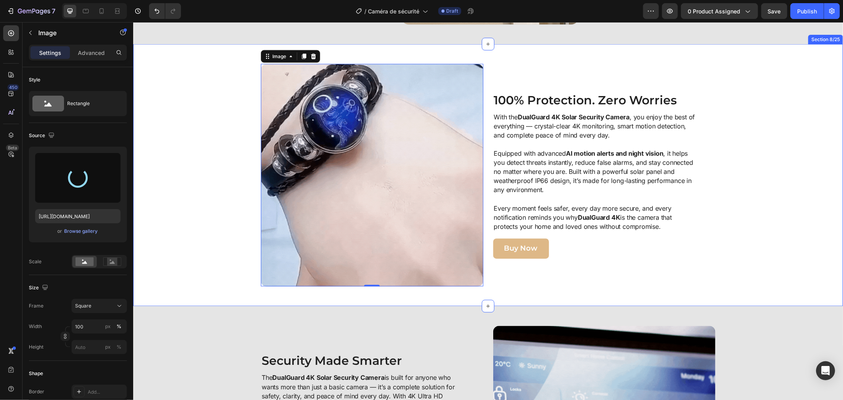
type input "https://cdn.shopify.com/s/files/1/0808/8620/2710/files/gempages_585570282693985…"
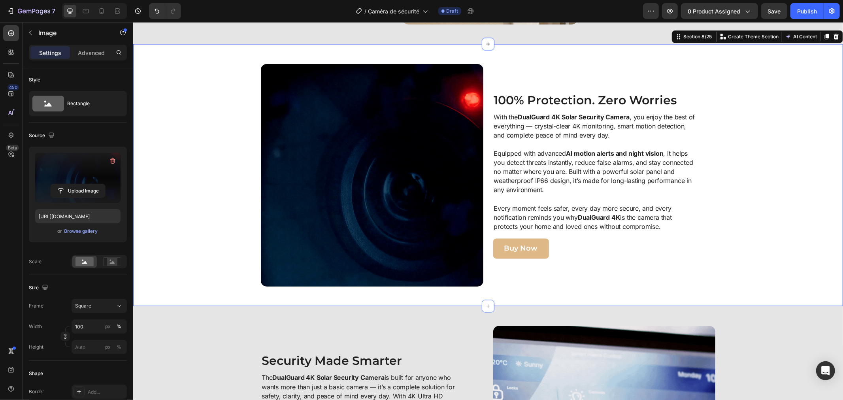
click at [197, 196] on div "Image 100% Protection. Zero Worries Heading With the DualGuard 4K Solar Securit…" at bounding box center [488, 175] width 702 height 222
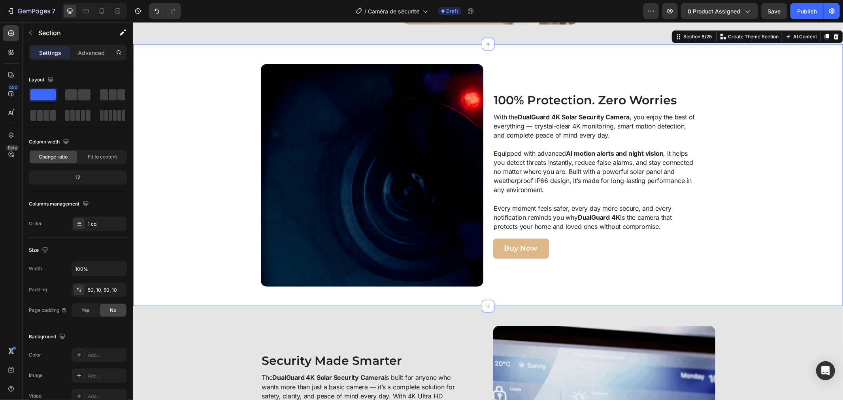
scroll to position [1317, 0]
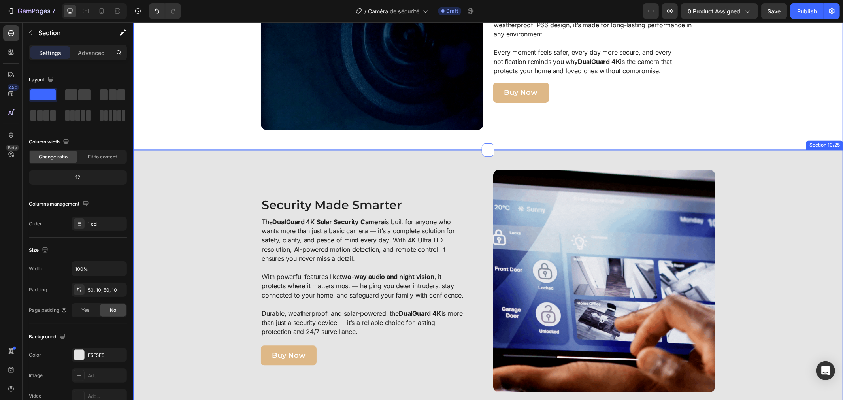
click at [208, 198] on div "Image Security Made Smarter Heading The DualGuard 4K Solar Security Camera is b…" at bounding box center [488, 280] width 702 height 222
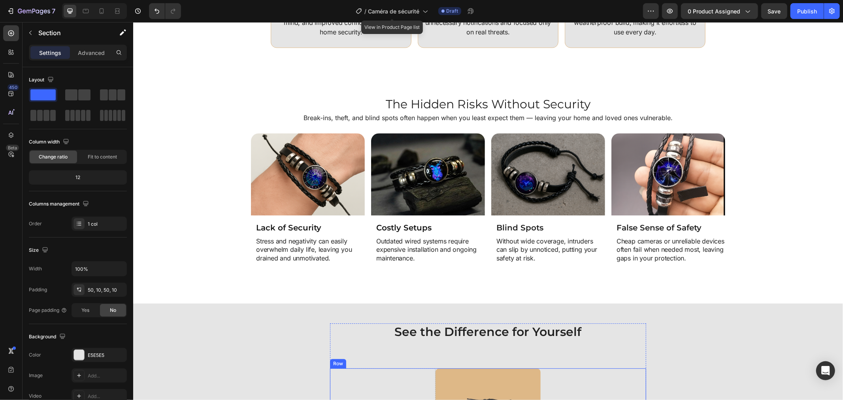
scroll to position [1807, 0]
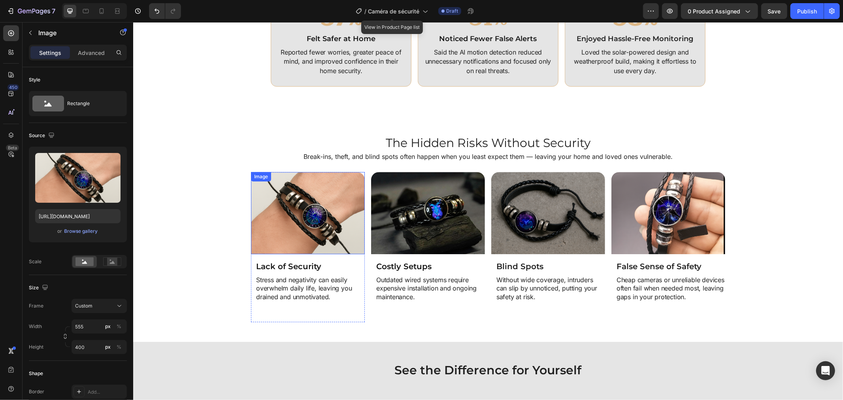
click at [295, 210] on img at bounding box center [307, 212] width 114 height 82
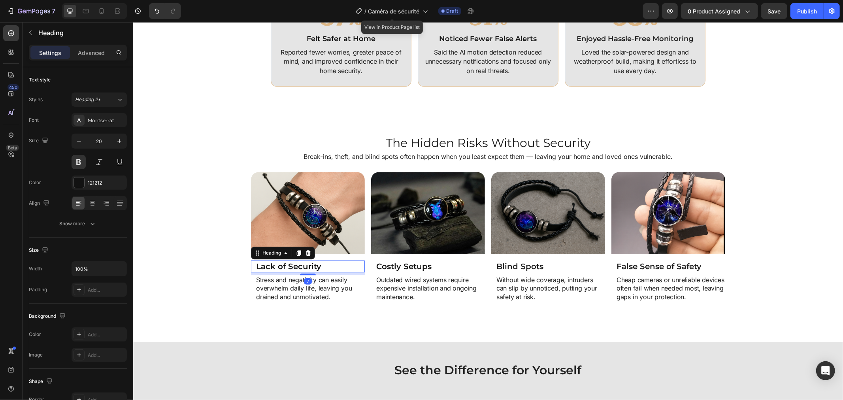
click at [259, 260] on h2 "Lack of Security" at bounding box center [309, 266] width 109 height 12
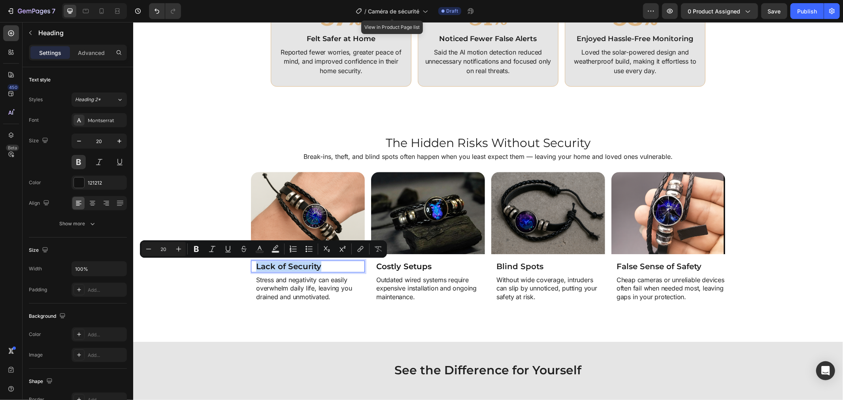
click at [259, 260] on h2 "Lack of Security" at bounding box center [309, 266] width 109 height 12
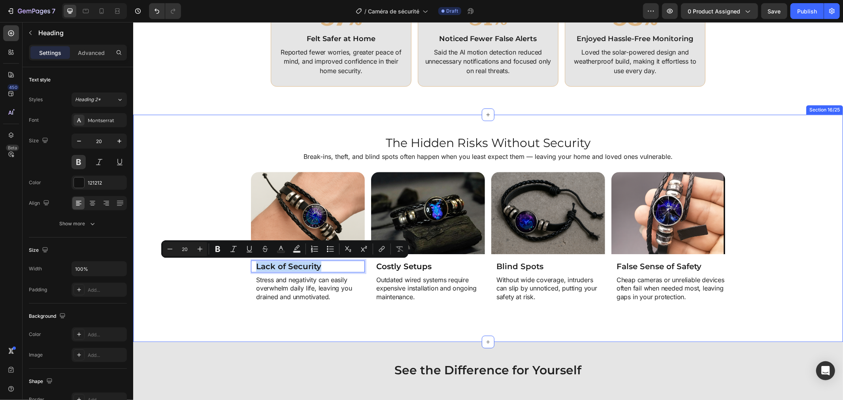
click at [215, 199] on div "Image Lack of Security Heading 7 Stress and negativity can easily overwhelm dai…" at bounding box center [488, 246] width 702 height 150
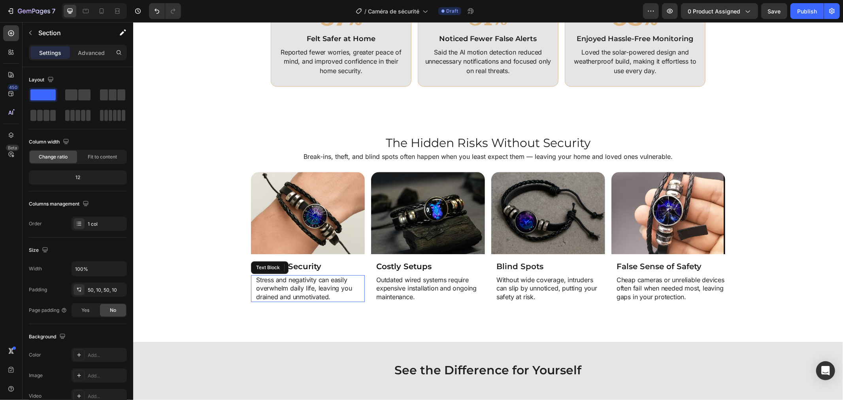
click at [299, 283] on p "Stress and negativity can easily overwhelm daily life, leaving you drained and …" at bounding box center [310, 288] width 108 height 26
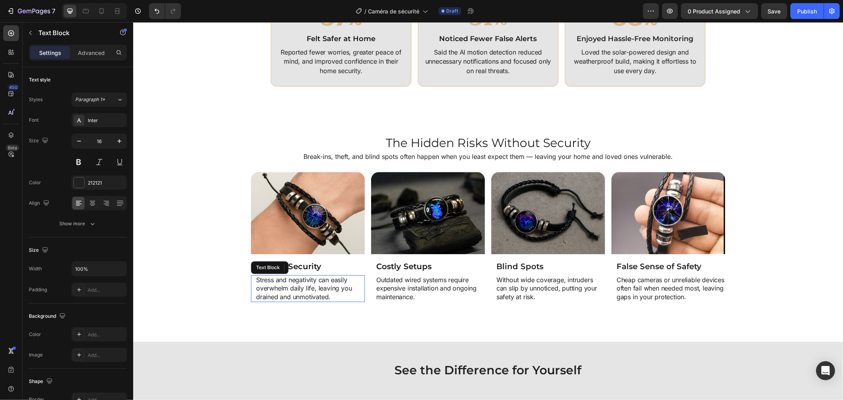
click at [299, 283] on p "Stress and negativity can easily overwhelm daily life, leaving you drained and …" at bounding box center [310, 288] width 108 height 26
click at [309, 287] on strong "DualGuard 4K" at bounding box center [287, 288] width 43 height 8
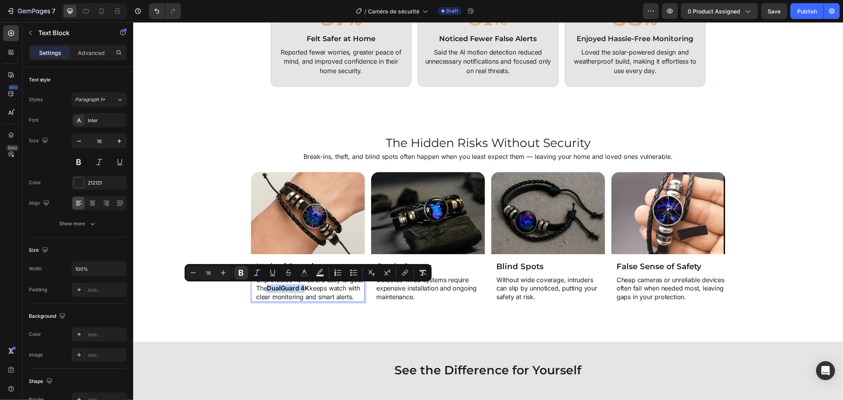
drag, startPoint x: 326, startPoint y: 287, endPoint x: 290, endPoint y: 286, distance: 36.4
click at [290, 286] on strong "DualGuard 4K" at bounding box center [287, 288] width 43 height 8
drag, startPoint x: 331, startPoint y: 290, endPoint x: 291, endPoint y: 291, distance: 39.9
click at [291, 291] on p "Unprotected homes are easy targets. The DualGuard 4K keeps watch with clear mon…" at bounding box center [310, 288] width 108 height 26
click at [247, 271] on button "Bold" at bounding box center [243, 272] width 14 height 14
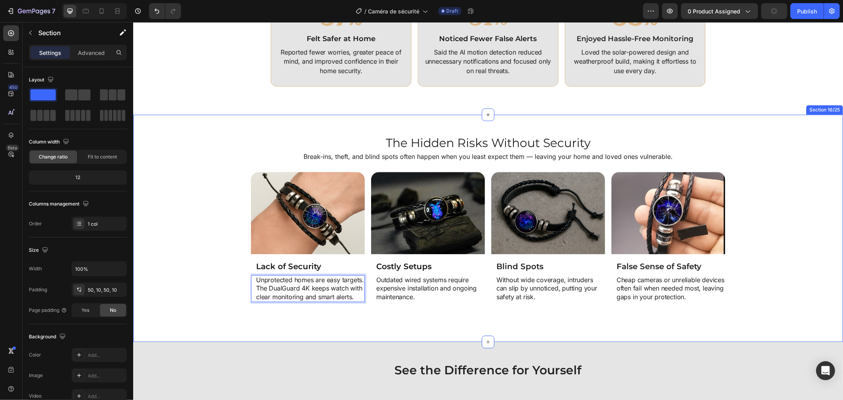
click at [239, 306] on div "Image Lack of Security Heading Unprotected homes are easy targets. The DualGuar…" at bounding box center [488, 246] width 702 height 150
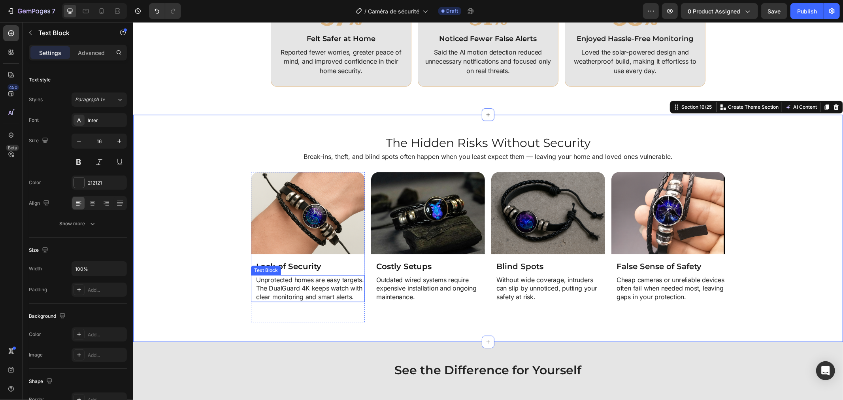
click at [274, 289] on p "Unprotected homes are easy targets. The DualGuard 4K keeps watch with clear mon…" at bounding box center [310, 288] width 108 height 26
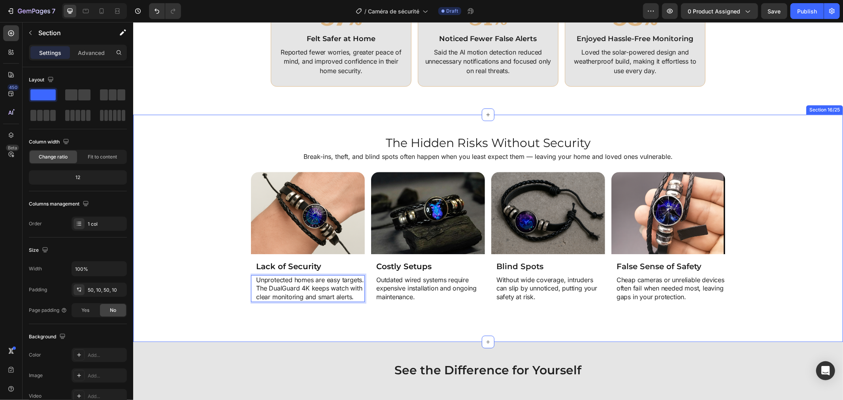
click at [771, 300] on div "Image Lack of Security Heading Unprotected homes are easy targets. The DualGuar…" at bounding box center [488, 246] width 702 height 150
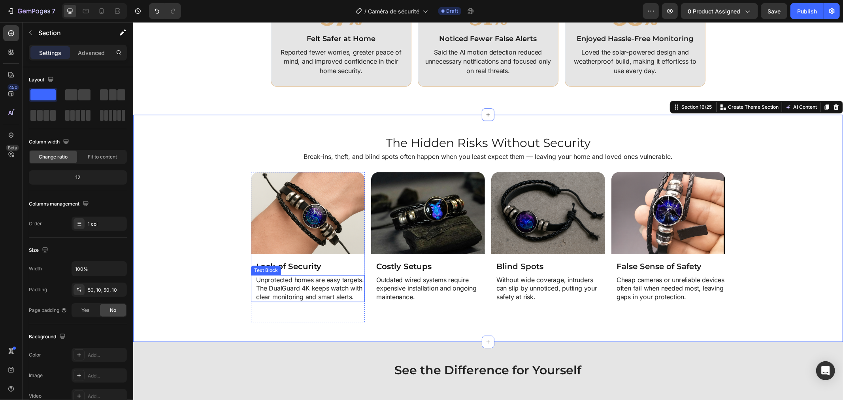
click at [255, 281] on div "Unprotected homes are easy targets. The DualGuard 4K keeps watch with clear mon…" at bounding box center [309, 288] width 109 height 27
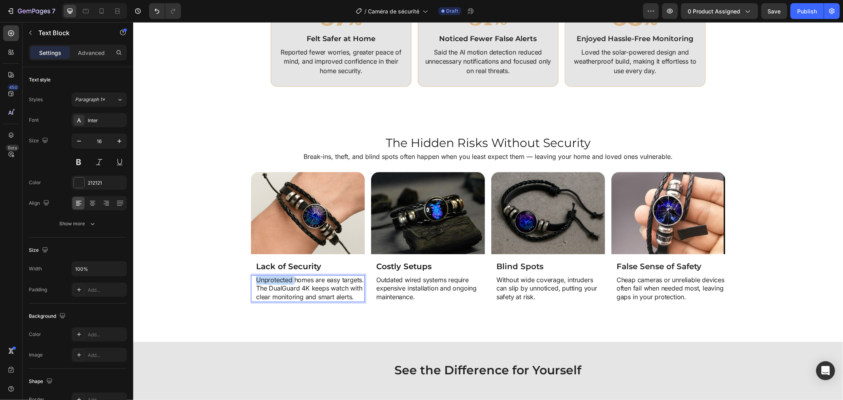
click at [256, 279] on p "Unprotected homes are easy targets. The DualGuard 4K keeps watch with clear mon…" at bounding box center [310, 288] width 108 height 26
click at [311, 279] on p "Unprotected homes are easy targets. The DualGuard 4K keeps watch with clear mon…" at bounding box center [310, 288] width 108 height 26
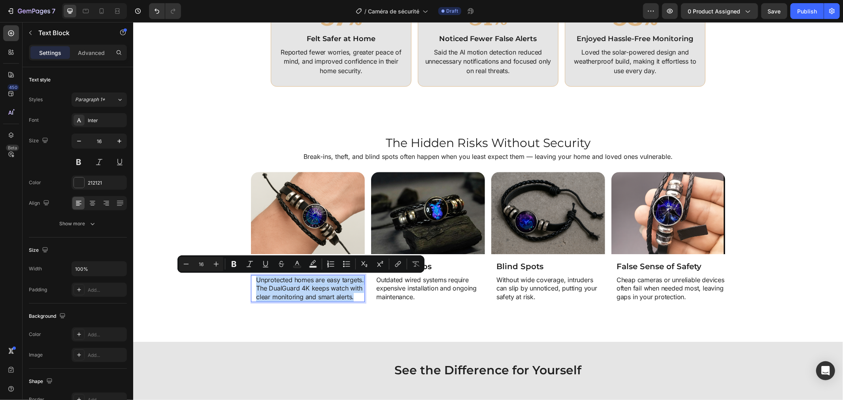
drag, startPoint x: 311, startPoint y: 279, endPoint x: 283, endPoint y: 281, distance: 27.8
click at [283, 281] on p "Unprotected homes are easy targets. The DualGuard 4K keeps watch with clear mon…" at bounding box center [310, 288] width 108 height 26
click at [265, 281] on p "Unprotected homes are easy targets. The DualGuard 4K keeps watch with clear mon…" at bounding box center [310, 288] width 108 height 26
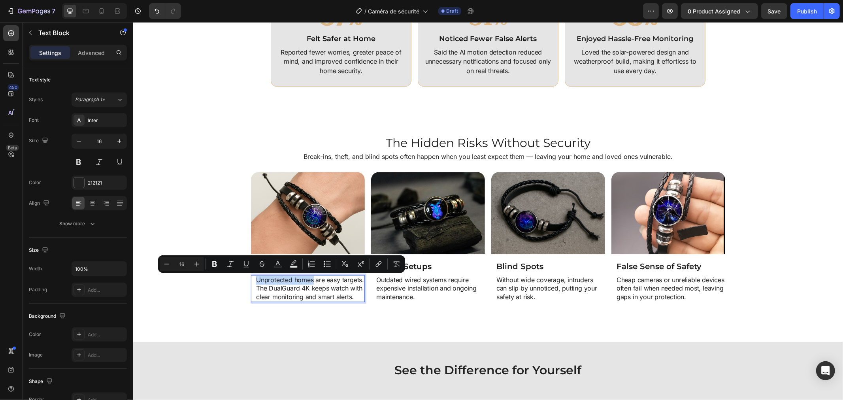
drag, startPoint x: 252, startPoint y: 277, endPoint x: 309, endPoint y: 279, distance: 57.3
click at [309, 279] on p "Unprotected homes are easy targets. The DualGuard 4K keeps watch with clear mon…" at bounding box center [310, 288] width 108 height 26
copy p "Unprotected homes"
click at [333, 206] on img at bounding box center [307, 212] width 114 height 82
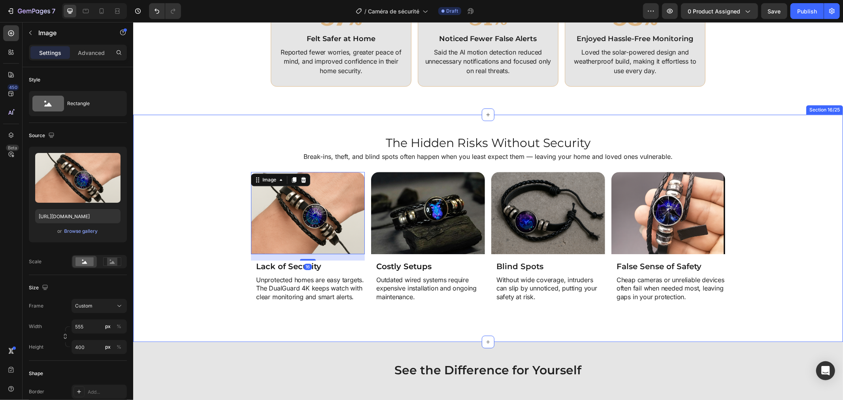
click at [183, 213] on div "Image 16 Lack of Security Heading Unprotected homes are easy targets. The DualG…" at bounding box center [488, 246] width 702 height 150
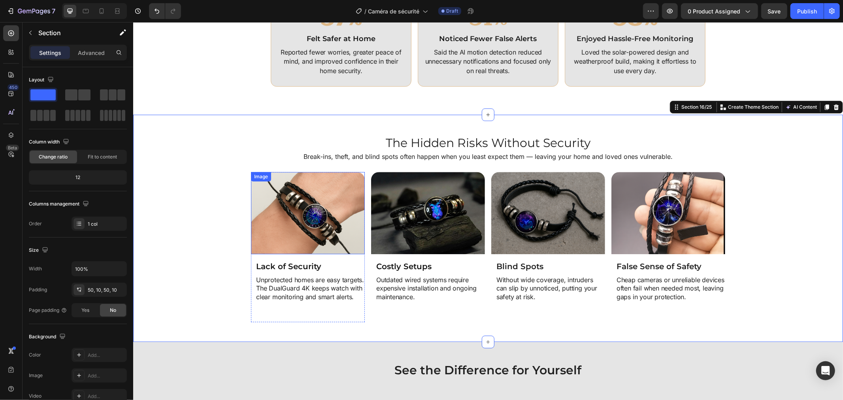
click at [292, 213] on img at bounding box center [307, 212] width 114 height 82
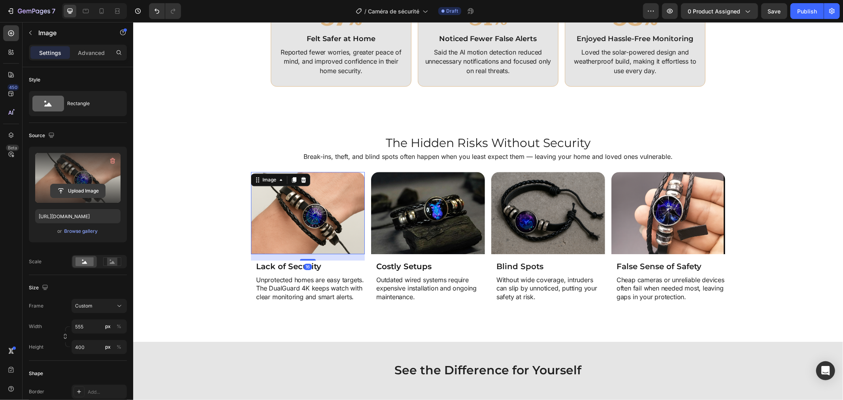
click at [83, 190] on input "file" at bounding box center [78, 190] width 55 height 13
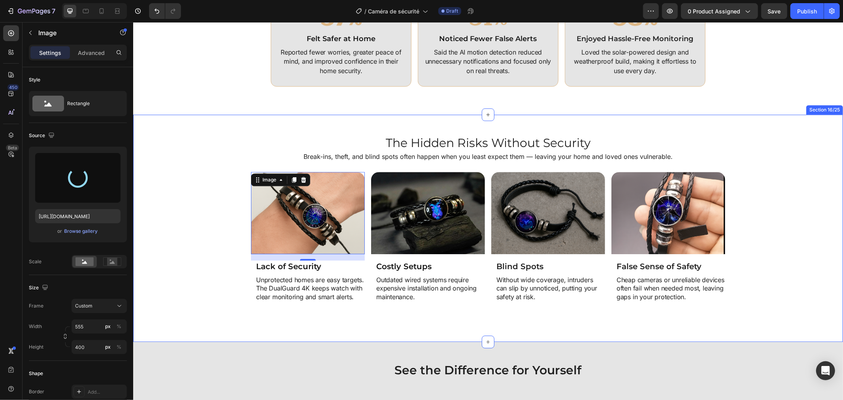
type input "https://cdn.shopify.com/s/files/1/0808/8620/2710/files/gempages_585570282693985…"
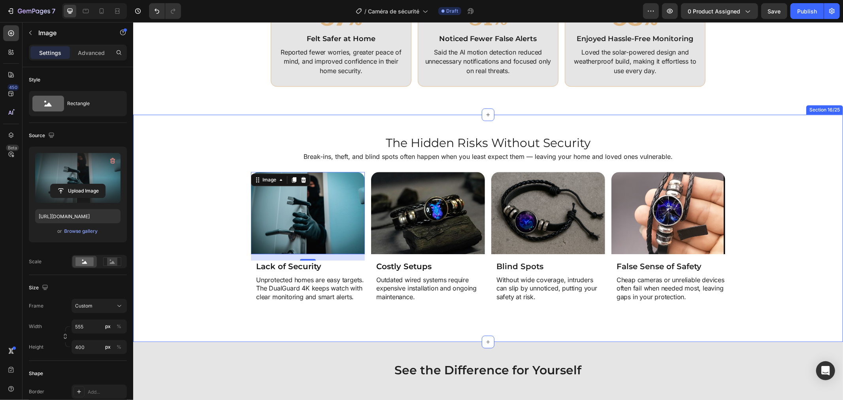
click at [194, 199] on div "Image 16 Lack of Security Heading Unprotected homes are easy targets. The DualG…" at bounding box center [488, 246] width 702 height 150
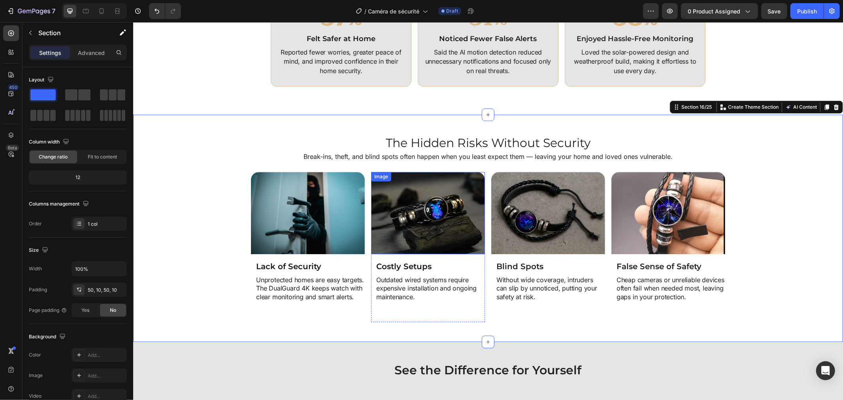
click at [411, 228] on img at bounding box center [428, 212] width 114 height 82
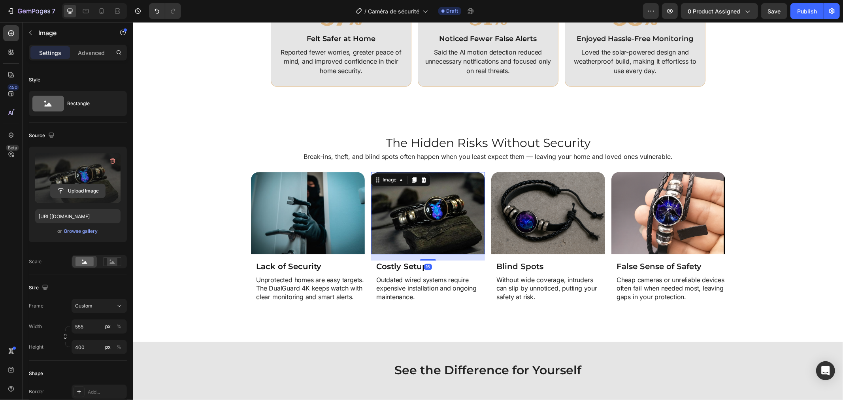
click at [70, 185] on input "file" at bounding box center [78, 190] width 55 height 13
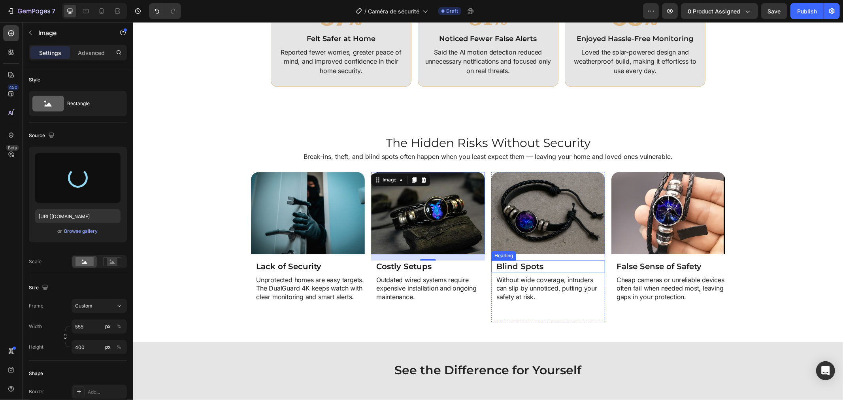
click at [497, 261] on h2 "Blind Spots" at bounding box center [549, 266] width 109 height 12
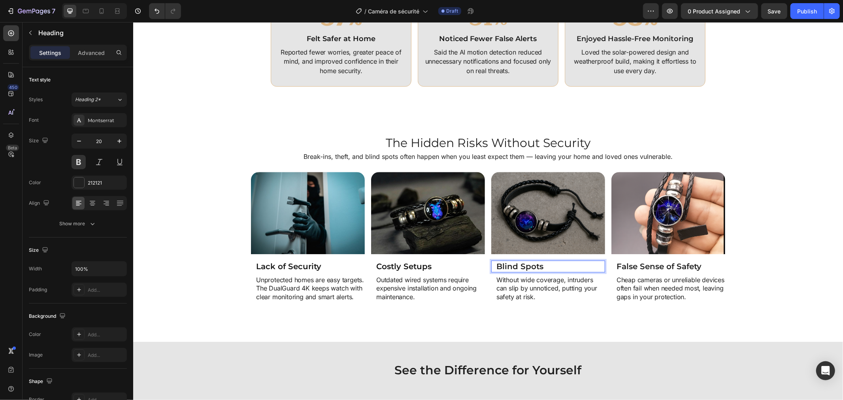
click at [497, 261] on h2 "Blind Spots" at bounding box center [549, 266] width 109 height 12
click at [497, 261] on p "Blind Spots" at bounding box center [550, 266] width 108 height 10
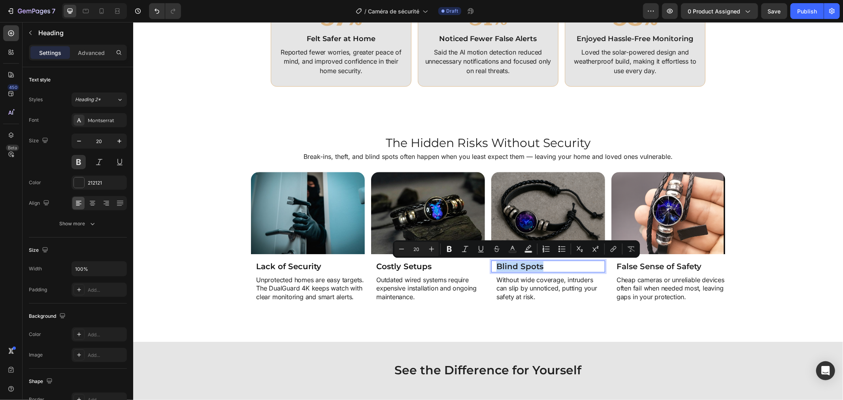
click at [540, 261] on p "Blind Spots" at bounding box center [550, 266] width 108 height 10
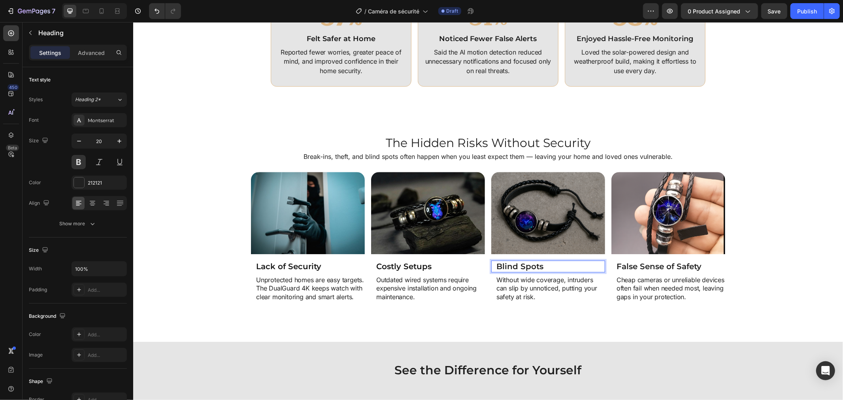
click at [540, 261] on p "Blind Spots" at bounding box center [550, 266] width 108 height 10
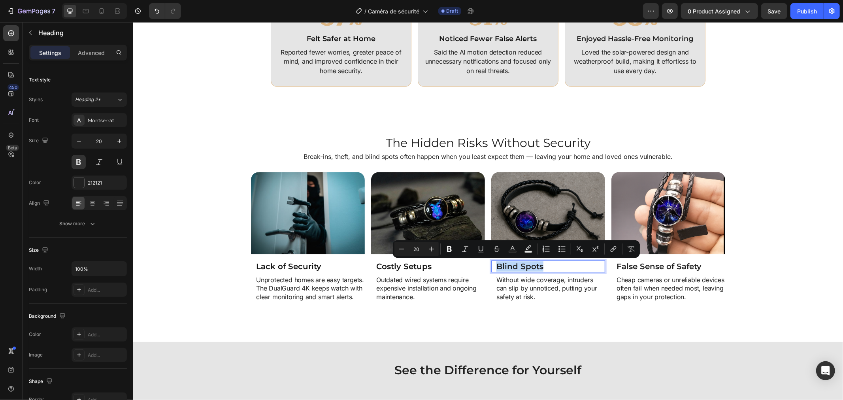
copy p "Blind Spots"
click at [400, 198] on img at bounding box center [428, 212] width 114 height 82
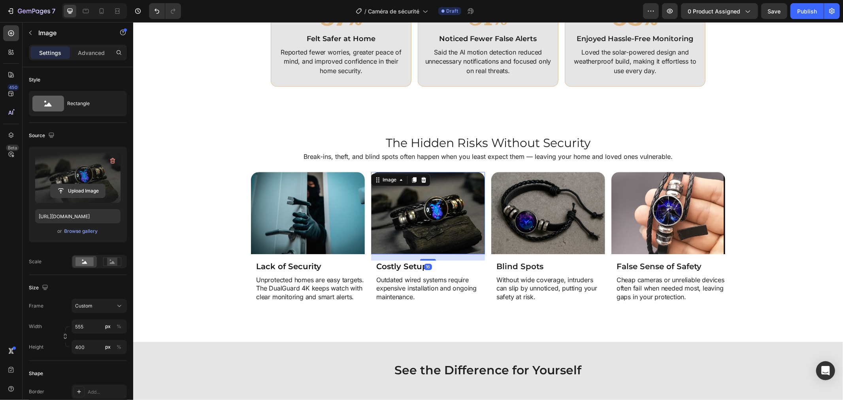
click at [87, 188] on input "file" at bounding box center [78, 190] width 55 height 13
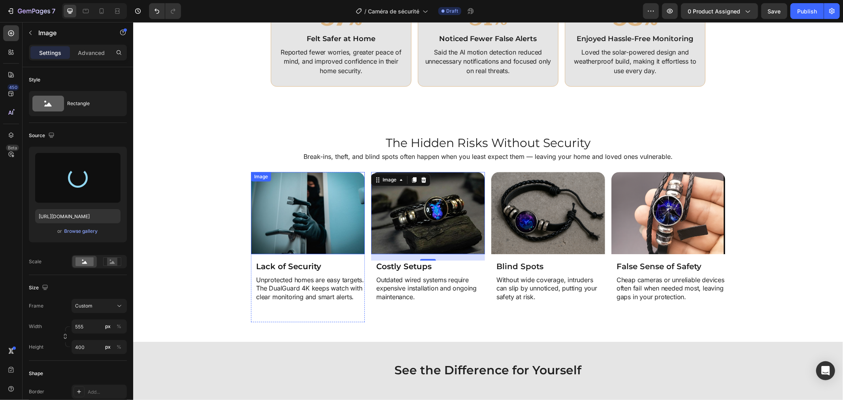
type input "https://cdn.shopify.com/s/files/1/0808/8620/2710/files/gempages_585570282693985…"
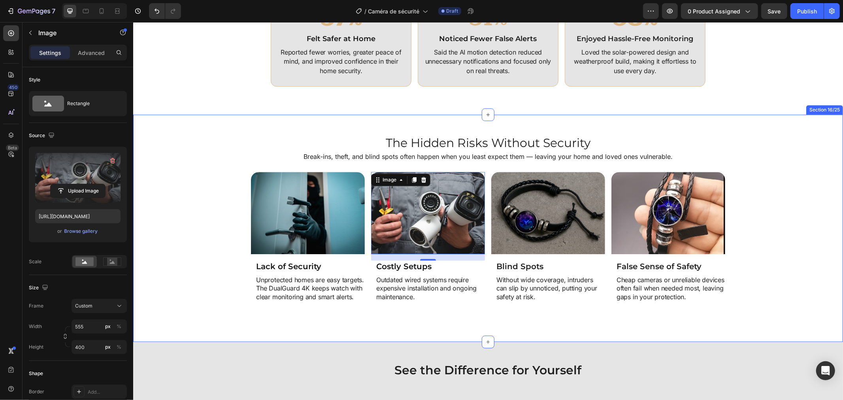
click at [741, 226] on div "Image Lack of Security Heading Unprotected homes are easy targets. The DualGuar…" at bounding box center [488, 246] width 702 height 150
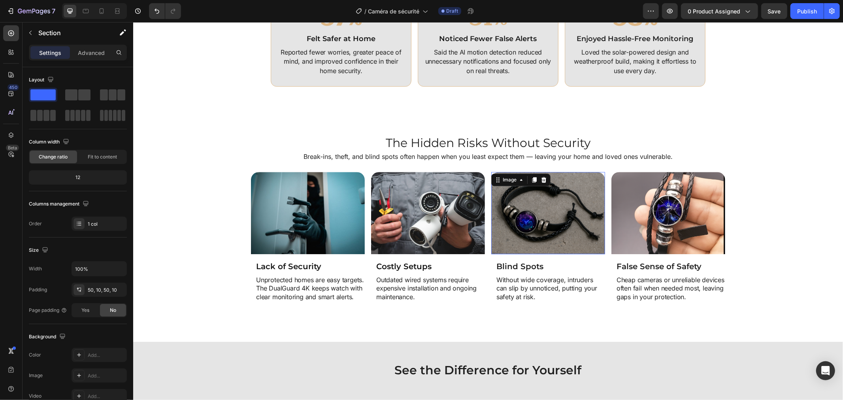
drag, startPoint x: 537, startPoint y: 224, endPoint x: 536, endPoint y: 230, distance: 6.4
click at [537, 226] on img at bounding box center [548, 212] width 114 height 82
click at [536, 230] on img at bounding box center [548, 212] width 114 height 82
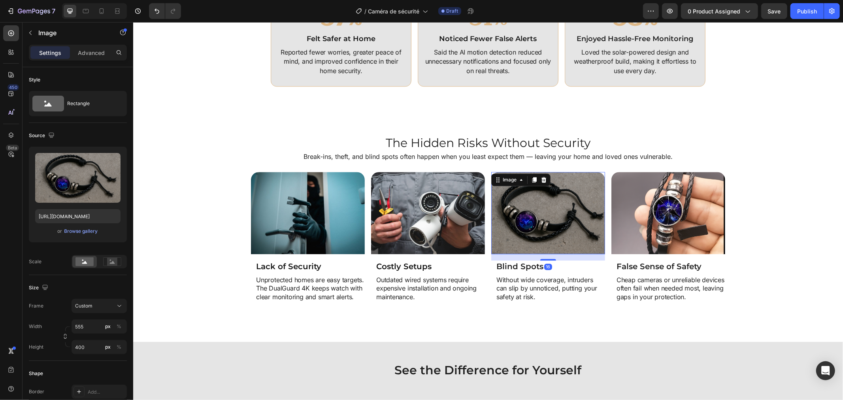
click at [538, 229] on img at bounding box center [548, 212] width 114 height 82
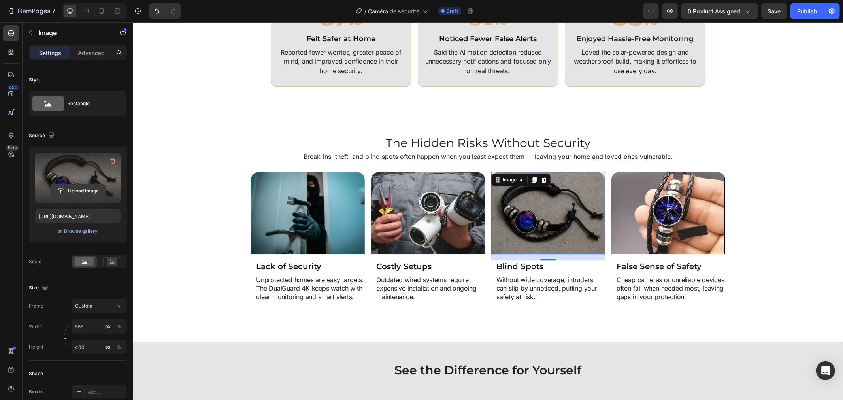
click at [91, 192] on input "file" at bounding box center [78, 190] width 55 height 13
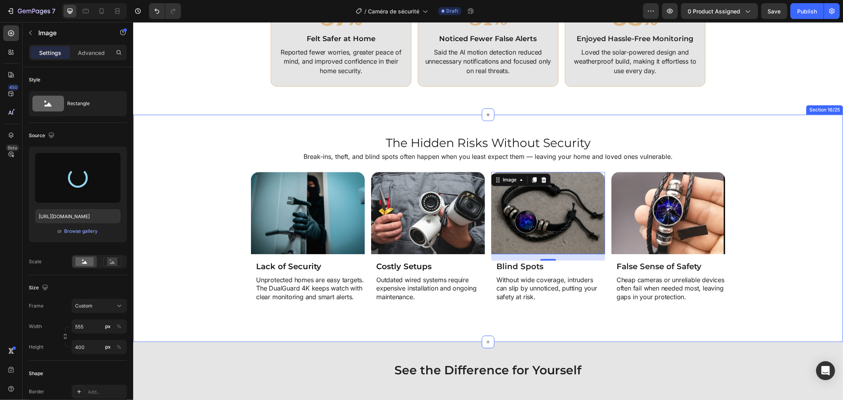
type input "https://cdn.shopify.com/s/files/1/0808/8620/2710/files/gempages_585570282693985…"
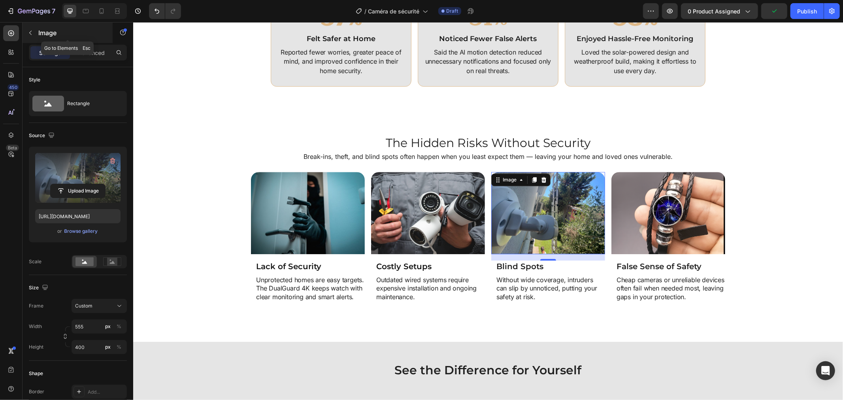
click at [81, 34] on p "Image" at bounding box center [71, 32] width 67 height 9
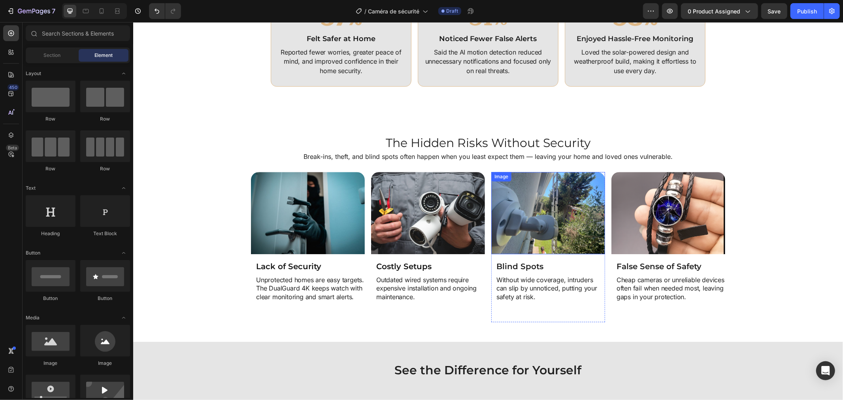
click at [505, 198] on img at bounding box center [548, 212] width 114 height 82
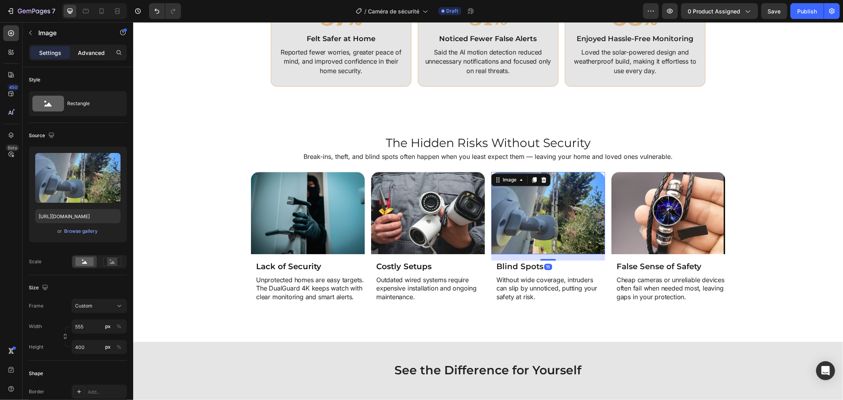
click at [88, 50] on p "Advanced" at bounding box center [91, 53] width 27 height 8
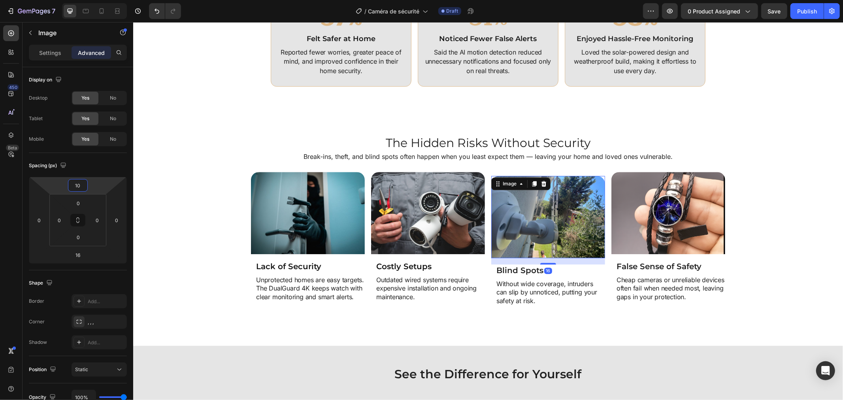
type input "6"
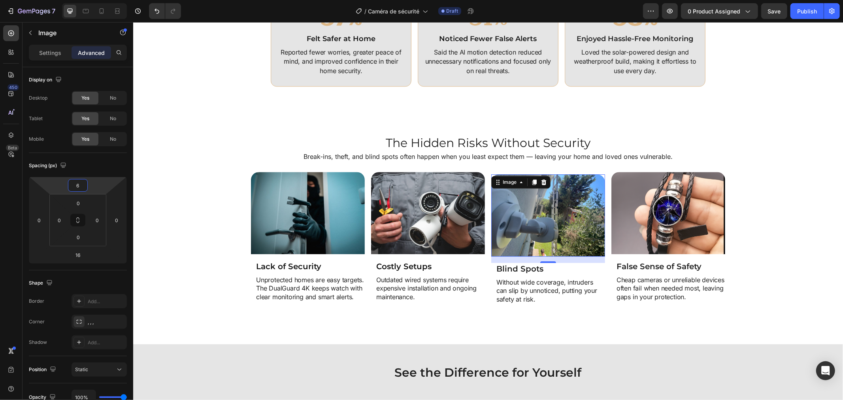
click at [96, 0] on html "7 Version history / Caméra de sécurité Draft Preview 0 product assigned Save Pu…" at bounding box center [421, 0] width 843 height 0
click at [757, 167] on div "The Hidden Risks Without Security Heading Break-ins, theft, and blind spots oft…" at bounding box center [488, 229] width 702 height 190
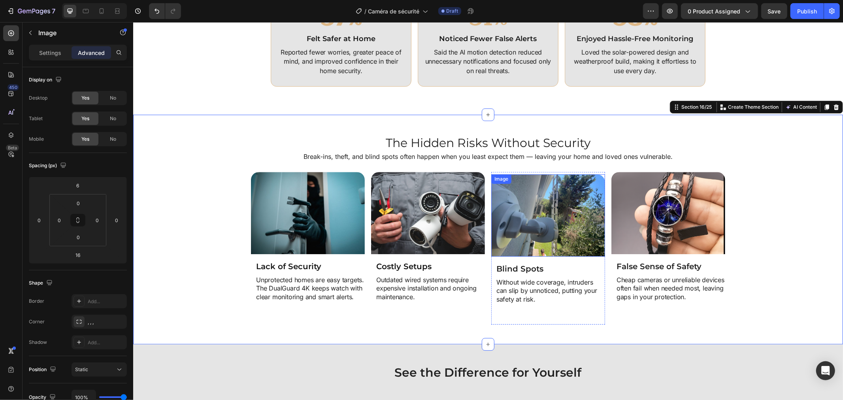
click at [531, 217] on img at bounding box center [548, 215] width 114 height 82
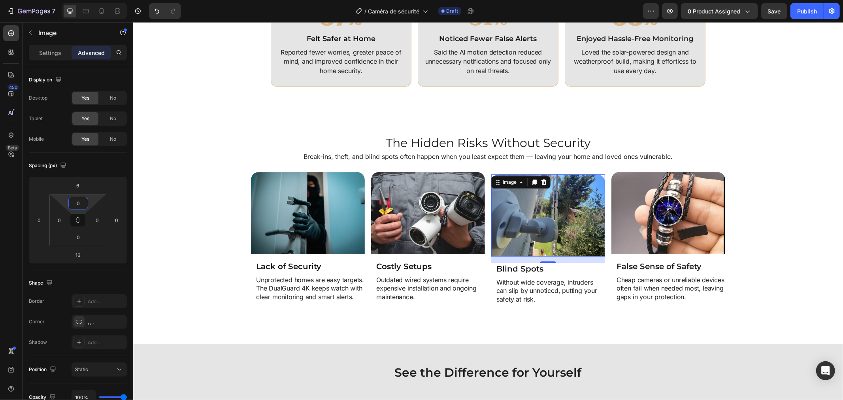
drag, startPoint x: 89, startPoint y: 205, endPoint x: 89, endPoint y: 210, distance: 4.4
click at [89, 0] on html "7 Version history / Caméra de sécurité Draft Preview 0 product assigned Save Pu…" at bounding box center [421, 0] width 843 height 0
drag, startPoint x: 93, startPoint y: 199, endPoint x: 95, endPoint y: 204, distance: 6.0
click at [95, 0] on html "7 Version history / Caméra de sécurité Draft Preview 0 product assigned Publish…" at bounding box center [421, 0] width 843 height 0
drag, startPoint x: 93, startPoint y: 199, endPoint x: 89, endPoint y: 203, distance: 5.6
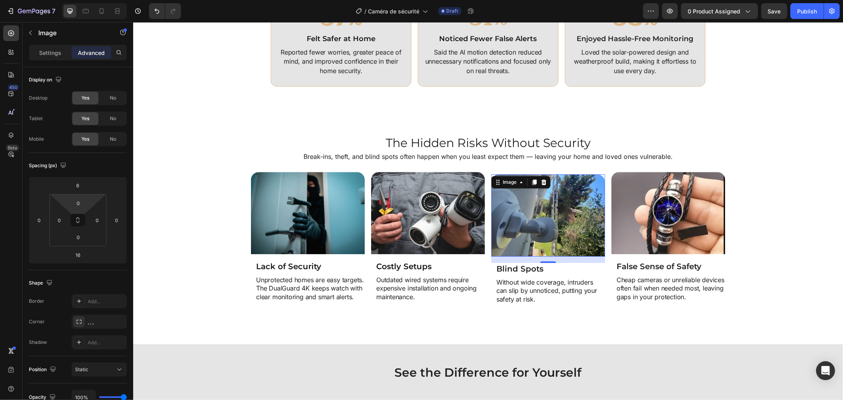
click at [89, 0] on html "7 Version history / Caméra de sécurité Draft Preview 0 product assigned Save Pu…" at bounding box center [421, 0] width 843 height 0
click at [85, 203] on input "0" at bounding box center [78, 203] width 16 height 12
drag, startPoint x: 65, startPoint y: 199, endPoint x: 83, endPoint y: 207, distance: 20.0
click at [83, 0] on html "7 Version history / Caméra de sécurité Draft Preview 0 product assigned Save Pu…" at bounding box center [421, 0] width 843 height 0
click at [77, 219] on icon at bounding box center [78, 218] width 3 height 2
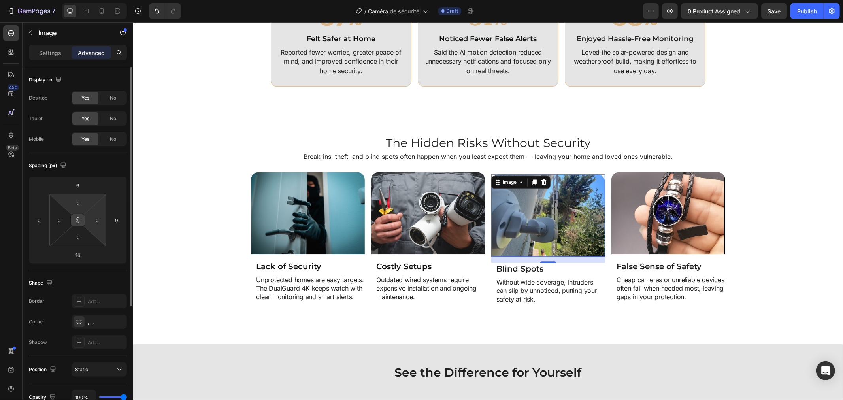
drag, startPoint x: 79, startPoint y: 219, endPoint x: 85, endPoint y: 215, distance: 7.0
click at [85, 215] on div "0 0 0 0" at bounding box center [77, 220] width 57 height 52
type input "14"
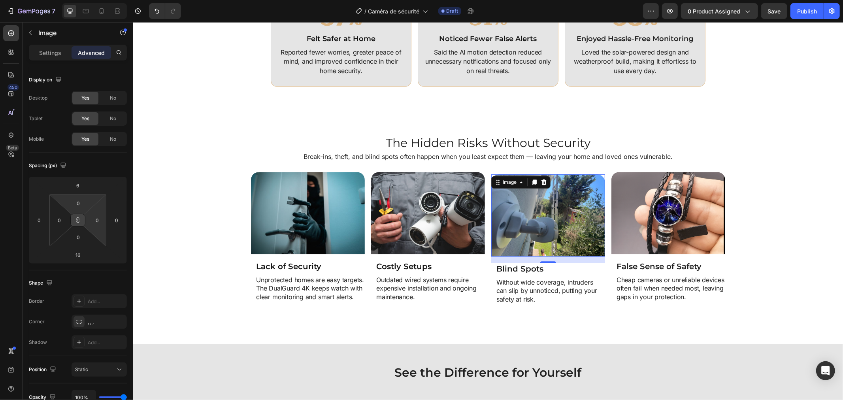
type input "14"
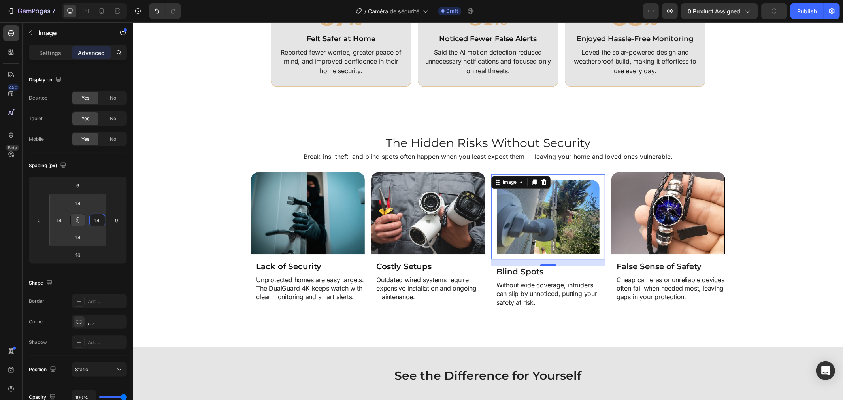
type input "8"
type input "2"
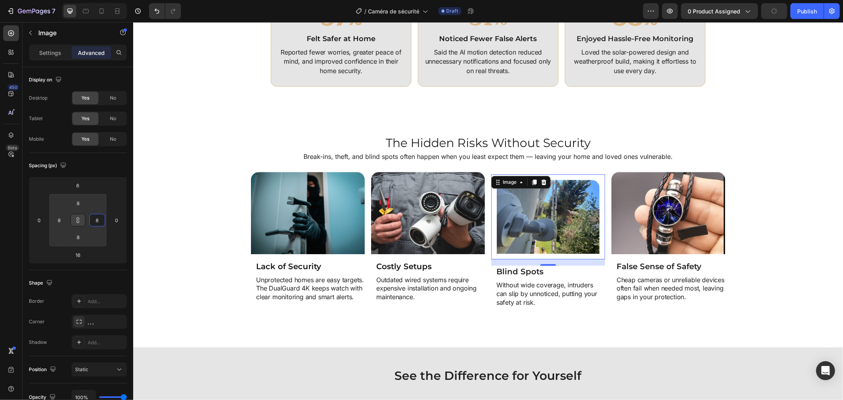
type input "2"
type input "0"
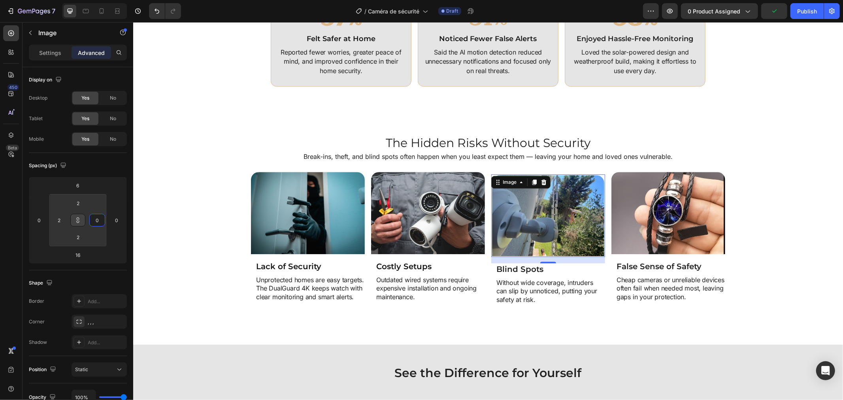
click at [85, 0] on html "7 Version history / Caméra de sécurité Draft Preview 0 product assigned Publish…" at bounding box center [421, 0] width 843 height 0
type input "0"
click at [139, 193] on div "Image Lack of Security Heading Unprotected homes are easy targets. The DualGuar…" at bounding box center [488, 247] width 702 height 152
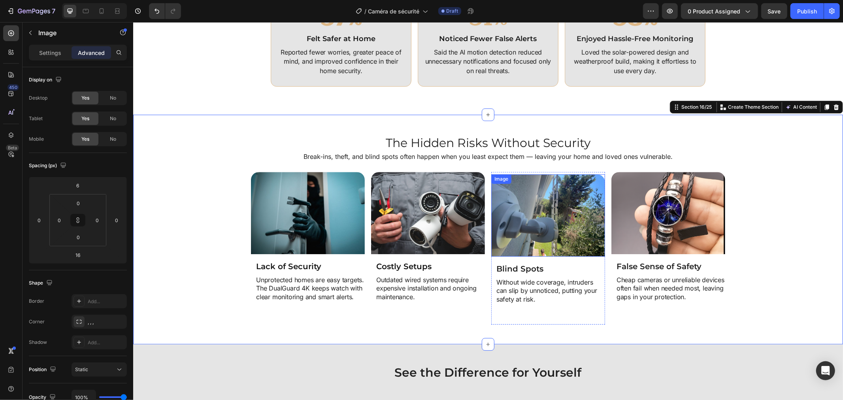
click at [578, 223] on img at bounding box center [548, 215] width 114 height 82
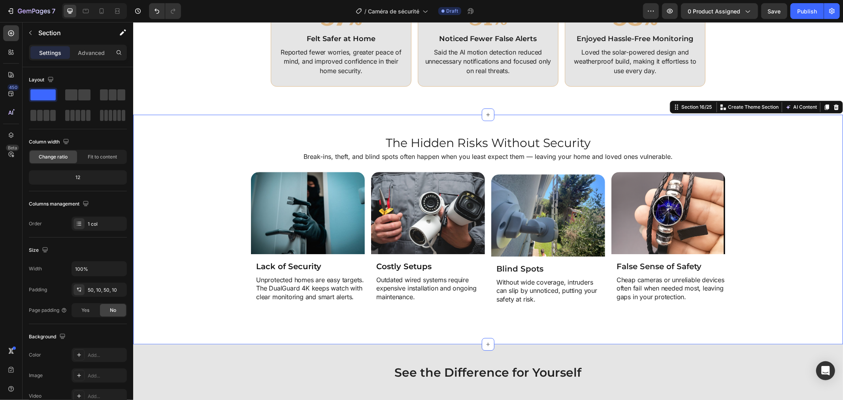
click at [139, 220] on div "Image Lack of Security Heading Unprotected homes are easy targets. The DualGuar…" at bounding box center [488, 247] width 702 height 152
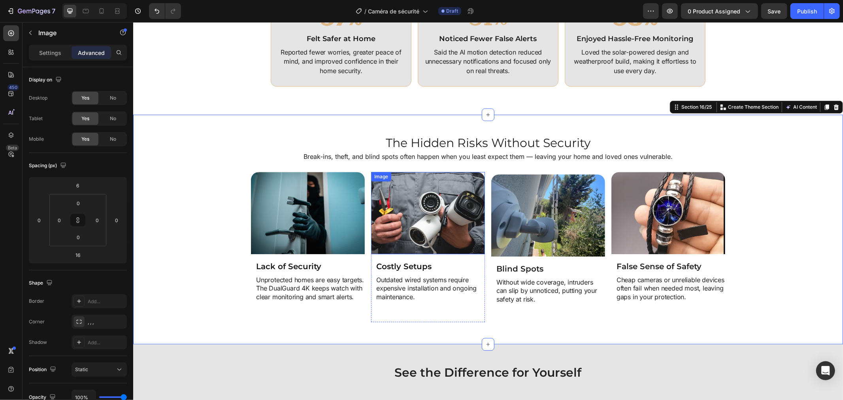
click at [513, 221] on img at bounding box center [548, 215] width 114 height 82
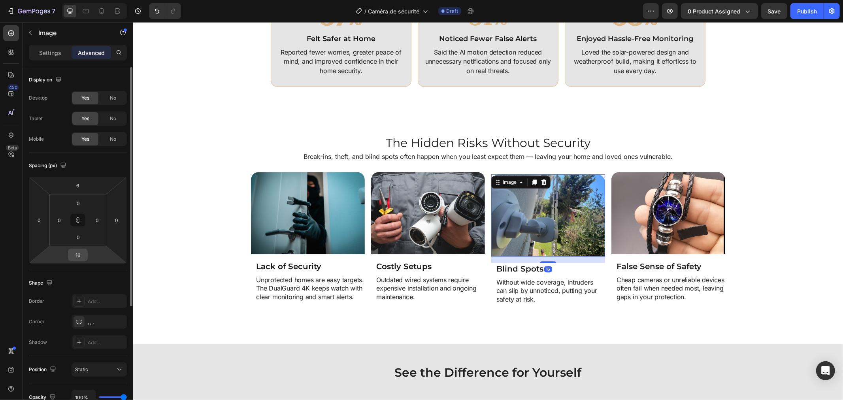
click at [86, 253] on div "16" at bounding box center [78, 254] width 20 height 13
click at [79, 254] on input "16" at bounding box center [78, 255] width 16 height 12
type input "0"
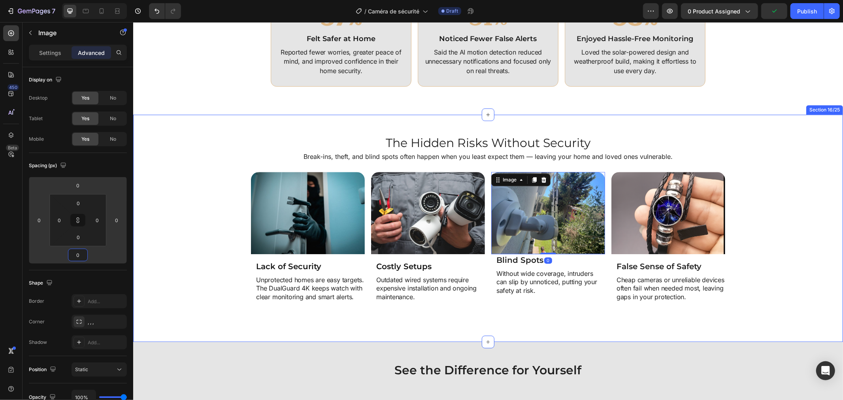
drag, startPoint x: 752, startPoint y: 211, endPoint x: 742, endPoint y: 212, distance: 10.0
click at [749, 211] on div "Image Lack of Security Heading Unprotected homes are easy targets. The DualGuar…" at bounding box center [488, 246] width 702 height 150
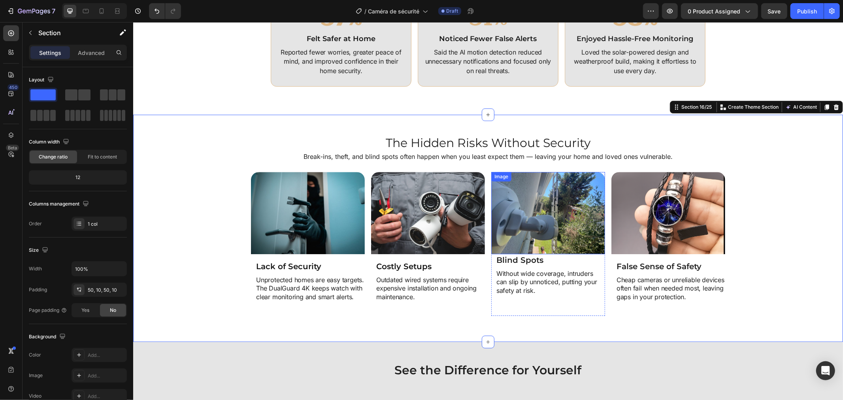
click at [531, 196] on img at bounding box center [548, 212] width 114 height 82
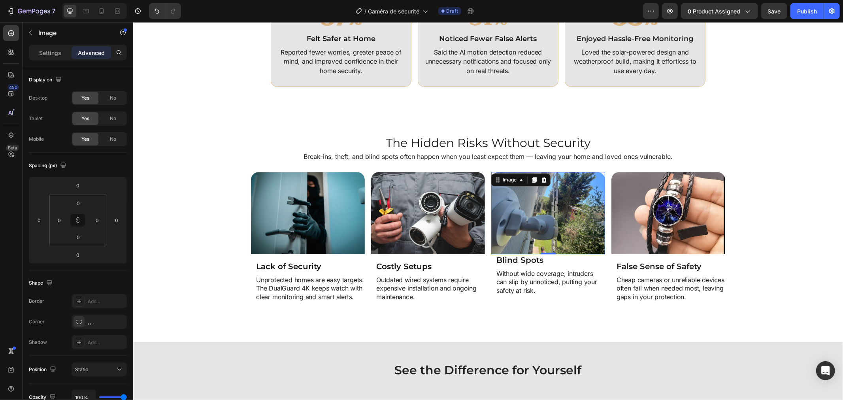
click at [507, 225] on img at bounding box center [548, 212] width 114 height 82
click at [529, 213] on img at bounding box center [548, 212] width 114 height 82
click at [46, 48] on div "Settings" at bounding box center [50, 52] width 40 height 13
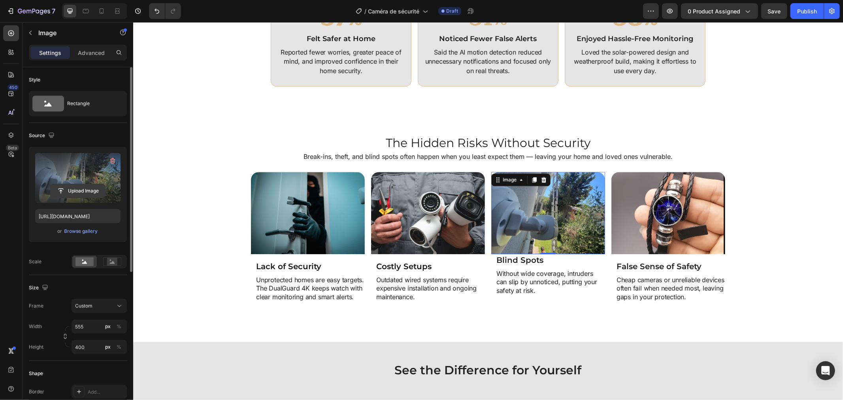
click at [84, 184] on input "file" at bounding box center [78, 190] width 55 height 13
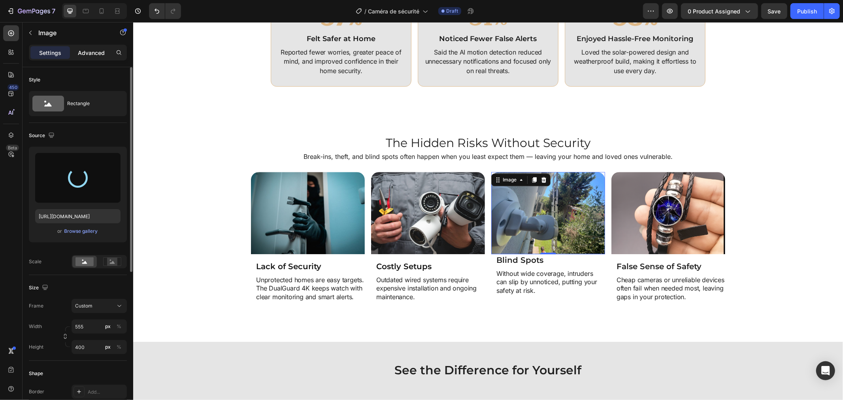
type input "https://cdn.shopify.com/s/files/1/0808/8620/2710/files/gempages_585570282693985…"
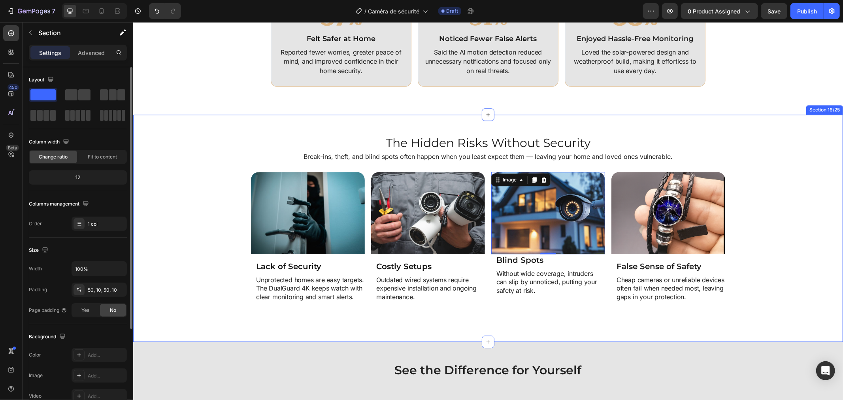
click at [721, 231] on div "Image Lack of Security Heading Unprotected homes are easy targets. The DualGuar…" at bounding box center [488, 246] width 702 height 150
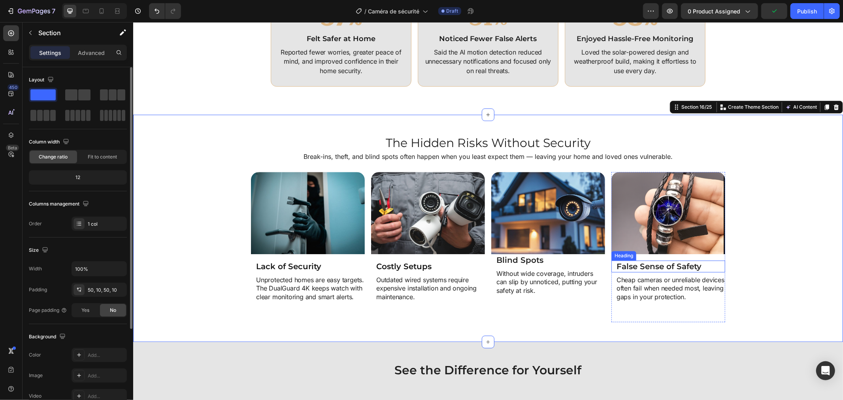
click at [615, 265] on h2 "False Sense of Safety" at bounding box center [669, 266] width 109 height 12
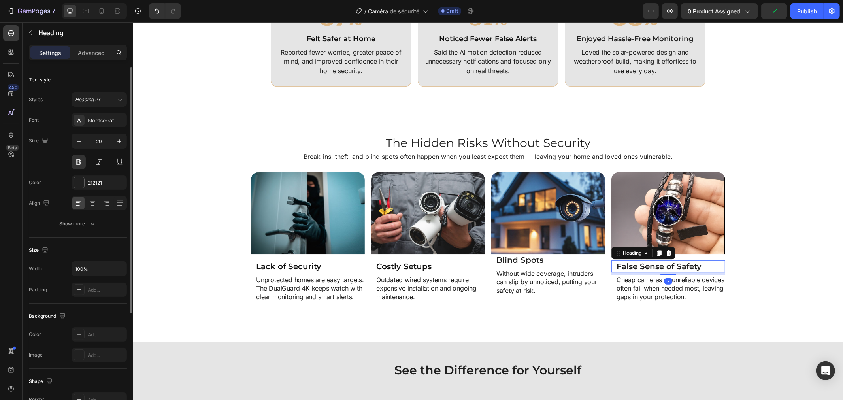
click at [615, 265] on h2 "False Sense of Safety" at bounding box center [669, 266] width 109 height 12
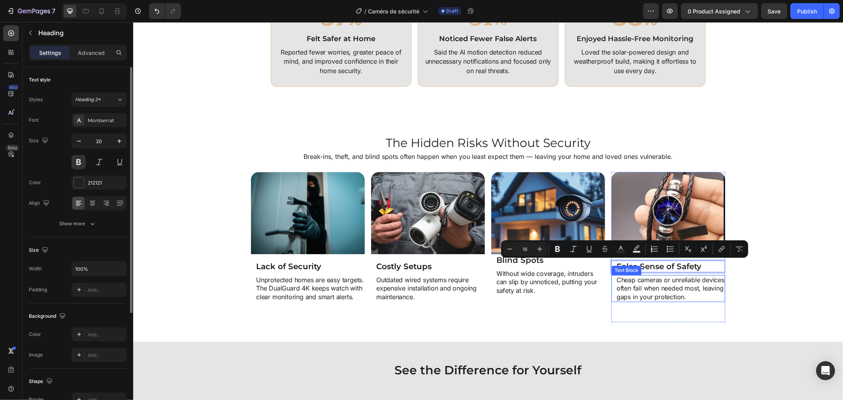
click at [616, 279] on p "Cheap cameras or unreliable devices often fail when needed most, leaving gaps i…" at bounding box center [670, 288] width 108 height 26
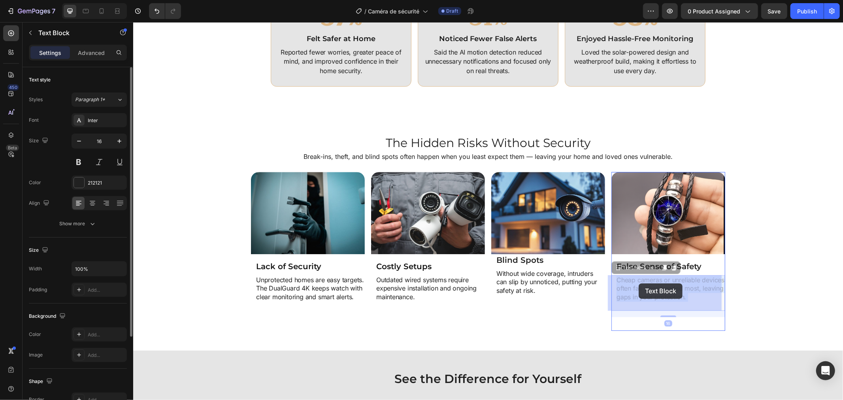
drag, startPoint x: 612, startPoint y: 280, endPoint x: 638, endPoint y: 283, distance: 26.6
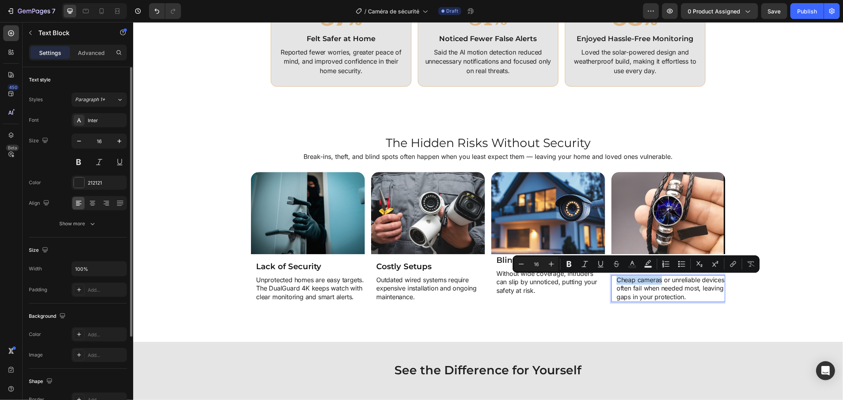
drag, startPoint x: 613, startPoint y: 280, endPoint x: 657, endPoint y: 280, distance: 44.6
click at [616, 277] on p "Cheap cameras or unreliable devices often fail when needed most, leaving gaps i…" at bounding box center [670, 288] width 108 height 26
click at [615, 278] on div "Cheap cameras or unreliable devices often fail when needed most, leaving gaps i…" at bounding box center [669, 288] width 109 height 27
drag, startPoint x: 613, startPoint y: 277, endPoint x: 698, endPoint y: 281, distance: 85.0
click at [698, 281] on p "Cheap cameras or unreliable devices often fail when needed most, leaving gaps i…" at bounding box center [670, 288] width 108 height 26
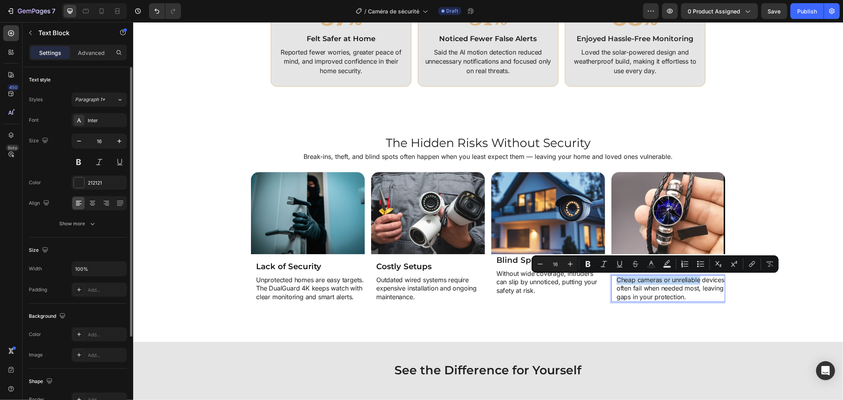
copy p "Cheap cameras or unreliable"
click at [634, 207] on img at bounding box center [668, 212] width 114 height 82
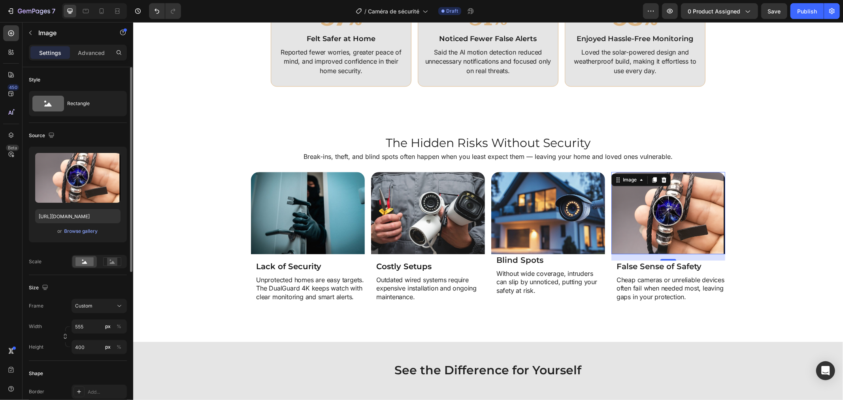
click at [646, 231] on img at bounding box center [668, 212] width 114 height 82
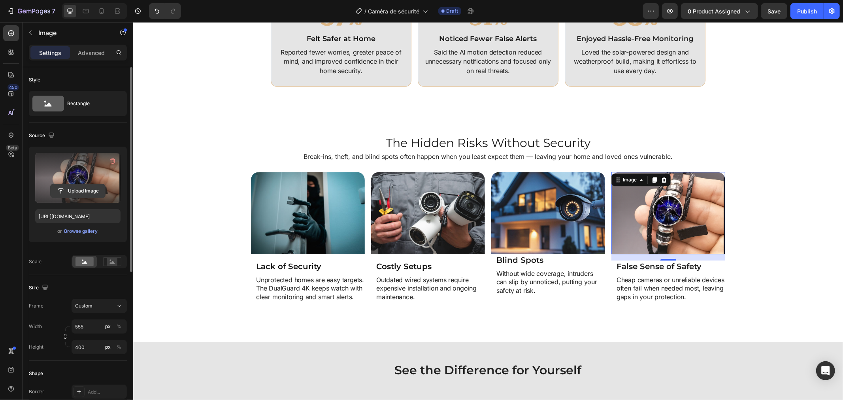
click at [79, 188] on input "file" at bounding box center [78, 190] width 55 height 13
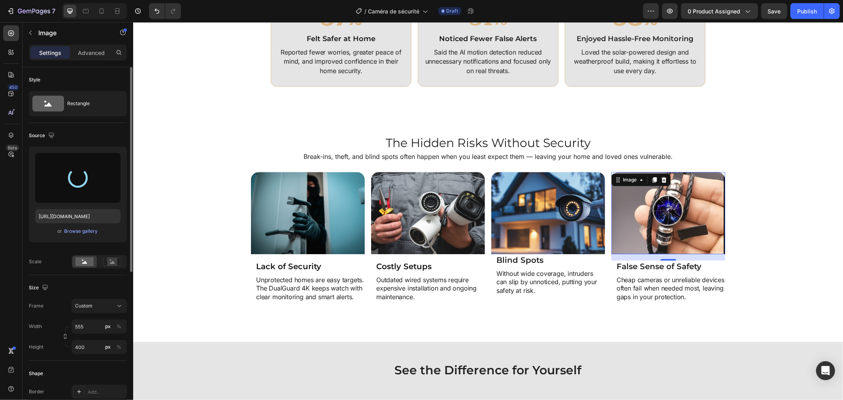
type input "https://cdn.shopify.com/s/files/1/0808/8620/2710/files/gempages_585570282693985…"
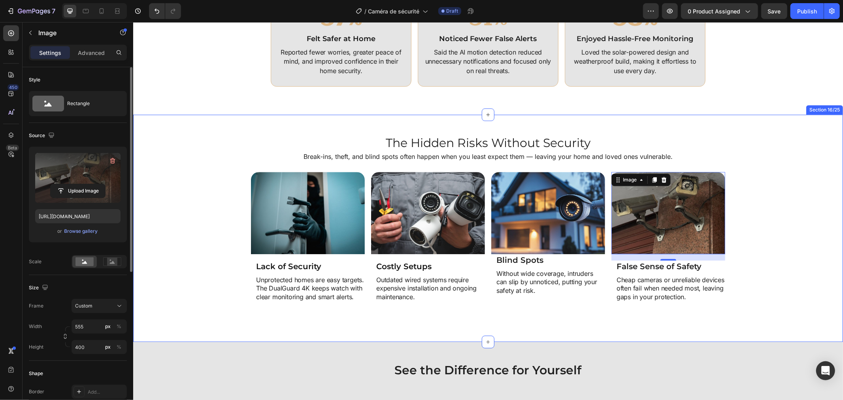
click at [761, 253] on div "Image Lack of Security Heading Unprotected homes are easy targets. The DualGuar…" at bounding box center [488, 246] width 702 height 150
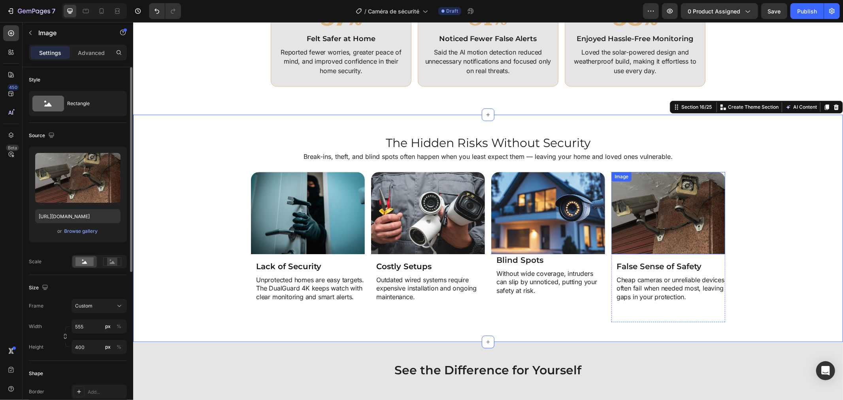
click at [651, 226] on img at bounding box center [668, 212] width 114 height 82
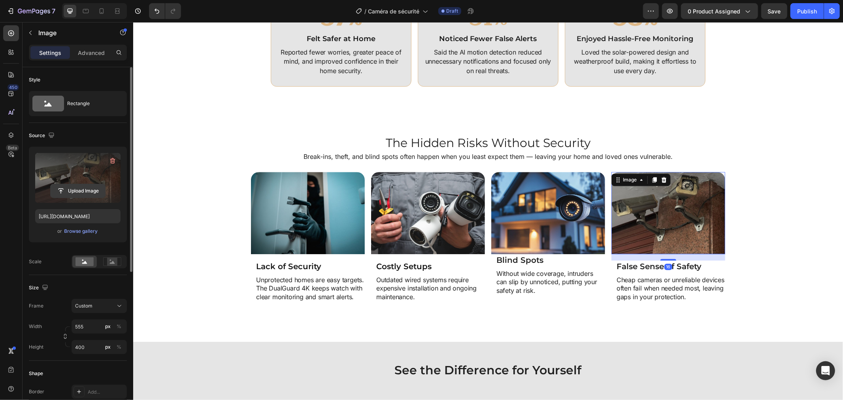
click at [77, 192] on input "file" at bounding box center [78, 190] width 55 height 13
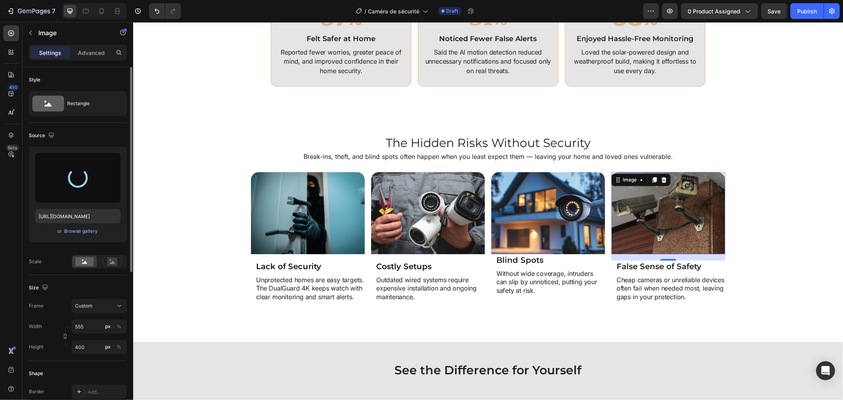
type input "https://cdn.shopify.com/s/files/1/0808/8620/2710/files/gempages_585570282693985…"
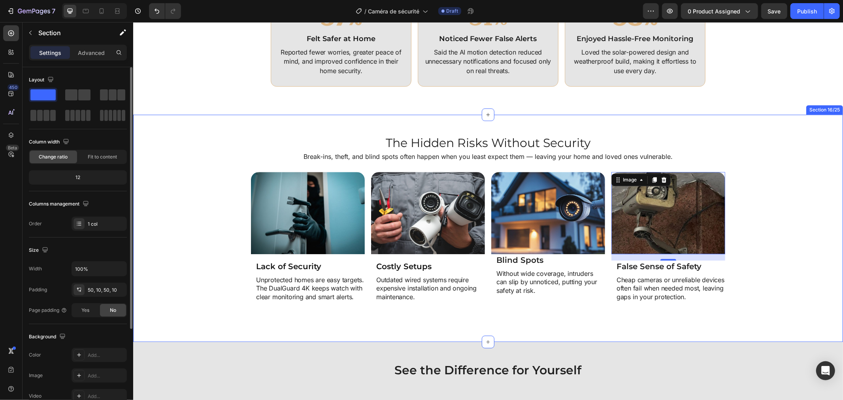
click at [766, 214] on div "Image Lack of Security Heading Unprotected homes are easy targets. The DualGuar…" at bounding box center [488, 246] width 702 height 150
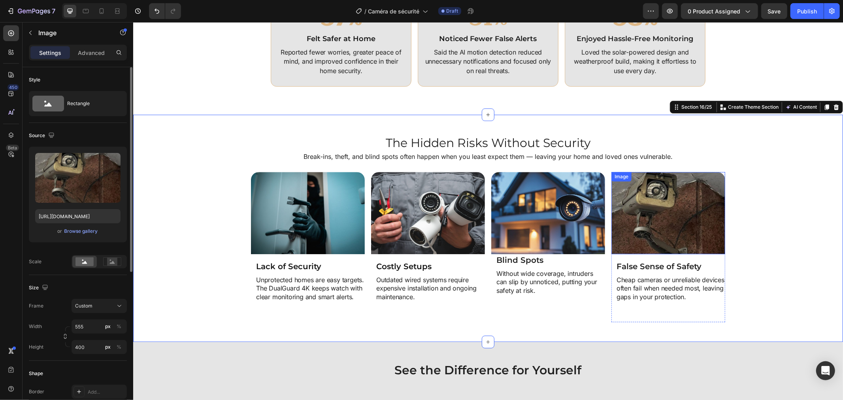
click at [642, 198] on img at bounding box center [668, 212] width 114 height 82
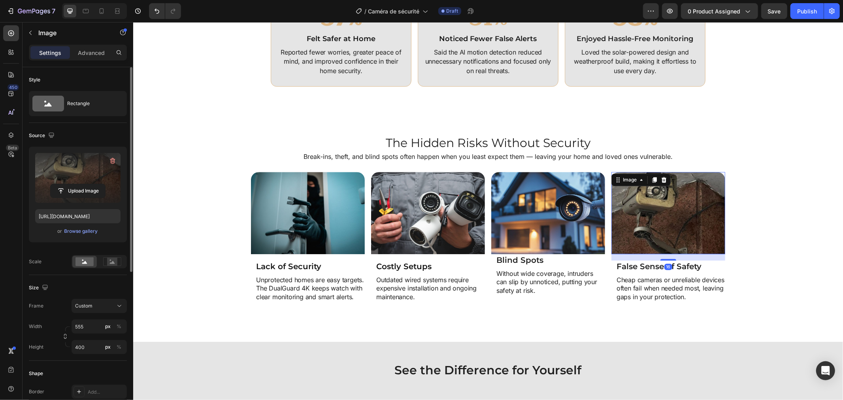
click at [72, 175] on label at bounding box center [77, 178] width 85 height 50
click at [72, 184] on input "file" at bounding box center [78, 190] width 55 height 13
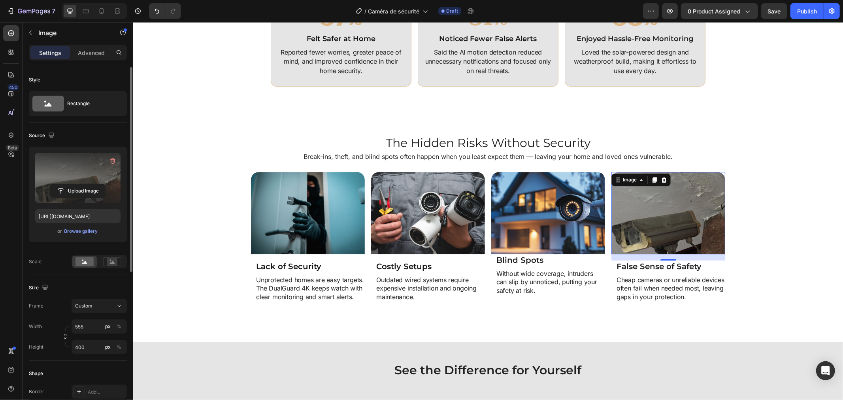
click at [643, 205] on img at bounding box center [668, 212] width 114 height 82
click at [89, 188] on input "file" at bounding box center [78, 190] width 55 height 13
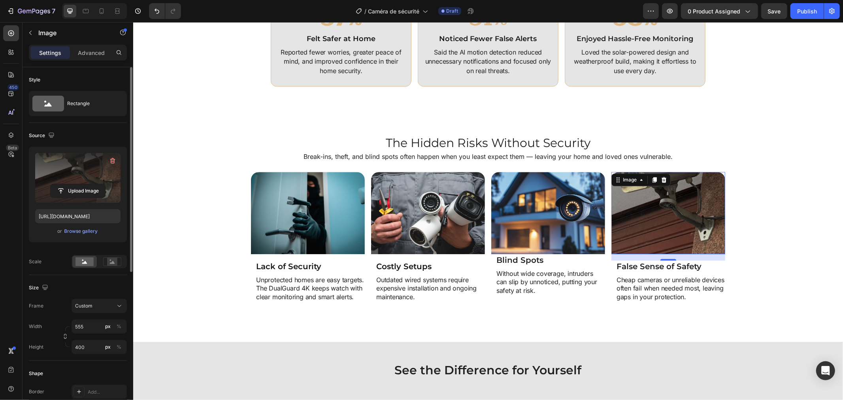
click at [636, 215] on img at bounding box center [668, 212] width 114 height 82
click at [94, 187] on input "file" at bounding box center [78, 190] width 55 height 13
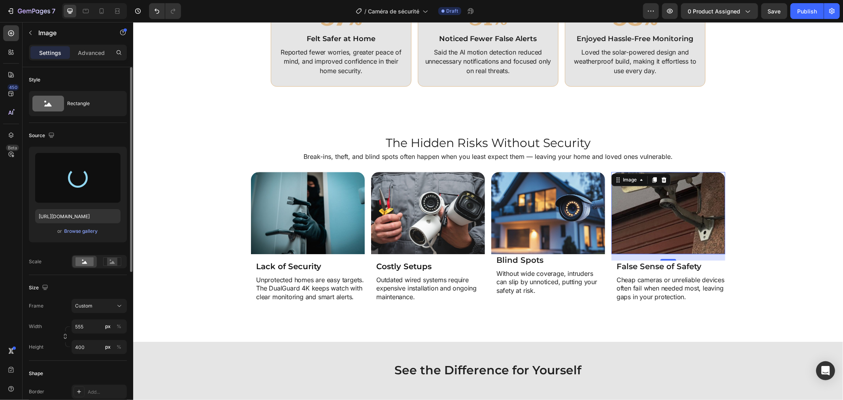
type input "https://cdn.shopify.com/s/files/1/0808/8620/2710/files/gempages_585570282693985…"
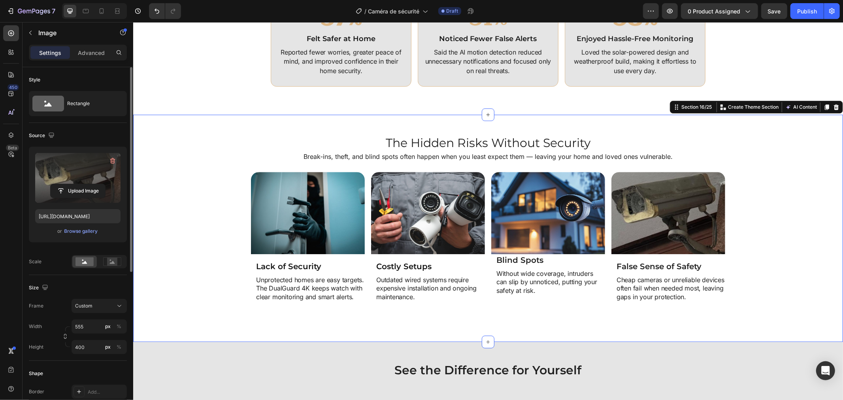
click at [734, 203] on div "Image Lack of Security Heading Unprotected homes are easy targets. The DualGuar…" at bounding box center [488, 246] width 702 height 150
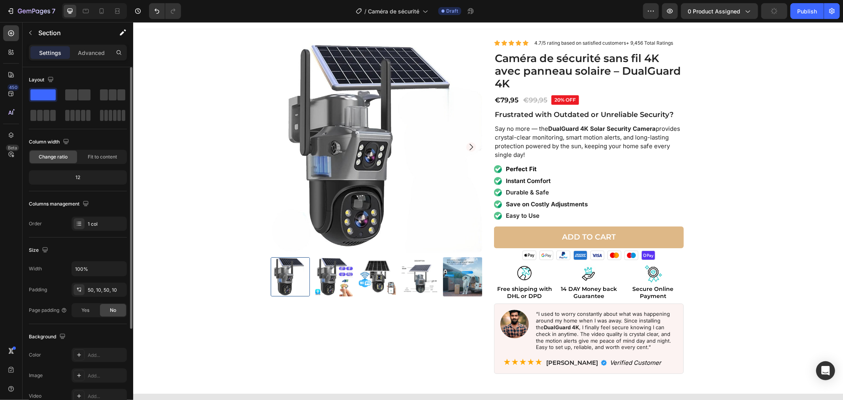
scroll to position [0, 0]
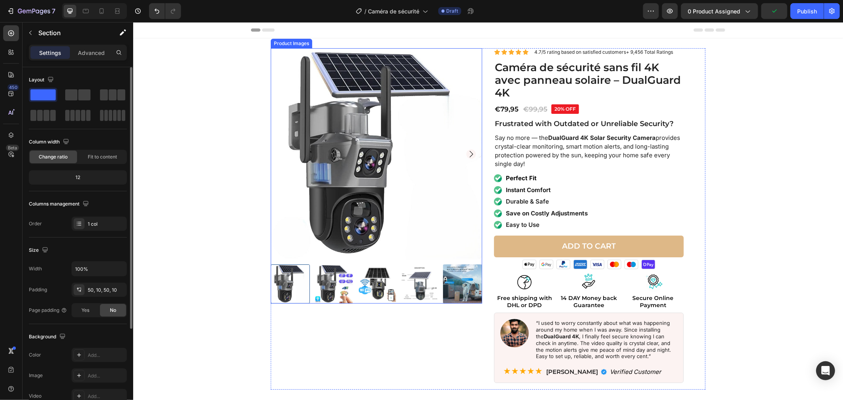
click at [369, 168] on img at bounding box center [375, 153] width 211 height 211
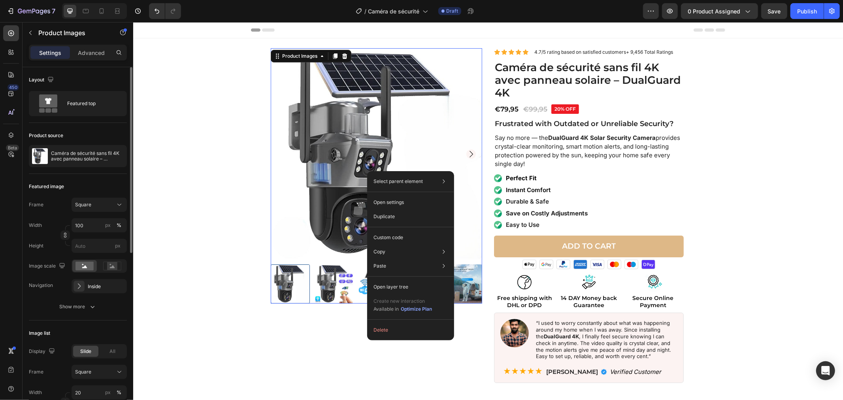
click at [341, 191] on img at bounding box center [375, 153] width 211 height 211
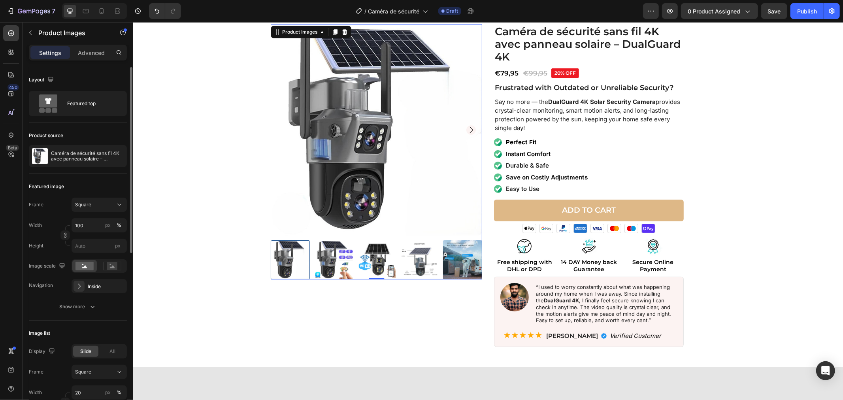
scroll to position [132, 0]
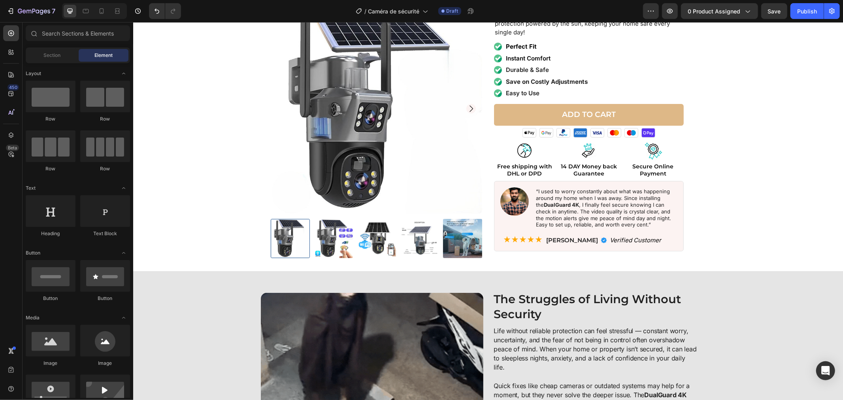
drag, startPoint x: 842, startPoint y: 82, endPoint x: 842, endPoint y: 96, distance: 14.6
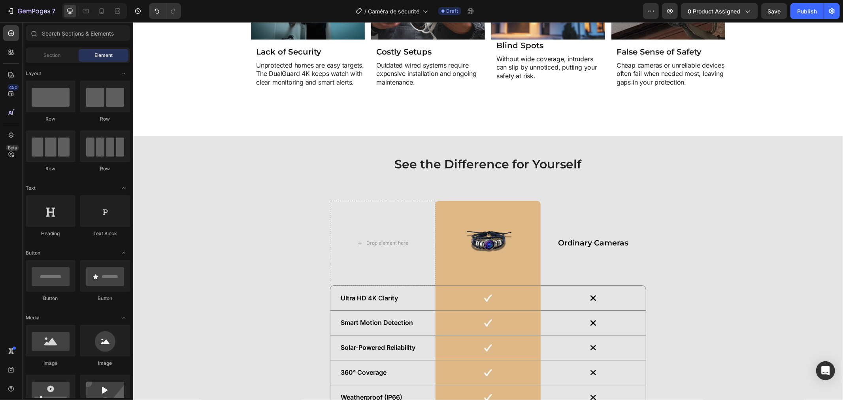
scroll to position [2017, 0]
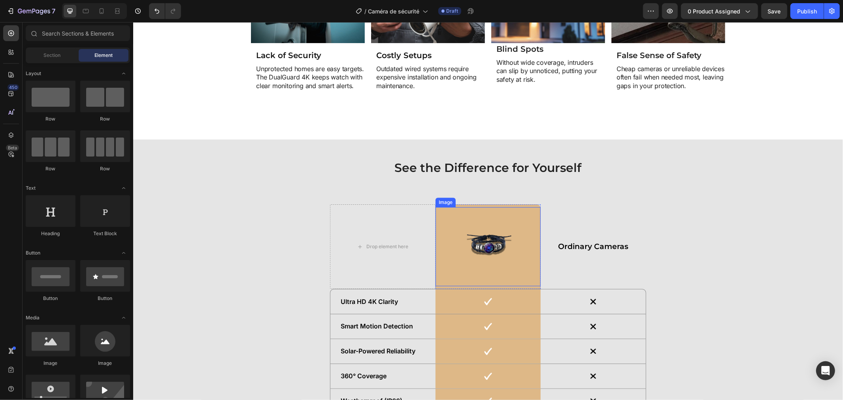
click at [484, 237] on img at bounding box center [487, 246] width 59 height 79
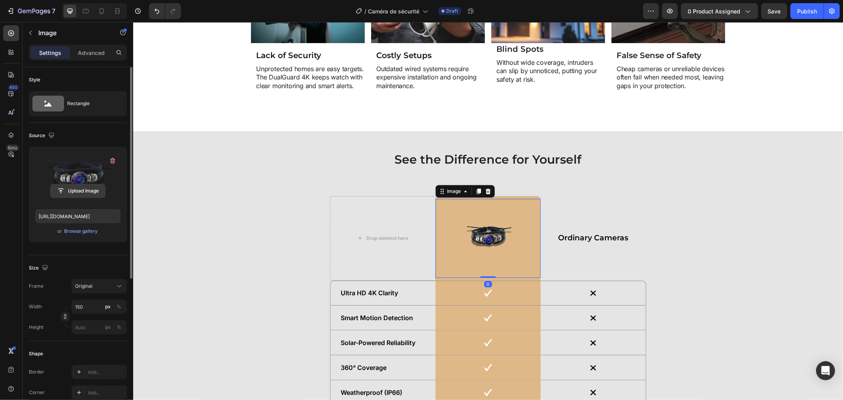
click at [66, 188] on input "file" at bounding box center [78, 190] width 55 height 13
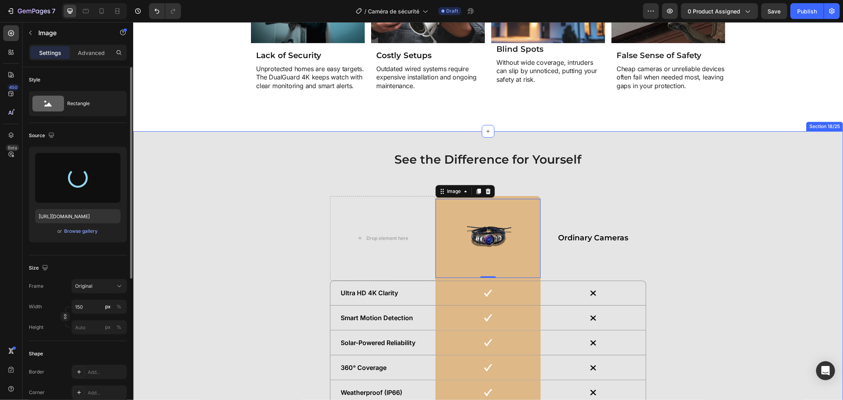
type input "https://cdn.shopify.com/s/files/1/0808/8620/2710/files/gempages_585570282693985…"
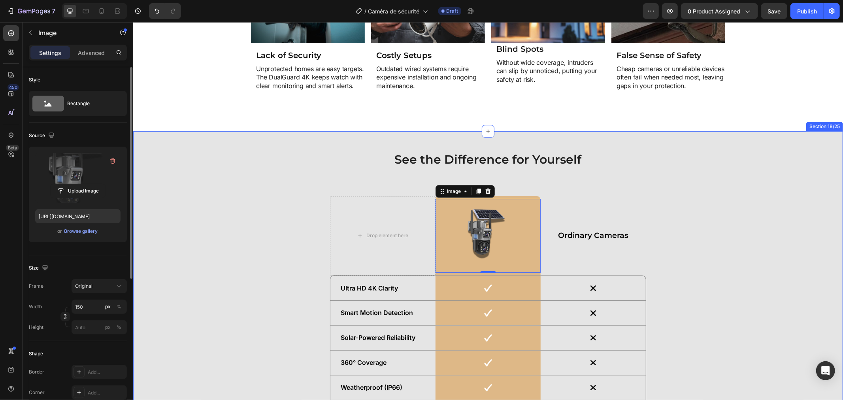
click at [747, 246] on div "See the Difference for Yourself Heading Drop element here Image 0 Row Ordinary …" at bounding box center [488, 306] width 702 height 310
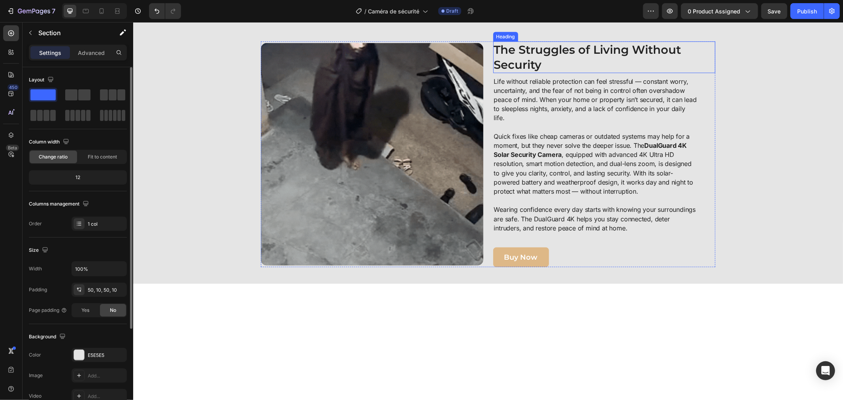
scroll to position [42, 0]
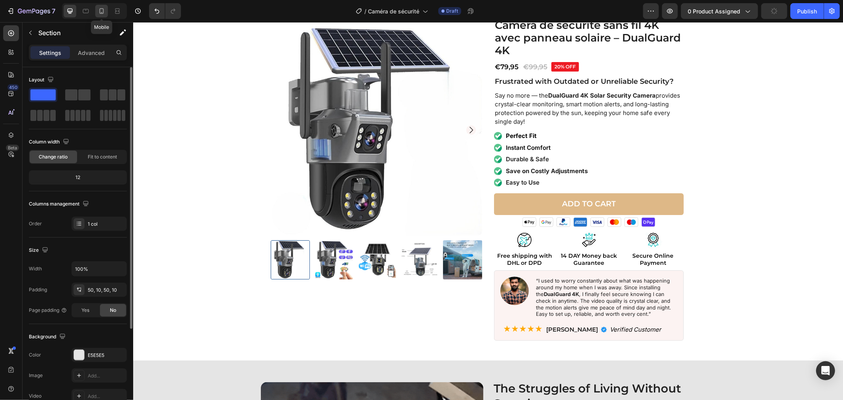
click at [100, 9] on icon at bounding box center [102, 11] width 8 height 8
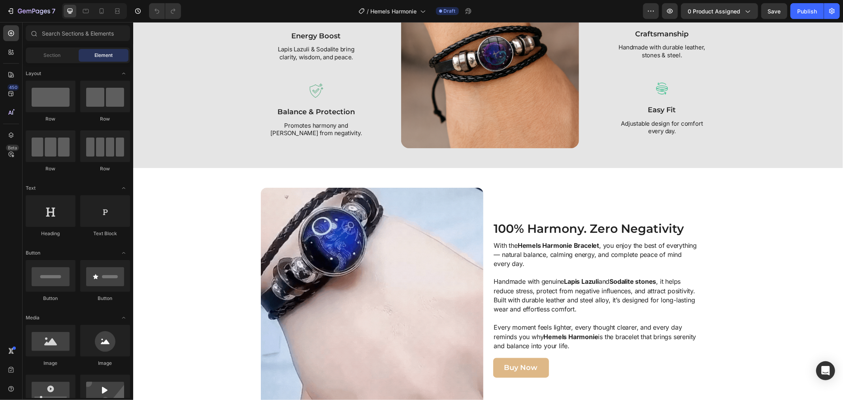
scroll to position [878, 0]
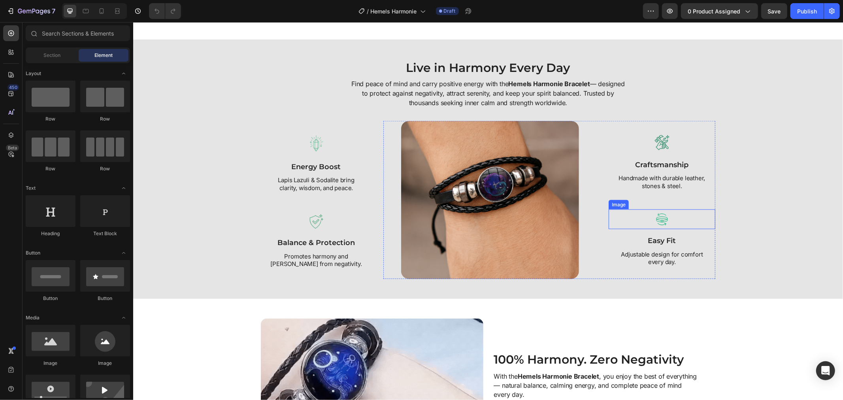
click at [668, 215] on div at bounding box center [661, 219] width 107 height 20
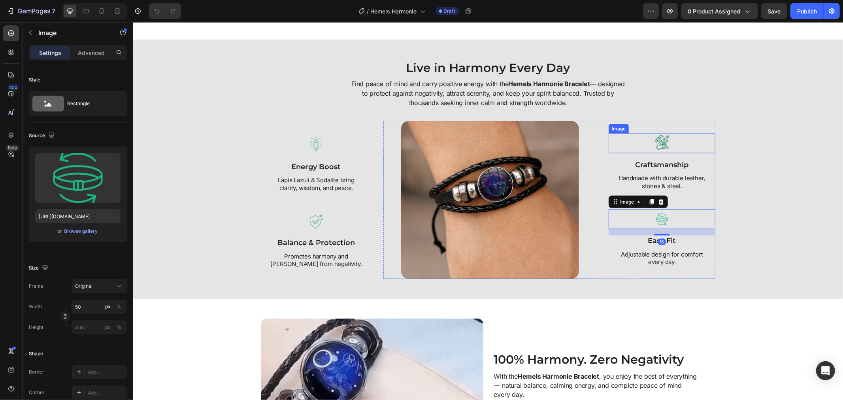
click at [657, 142] on img at bounding box center [661, 143] width 20 height 20
click at [661, 217] on img at bounding box center [661, 219] width 20 height 20
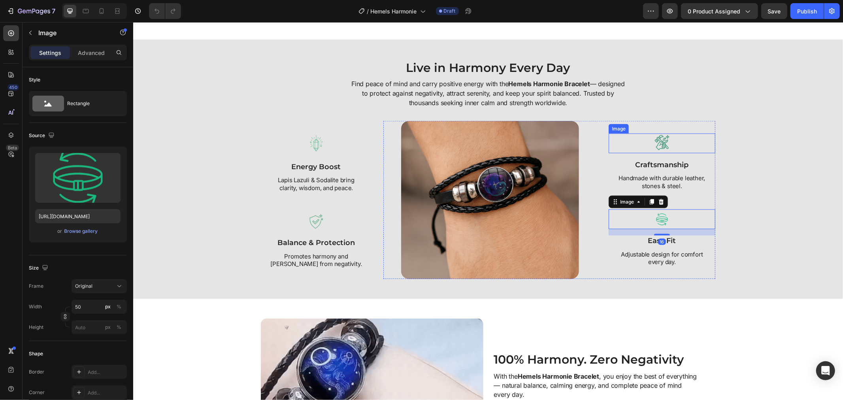
click at [662, 136] on img at bounding box center [661, 143] width 20 height 20
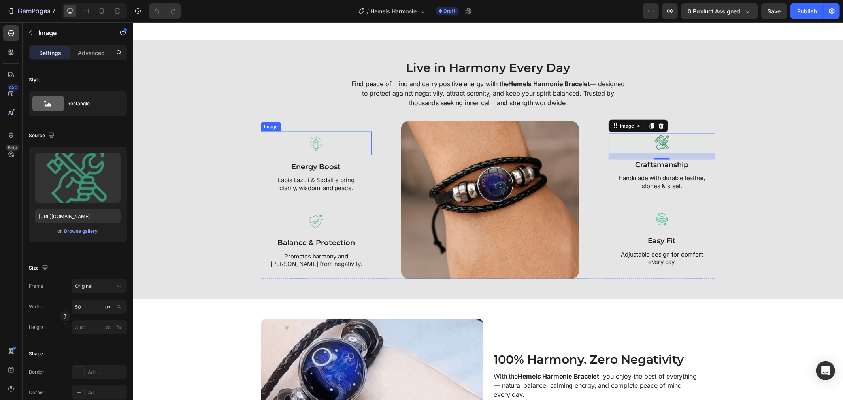
click at [321, 148] on img at bounding box center [316, 143] width 24 height 24
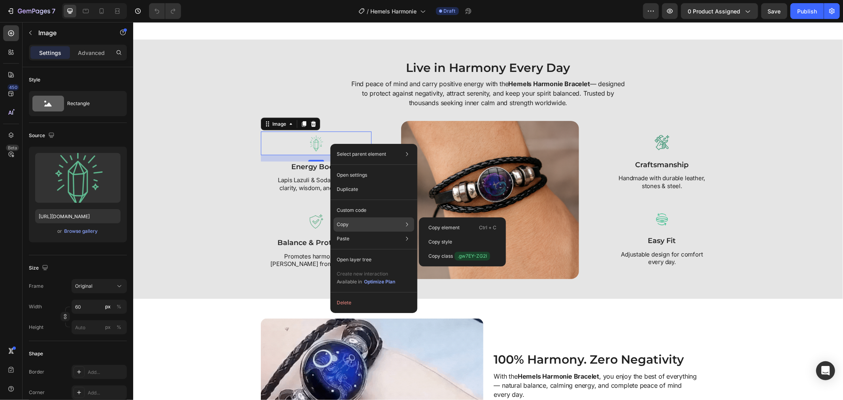
click at [354, 227] on div "Copy Copy element Ctrl + C Copy style Copy class .gw7EY-ZG2I" at bounding box center [373, 224] width 81 height 14
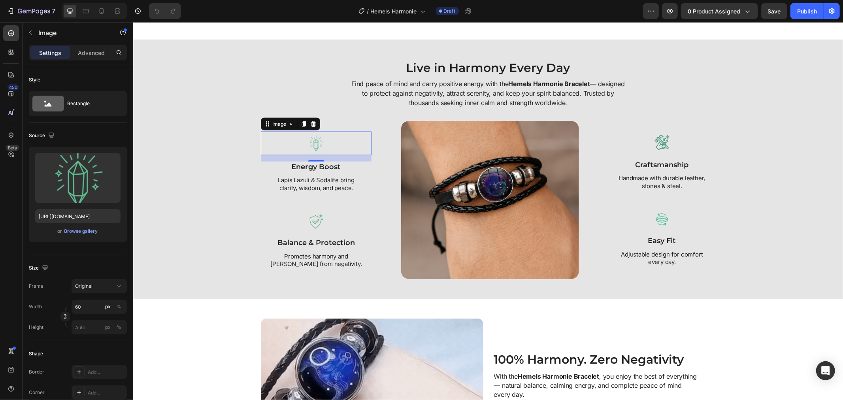
click at [286, 141] on div at bounding box center [315, 143] width 111 height 24
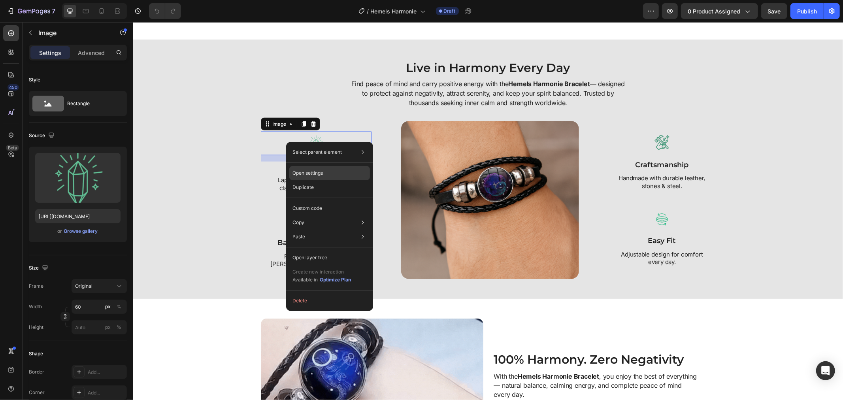
click at [313, 179] on div "Open settings" at bounding box center [329, 173] width 81 height 14
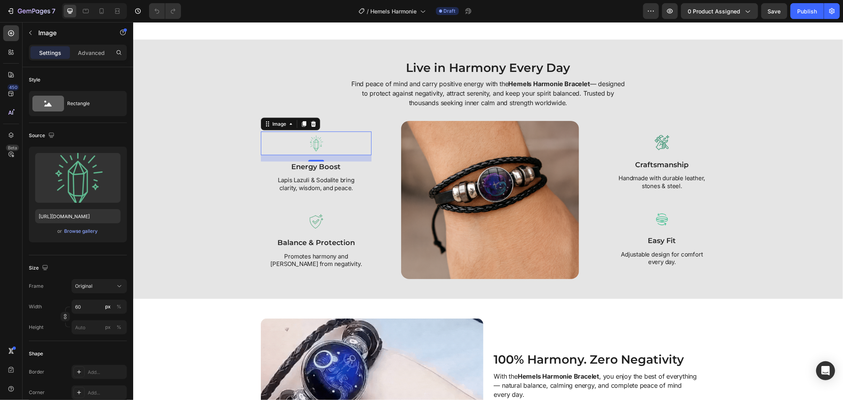
click at [295, 144] on div at bounding box center [315, 143] width 111 height 24
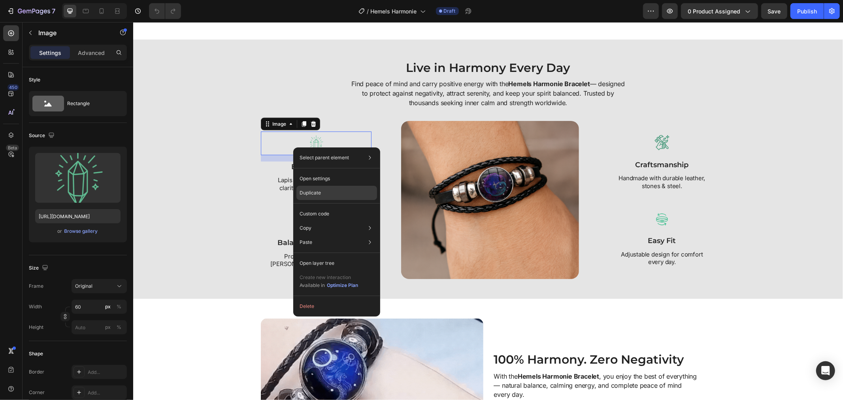
click at [310, 187] on div "Duplicate" at bounding box center [336, 193] width 81 height 14
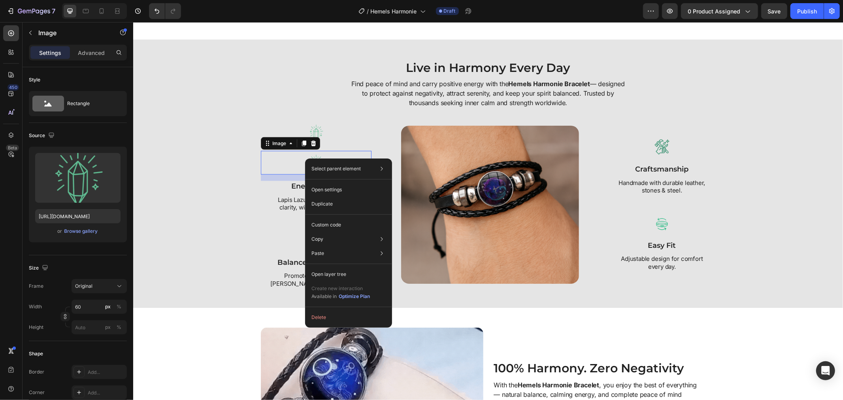
click at [280, 162] on div at bounding box center [315, 163] width 111 height 24
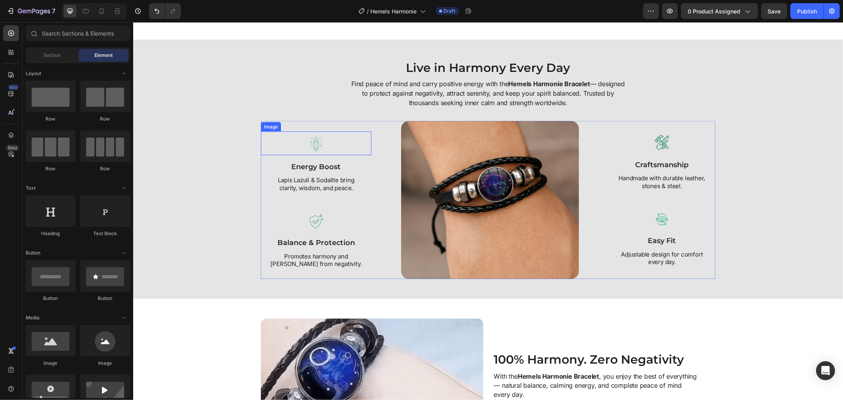
click at [273, 131] on div "Image" at bounding box center [315, 143] width 111 height 24
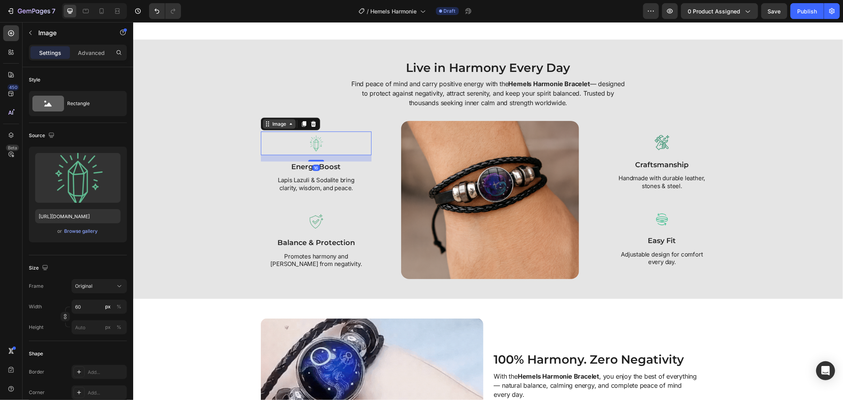
click at [277, 123] on div "Image" at bounding box center [278, 123] width 17 height 7
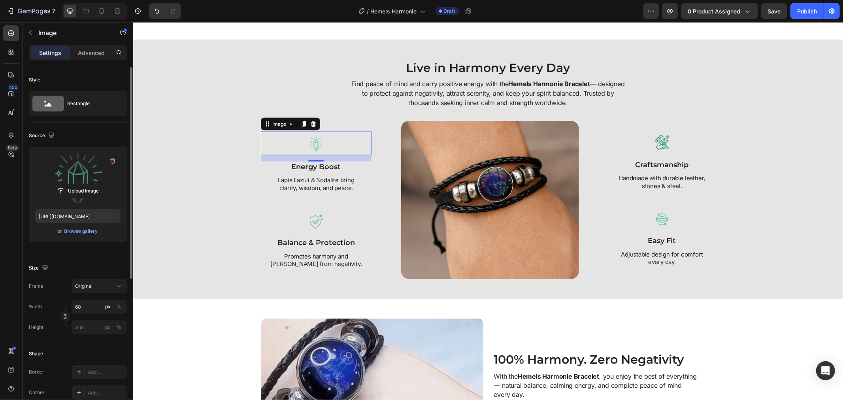
click at [92, 176] on label at bounding box center [77, 178] width 85 height 50
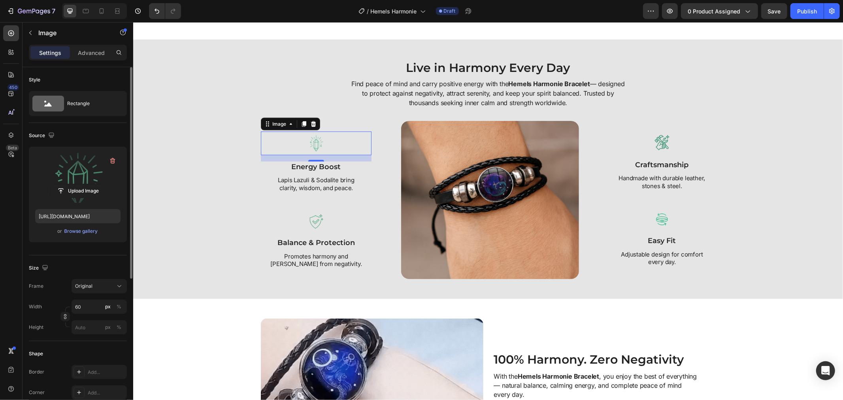
click at [92, 184] on input "file" at bounding box center [78, 190] width 55 height 13
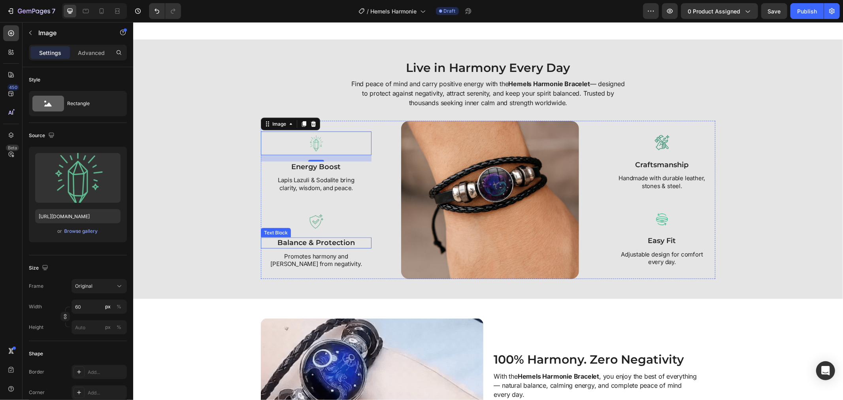
click at [204, 226] on div "Live in Harmony Every Day Heading Find peace of mind and carry positive energy …" at bounding box center [488, 169] width 702 height 220
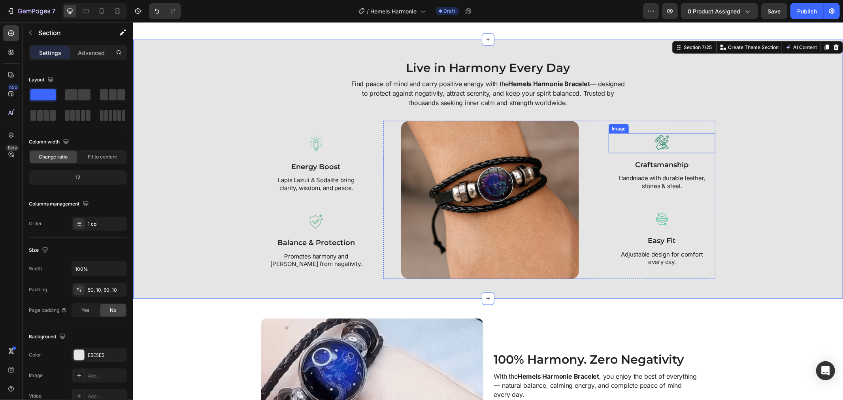
click at [646, 145] on div at bounding box center [661, 143] width 107 height 20
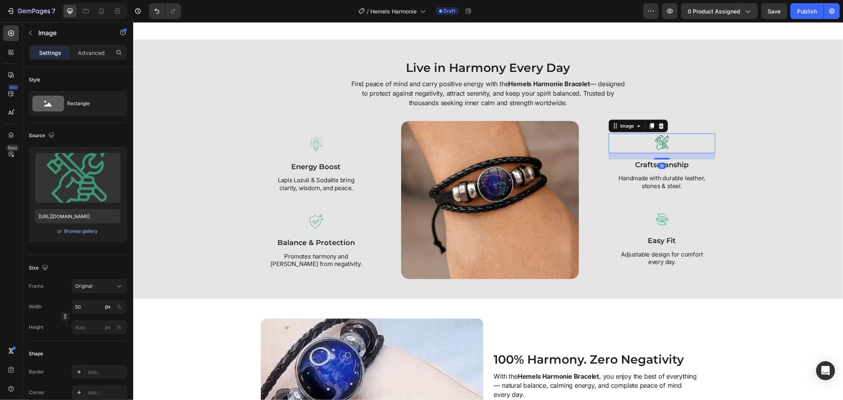
click at [646, 145] on div at bounding box center [661, 143] width 107 height 20
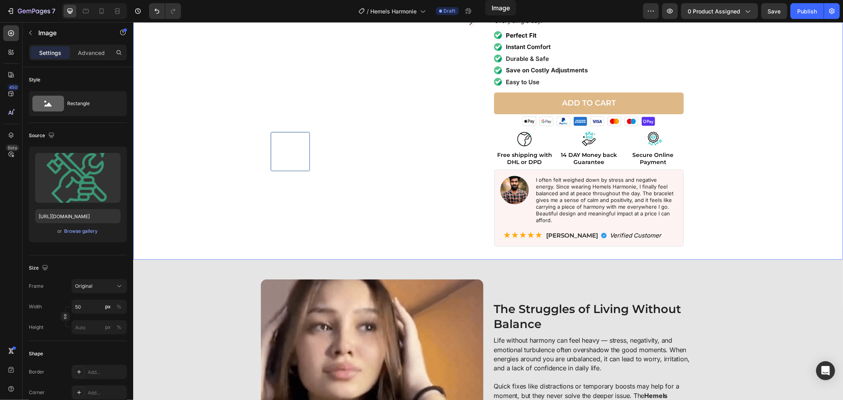
scroll to position [0, 0]
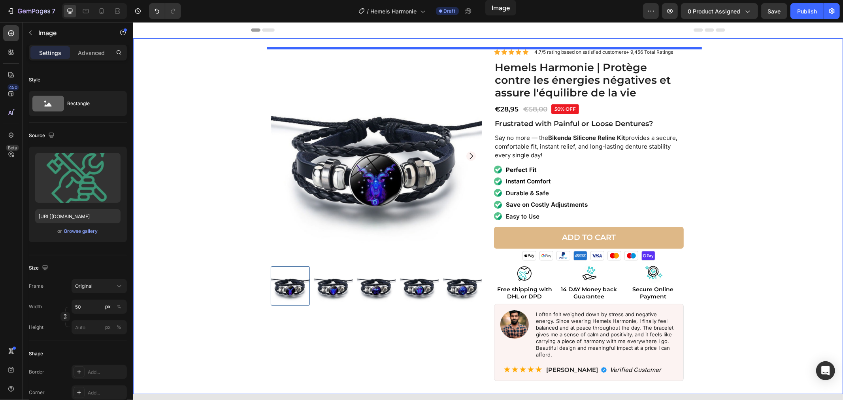
drag, startPoint x: 652, startPoint y: 142, endPoint x: 480, endPoint y: -51, distance: 259.1
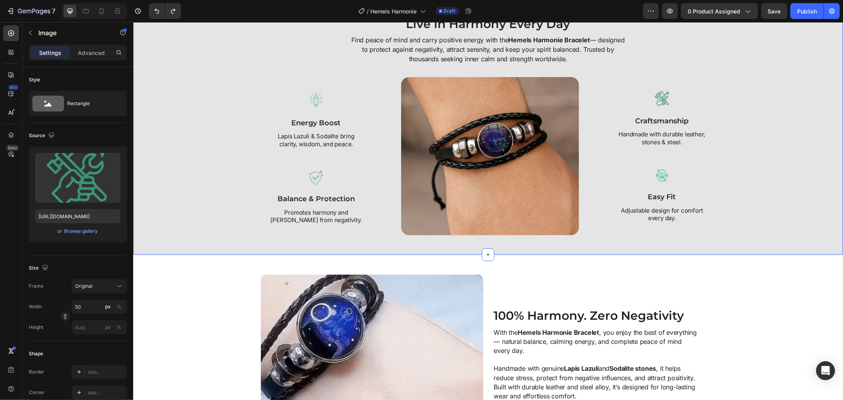
scroll to position [870, 0]
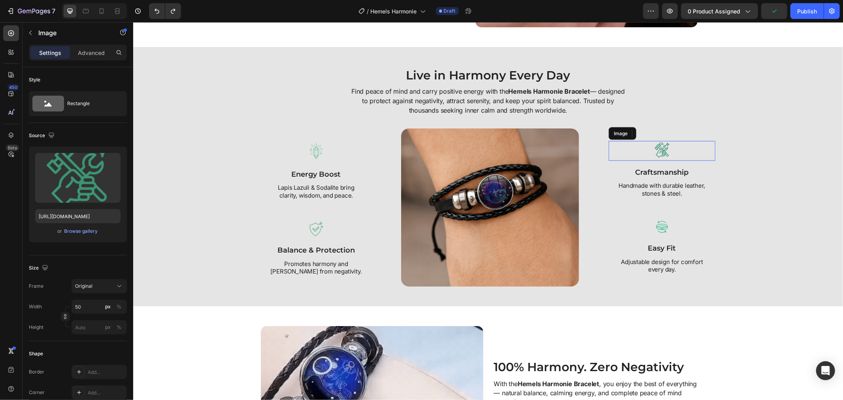
click at [651, 153] on img at bounding box center [661, 151] width 20 height 20
click at [651, 151] on img at bounding box center [661, 151] width 20 height 20
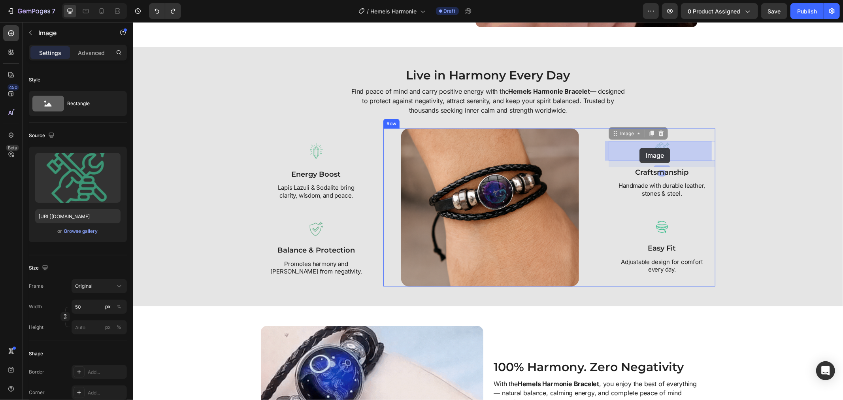
drag, startPoint x: 651, startPoint y: 151, endPoint x: 639, endPoint y: 147, distance: 12.6
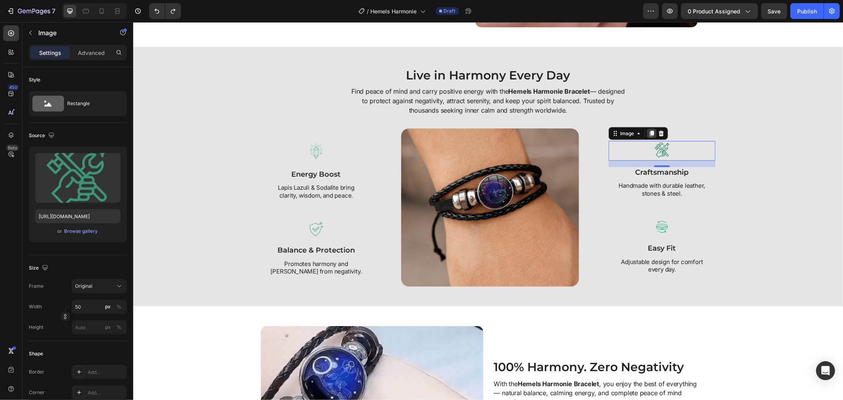
click at [649, 132] on icon at bounding box center [651, 133] width 4 height 6
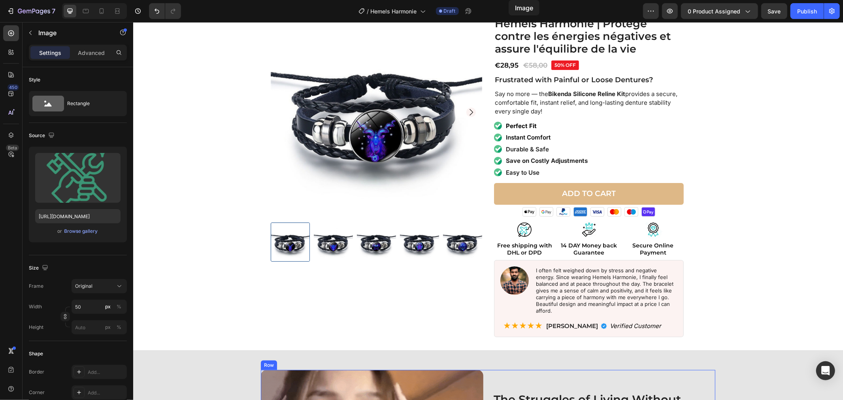
scroll to position [0, 0]
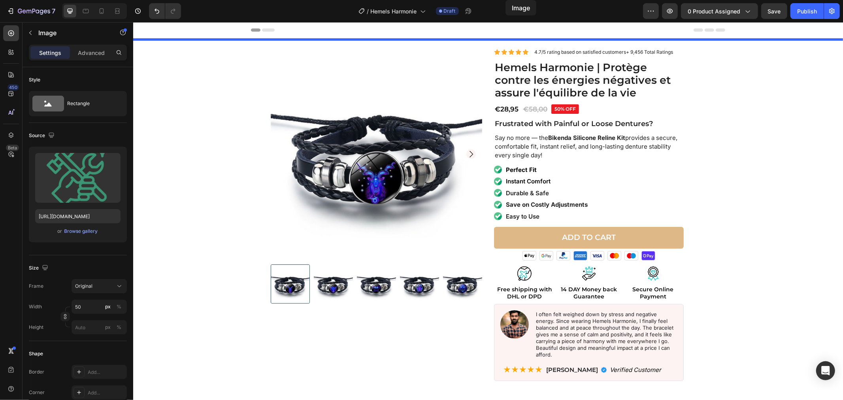
drag, startPoint x: 647, startPoint y: 160, endPoint x: 505, endPoint y: -43, distance: 247.6
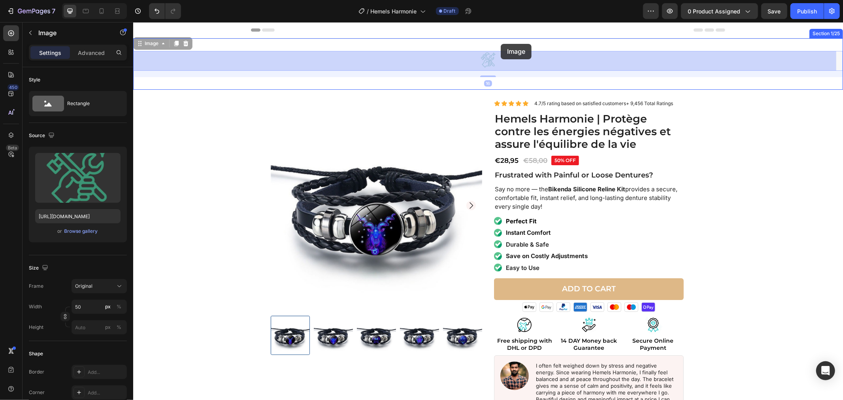
drag, startPoint x: 493, startPoint y: 65, endPoint x: 500, endPoint y: 43, distance: 22.6
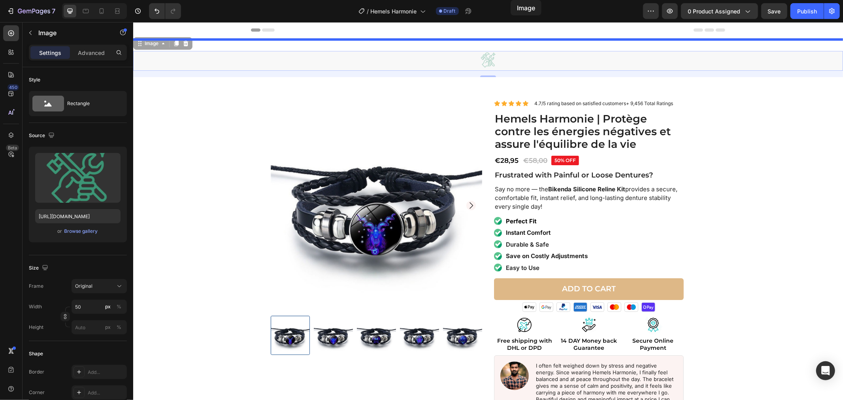
drag, startPoint x: 501, startPoint y: 61, endPoint x: 510, endPoint y: -45, distance: 106.2
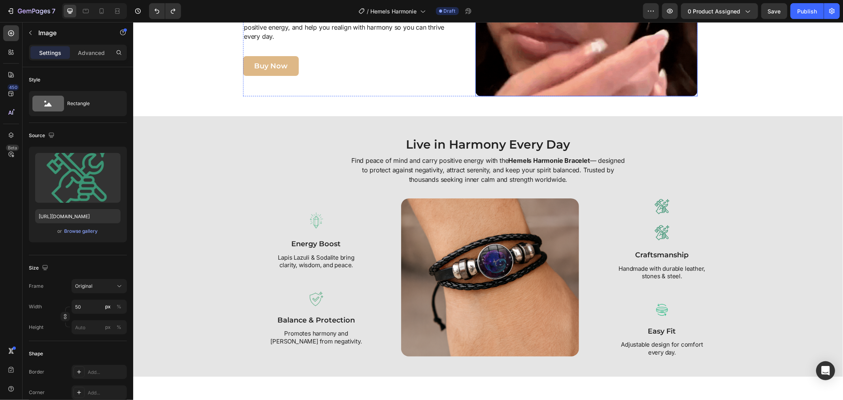
scroll to position [878, 0]
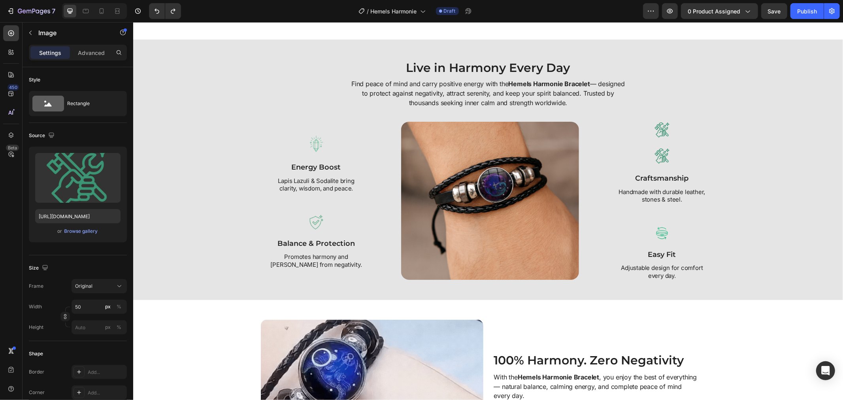
click at [641, 157] on div at bounding box center [661, 157] width 107 height 20
click at [652, 137] on img at bounding box center [661, 130] width 20 height 20
click at [651, 149] on img at bounding box center [661, 157] width 20 height 20
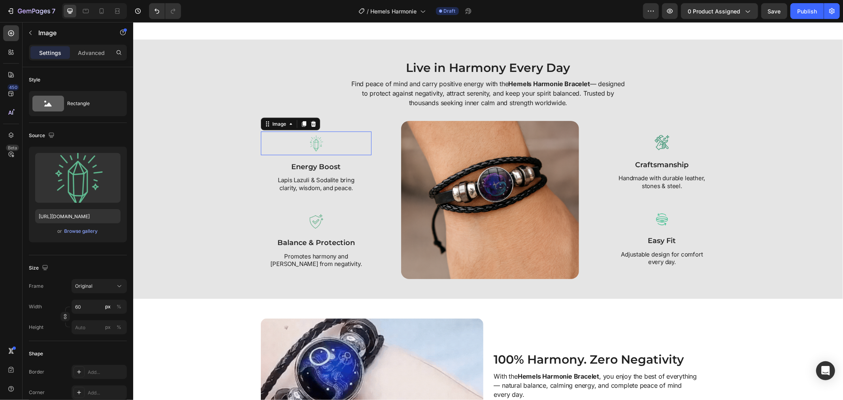
click at [321, 142] on img at bounding box center [316, 143] width 24 height 24
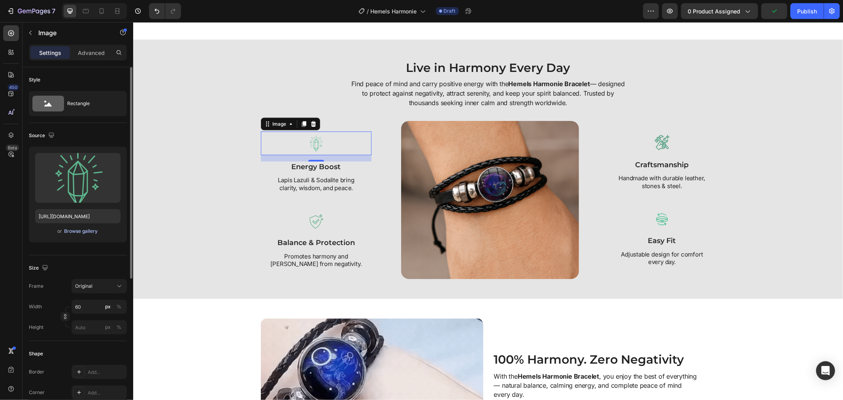
click at [94, 234] on div "Browse gallery" at bounding box center [81, 231] width 34 height 7
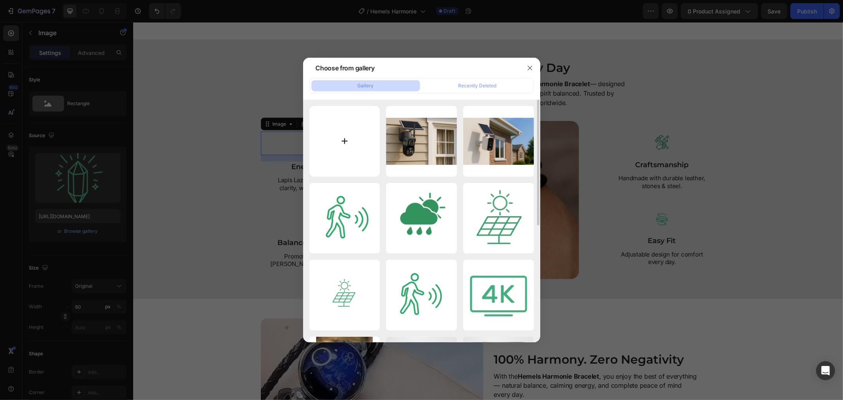
click at [340, 152] on input "file" at bounding box center [344, 141] width 71 height 71
drag, startPoint x: 528, startPoint y: 61, endPoint x: 476, endPoint y: 98, distance: 63.8
click at [528, 62] on button "button" at bounding box center [529, 68] width 13 height 13
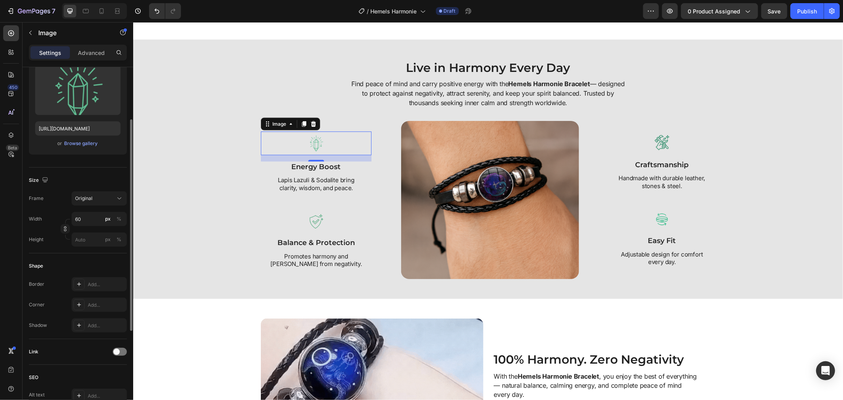
scroll to position [132, 0]
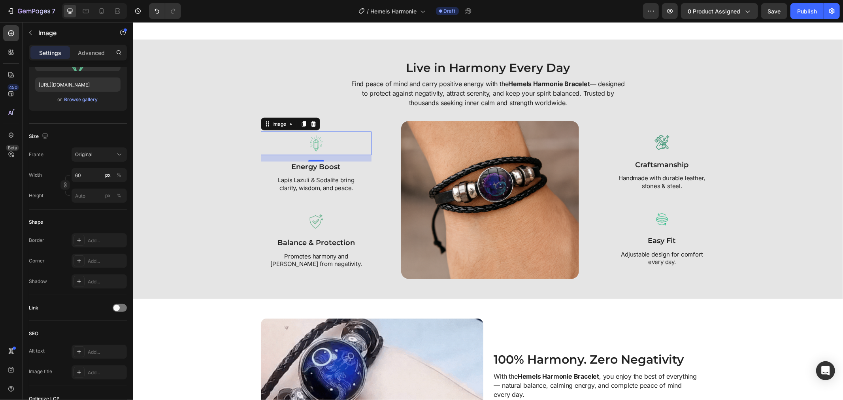
click at [273, 143] on div at bounding box center [315, 143] width 111 height 24
click at [306, 146] on img at bounding box center [316, 143] width 24 height 24
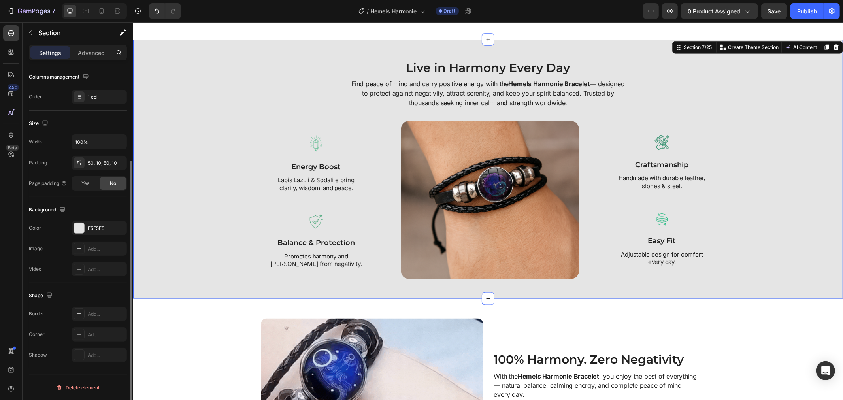
click at [221, 181] on div "Live in Harmony Every Day Heading Find peace of mind and carry positive energy …" at bounding box center [488, 169] width 702 height 220
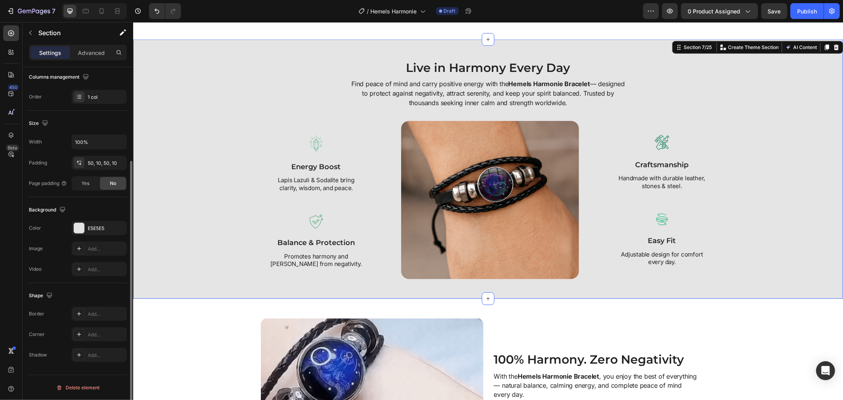
scroll to position [0, 0]
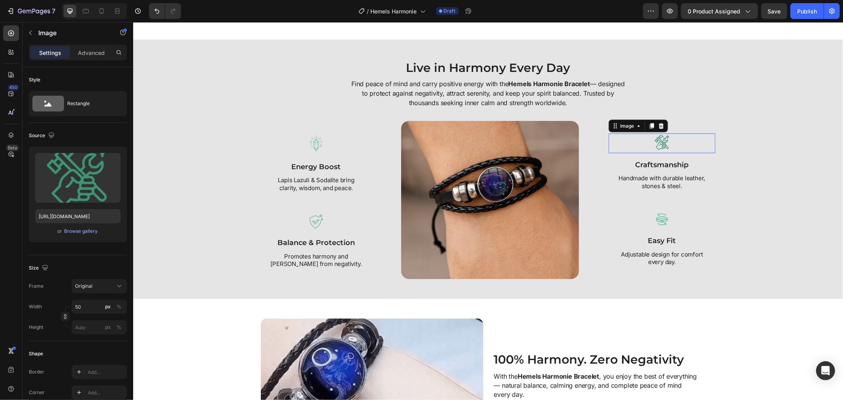
drag, startPoint x: 640, startPoint y: 140, endPoint x: 629, endPoint y: 145, distance: 11.5
click at [639, 140] on div at bounding box center [661, 143] width 107 height 20
click at [313, 149] on img at bounding box center [316, 143] width 24 height 24
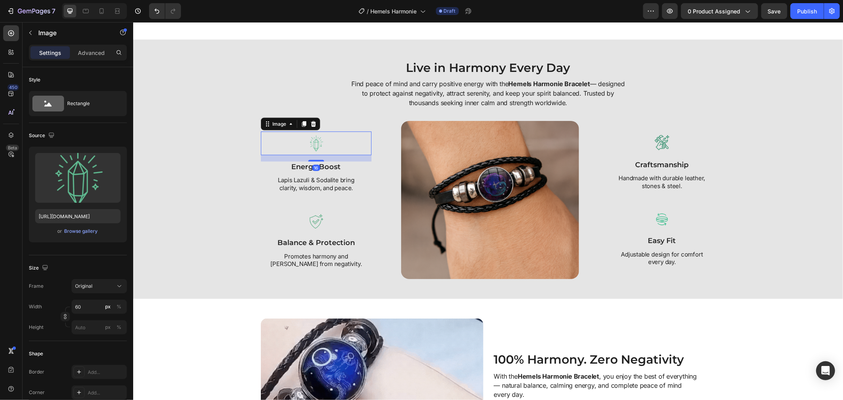
click at [100, 61] on div "Settings Advanced" at bounding box center [78, 56] width 111 height 23
click at [100, 58] on div "Settings Advanced" at bounding box center [78, 53] width 98 height 16
click at [100, 58] on div "Advanced" at bounding box center [92, 52] width 40 height 13
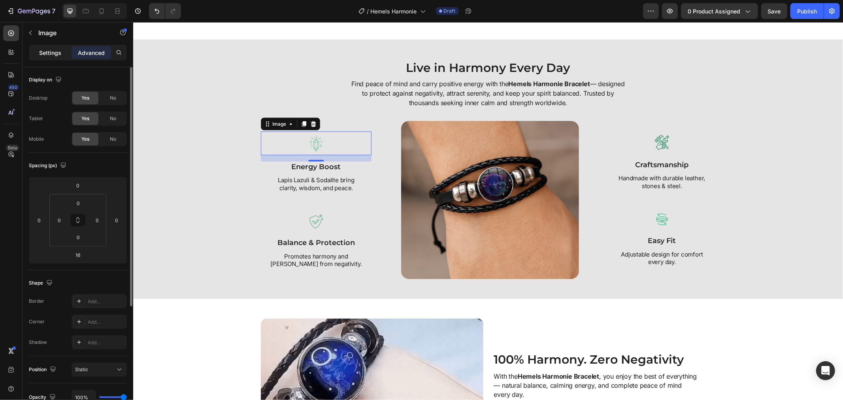
drag, startPoint x: 49, startPoint y: 64, endPoint x: 56, endPoint y: 58, distance: 9.8
click at [50, 64] on div "Settings Advanced" at bounding box center [78, 56] width 111 height 23
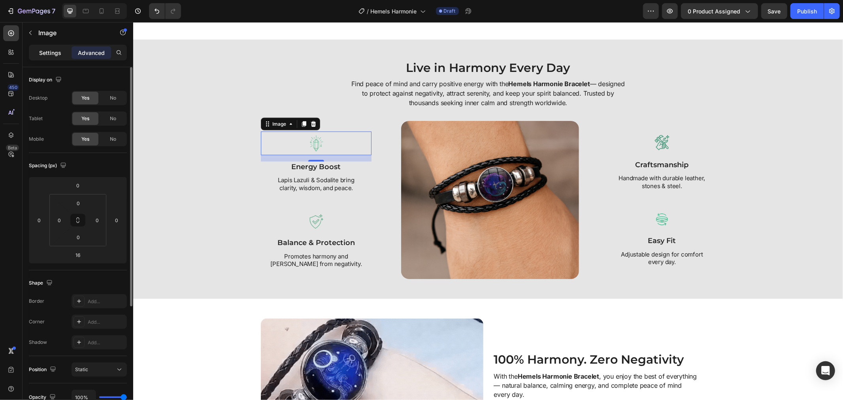
click at [56, 58] on div "Settings" at bounding box center [50, 52] width 40 height 13
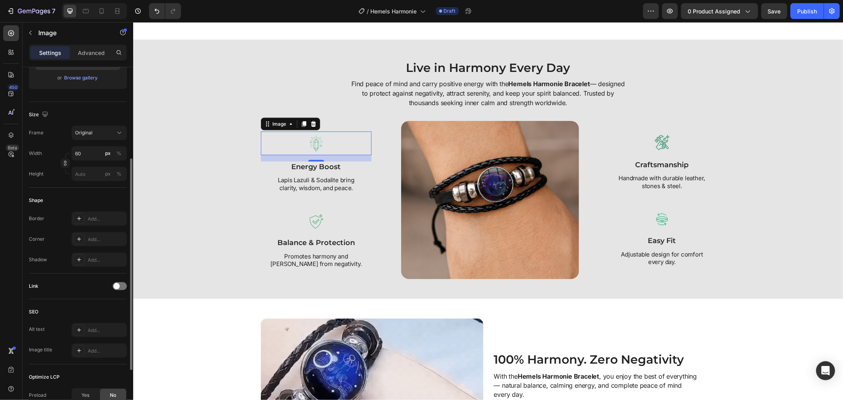
scroll to position [66, 0]
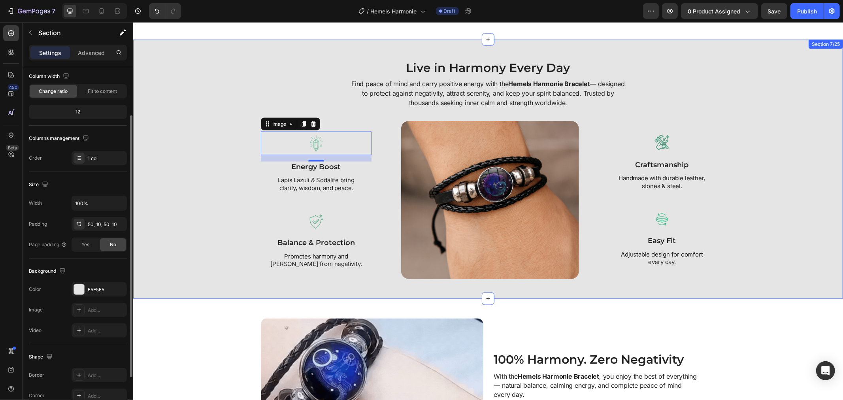
click at [220, 217] on div "Live in Harmony Every Day Heading Find peace of mind and carry positive energy …" at bounding box center [488, 169] width 702 height 220
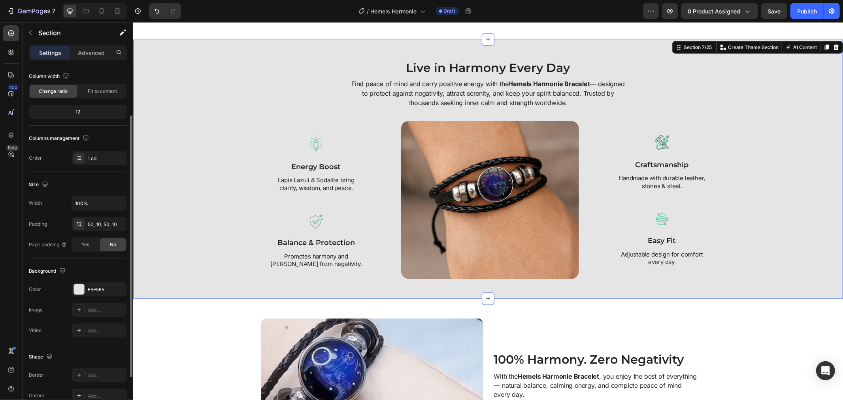
scroll to position [0, 0]
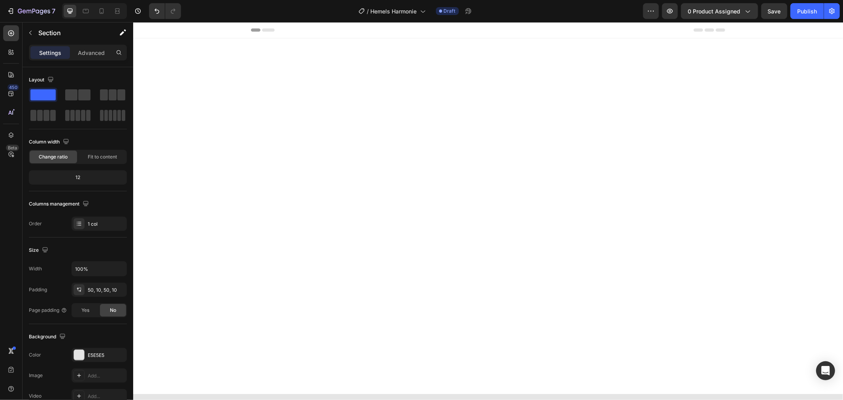
scroll to position [878, 0]
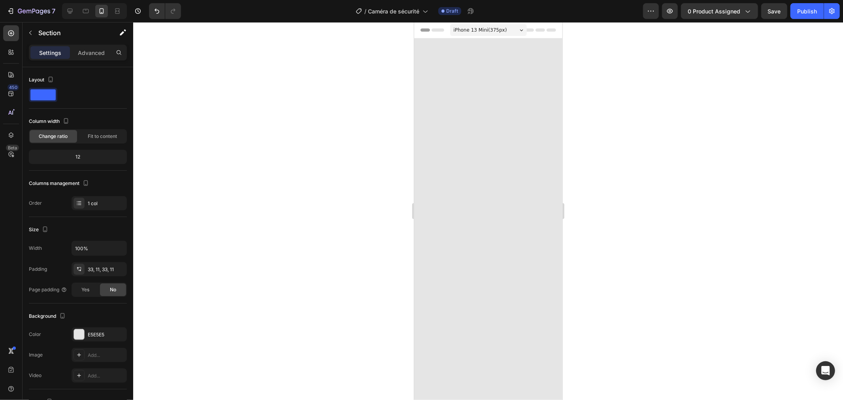
click at [418, 143] on div at bounding box center [488, 237] width 148 height 399
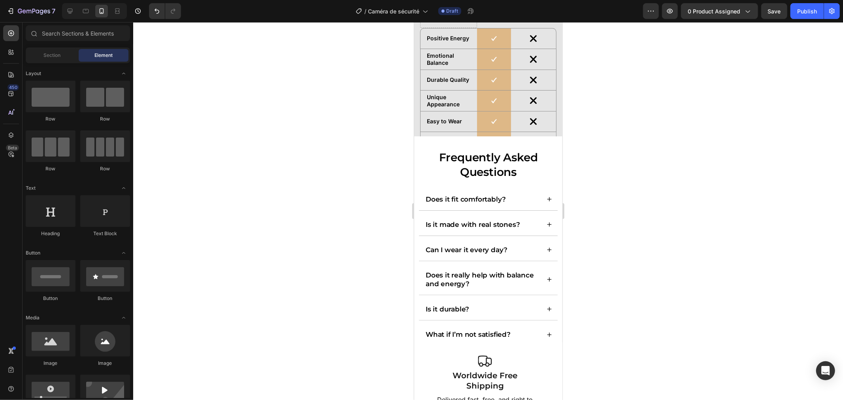
scroll to position [2780, 0]
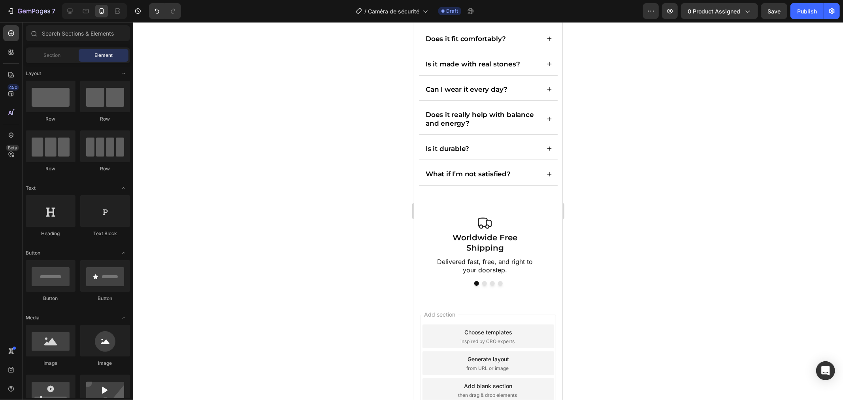
click at [425, 300] on div "Add section Choose templates inspired by CRO experts Generate layout from URL o…" at bounding box center [488, 373] width 148 height 151
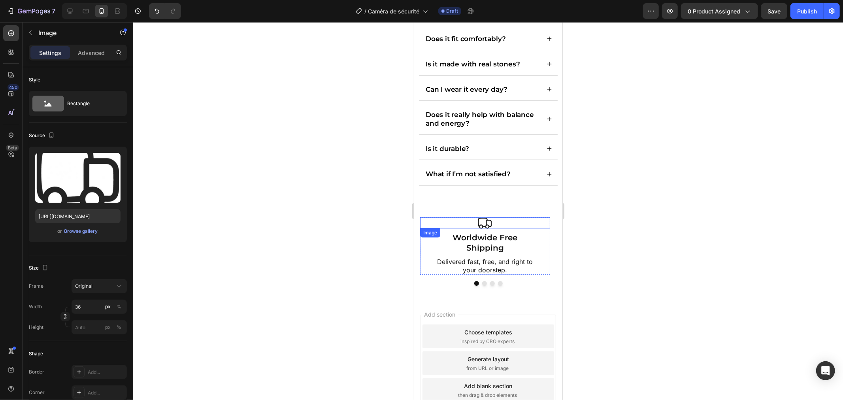
click at [433, 223] on div at bounding box center [485, 222] width 130 height 11
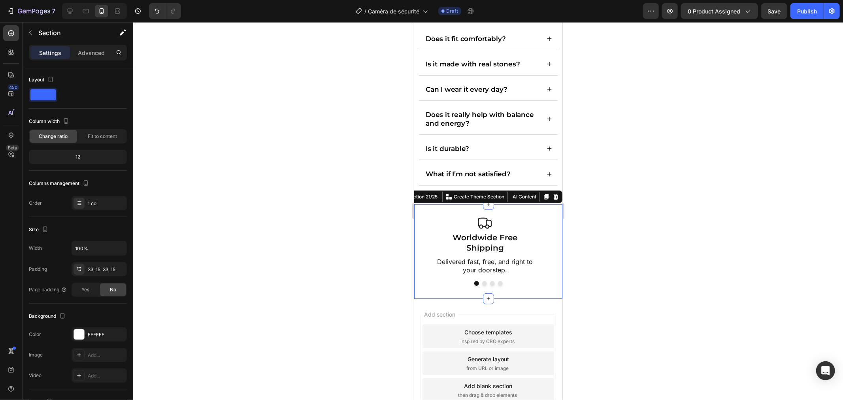
click at [430, 212] on div "Image Worldwide Free Shipping Text Block Delivered fast, free, and right to you…" at bounding box center [488, 251] width 148 height 94
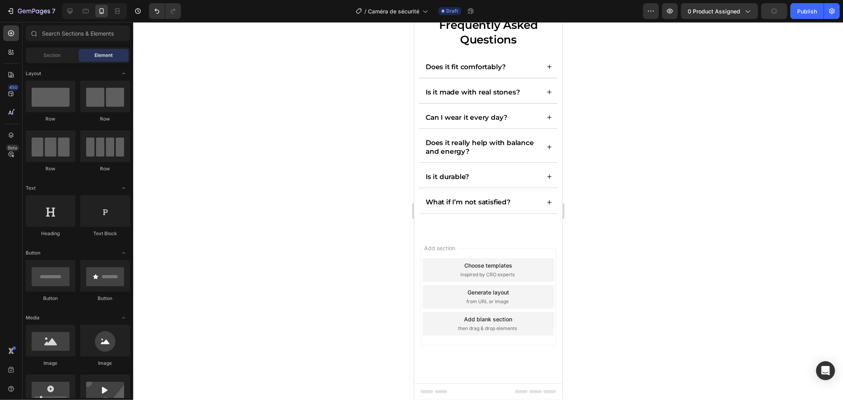
scroll to position [2713, 0]
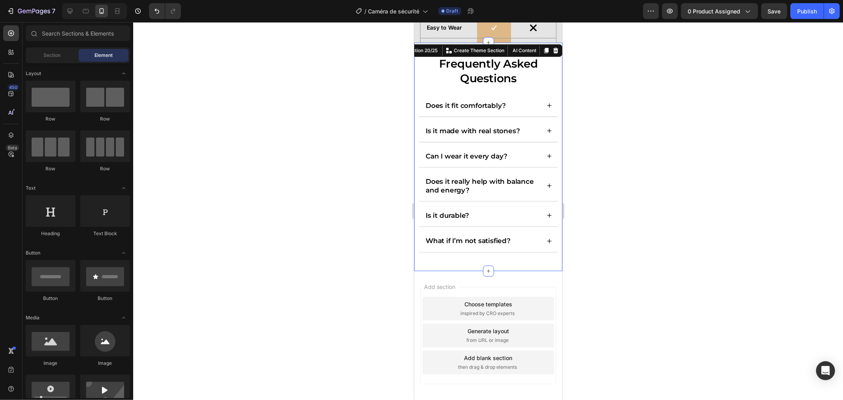
click at [427, 253] on div "Frequently Asked Questions Heading Does it fit comfortably? Is it made with rea…" at bounding box center [487, 156] width 139 height 202
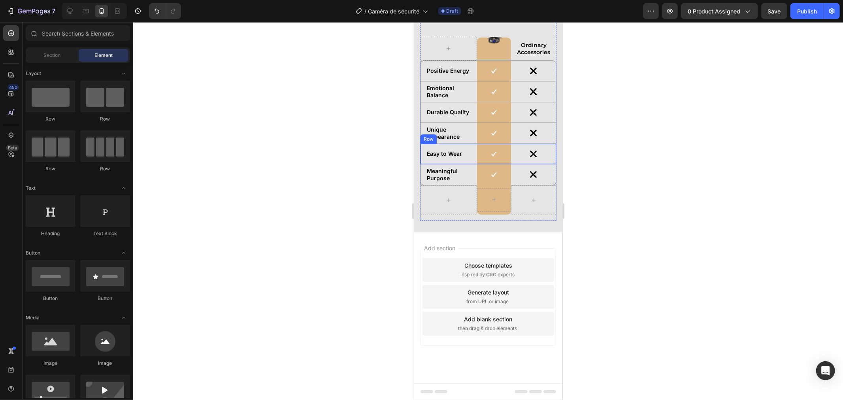
scroll to position [2485, 0]
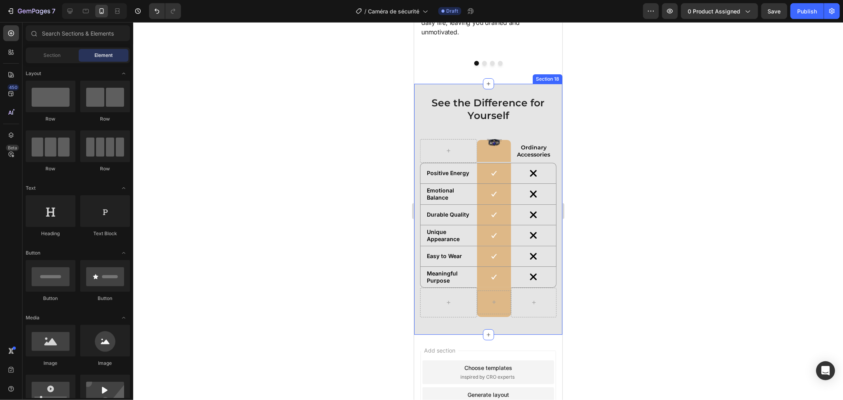
click at [422, 326] on div "See the Difference for Yourself Heading Image Row Ordinary Accessories Text Blo…" at bounding box center [488, 208] width 148 height 251
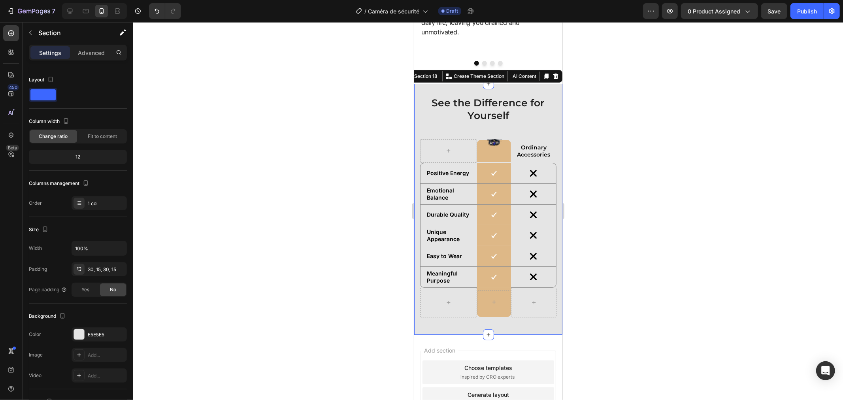
scroll to position [2292, 0]
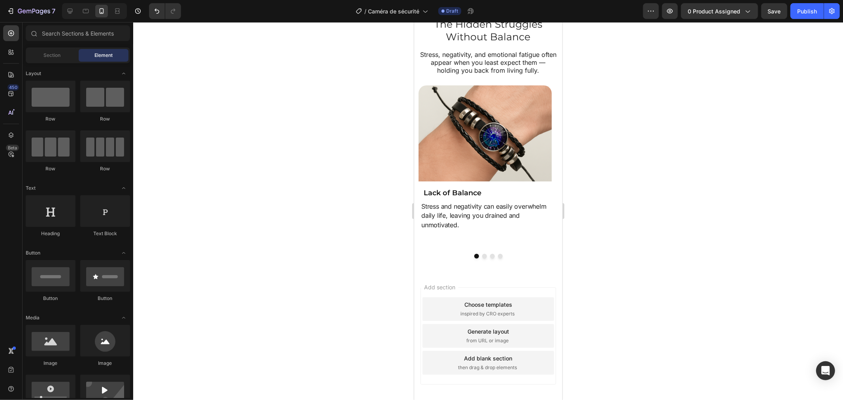
click at [427, 291] on div "Add section Choose templates inspired by CRO experts Generate layout from URL o…" at bounding box center [488, 335] width 136 height 97
click at [424, 269] on div "The Hidden Struggles Without Balance Heading Stress, negativity, and emotional …" at bounding box center [488, 137] width 148 height 267
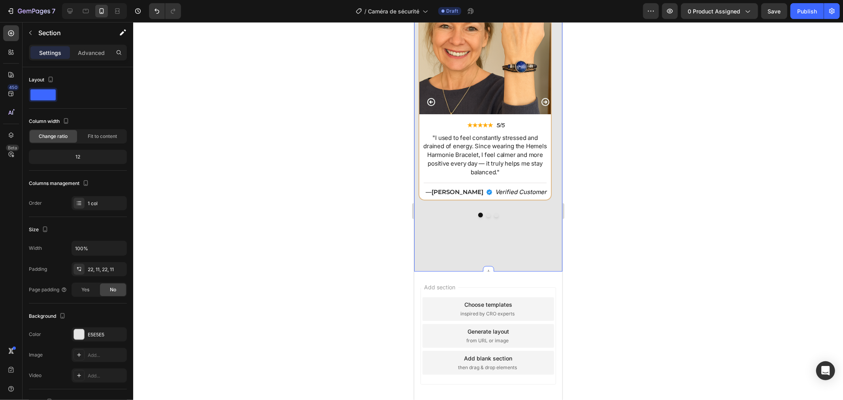
click at [428, 233] on div "★★★★★ 4.9/5 Heading Why Customers Love Hemels Harmonie Heading Rated 4.9/5 base…" at bounding box center [487, 97] width 139 height 330
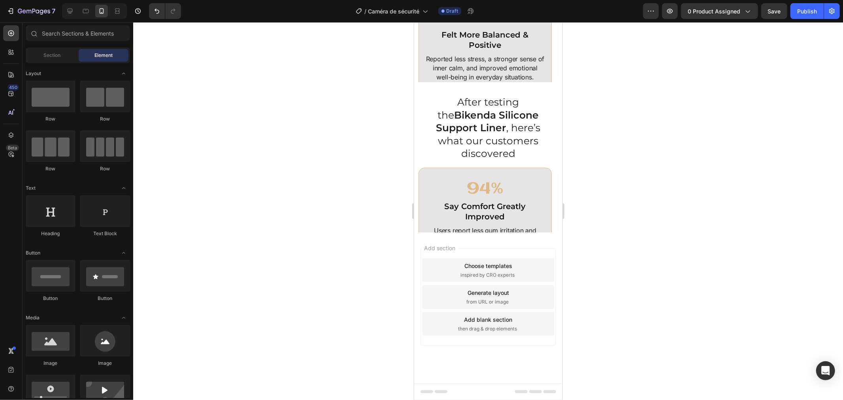
scroll to position [1677, 0]
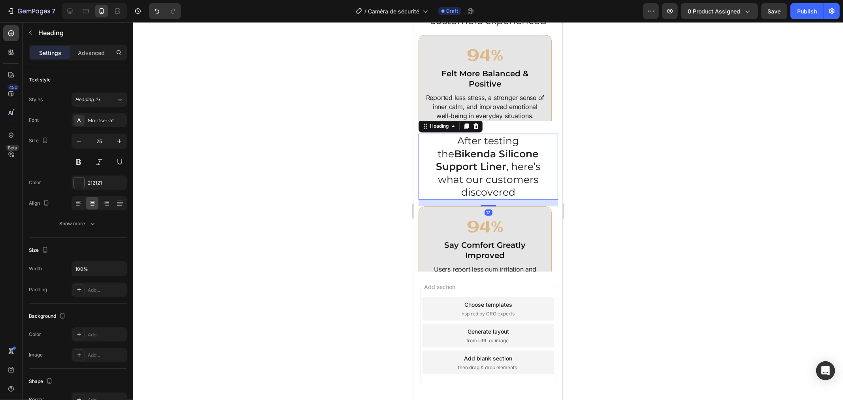
click at [423, 184] on div "After testing the Bikenda Silicone Support Liner , here’s what our customers di…" at bounding box center [487, 166] width 139 height 66
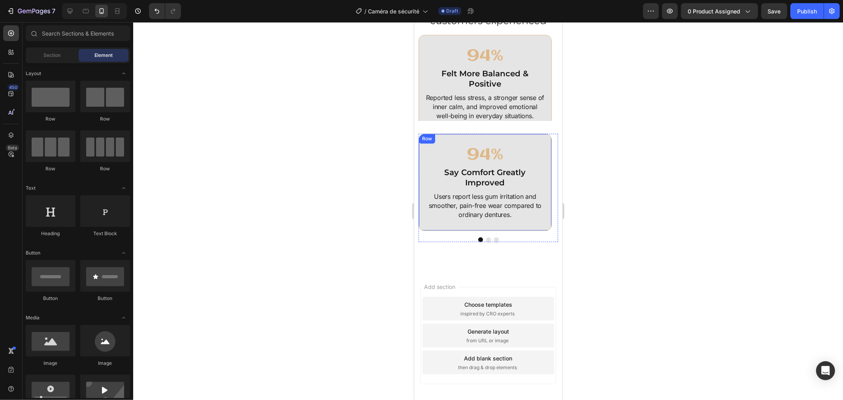
scroll to position [1717, 0]
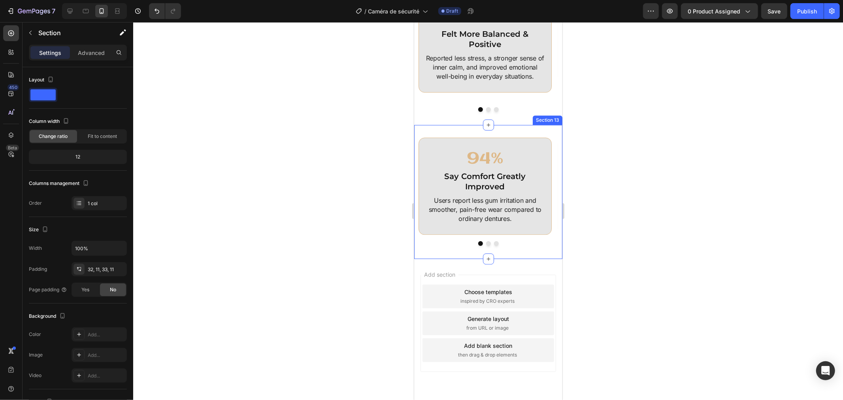
click at [424, 146] on div "94% Heading Say Comfort Greatly Improved Heading Users report less gum irritati…" at bounding box center [488, 191] width 148 height 134
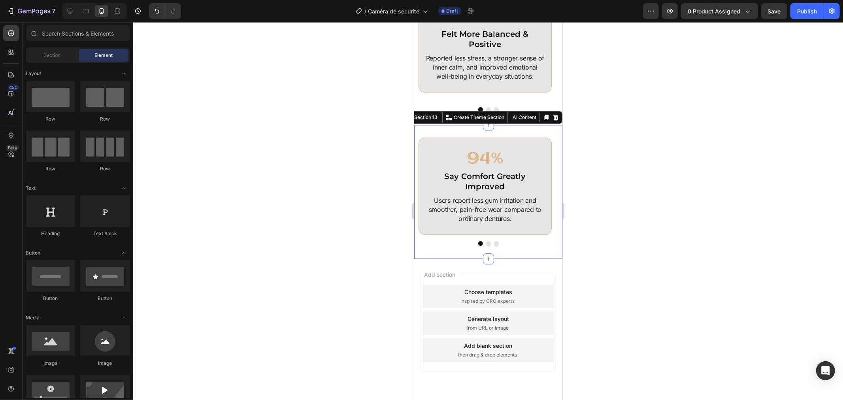
scroll to position [1583, 0]
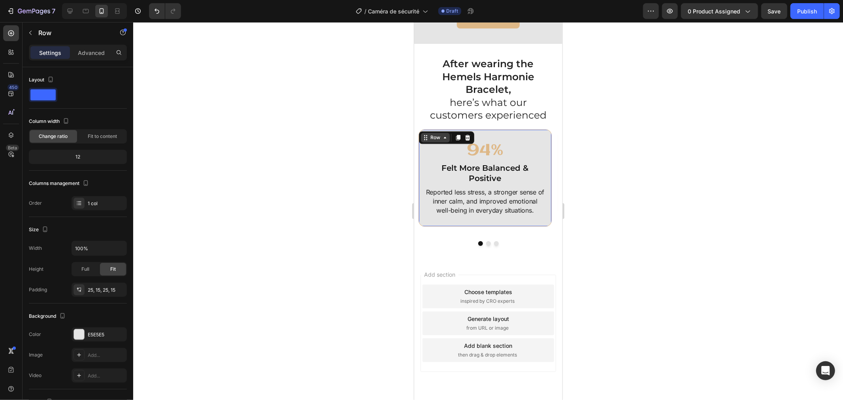
click at [422, 142] on div "Row" at bounding box center [434, 136] width 29 height 9
click at [423, 122] on div "After wearing the Hemels Harmonie Bracelet, here’s what our customers experienc…" at bounding box center [487, 89] width 139 height 66
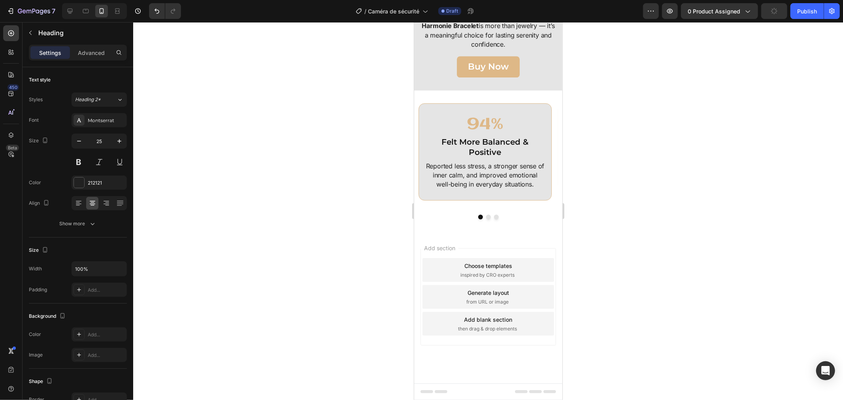
scroll to position [1489, 0]
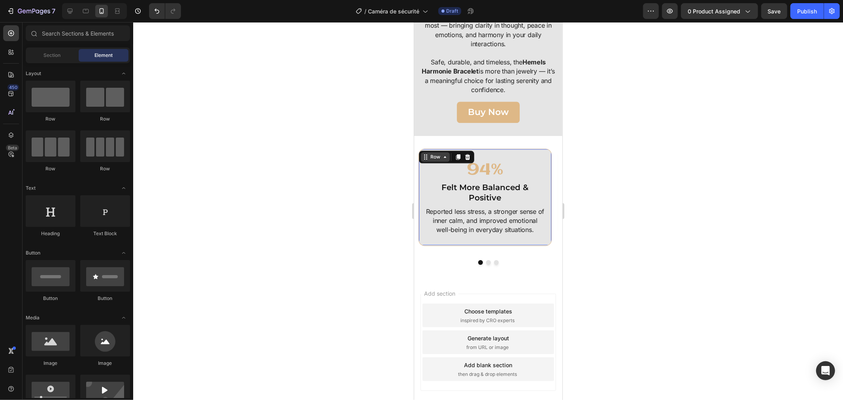
click at [420, 150] on div "Row" at bounding box center [445, 156] width 55 height 13
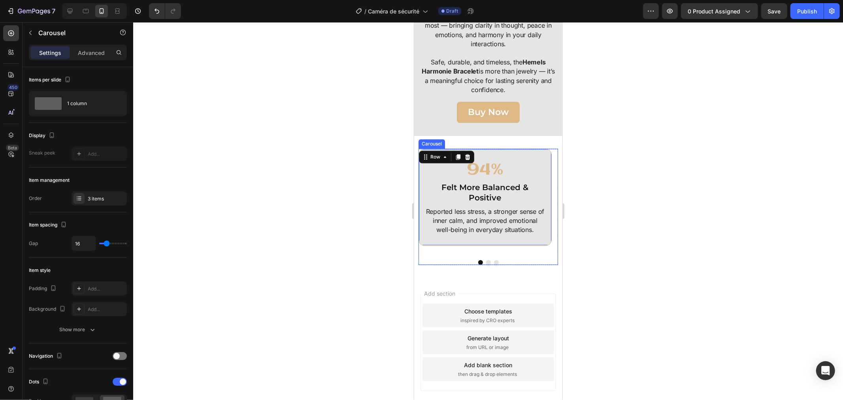
click at [418, 139] on div "Carousel" at bounding box center [431, 143] width 26 height 9
click at [416, 136] on div "94% Heading Felt More Balanced & Positive Heading Reported less stress, a stron…" at bounding box center [488, 207] width 148 height 142
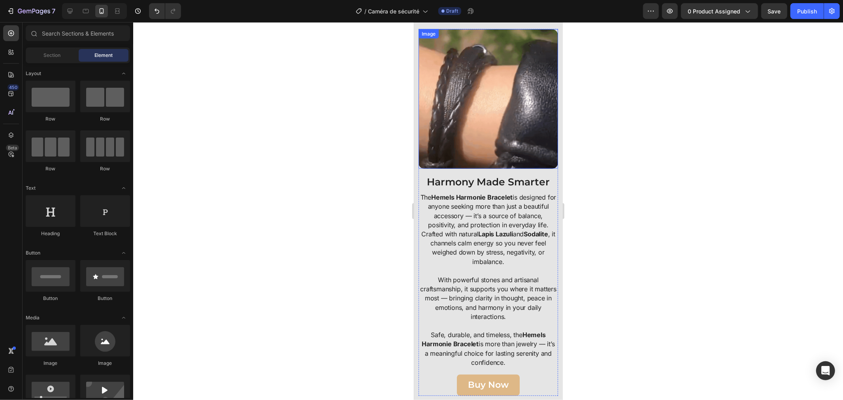
scroll to position [1215, 0]
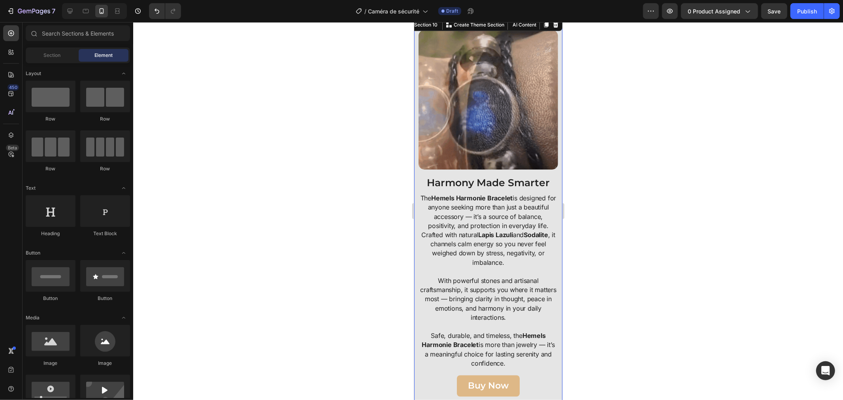
click at [415, 164] on div "Image Harmony Made Smarter Heading The Hemels Harmonie Bracelet is designed for…" at bounding box center [488, 213] width 148 height 393
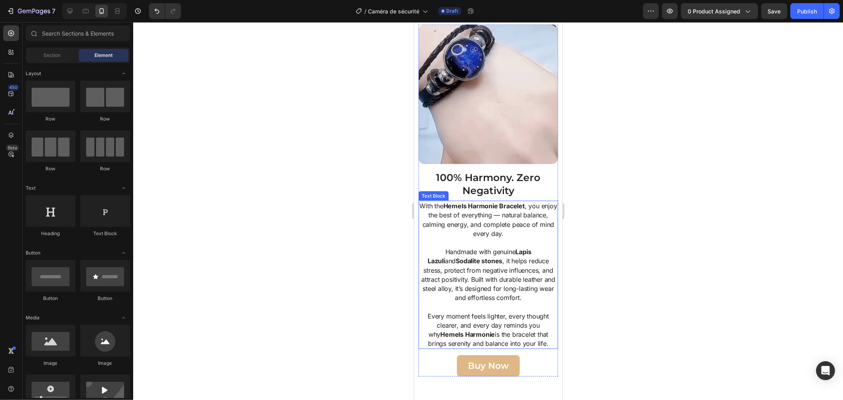
scroll to position [828, 0]
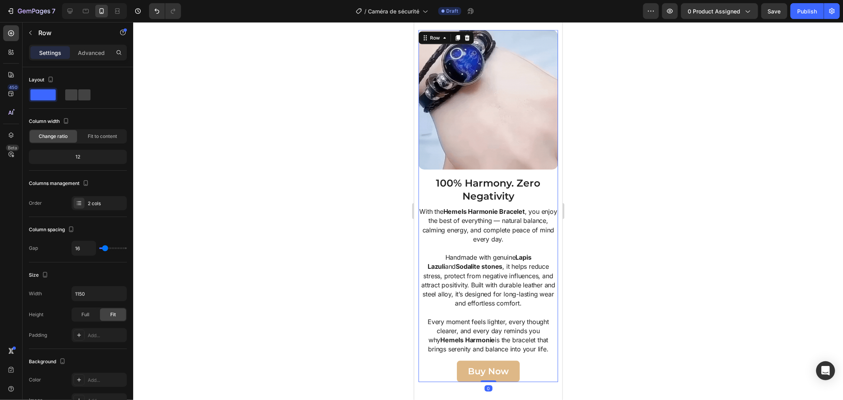
click at [419, 198] on div "100% Harmony. Zero Negativity Heading With the Hemels Harmonie Bracelet , you e…" at bounding box center [487, 278] width 139 height 206
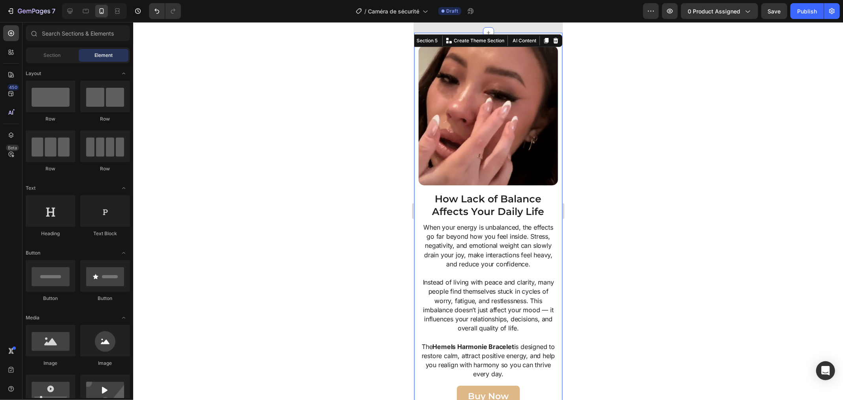
click at [416, 188] on div "Image How Lack of Balance Affects Your Daily Life Heading When your energy is u…" at bounding box center [488, 225] width 148 height 387
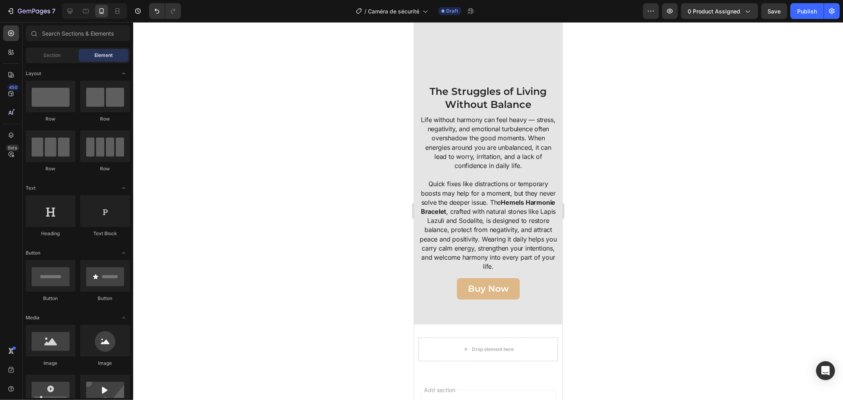
scroll to position [84, 0]
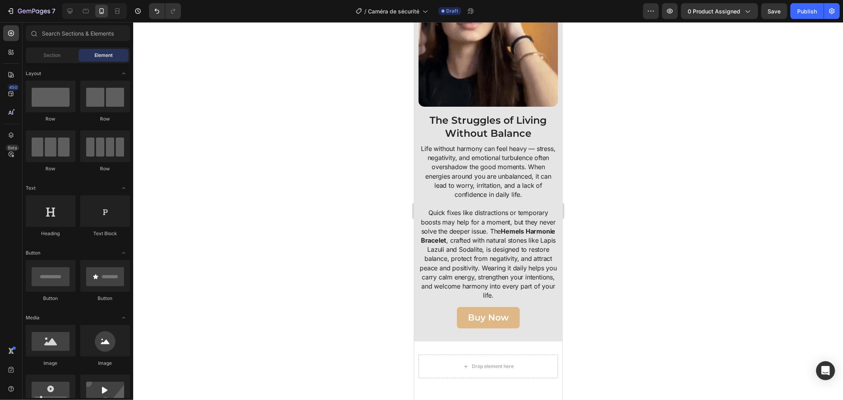
click at [416, 188] on div "Image The Struggles of Living Without Balance Heading Life without harmony can …" at bounding box center [488, 147] width 148 height 387
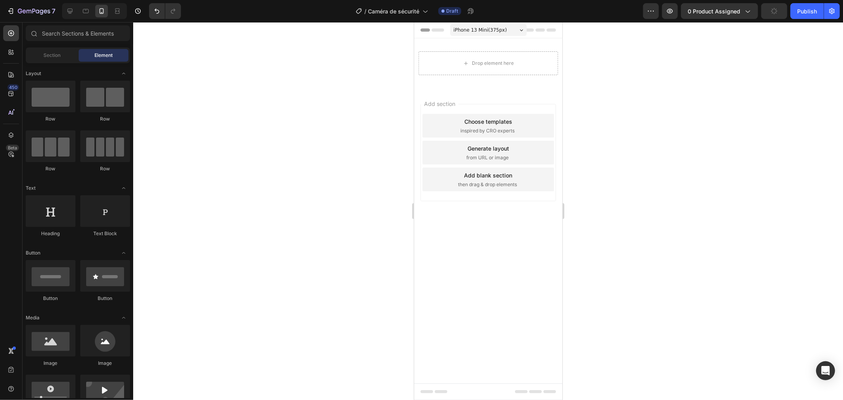
scroll to position [0, 0]
click at [531, 169] on div "Add section Choose templates inspired by CRO experts Generate layout from URL o…" at bounding box center [488, 163] width 148 height 151
drag, startPoint x: 64, startPoint y: 10, endPoint x: 94, endPoint y: 54, distance: 53.2
click at [64, 11] on div at bounding box center [70, 11] width 13 height 13
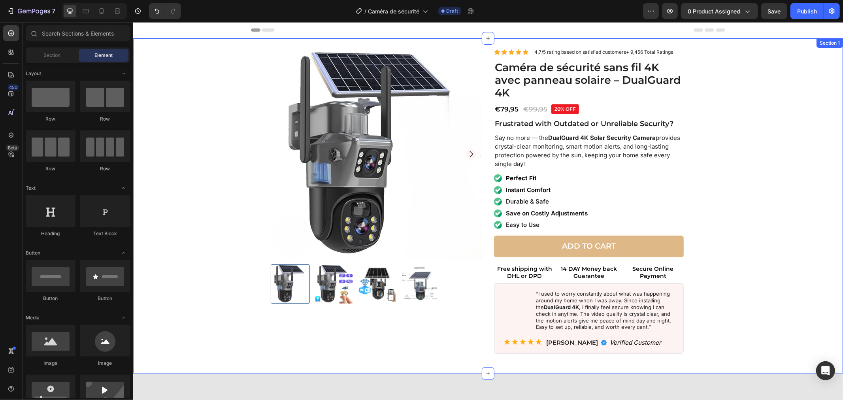
click at [218, 131] on div "Product Images Icon Icon Icon Icon Icon Icon List 4.7/5 rating based on satisfi…" at bounding box center [488, 218] width 702 height 341
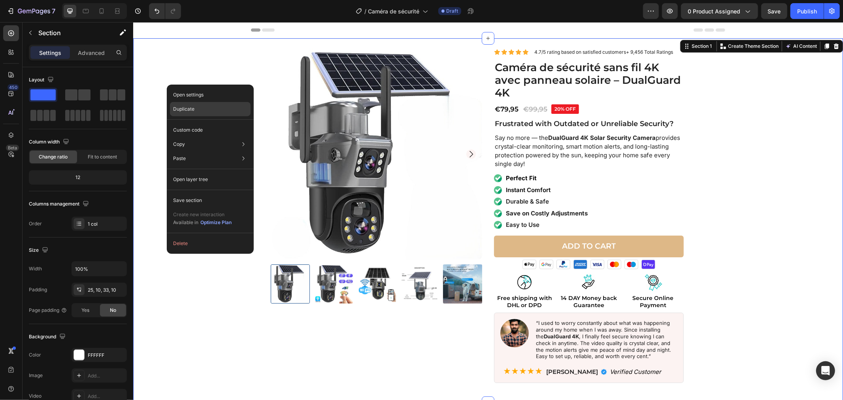
click at [185, 113] on div "Duplicate" at bounding box center [210, 109] width 81 height 14
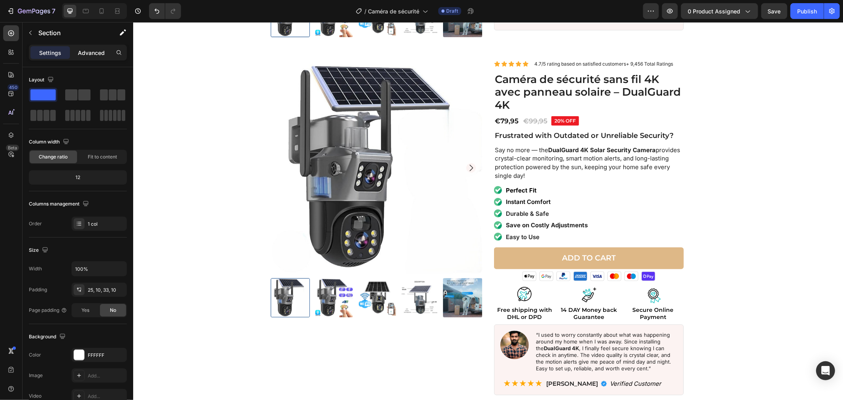
scroll to position [353, 0]
click at [81, 55] on p "Advanced" at bounding box center [91, 53] width 27 height 8
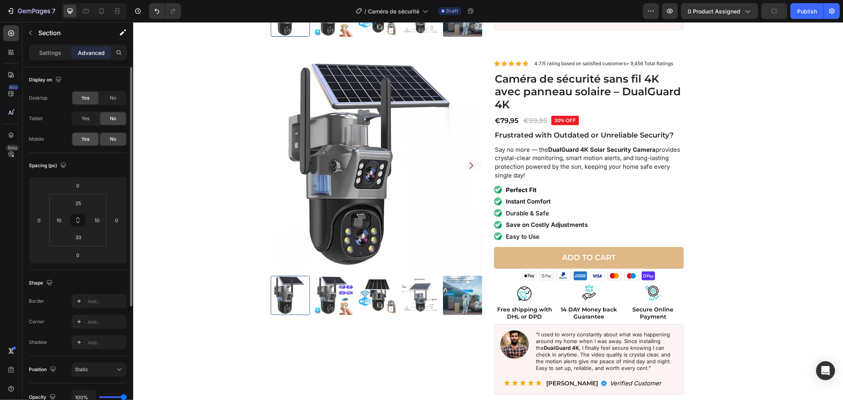
click at [88, 134] on div "Yes" at bounding box center [85, 139] width 26 height 13
click at [108, 99] on div "No" at bounding box center [113, 98] width 26 height 13
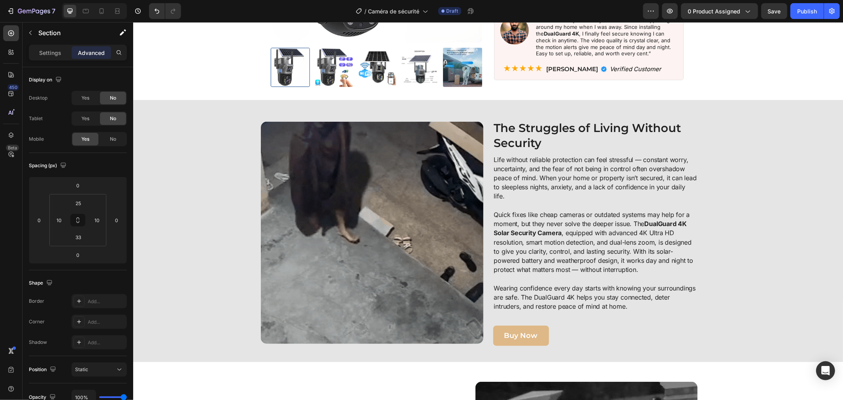
scroll to position [265, 0]
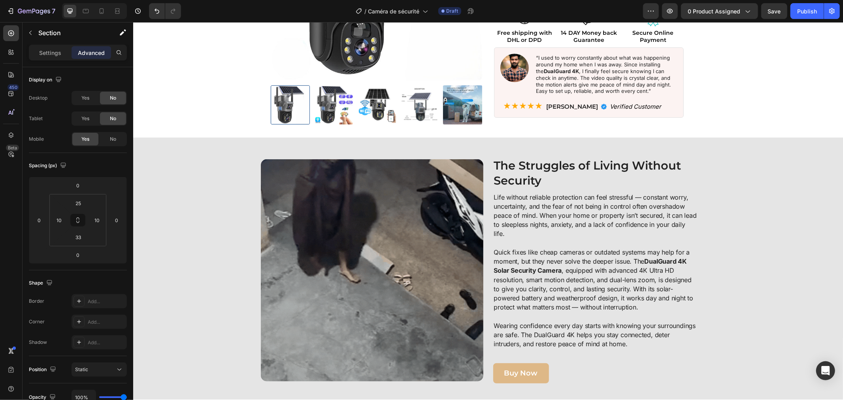
click at [152, 149] on div "Image The Struggles of Living Without Security Heading Life without reliable pr…" at bounding box center [487, 268] width 709 height 262
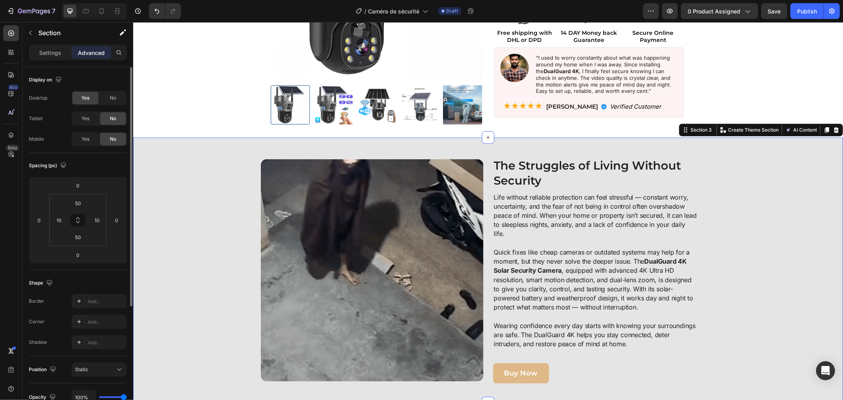
drag, startPoint x: 84, startPoint y: 136, endPoint x: 107, endPoint y: 115, distance: 31.3
click at [84, 136] on span "Yes" at bounding box center [85, 139] width 8 height 7
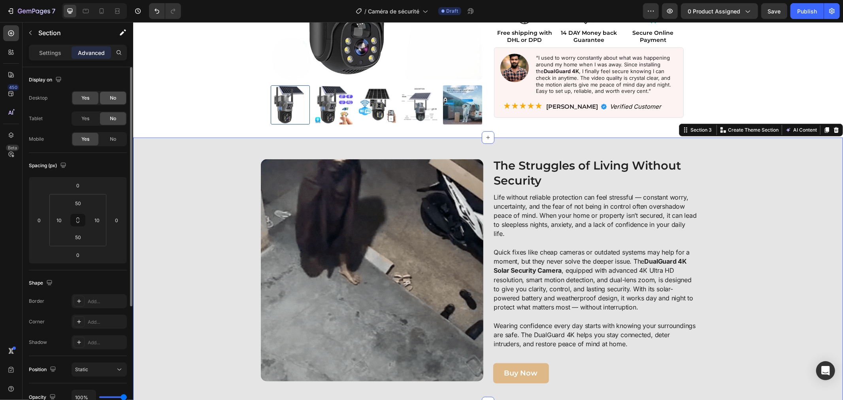
click at [119, 100] on div "No" at bounding box center [113, 98] width 26 height 13
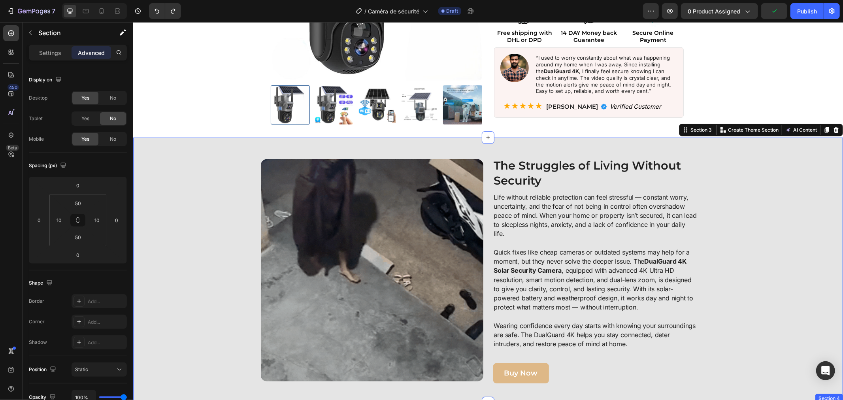
click at [145, 158] on div "Image The Struggles of Living Without Security Heading Life without reliable pr…" at bounding box center [488, 270] width 702 height 226
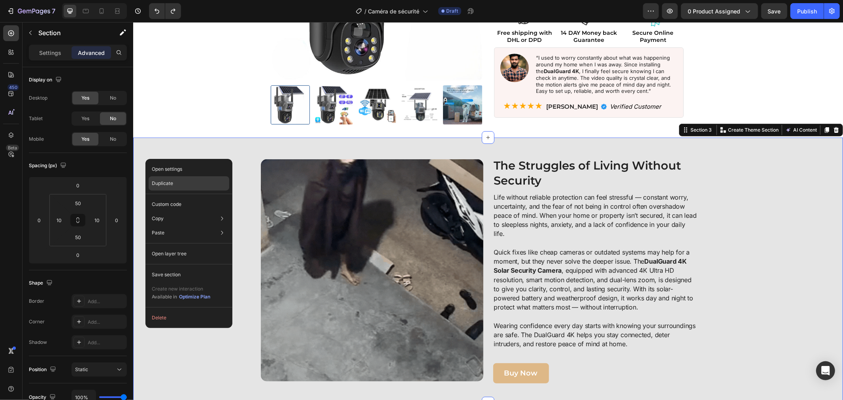
drag, startPoint x: 156, startPoint y: 183, endPoint x: 8, endPoint y: 141, distance: 153.3
click at [156, 183] on p "Duplicate" at bounding box center [162, 183] width 21 height 7
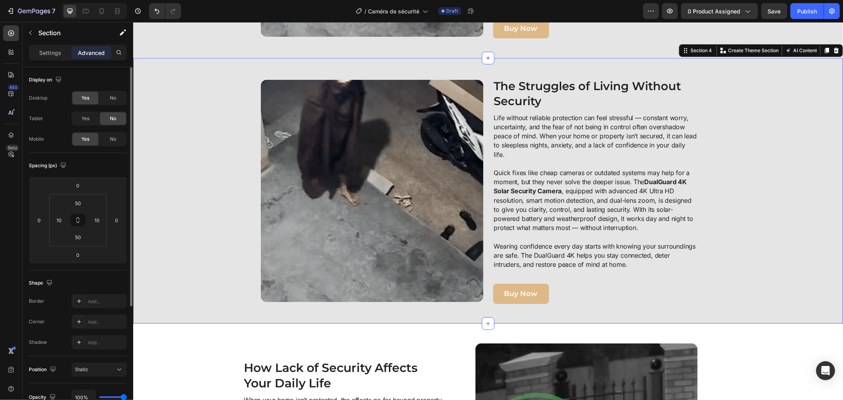
scroll to position [614, 0]
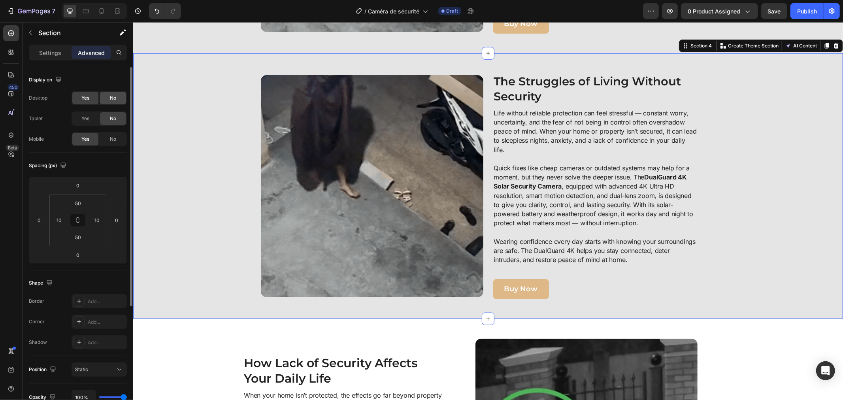
click at [109, 97] on div "No" at bounding box center [113, 98] width 26 height 13
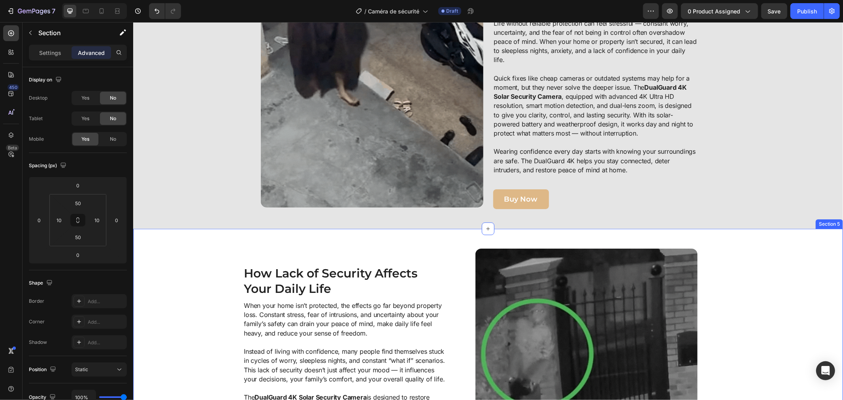
scroll to position [570, 0]
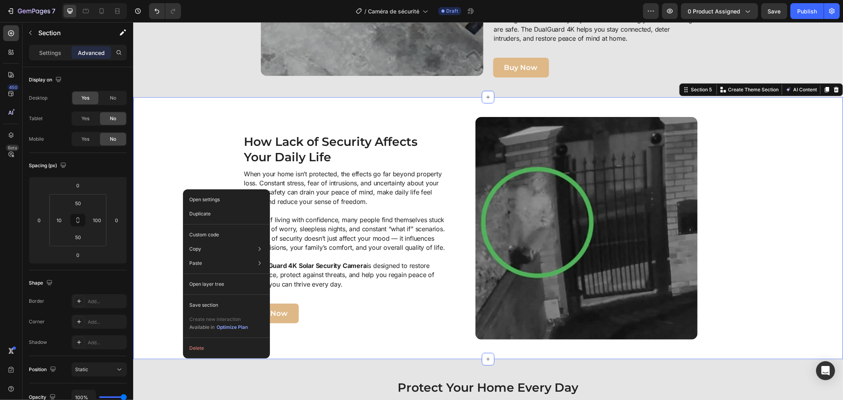
click at [175, 162] on div "Image How Lack of Security Affects Your Daily Life Heading When your home isn’t…" at bounding box center [470, 228] width 666 height 222
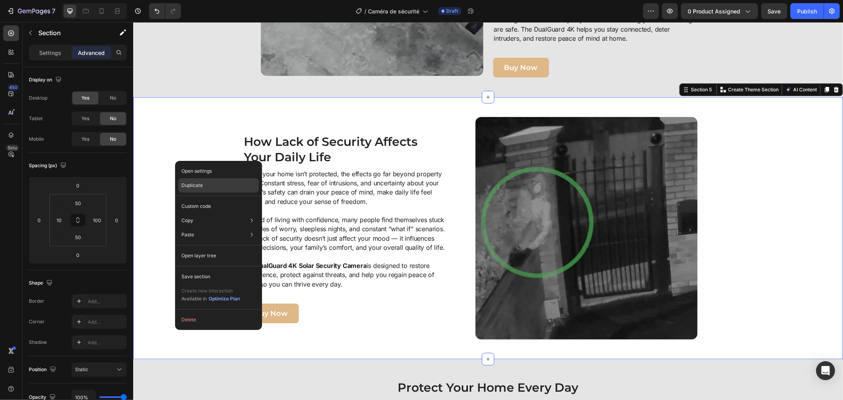
click at [184, 184] on p "Duplicate" at bounding box center [191, 185] width 21 height 7
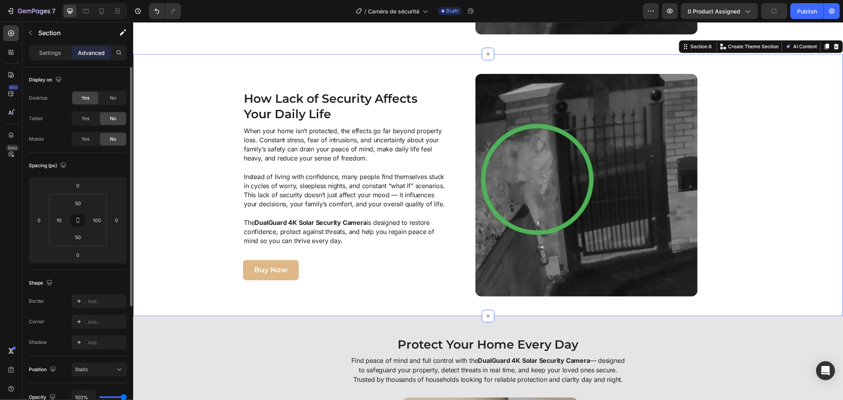
scroll to position [876, 0]
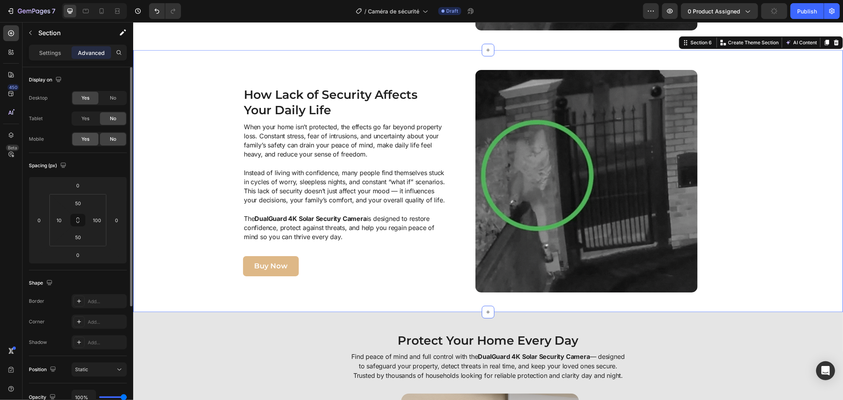
click at [85, 136] on span "Yes" at bounding box center [85, 139] width 8 height 7
click at [112, 100] on span "No" at bounding box center [113, 97] width 6 height 7
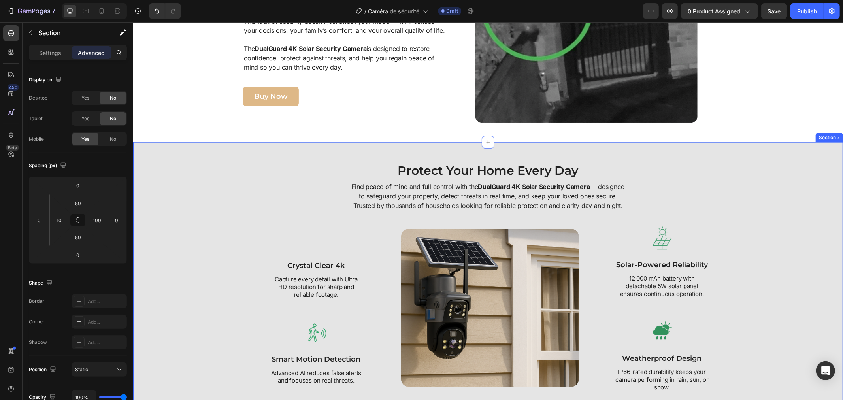
scroll to position [788, 0]
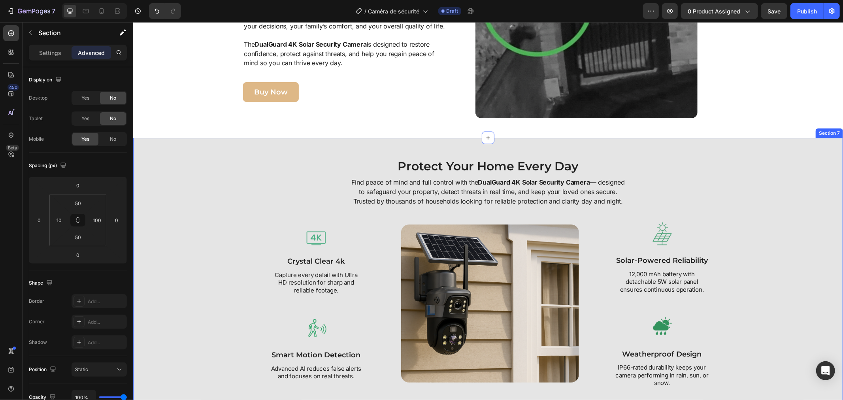
click at [153, 179] on div "Protect Your Home Every Day Heading Find peace of mind and full control with th…" at bounding box center [488, 272] width 702 height 230
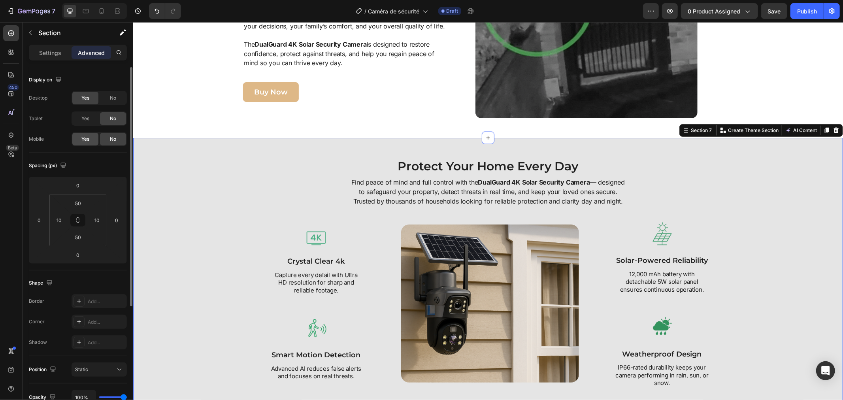
click at [85, 138] on span "Yes" at bounding box center [85, 139] width 8 height 7
click at [112, 104] on div "No" at bounding box center [113, 98] width 26 height 13
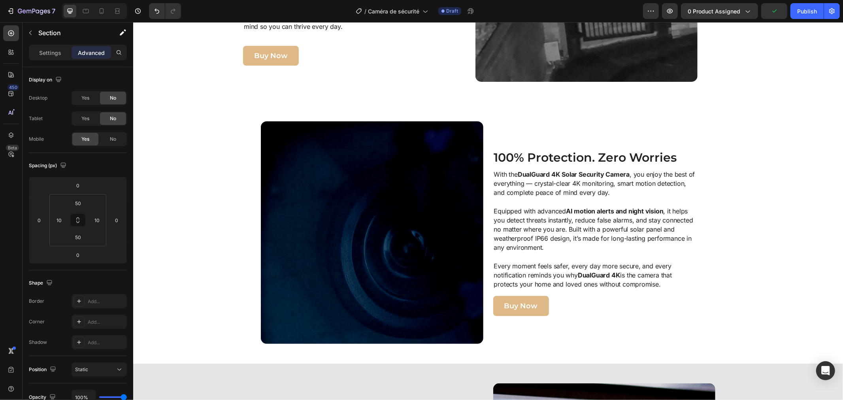
scroll to position [832, 0]
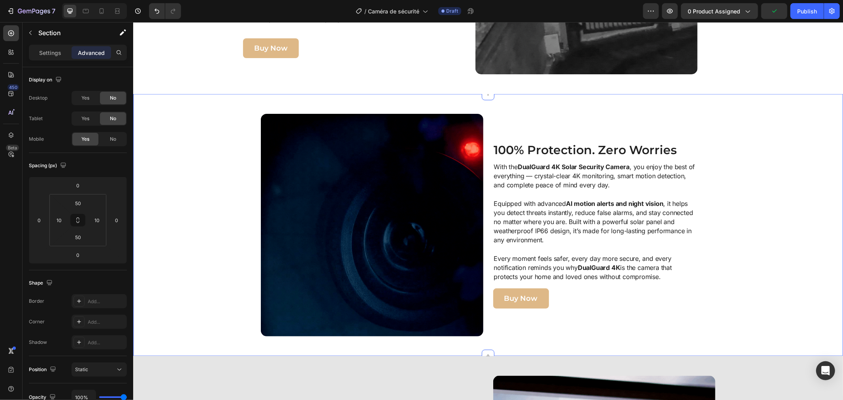
click at [159, 193] on div "Image 100% Protection. Zero Worries Heading With the DualGuard 4K Solar Securit…" at bounding box center [488, 224] width 702 height 222
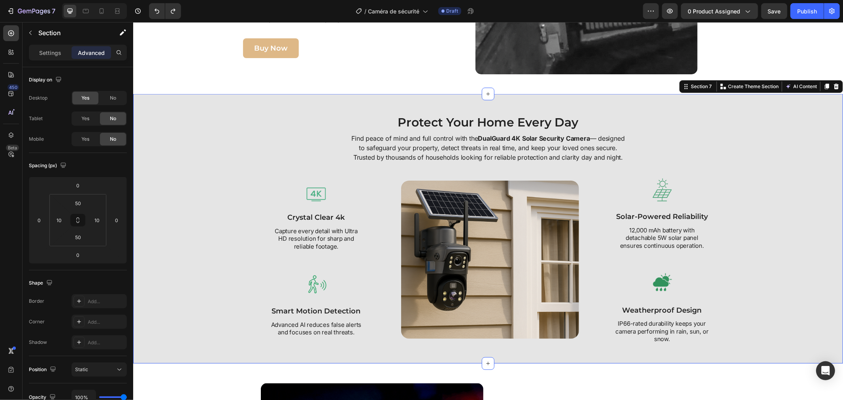
click at [179, 132] on div "Protect Your Home Every Day Heading Find peace of mind and full control with th…" at bounding box center [488, 228] width 702 height 230
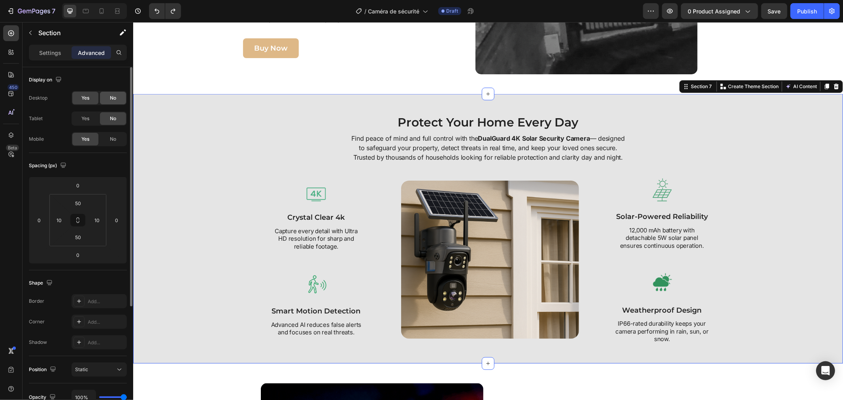
click at [105, 100] on div "No" at bounding box center [113, 98] width 26 height 13
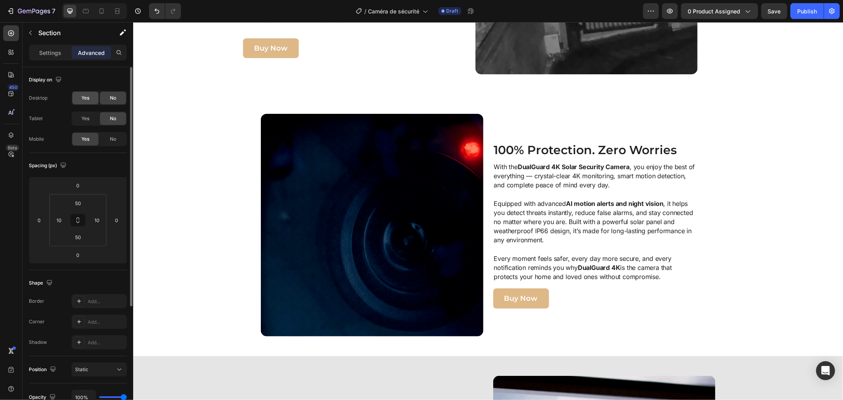
click at [88, 100] on span "Yes" at bounding box center [85, 97] width 8 height 7
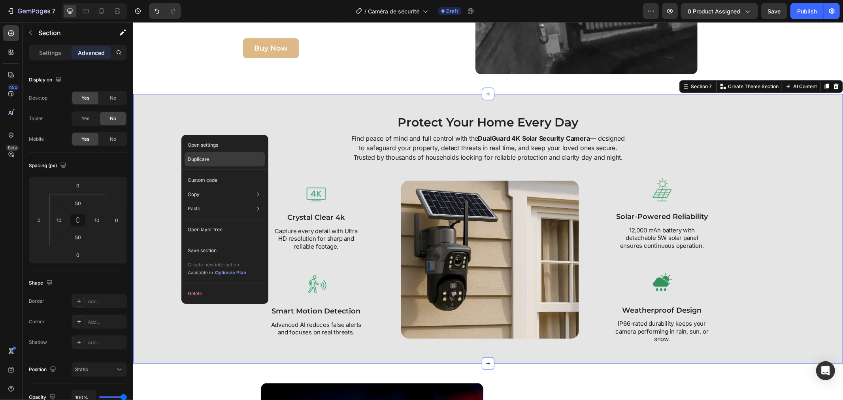
click at [194, 160] on p "Duplicate" at bounding box center [198, 159] width 21 height 7
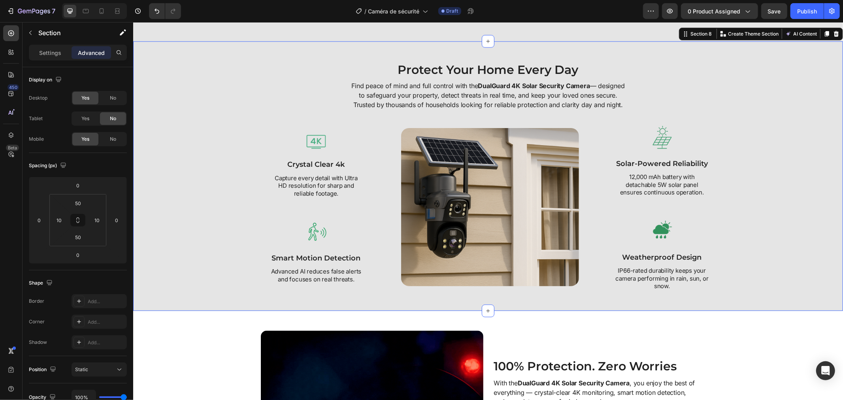
scroll to position [1155, 0]
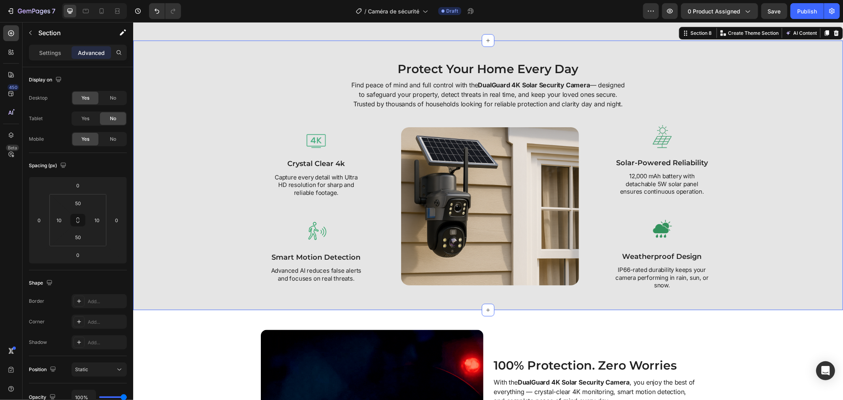
click at [193, 160] on div "Protect Your Home Every Day Heading Find peace of mind and full control with th…" at bounding box center [488, 175] width 702 height 230
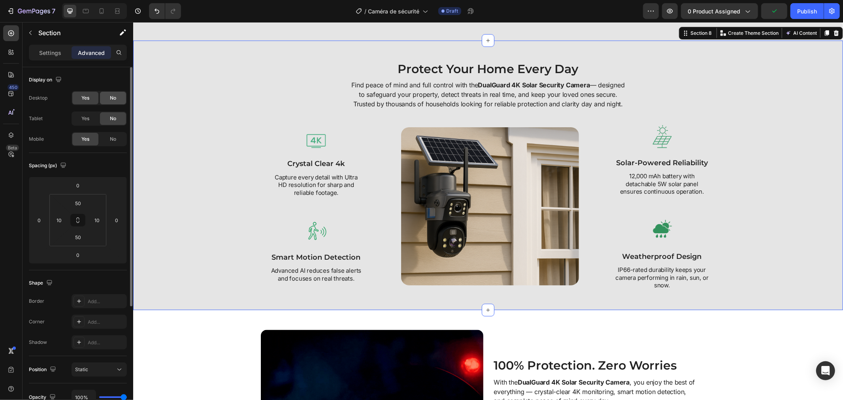
click at [109, 98] on div "No" at bounding box center [113, 98] width 26 height 13
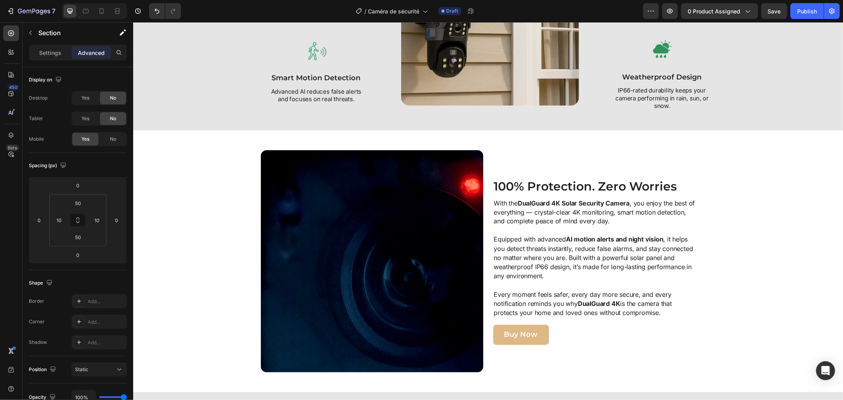
scroll to position [1067, 0]
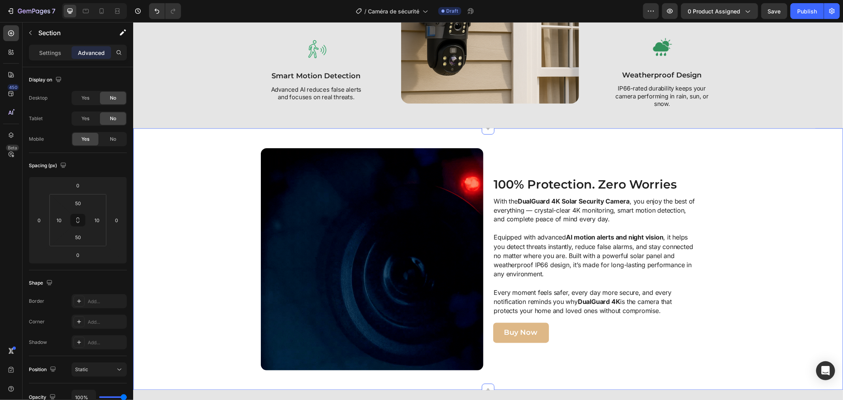
click at [188, 156] on div "Image 100% Protection. Zero Worries Heading With the DualGuard 4K Solar Securit…" at bounding box center [487, 259] width 709 height 262
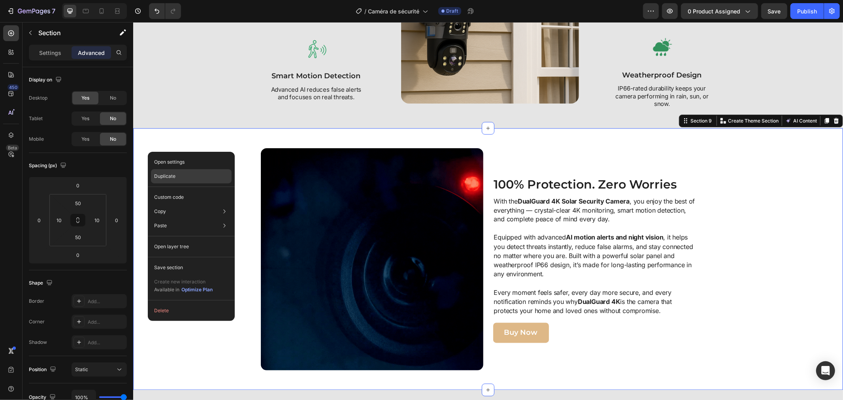
click at [162, 169] on div "Duplicate" at bounding box center [191, 176] width 81 height 14
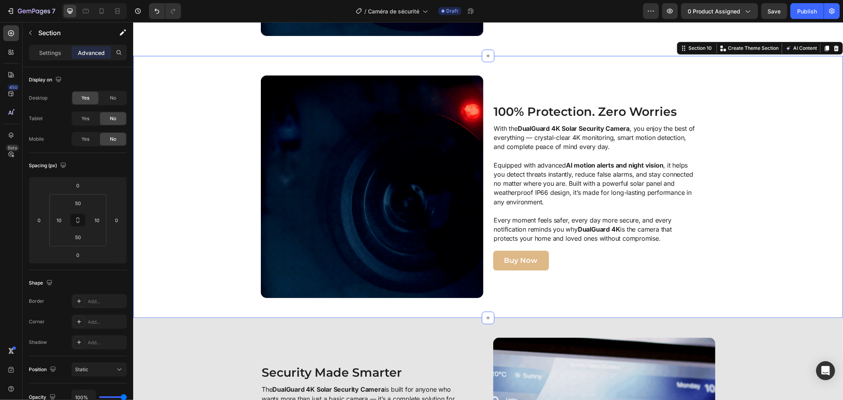
scroll to position [1417, 0]
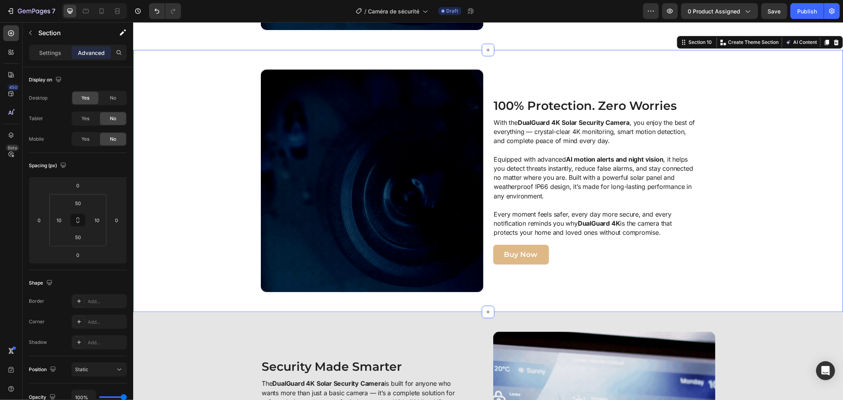
click at [148, 147] on div "Image 100% Protection. Zero Worries Heading With the DualGuard 4K Solar Securit…" at bounding box center [488, 180] width 702 height 222
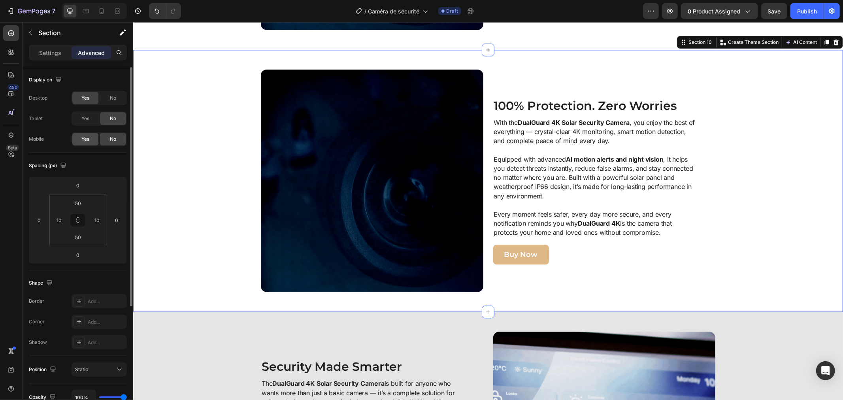
click at [90, 137] on div "Yes" at bounding box center [85, 139] width 26 height 13
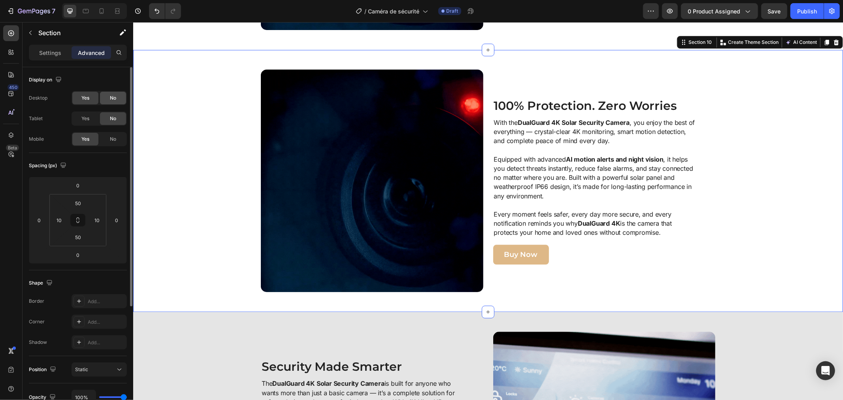
click at [106, 100] on div "No" at bounding box center [113, 98] width 26 height 13
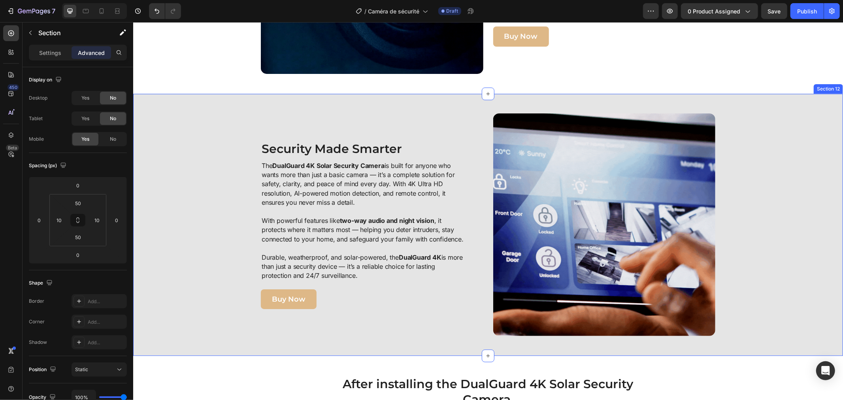
scroll to position [1504, 0]
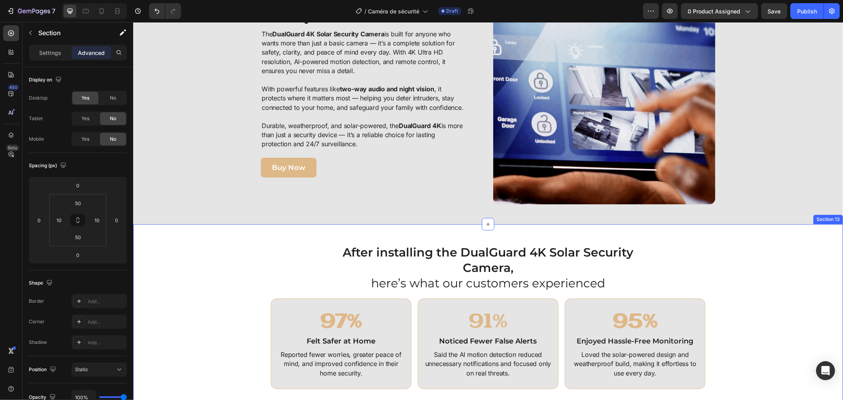
click at [183, 235] on div "After installing the DualGuard 4K Solar Security Camera, here’s what our custom…" at bounding box center [487, 320] width 709 height 193
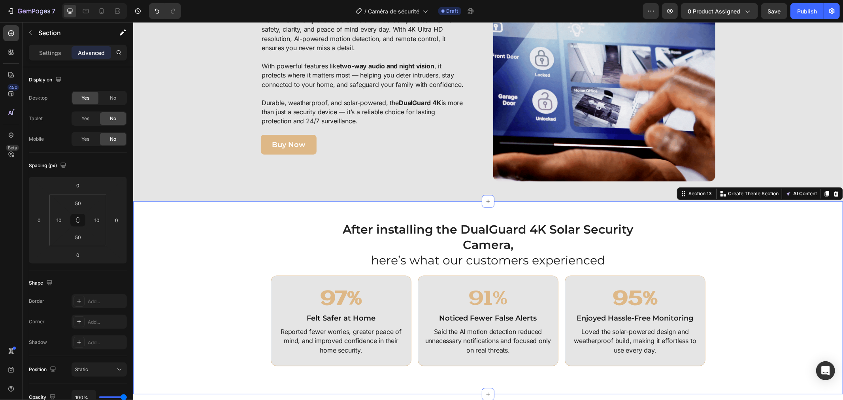
scroll to position [1592, 0]
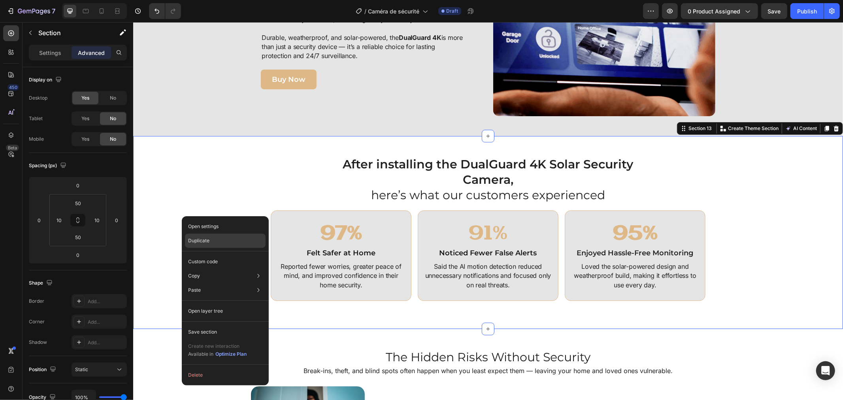
click at [193, 234] on div "Duplicate" at bounding box center [225, 240] width 81 height 14
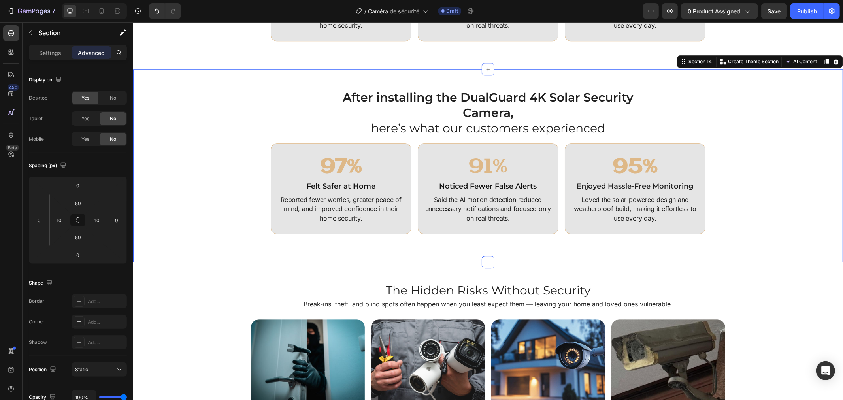
scroll to position [1871, 0]
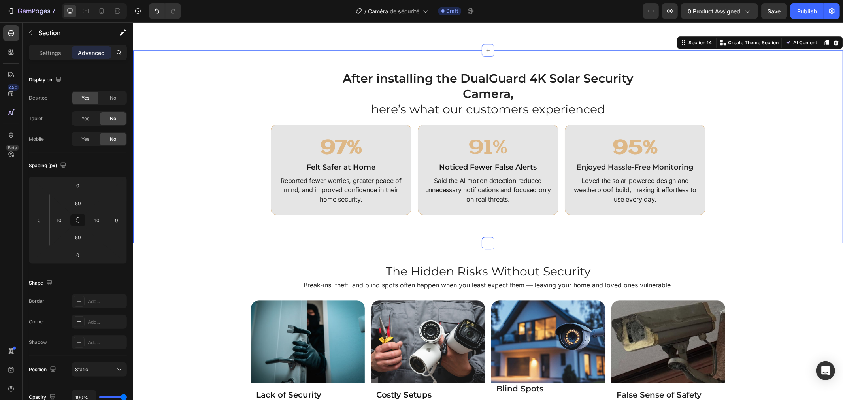
click at [166, 143] on div "After installing the DualGuard 4K Solar Security Camera, here’s what our custom…" at bounding box center [488, 146] width 702 height 153
click at [90, 139] on div "Yes" at bounding box center [85, 139] width 26 height 13
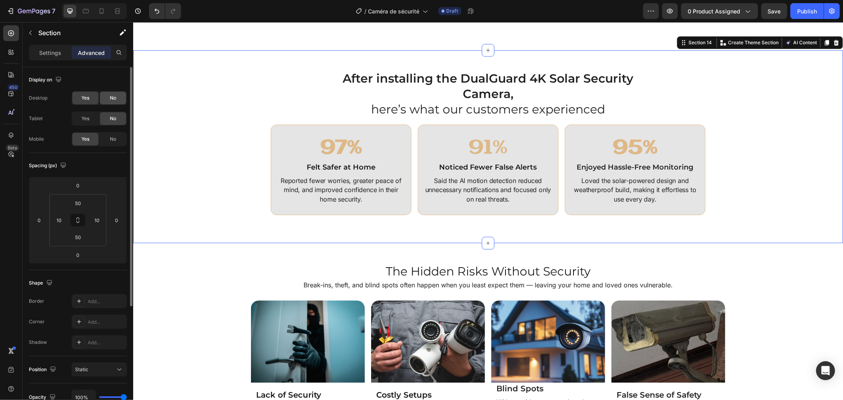
click at [111, 99] on span "No" at bounding box center [113, 97] width 6 height 7
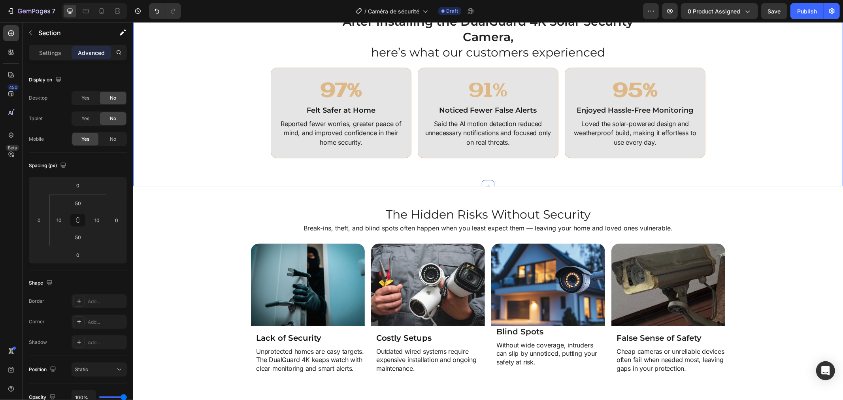
scroll to position [1827, 0]
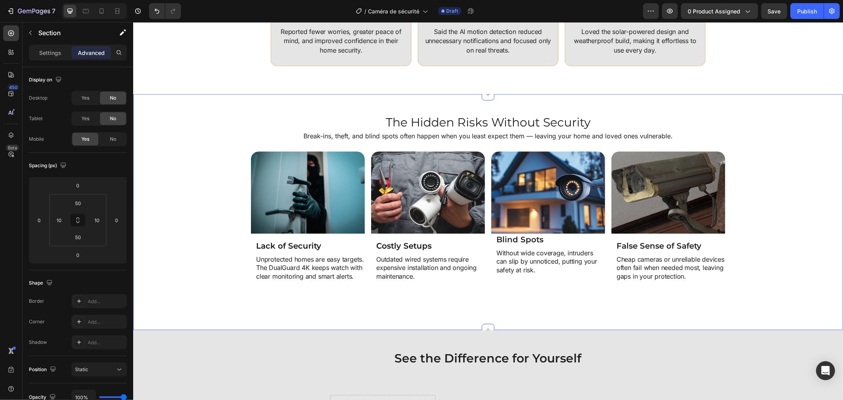
click at [184, 188] on div "Image Lack of Security Heading Unprotected homes are easy targets. The DualGuar…" at bounding box center [488, 226] width 702 height 150
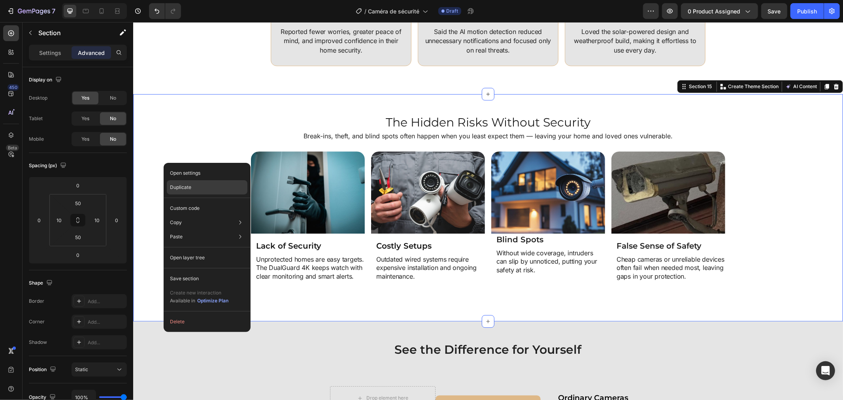
click at [172, 183] on div "Duplicate" at bounding box center [207, 187] width 81 height 14
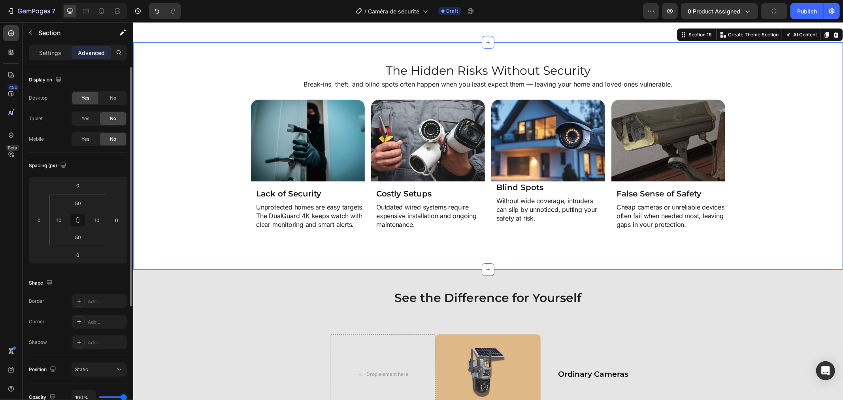
scroll to position [2107, 0]
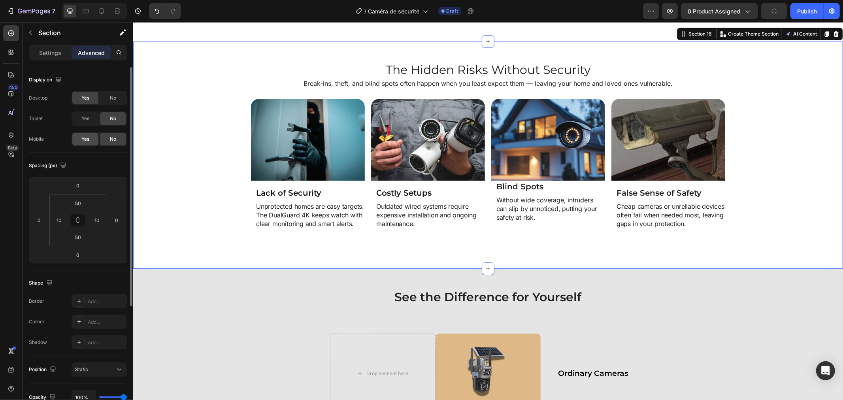
click at [90, 139] on div "Yes" at bounding box center [85, 139] width 26 height 13
click at [113, 98] on span "No" at bounding box center [113, 97] width 6 height 7
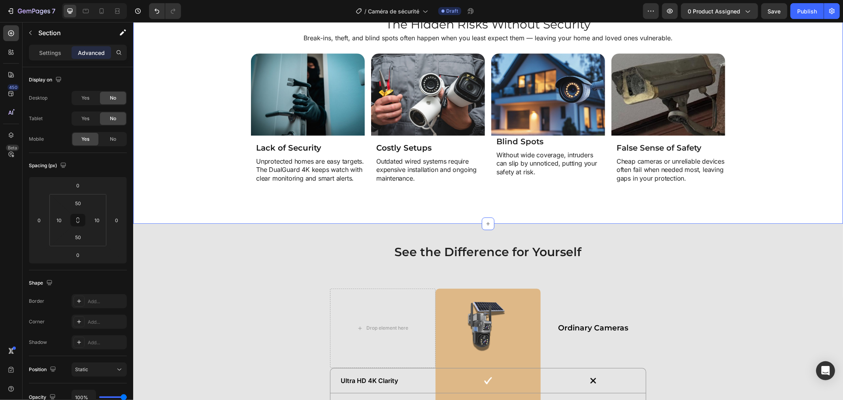
scroll to position [2019, 0]
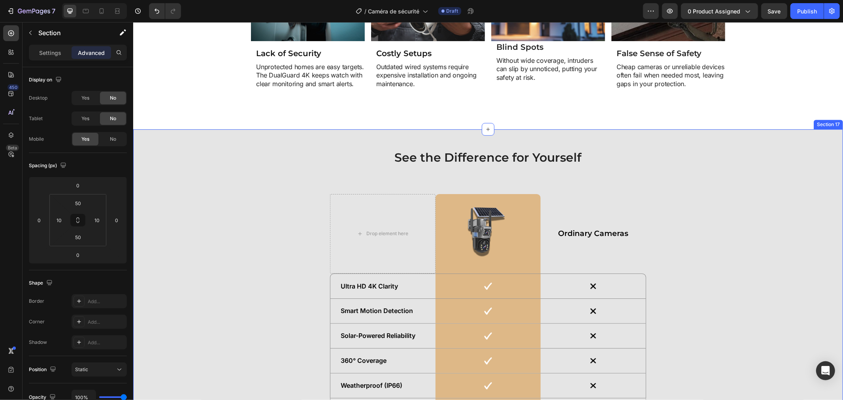
click at [185, 179] on div "See the Difference for Yourself Heading Drop element here Image Row Ordinary Ca…" at bounding box center [488, 304] width 702 height 310
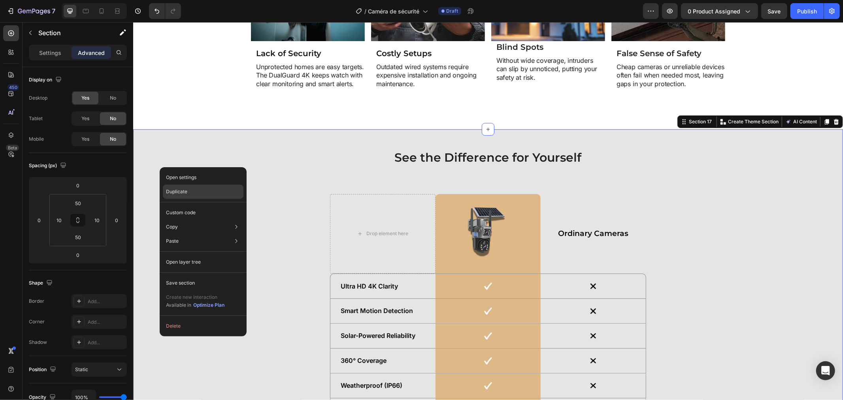
click at [178, 189] on p "Duplicate" at bounding box center [176, 191] width 21 height 7
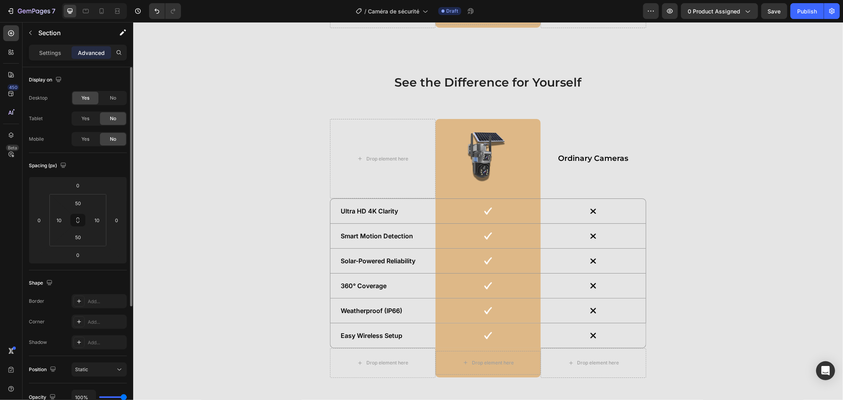
scroll to position [2457, 0]
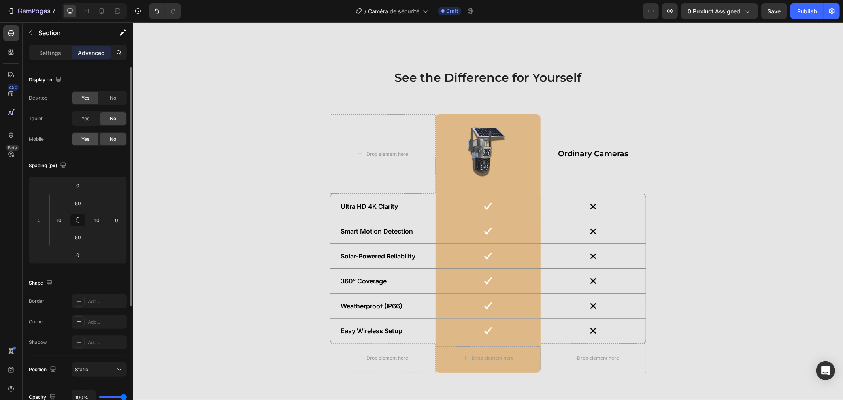
click at [95, 140] on div "Yes" at bounding box center [85, 139] width 26 height 13
click at [115, 96] on span "No" at bounding box center [113, 97] width 6 height 7
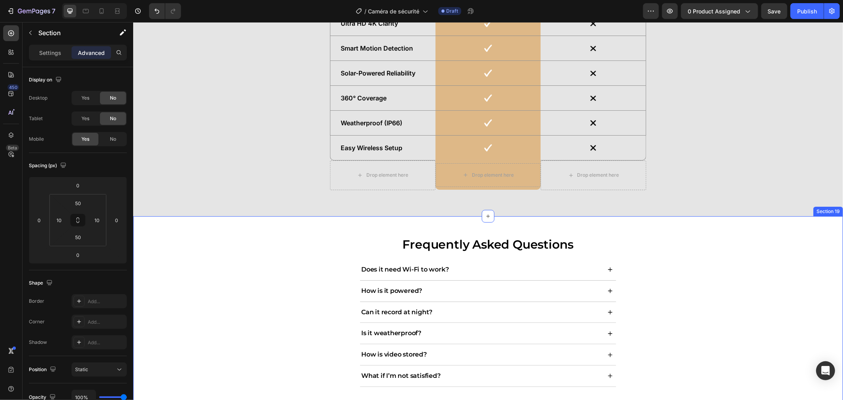
scroll to position [2374, 0]
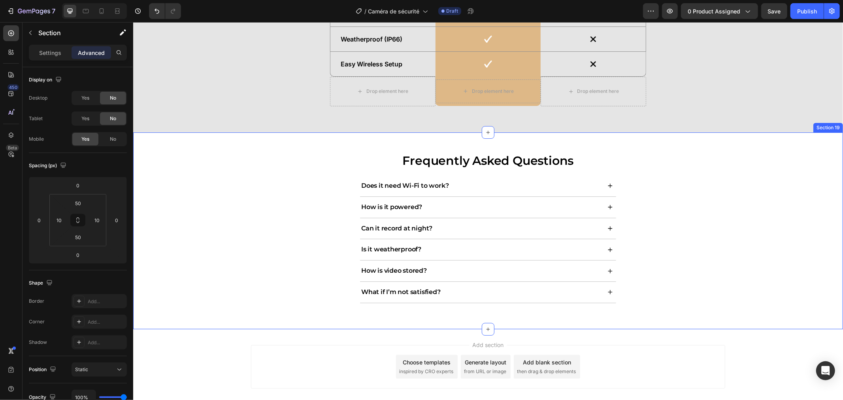
click at [179, 175] on div "Frequently Asked Questions Heading Does it need Wi-Fi to work? How is it powere…" at bounding box center [488, 230] width 702 height 157
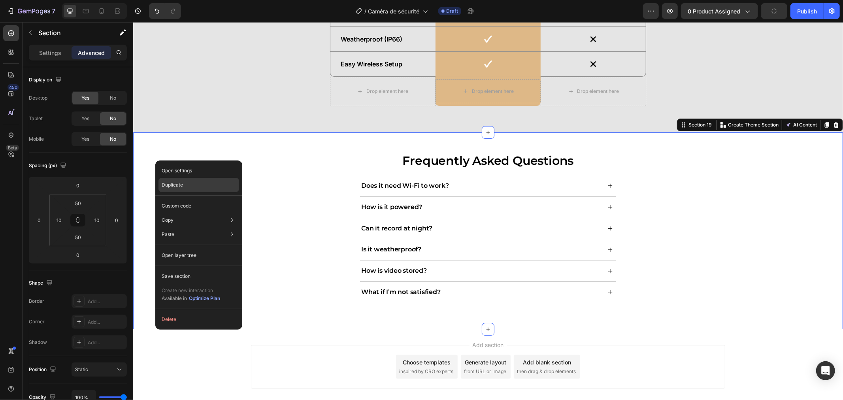
click at [174, 182] on p "Duplicate" at bounding box center [172, 184] width 21 height 7
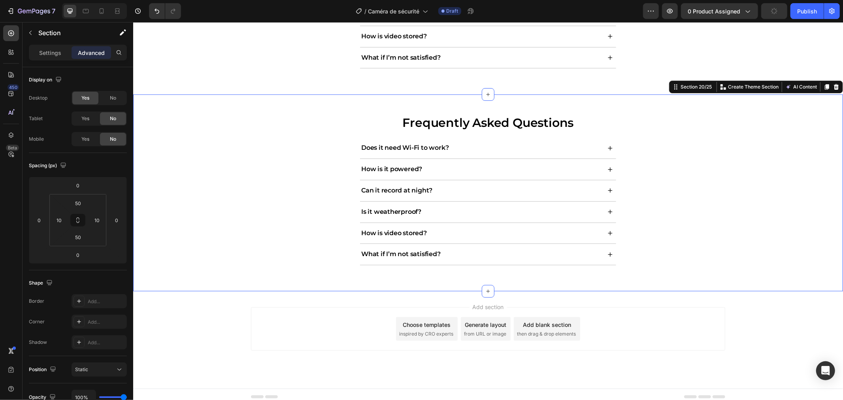
scroll to position [2616, 0]
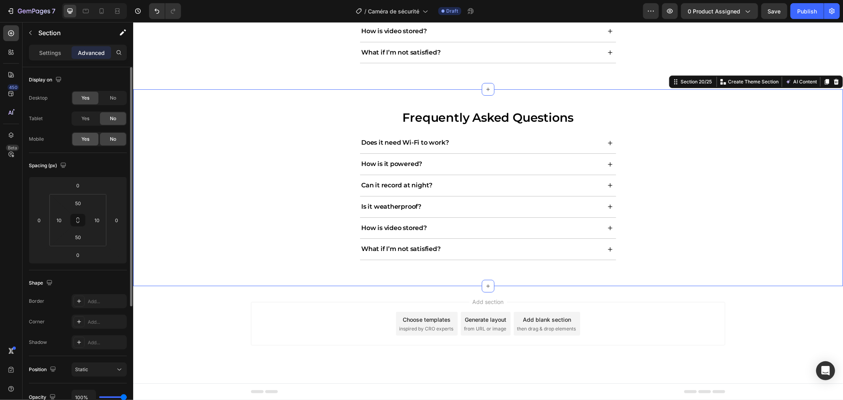
click at [92, 139] on div "Yes" at bounding box center [85, 139] width 26 height 13
click at [114, 98] on span "No" at bounding box center [113, 97] width 6 height 7
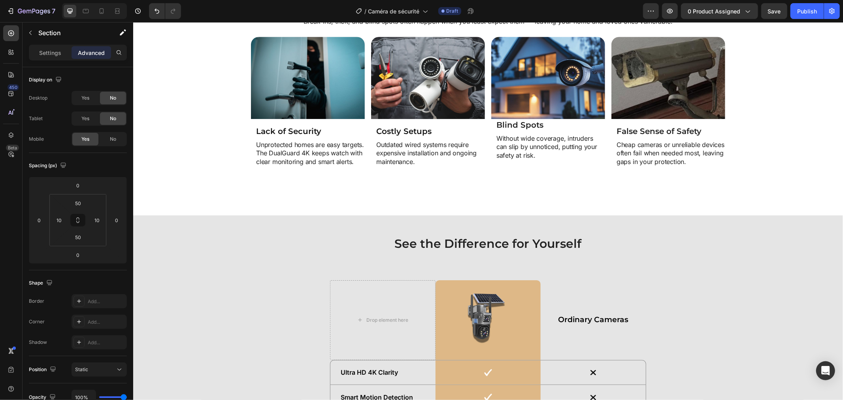
scroll to position [1891, 0]
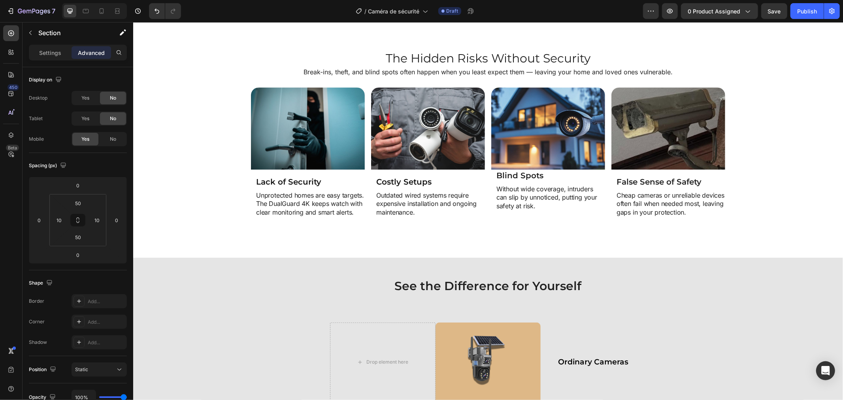
click at [99, 17] on div at bounding box center [94, 11] width 65 height 16
click at [100, 15] on icon at bounding box center [102, 11] width 8 height 8
type input "33"
type input "11"
type input "33"
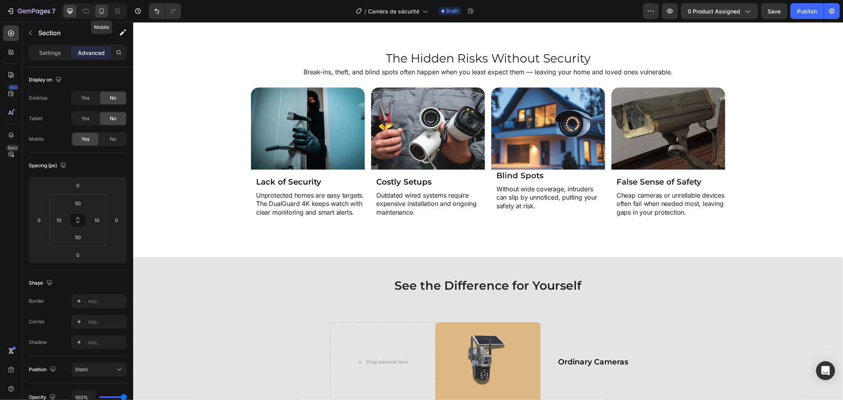
type input "11"
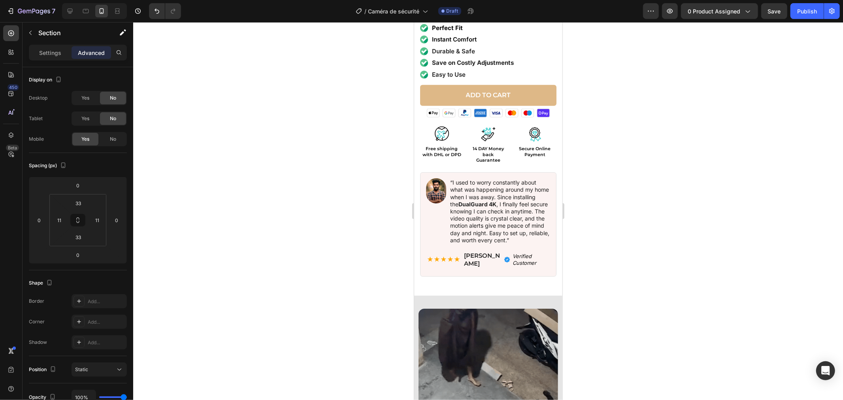
scroll to position [487, 0]
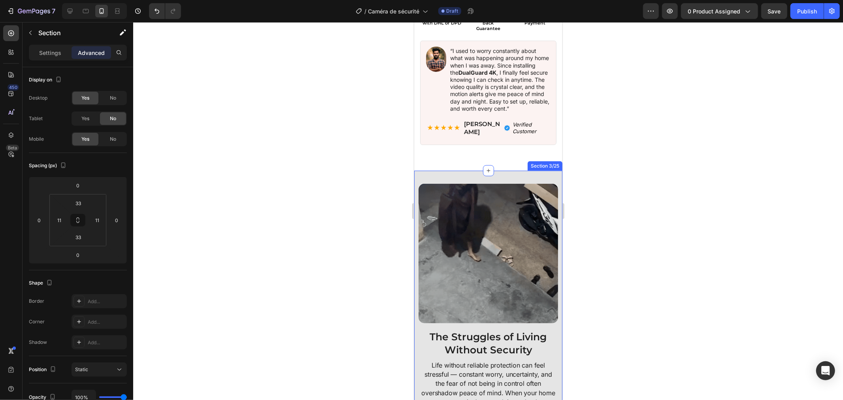
click at [416, 170] on div "Image The Struggles of Living Without Security Heading Life without reliable pr…" at bounding box center [488, 395] width 148 height 451
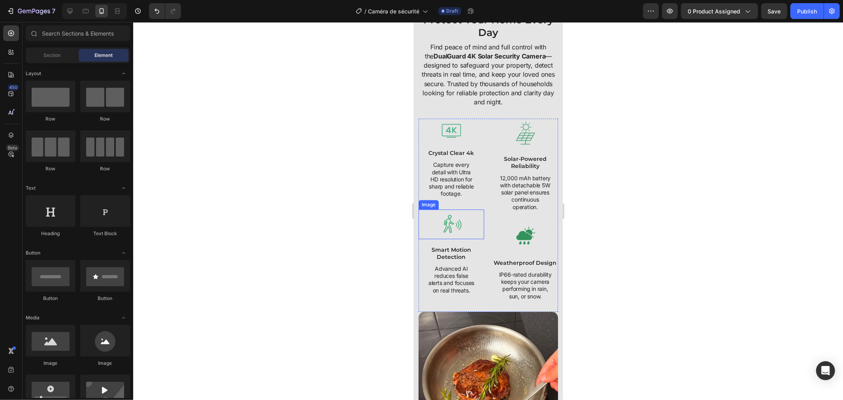
scroll to position [2071, 0]
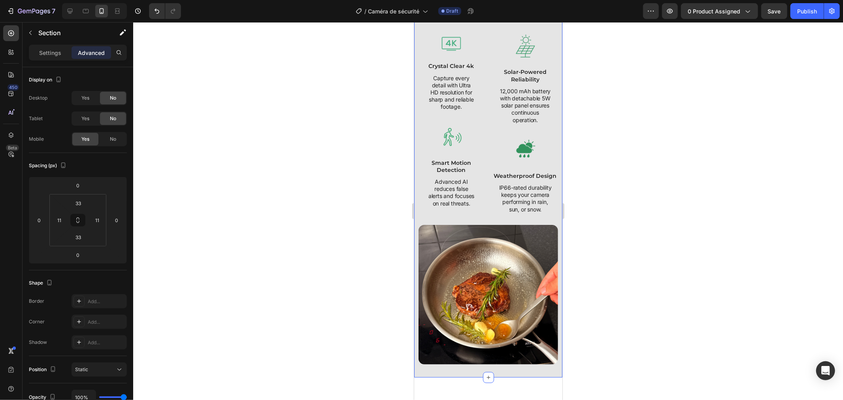
click at [415, 224] on div "Protect Your Home Every Day Heading Find peace of mind and full control with th…" at bounding box center [488, 144] width 148 height 465
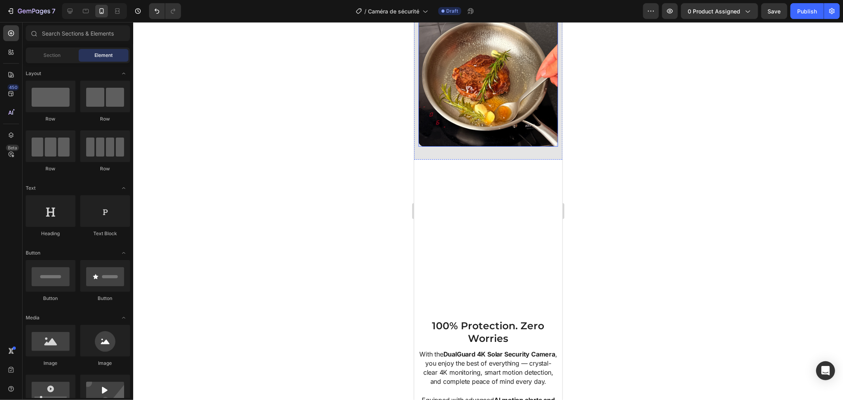
scroll to position [1723, 0]
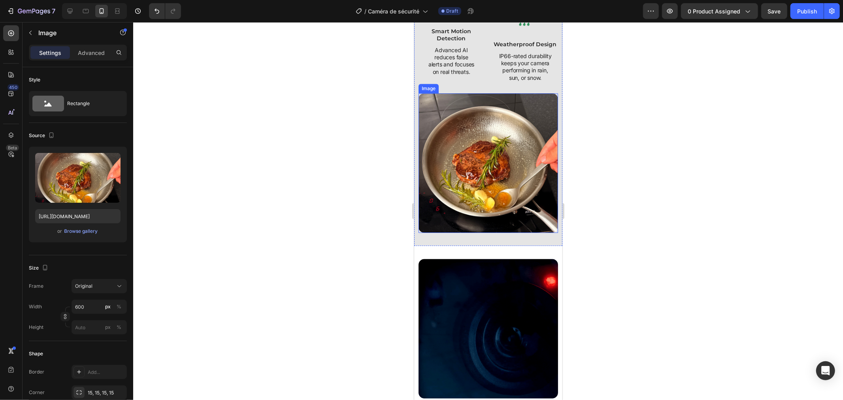
click at [472, 218] on img at bounding box center [487, 162] width 139 height 139
click at [70, 12] on icon at bounding box center [70, 11] width 5 height 5
type input "[URL][DOMAIN_NAME]"
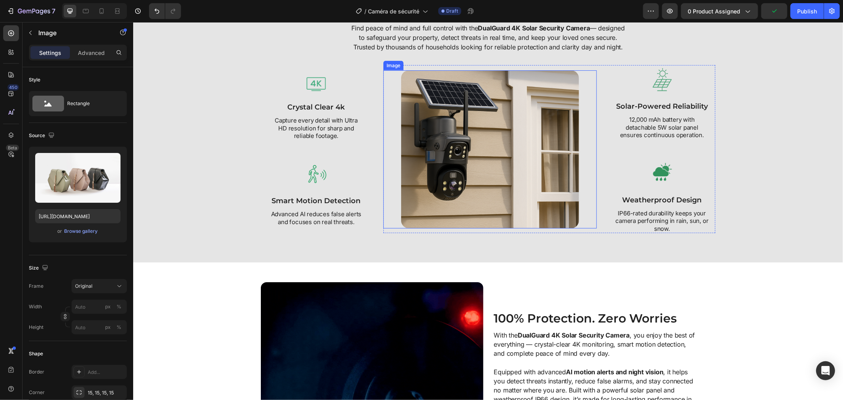
scroll to position [614, 0]
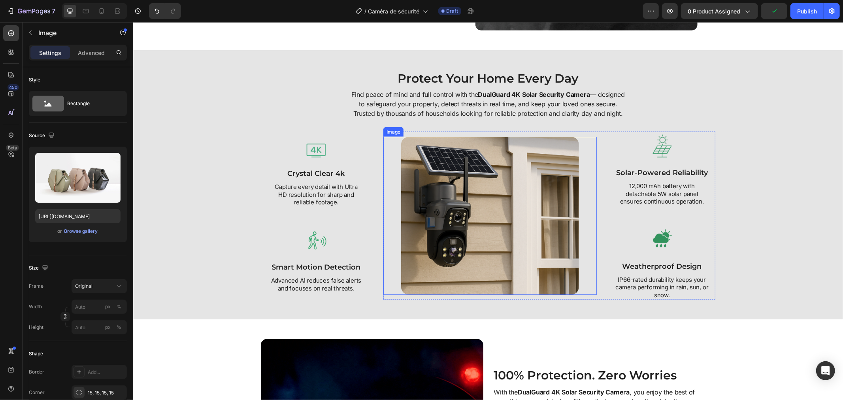
click at [473, 271] on img at bounding box center [490, 215] width 178 height 158
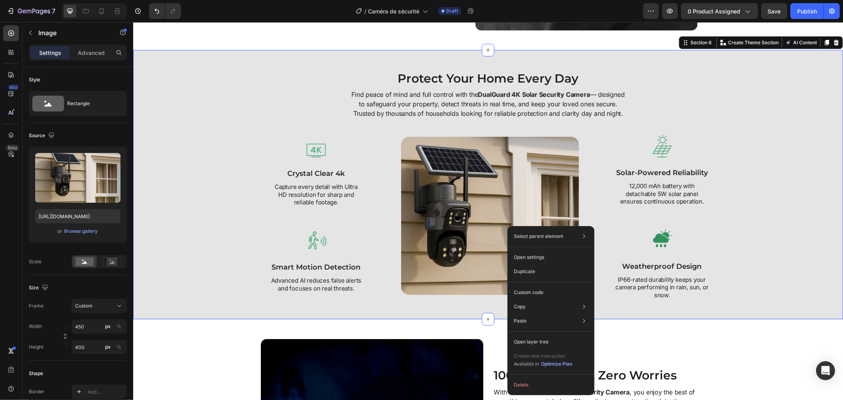
click at [209, 58] on div "Protect Your Home Every Day Heading Find peace of mind and full control with th…" at bounding box center [487, 184] width 709 height 269
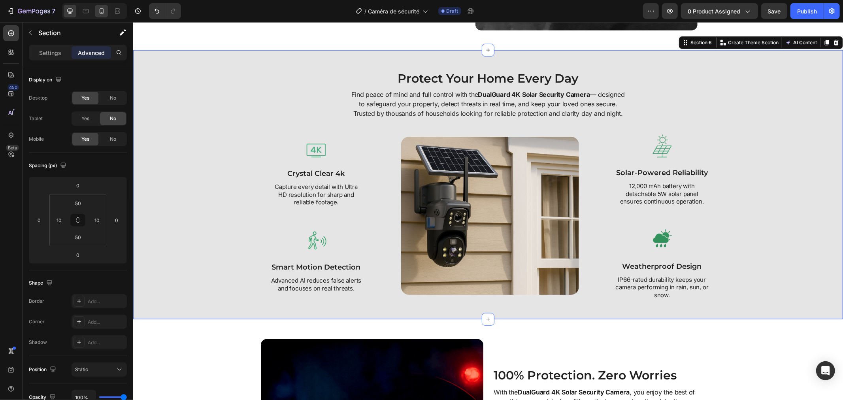
click at [97, 13] on div at bounding box center [94, 11] width 65 height 16
click at [97, 13] on div at bounding box center [101, 11] width 13 height 13
type input "33"
type input "11"
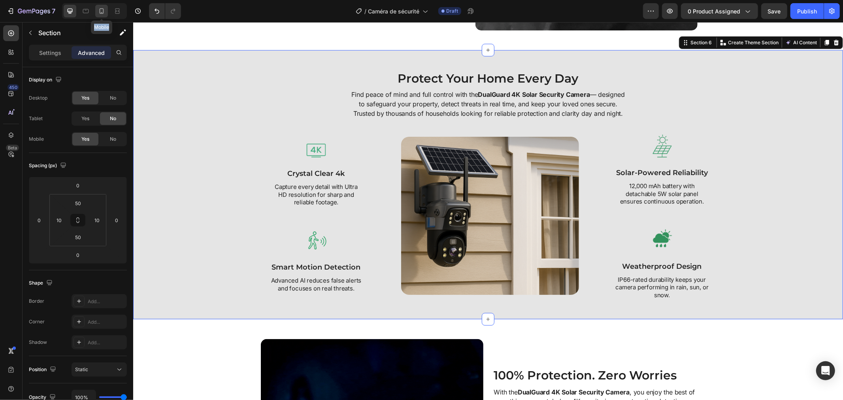
type input "33"
type input "11"
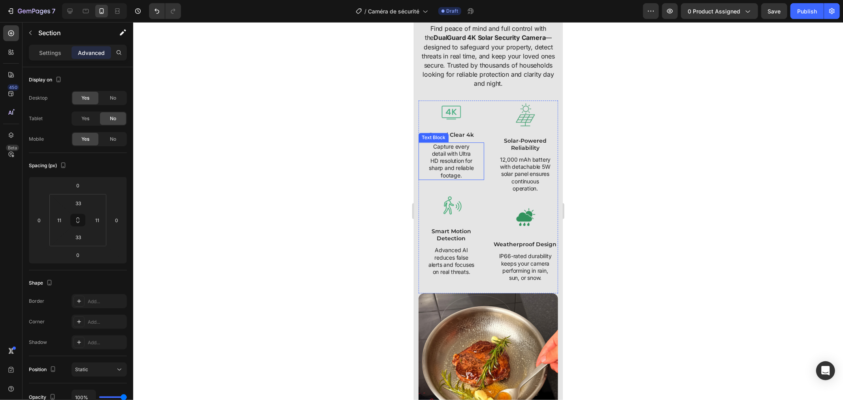
scroll to position [1617, 0]
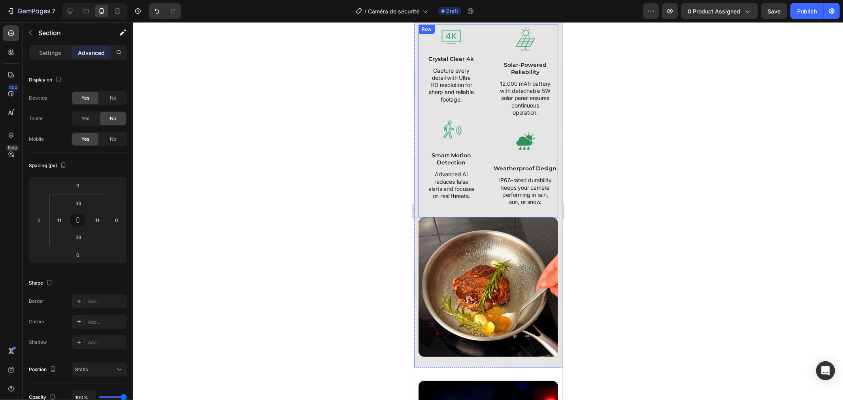
click at [467, 249] on img at bounding box center [487, 286] width 139 height 139
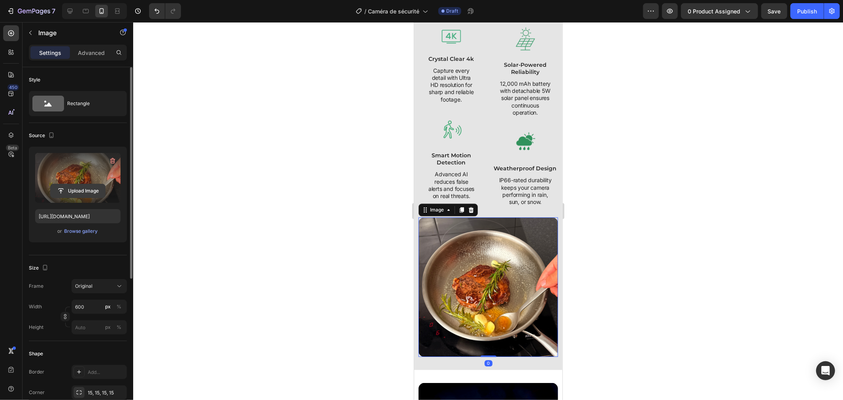
click at [81, 192] on input "file" at bounding box center [78, 190] width 55 height 13
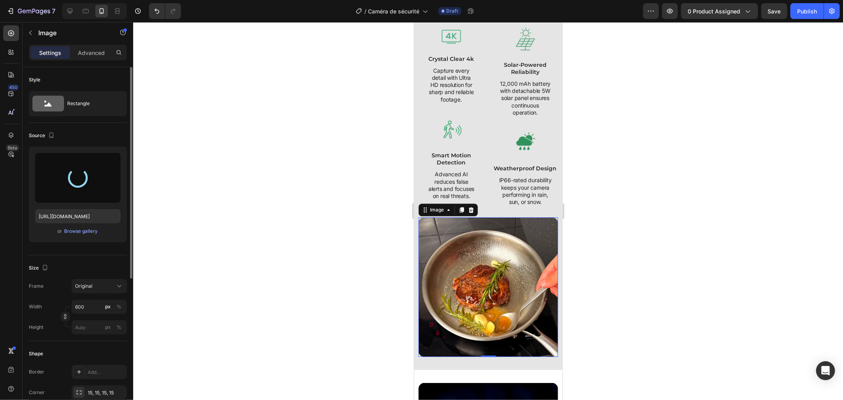
type input "[URL][DOMAIN_NAME]"
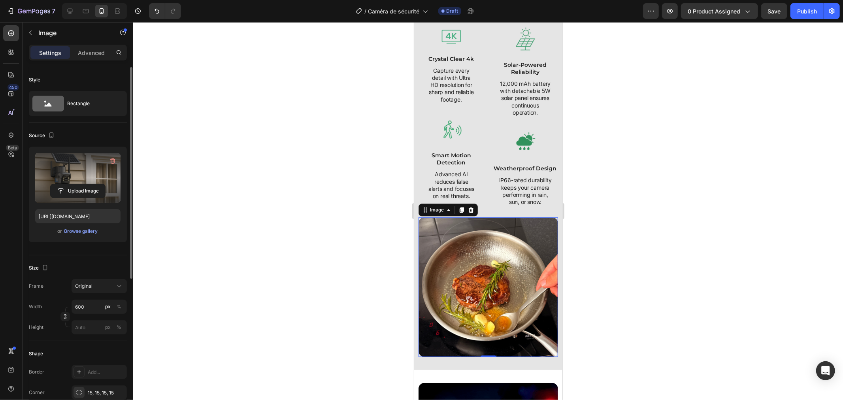
click at [570, 273] on div at bounding box center [487, 211] width 709 height 378
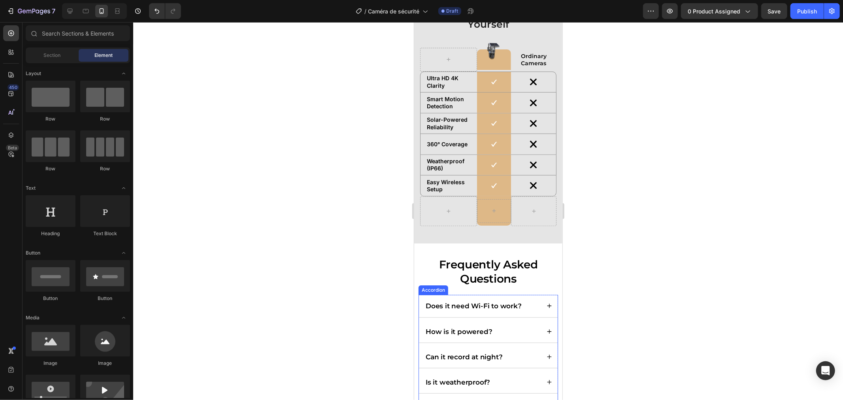
scroll to position [2978, 0]
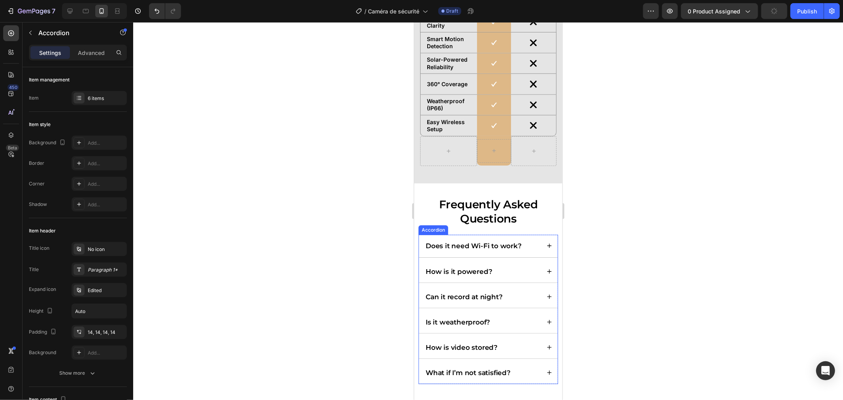
click at [522, 248] on div "Does it need Wi-Fi to work?" at bounding box center [482, 245] width 116 height 11
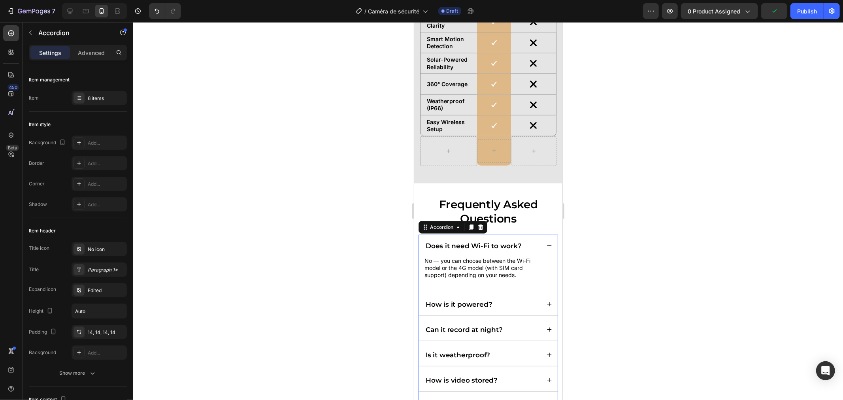
click at [521, 248] on div "Does it need Wi-Fi to work?" at bounding box center [482, 245] width 116 height 11
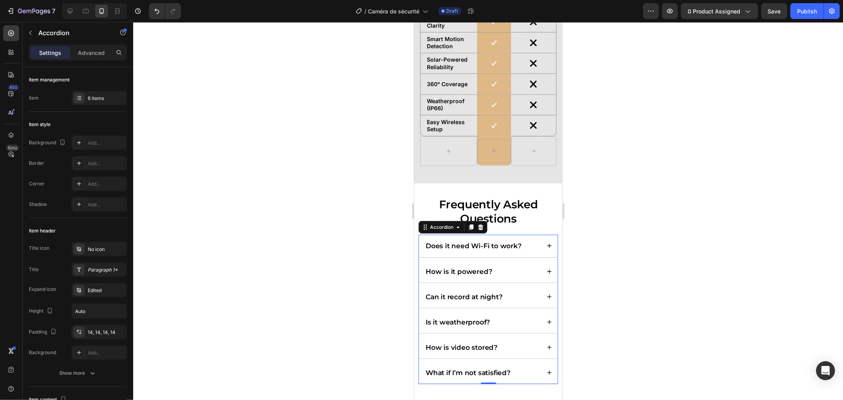
click at [358, 277] on div at bounding box center [487, 211] width 709 height 378
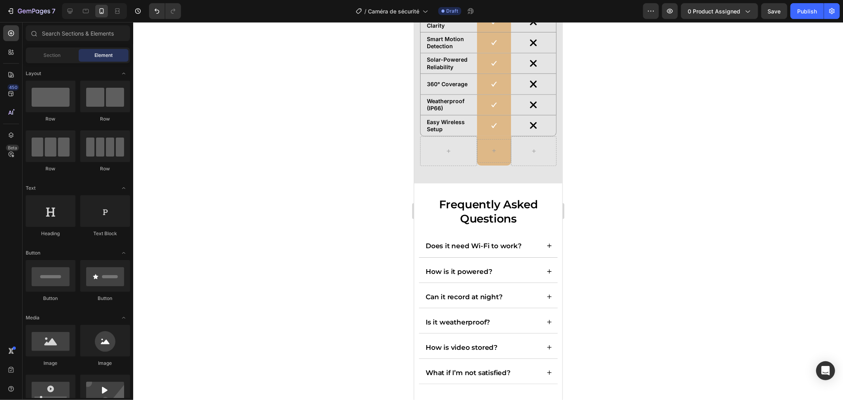
click at [651, 187] on div at bounding box center [487, 211] width 709 height 378
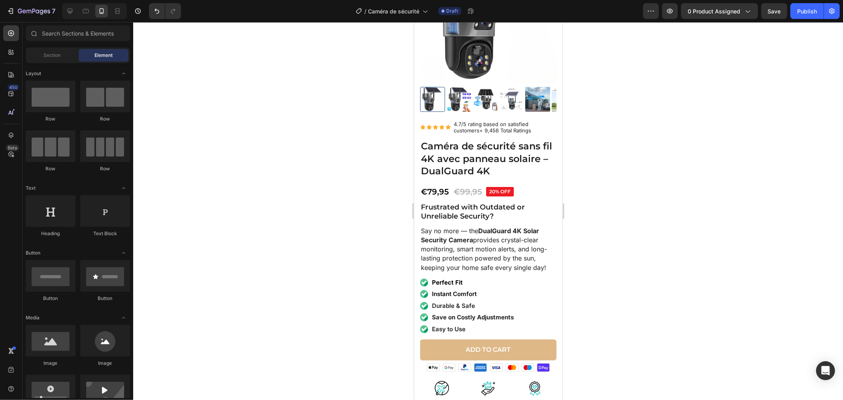
scroll to position [0, 0]
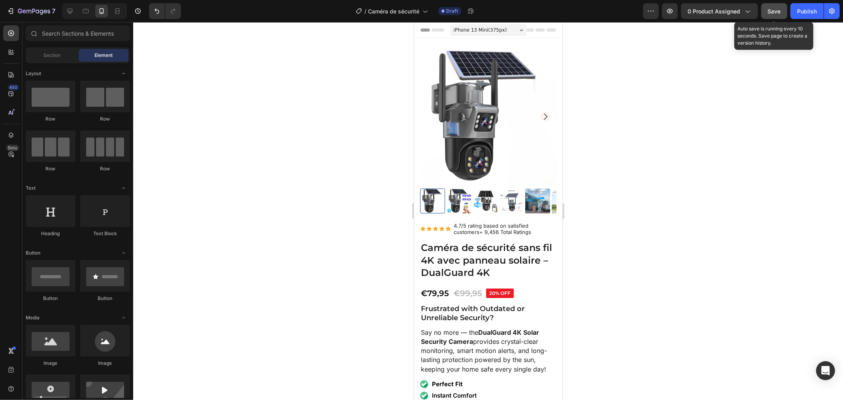
click at [776, 15] on div "Save" at bounding box center [774, 11] width 13 height 8
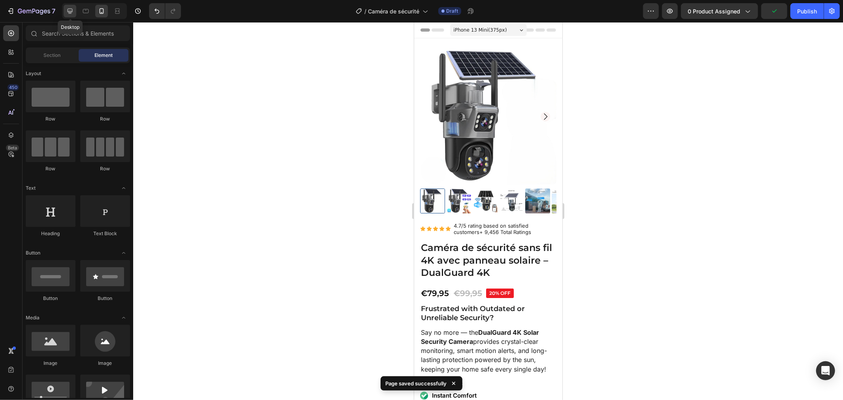
click at [71, 15] on div at bounding box center [70, 11] width 13 height 13
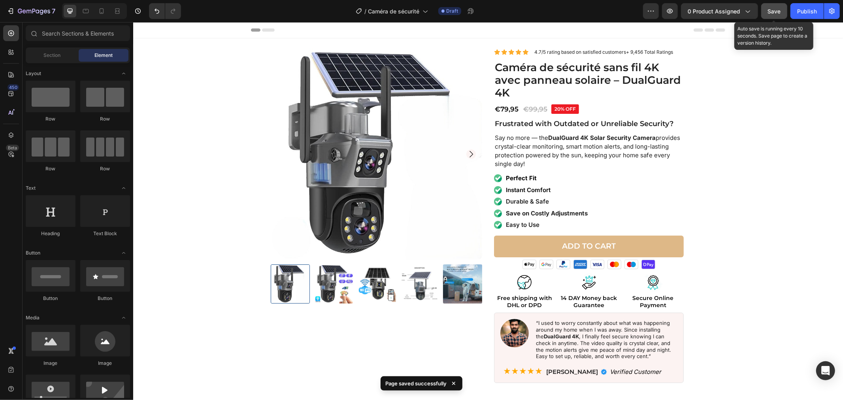
click at [773, 12] on span "Save" at bounding box center [774, 11] width 13 height 7
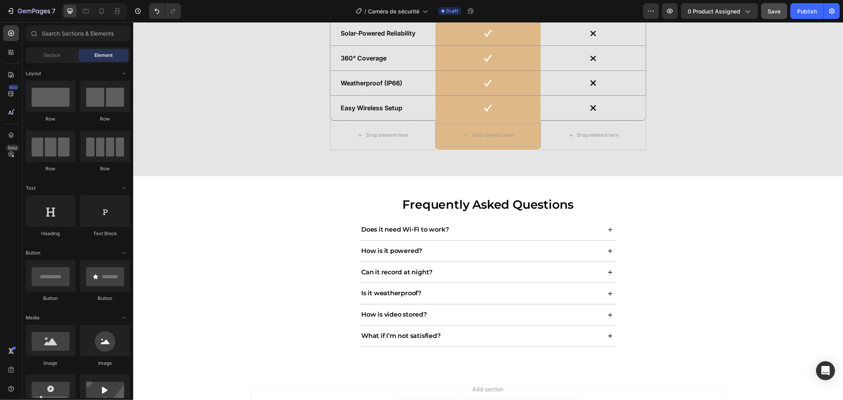
scroll to position [2313, 0]
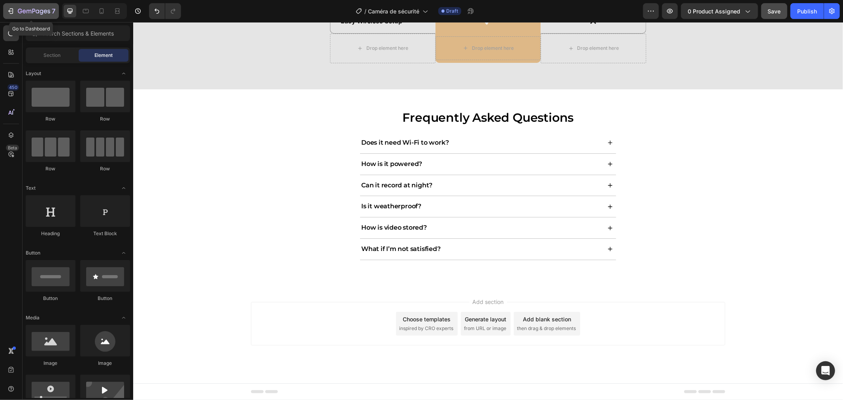
click at [34, 5] on button "7" at bounding box center [31, 11] width 56 height 16
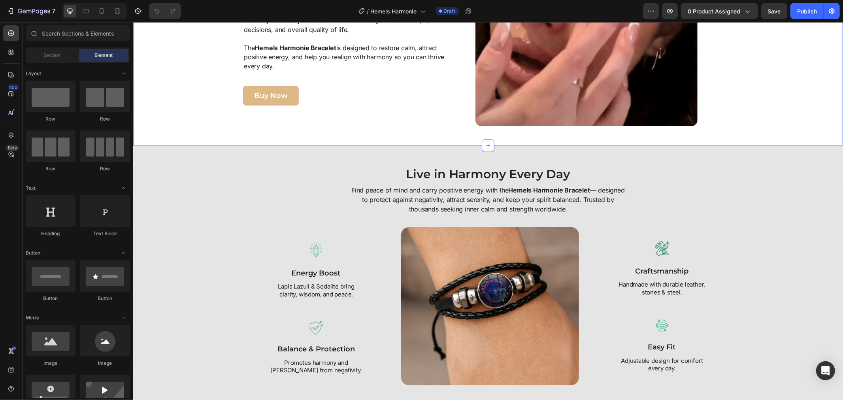
scroll to position [878, 0]
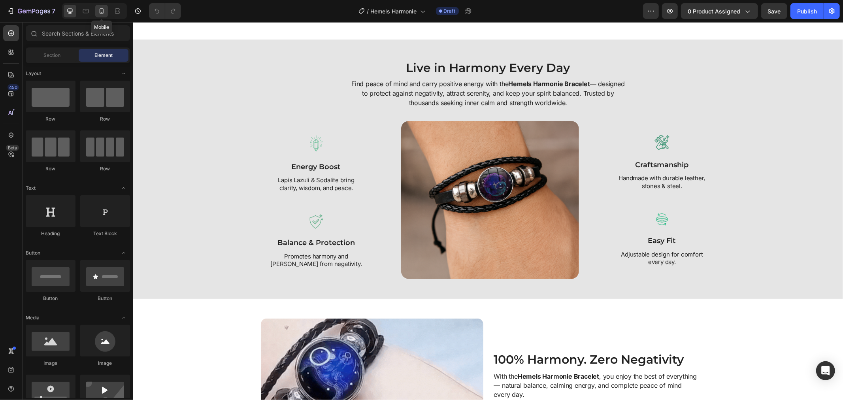
click at [96, 14] on div at bounding box center [101, 11] width 13 height 13
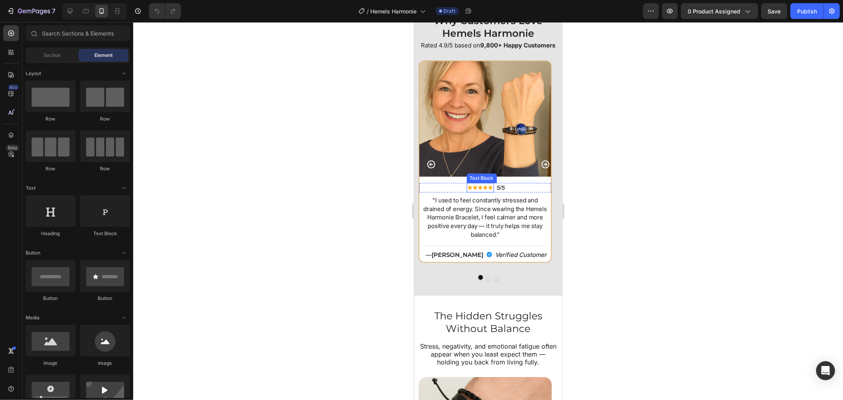
scroll to position [2590, 0]
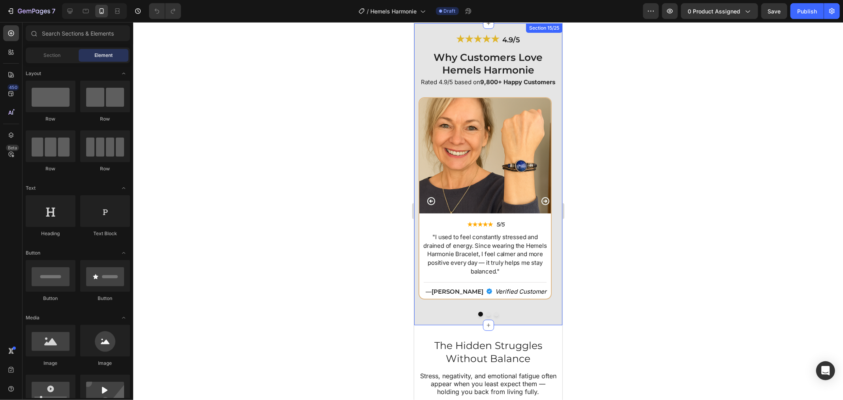
click at [420, 29] on div "★★★★★ 4.9/5 Heading Why Customers Love Hemels Harmonie Heading Rated 4.9/5 base…" at bounding box center [488, 174] width 148 height 302
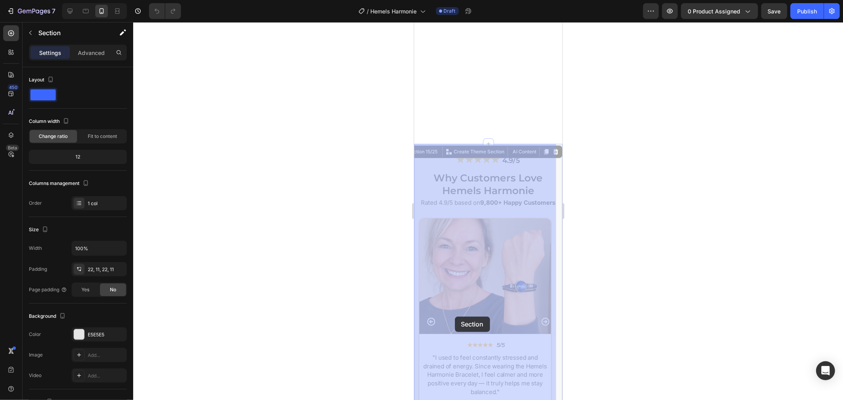
scroll to position [2597, 0]
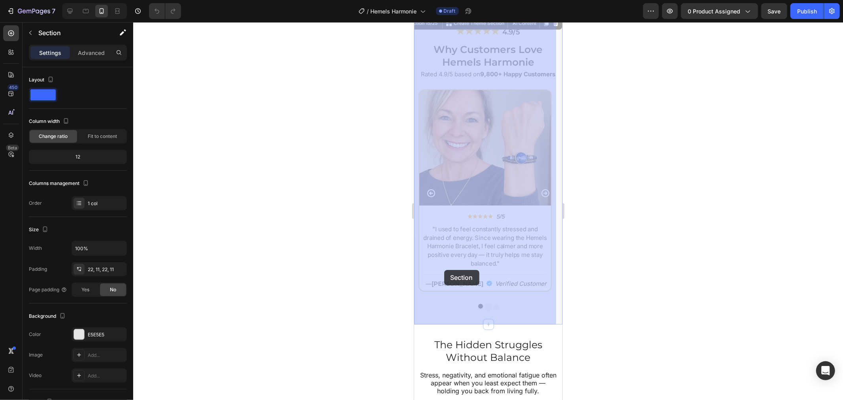
drag, startPoint x: 420, startPoint y: 324, endPoint x: 444, endPoint y: 269, distance: 59.7
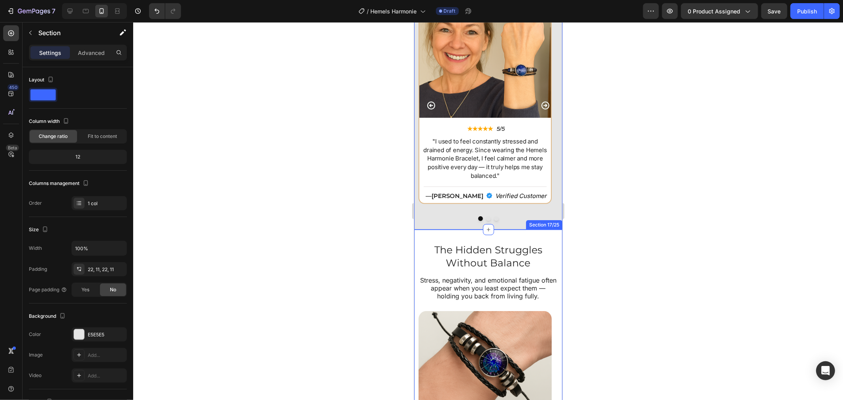
scroll to position [2773, 0]
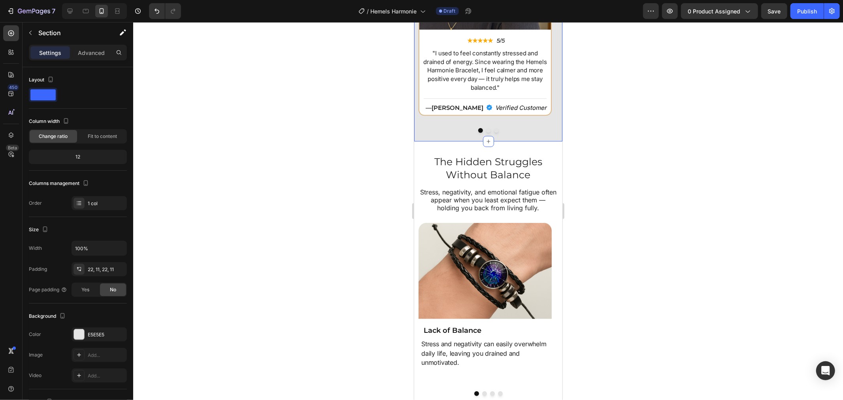
click at [585, 196] on div at bounding box center [487, 211] width 709 height 378
click at [73, 11] on icon at bounding box center [70, 11] width 8 height 8
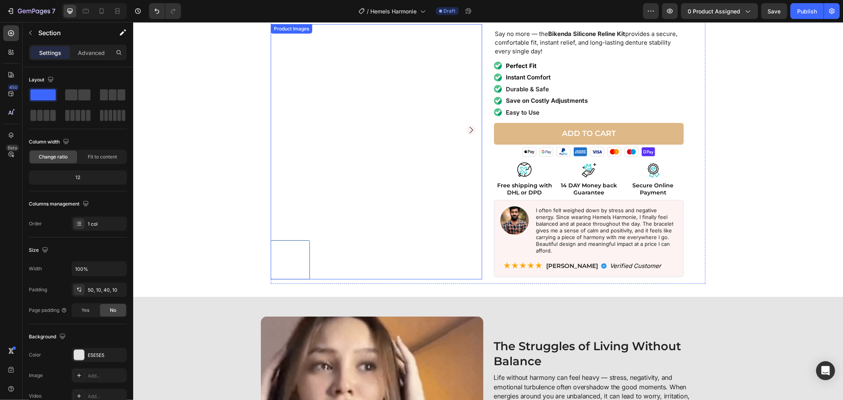
scroll to position [175, 0]
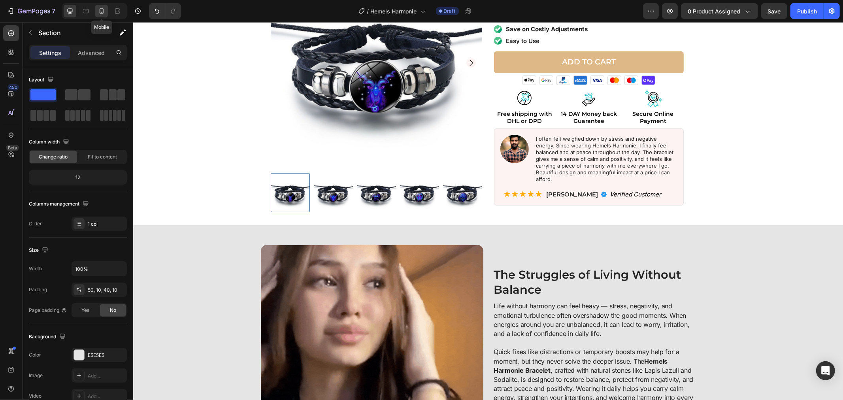
click at [99, 7] on icon at bounding box center [102, 11] width 8 height 8
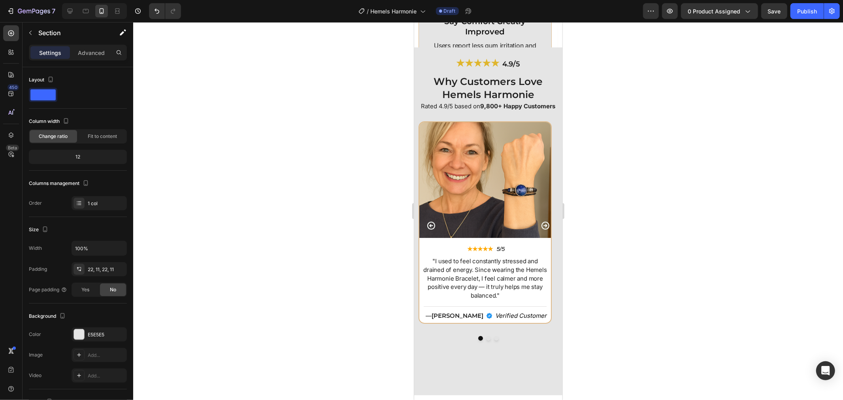
scroll to position [2533, 0]
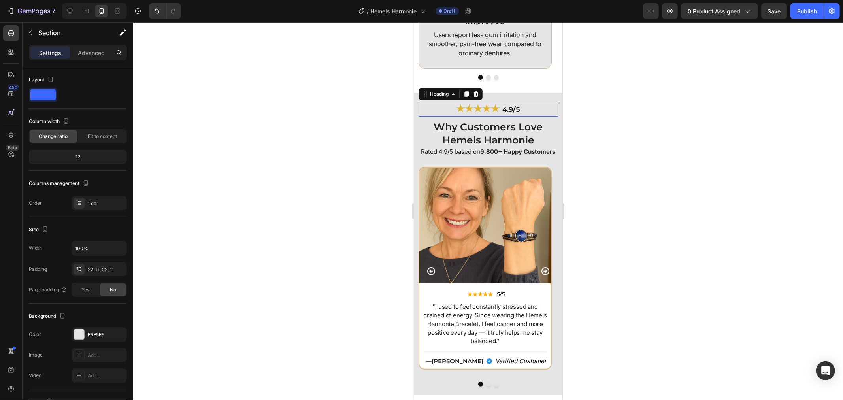
click at [422, 109] on h2 "★★★★★ 4.9/5" at bounding box center [487, 108] width 139 height 15
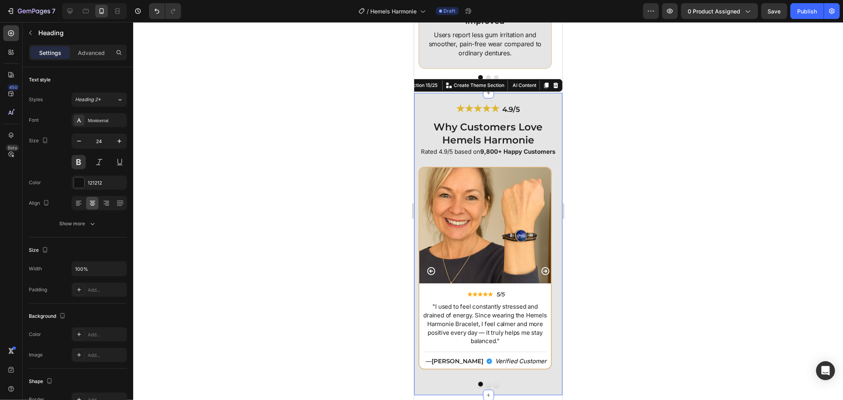
click at [415, 99] on div "★★★★★ 4.9/5 Heading Why Customers Love Hemels Harmonie Heading Rated 4.9/5 base…" at bounding box center [488, 243] width 148 height 302
click at [458, 136] on h2 "Why Customers Love Hemels Harmonie" at bounding box center [487, 132] width 139 height 27
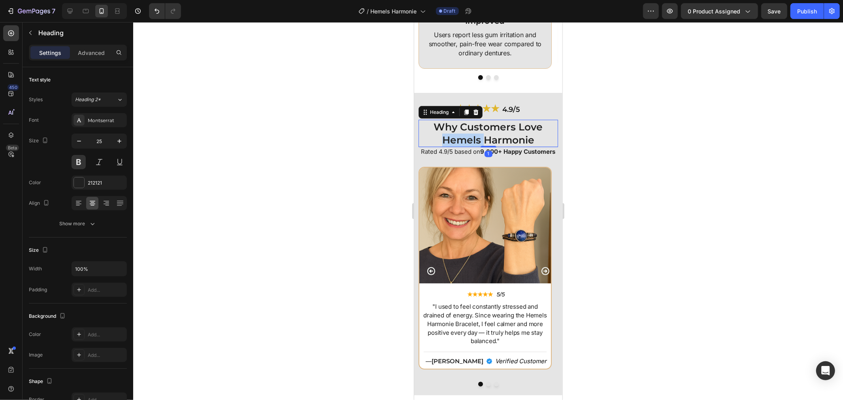
click at [458, 136] on p "Why Customers Love Hemels Harmonie" at bounding box center [488, 133] width 138 height 26
click at [463, 154] on p "Rated 4.9/5 based on 9,800+ Happy Customers" at bounding box center [488, 152] width 138 height 8
click at [462, 154] on p "Rated 4.9/5 based on 9,800+ Happy Customers" at bounding box center [488, 152] width 138 height 8
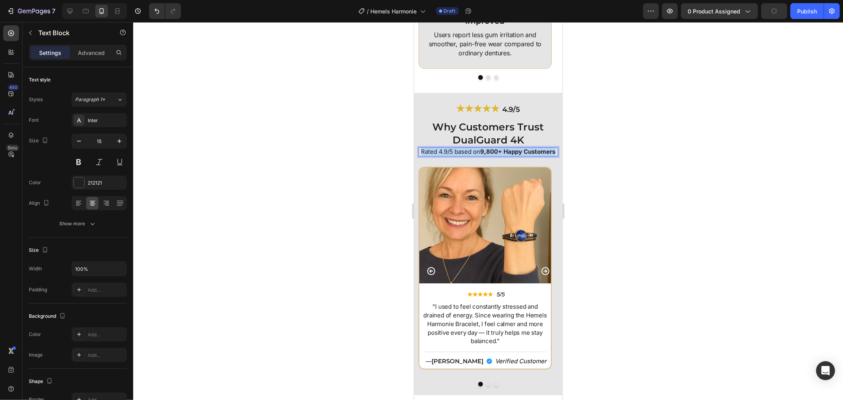
click at [462, 154] on p "Rated 4.9/5 based on 9,800+ Happy Customers" at bounding box center [488, 152] width 138 height 8
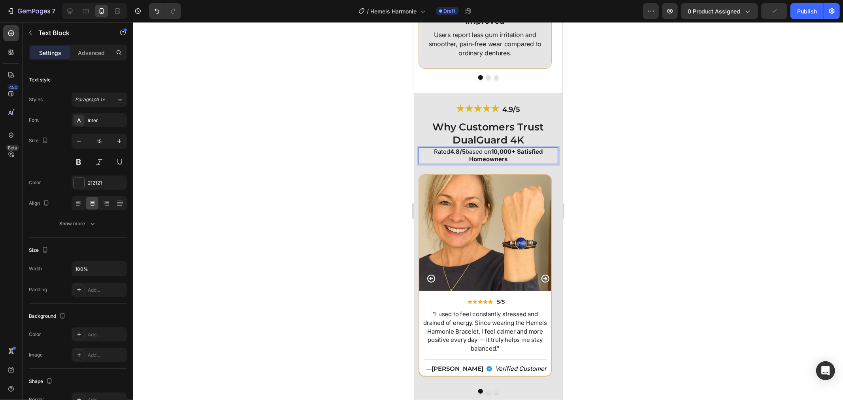
click at [578, 166] on div at bounding box center [487, 211] width 709 height 378
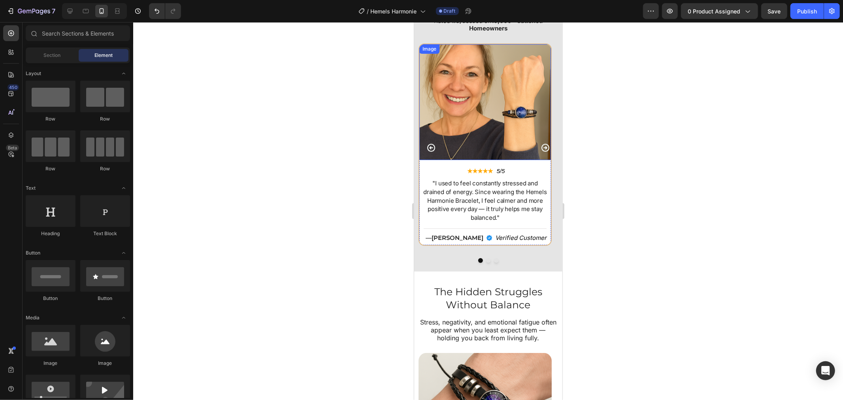
scroll to position [2665, 0]
click at [479, 125] on img at bounding box center [485, 101] width 132 height 116
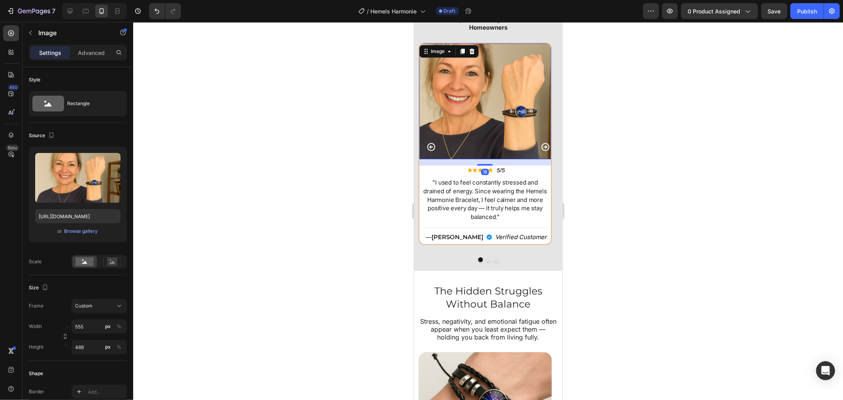
click at [408, 173] on div at bounding box center [487, 211] width 709 height 378
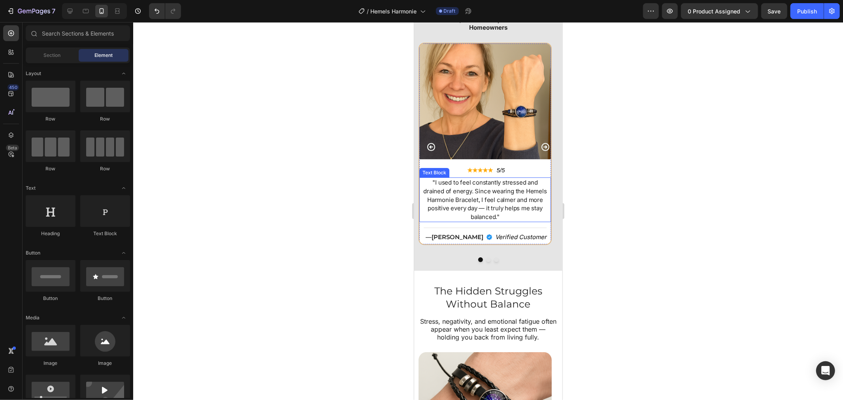
click at [470, 186] on p ""I used to feel constantly stressed and drained of energy. Since wearing the He…" at bounding box center [485, 199] width 126 height 43
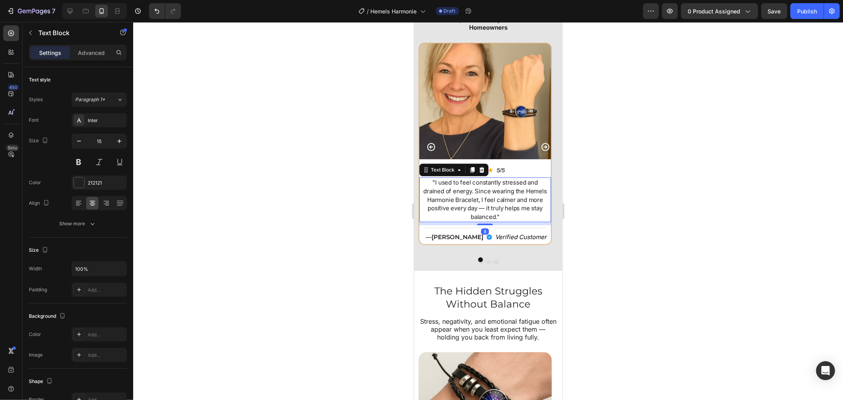
click at [470, 186] on p ""I used to feel constantly stressed and drained of energy. Since wearing the He…" at bounding box center [485, 199] width 126 height 43
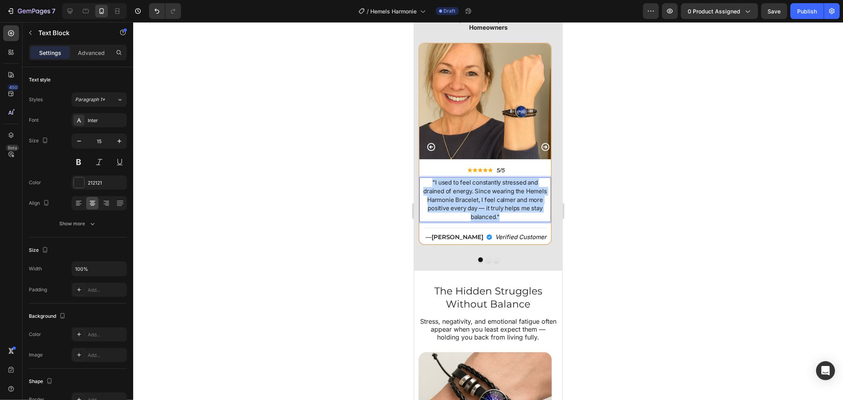
click at [470, 186] on p ""I used to feel constantly stressed and drained of energy. Since wearing the He…" at bounding box center [485, 199] width 126 height 43
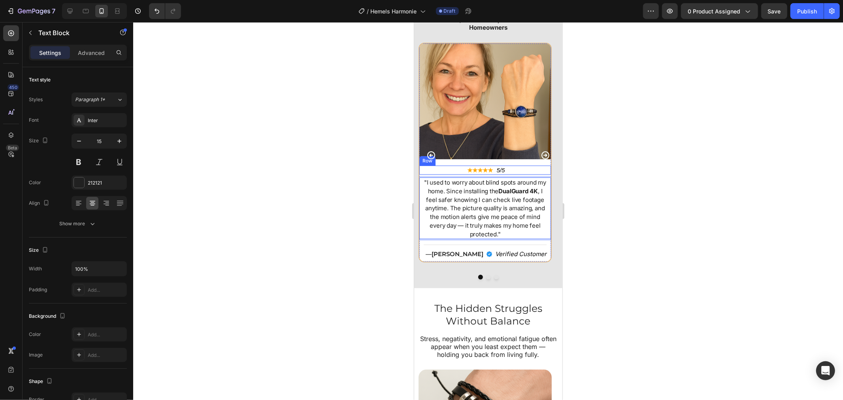
click at [506, 139] on img at bounding box center [485, 101] width 132 height 116
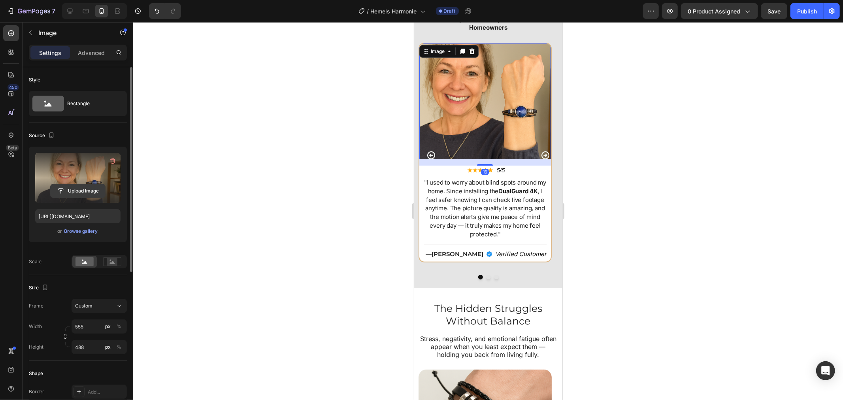
click at [93, 189] on input "file" at bounding box center [78, 190] width 55 height 13
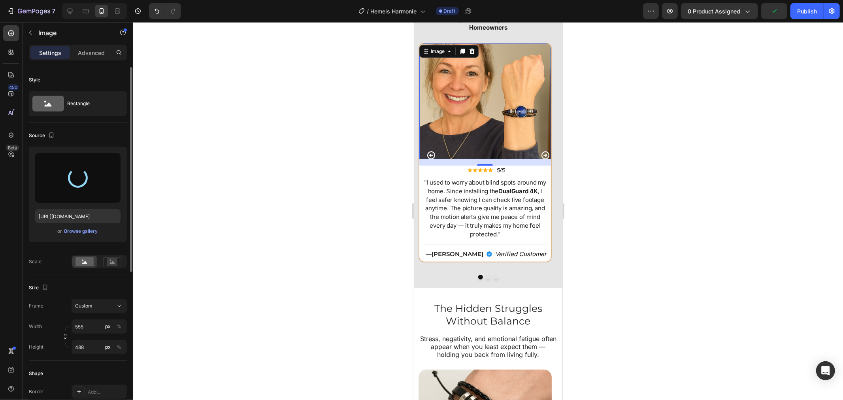
type input "https://cdn.shopify.com/s/files/1/0808/8620/2710/files/gempages_585570282693985…"
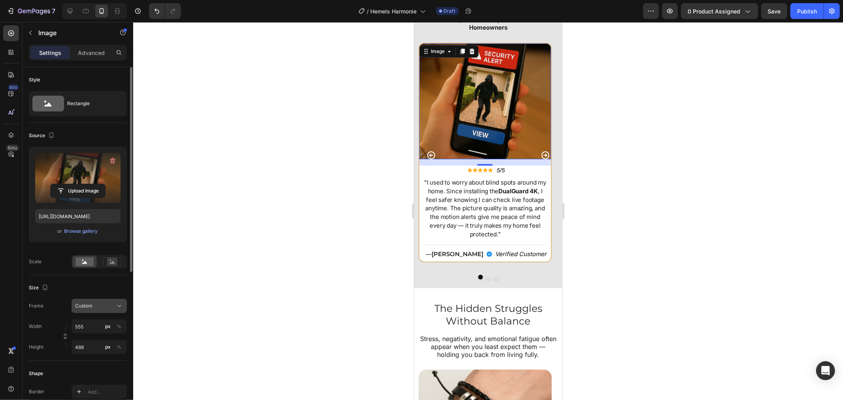
click at [115, 306] on div "Custom" at bounding box center [99, 306] width 48 height 8
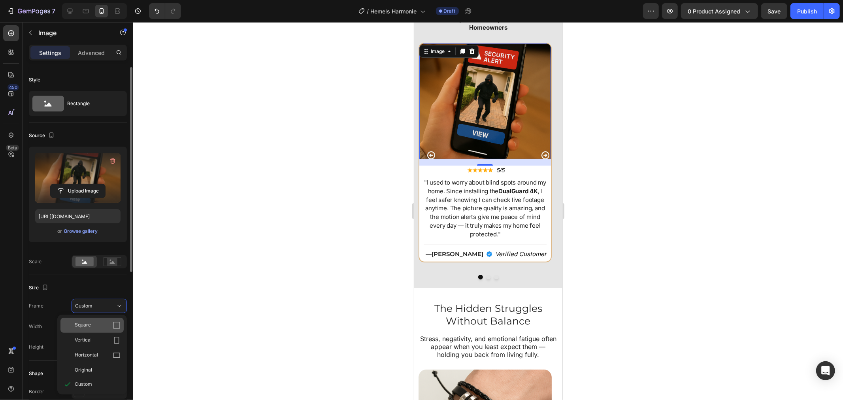
click at [100, 328] on div "Square" at bounding box center [98, 325] width 46 height 8
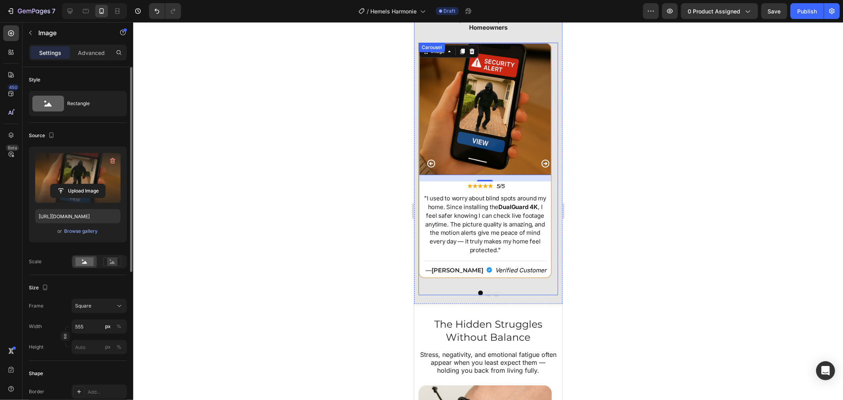
click at [486, 290] on button "Dot" at bounding box center [488, 292] width 5 height 5
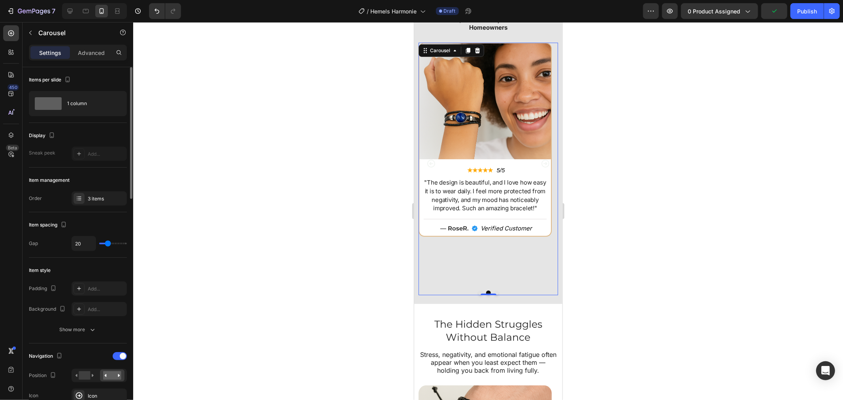
click at [478, 290] on button "Dot" at bounding box center [480, 292] width 5 height 5
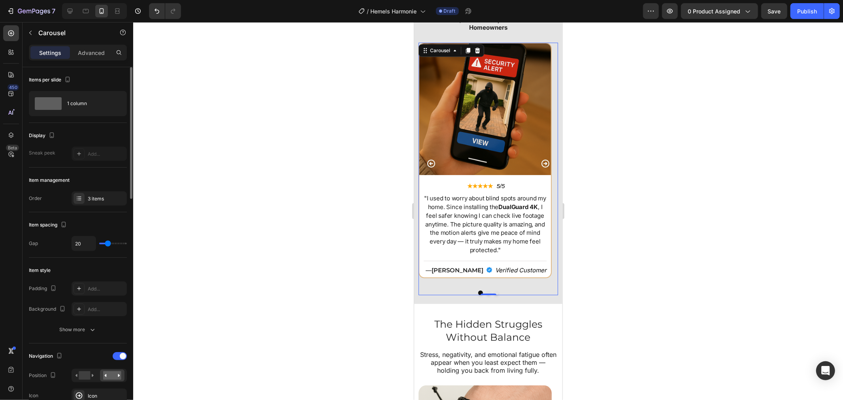
click at [486, 290] on button "Dot" at bounding box center [488, 292] width 5 height 5
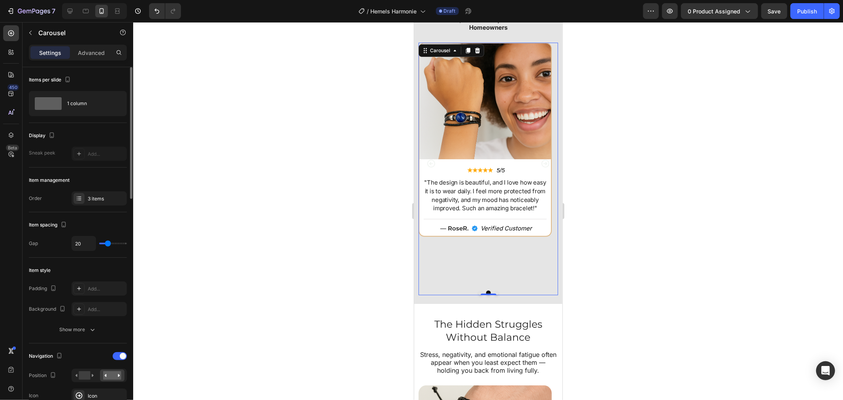
click at [478, 290] on button "Dot" at bounding box center [480, 292] width 5 height 5
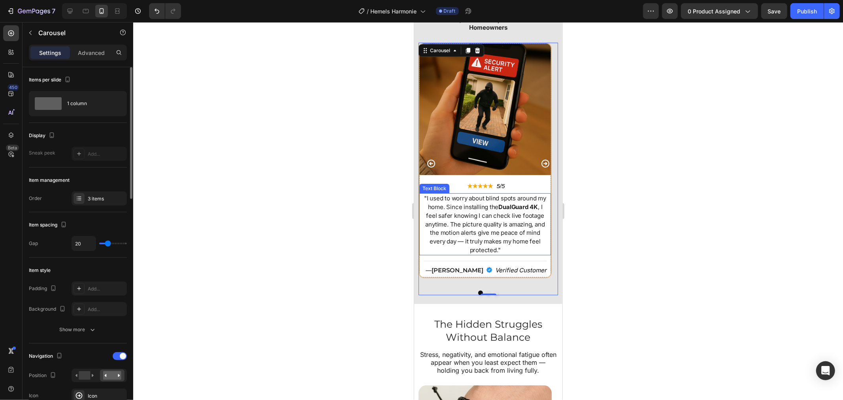
click at [466, 209] on p ""I used to worry about blind spots around my home. Since installing the DualGua…" at bounding box center [485, 224] width 126 height 60
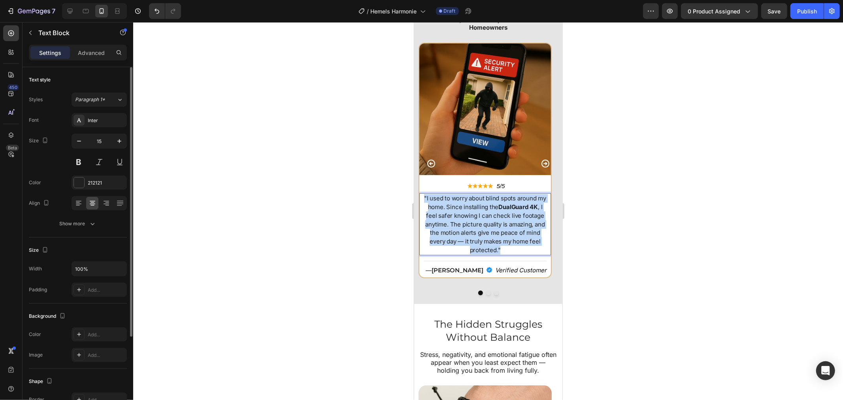
click at [466, 209] on p ""I used to worry about blind spots around my home. Since installing the DualGua…" at bounding box center [485, 224] width 126 height 60
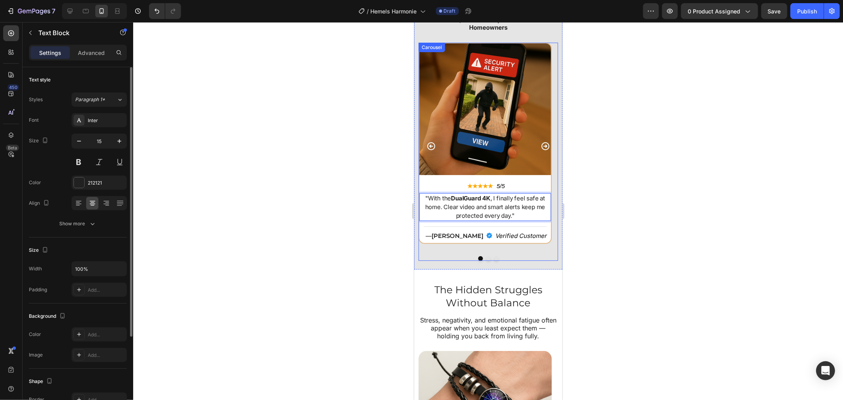
click at [539, 251] on div "Image ★★★★★ Text Block 5/5 Text Block Row "With the DualGuard 4K , I finally fe…" at bounding box center [487, 151] width 139 height 218
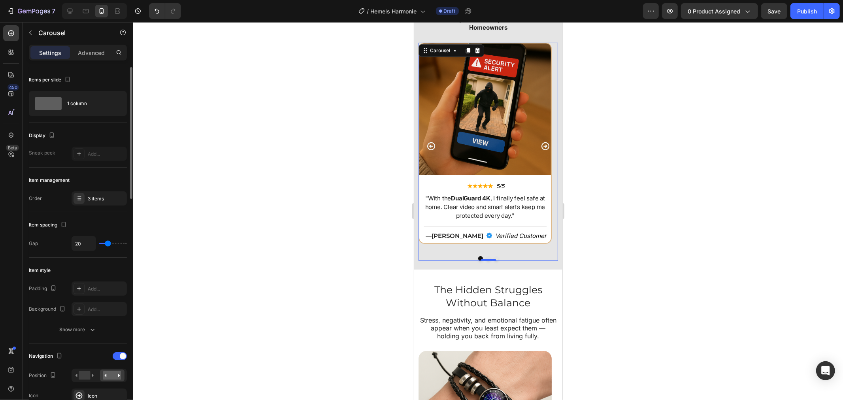
click at [486, 256] on button "Dot" at bounding box center [488, 258] width 5 height 5
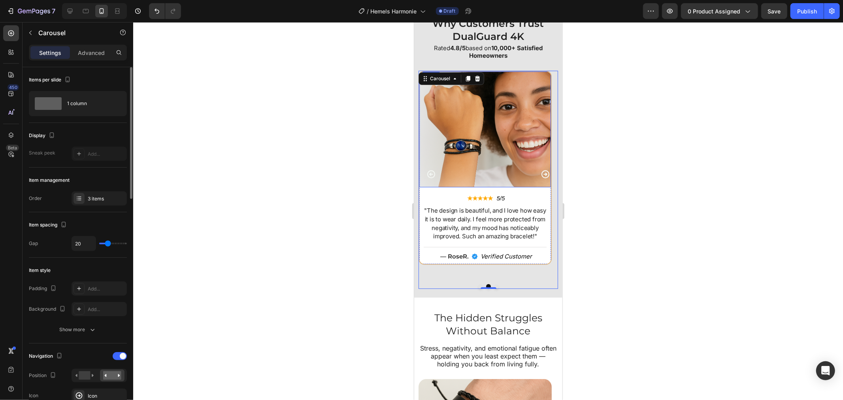
scroll to position [2577, 0]
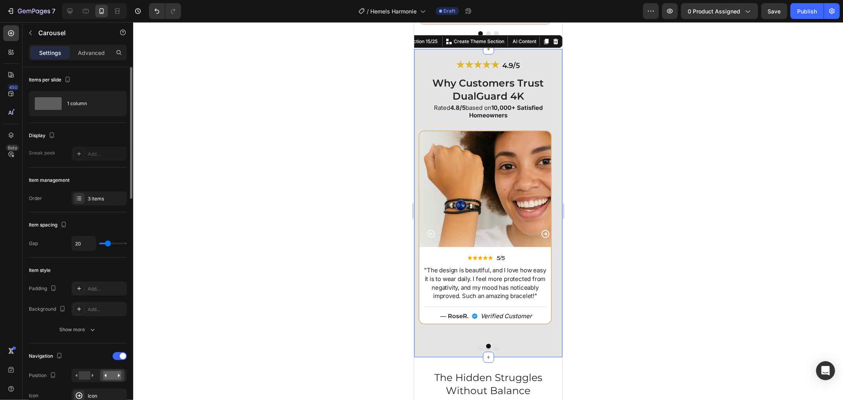
click at [532, 122] on div "★★★★★ 4.9/5 Heading Why Customers Trust DualGuard 4K Heading Rated 4.8/5 based …" at bounding box center [487, 202] width 139 height 291
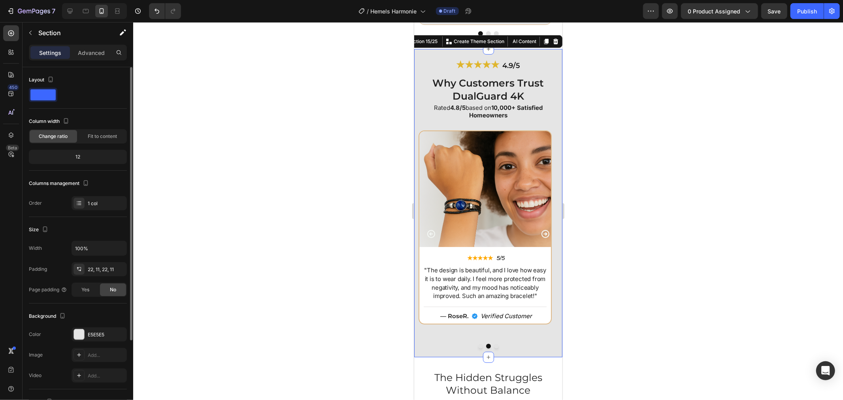
click at [282, 156] on div at bounding box center [487, 211] width 709 height 378
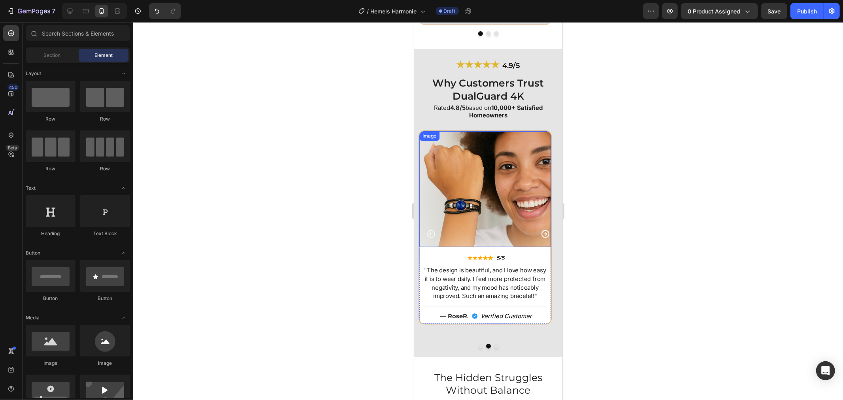
click at [468, 178] on img at bounding box center [485, 189] width 132 height 116
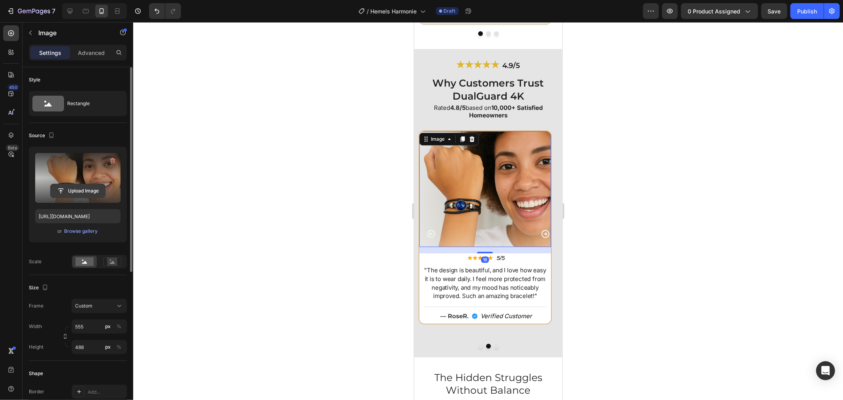
click at [95, 188] on input "file" at bounding box center [78, 190] width 55 height 13
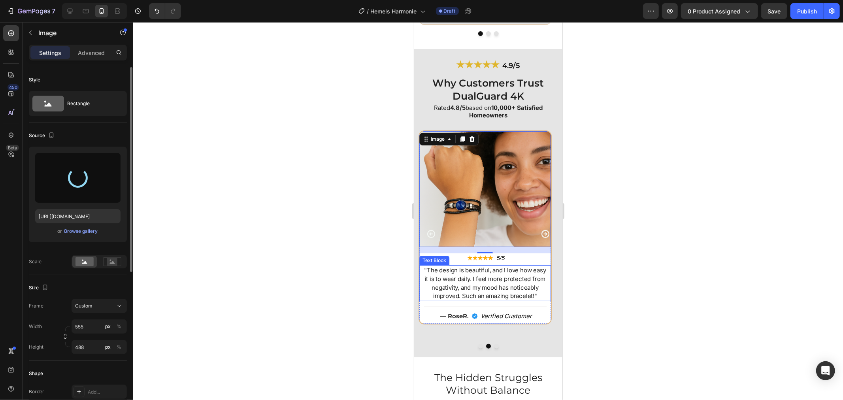
type input "https://cdn.shopify.com/s/files/1/0808/8620/2710/files/gempages_585570282693985…"
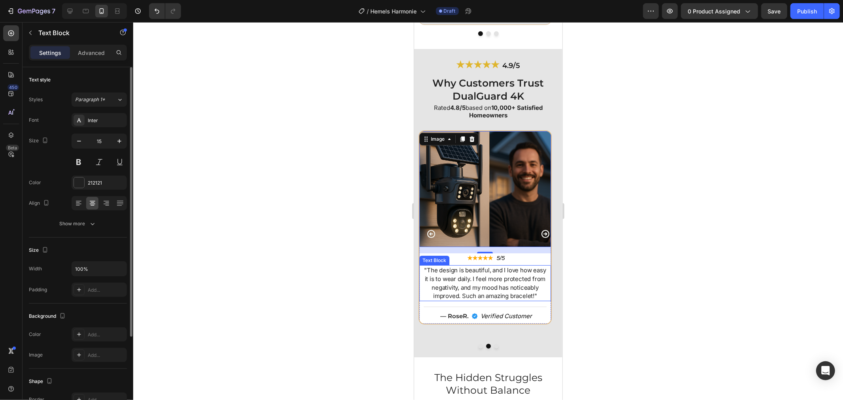
click at [474, 277] on p ""The design is beautiful, and I love how easy it is to wear daily. I feel more …" at bounding box center [485, 282] width 126 height 34
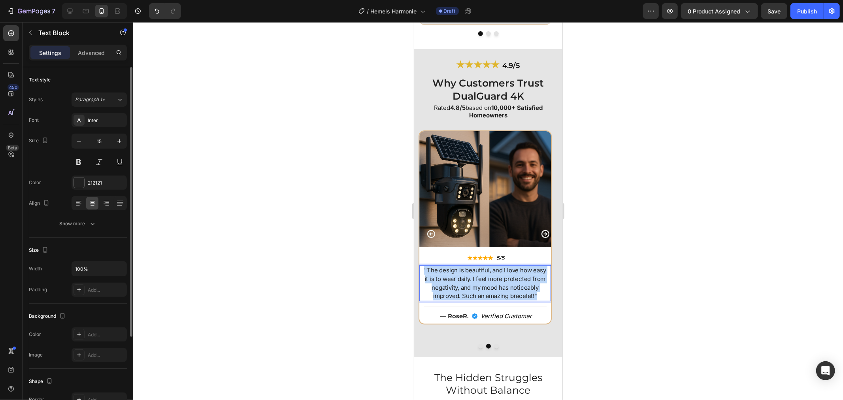
click at [474, 277] on p ""The design is beautiful, and I love how easy it is to wear daily. I feel more …" at bounding box center [485, 282] width 126 height 34
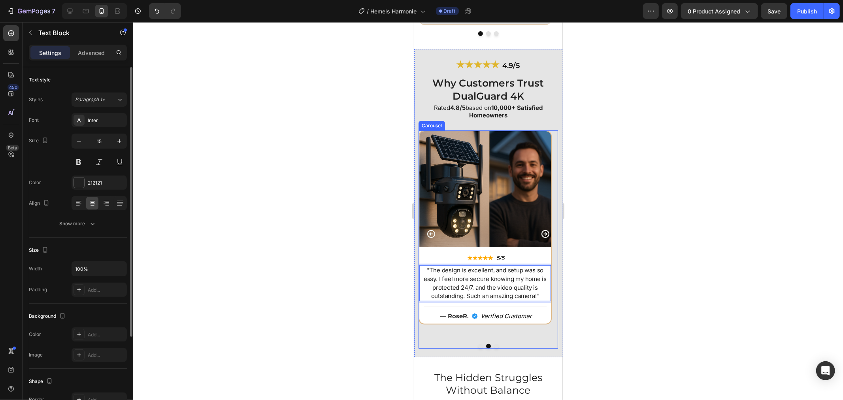
click at [478, 346] on button "Dot" at bounding box center [480, 345] width 5 height 5
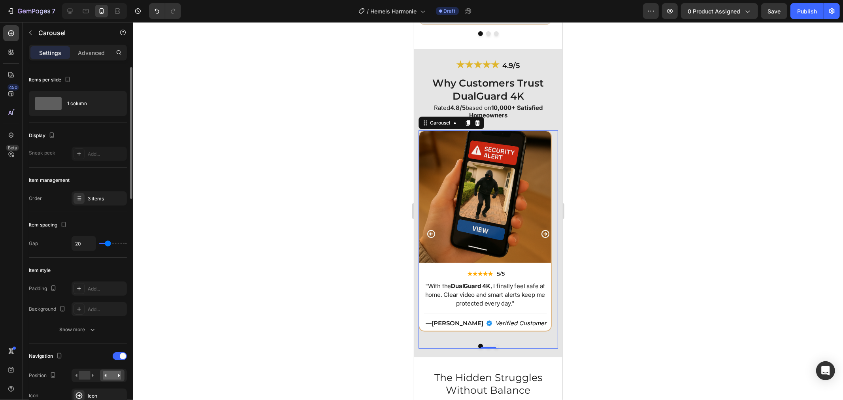
click at [486, 344] on button "Dot" at bounding box center [488, 345] width 5 height 5
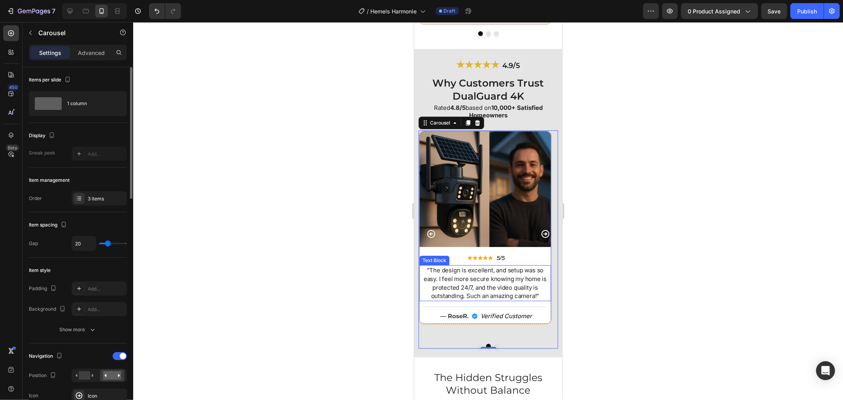
click at [485, 285] on p ""The design is excellent, and setup was so easy. I feel more secure knowing my …" at bounding box center [485, 282] width 126 height 34
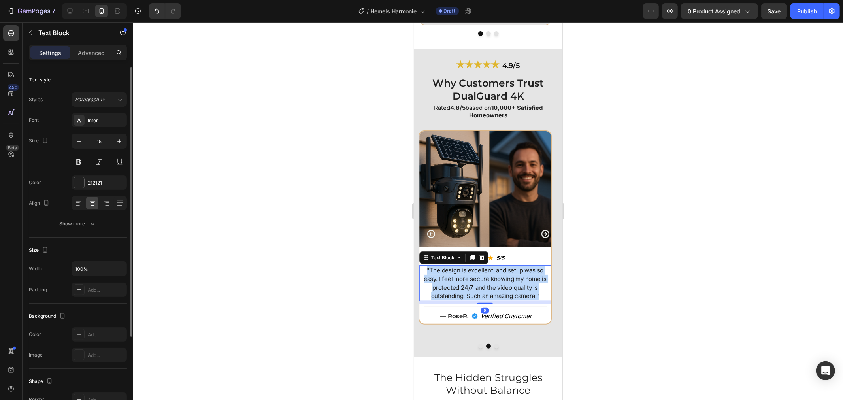
click at [485, 285] on p ""The design is excellent, and setup was so easy. I feel more secure knowing my …" at bounding box center [485, 282] width 126 height 34
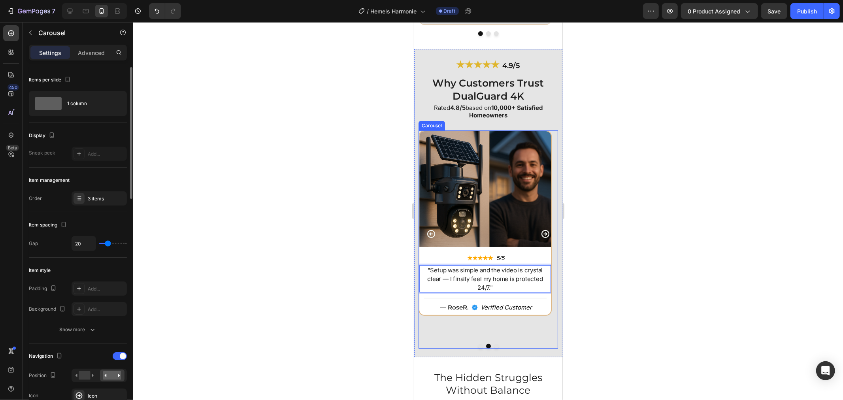
click at [478, 346] on button "Dot" at bounding box center [480, 345] width 5 height 5
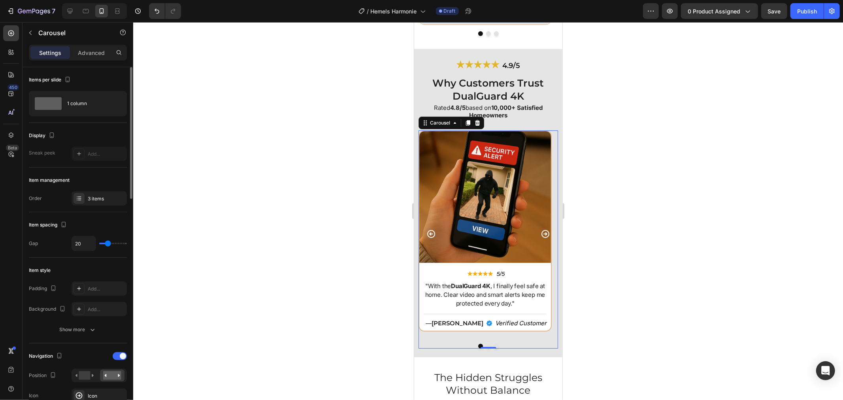
click at [486, 345] on button "Dot" at bounding box center [488, 345] width 5 height 5
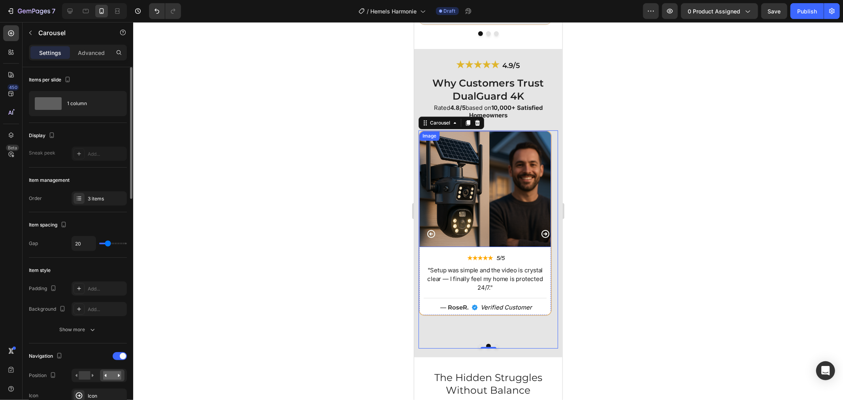
click at [483, 205] on img at bounding box center [485, 189] width 132 height 116
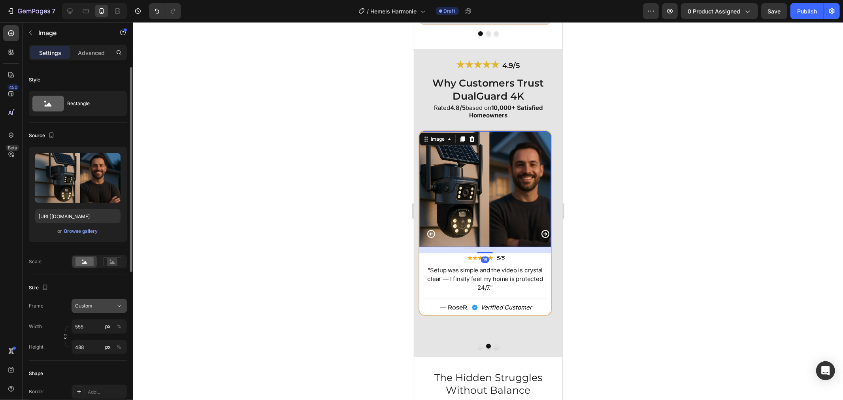
click at [108, 309] on div "Custom" at bounding box center [99, 306] width 48 height 8
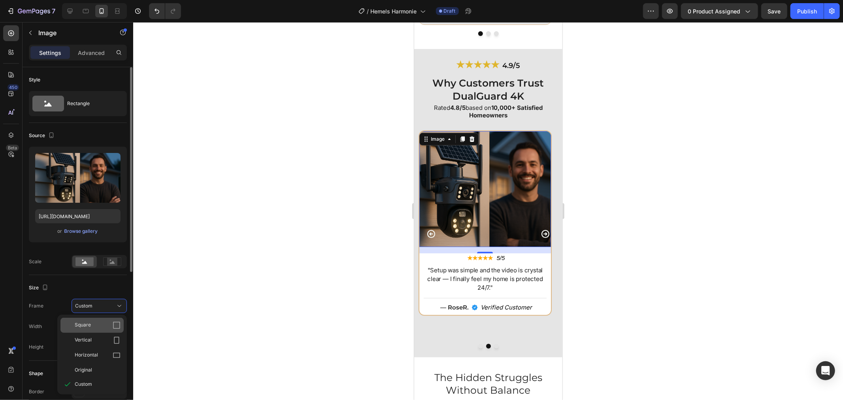
click at [111, 325] on div "Square" at bounding box center [98, 325] width 46 height 8
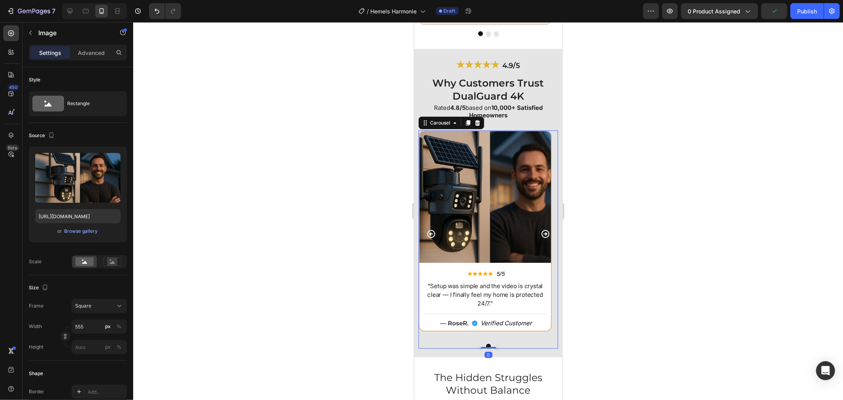
click at [478, 346] on button "Dot" at bounding box center [480, 345] width 5 height 5
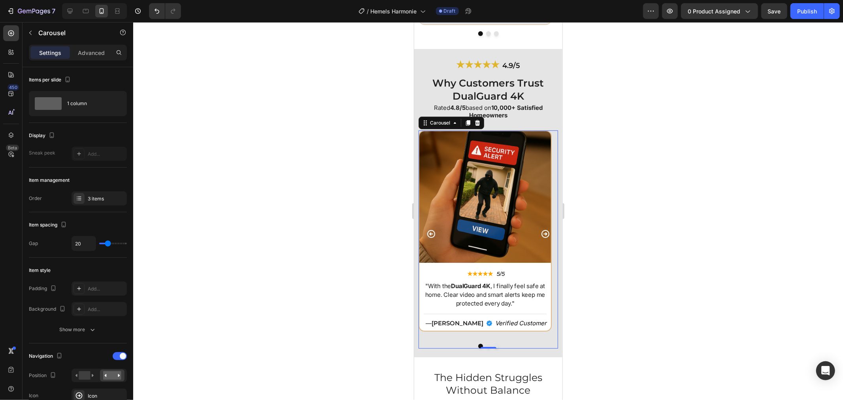
click at [486, 344] on button "Dot" at bounding box center [488, 345] width 5 height 5
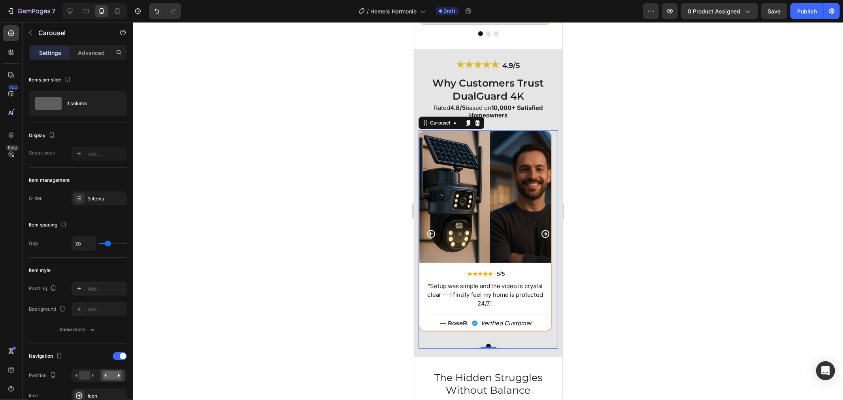
click at [493, 344] on button "Dot" at bounding box center [495, 345] width 5 height 5
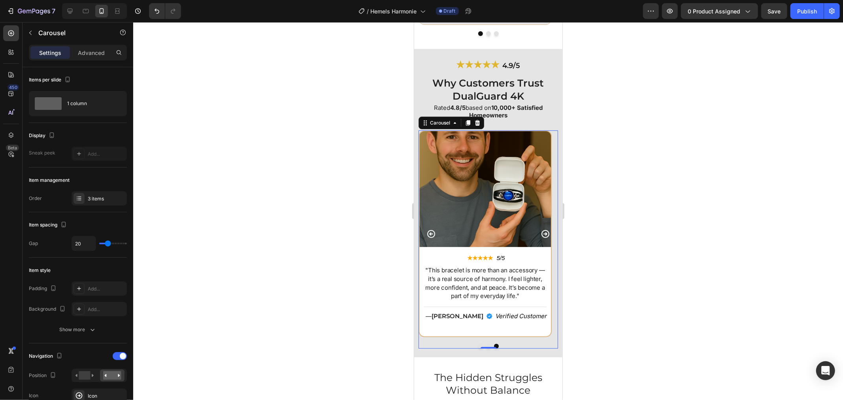
click at [427, 230] on icon "Carousel Back Arrow" at bounding box center [430, 233] width 9 height 9
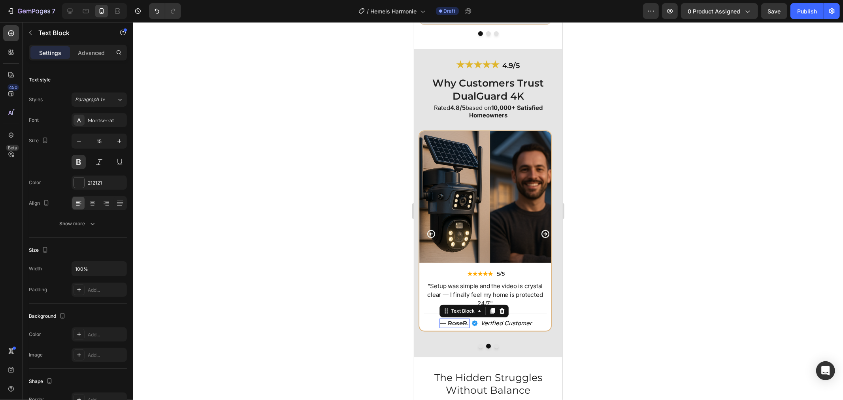
click at [458, 324] on p "— Rose R." at bounding box center [454, 323] width 28 height 8
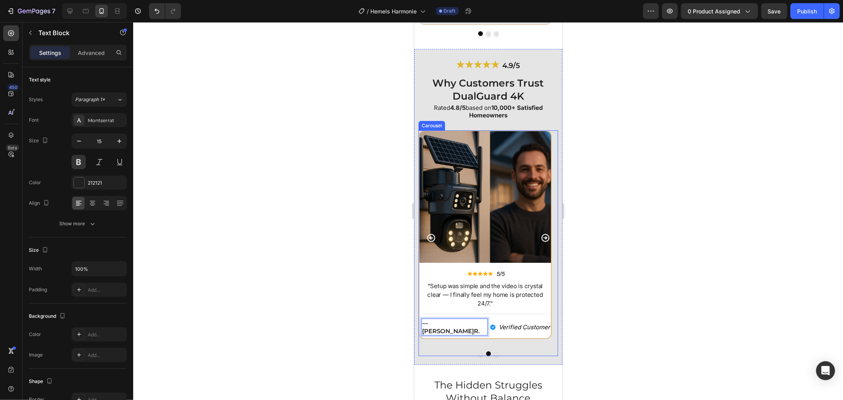
click at [433, 235] on icon "Carousel Back Arrow" at bounding box center [430, 237] width 9 height 9
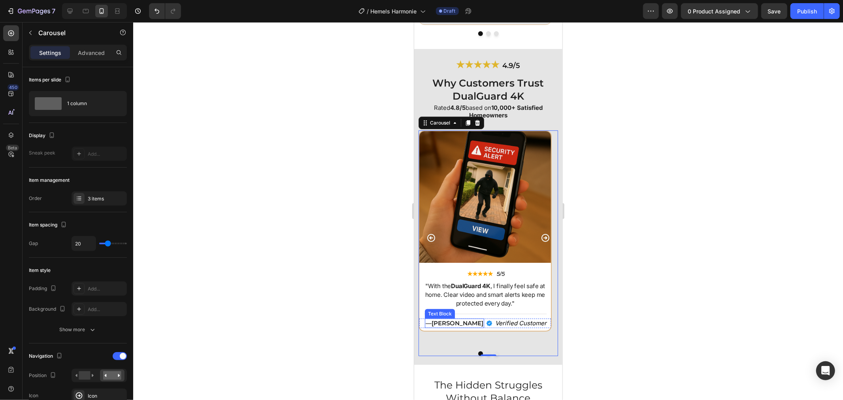
click at [450, 324] on strong "[PERSON_NAME]" at bounding box center [457, 323] width 52 height 8
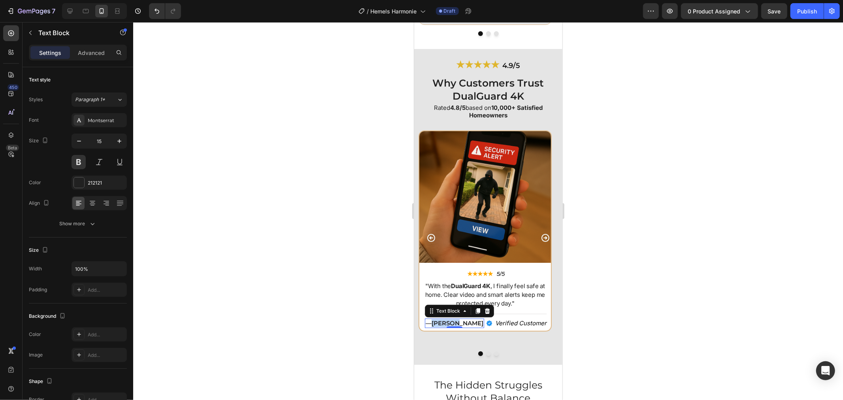
click at [450, 324] on strong "[PERSON_NAME]" at bounding box center [457, 323] width 52 height 8
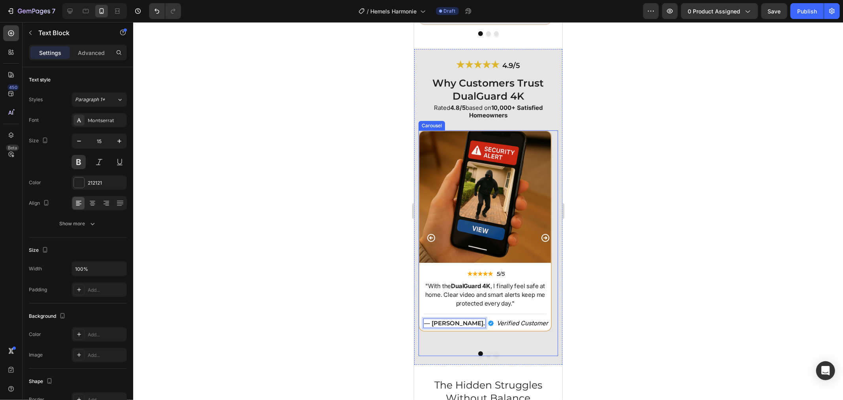
click at [544, 231] on button "Carousel Next Arrow" at bounding box center [544, 237] width 13 height 13
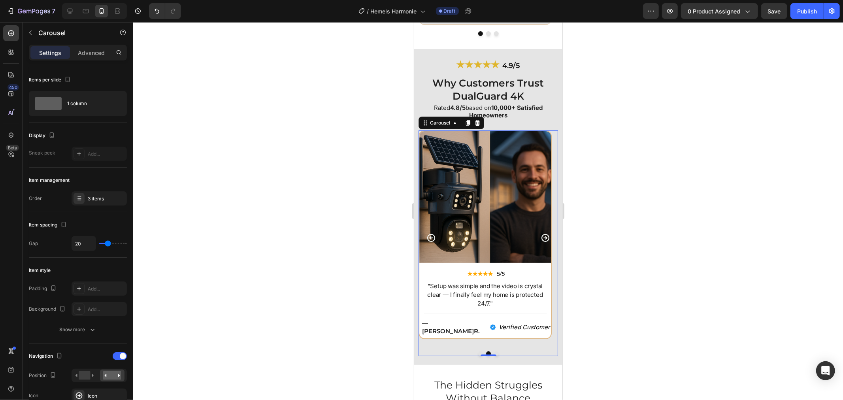
click at [540, 233] on icon "Carousel Next Arrow" at bounding box center [544, 237] width 9 height 9
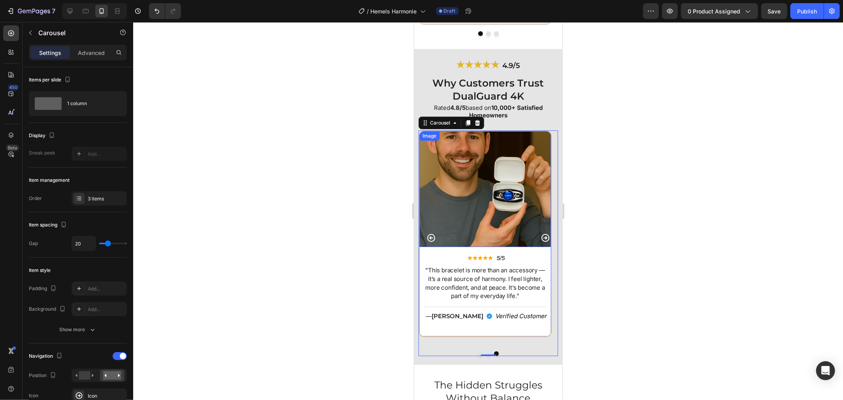
click at [495, 213] on img at bounding box center [485, 189] width 132 height 116
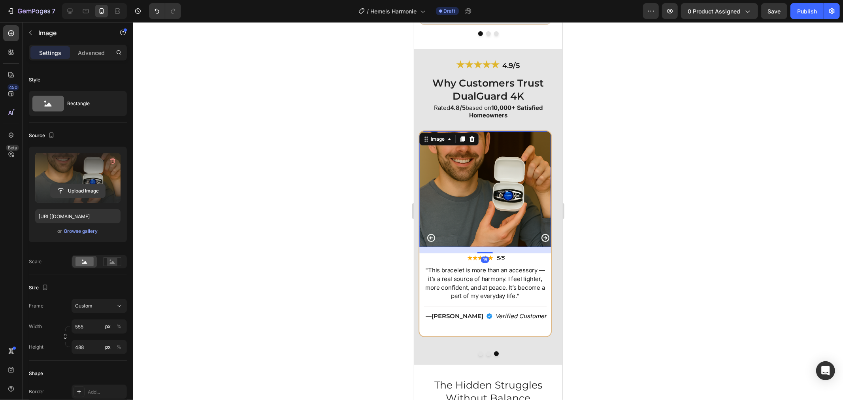
click at [79, 191] on input "file" at bounding box center [78, 190] width 55 height 13
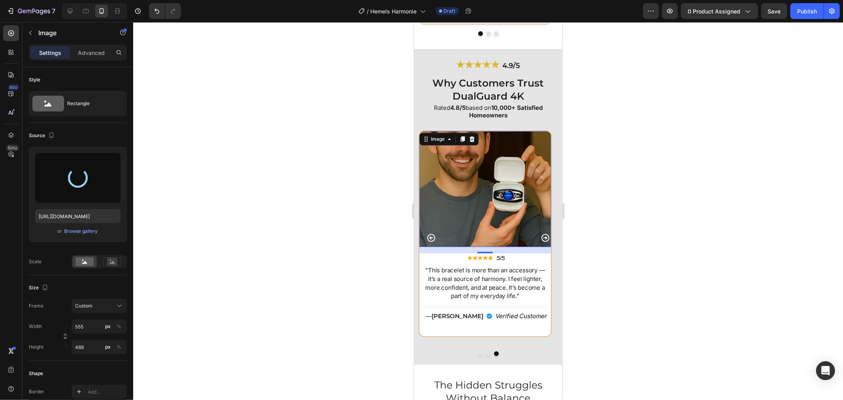
type input "https://cdn.shopify.com/s/files/1/0808/8620/2710/files/gempages_585570282693985…"
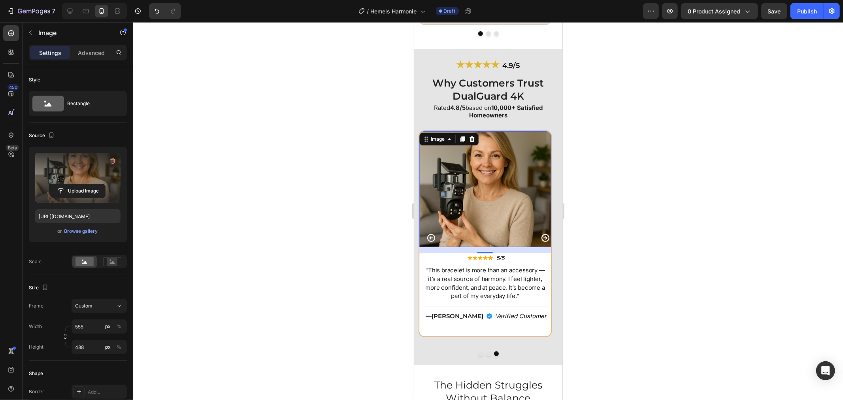
click at [575, 246] on div at bounding box center [487, 211] width 709 height 378
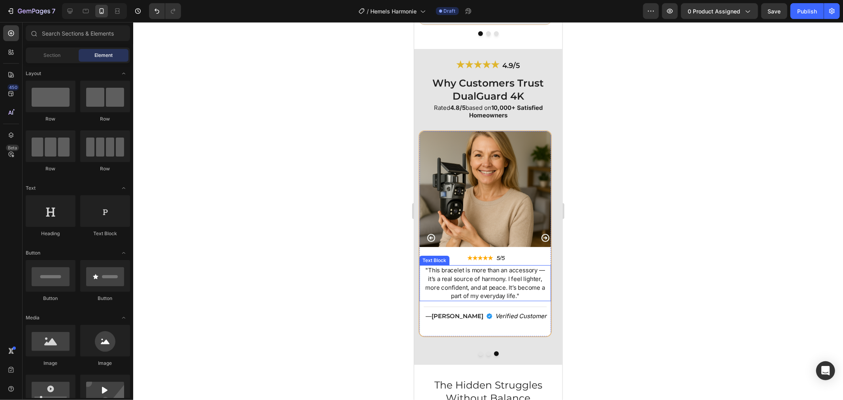
click at [473, 285] on p ""This bracelet is more than an accessory — it’s a real source of harmony. I fee…" at bounding box center [485, 282] width 126 height 34
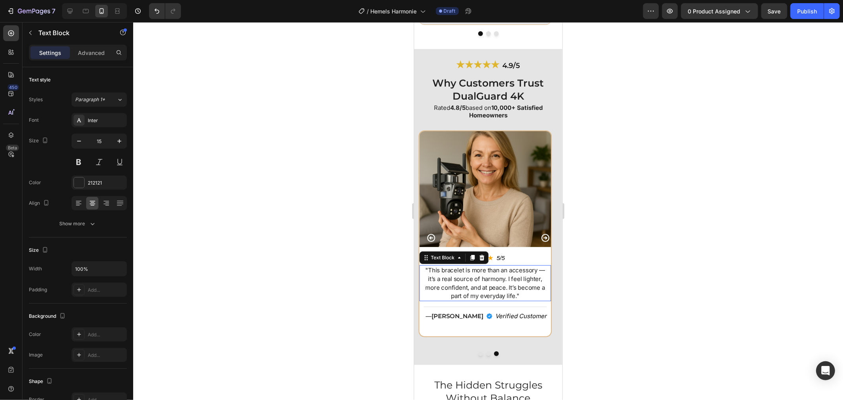
click at [473, 285] on p ""This bracelet is more than an accessory — it’s a real source of harmony. I fee…" at bounding box center [485, 282] width 126 height 34
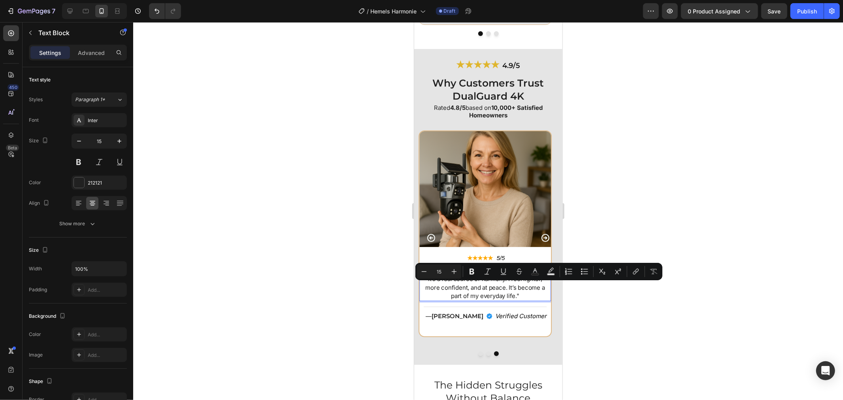
click at [429, 283] on p ""This bracelet is more than an accessory — it’s a real source of harmony. I fee…" at bounding box center [485, 282] width 126 height 34
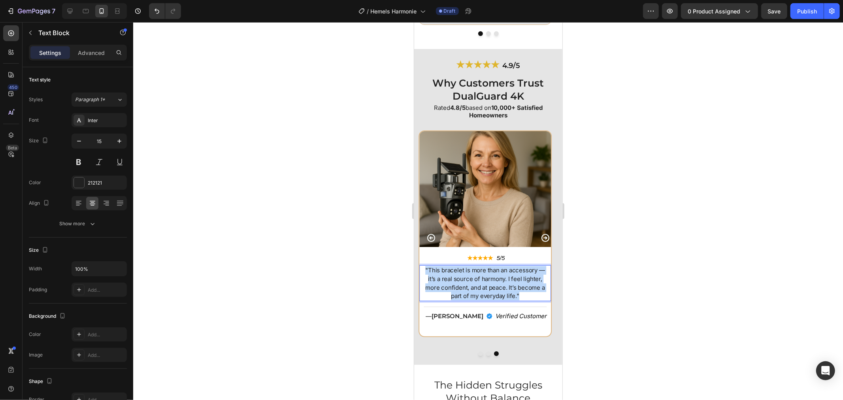
click at [429, 283] on p ""This bracelet is more than an accessory — it’s a real source of harmony. I fee…" at bounding box center [485, 282] width 126 height 34
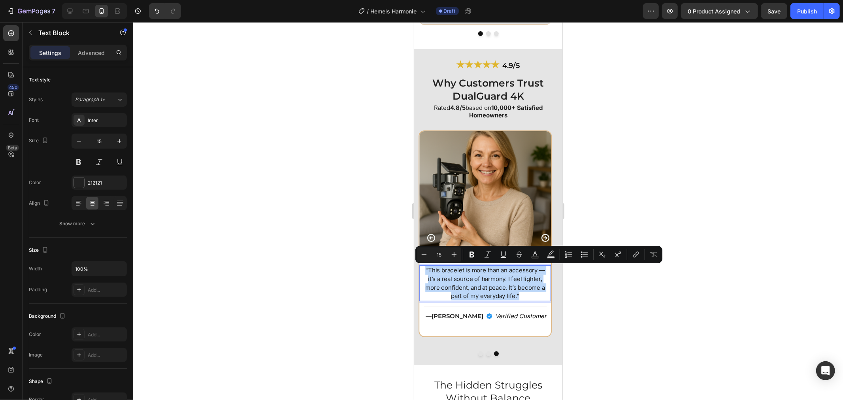
drag, startPoint x: 430, startPoint y: 280, endPoint x: 430, endPoint y: 296, distance: 15.8
click at [430, 296] on p ""This bracelet is more than an accessory — it’s a real source of harmony. I fee…" at bounding box center [485, 282] width 126 height 34
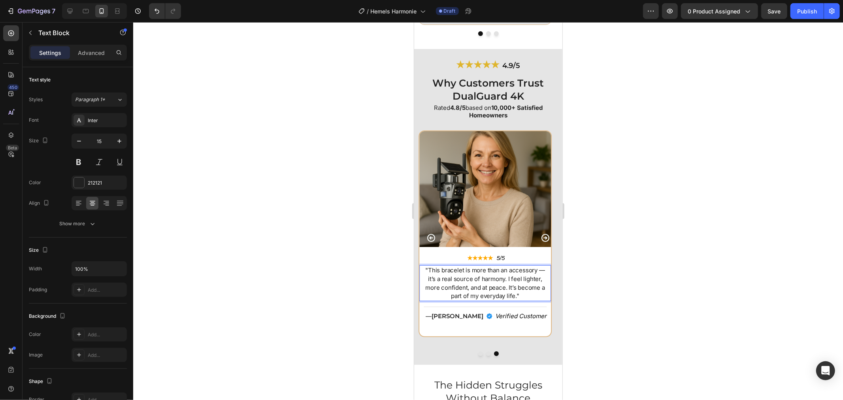
click at [430, 296] on p ""This bracelet is more than an accessory — it’s a real source of harmony. I fee…" at bounding box center [485, 282] width 126 height 34
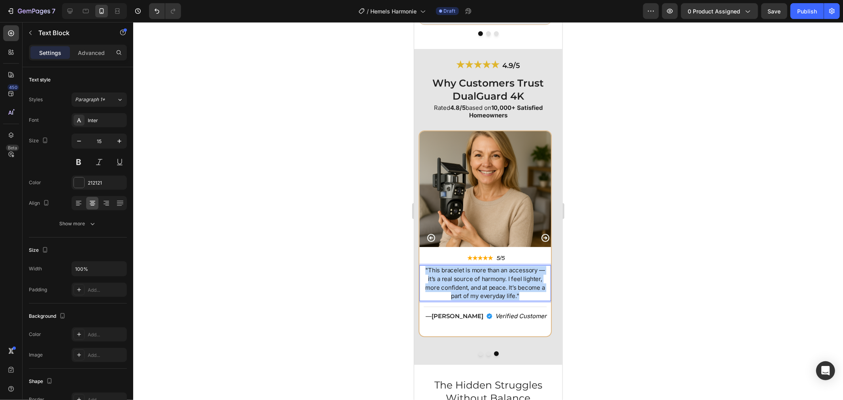
click at [430, 296] on p ""This bracelet is more than an accessory — it’s a real source of harmony. I fee…" at bounding box center [485, 282] width 126 height 34
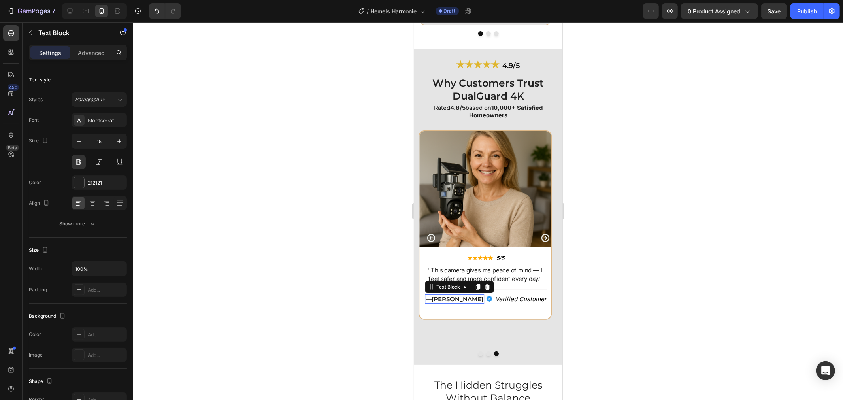
click at [458, 295] on strong "[PERSON_NAME]" at bounding box center [457, 299] width 52 height 8
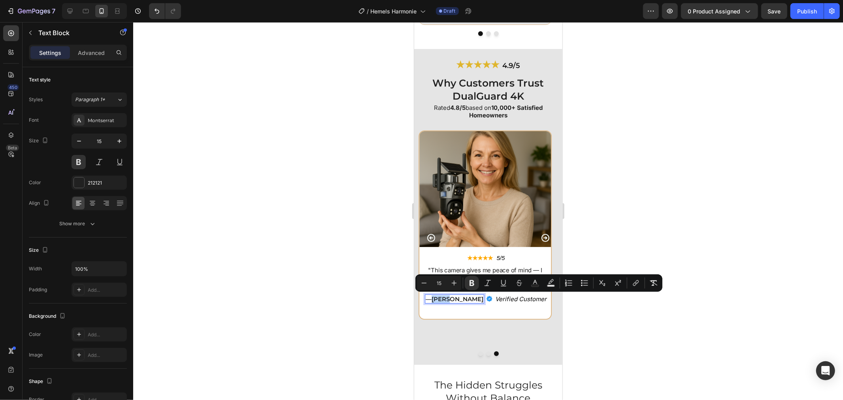
click at [458, 296] on strong "[PERSON_NAME]" at bounding box center [457, 299] width 52 height 8
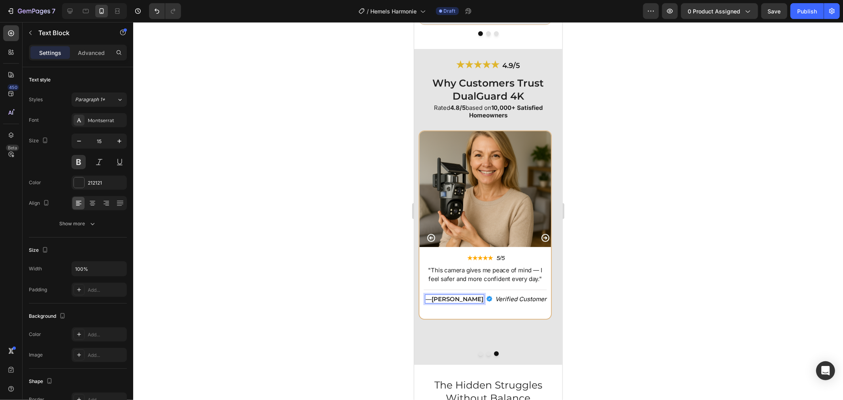
click at [458, 296] on strong "[PERSON_NAME]" at bounding box center [457, 299] width 52 height 8
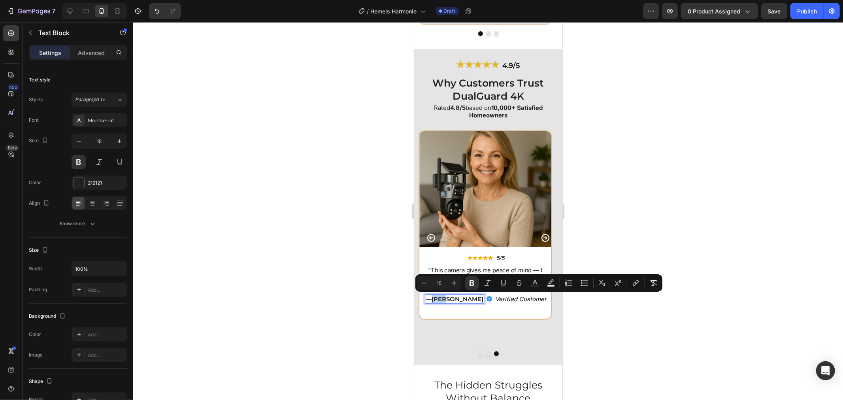
drag, startPoint x: 461, startPoint y: 297, endPoint x: 448, endPoint y: 297, distance: 13.4
click at [448, 297] on strong "[PERSON_NAME]" at bounding box center [457, 299] width 52 height 8
click at [454, 299] on strong "[PERSON_NAME]" at bounding box center [457, 299] width 52 height 8
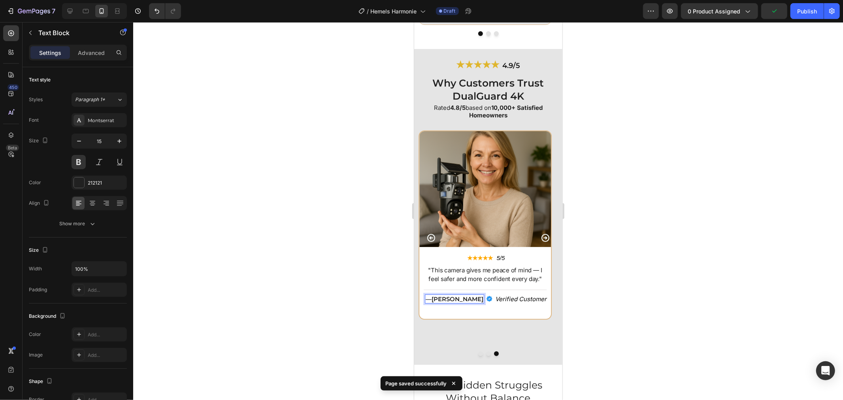
click at [454, 299] on strong "[PERSON_NAME]" at bounding box center [457, 299] width 52 height 8
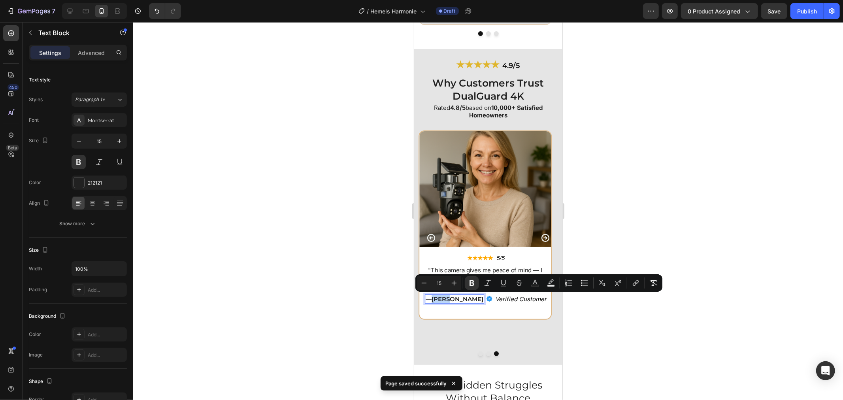
click at [454, 299] on strong "[PERSON_NAME]" at bounding box center [457, 299] width 52 height 8
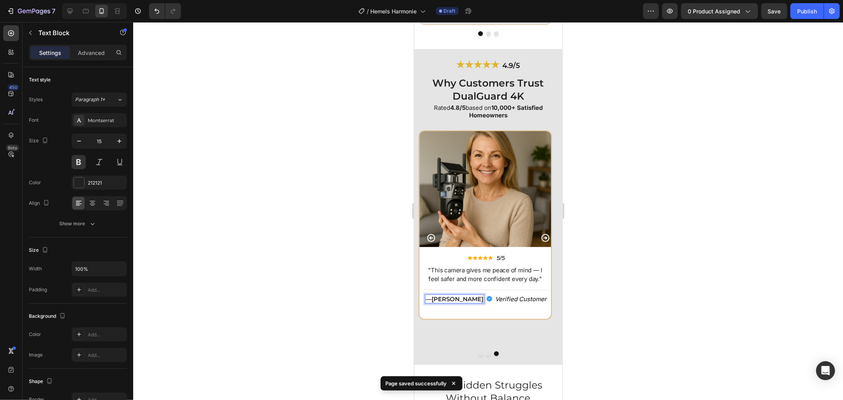
click at [462, 298] on strong "[PERSON_NAME]" at bounding box center [457, 299] width 52 height 8
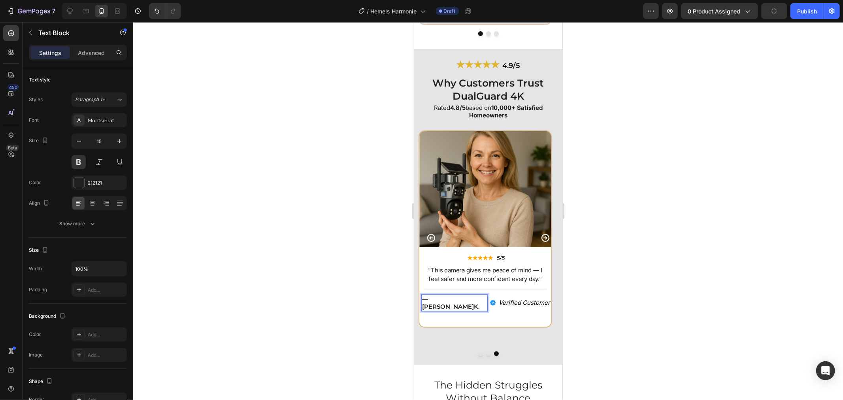
click at [473, 302] on strong "K." at bounding box center [476, 306] width 6 height 8
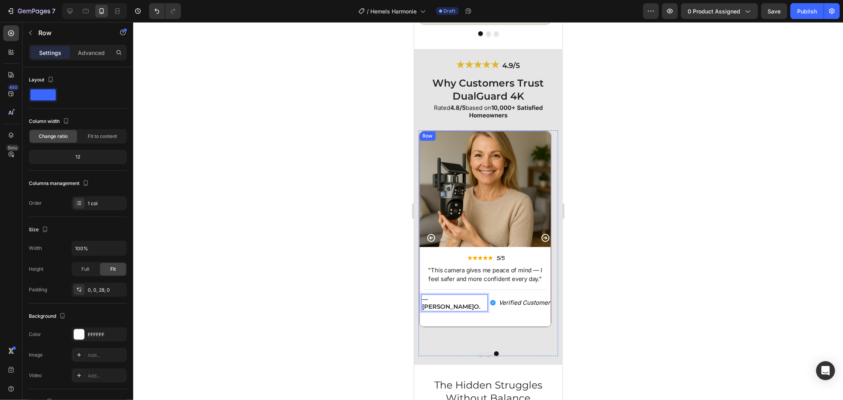
click at [495, 315] on div "Image ★★★★★ Text Block 5/5 Text Block Row "This camera gives me peace of mind —…" at bounding box center [484, 228] width 133 height 197
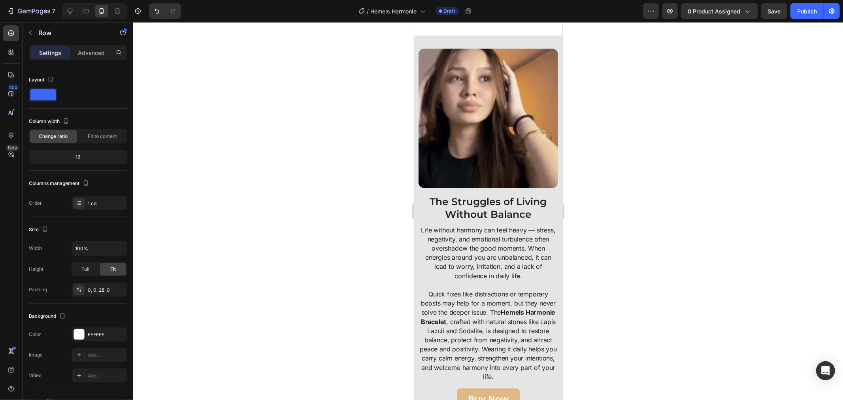
scroll to position [558, 0]
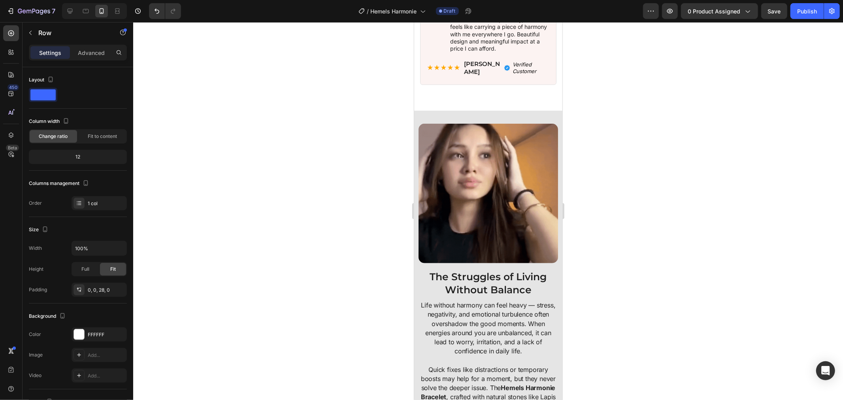
drag, startPoint x: 170, startPoint y: 38, endPoint x: 154, endPoint y: 32, distance: 17.0
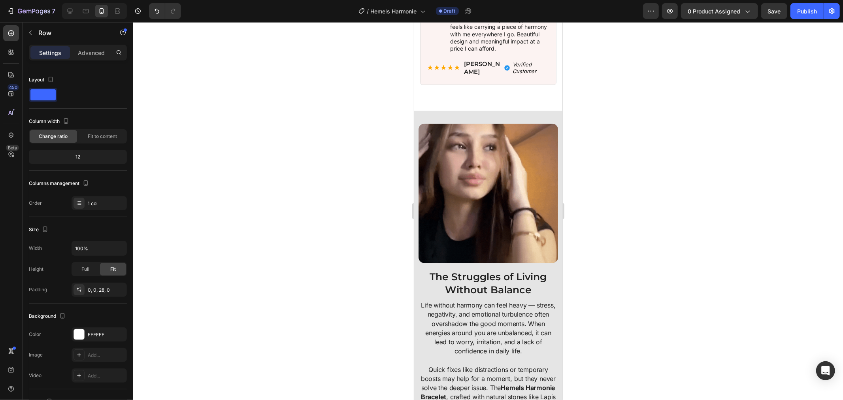
click at [169, 38] on div at bounding box center [487, 211] width 709 height 378
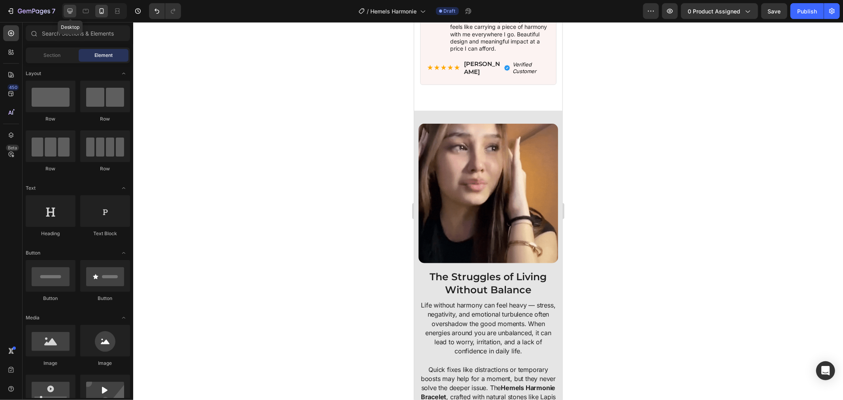
click at [74, 8] on div at bounding box center [70, 11] width 13 height 13
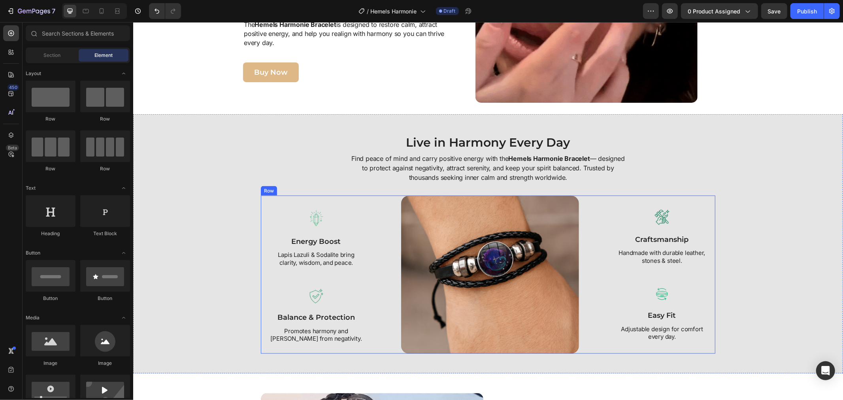
scroll to position [787, 0]
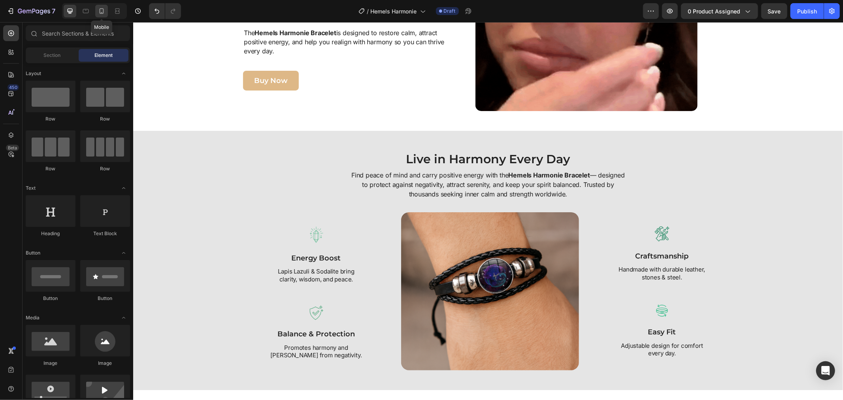
click at [100, 6] on div at bounding box center [101, 11] width 13 height 13
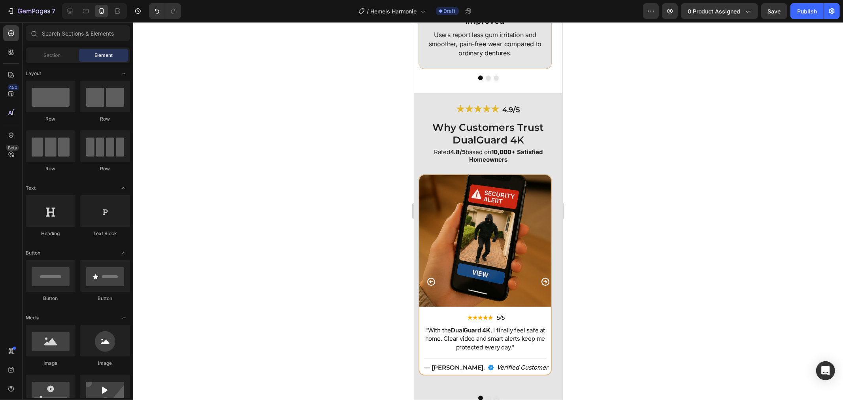
scroll to position [2633, 0]
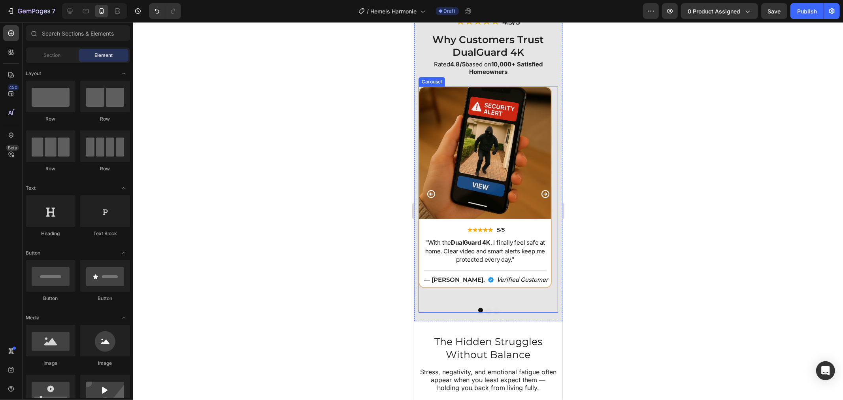
click at [541, 190] on icon "Carousel Next Arrow" at bounding box center [545, 194] width 8 height 8
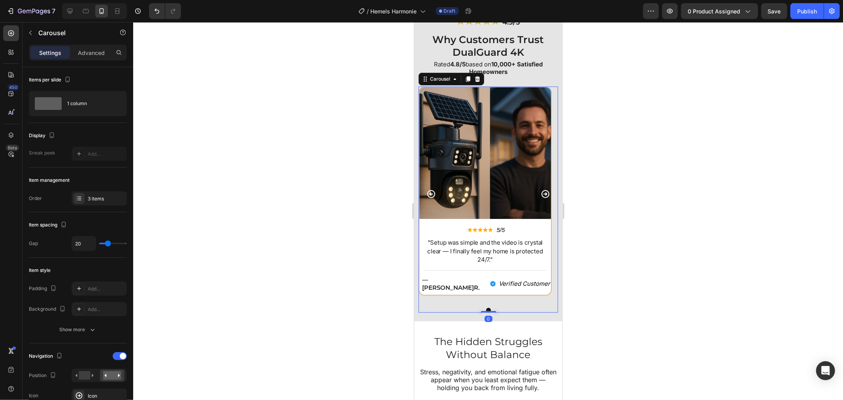
click at [541, 190] on icon "Carousel Next Arrow" at bounding box center [545, 194] width 8 height 8
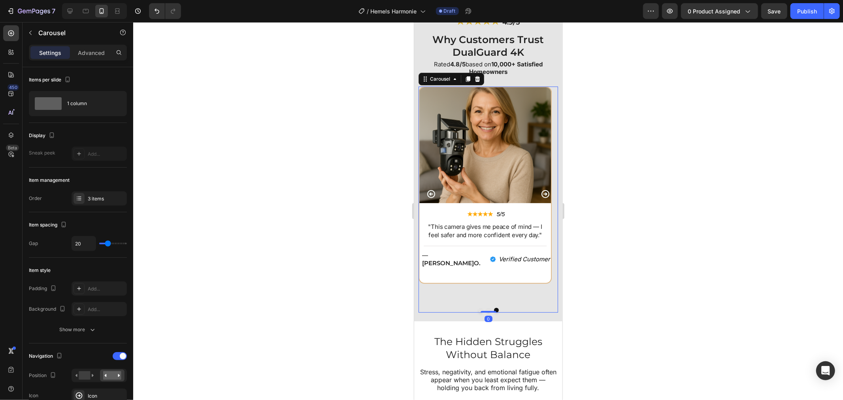
click at [541, 190] on icon "Carousel Next Arrow" at bounding box center [545, 194] width 8 height 8
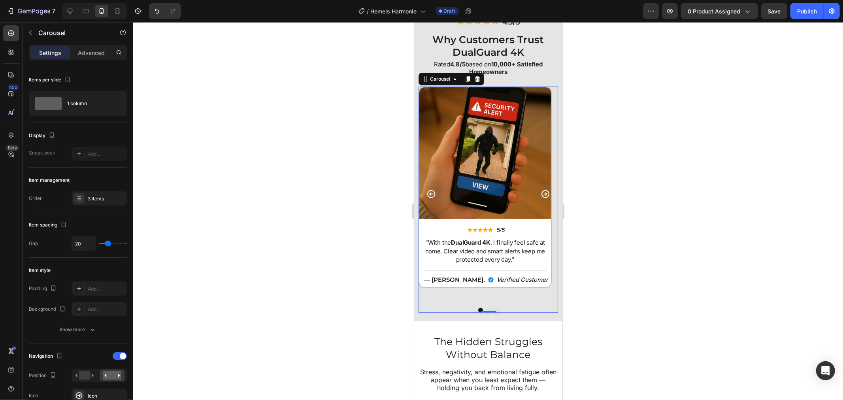
click at [541, 190] on icon "Carousel Next Arrow" at bounding box center [545, 194] width 8 height 8
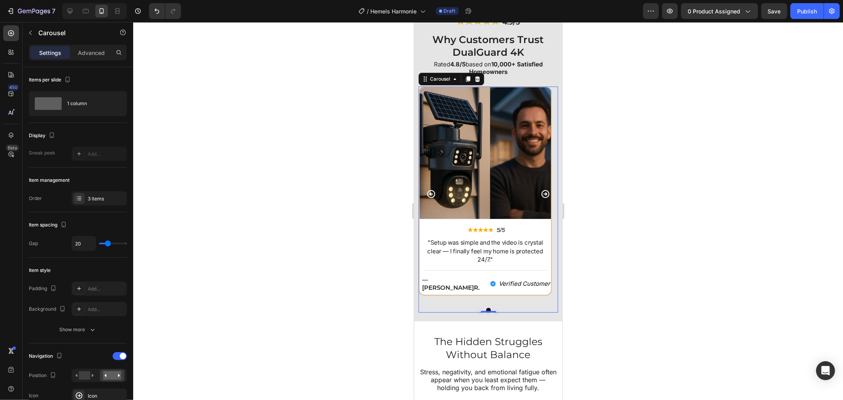
click at [541, 190] on icon "Carousel Next Arrow" at bounding box center [545, 194] width 8 height 8
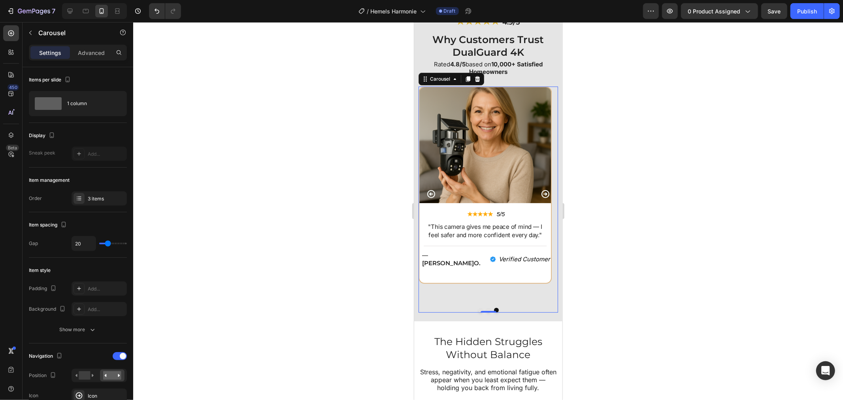
click at [541, 190] on icon "Carousel Next Arrow" at bounding box center [545, 194] width 8 height 8
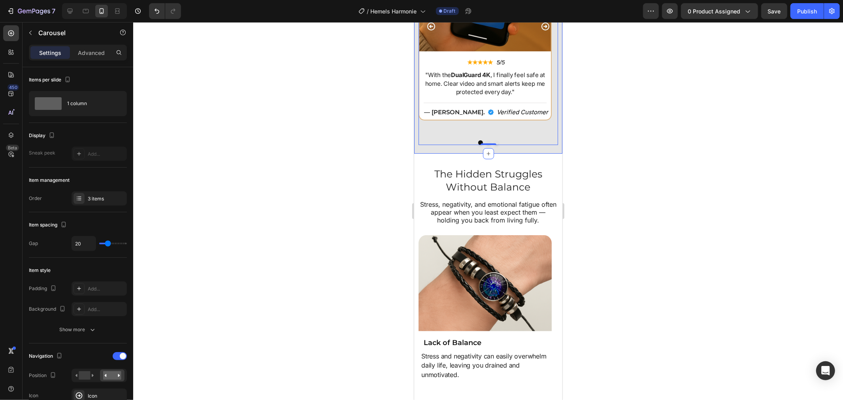
scroll to position [2809, 0]
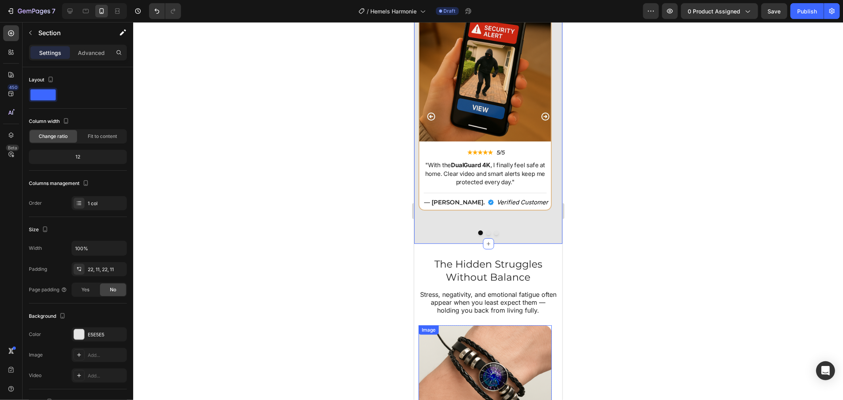
scroll to position [2633, 0]
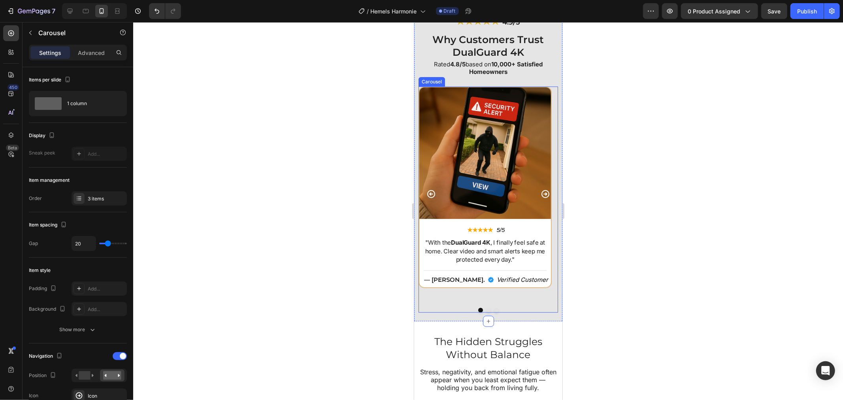
click at [420, 307] on div at bounding box center [487, 309] width 139 height 5
click at [417, 305] on div "★★★★★ 4.9/5 Heading Why Customers Trust DualGuard 4K Heading Rated 4.8/5 based …" at bounding box center [488, 163] width 148 height 316
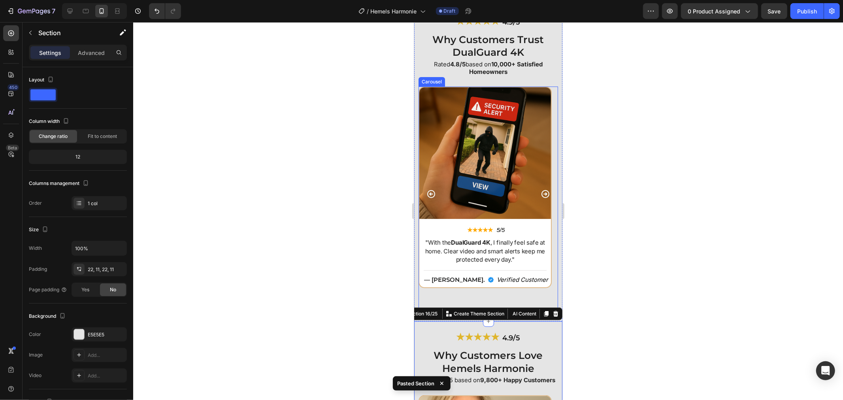
click at [420, 290] on div "Image ★★★★★ Text Block 5/5 Text Block Row "With the DualGuard 4K , I finally fe…" at bounding box center [484, 193] width 133 height 215
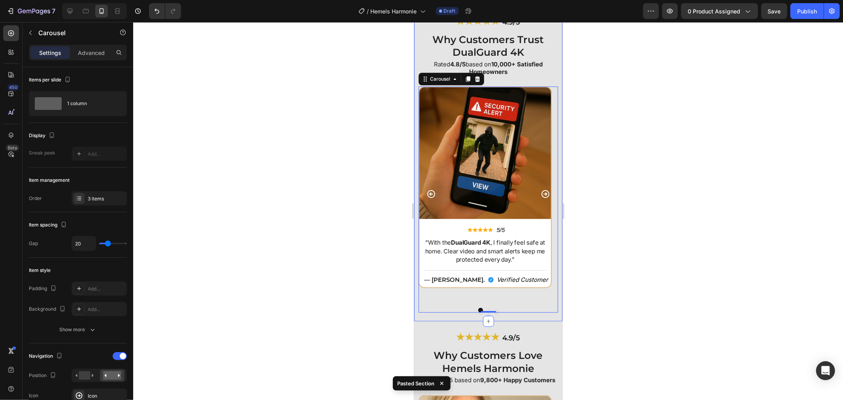
click at [416, 290] on div "★★★★★ 4.9/5 Heading Why Customers Trust DualGuard 4K Heading Rated 4.8/5 based …" at bounding box center [488, 163] width 148 height 316
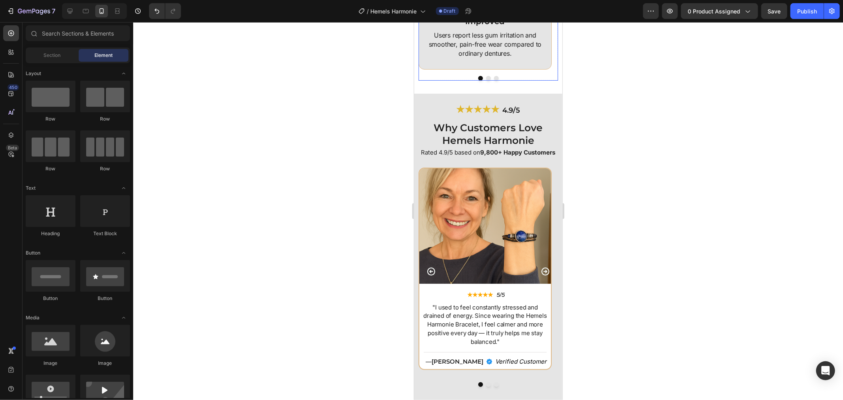
scroll to position [2677, 0]
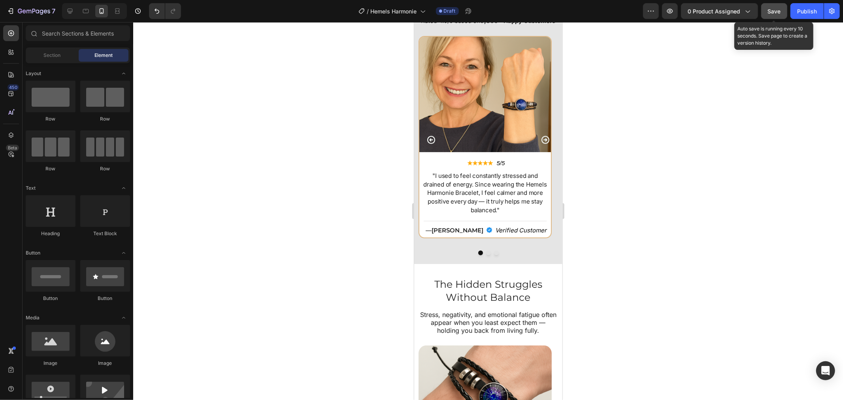
click at [768, 11] on span "Save" at bounding box center [774, 11] width 13 height 7
click at [768, 13] on span "Save" at bounding box center [774, 11] width 13 height 7
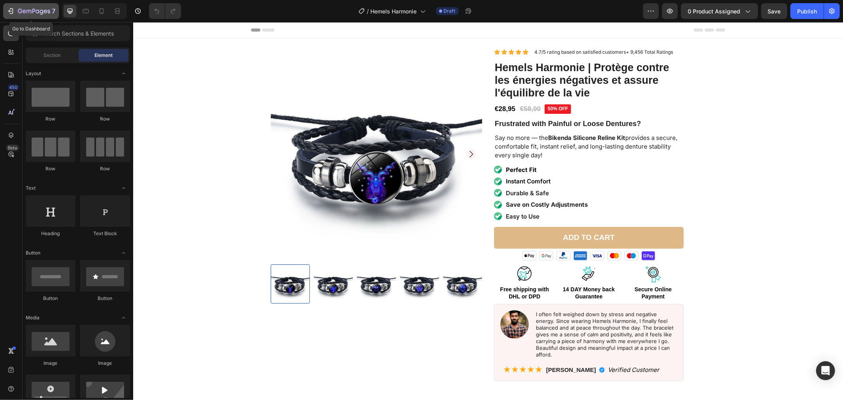
click at [15, 10] on div "7" at bounding box center [31, 10] width 49 height 9
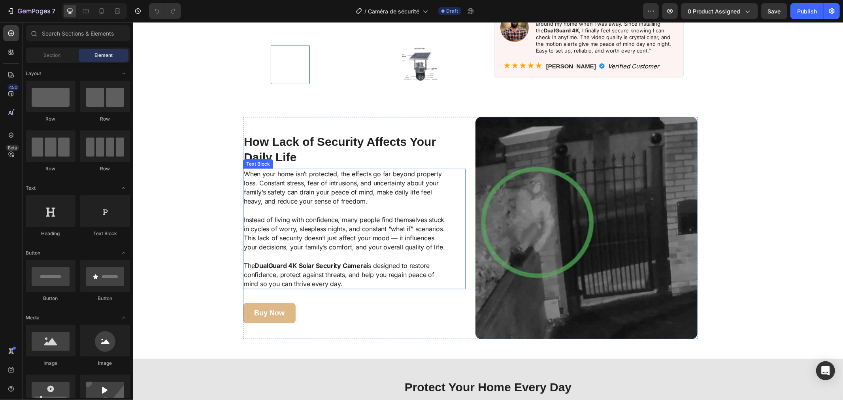
scroll to position [351, 0]
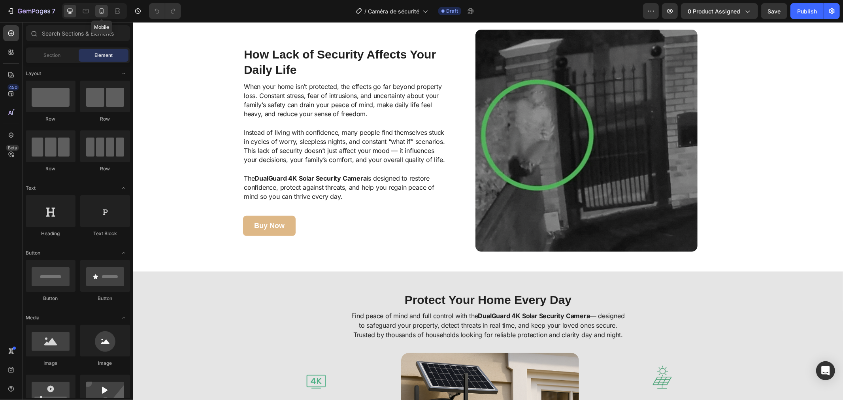
click at [100, 13] on icon at bounding box center [102, 11] width 8 height 8
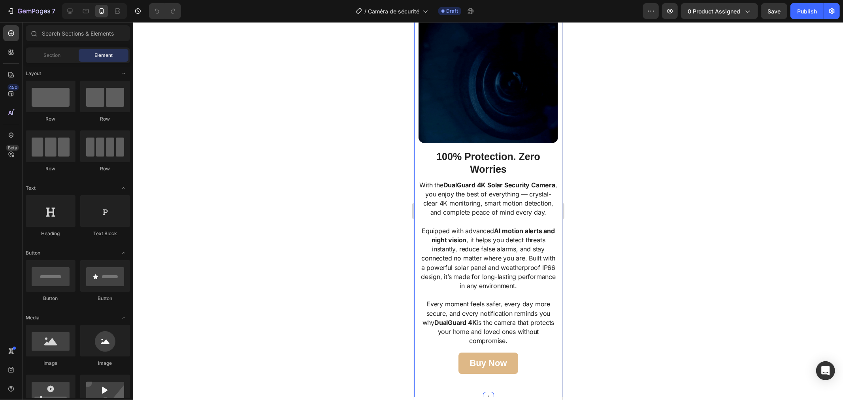
scroll to position [2063, 0]
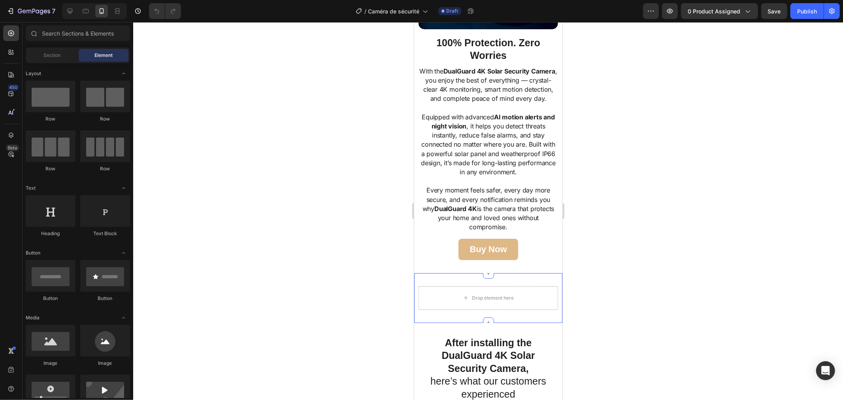
click at [415, 291] on div "Drop element here Section 9" at bounding box center [488, 298] width 148 height 50
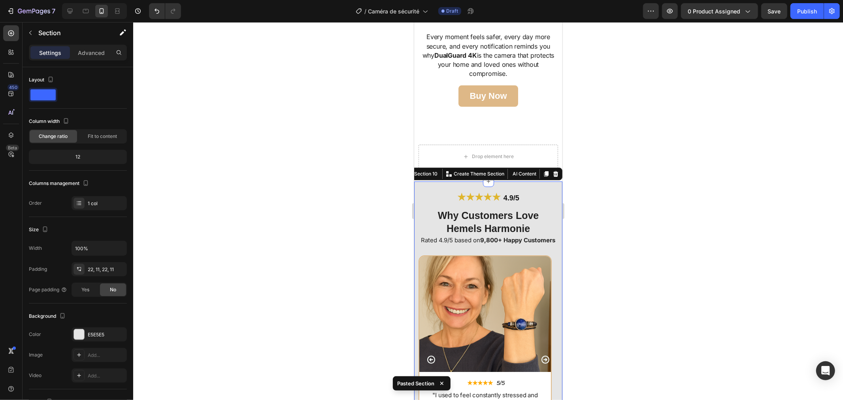
scroll to position [2172, 0]
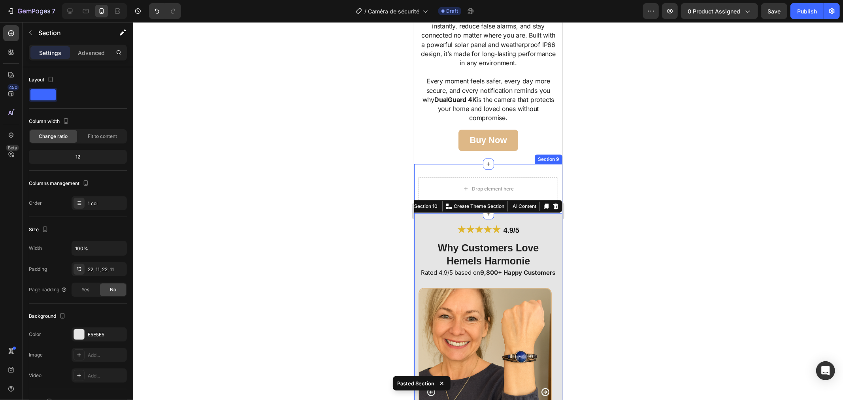
click at [446, 180] on div "Drop element here Section 9" at bounding box center [488, 189] width 148 height 50
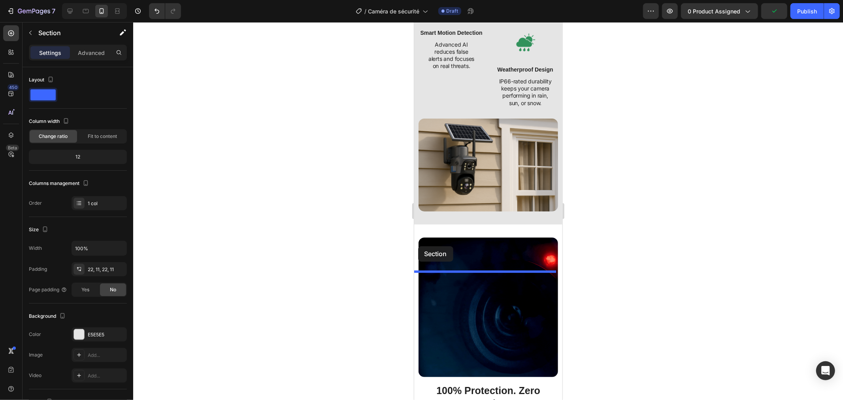
scroll to position [1733, 0]
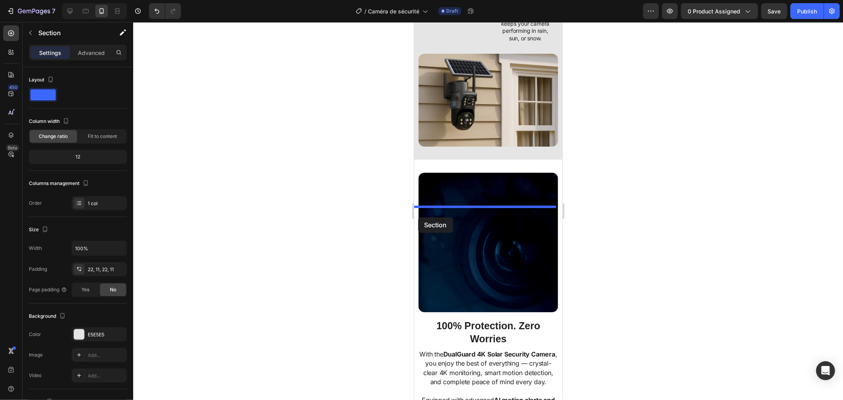
drag, startPoint x: 414, startPoint y: 186, endPoint x: 418, endPoint y: 217, distance: 31.1
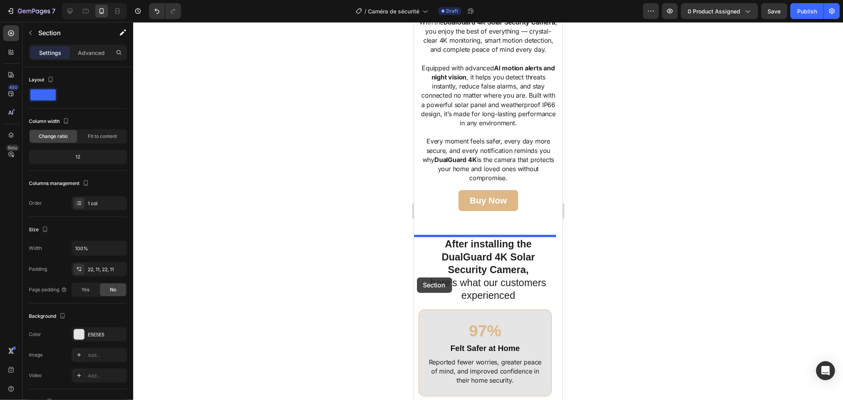
scroll to position [2435, 0]
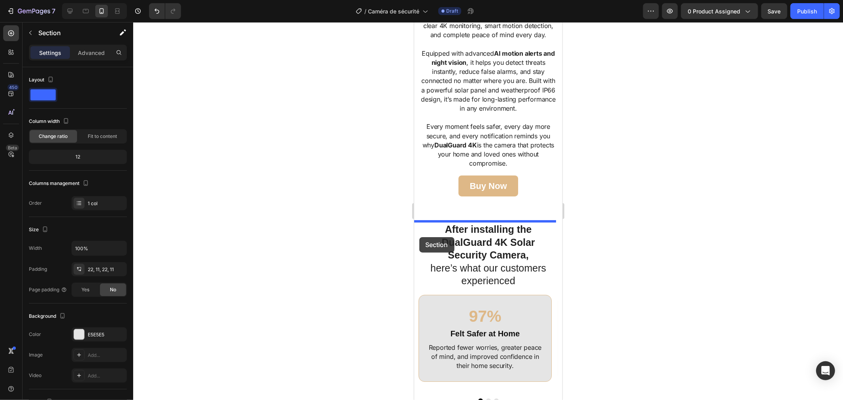
drag, startPoint x: 417, startPoint y: 214, endPoint x: 420, endPoint y: 233, distance: 18.7
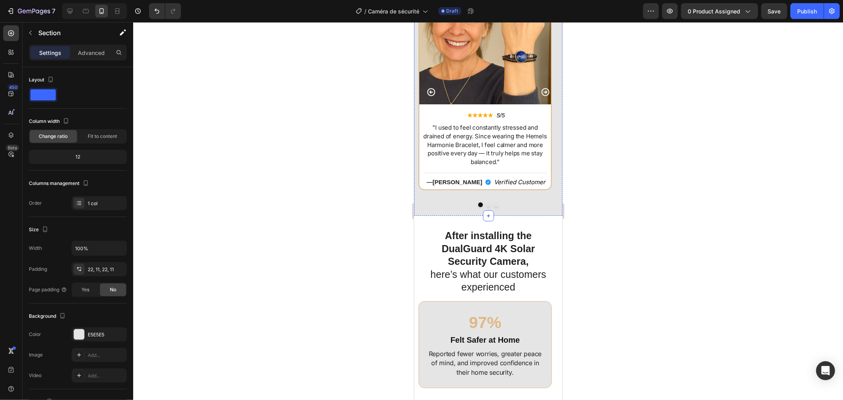
scroll to position [2302, 0]
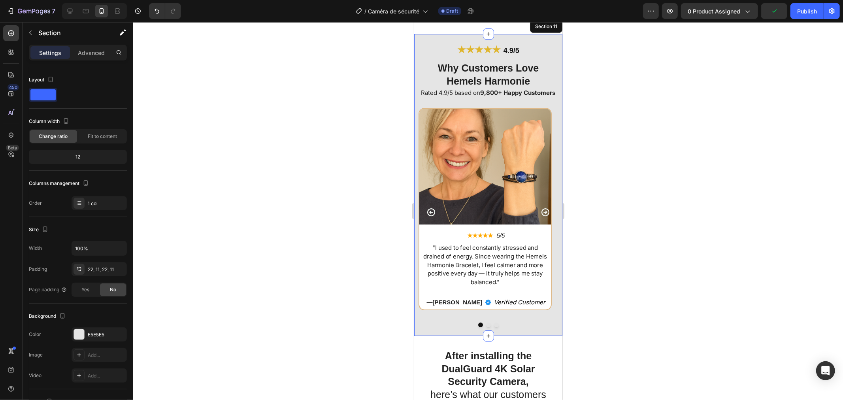
click at [348, 120] on div at bounding box center [487, 211] width 709 height 378
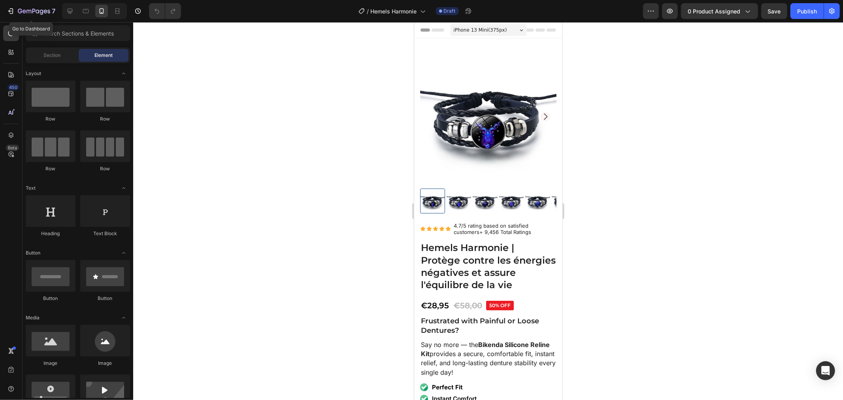
click at [44, 19] on div "7 Go to Dashboard Version history / Hemels Harmonie Draft Preview 0 product ass…" at bounding box center [421, 11] width 843 height 23
click at [42, 14] on icon "button" at bounding box center [34, 11] width 32 height 7
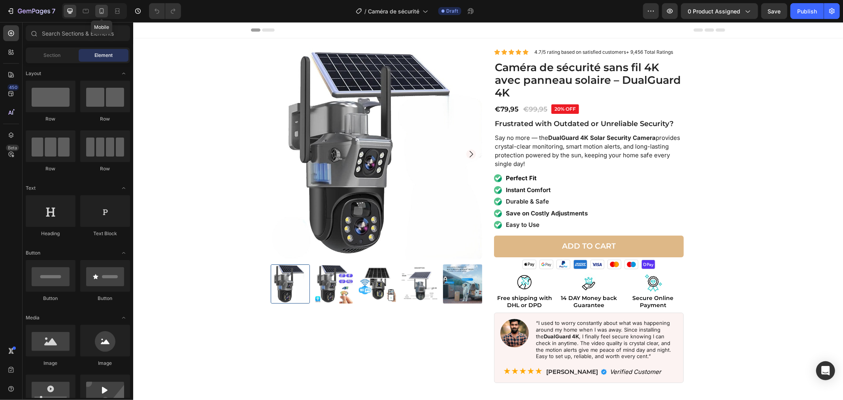
drag, startPoint x: 99, startPoint y: 9, endPoint x: 107, endPoint y: 119, distance: 109.7
click at [99, 9] on icon at bounding box center [102, 11] width 8 height 8
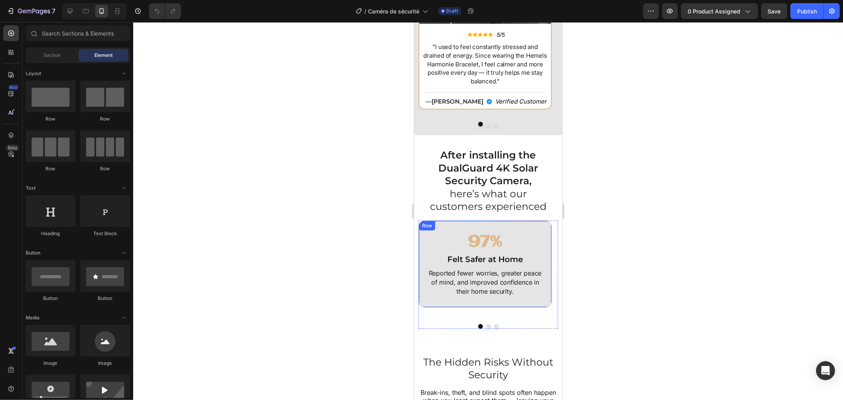
scroll to position [2238, 0]
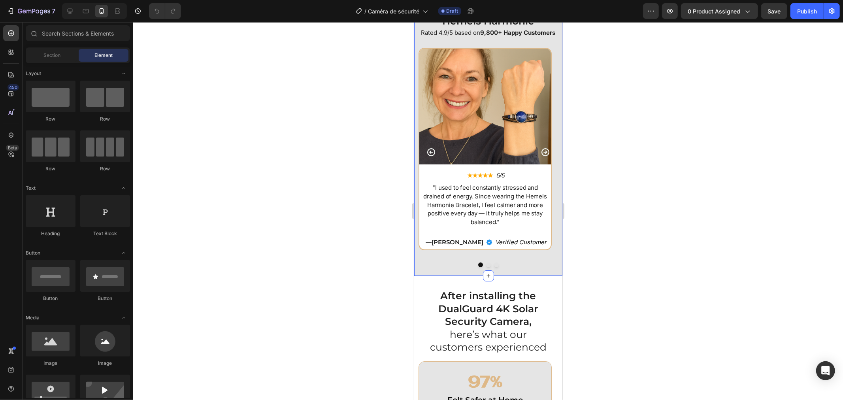
click at [422, 275] on div "★★★★★ 4.9/5 Heading Why Customers Love Hemels Harmonie Heading Rated 4.9/5 base…" at bounding box center [488, 125] width 148 height 302
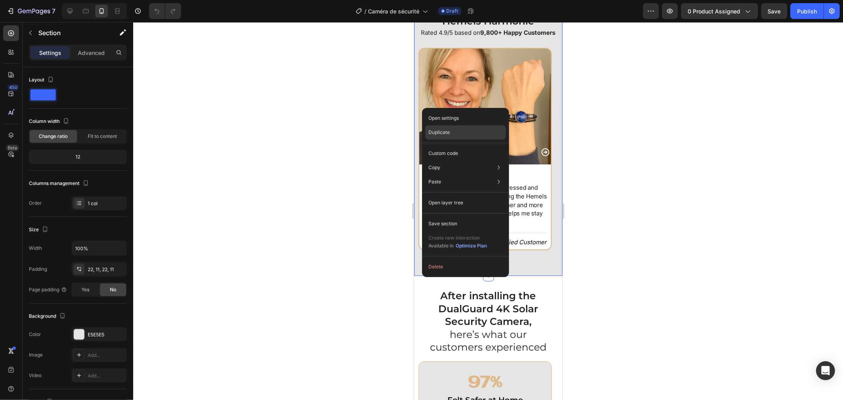
drag, startPoint x: 443, startPoint y: 132, endPoint x: 38, endPoint y: 134, distance: 405.3
click at [443, 132] on p "Duplicate" at bounding box center [438, 132] width 21 height 7
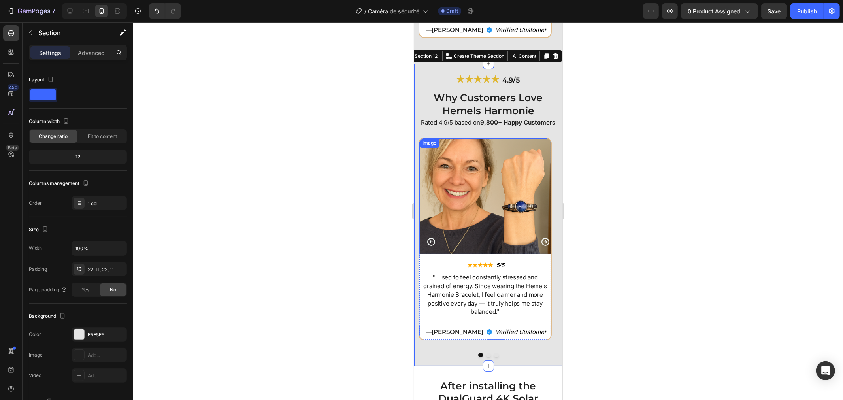
scroll to position [2471, 0]
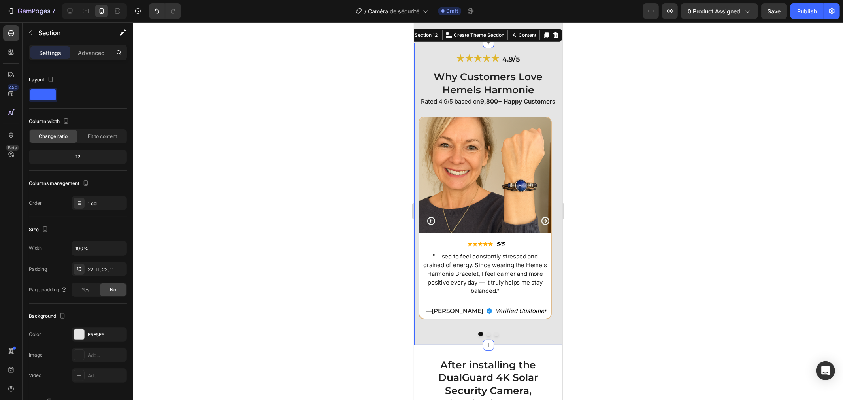
click at [416, 54] on div "★★★★★ 4.9/5 Heading Why Customers Love Hemels Harmonie Heading Rated 4.9/5 base…" at bounding box center [488, 193] width 148 height 302
click at [418, 73] on div "★★★★★ 4.9/5 Heading Why Customers Love Hemels Harmonie Heading Rated 4.9/5 base…" at bounding box center [487, 193] width 139 height 284
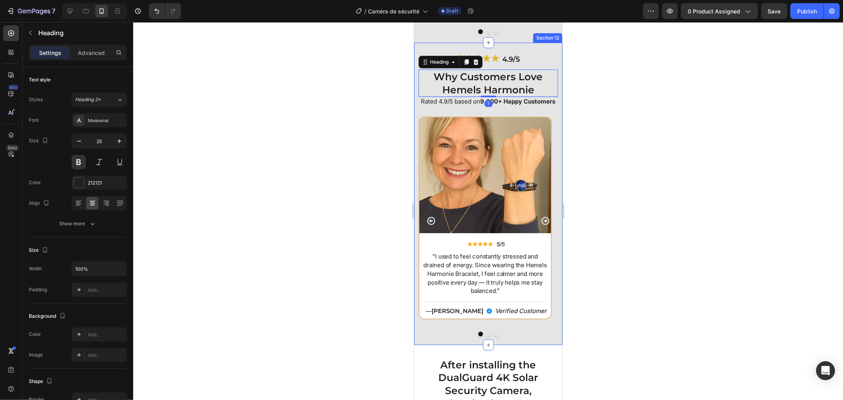
click at [414, 53] on div "★★★★★ 4.9/5 Heading Why Customers Love Hemels Harmonie Heading 1 Rated 4.9/5 ba…" at bounding box center [488, 193] width 148 height 302
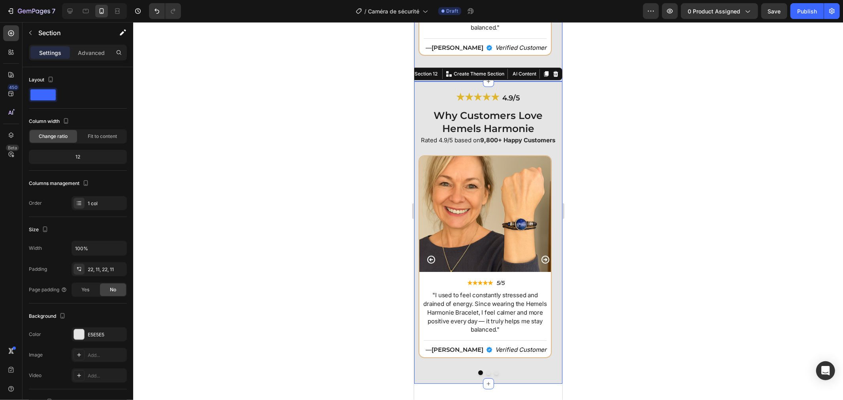
scroll to position [2384, 0]
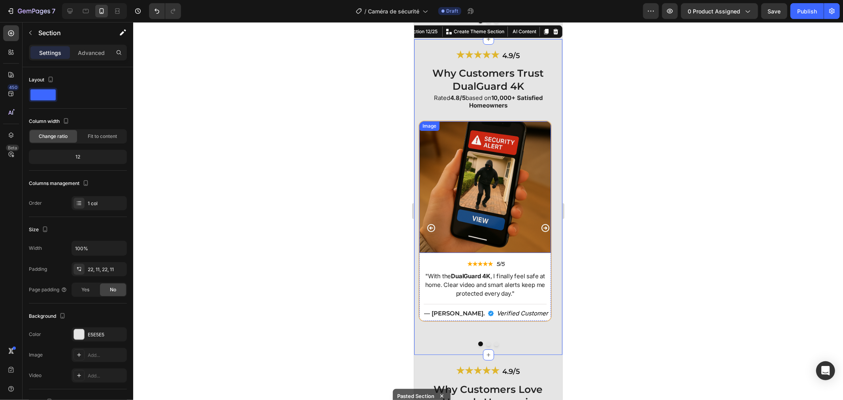
scroll to position [2428, 0]
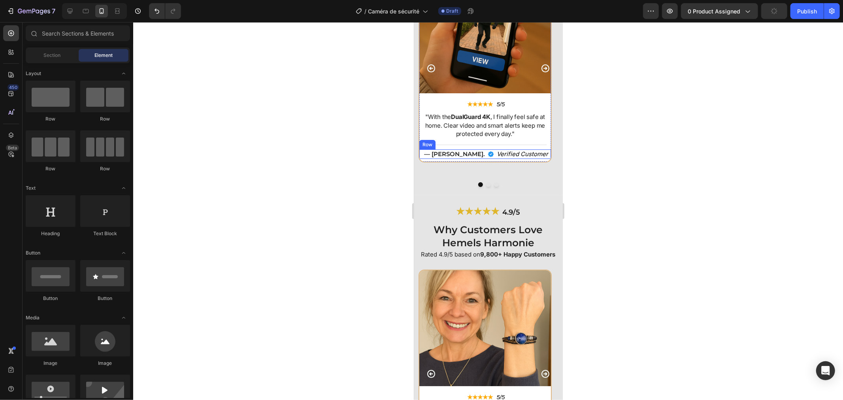
scroll to position [2338, 0]
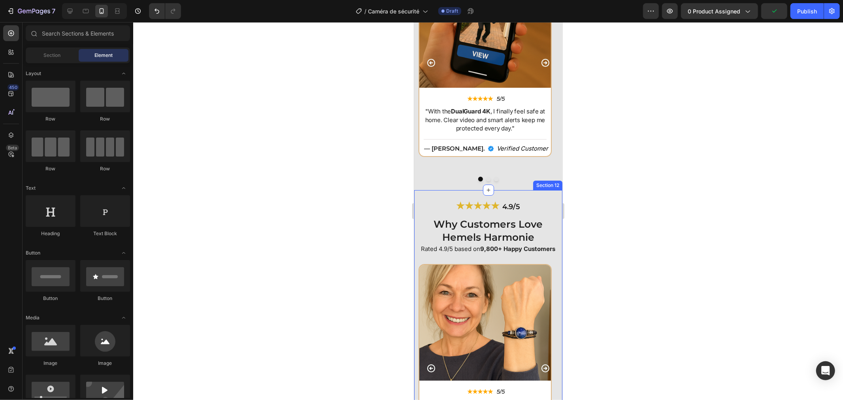
click at [416, 190] on div "★★★★★ 4.9/5 Heading Why Customers Love Hemels Harmonie Heading Rated 4.9/5 base…" at bounding box center [488, 341] width 148 height 302
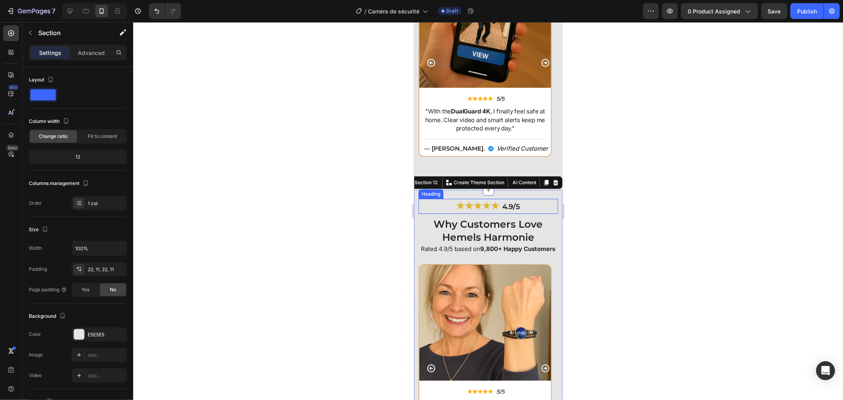
click at [427, 198] on h2 "★★★★★ 4.9/5" at bounding box center [487, 205] width 139 height 15
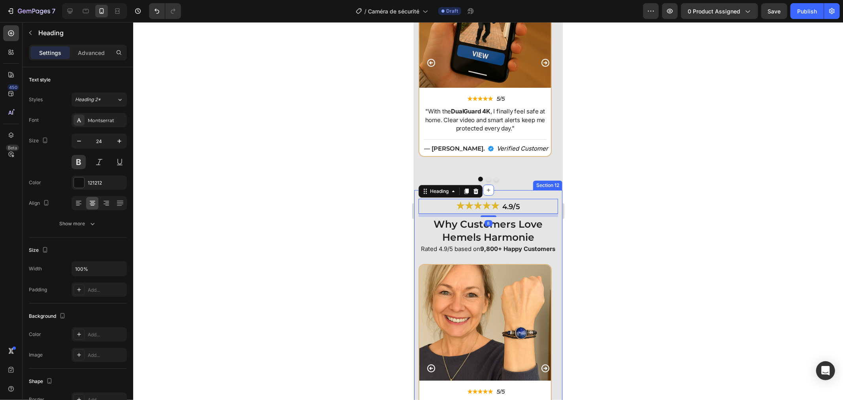
click at [414, 191] on div "★★★★★ 4.9/5 Heading 8 Why Customers Love Hemels Harmonie Heading Rated 4.9/5 ba…" at bounding box center [488, 341] width 148 height 302
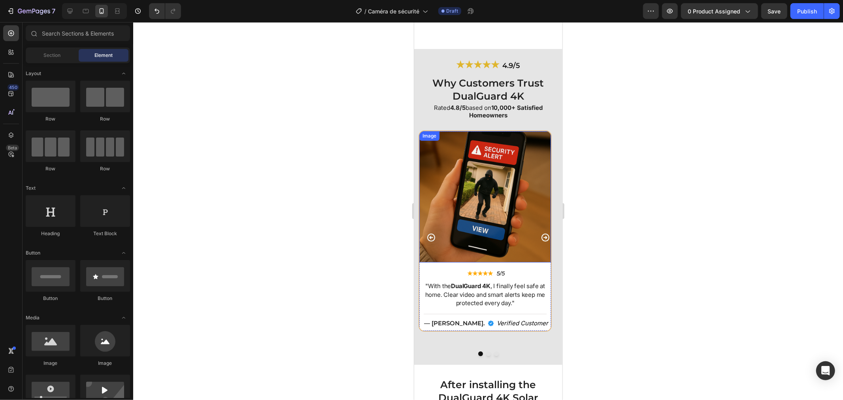
scroll to position [2162, 0]
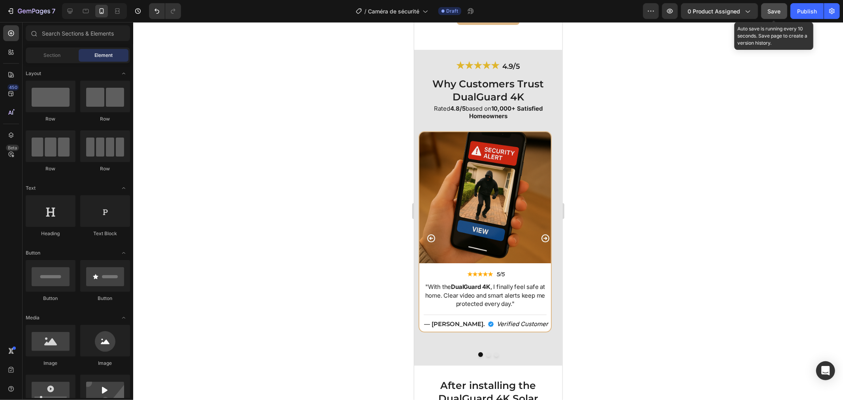
click at [770, 4] on button "Save" at bounding box center [774, 11] width 26 height 16
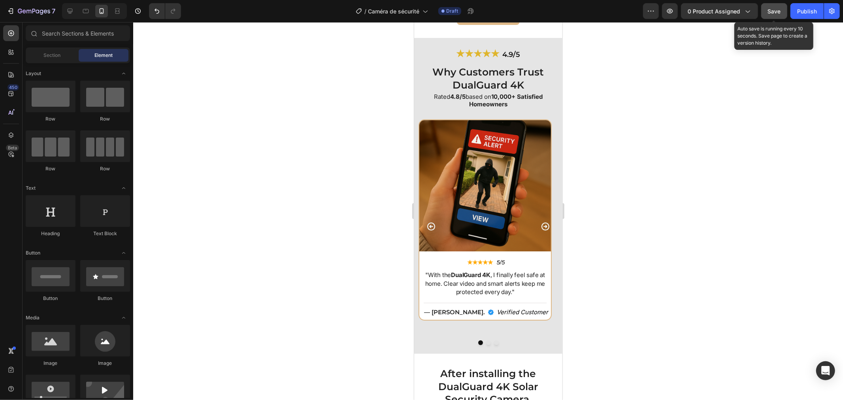
click at [781, 17] on button "Save" at bounding box center [774, 11] width 26 height 16
